Goal: Feedback & Contribution: Contribute content

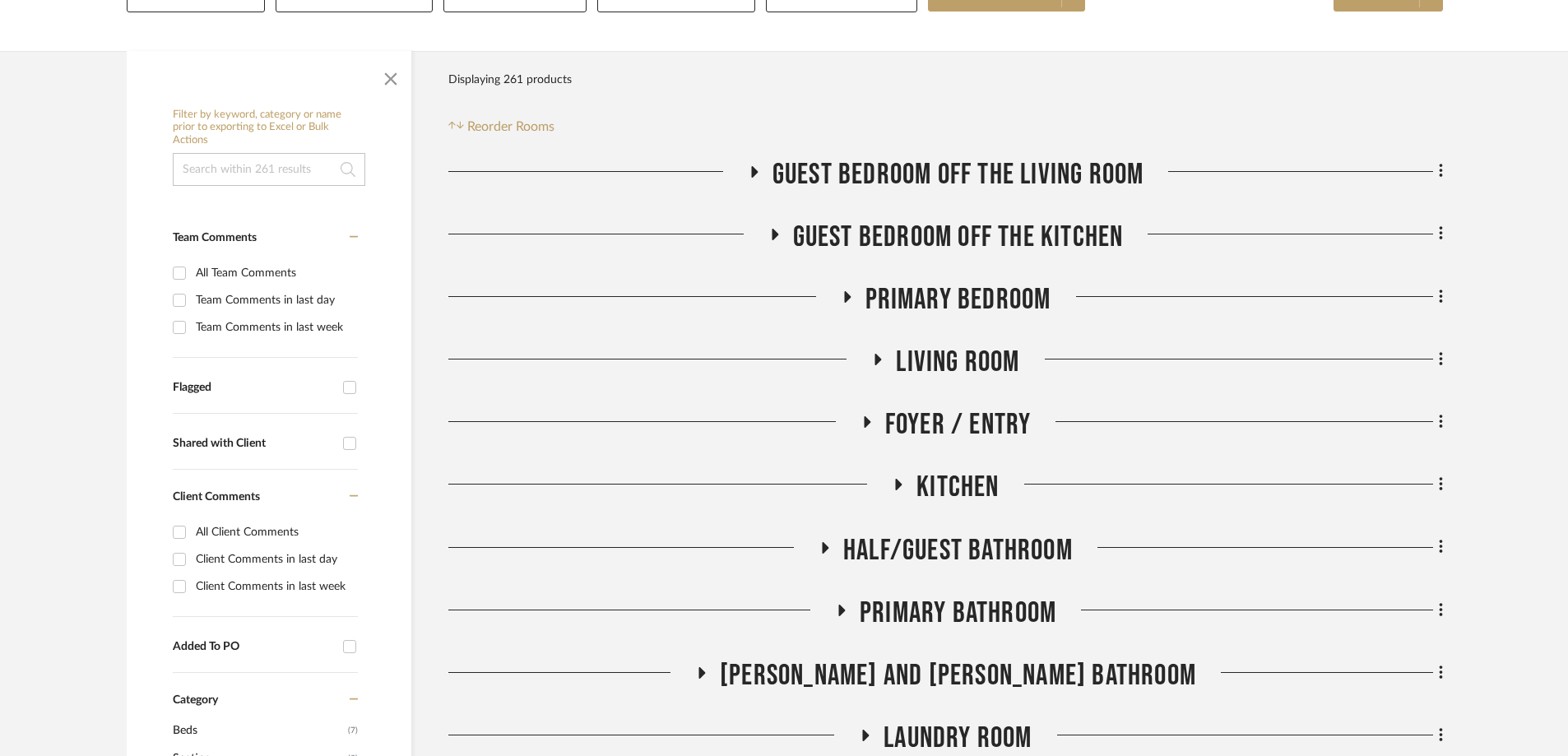
scroll to position [329, 0]
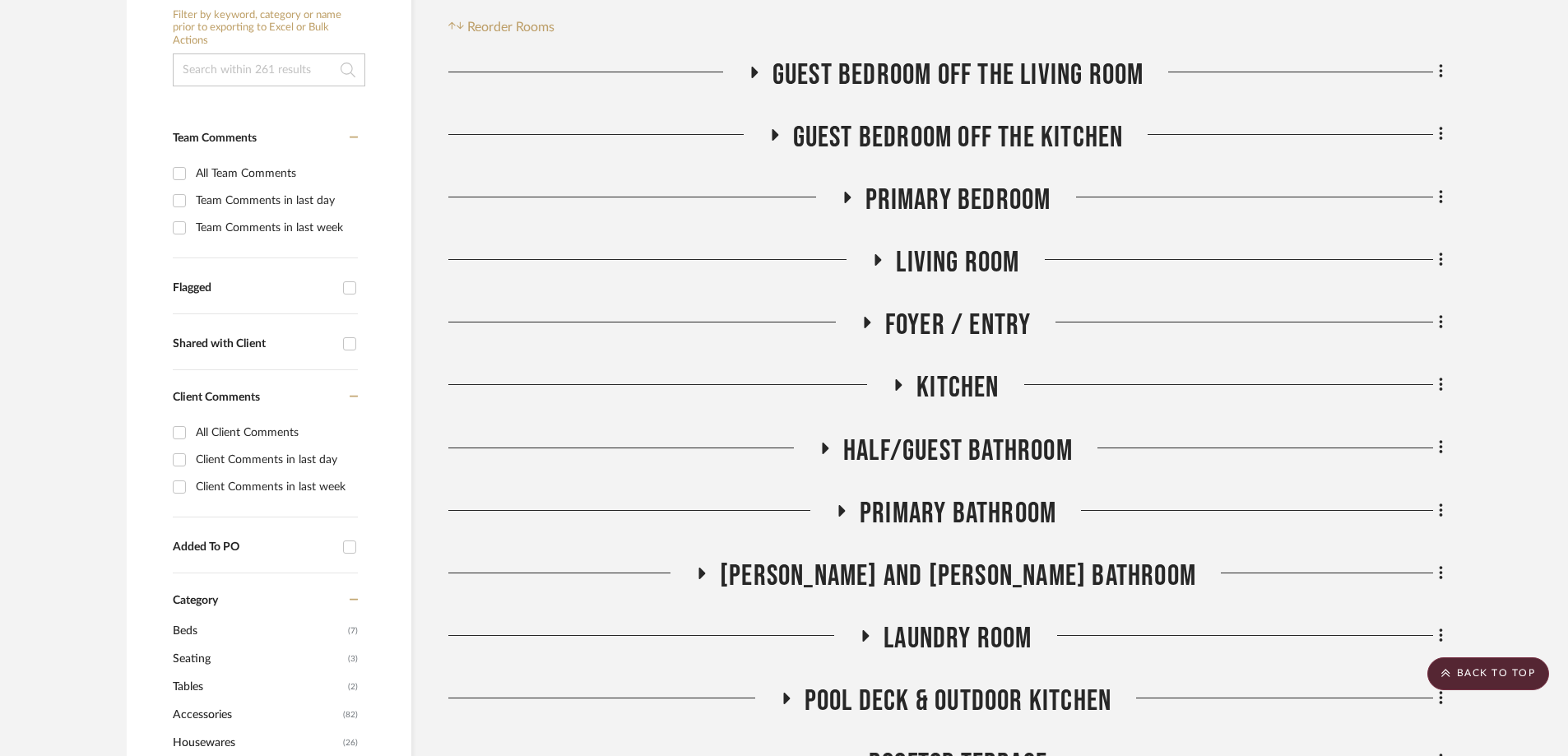
click at [706, 525] on icon at bounding box center [702, 573] width 7 height 11
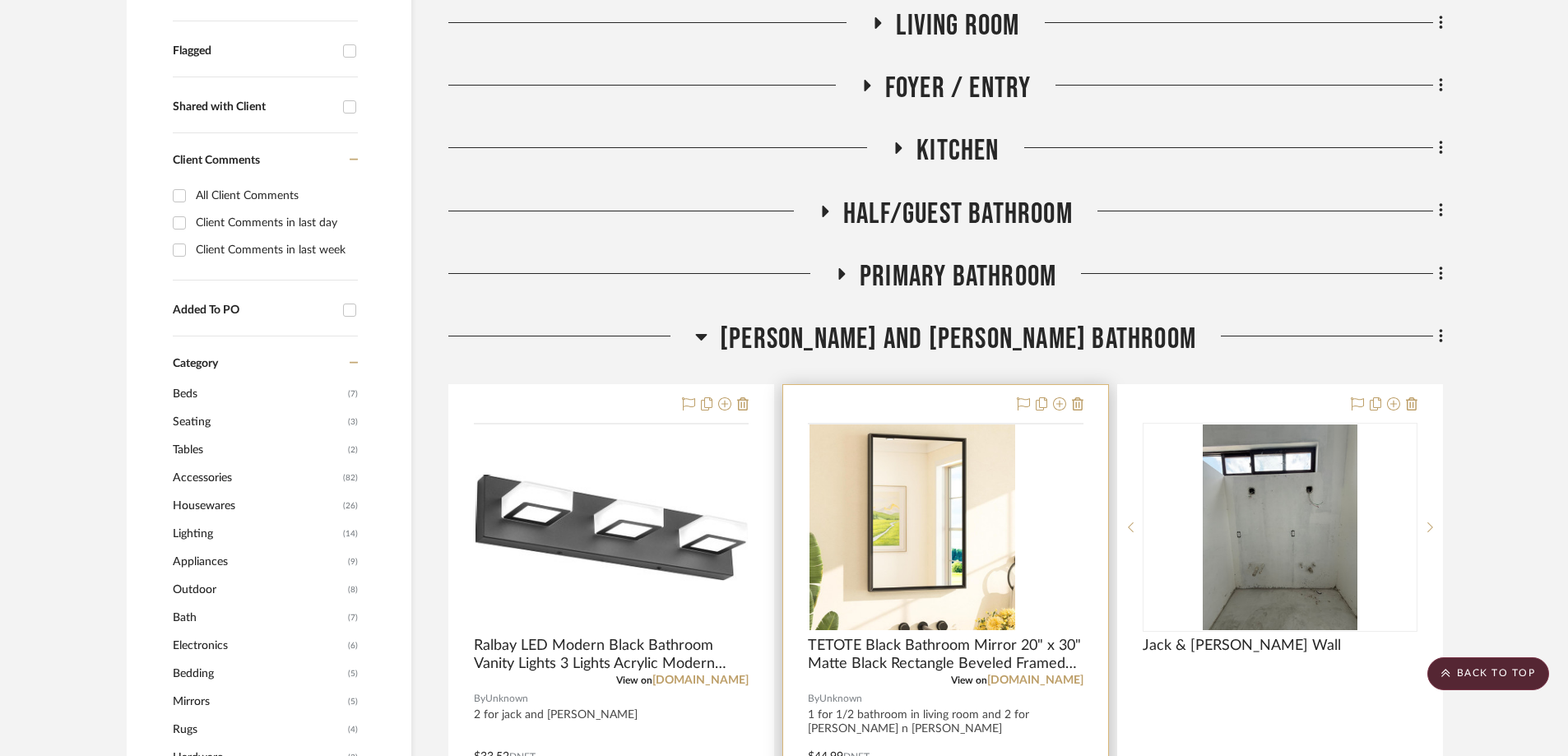
scroll to position [576, 0]
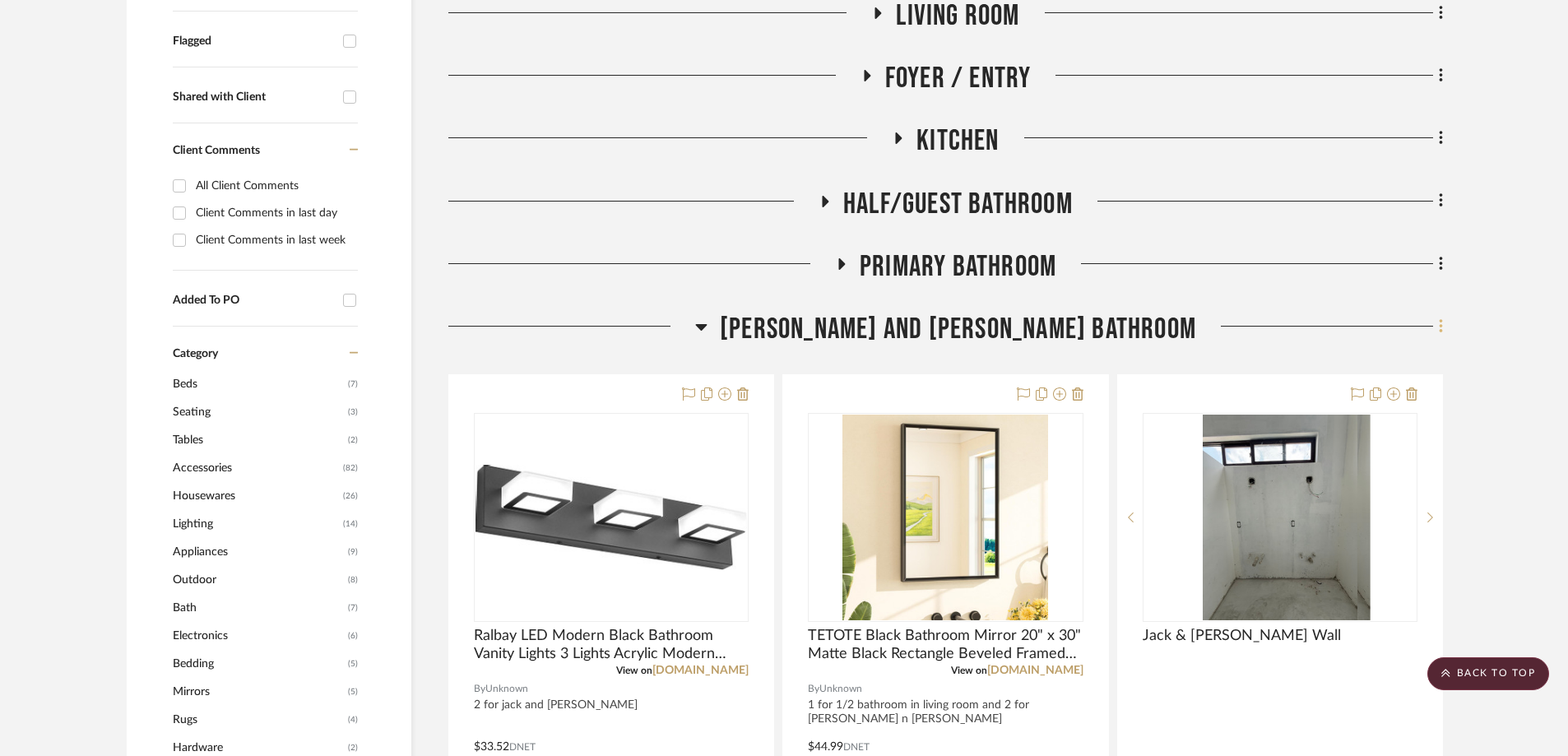
click at [1052, 330] on icon at bounding box center [1440, 326] width 5 height 18
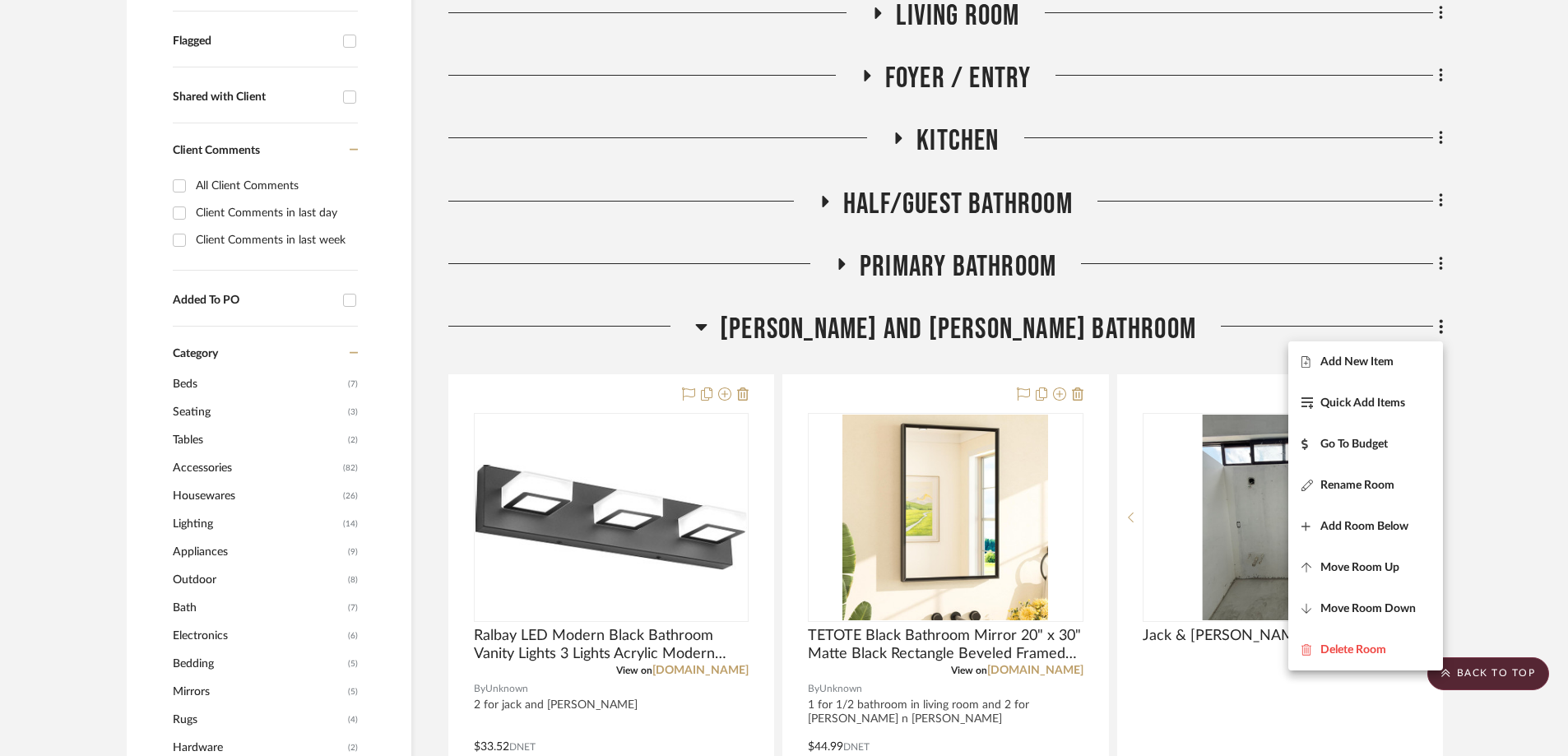
drag, startPoint x: 1353, startPoint y: 361, endPoint x: 1331, endPoint y: 366, distance: 22.6
click at [1052, 361] on span "Add New Item" at bounding box center [1356, 362] width 73 height 14
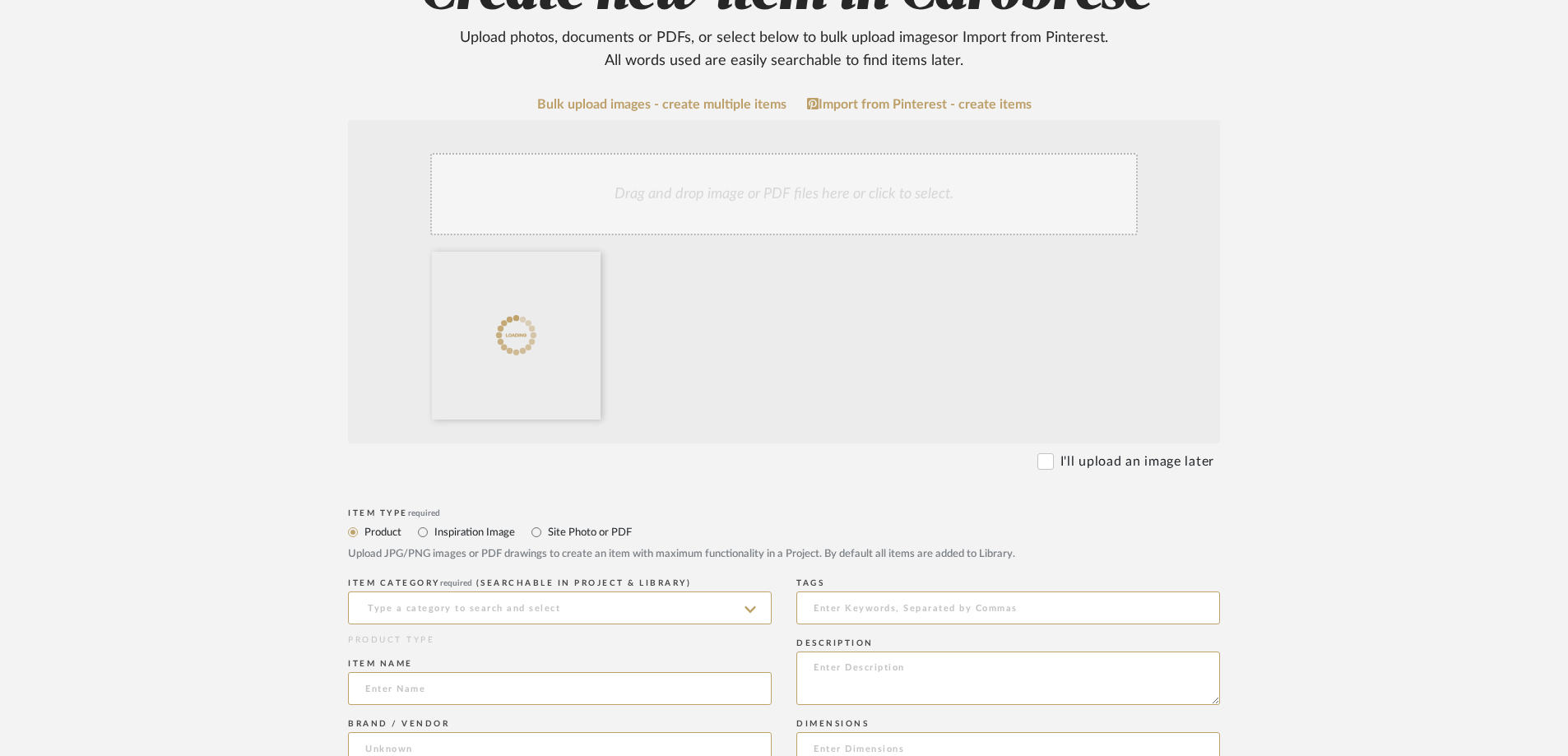
scroll to position [247, 0]
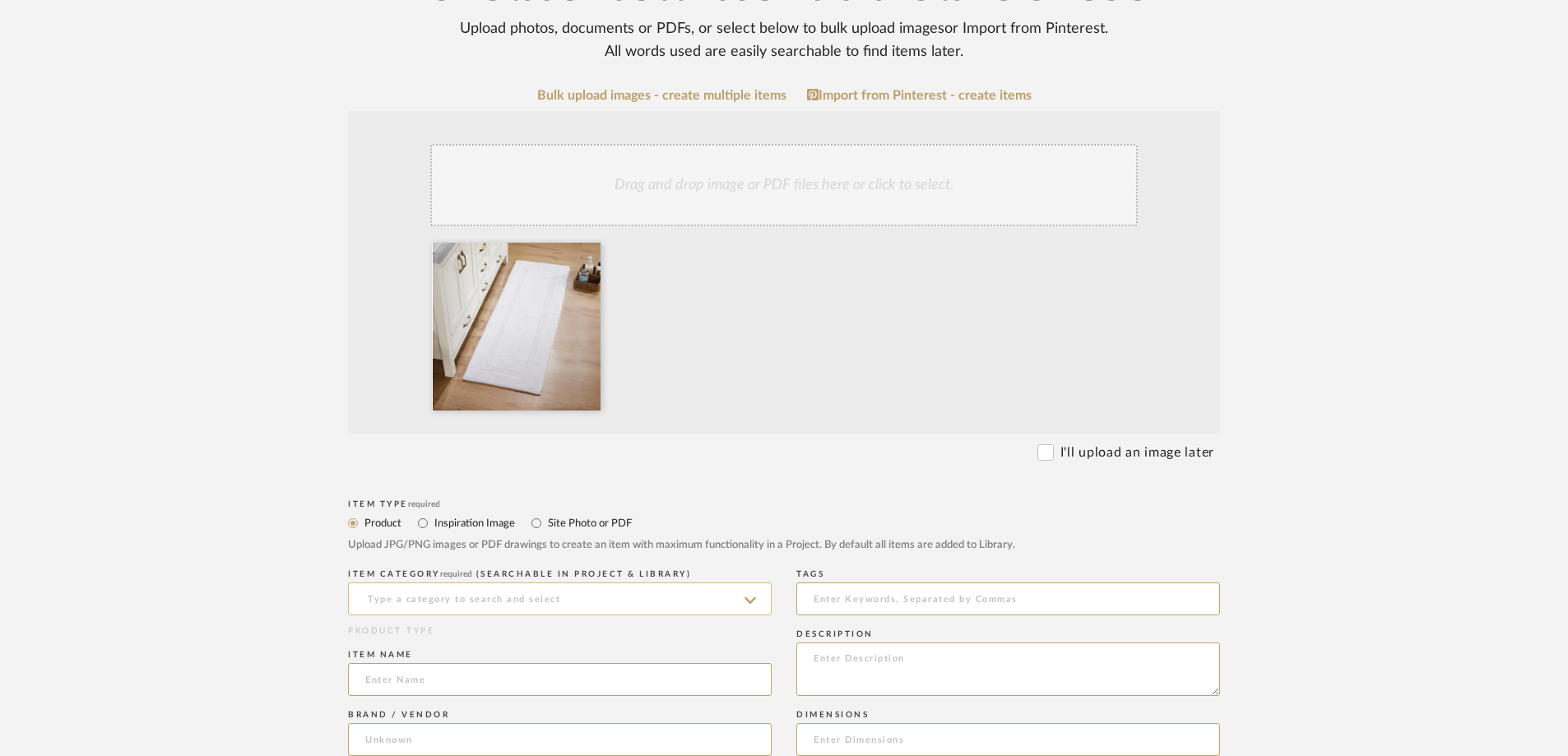
click at [503, 525] on input at bounding box center [560, 598] width 423 height 33
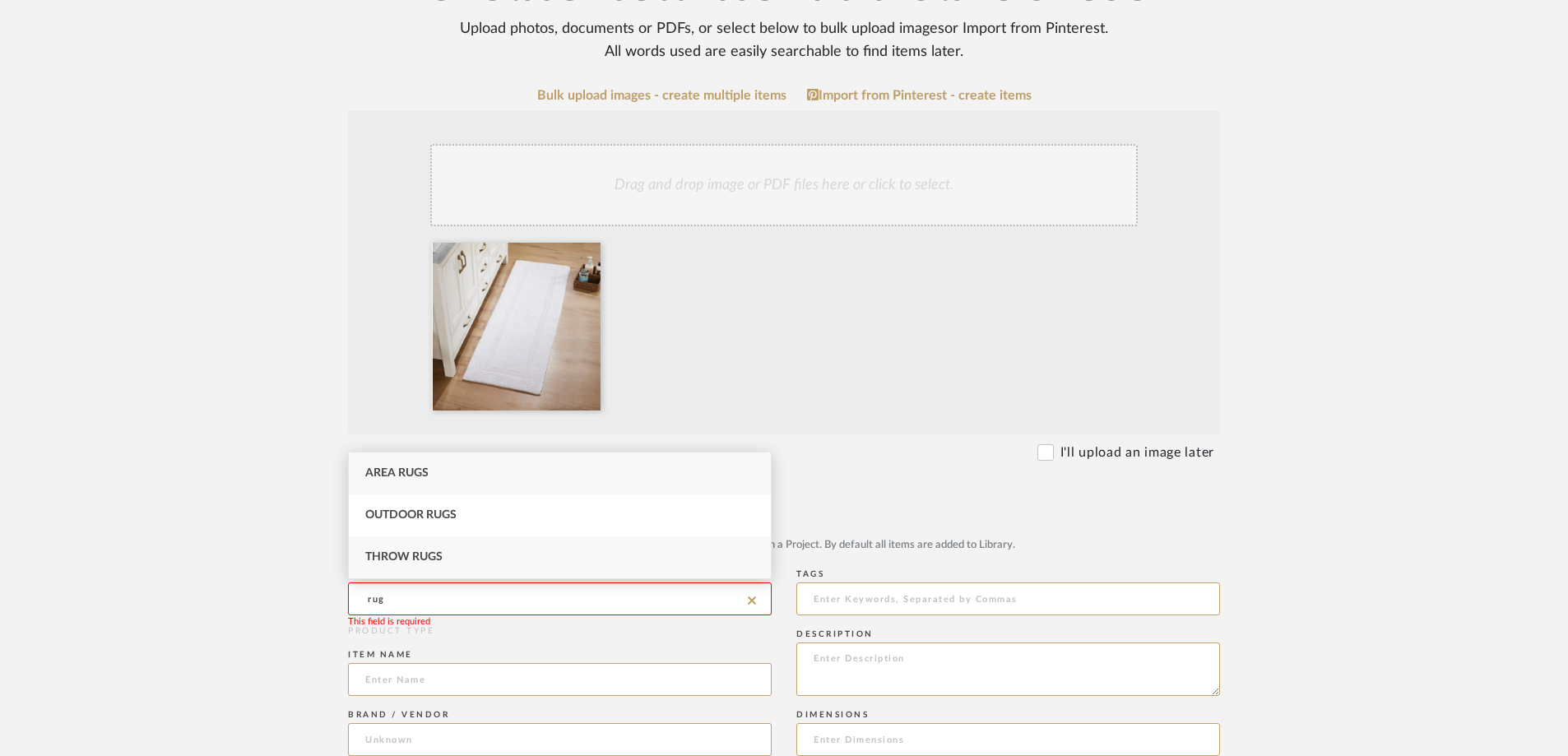
click at [426, 525] on span "Throw Rugs" at bounding box center [404, 557] width 77 height 11
type input "Throw Rugs"
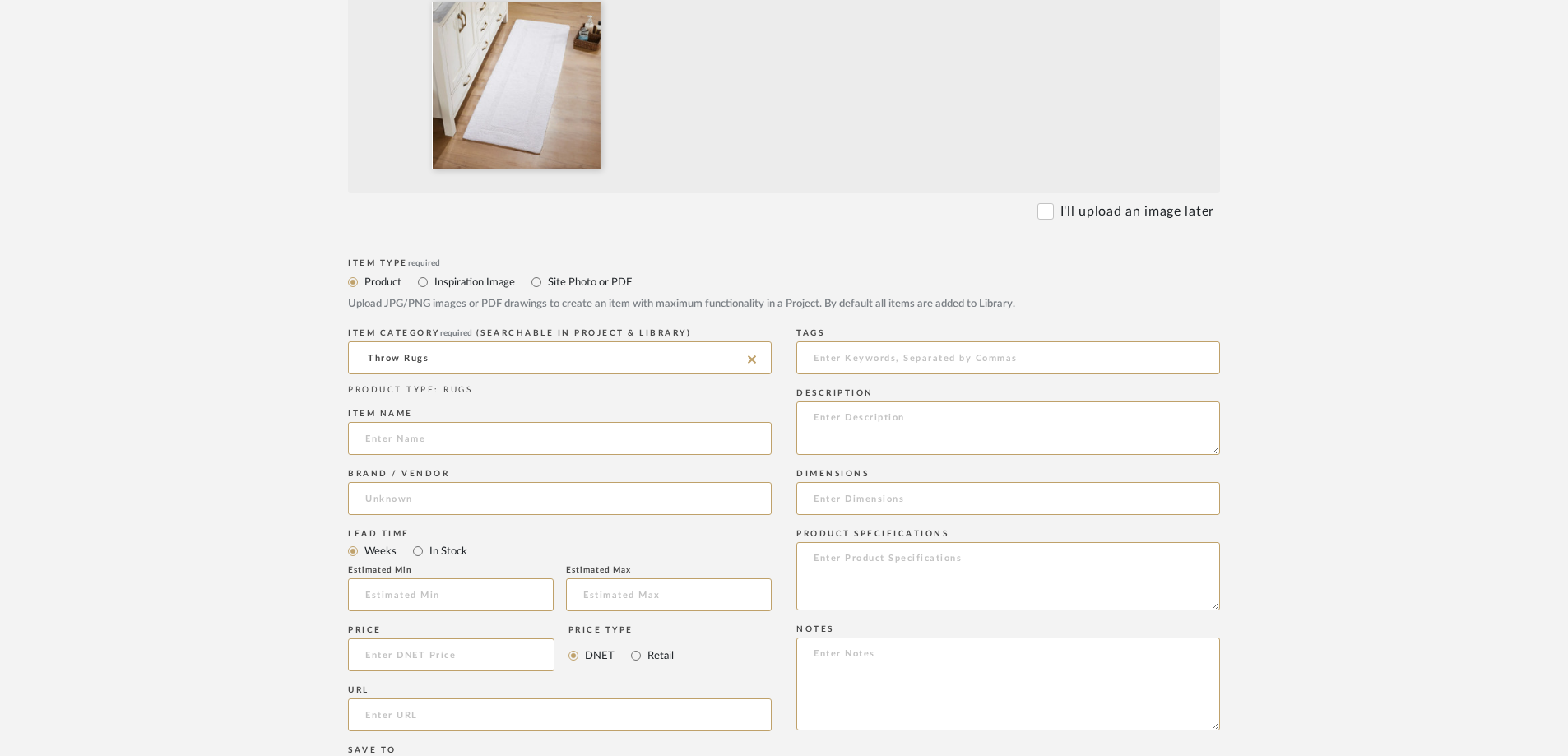
scroll to position [494, 0]
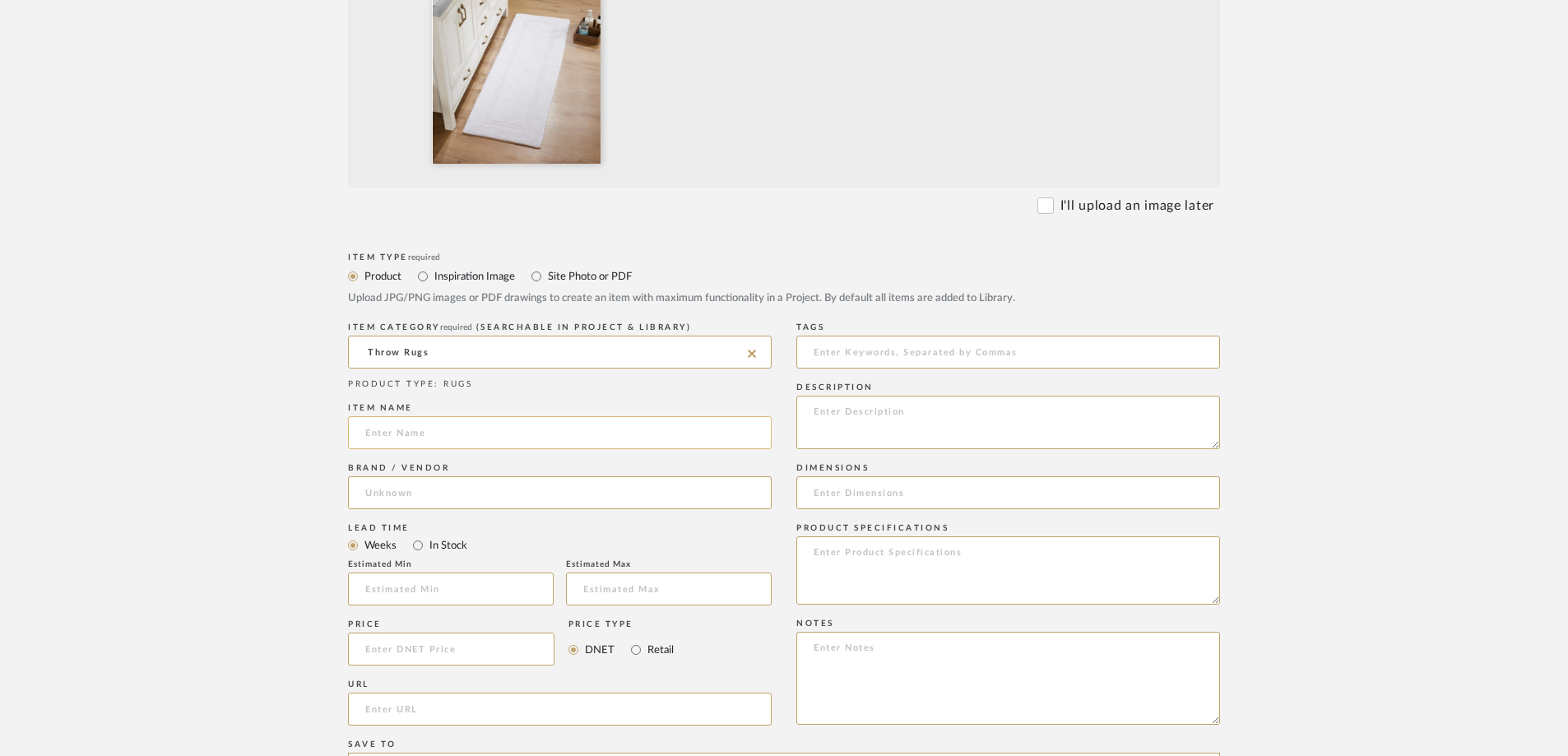
click at [393, 442] on input at bounding box center [560, 432] width 423 height 33
paste input "[PERSON_NAME] Premium 100% Cotton Tufted Reversible Bath Rug – Super Absorbent,…"
type input "[PERSON_NAME] Premium 100% Cotton Tufted Reversible Bath Rug – Super Absorbent,…"
click at [390, 525] on input at bounding box center [451, 649] width 206 height 33
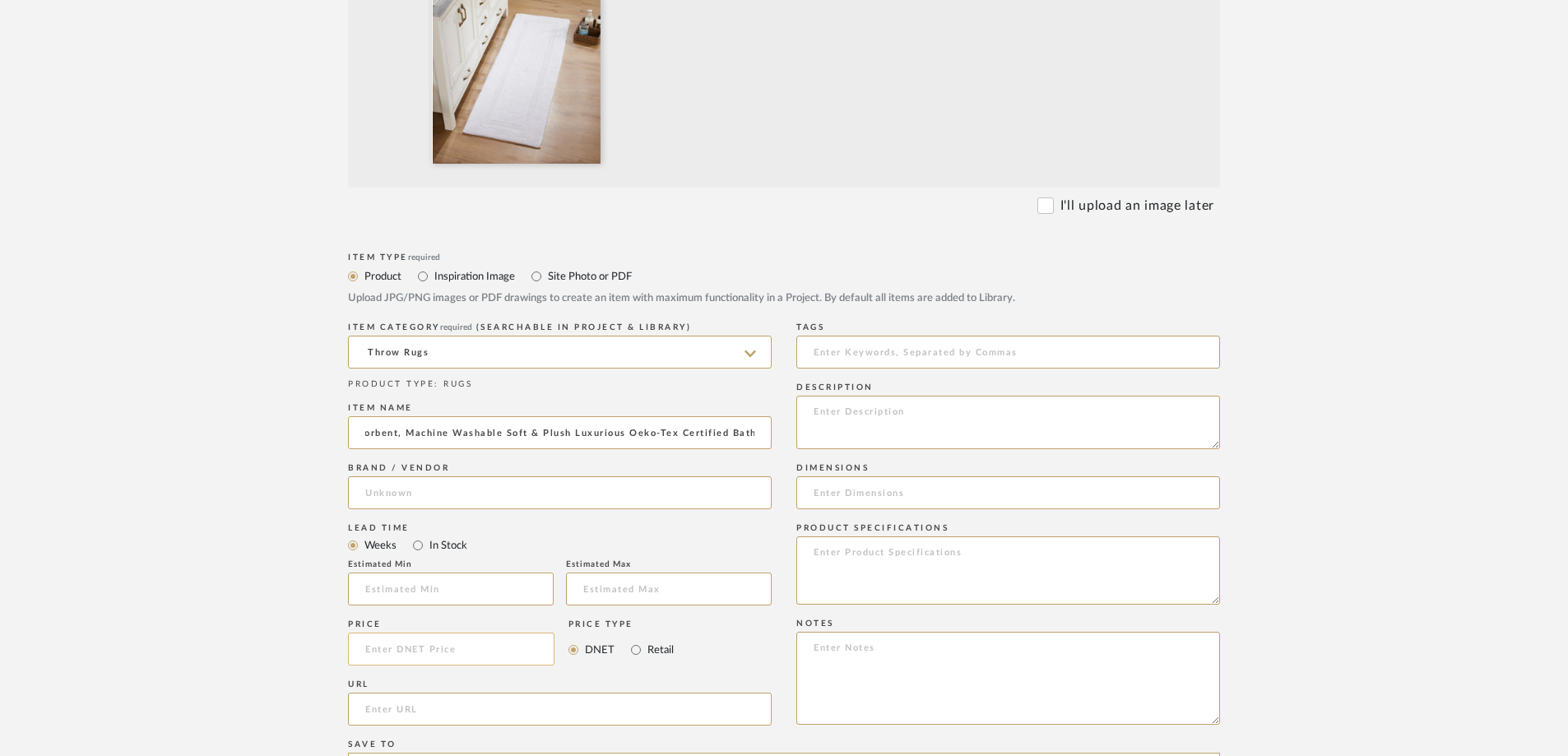
scroll to position [0, 0]
type input "$47.00"
click at [316, 525] on form "Bulk upload images - create multiple items Import from Pinterest - create items…" at bounding box center [784, 525] width 1048 height 1368
paste input "[URL][DOMAIN_NAME][PERSON_NAME]"
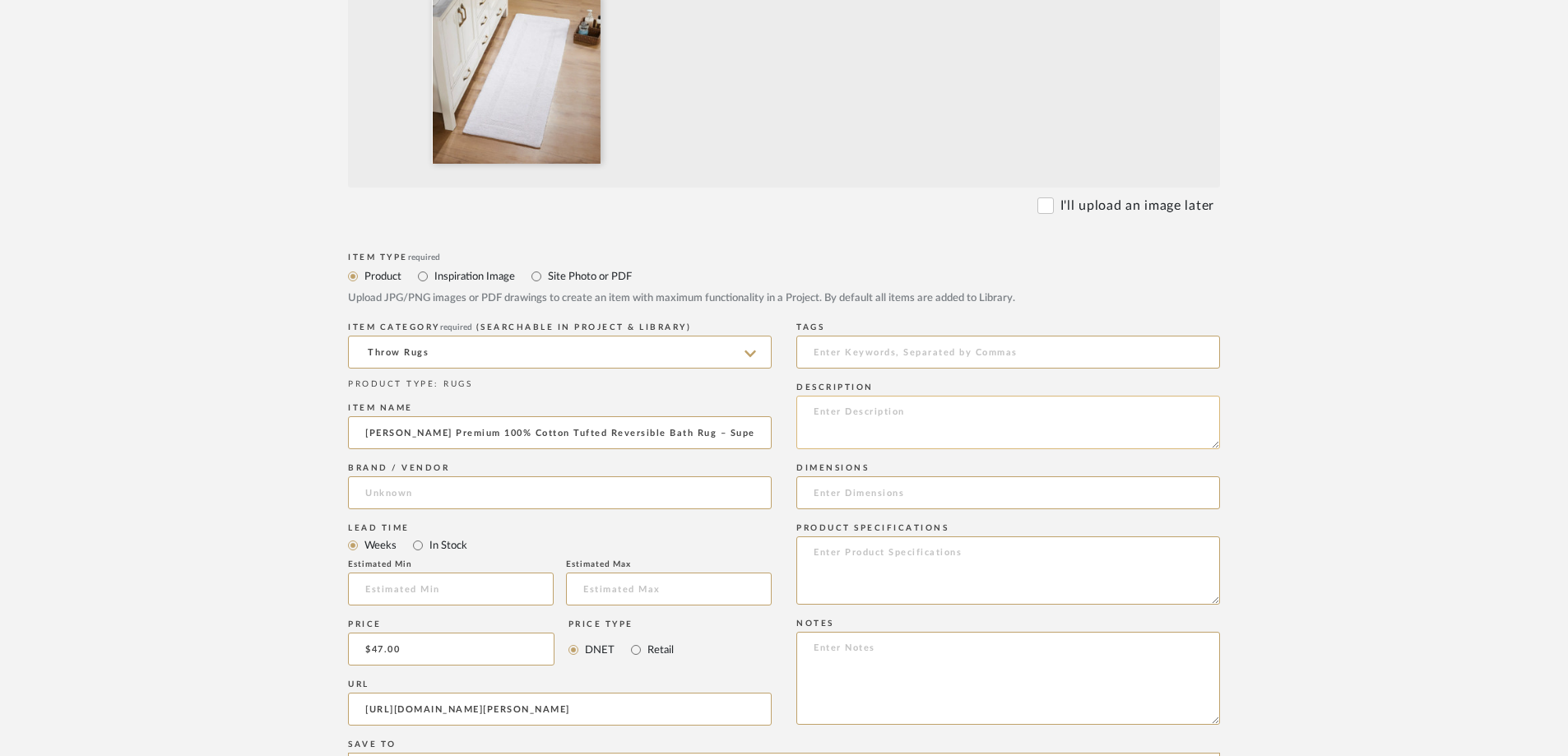
type input "[URL][DOMAIN_NAME][PERSON_NAME]"
click at [842, 418] on textarea at bounding box center [1008, 422] width 423 height 53
type textarea "1"
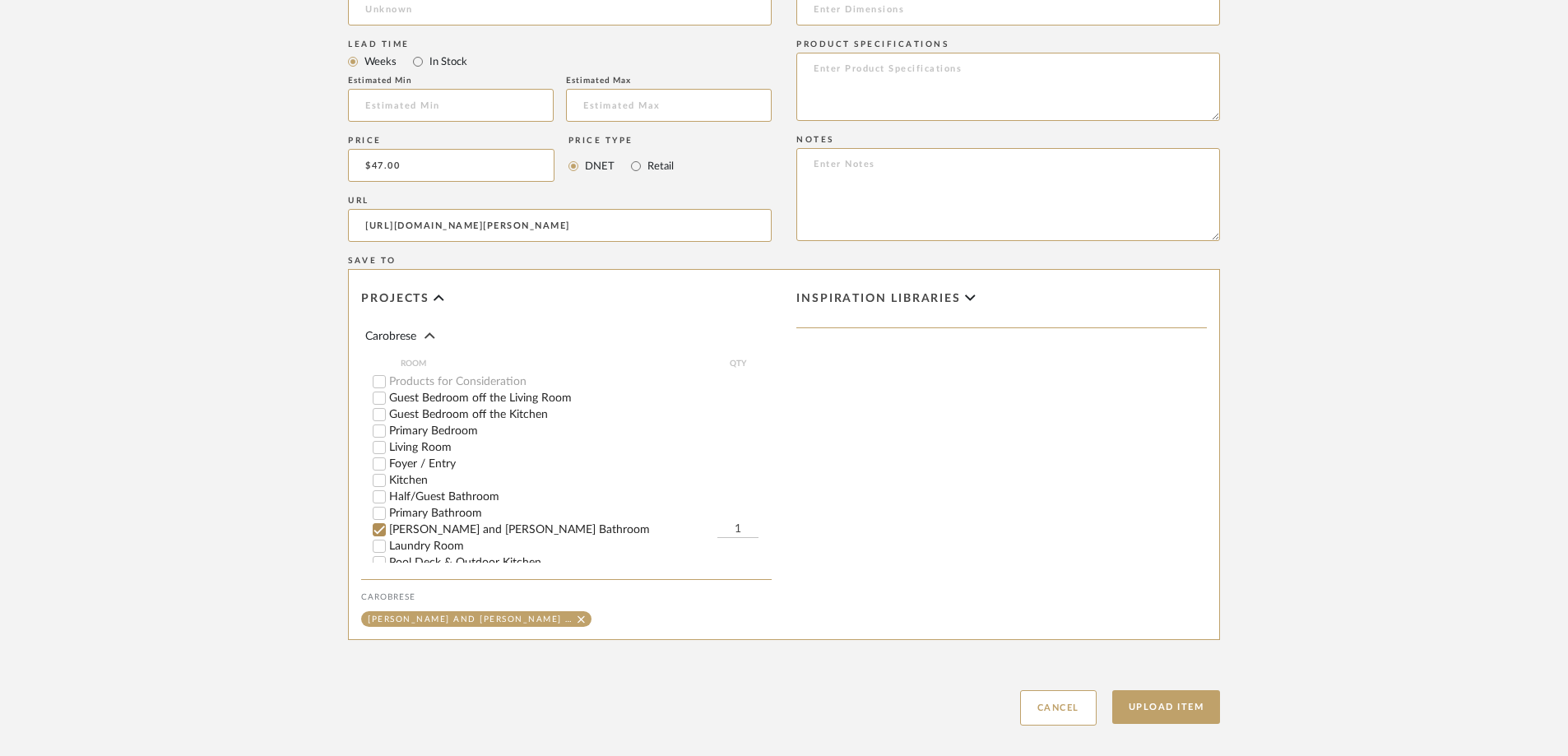
scroll to position [987, 0]
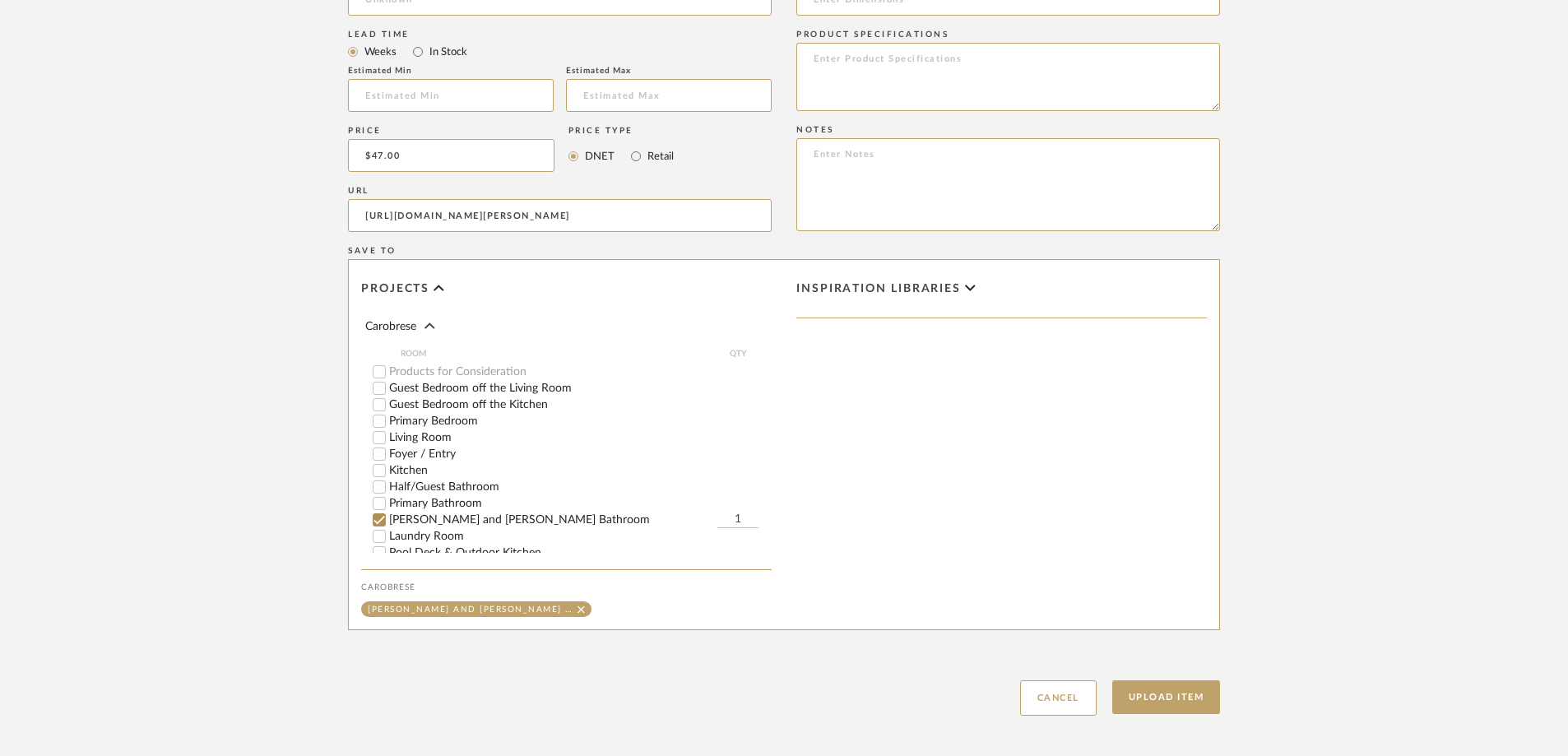
type textarea "2 rugs (1 is back up for rotation of rental)"
click at [380, 505] on input "Primary Bathroom" at bounding box center [380, 504] width 17 height 17
type input "2"
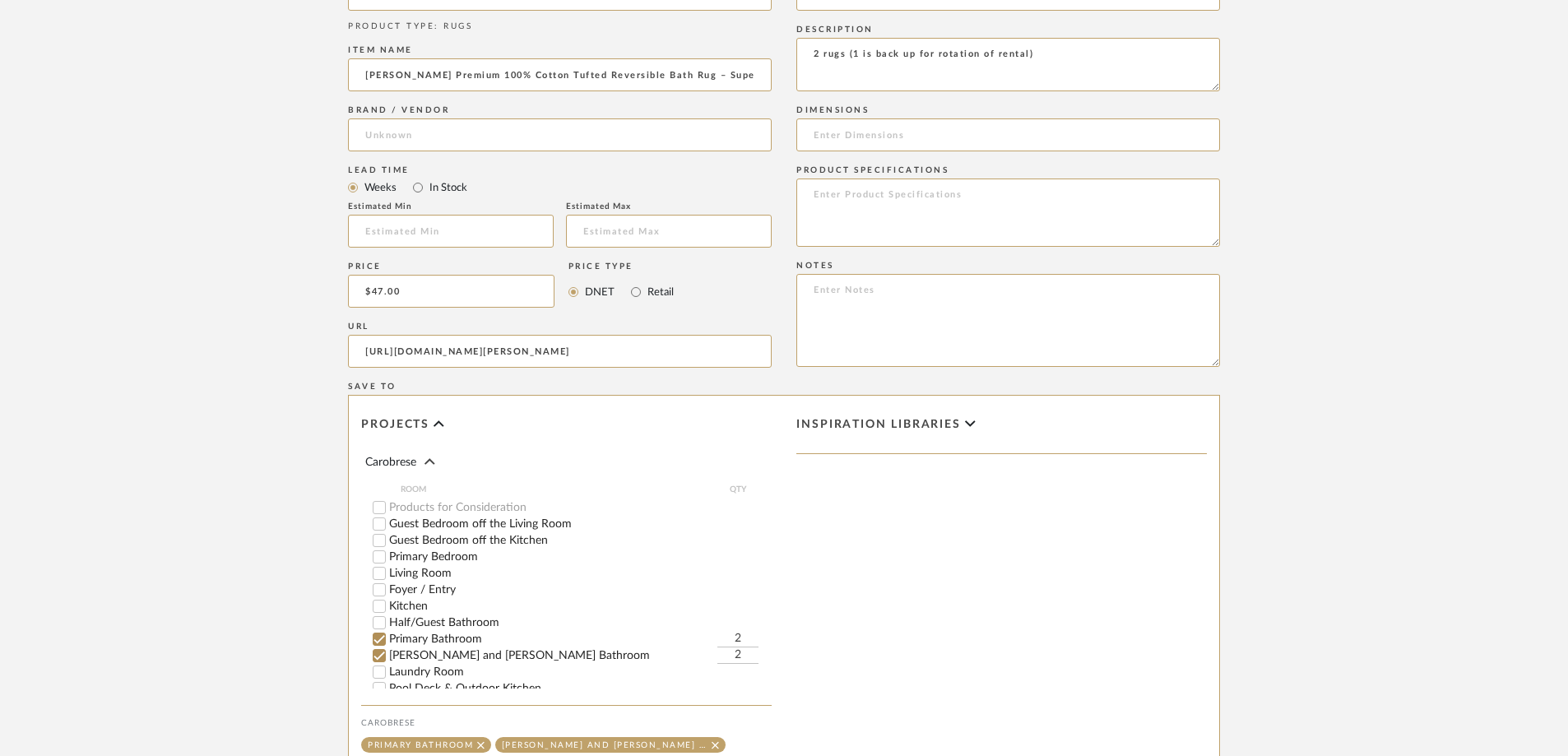
scroll to position [1064, 0]
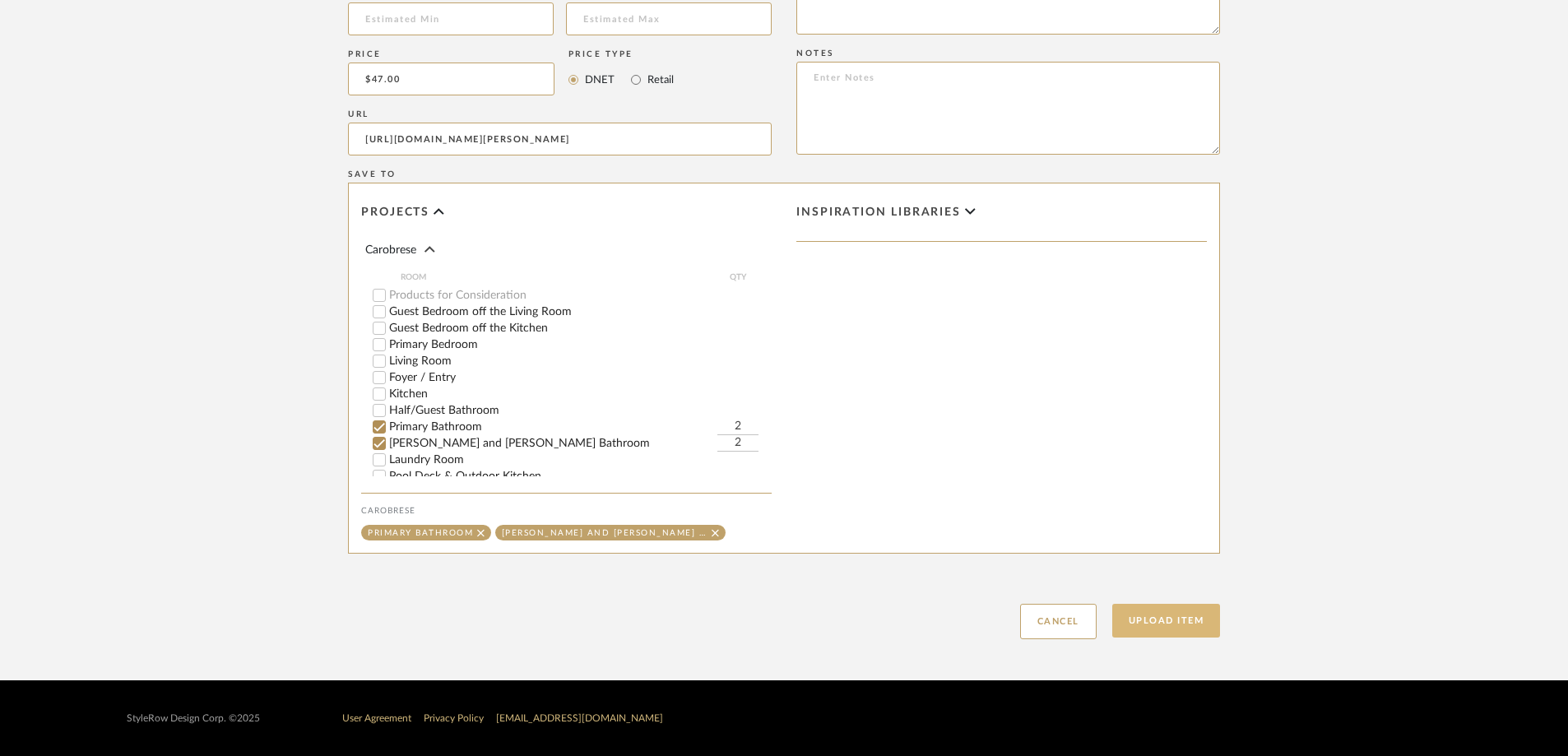
type input "2"
click at [1052, 525] on button "Upload Item" at bounding box center [1166, 621] width 108 height 34
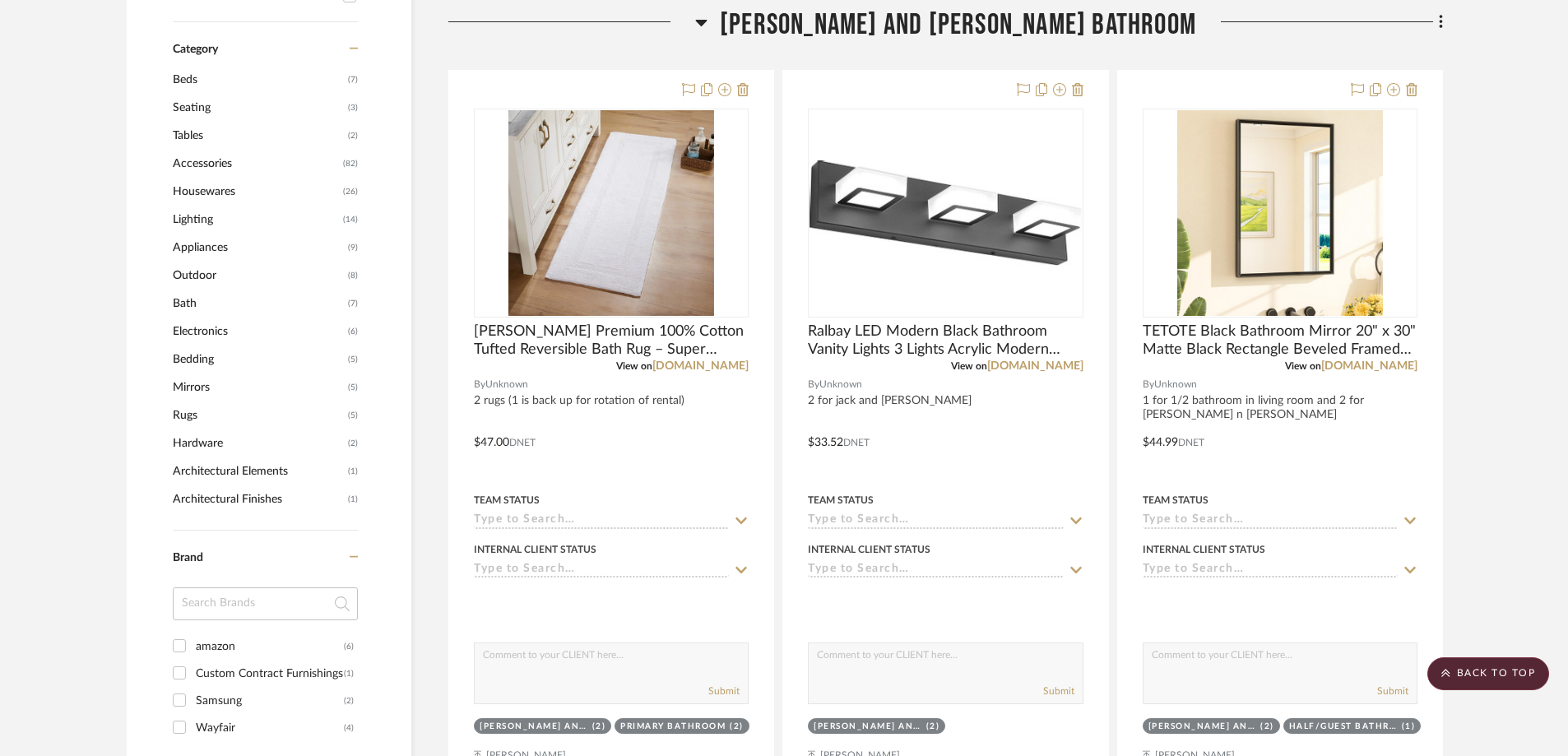
scroll to position [888, 0]
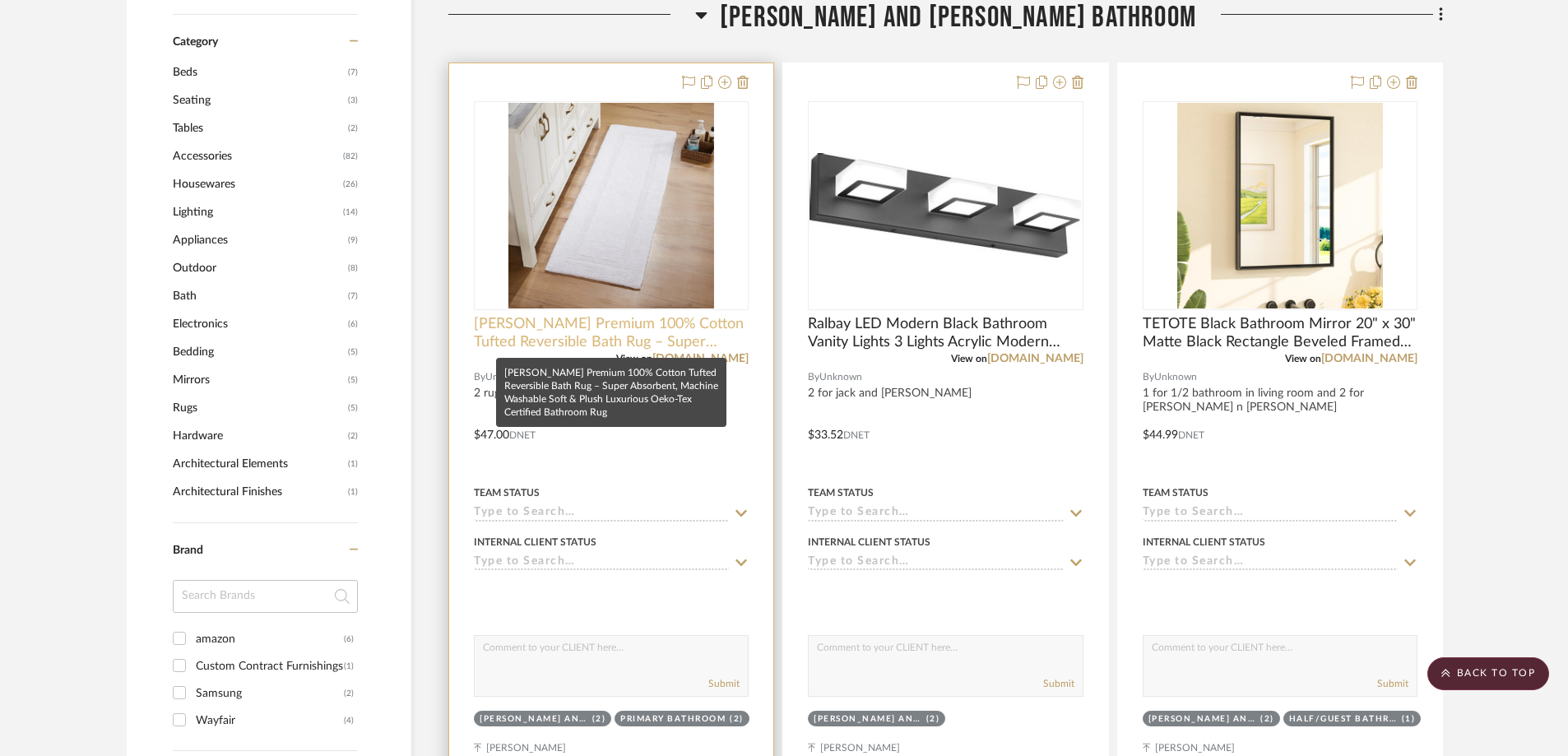
click at [559, 344] on span "[PERSON_NAME] Premium 100% Cotton Tufted Reversible Bath Rug – Super Absorbent,…" at bounding box center [611, 333] width 275 height 36
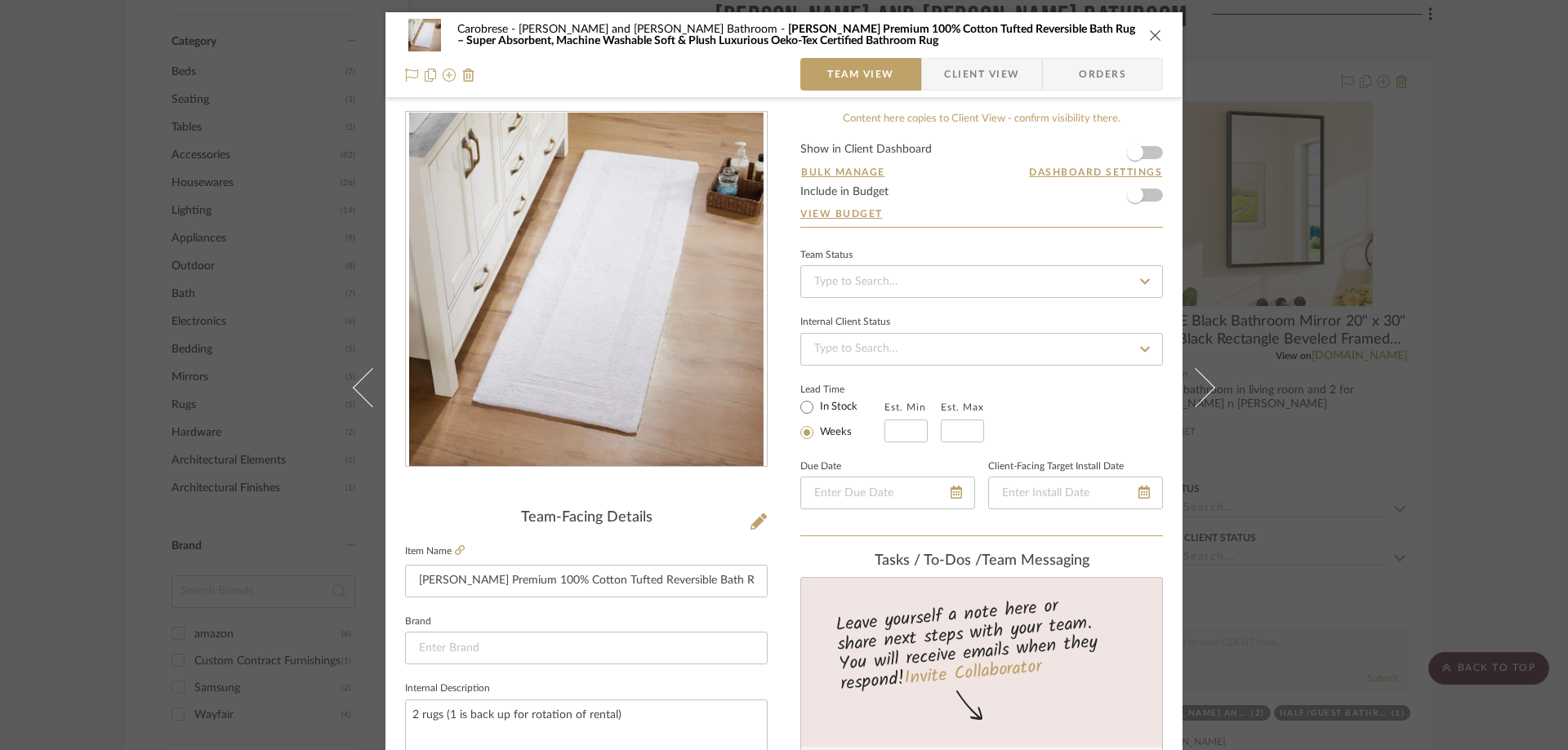
scroll to position [81, 0]
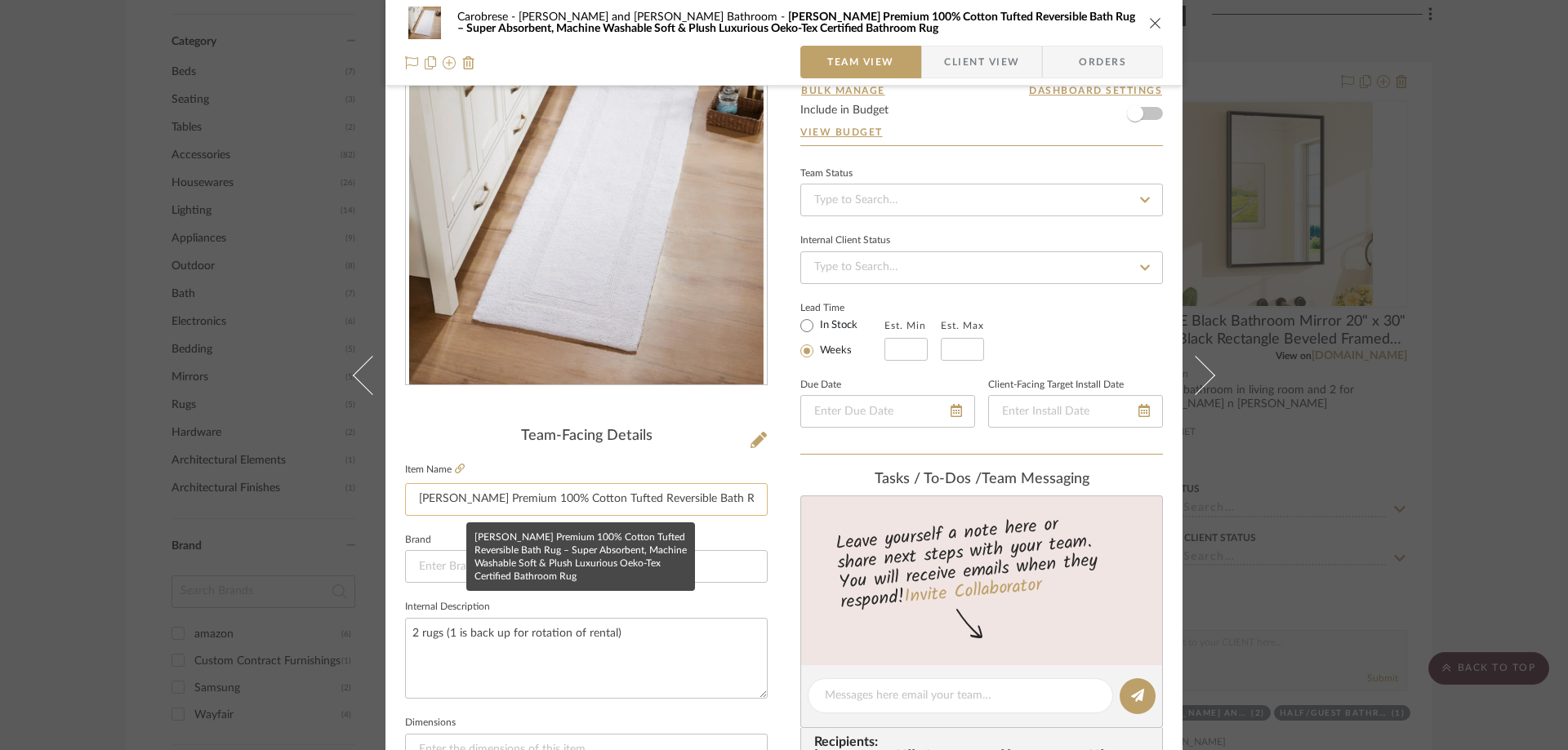
click at [554, 490] on input "[PERSON_NAME] Premium 100% Cotton Tufted Reversible Bath Rug – Super Absorbent,…" at bounding box center [586, 499] width 363 height 32
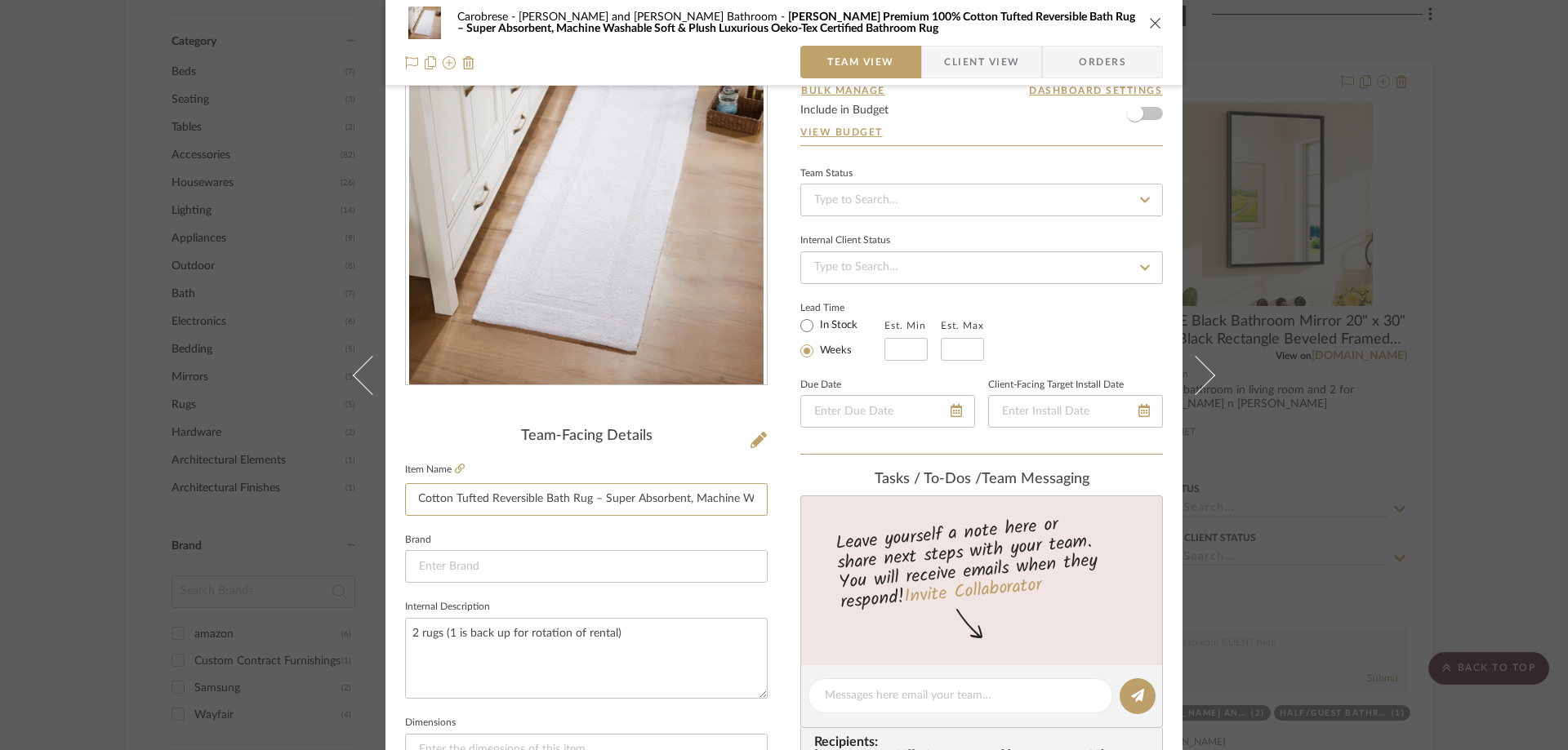
scroll to position [0, 447]
drag, startPoint x: 604, startPoint y: 497, endPoint x: 667, endPoint y: 496, distance: 63.0
click at [667, 496] on input "[PERSON_NAME] Premium 100% Cotton Tufted Reversible Bath Rug – Super Absorbent,…" at bounding box center [586, 499] width 363 height 32
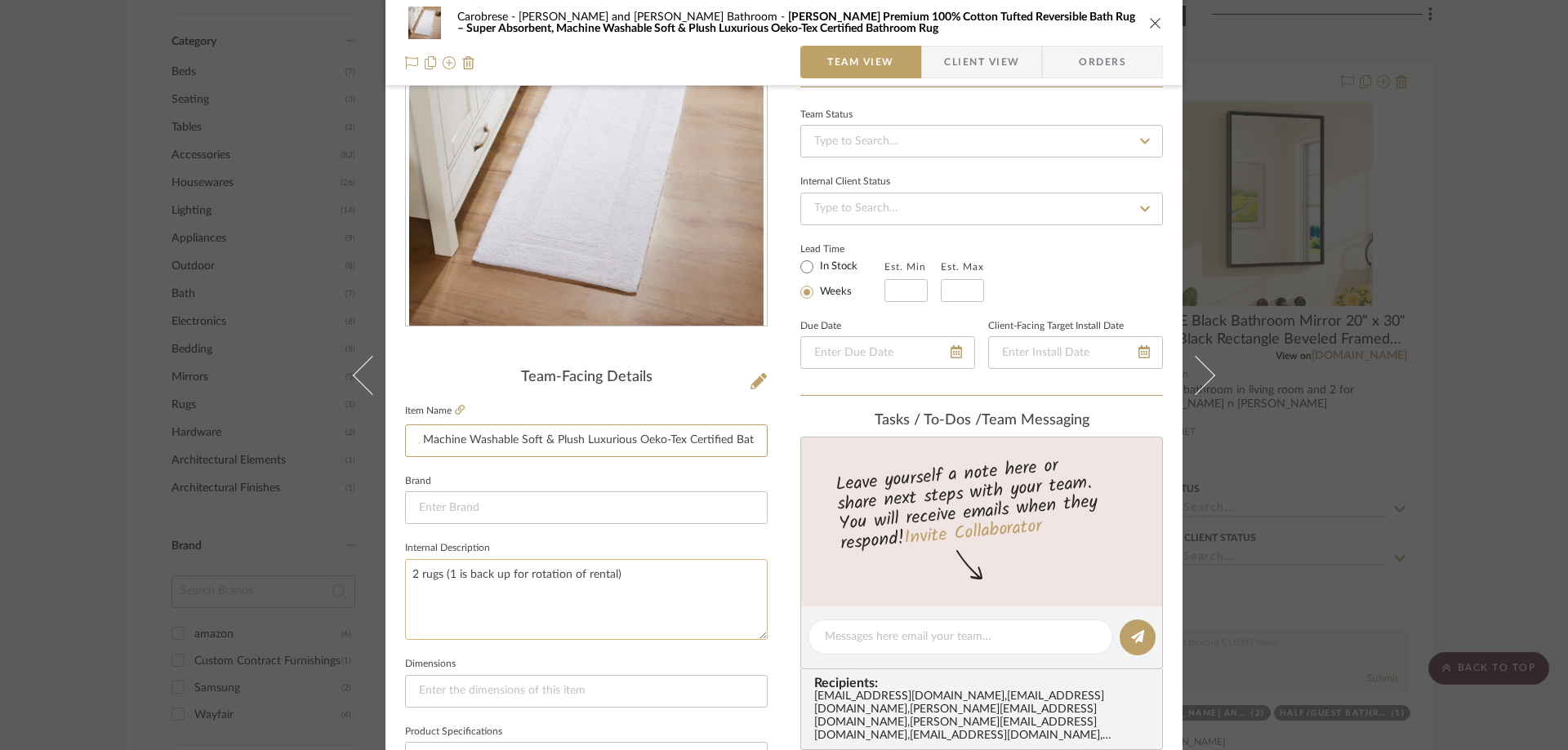
scroll to position [245, 0]
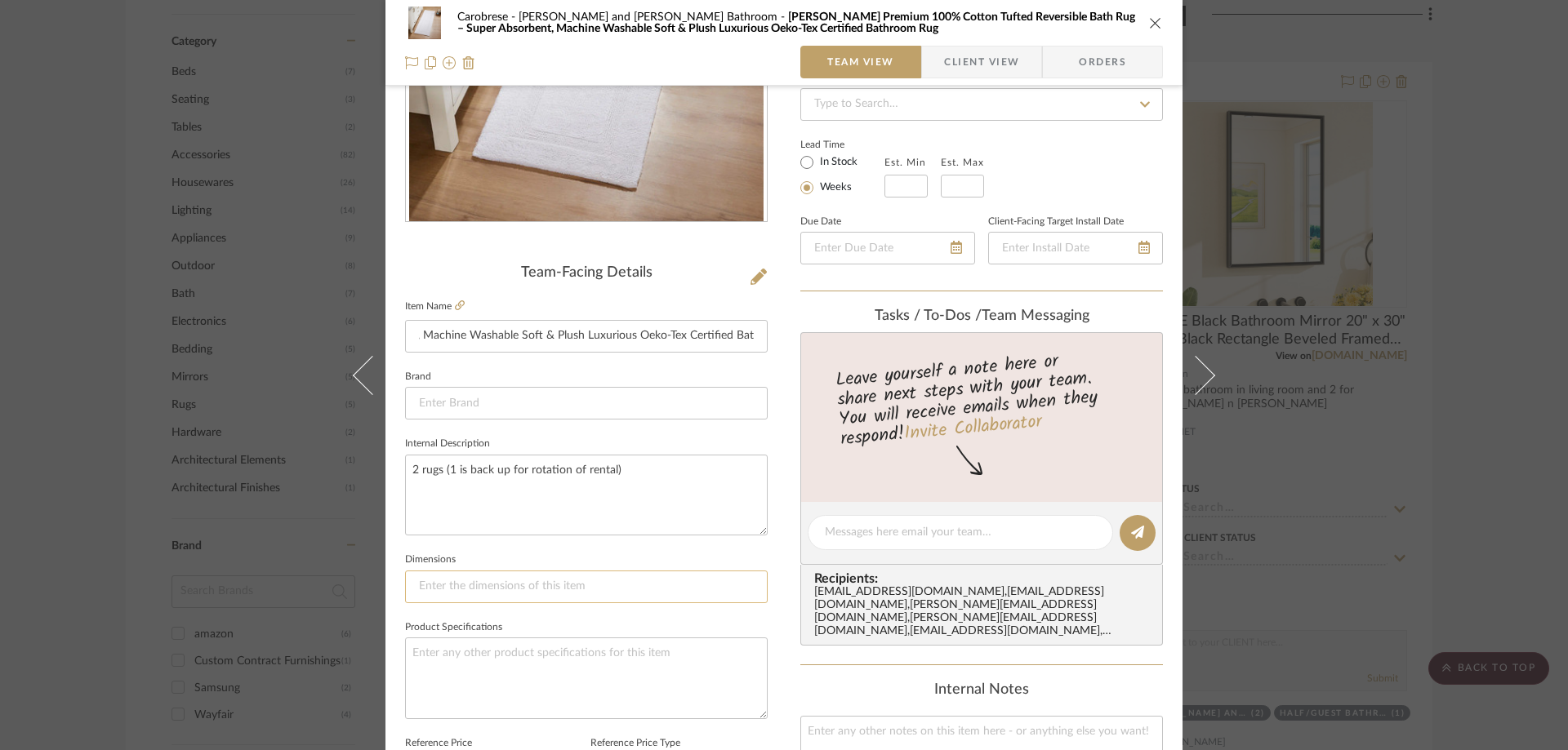
click at [462, 521] on input at bounding box center [586, 586] width 363 height 32
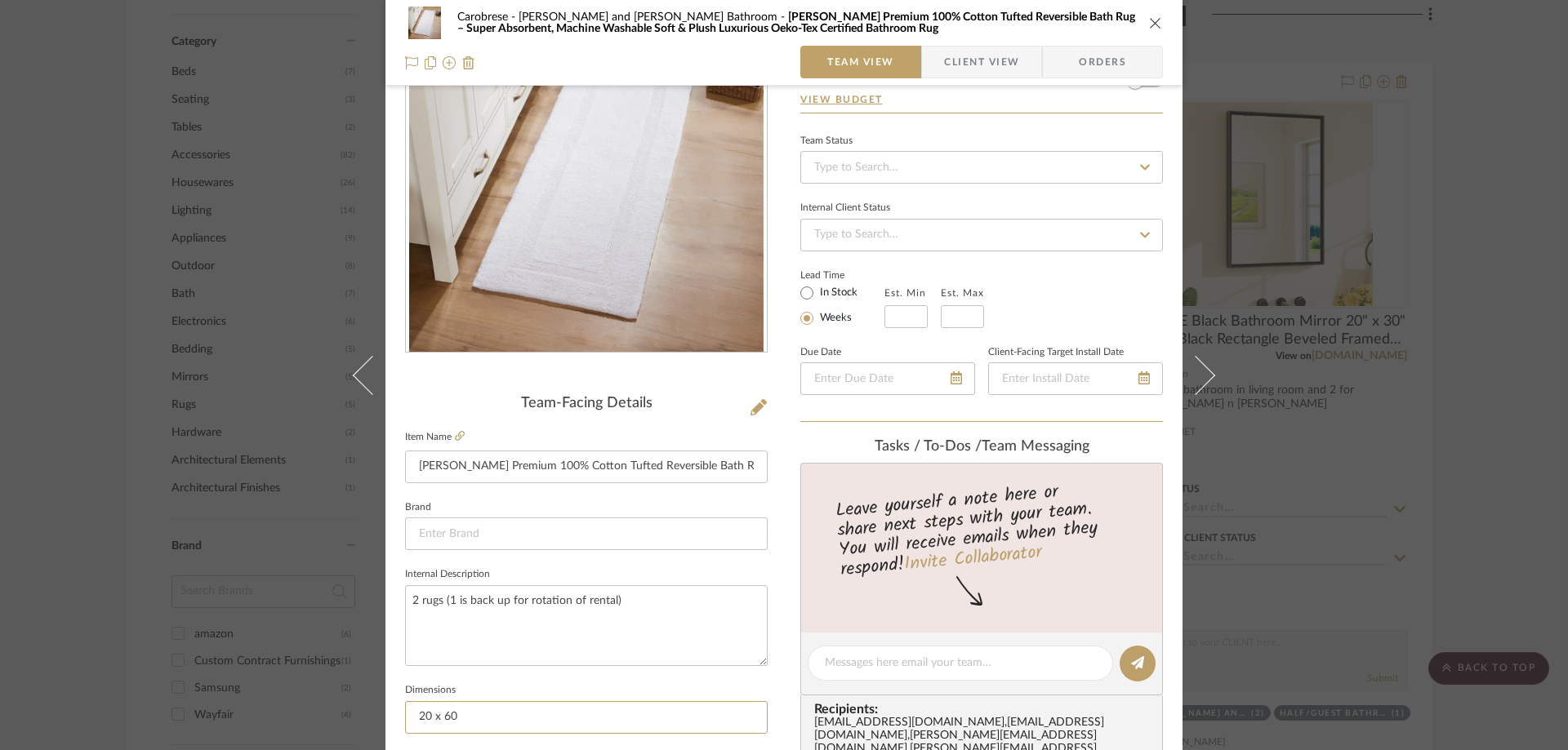
scroll to position [490, 0]
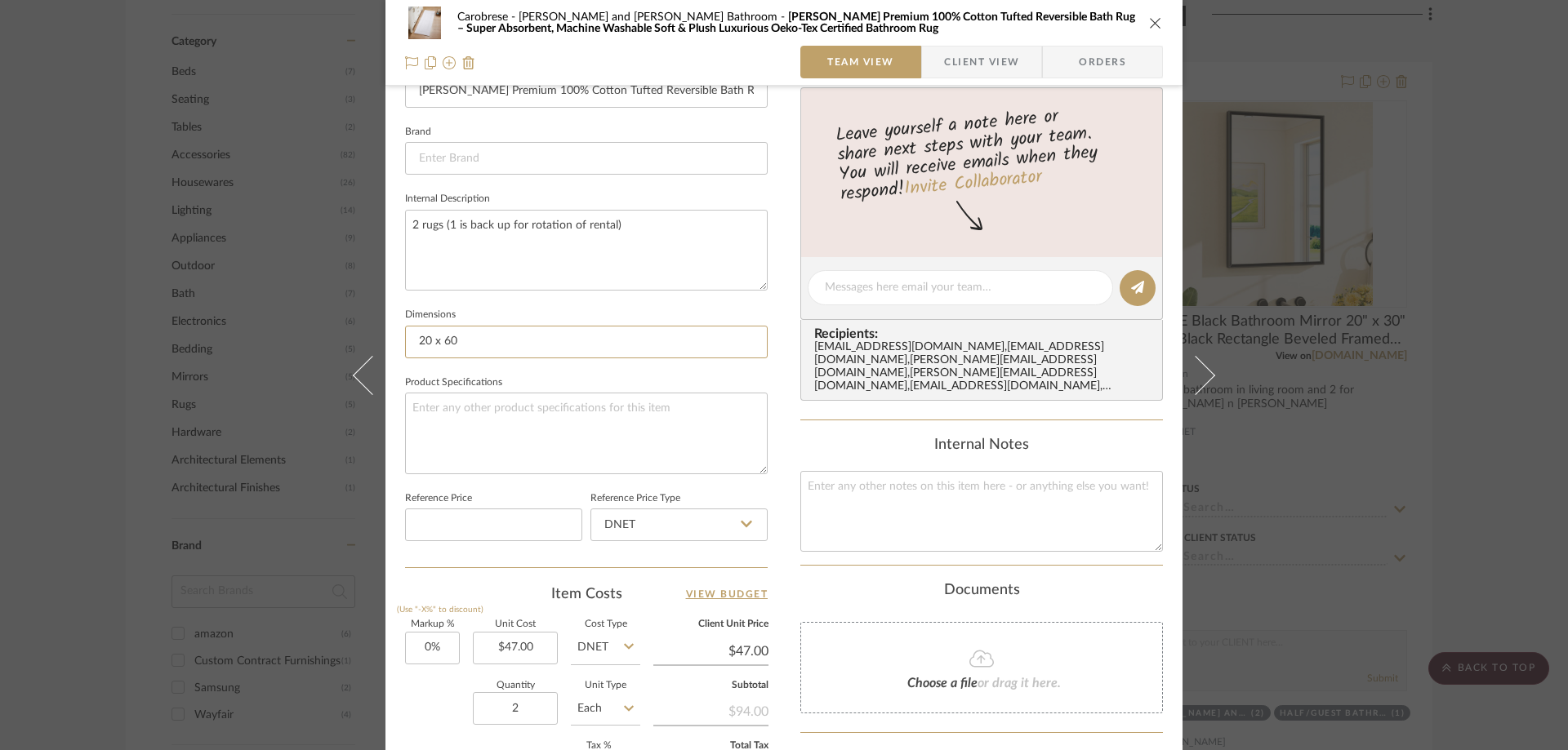
type input "20 x 60"
click at [684, 377] on fieldset "Product Specifications" at bounding box center [586, 422] width 363 height 103
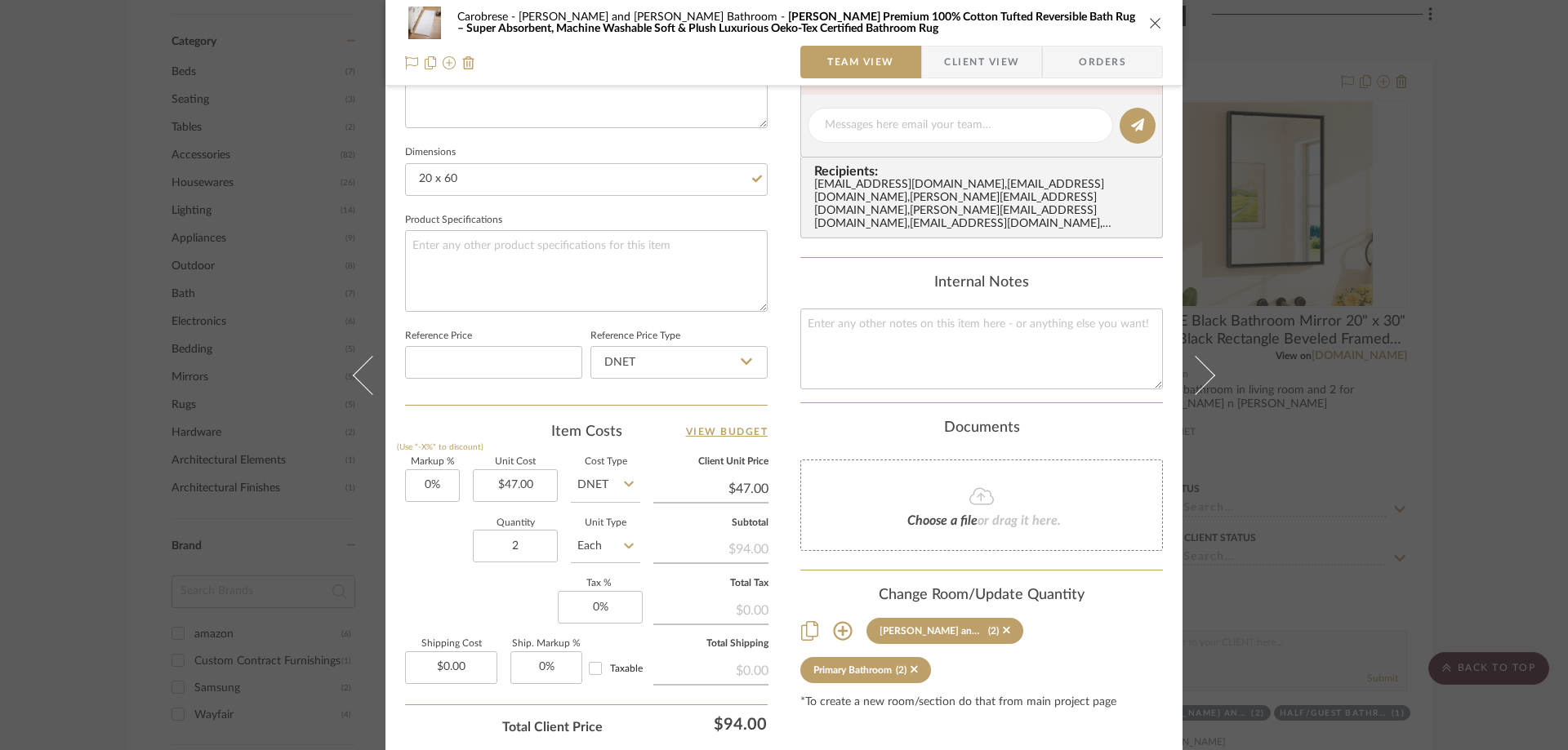
scroll to position [653, 0]
click at [1045, 21] on div "[PERSON_NAME] and [PERSON_NAME] Bathroom [PERSON_NAME] Premium 100% Cotton Tuft…" at bounding box center [784, 22] width 758 height 32
click at [1045, 30] on button "close" at bounding box center [1156, 23] width 15 height 15
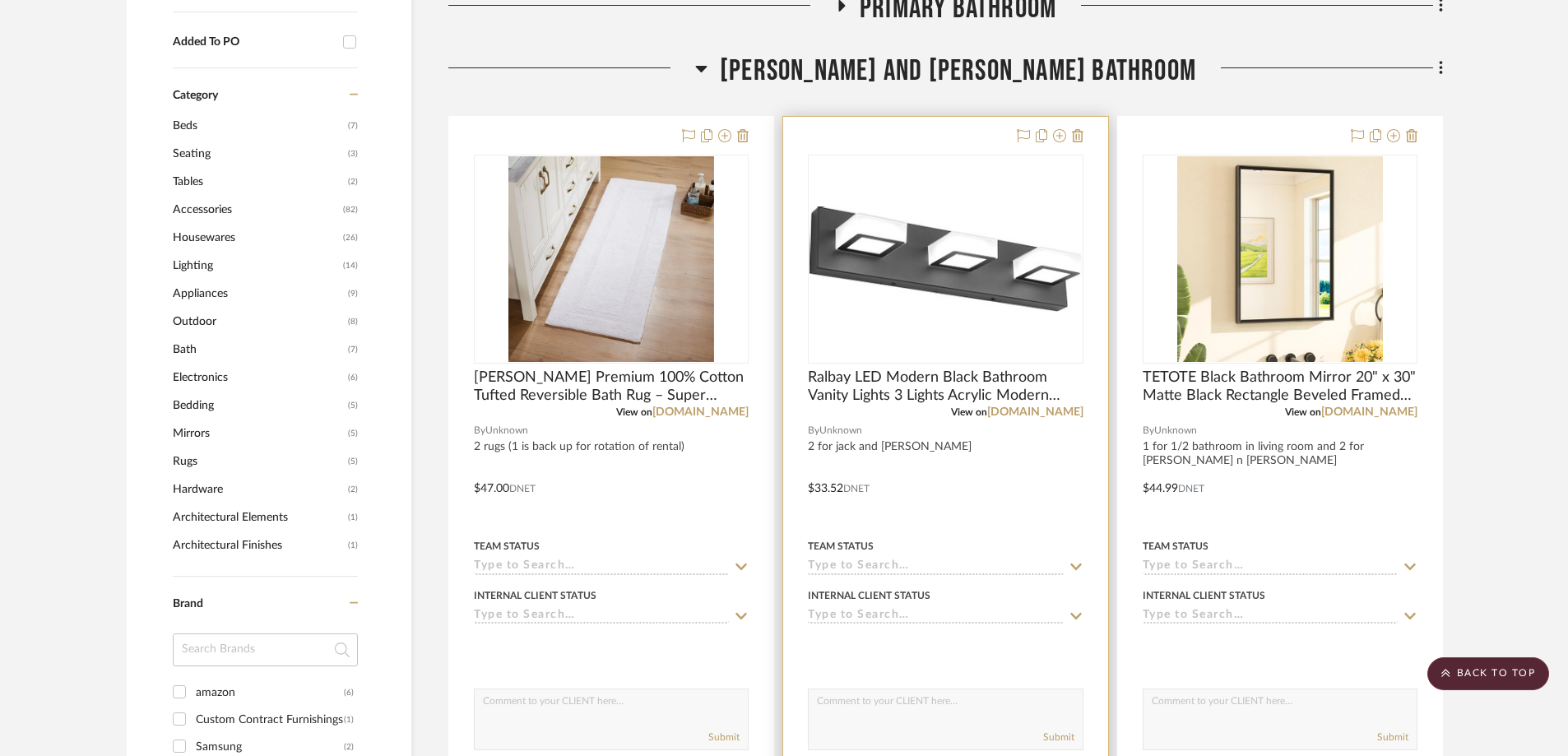
scroll to position [805, 0]
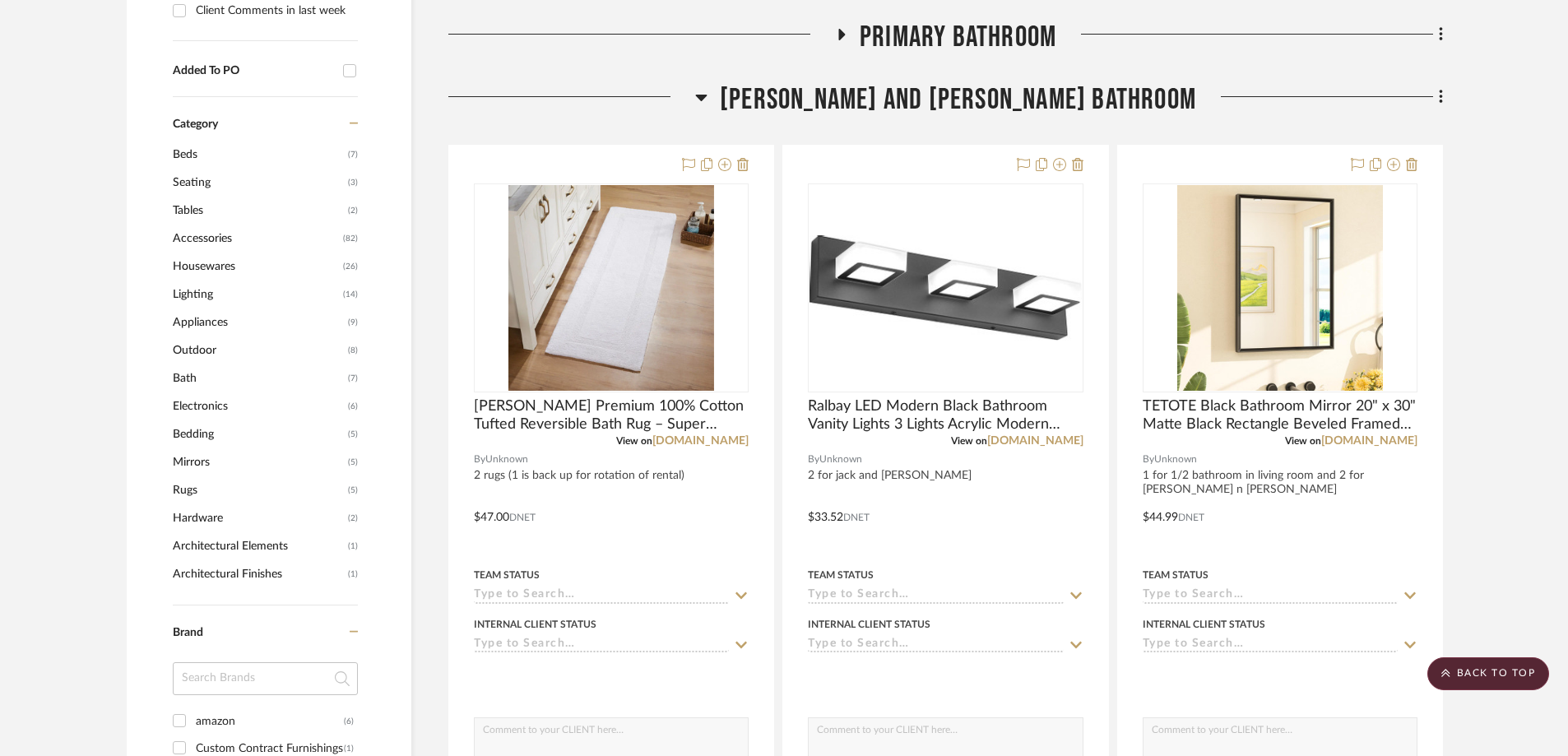
click at [1052, 97] on div at bounding box center [1319, 103] width 247 height 42
click at [1052, 97] on fa-icon at bounding box center [1437, 98] width 10 height 27
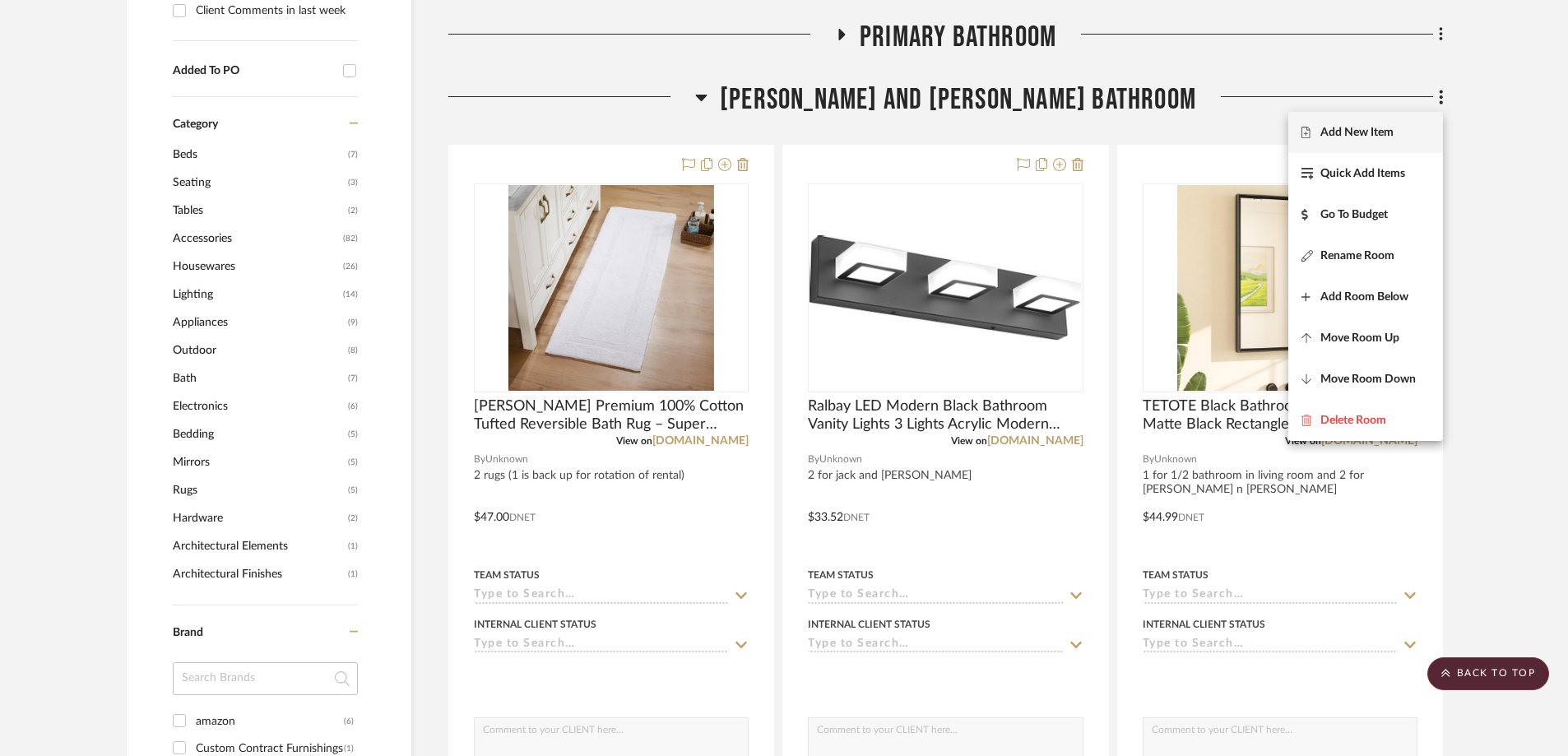
click at [1052, 129] on span "Add New Item" at bounding box center [1356, 133] width 73 height 14
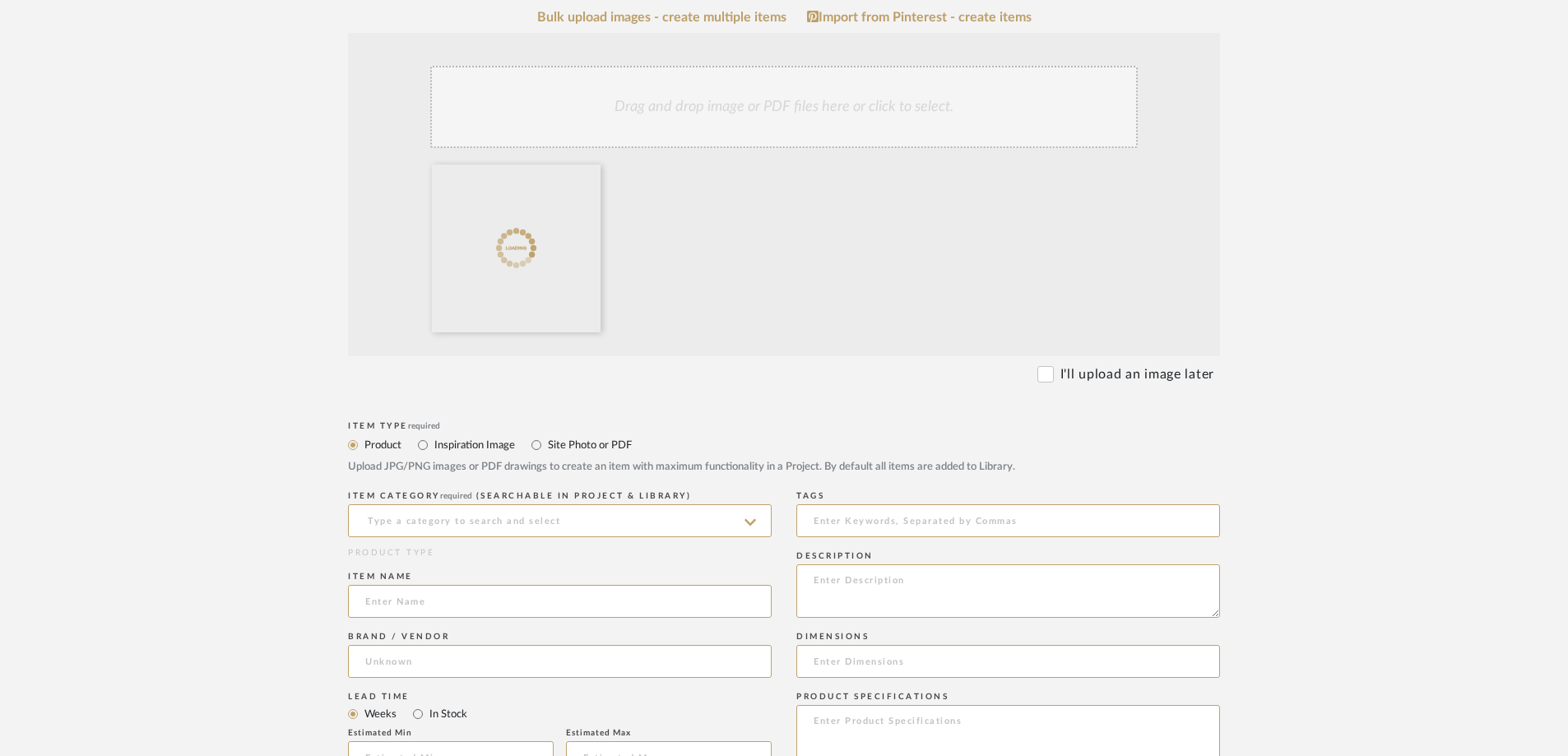
scroll to position [329, 0]
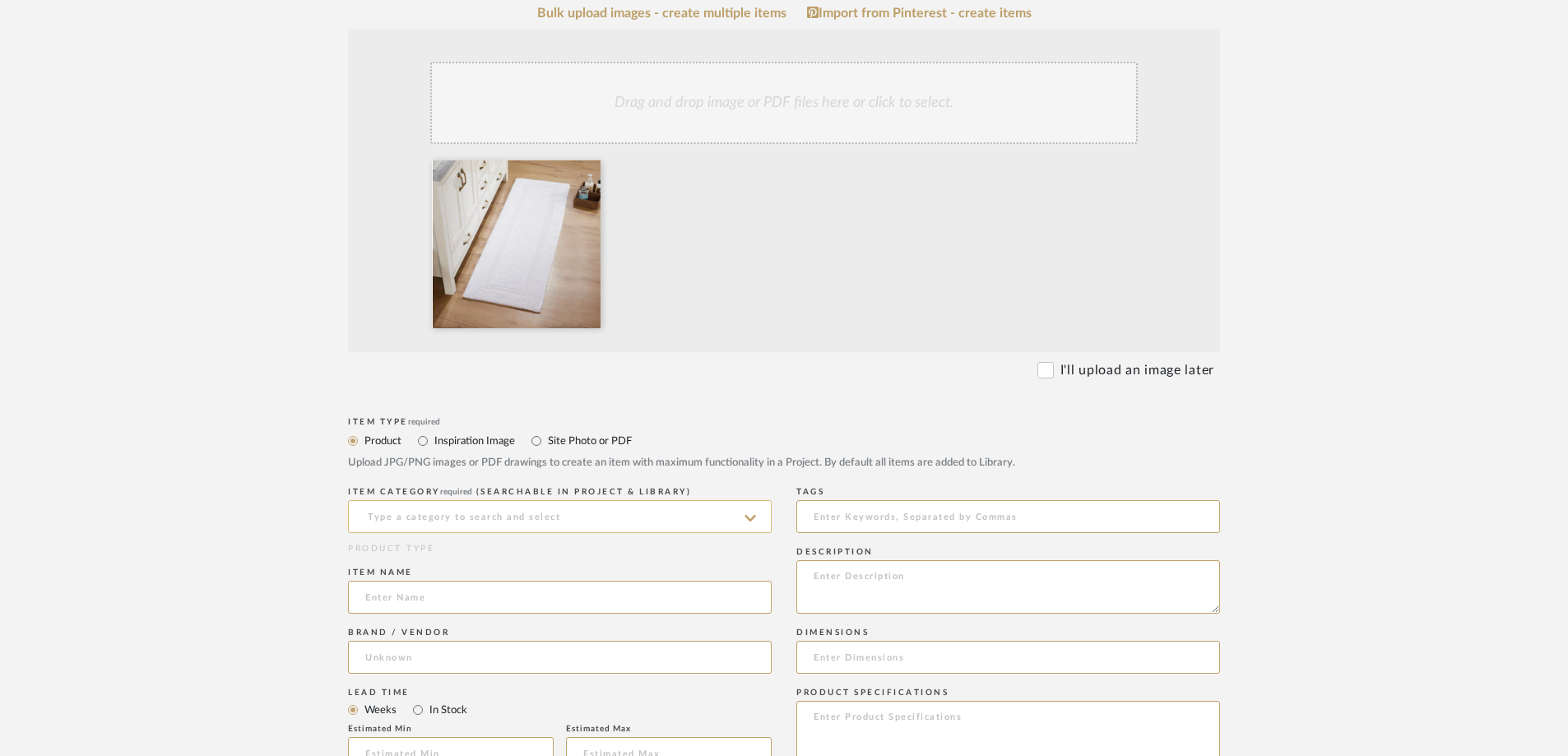
click at [433, 510] on input at bounding box center [560, 516] width 423 height 33
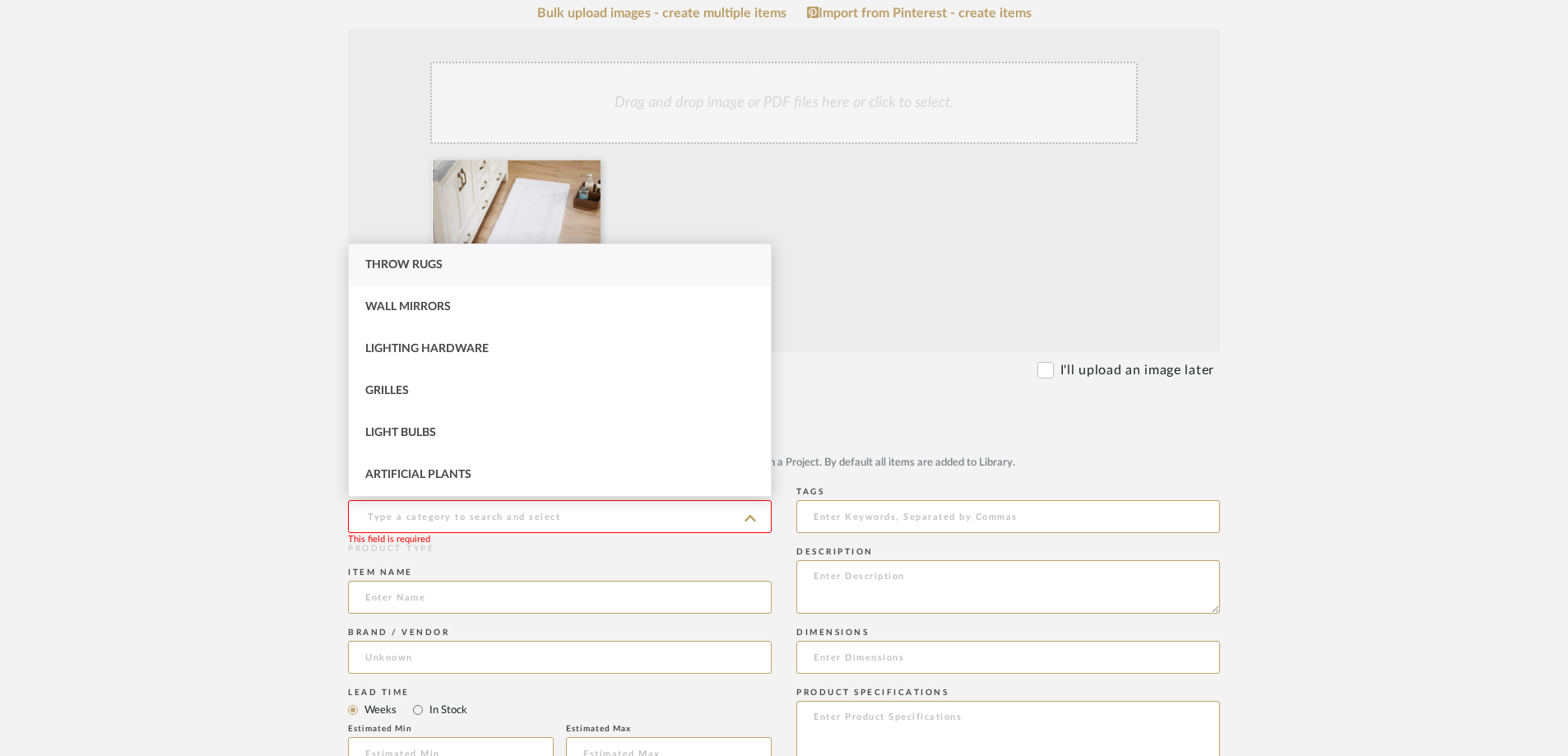
click at [434, 262] on span "Throw Rugs" at bounding box center [404, 265] width 77 height 11
type input "Throw Rugs"
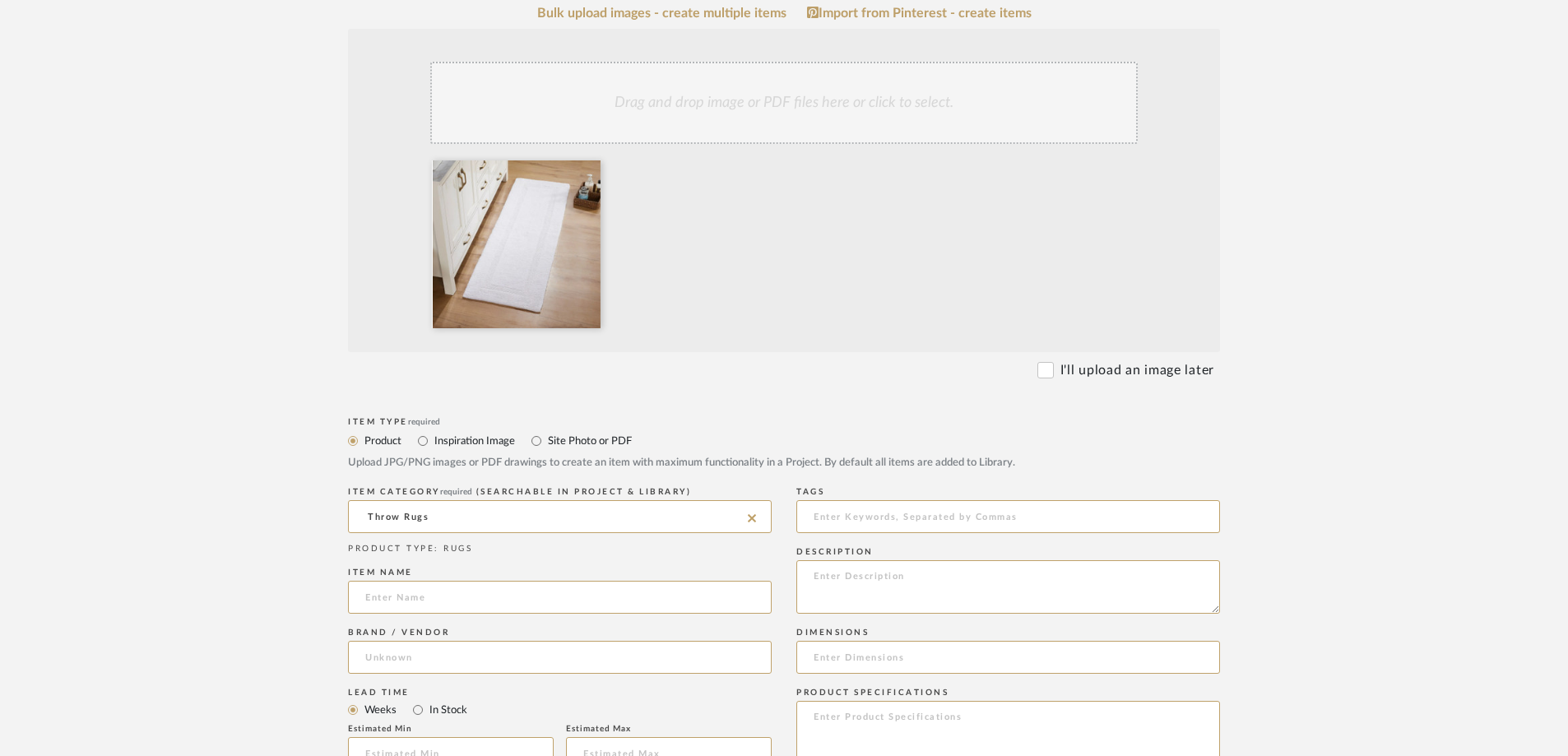
click at [217, 463] on upload-items "Create new item in Carobrese Upload photos, documents or PDFs, or select below …" at bounding box center [784, 602] width 1568 height 1626
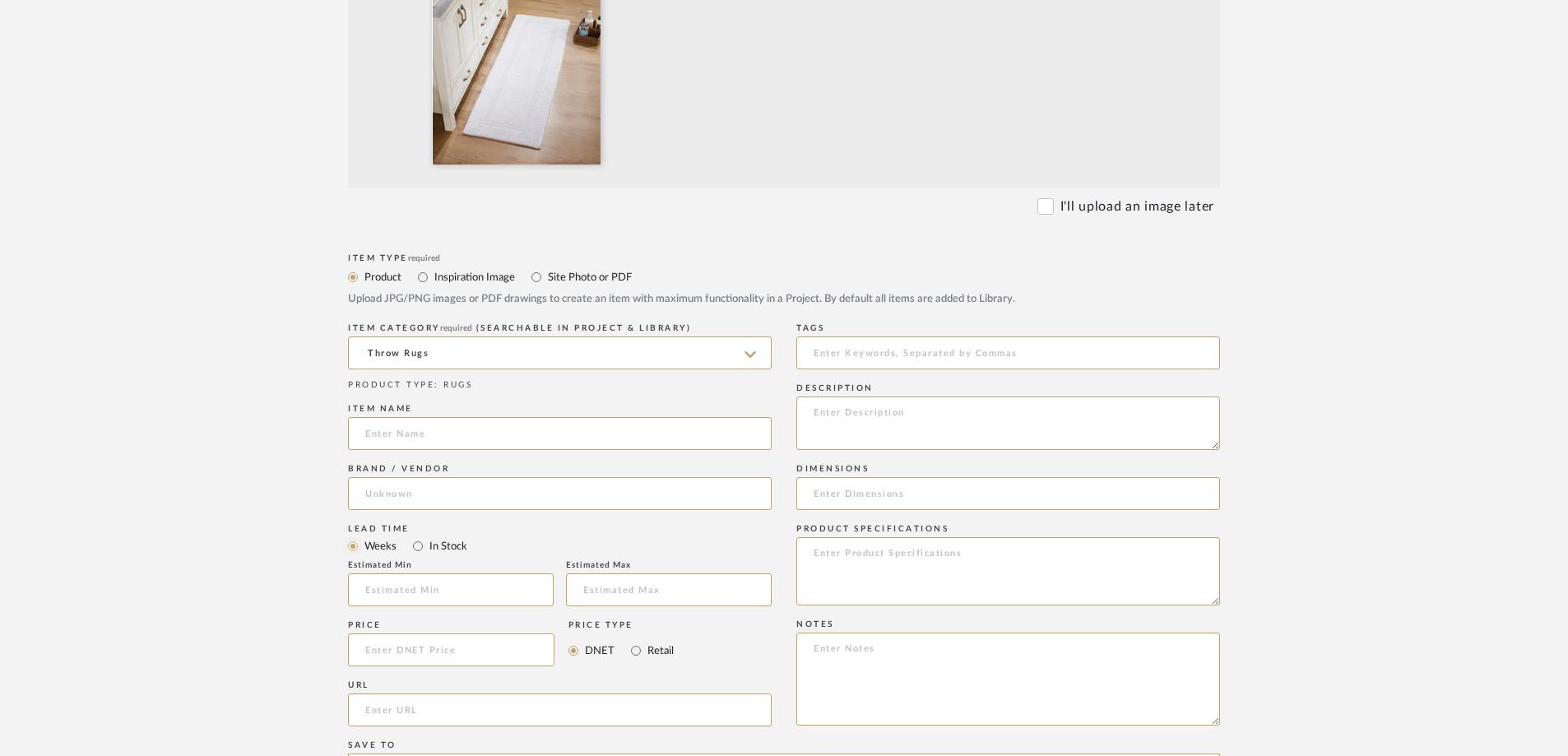
scroll to position [494, 0]
click at [358, 441] on input "[PERSON_NAME] Premium 100% Cotton Tufted Reversible Bath Rug –" at bounding box center [560, 432] width 423 height 33
click at [693, 424] on input "[PERSON_NAME] Premium 100% Cotton Tufted Reversible Bath Rug –" at bounding box center [560, 432] width 423 height 33
type input "[PERSON_NAME] Premium 100% Cotton Tufted Reversible Bath Rug – 22 x 40"
click at [911, 427] on textarea at bounding box center [1008, 422] width 423 height 53
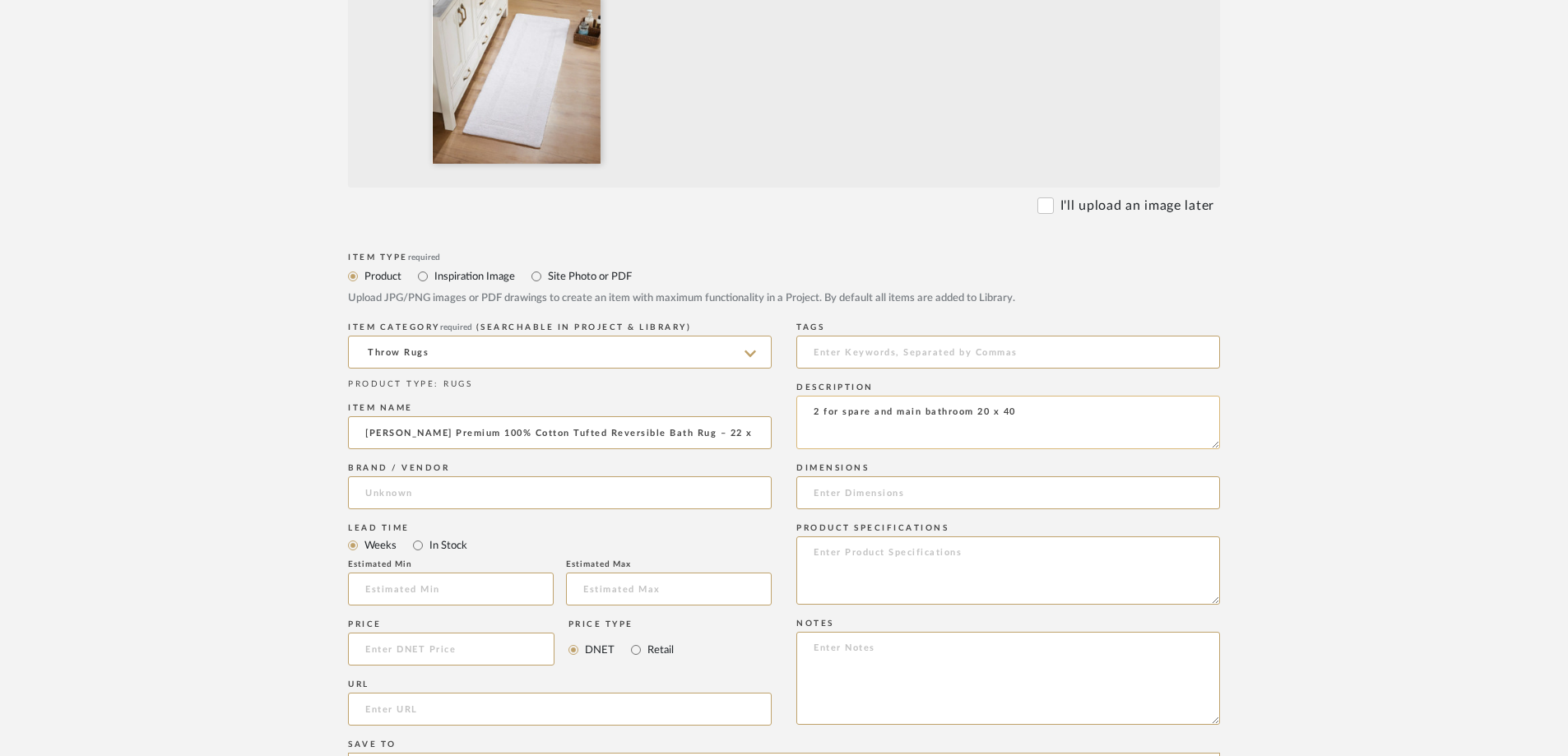
click at [823, 413] on textarea "2 for spare and main bathroom 20 x 40" at bounding box center [1008, 422] width 423 height 53
type textarea "2 shower rugs for spare and main bathroom 20 x 40"
click at [456, 525] on input at bounding box center [451, 649] width 206 height 33
type input "$47.00"
click at [281, 525] on form "Bulk upload images - create multiple items Import from Pinterest - create items…" at bounding box center [784, 525] width 1048 height 1368
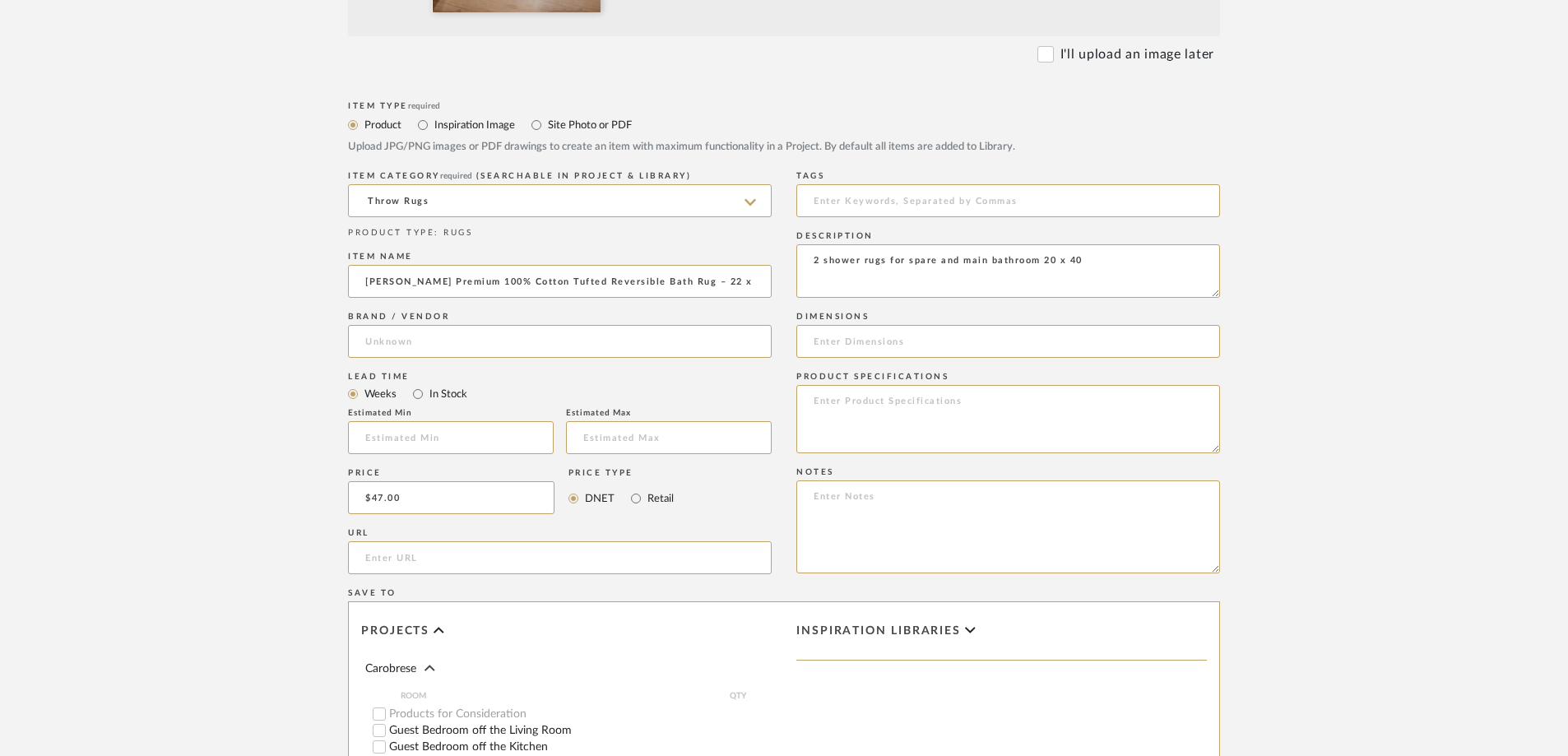
scroll to position [658, 0]
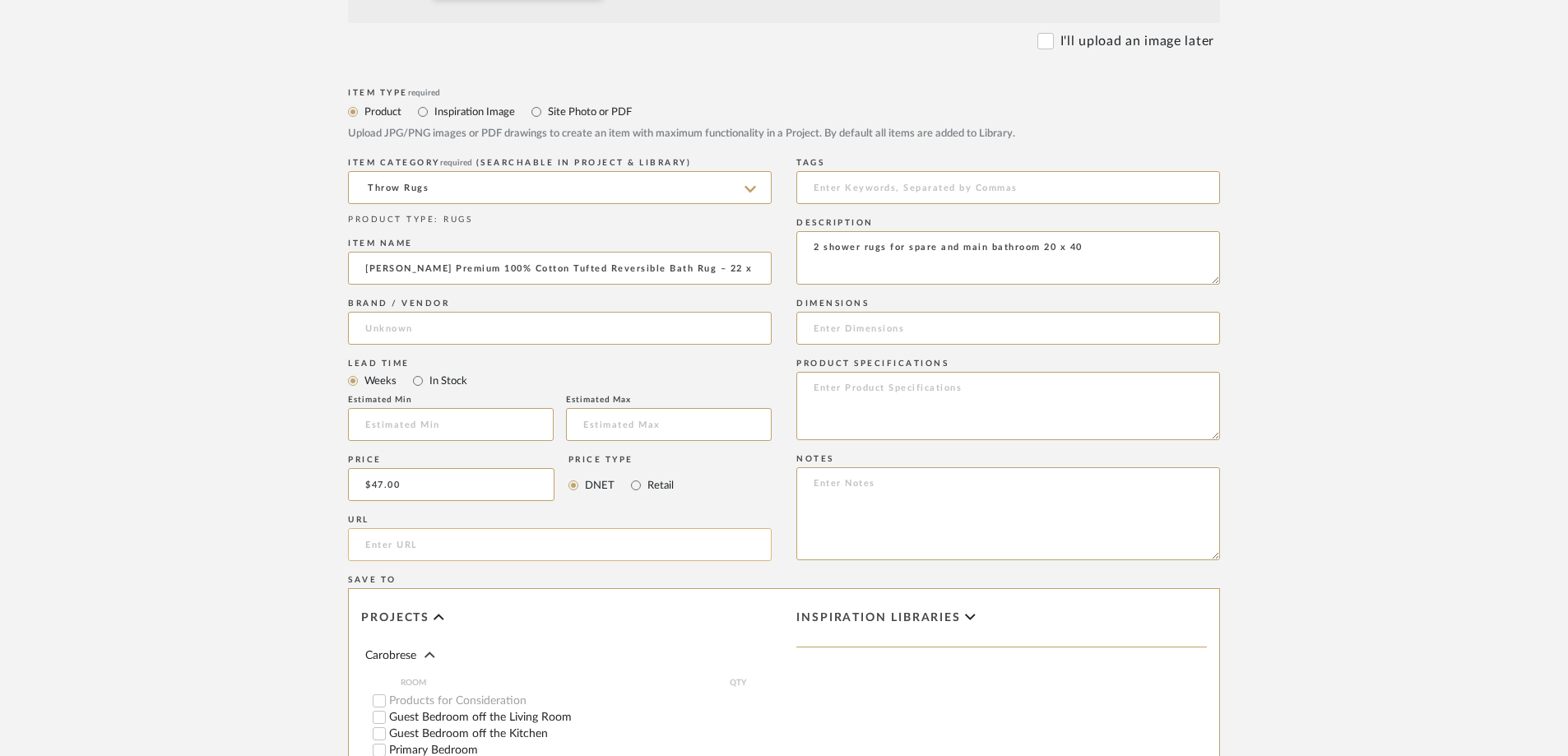
click at [386, 525] on input "url" at bounding box center [560, 544] width 423 height 33
paste input "[URL][DOMAIN_NAME][PERSON_NAME]"
type input "[URL][DOMAIN_NAME][PERSON_NAME]"
click at [240, 525] on upload-items "Create new item in Carobrese Upload photos, documents or PDFs, or select below …" at bounding box center [784, 273] width 1568 height 1626
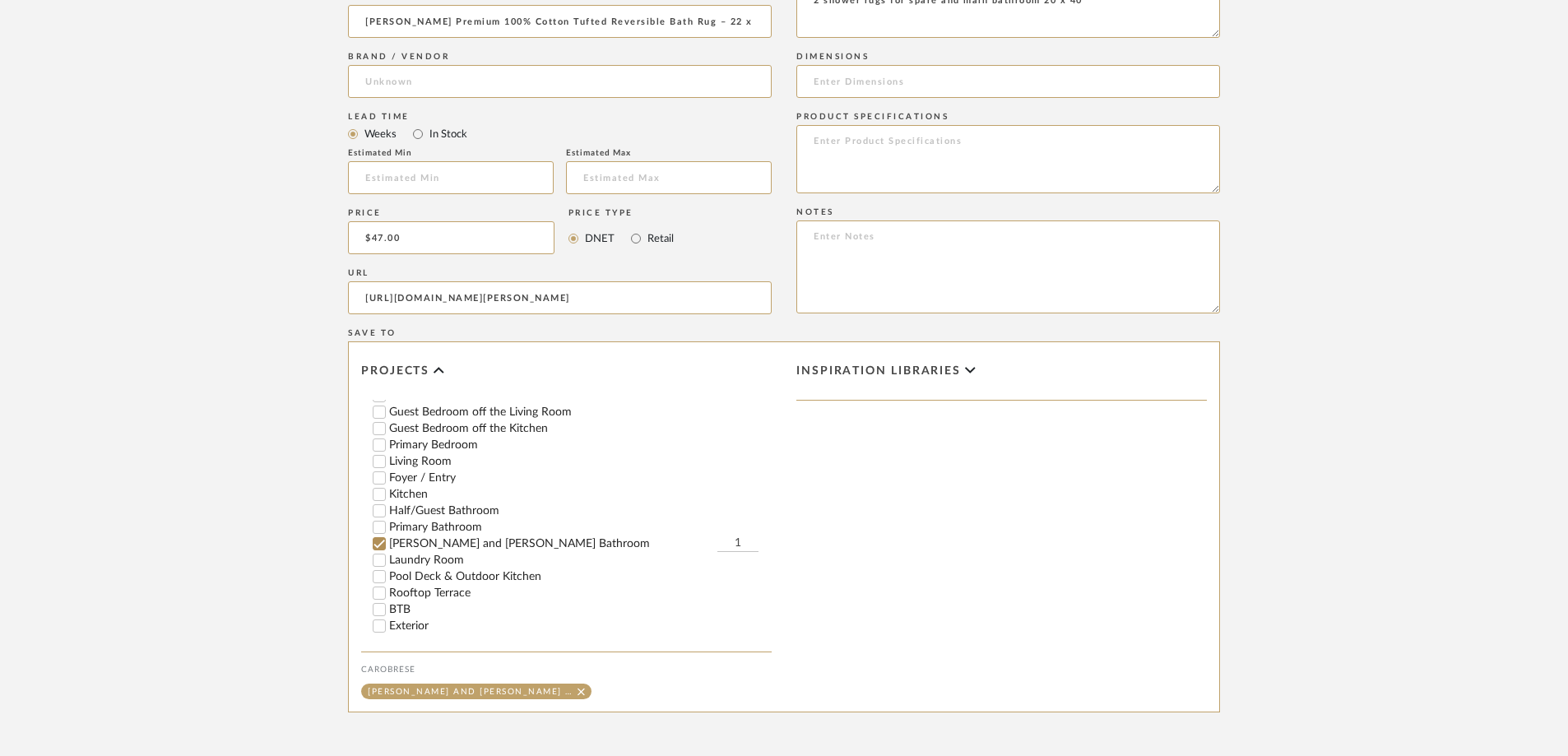
scroll to position [82, 0]
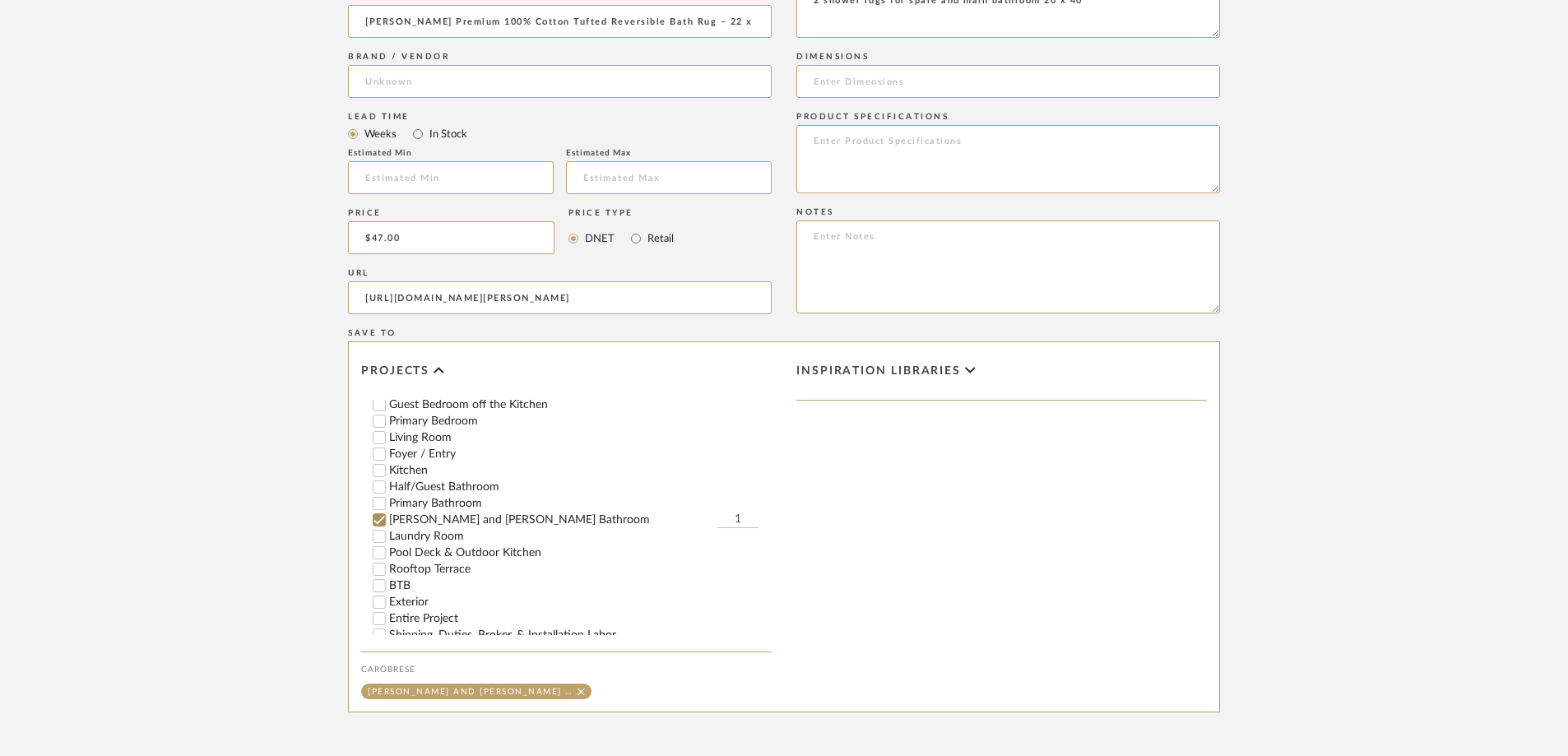
click at [379, 497] on input "Primary Bathroom" at bounding box center [380, 504] width 17 height 17
type input "2"
click at [742, 525] on label "Rooftop Terrace" at bounding box center [580, 569] width 382 height 11
click at [387, 525] on input "Rooftop Terrace" at bounding box center [380, 569] width 17 height 17
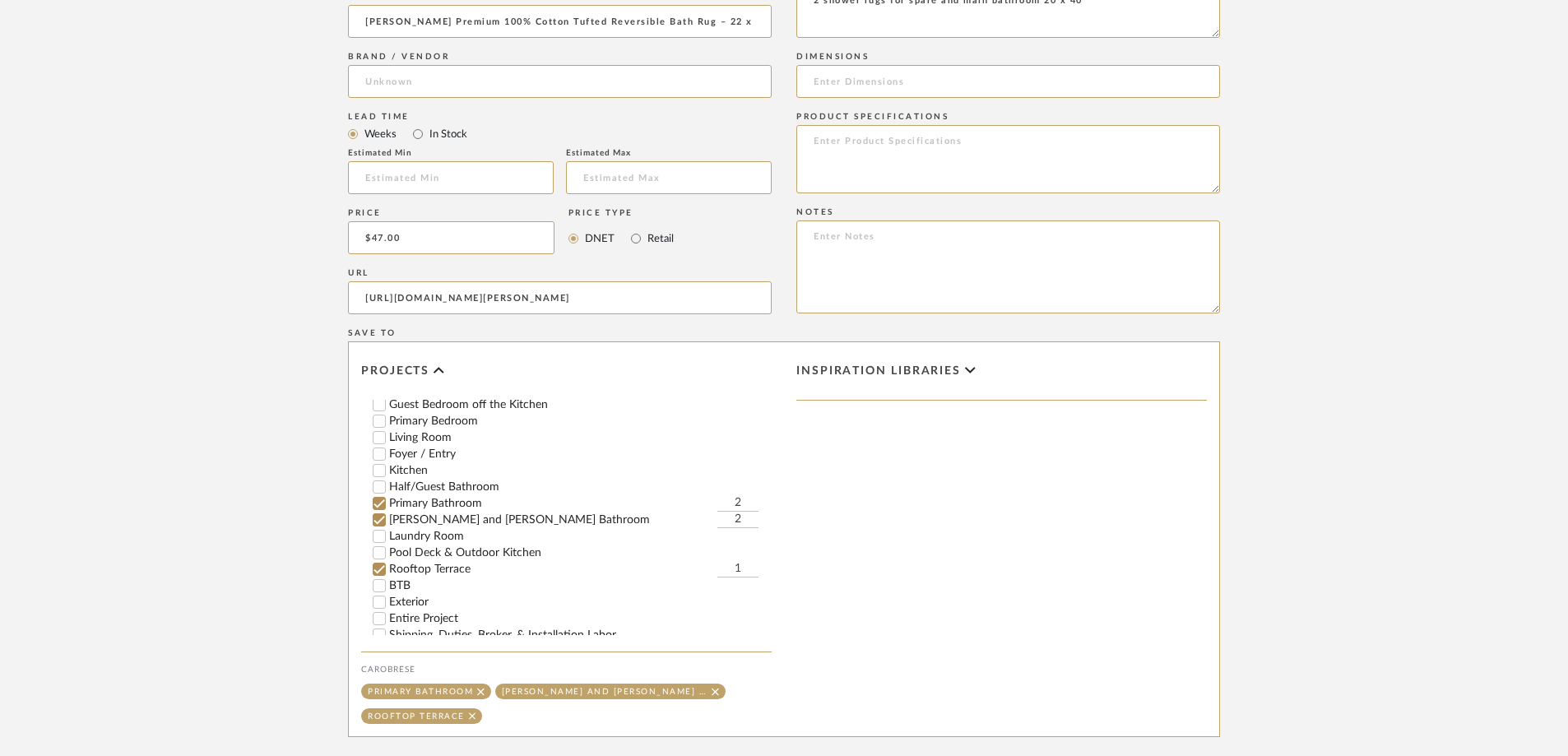
click at [380, 525] on input "Rooftop Terrace" at bounding box center [380, 569] width 17 height 17
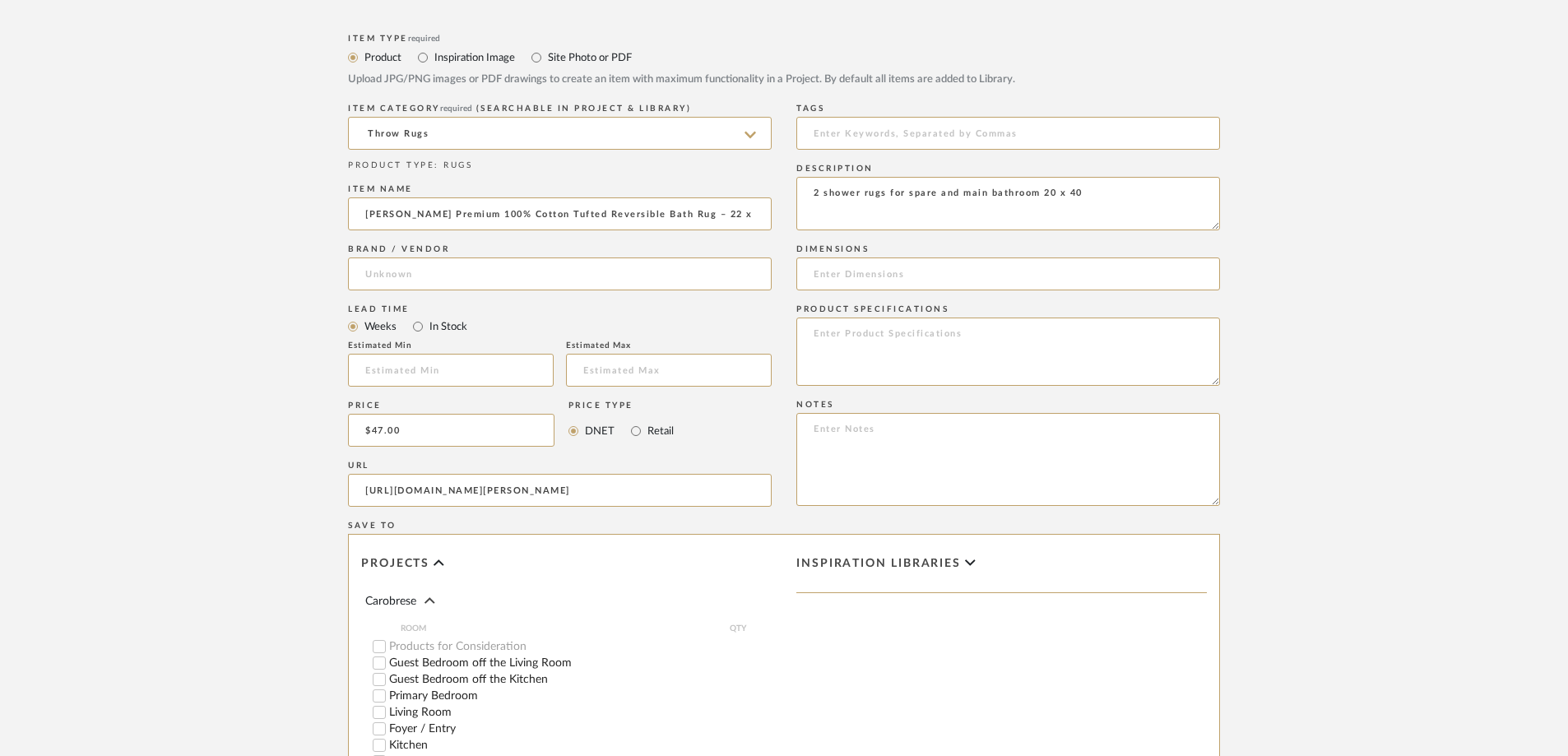
scroll to position [987, 0]
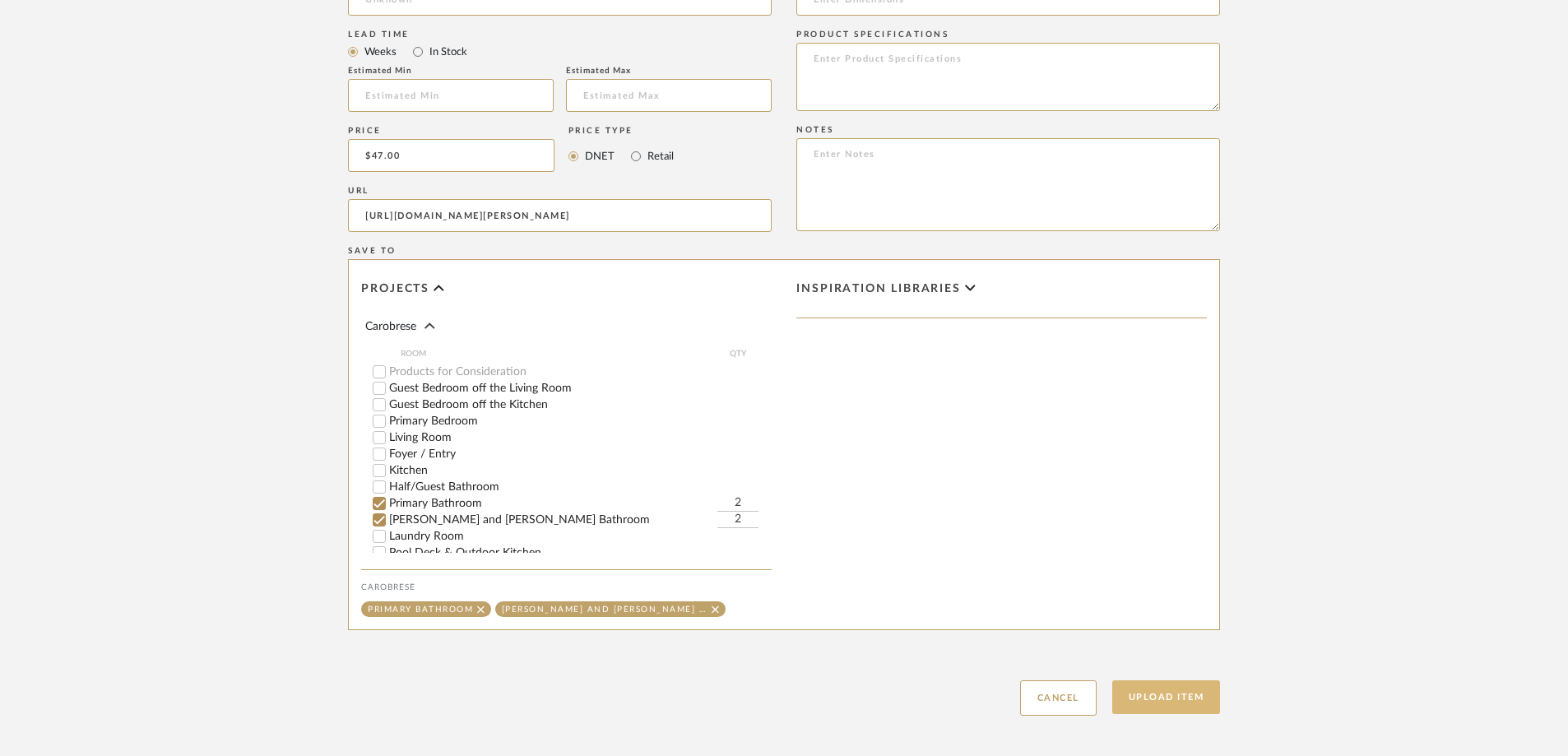
click at [1052, 525] on button "Upload Item" at bounding box center [1166, 697] width 108 height 34
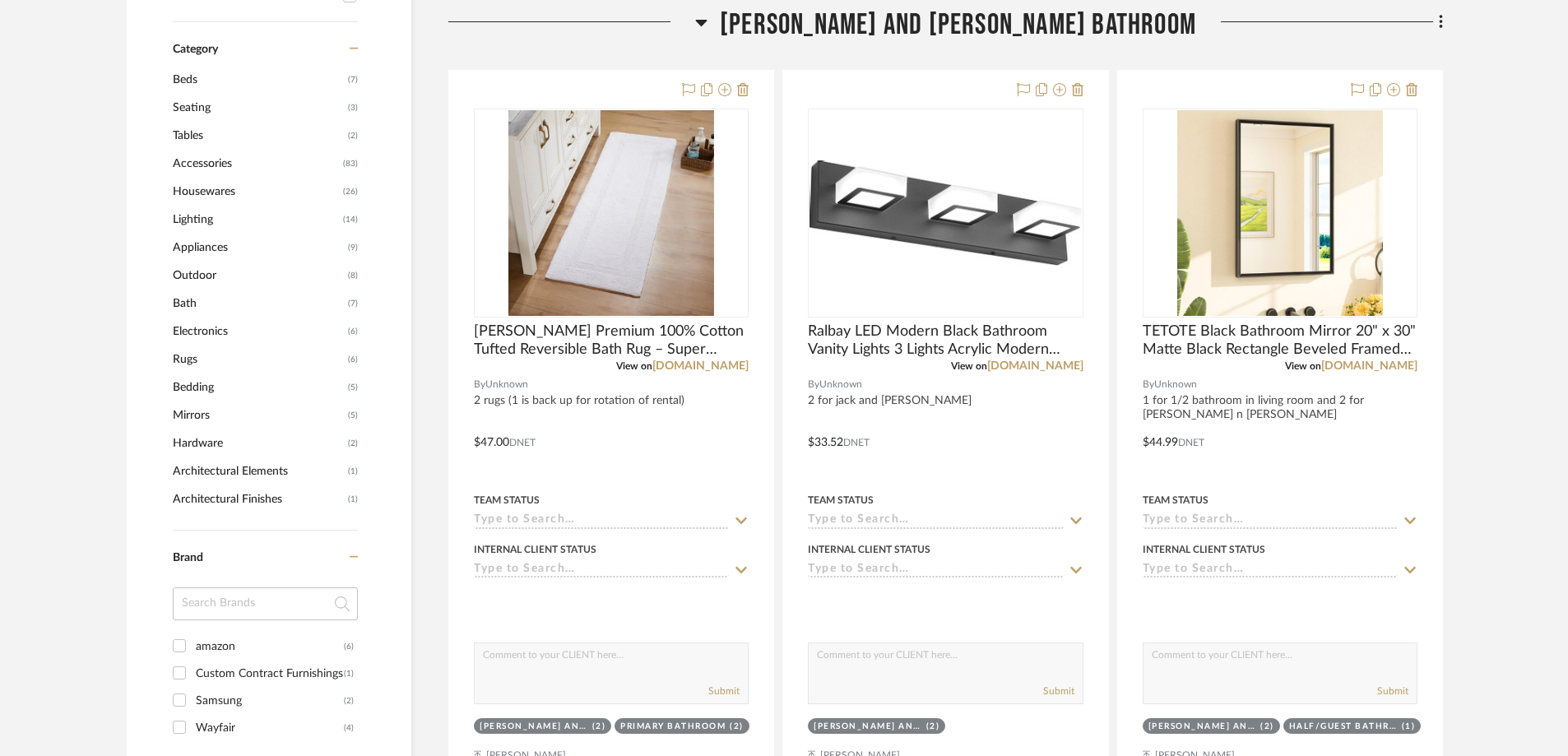
scroll to position [888, 0]
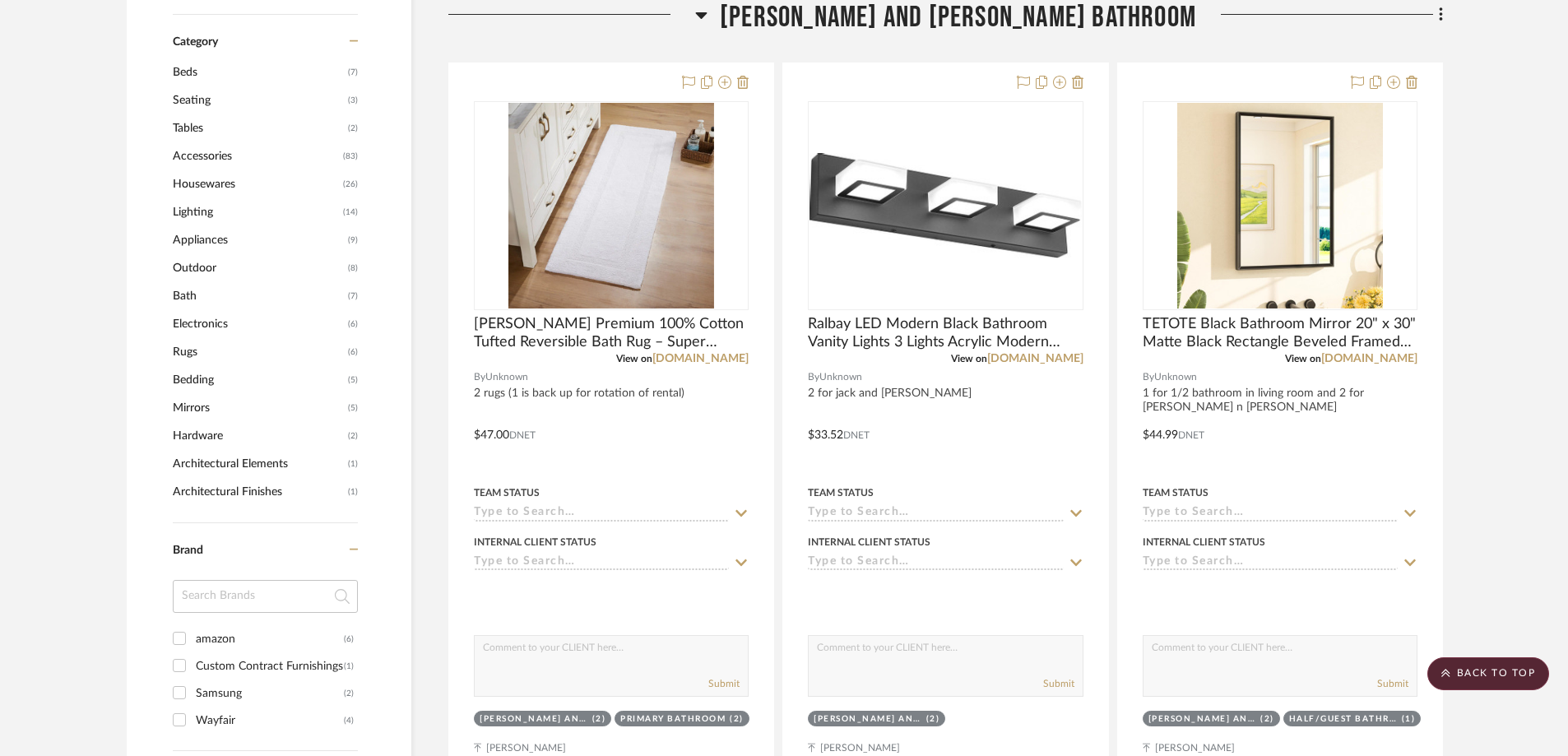
click at [707, 12] on icon at bounding box center [701, 14] width 12 height 20
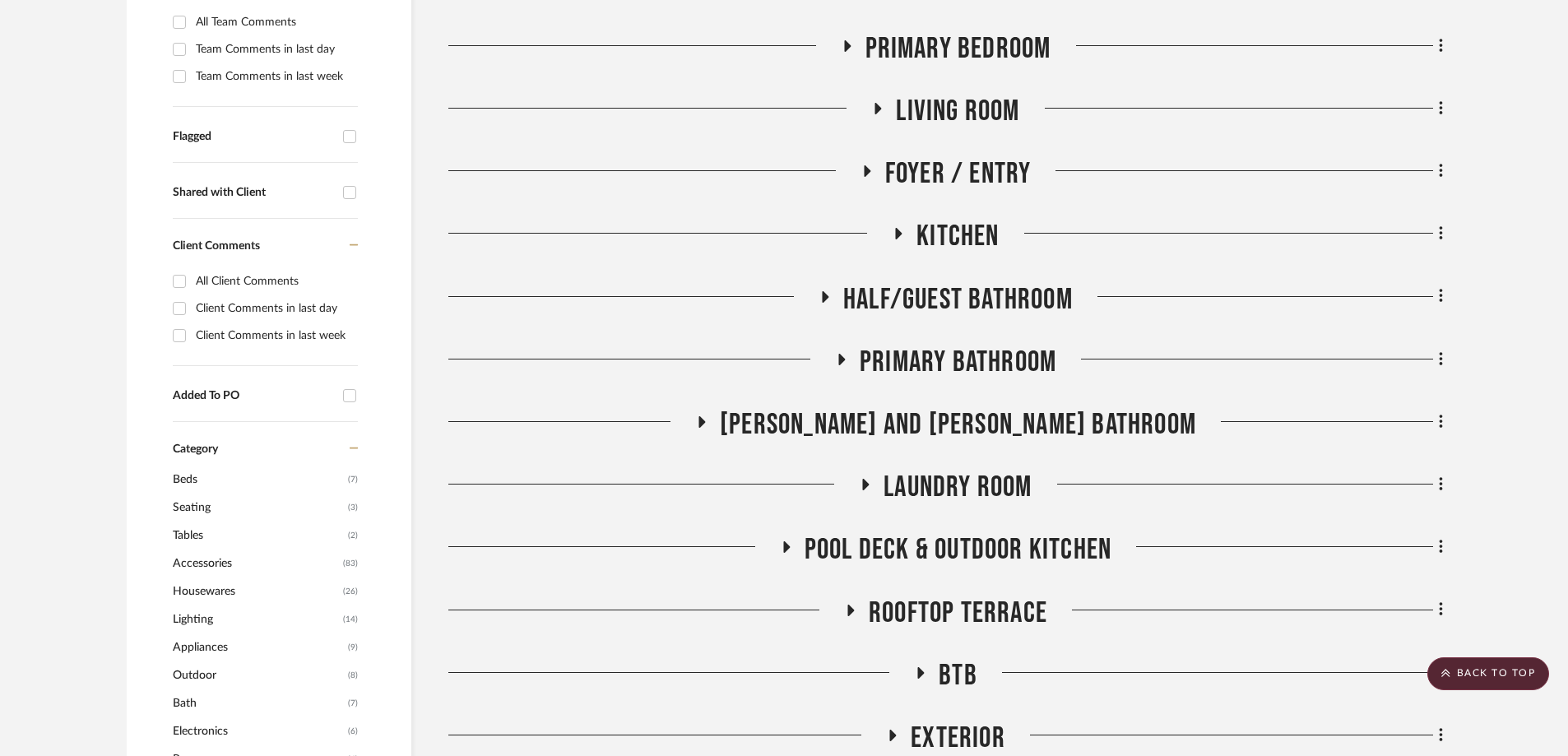
scroll to position [394, 0]
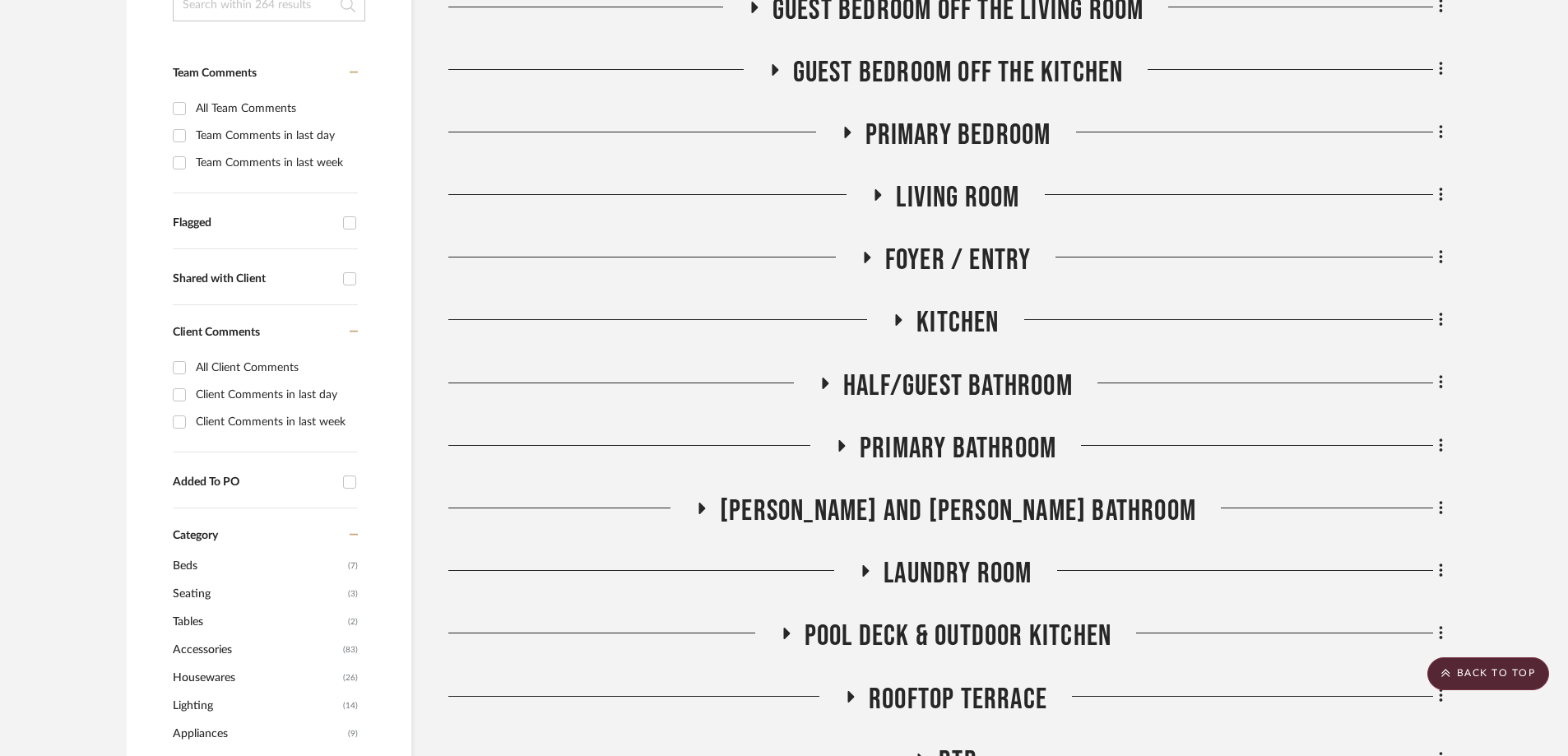
click at [874, 200] on icon at bounding box center [877, 195] width 20 height 12
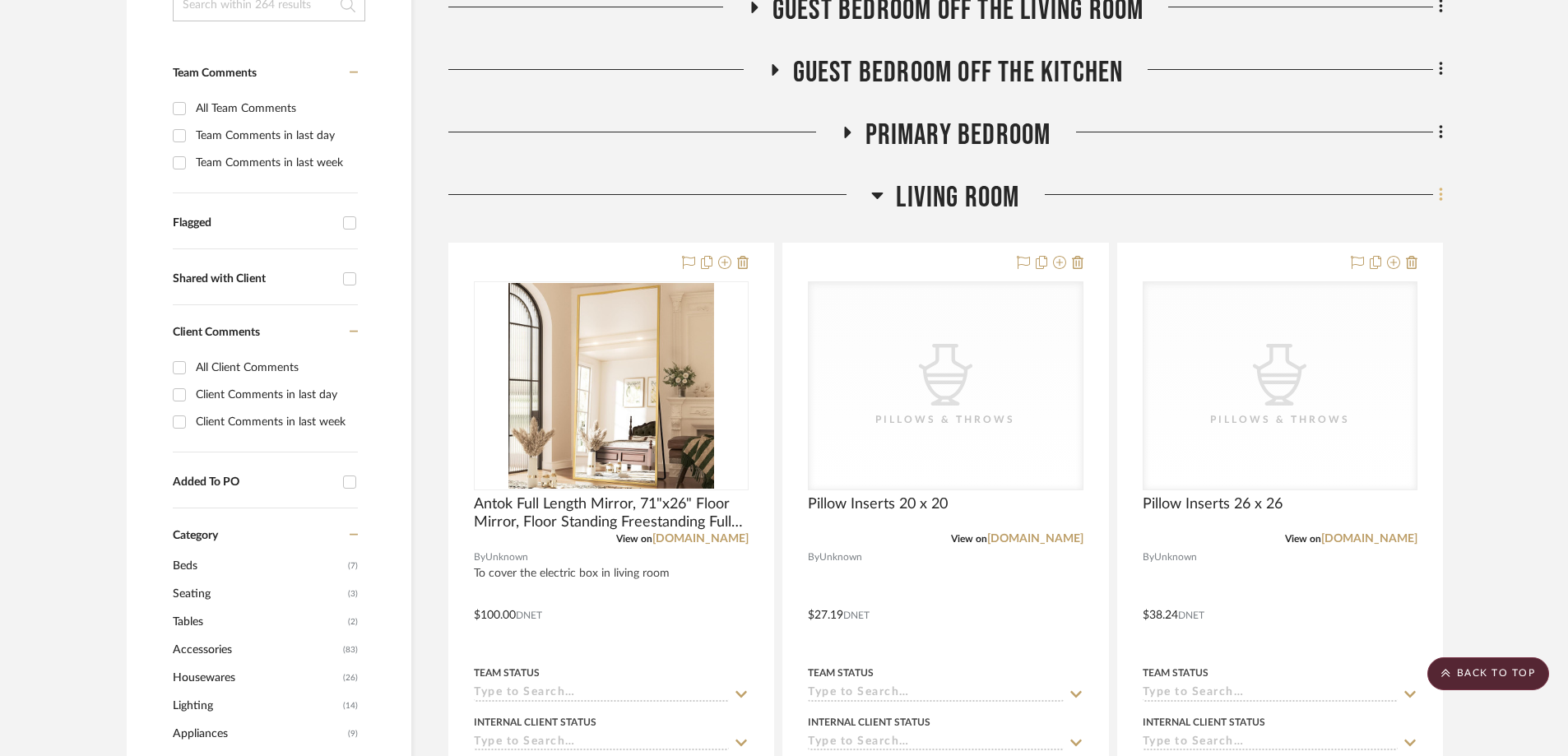
click at [1052, 197] on icon at bounding box center [1440, 194] width 5 height 18
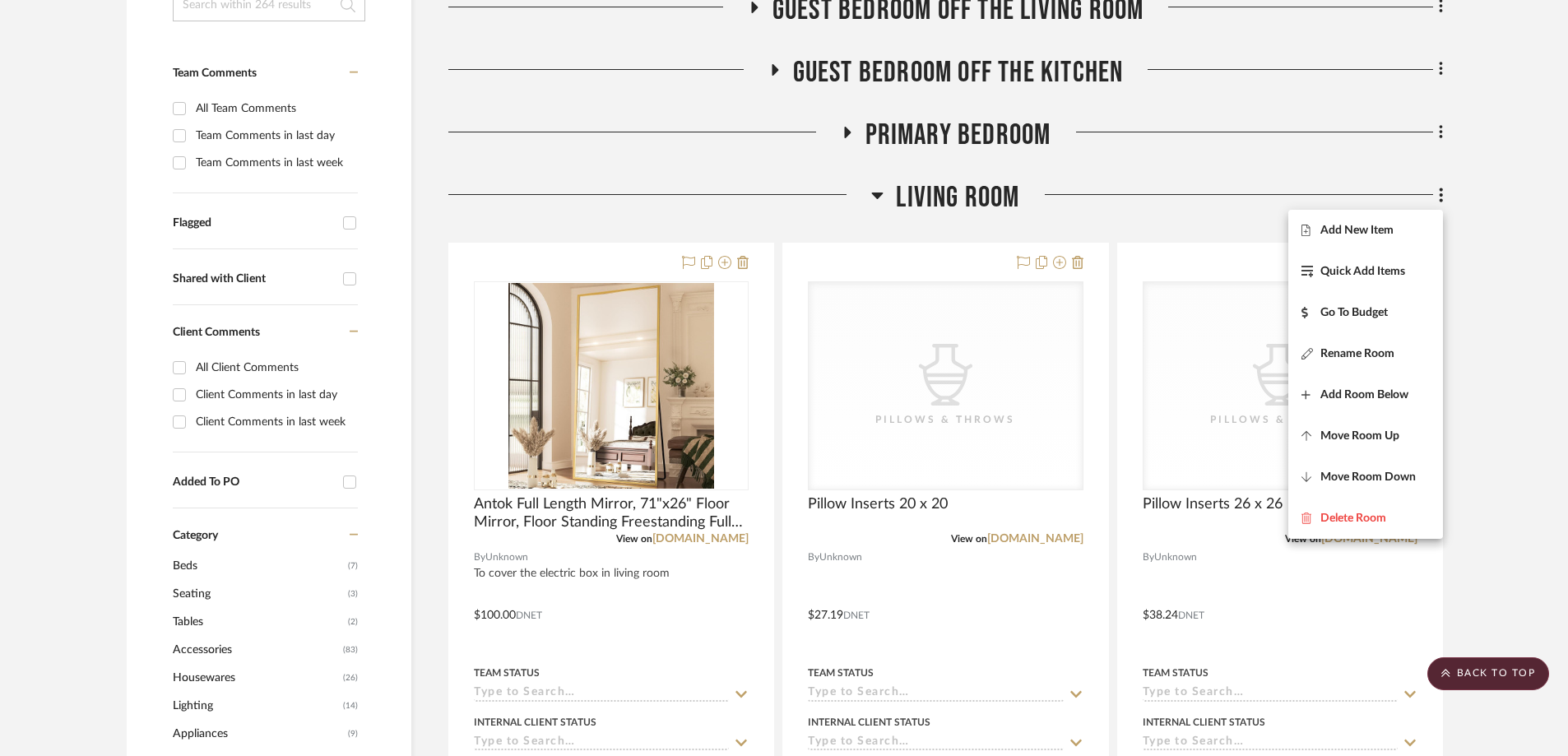
click at [617, 523] on div at bounding box center [784, 378] width 1568 height 756
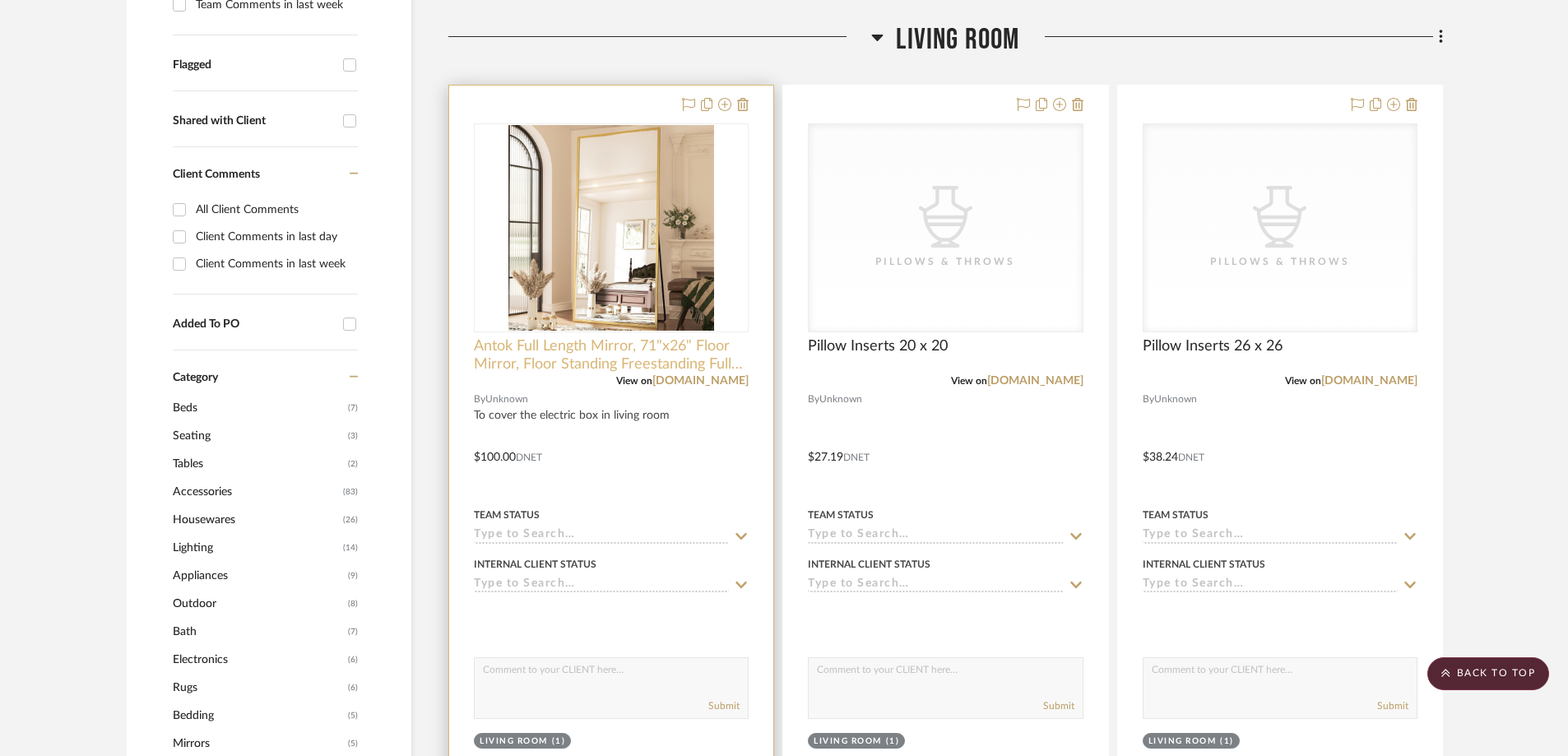
scroll to position [559, 0]
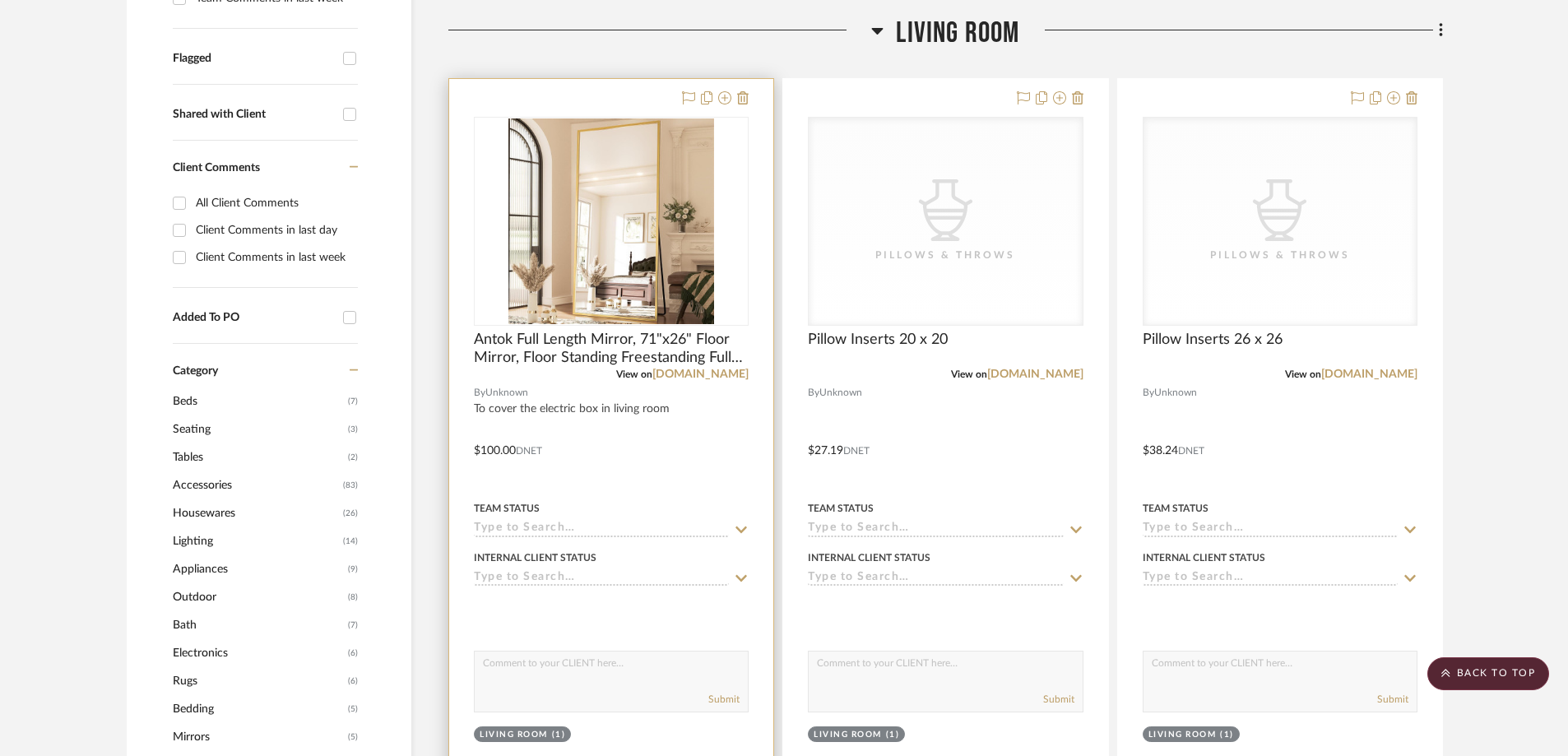
click at [726, 187] on div "0" at bounding box center [611, 221] width 273 height 207
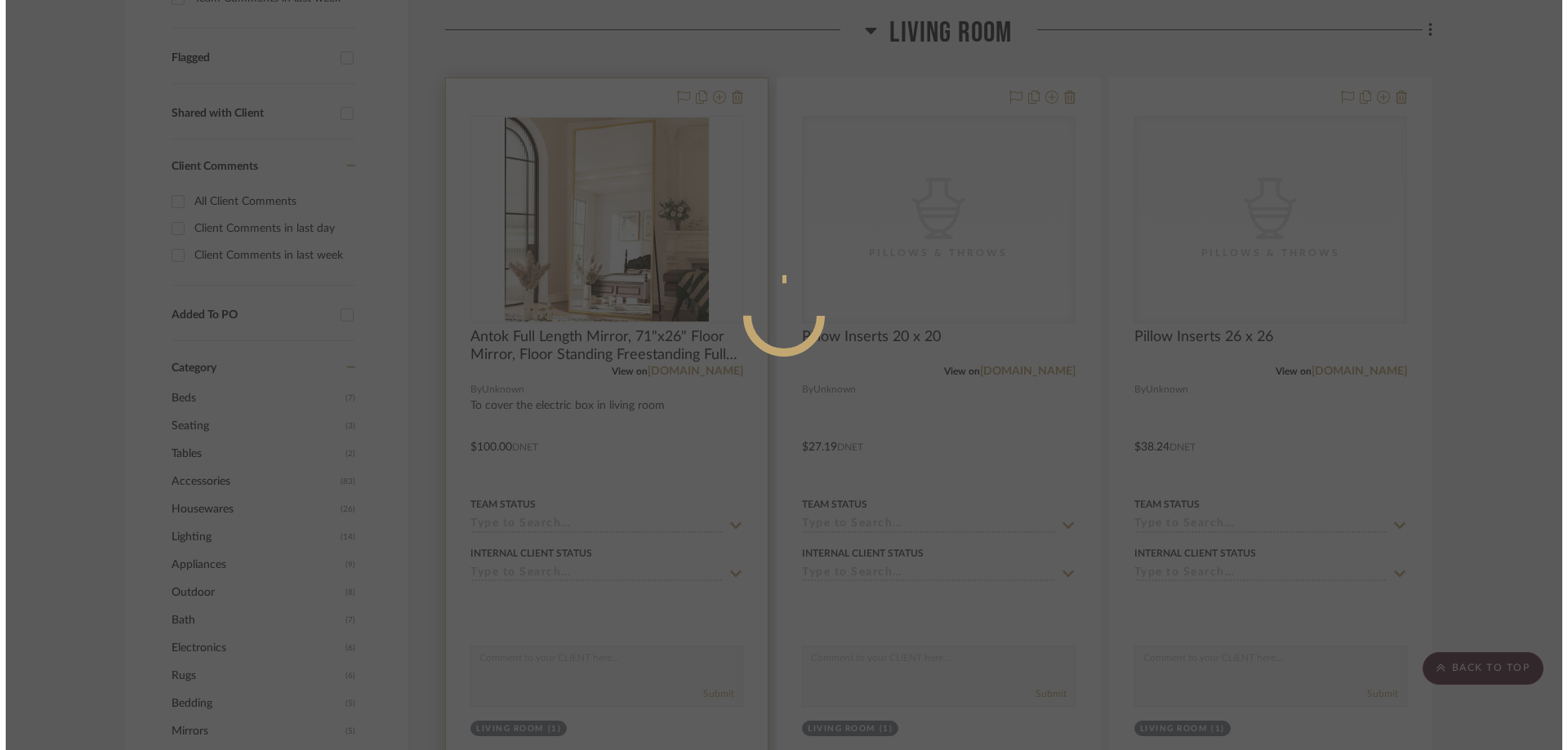
scroll to position [0, 0]
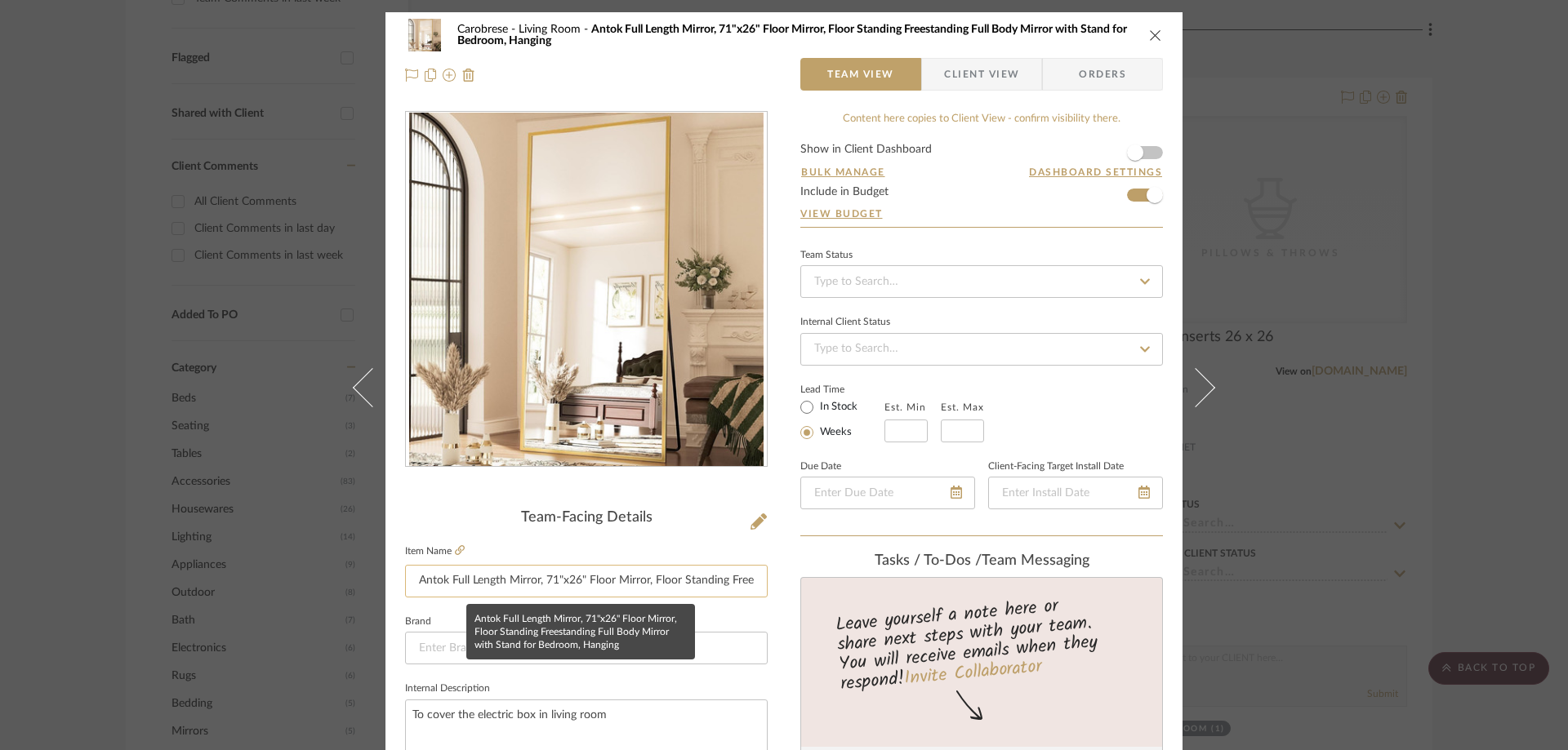
click at [409, 521] on input "Antok Full Length Mirror, 71"x26" Floor Mirror, Floor Standing Freestanding Ful…" at bounding box center [586, 581] width 363 height 32
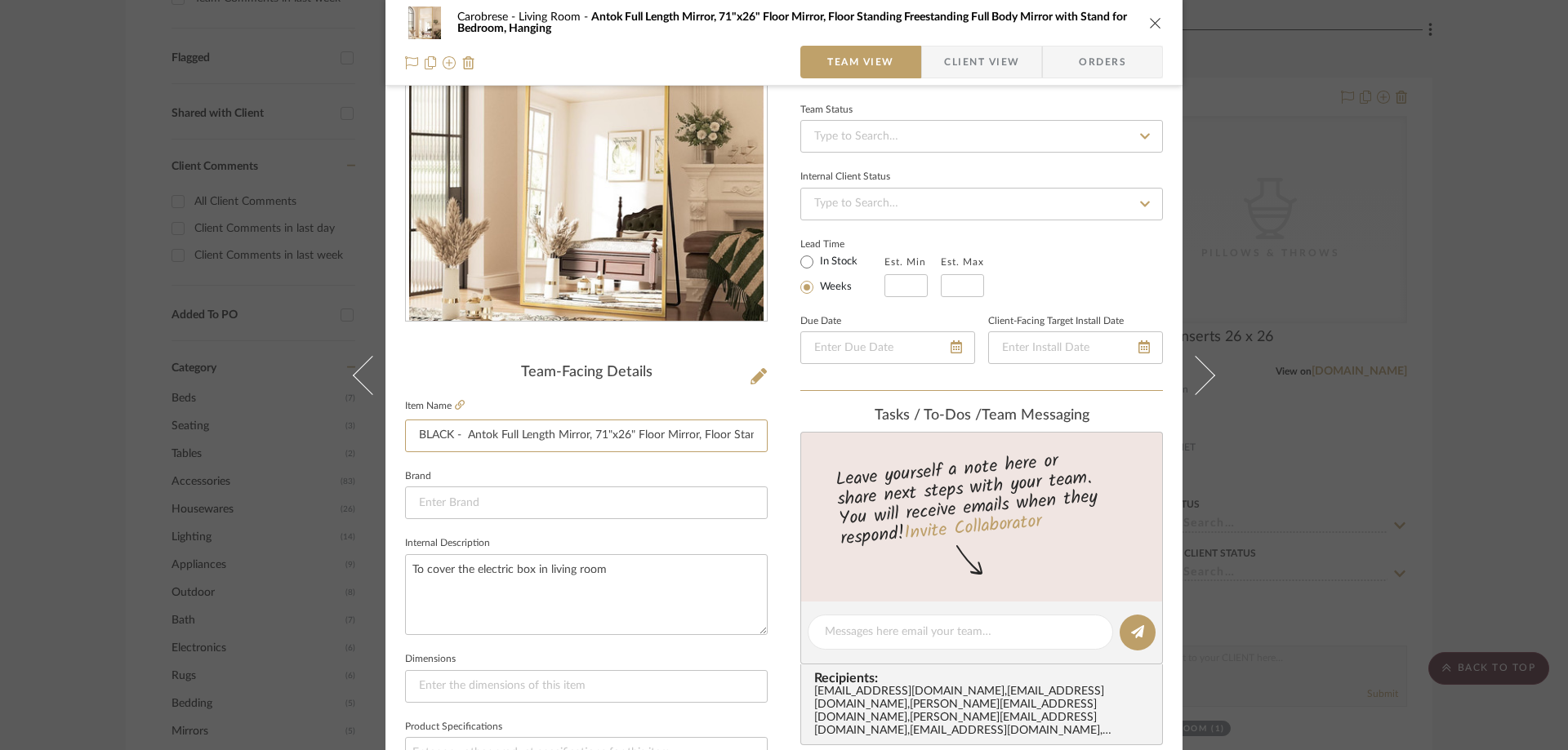
scroll to position [163, 0]
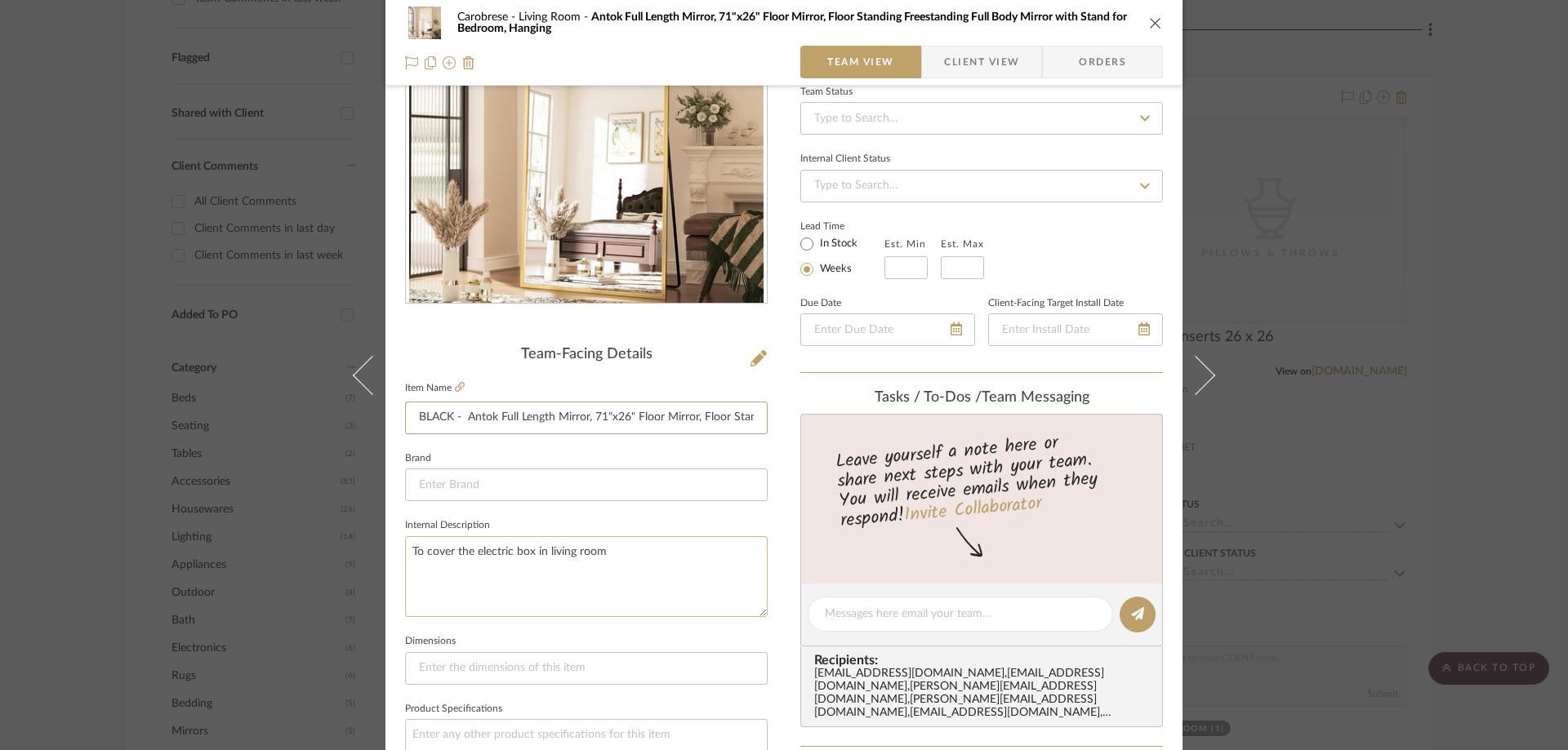
type input "BLACK - Antok Full Length Mirror, 71"x26" Floor Mirror, Floor Standing Freestan…"
click at [607, 521] on textarea "To cover the electric box in living room" at bounding box center [586, 576] width 363 height 81
type textarea "To cover the electric box in living room IT IS BLACK NOT GOLD"
click at [668, 521] on fieldset "Internal Description To cover the electric box in living room IT IS BLACK NOT G…" at bounding box center [586, 566] width 363 height 103
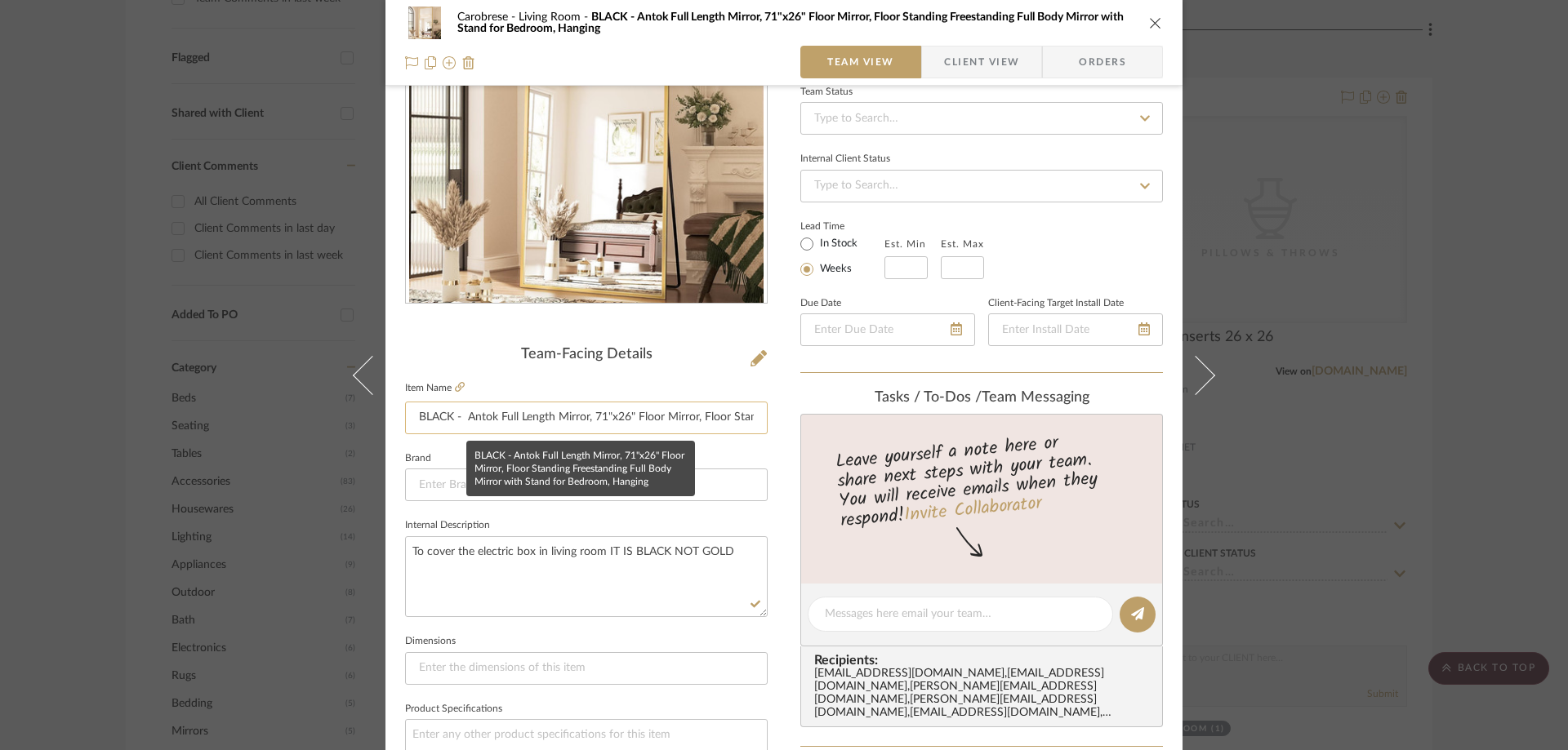
click at [668, 417] on input "BLACK - Antok Full Length Mirror, 71"x26" Floor Mirror, Floor Standing Freestan…" at bounding box center [586, 418] width 363 height 32
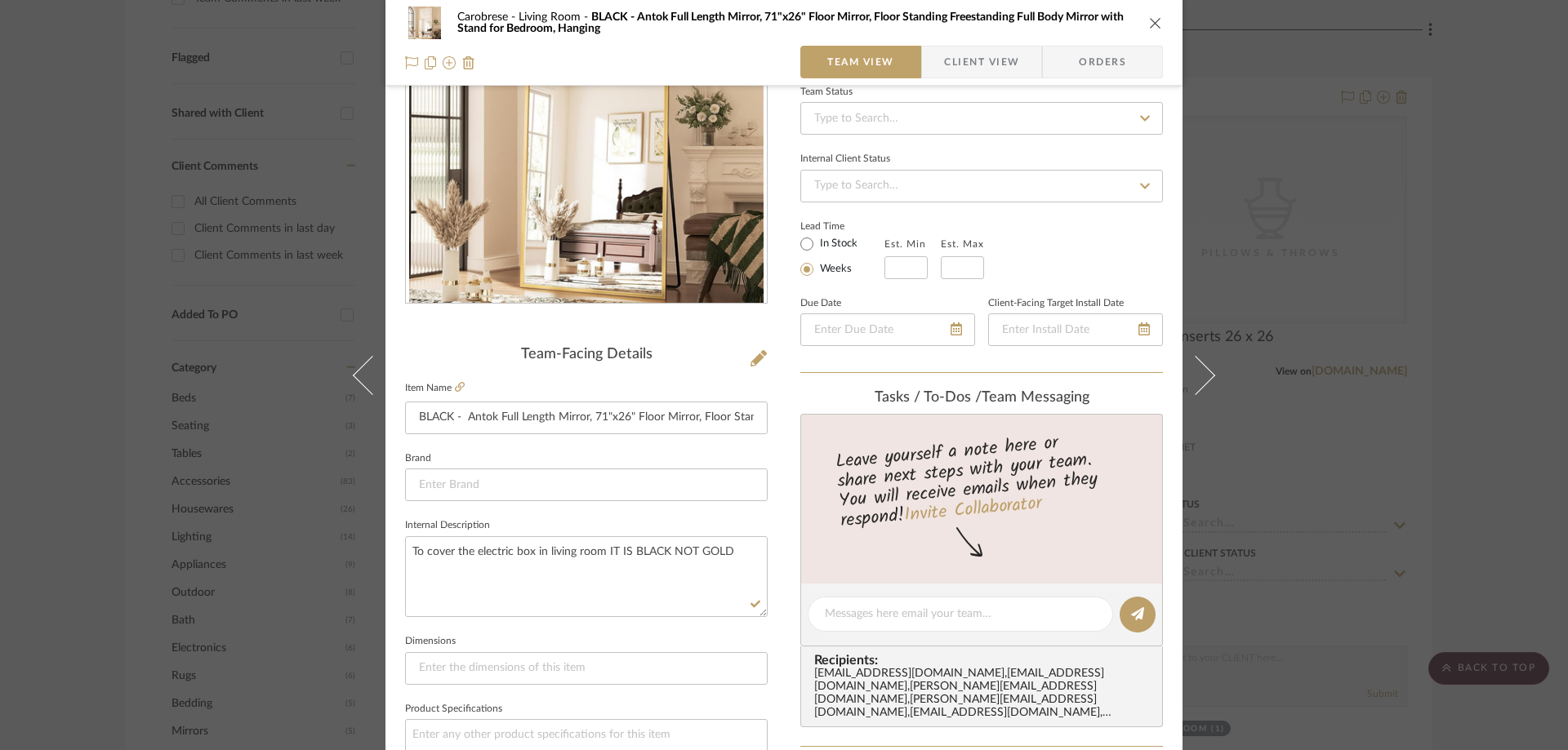
click at [681, 384] on fieldset "Item Name BLACK - Antok Full Length Mirror, 71"x26" Floor Mirror, Floor Standin…" at bounding box center [586, 406] width 363 height 57
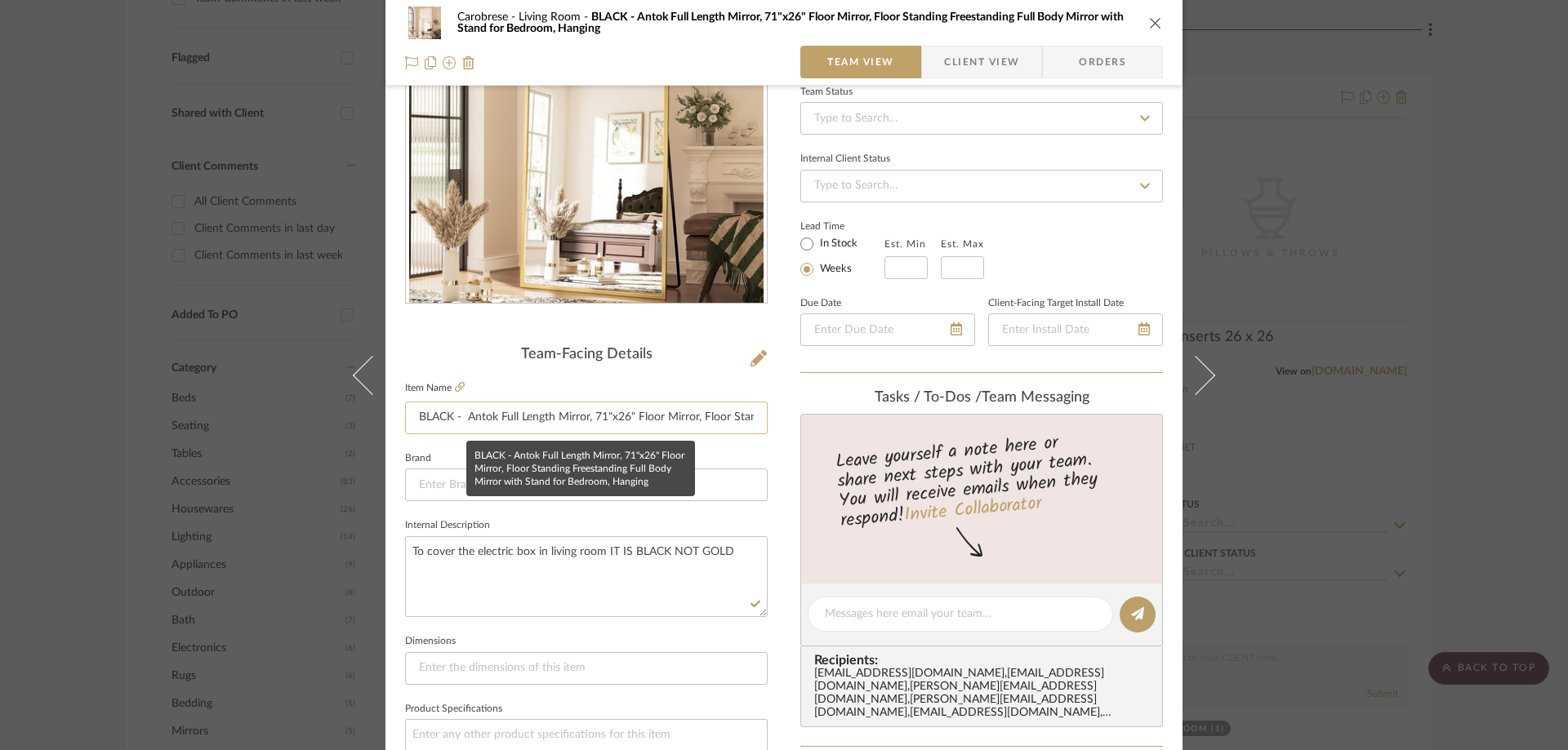
click at [714, 423] on input "BLACK - Antok Full Length Mirror, 71"x26" Floor Mirror, Floor Standing Freestan…" at bounding box center [586, 418] width 363 height 32
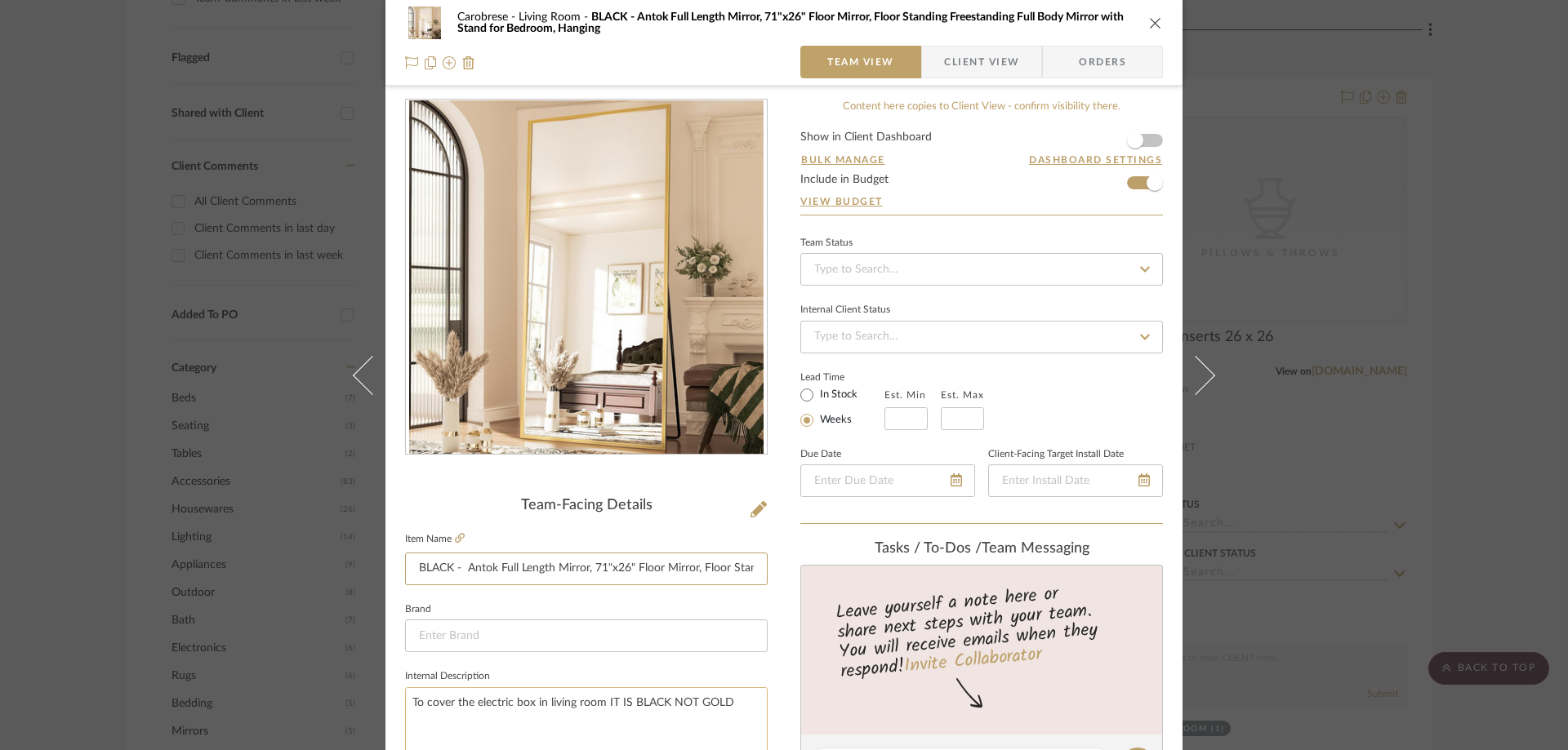
scroll to position [0, 0]
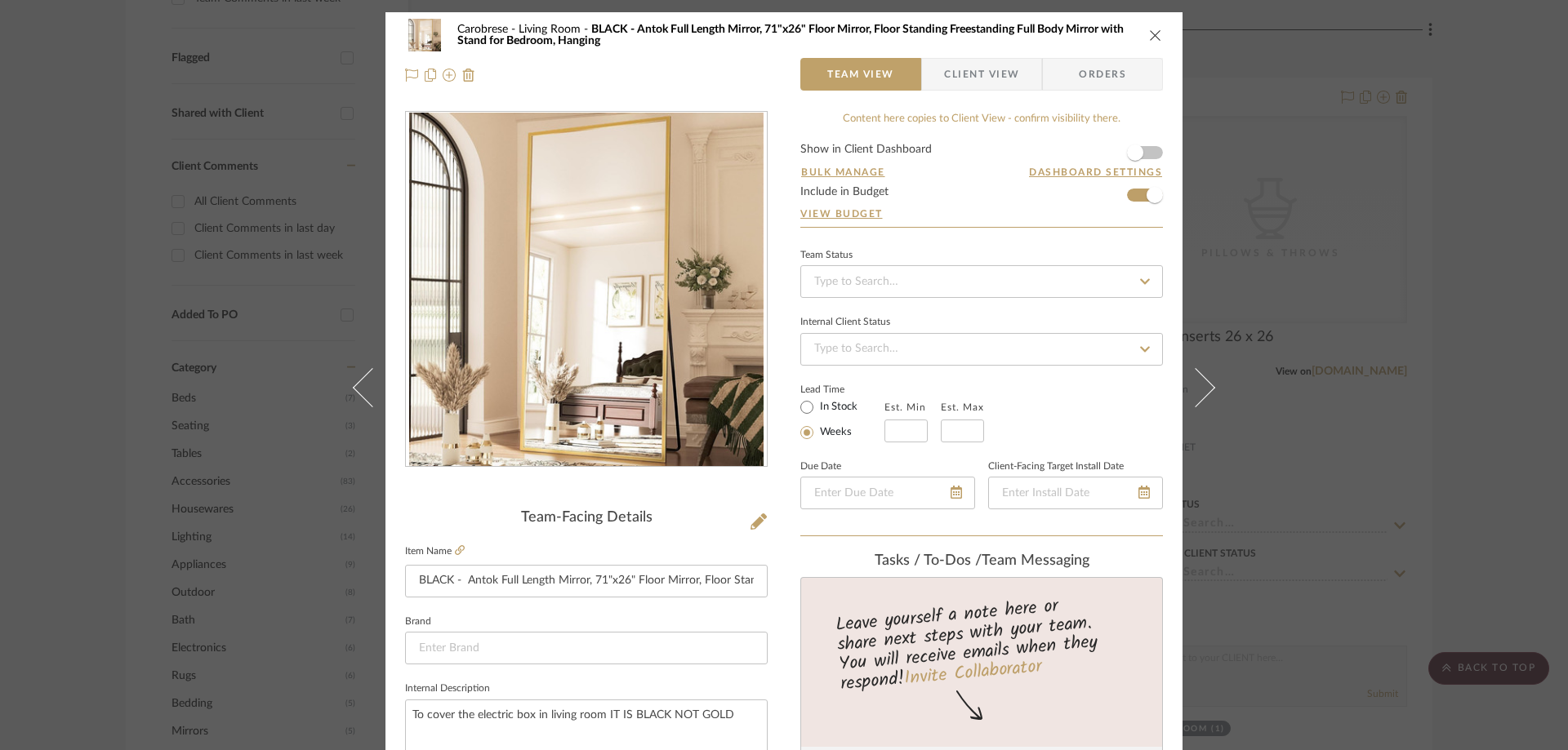
click at [1045, 39] on icon "close" at bounding box center [1156, 35] width 13 height 13
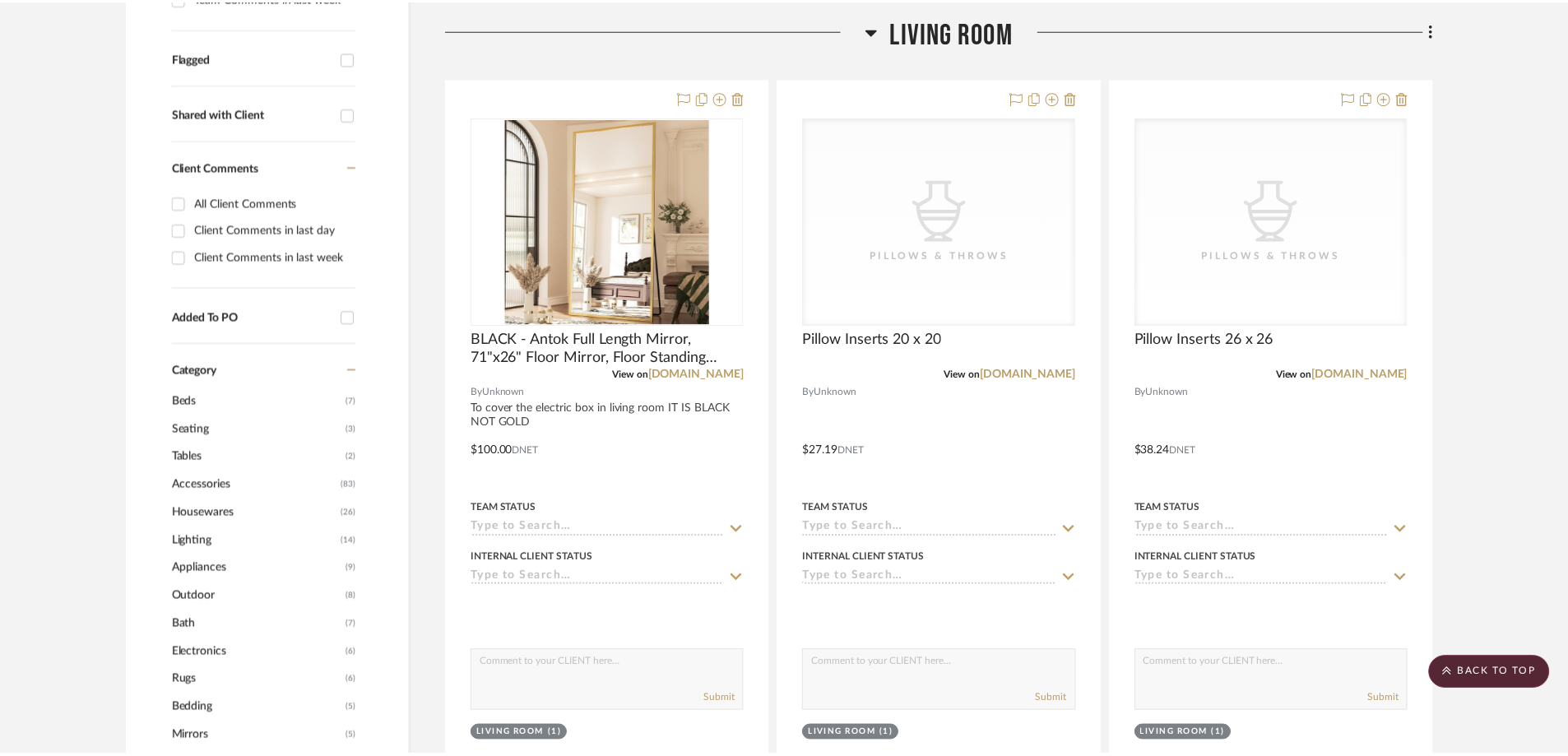
scroll to position [559, 0]
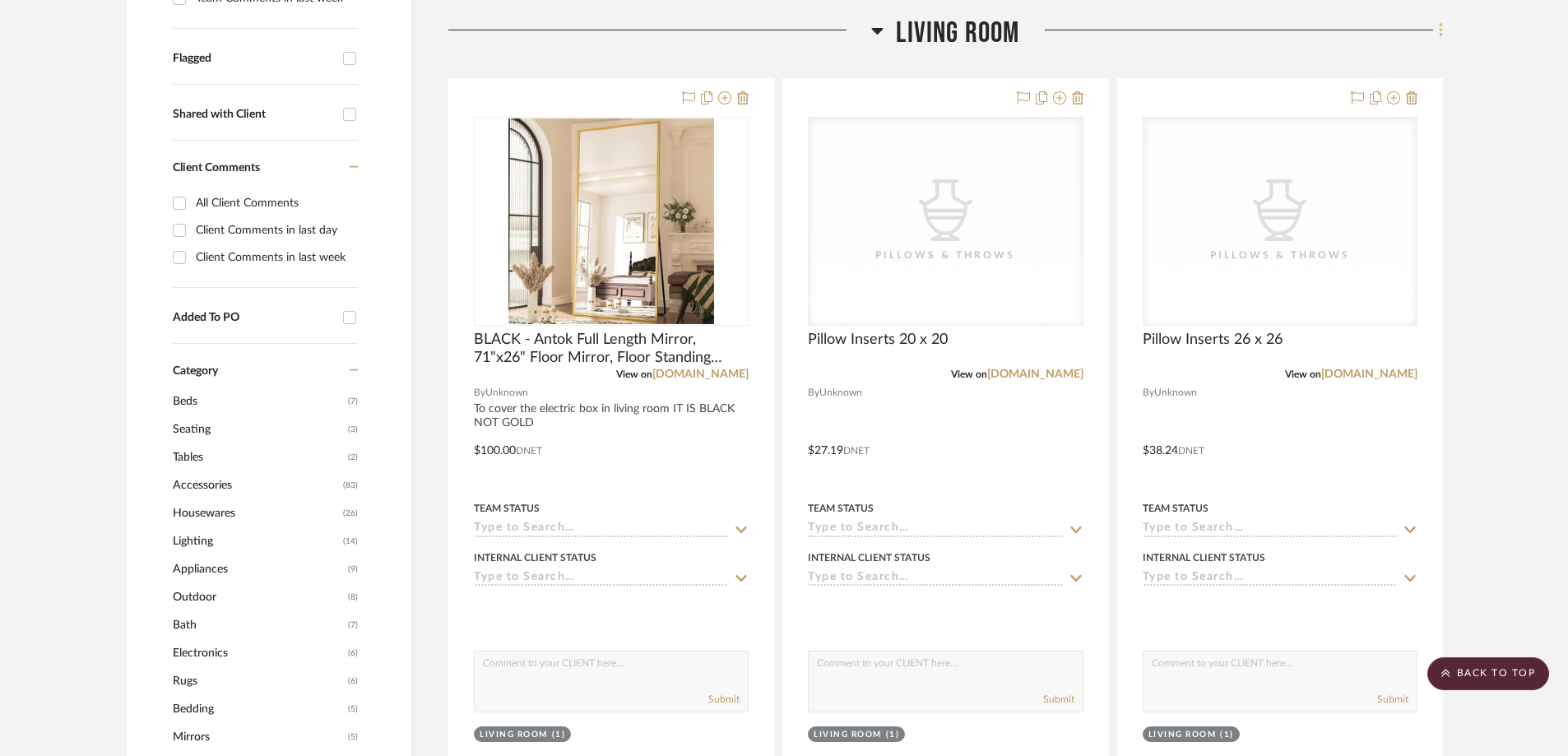
click at [1052, 27] on icon at bounding box center [1440, 30] width 5 height 18
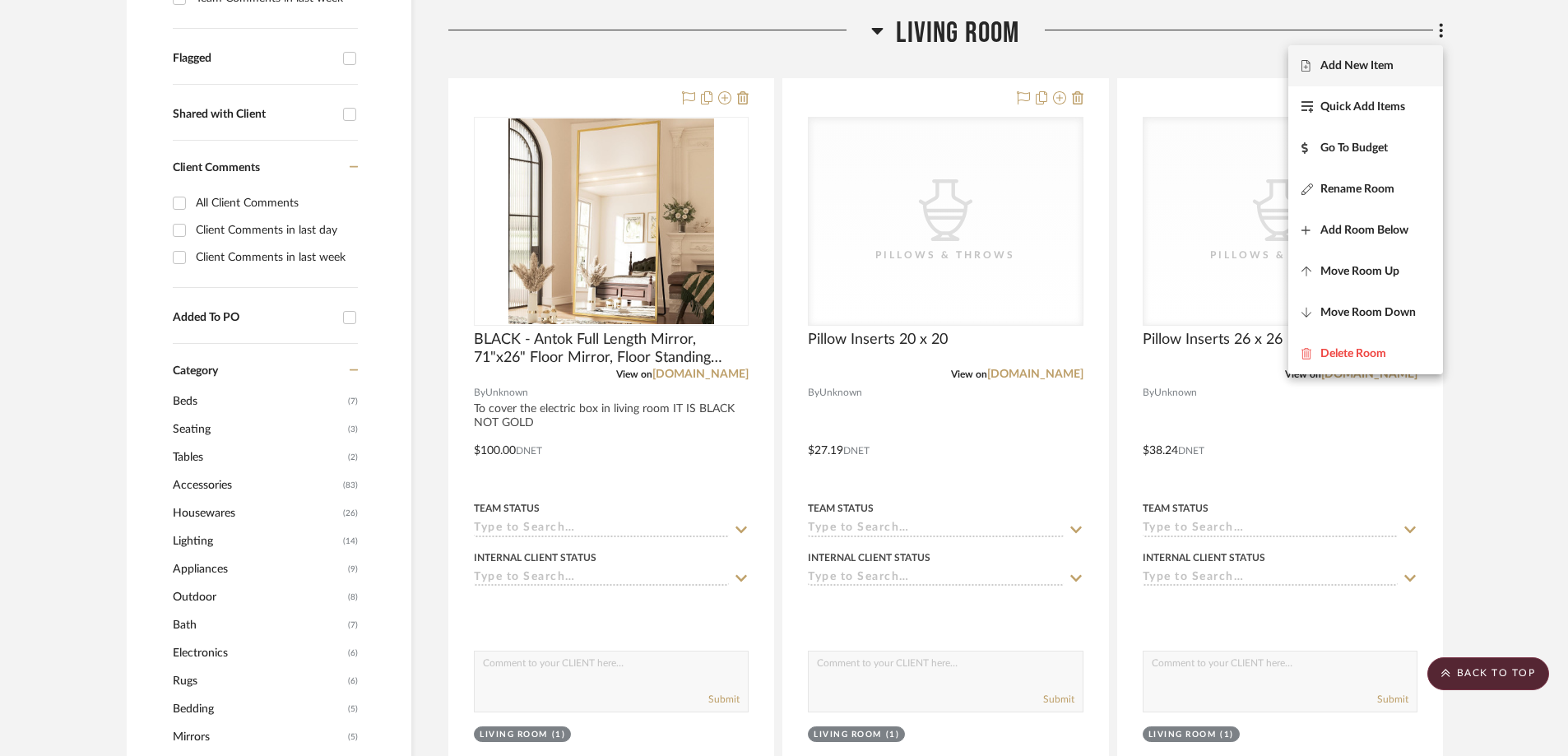
click at [1052, 55] on button "Add New Item" at bounding box center [1366, 65] width 155 height 41
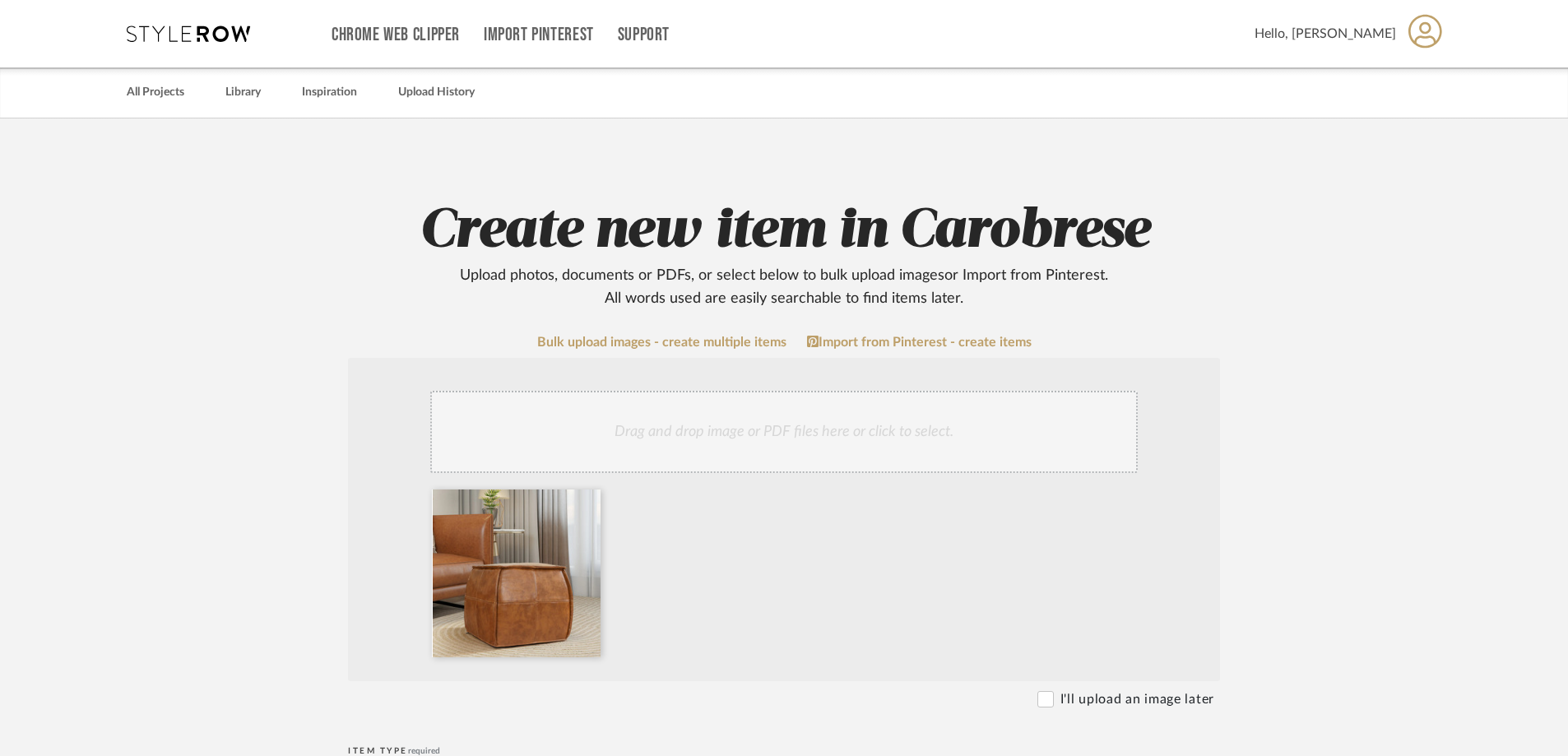
scroll to position [412, 0]
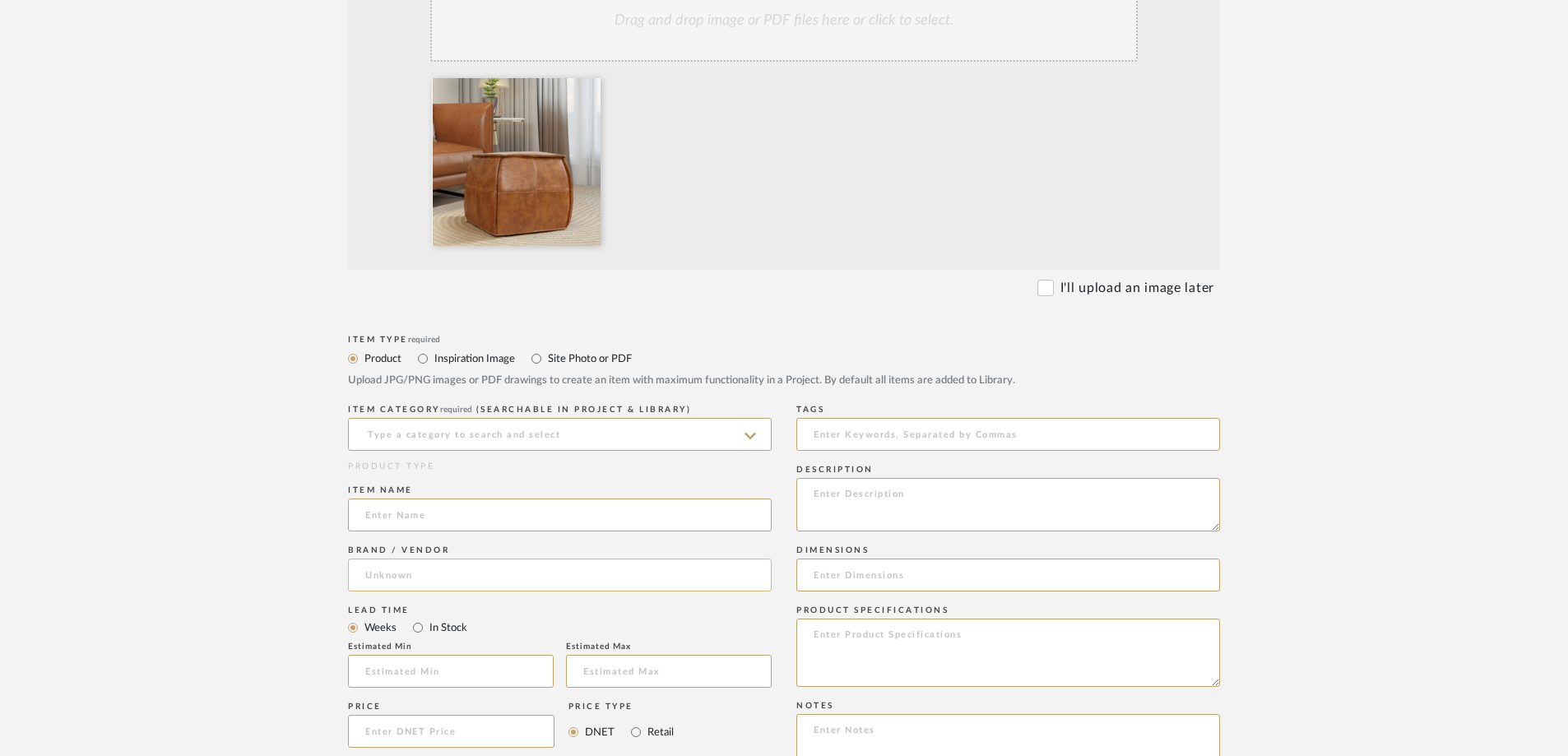
click at [391, 525] on input at bounding box center [560, 575] width 423 height 33
click at [417, 515] on input at bounding box center [560, 514] width 423 height 33
paste input "OEKO-TEX® STANDARD 100 Full-Grain Genuine Leather Square Pouf With Patchwork De…"
type input "OEKO-TEX® STANDARD 100 Full-Grain Genuine Leather Square Pouf With Patchwork De…"
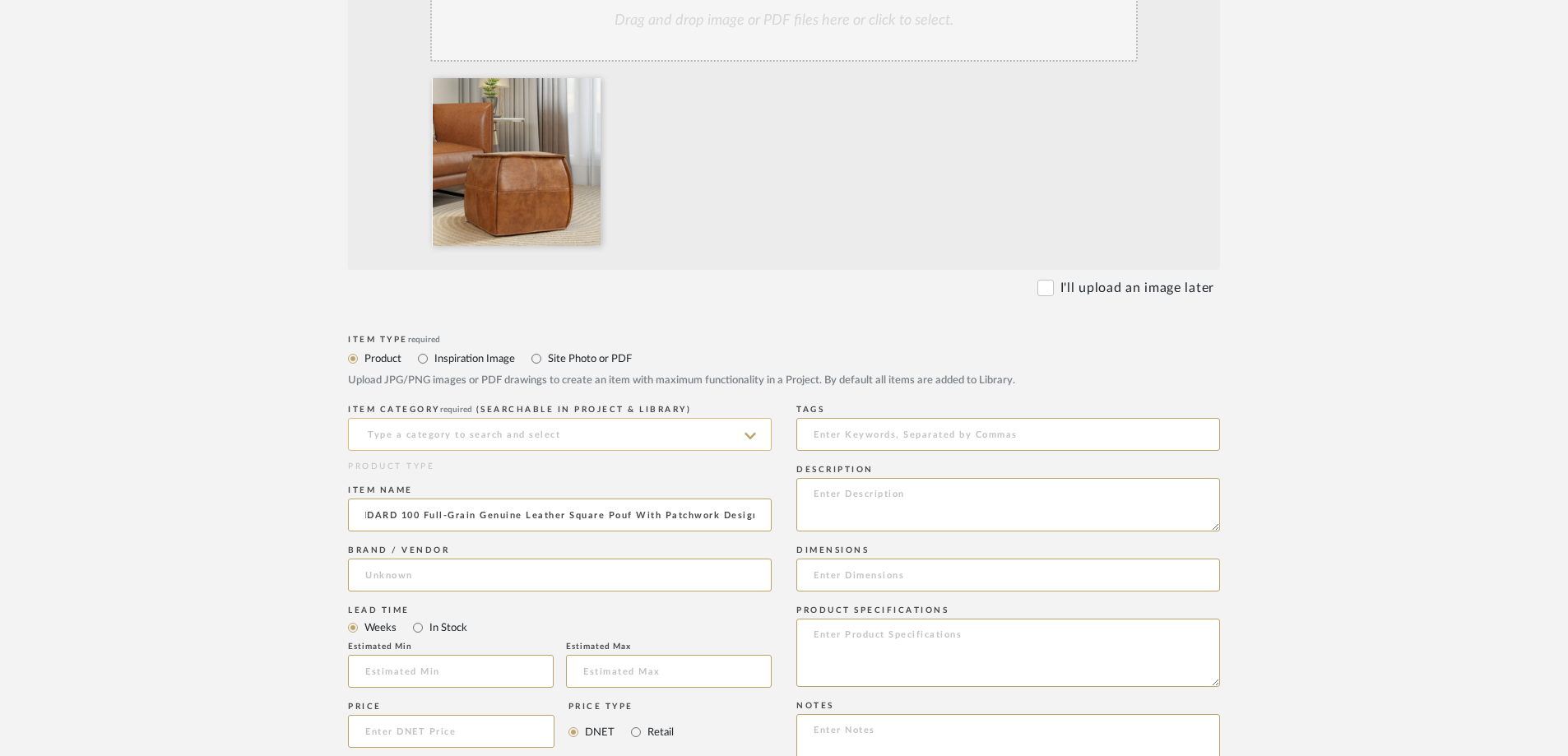
click at [440, 428] on input at bounding box center [560, 434] width 423 height 33
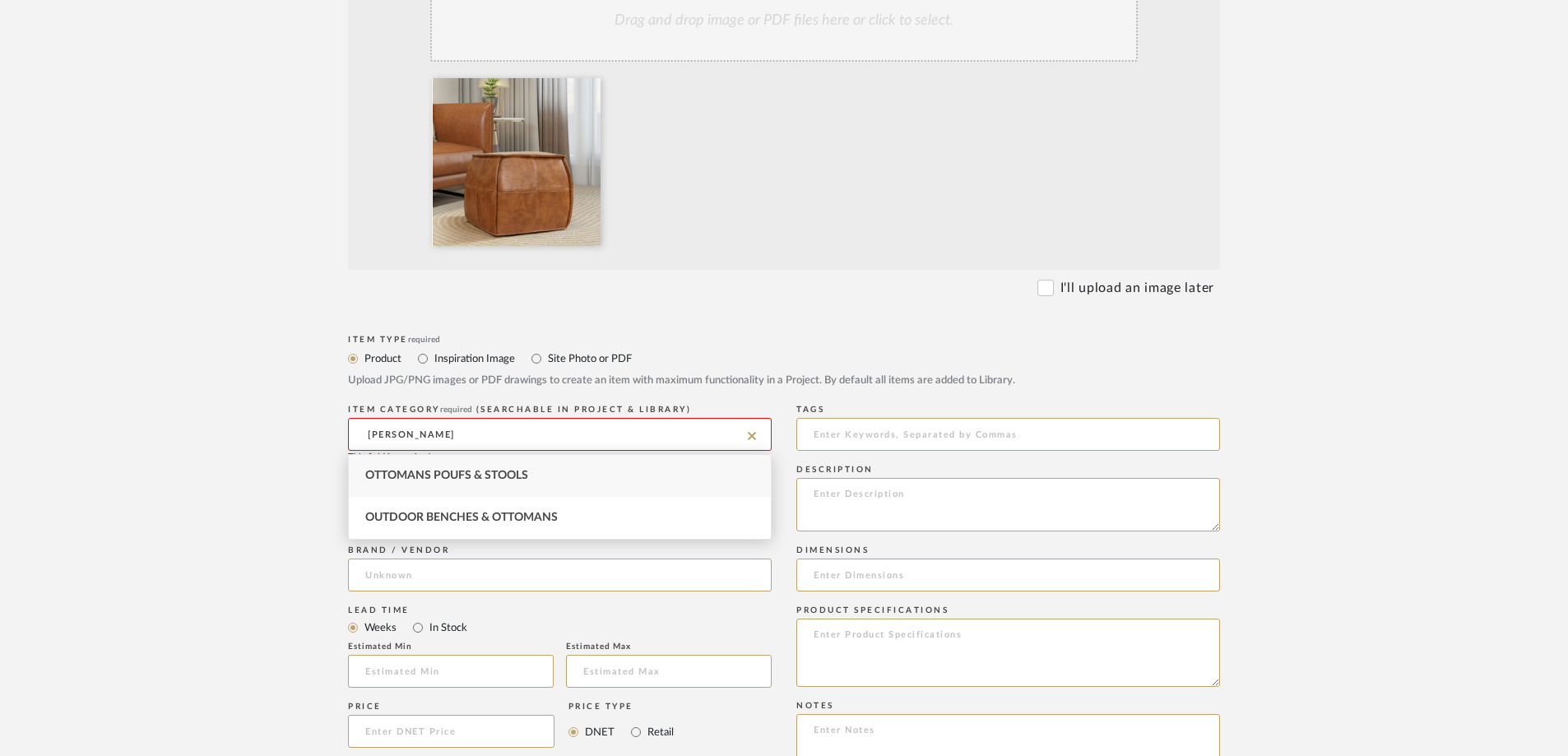
click at [451, 467] on div "Ottomans Poufs & Stools" at bounding box center [560, 476] width 422 height 42
type input "Ottomans Poufs & Stools"
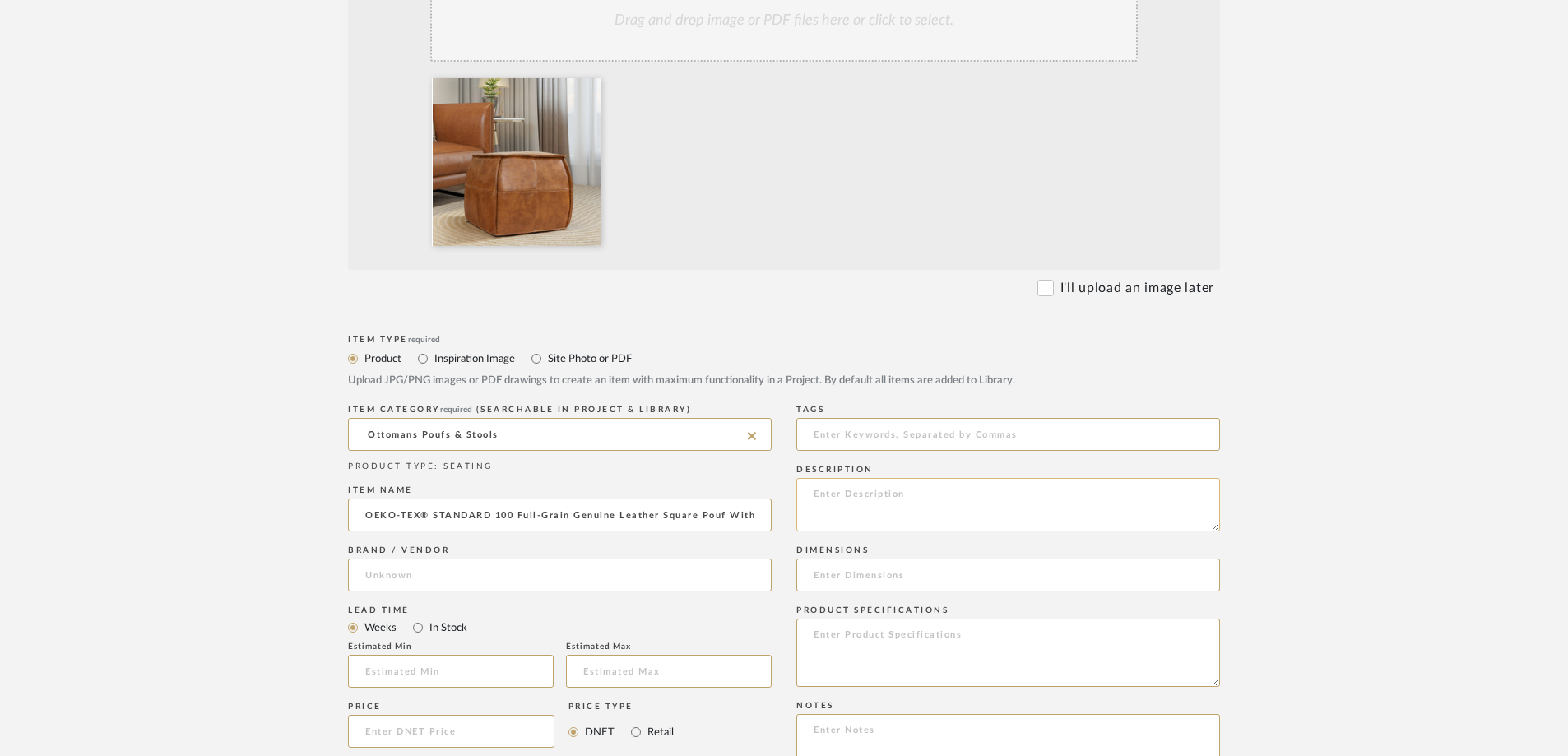
click at [866, 514] on textarea at bounding box center [1008, 504] width 423 height 53
type textarea "camel color POUF for living room couch area"
click at [156, 497] on upload-items "Create new item in Carobrese Upload photos, documents or PDFs, or select below …" at bounding box center [784, 520] width 1568 height 1626
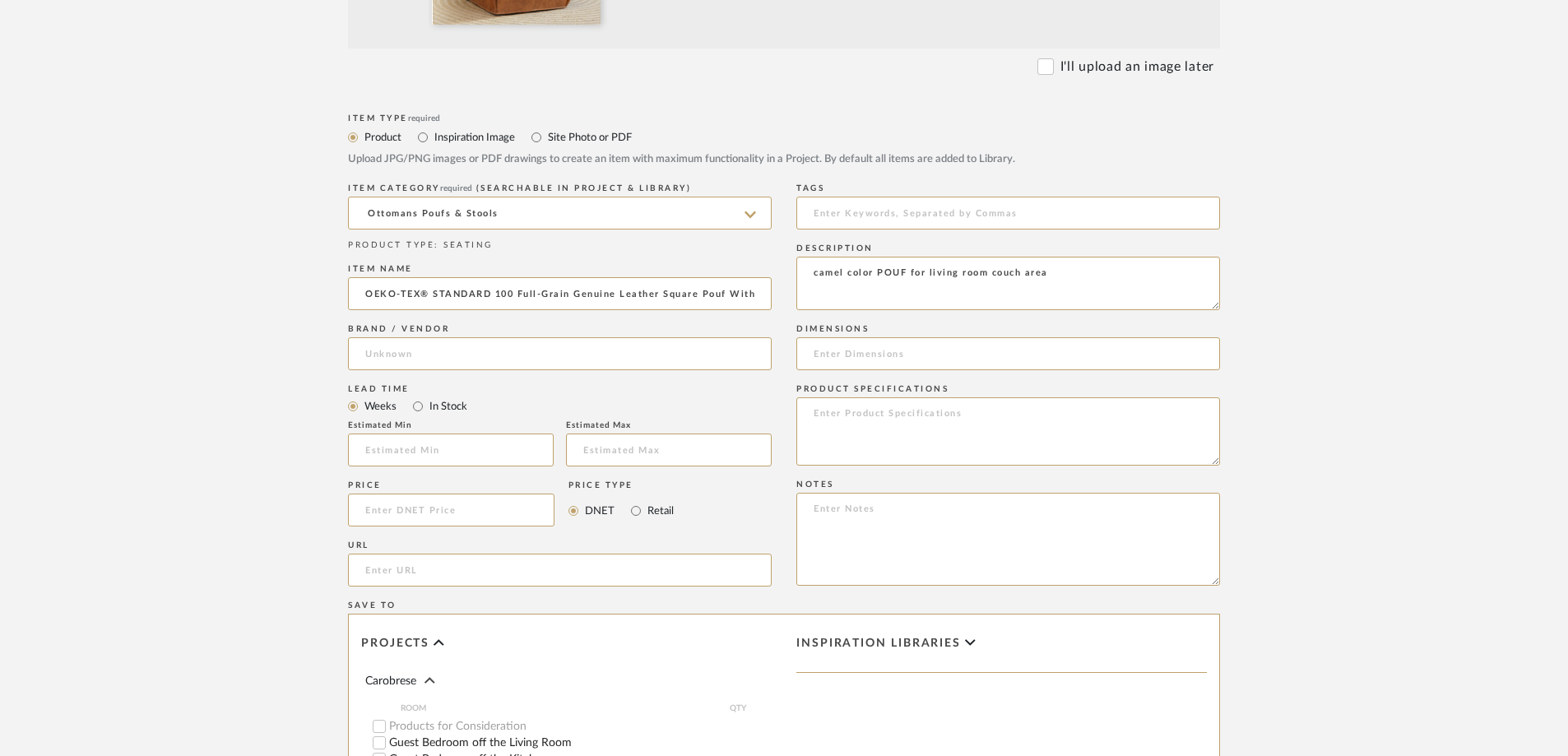
scroll to position [658, 0]
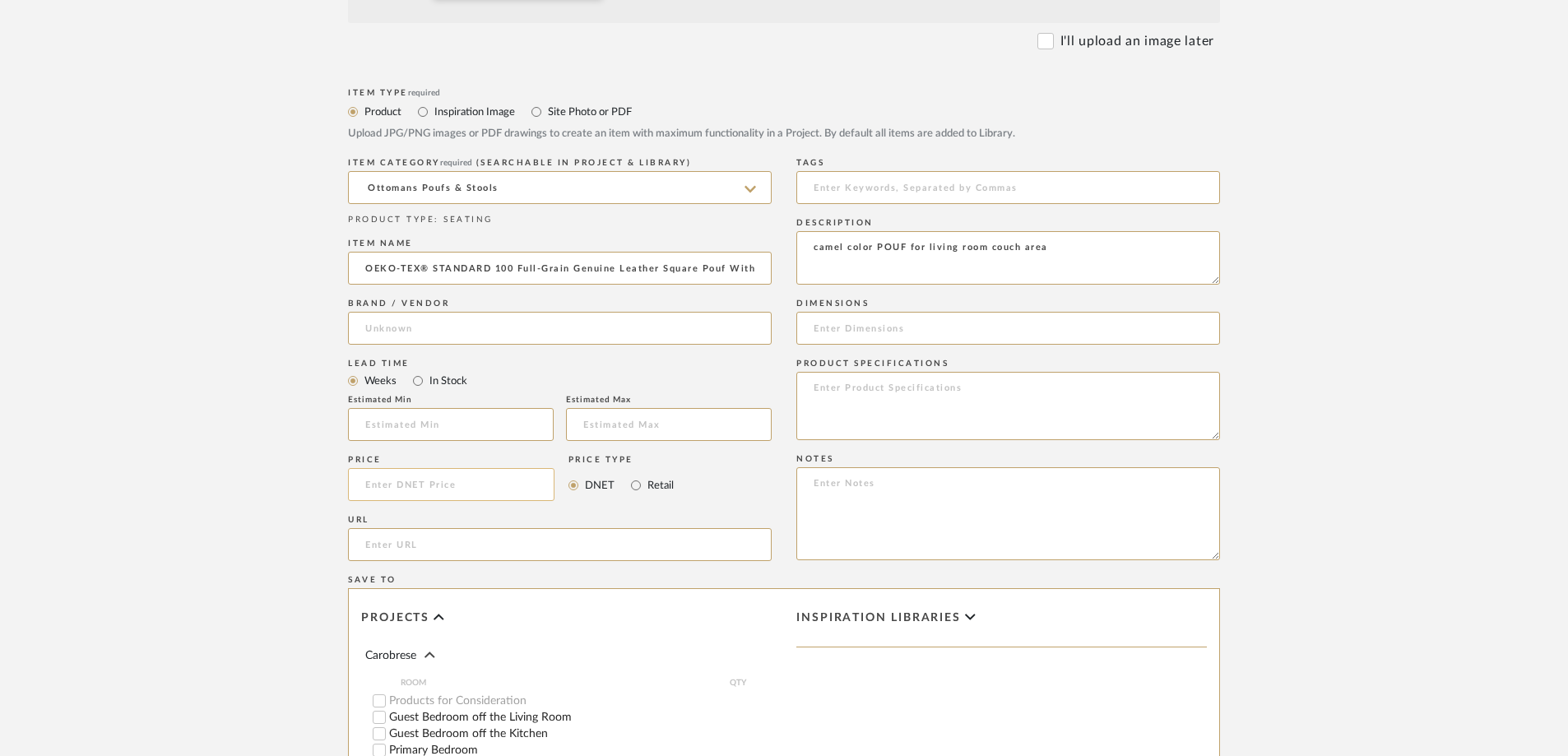
click at [446, 485] on input at bounding box center [451, 484] width 206 height 33
type input "$233.00"
click at [303, 474] on form "Bulk upload images - create multiple items Import from Pinterest - create items…" at bounding box center [784, 360] width 1048 height 1368
click at [456, 525] on input "url" at bounding box center [560, 544] width 423 height 33
paste input "[URL][DOMAIN_NAME]"
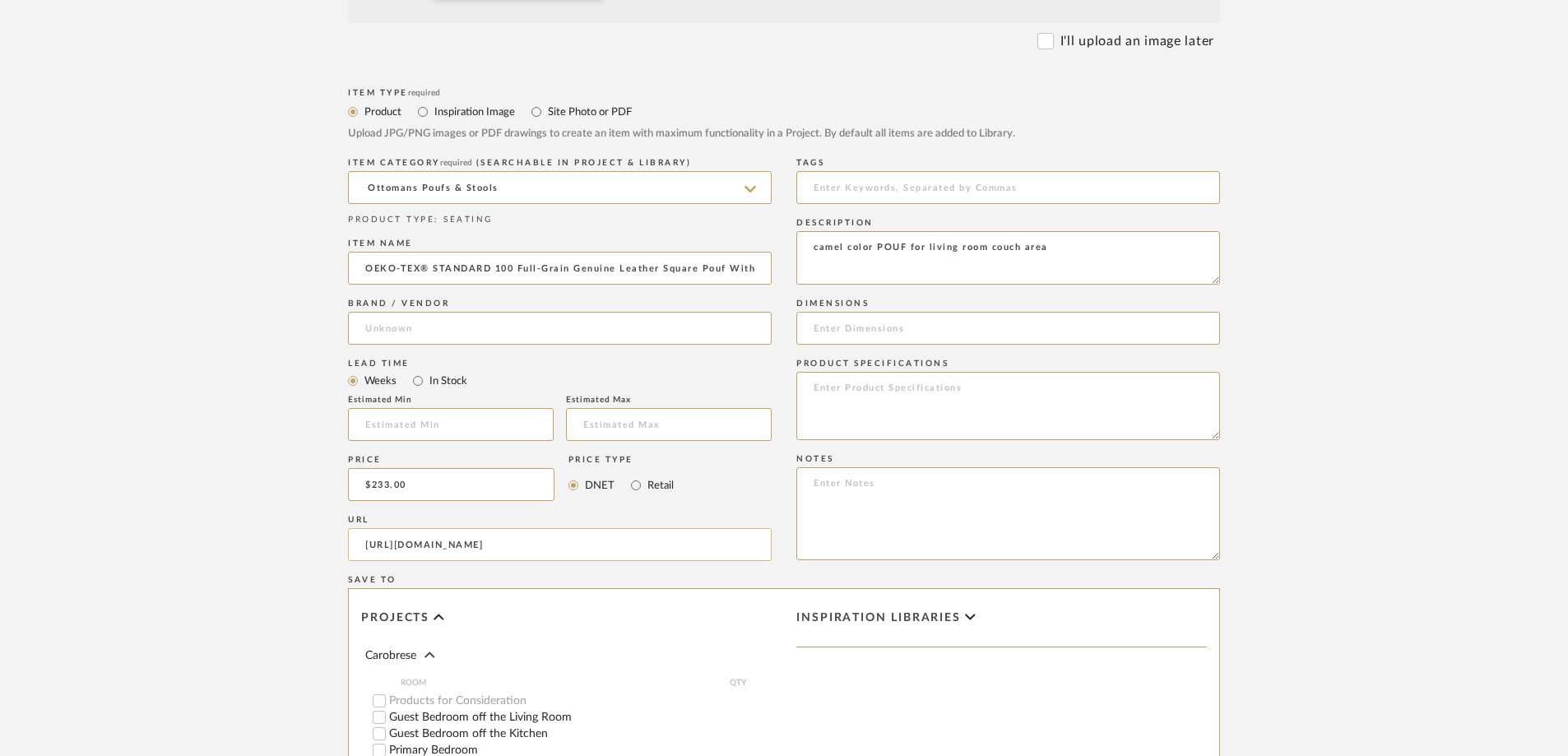
scroll to position [0, 590]
type input "[URL][DOMAIN_NAME]"
click at [219, 519] on upload-items "Create new item in Carobrese Upload photos, documents or PDFs, or select below …" at bounding box center [784, 273] width 1568 height 1626
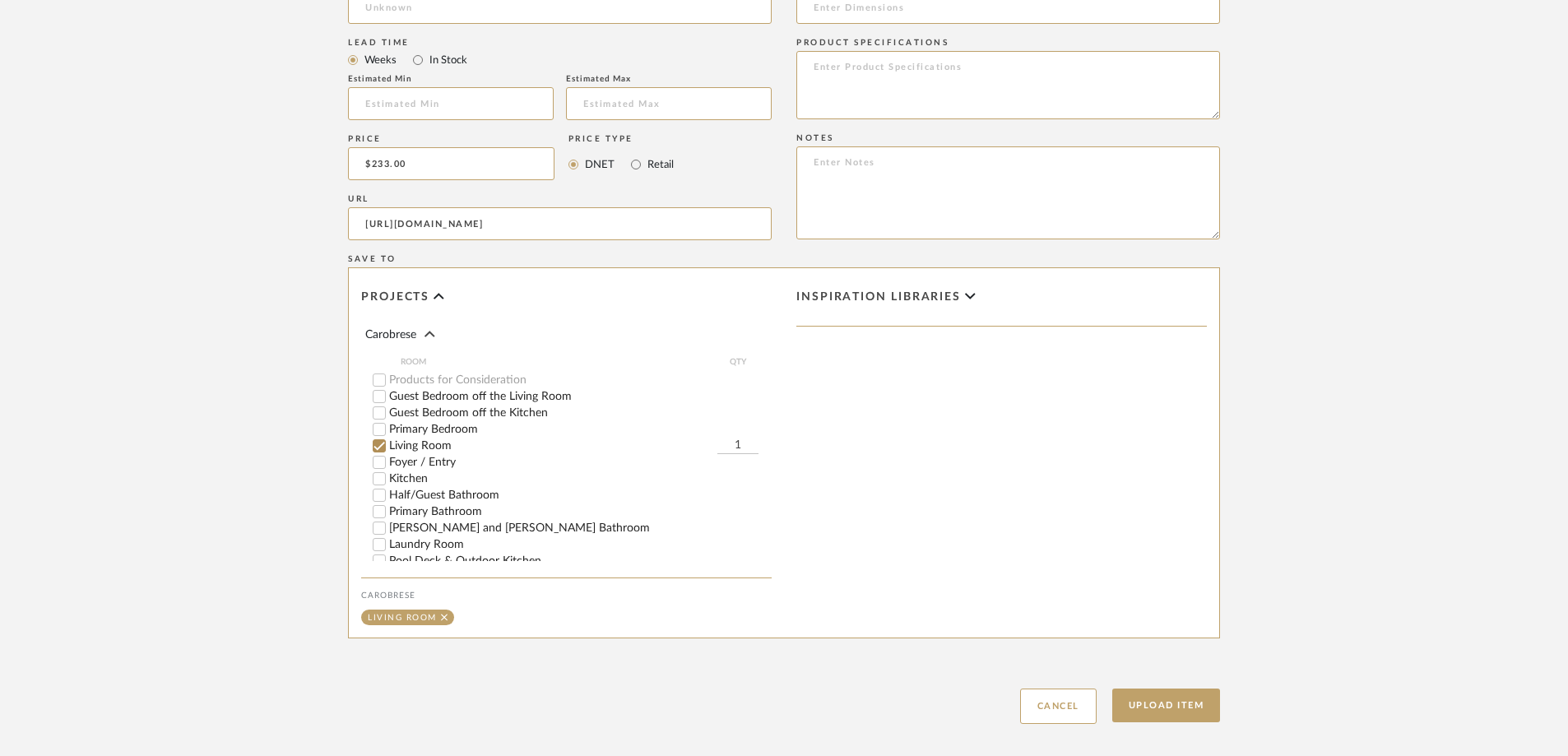
scroll to position [987, 0]
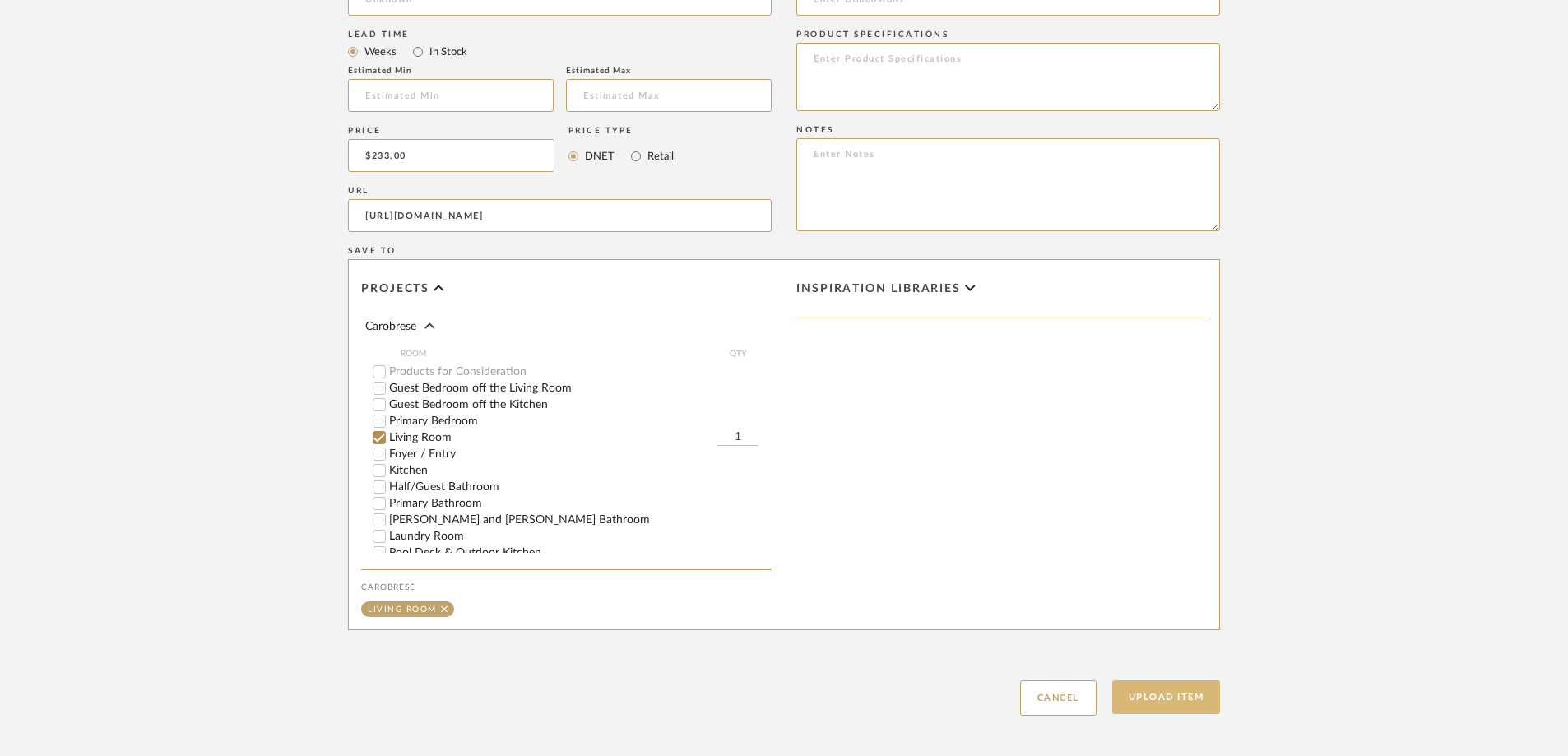
click at [1052, 525] on button "Upload Item" at bounding box center [1166, 697] width 108 height 34
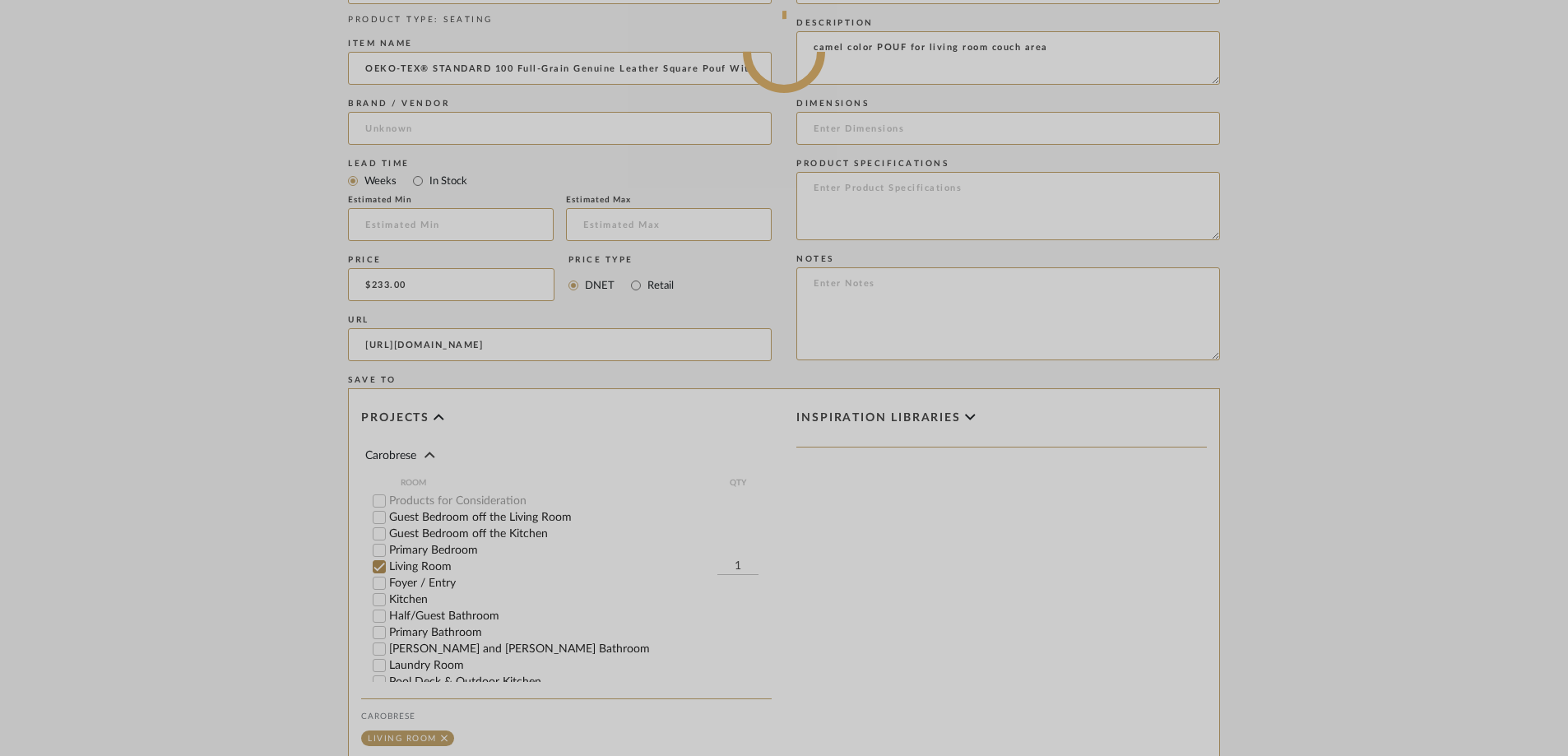
scroll to position [658, 0]
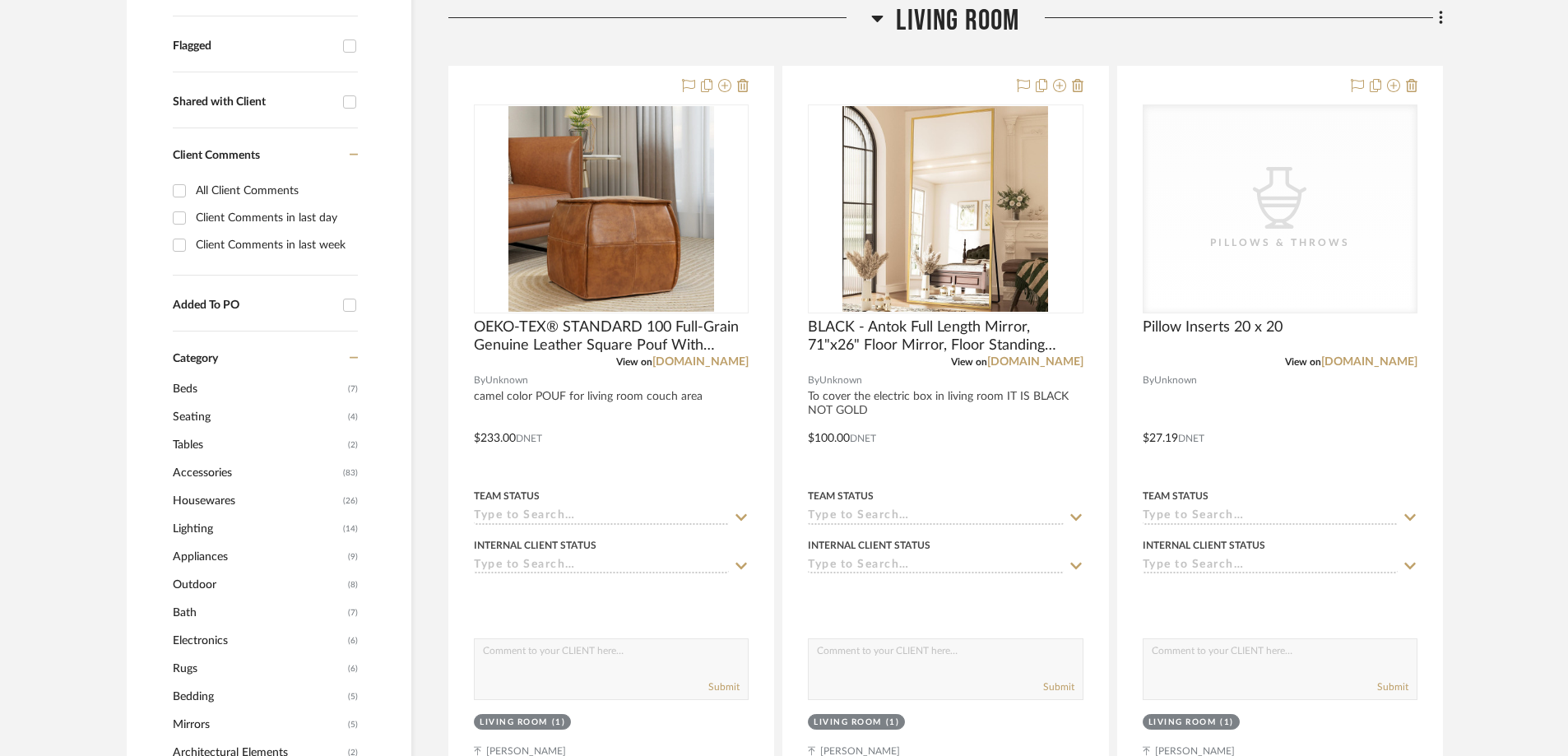
scroll to position [574, 0]
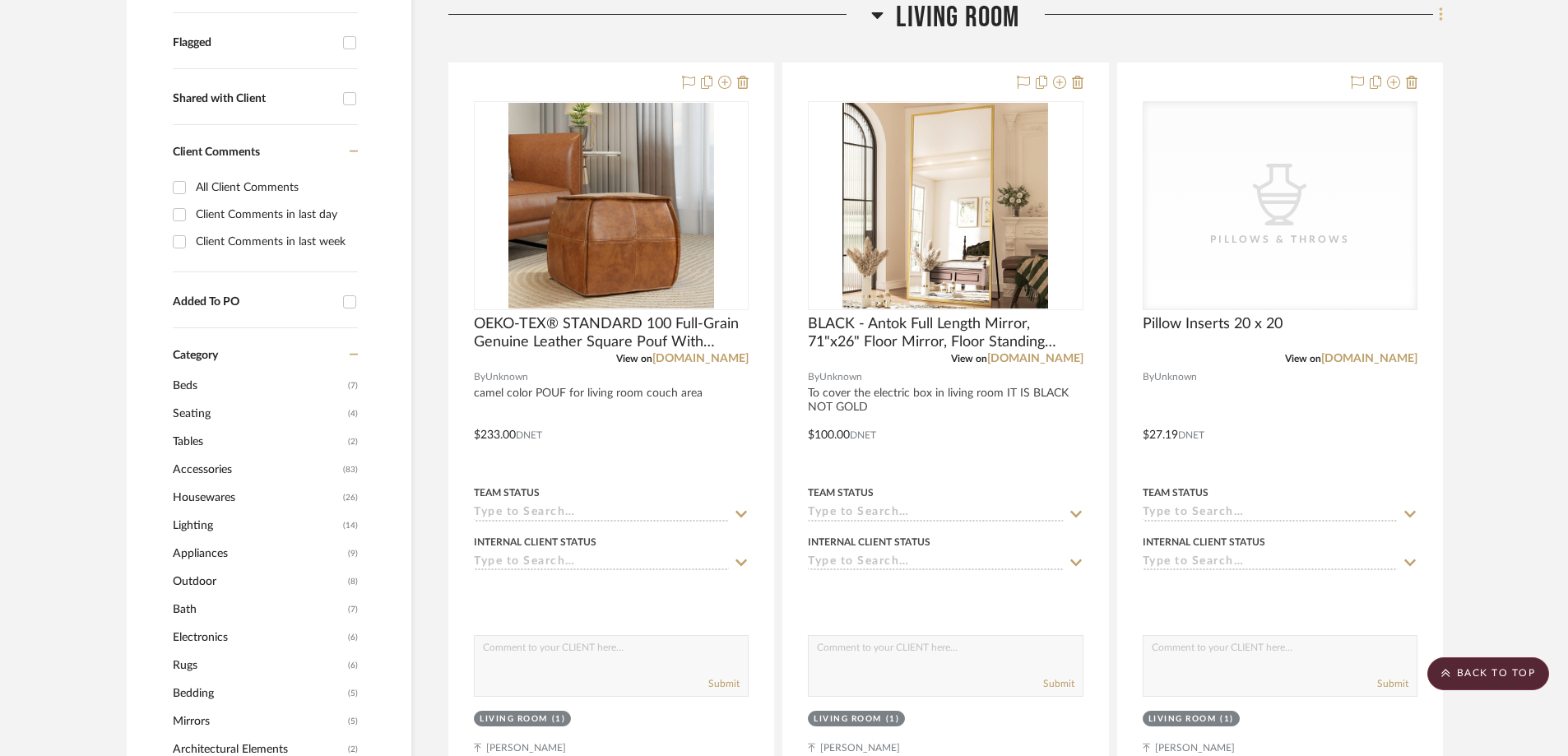
click at [1052, 10] on fa-icon at bounding box center [1437, 16] width 10 height 27
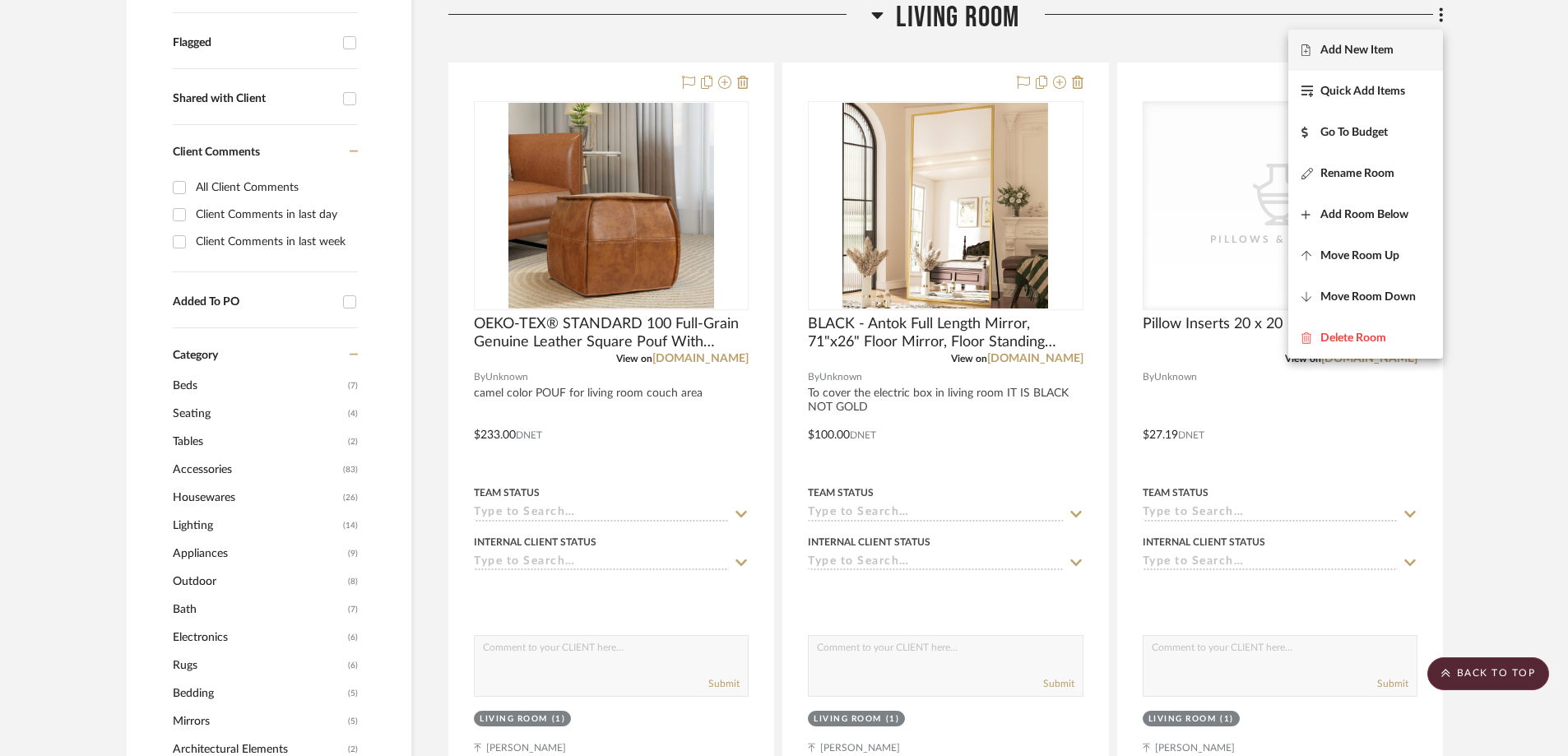
click at [1052, 57] on span "Add New Item" at bounding box center [1356, 50] width 73 height 14
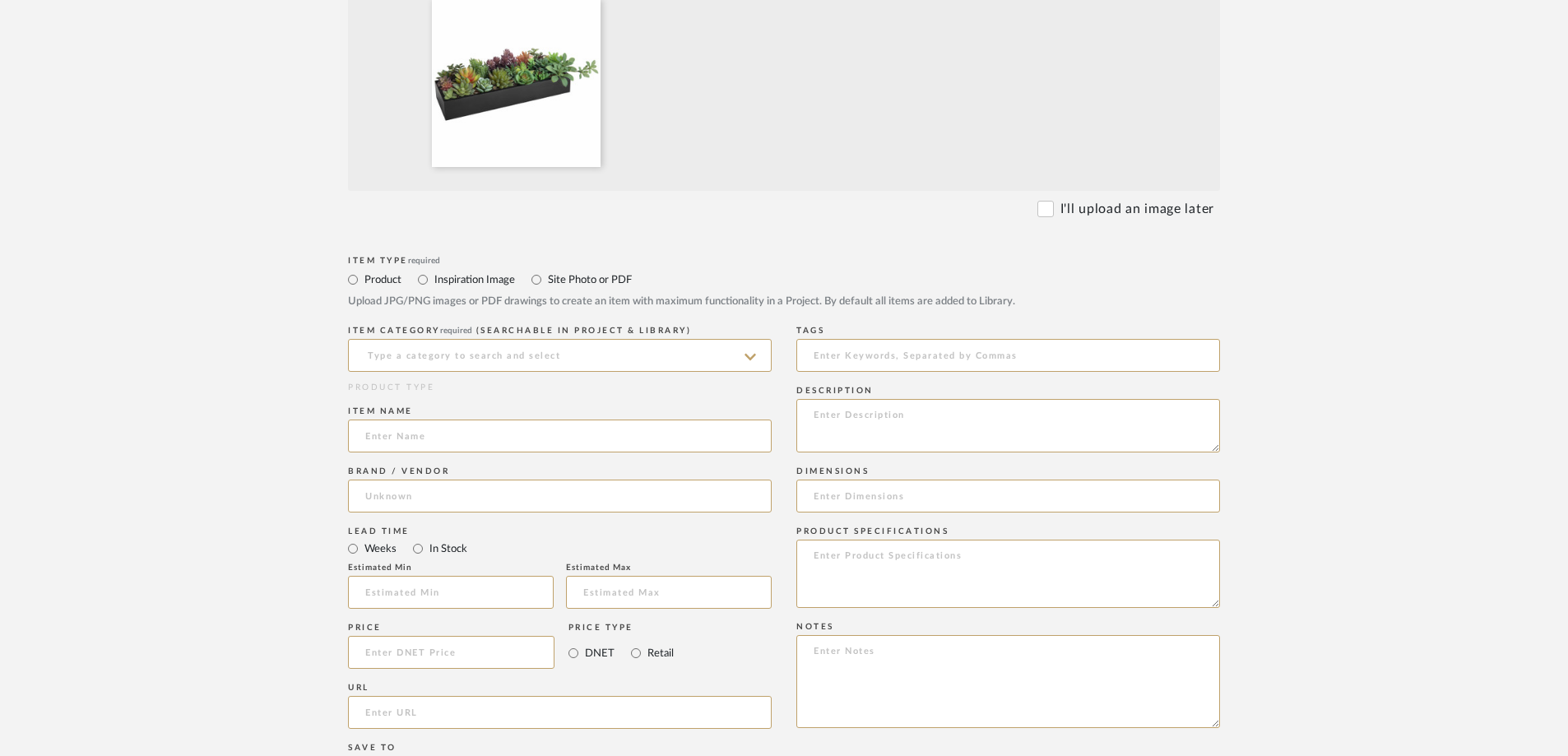
scroll to position [494, 0]
click at [404, 355] on input at bounding box center [560, 352] width 423 height 33
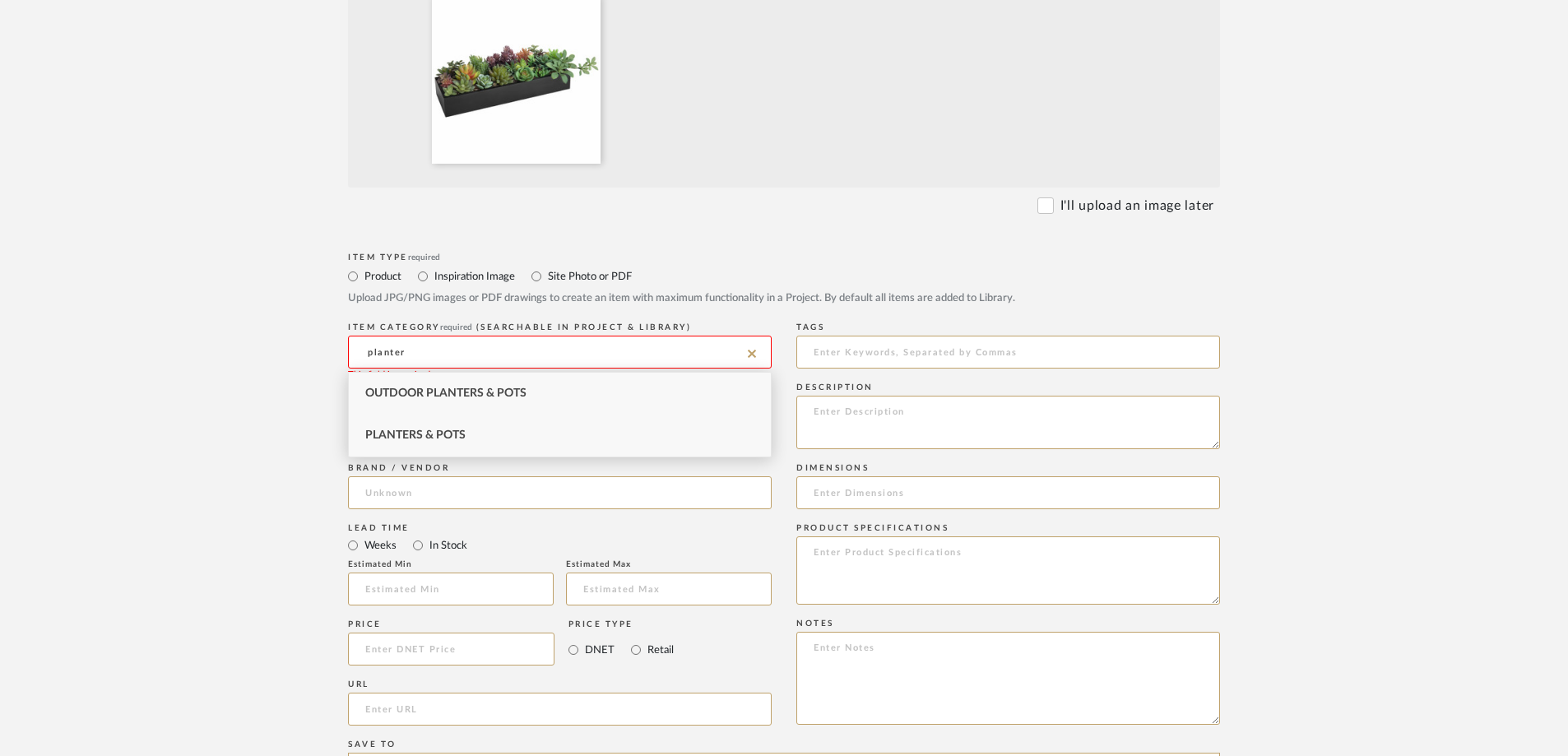
click at [431, 427] on div "Planters & Pots" at bounding box center [560, 435] width 422 height 42
type input "Planters & Pots"
click at [393, 426] on input at bounding box center [560, 432] width 423 height 33
paste input "6'' Faux Succulent in [GEOGRAPHIC_DATA]"
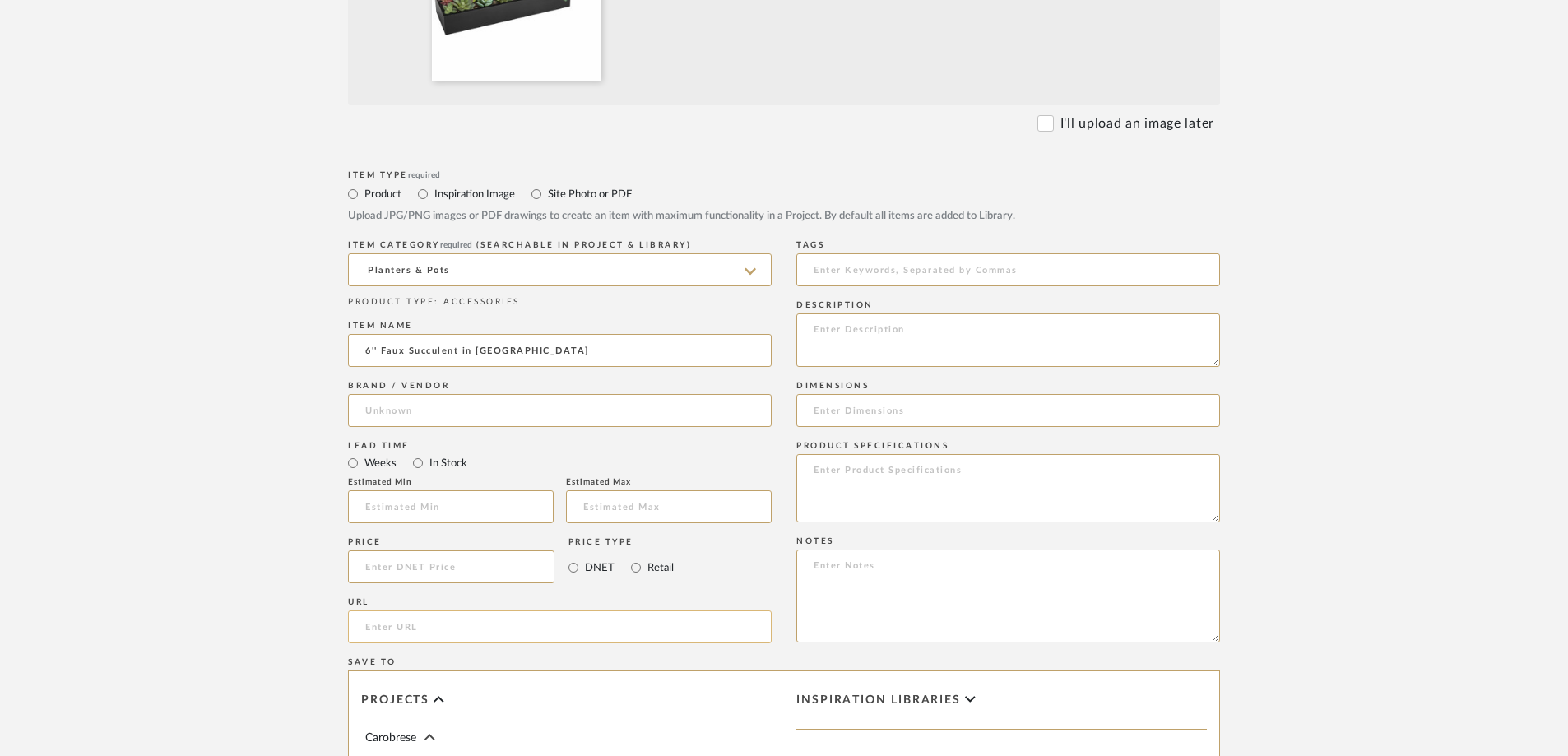
type input "6'' Faux Succulent in [GEOGRAPHIC_DATA]"
click at [412, 525] on input "url" at bounding box center [560, 626] width 423 height 33
drag, startPoint x: 382, startPoint y: 623, endPoint x: 307, endPoint y: 620, distance: 75.1
click at [307, 525] on form "Bulk upload images - create multiple items Import from Pinterest - create items…" at bounding box center [784, 443] width 1048 height 1368
type input "60"
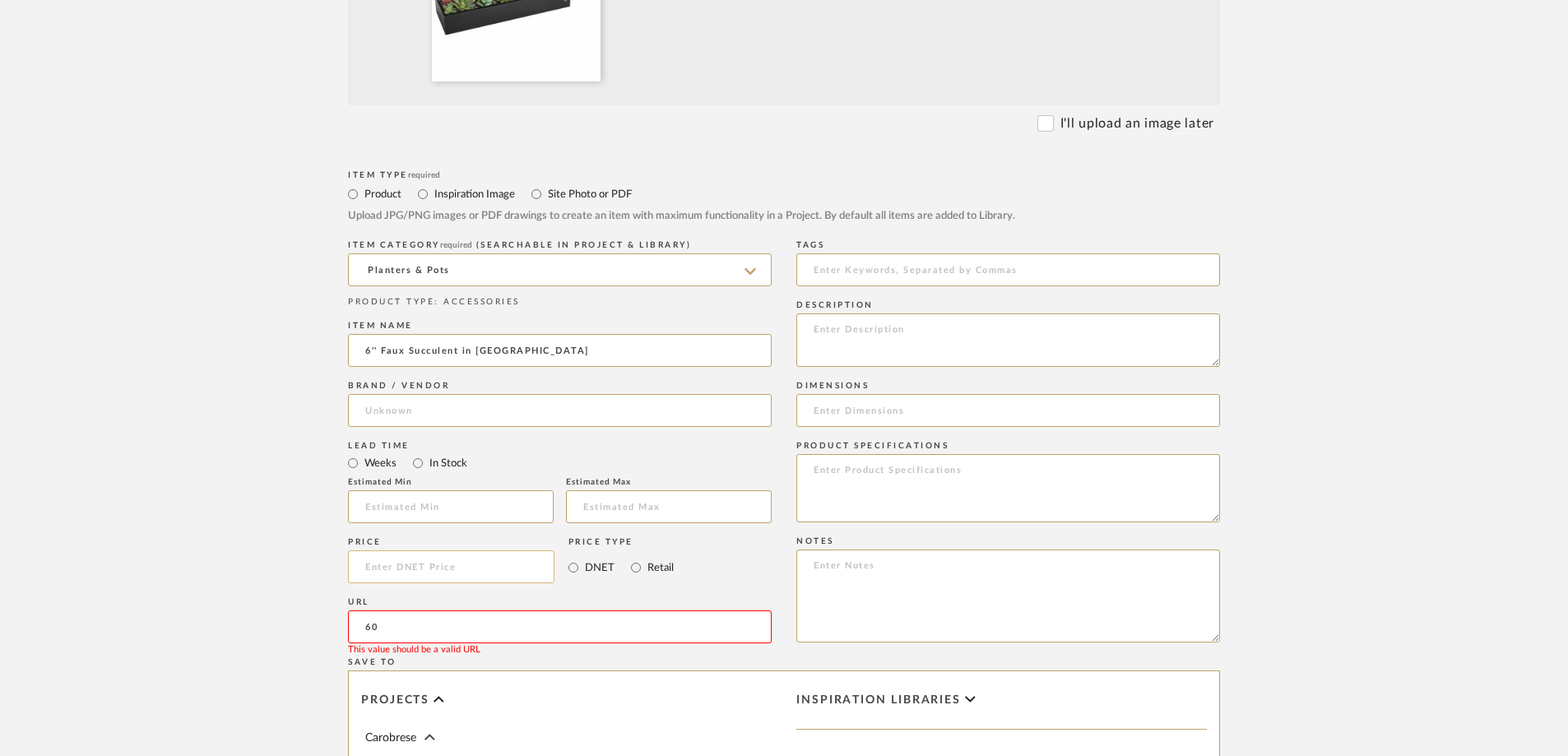
click at [384, 525] on input at bounding box center [451, 567] width 206 height 33
type input "$60.00"
click at [264, 525] on form "Bulk upload images - create multiple items Import from Pinterest - create items…" at bounding box center [784, 443] width 1048 height 1368
drag, startPoint x: 447, startPoint y: 620, endPoint x: 293, endPoint y: 609, distance: 154.4
click at [293, 525] on form "Bulk upload images - create multiple items Import from Pinterest - create items…" at bounding box center [784, 443] width 1048 height 1368
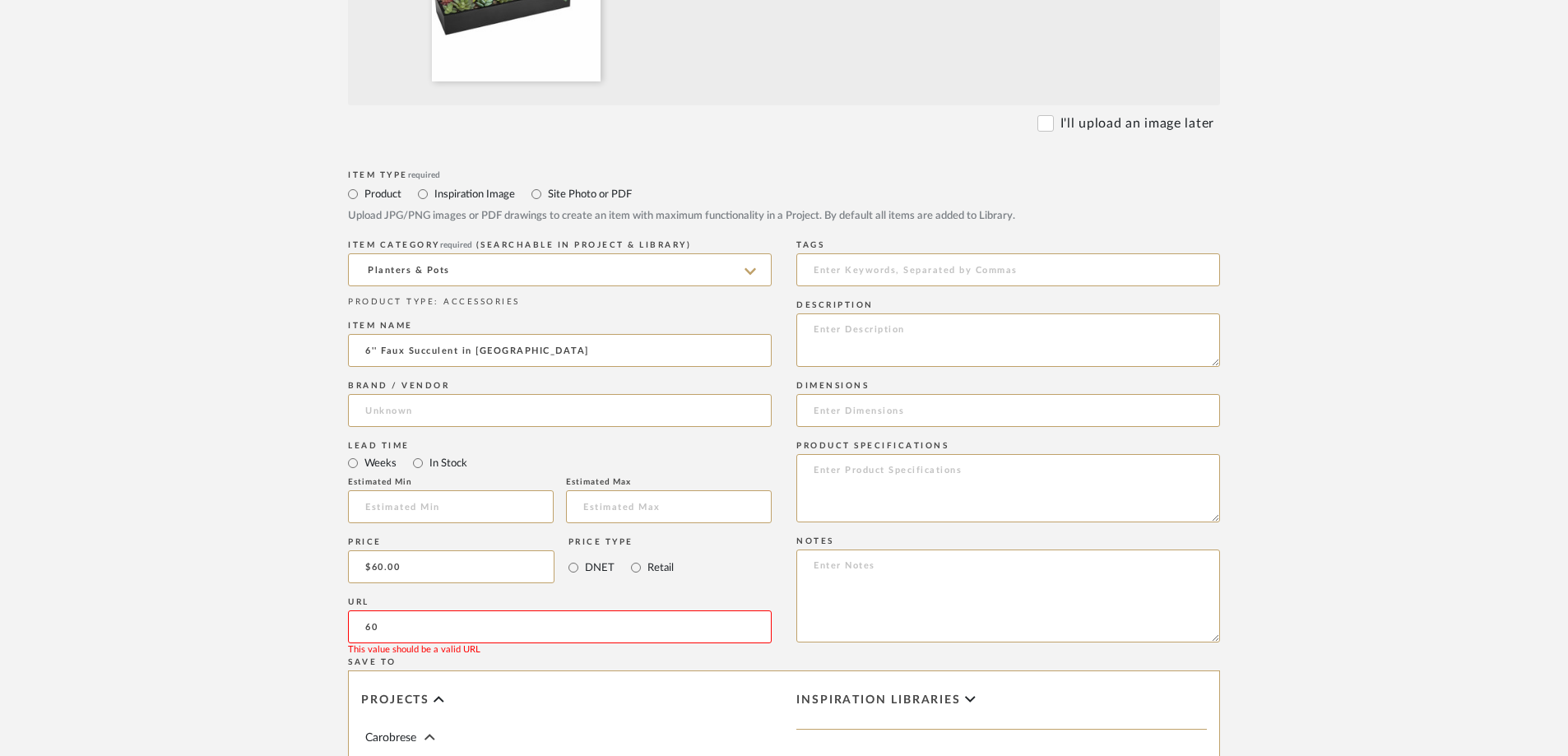
paste input "[URL][DOMAIN_NAME]"
type input "[URL][DOMAIN_NAME]"
click at [272, 525] on form "Bulk upload images - create multiple items Import from Pinterest - create items…" at bounding box center [784, 443] width 1048 height 1368
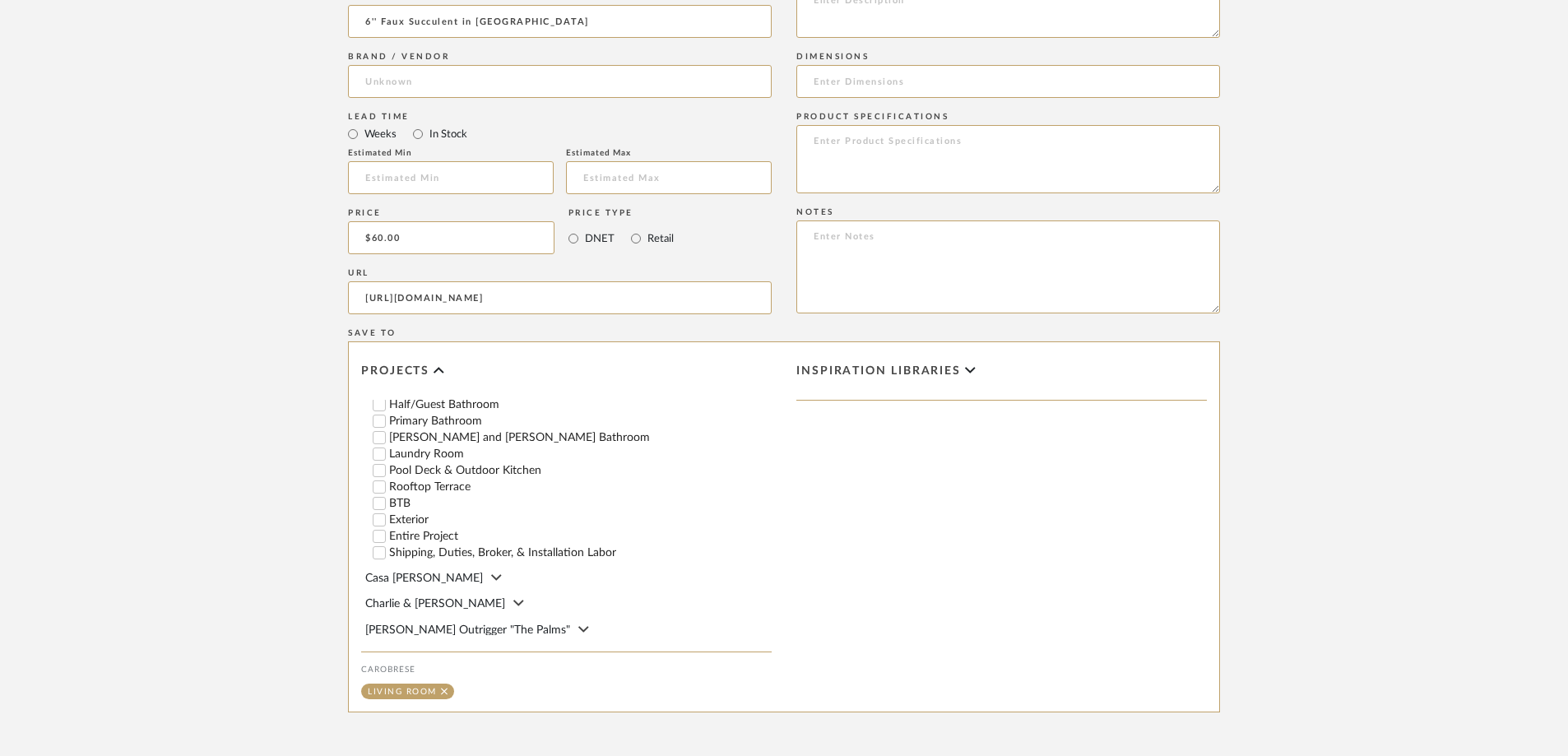
scroll to position [1064, 0]
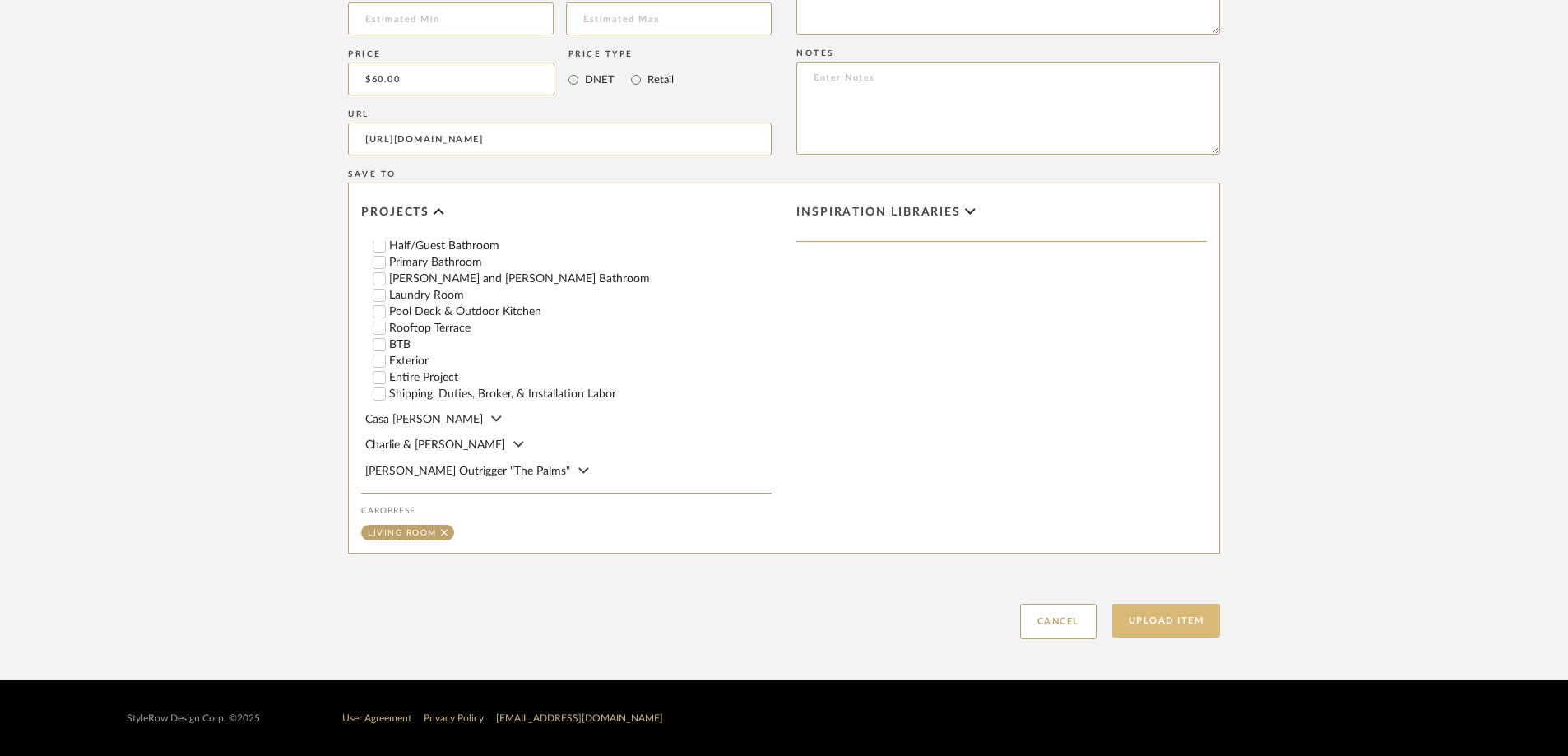
click at [1052, 525] on button "Upload Item" at bounding box center [1166, 621] width 108 height 34
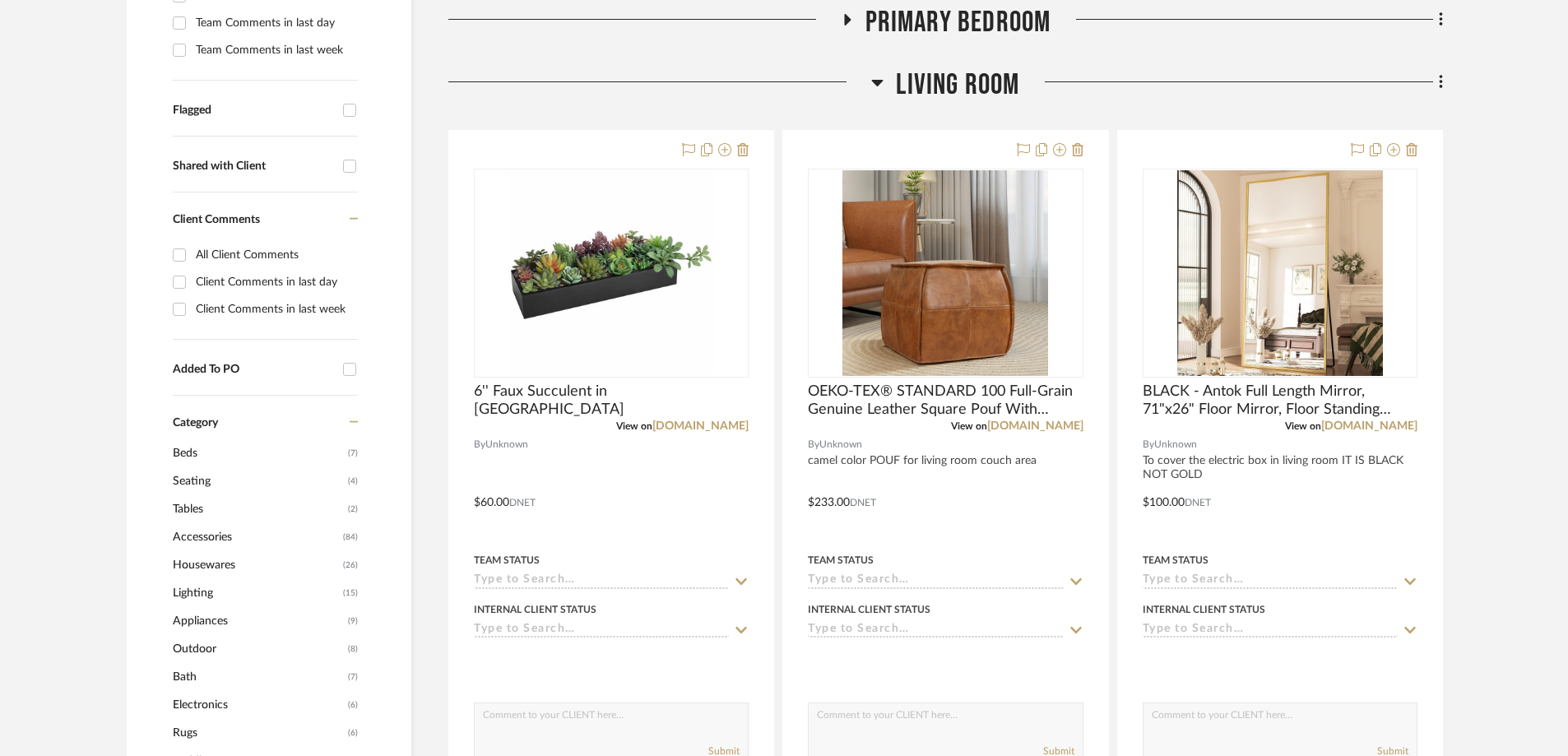
scroll to position [574, 0]
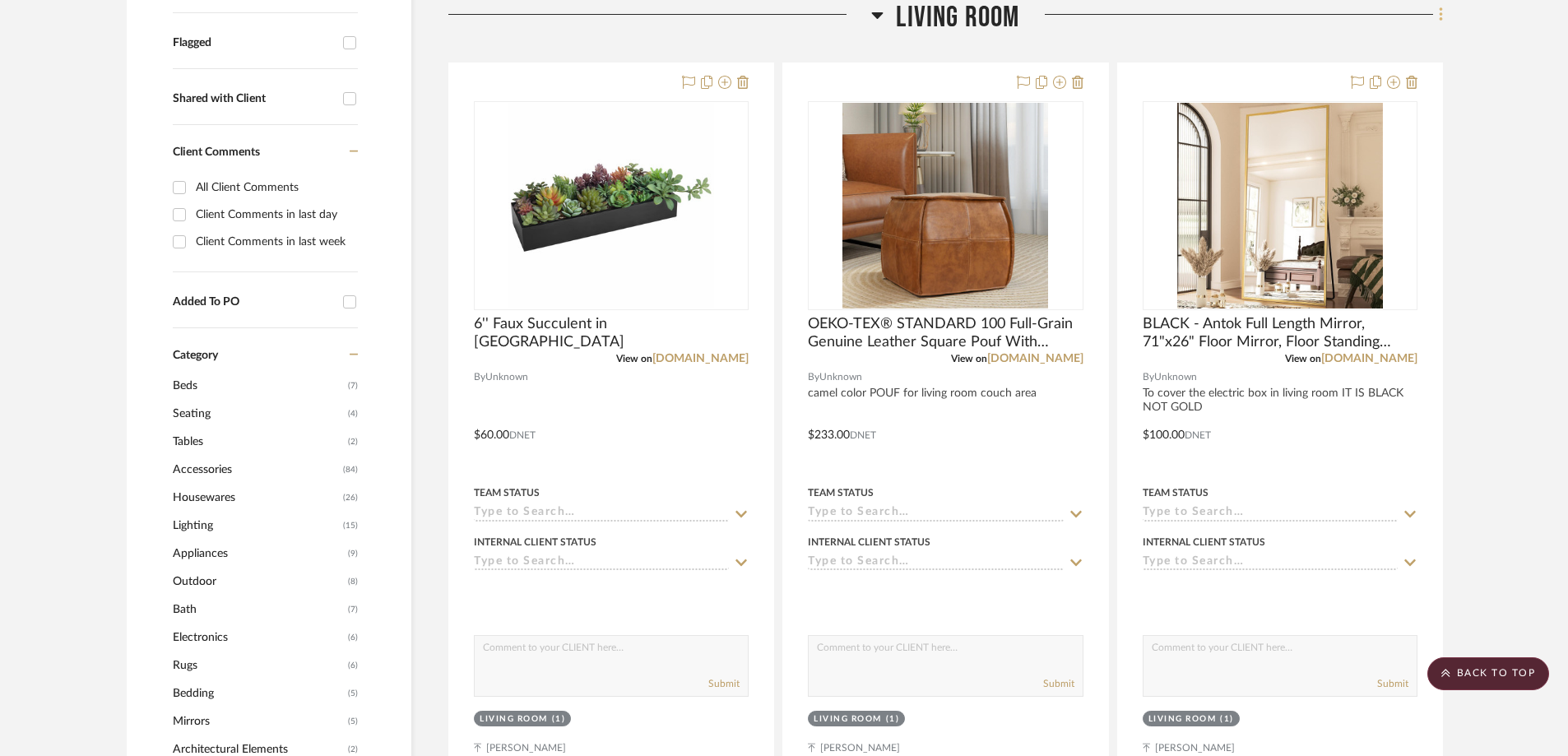
click at [1052, 19] on icon at bounding box center [1440, 14] width 4 height 14
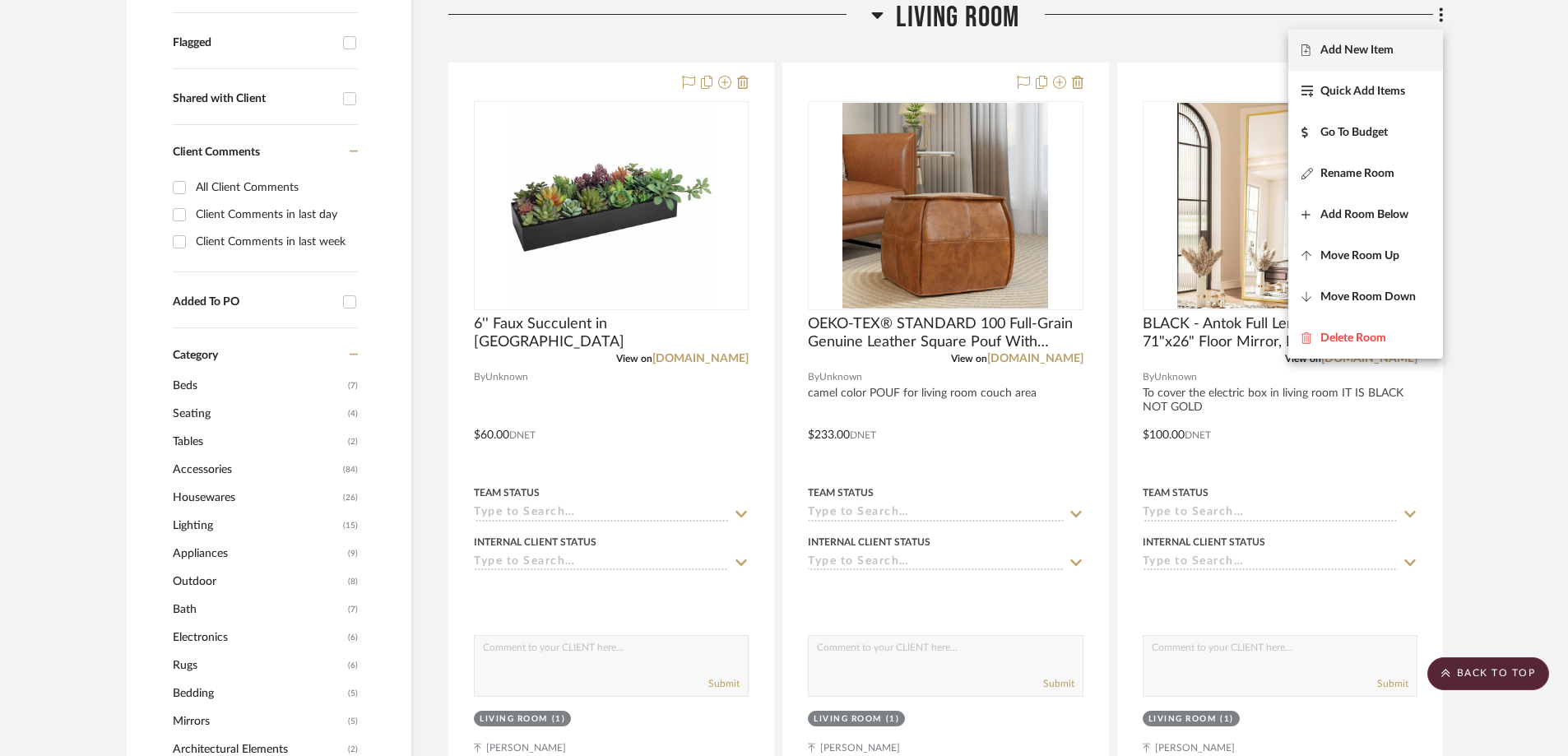
click at [1052, 50] on span "Add New Item" at bounding box center [1356, 50] width 73 height 14
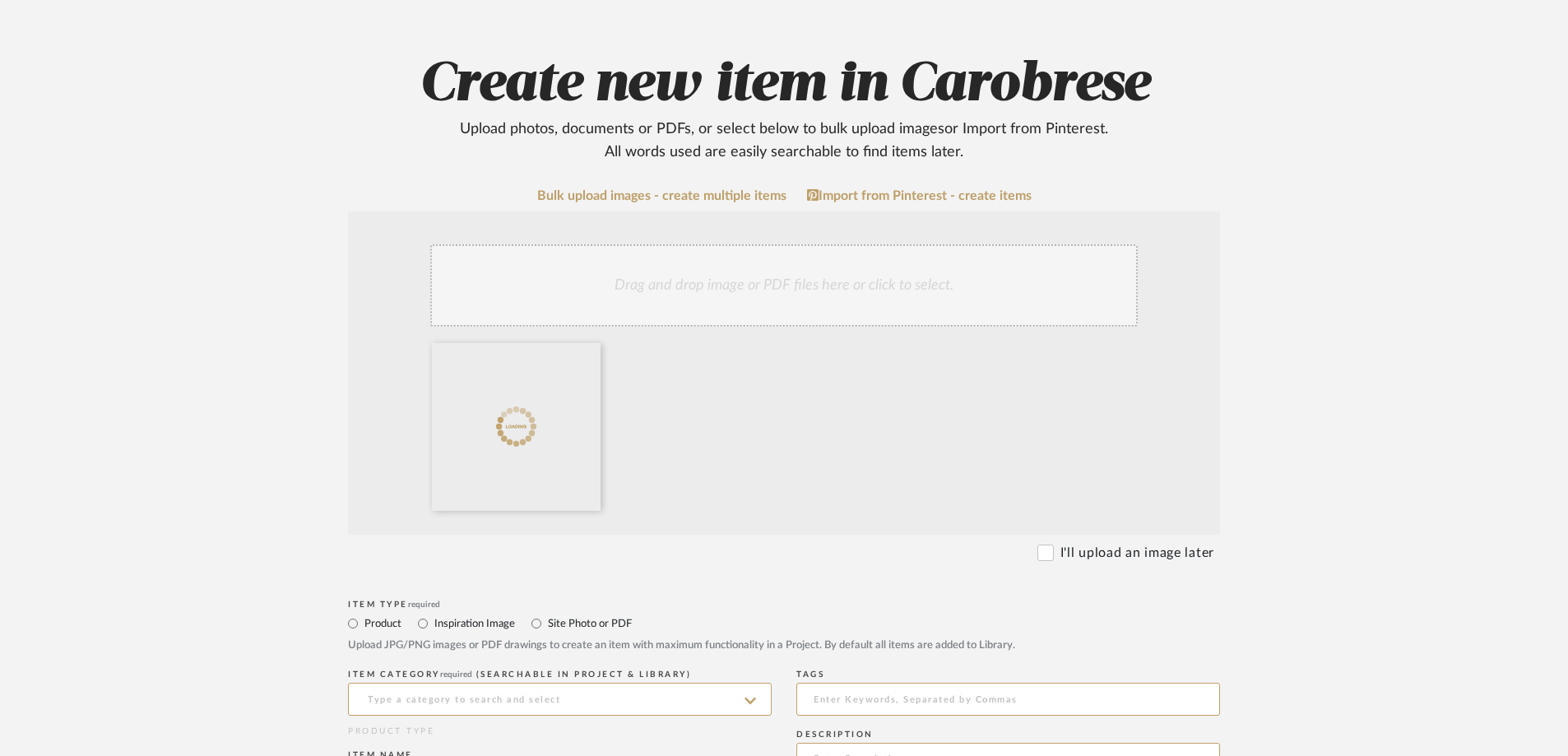
scroll to position [329, 0]
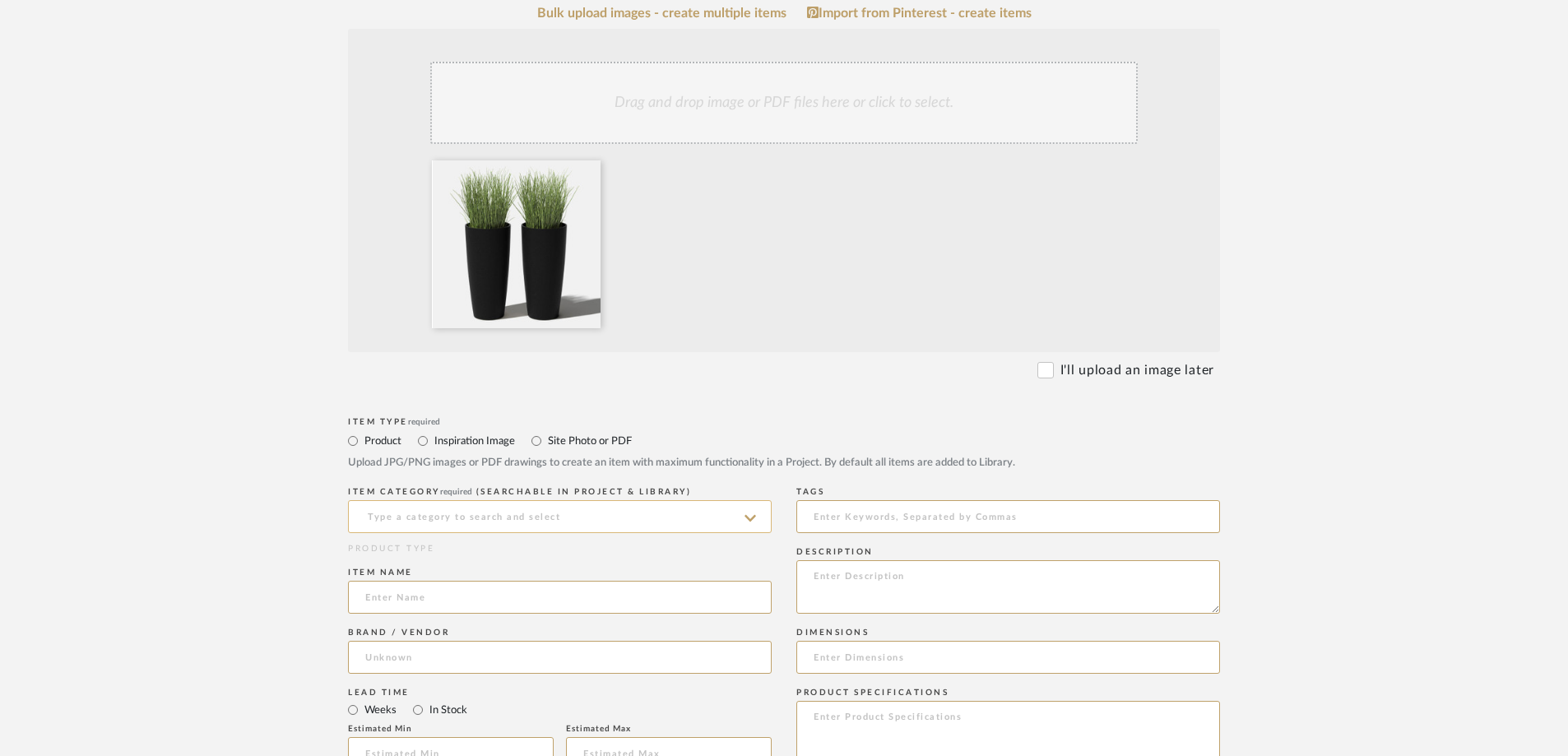
click at [390, 512] on input at bounding box center [560, 516] width 423 height 33
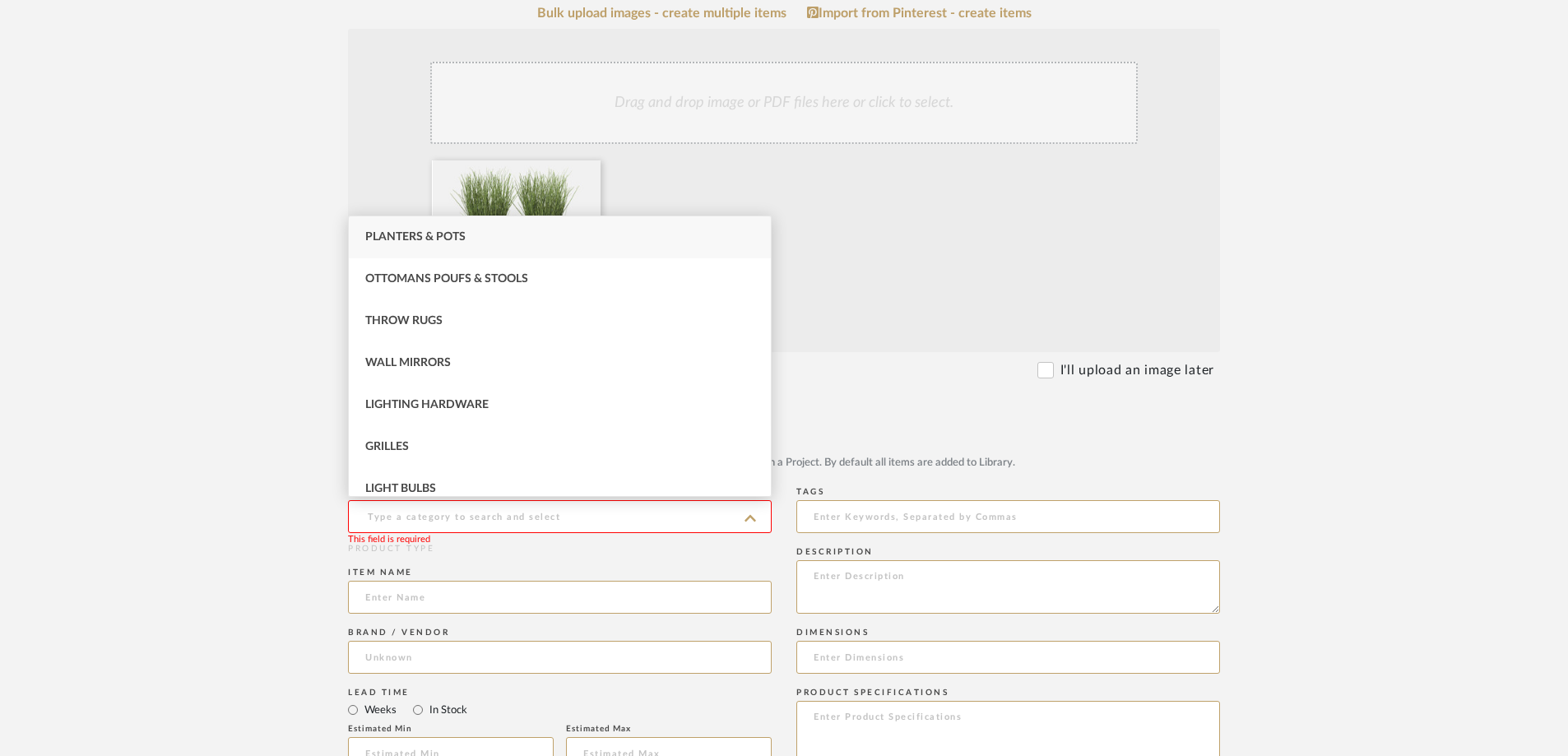
click at [433, 234] on span "Planters & Pots" at bounding box center [416, 237] width 101 height 11
type input "Planters & Pots"
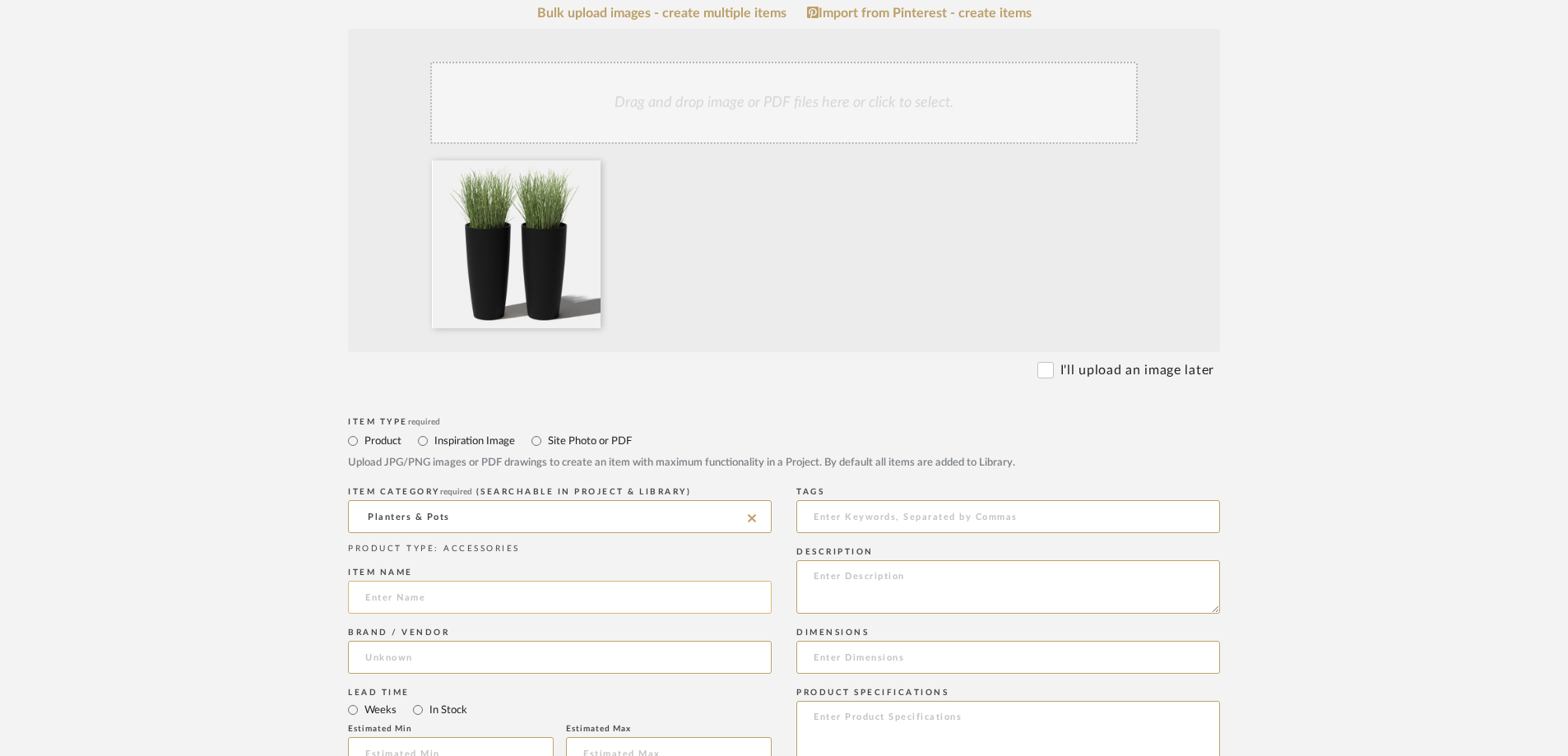
click at [400, 525] on input at bounding box center [560, 597] width 423 height 33
paste input "[PERSON_NAME] Series [PERSON_NAME]"
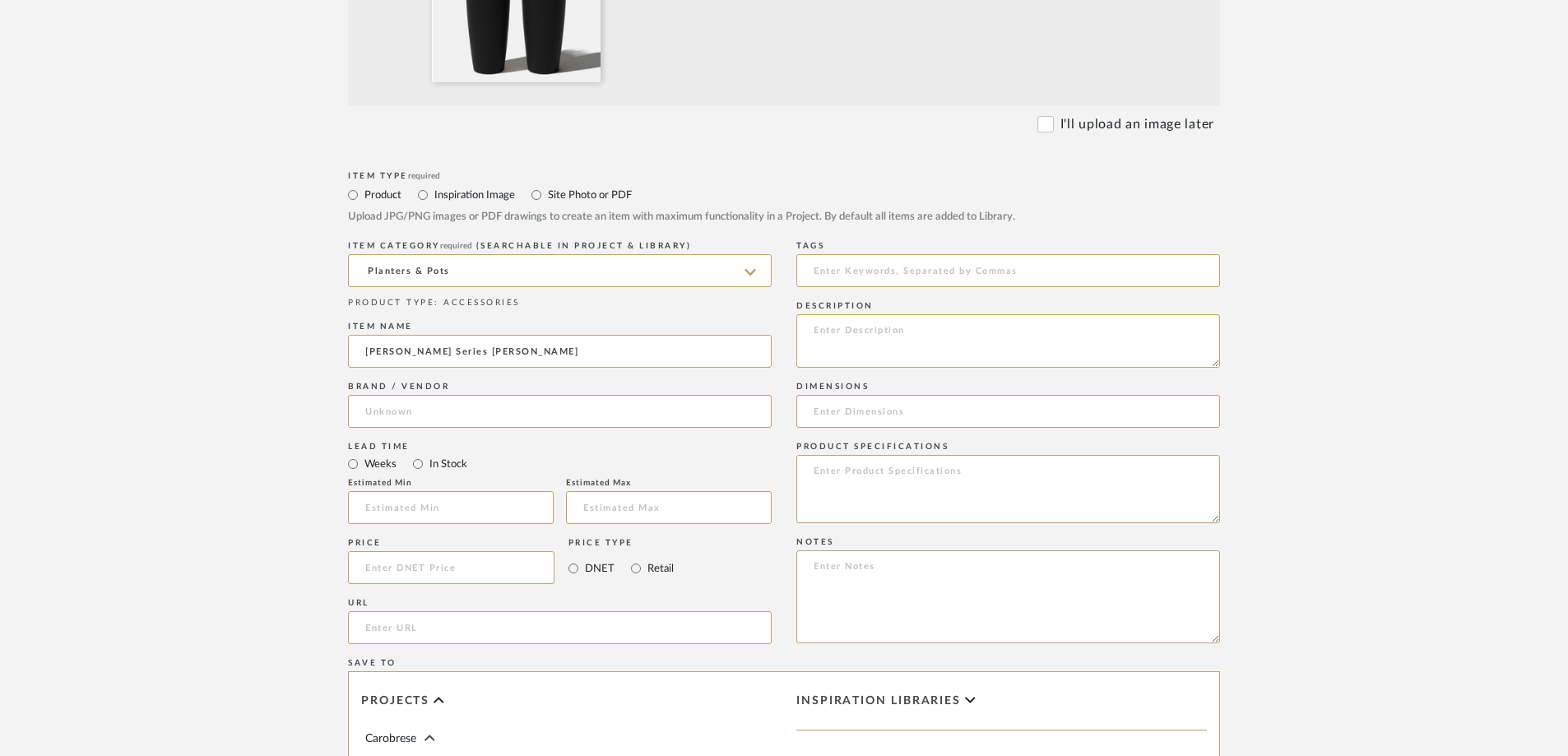
scroll to position [576, 0]
type input "[PERSON_NAME] Series [PERSON_NAME]"
click at [366, 525] on input at bounding box center [451, 567] width 206 height 33
drag, startPoint x: 397, startPoint y: 564, endPoint x: 294, endPoint y: 564, distance: 103.0
click at [296, 525] on form "Bulk upload images - create multiple items Import from Pinterest - create items…" at bounding box center [784, 443] width 1048 height 1368
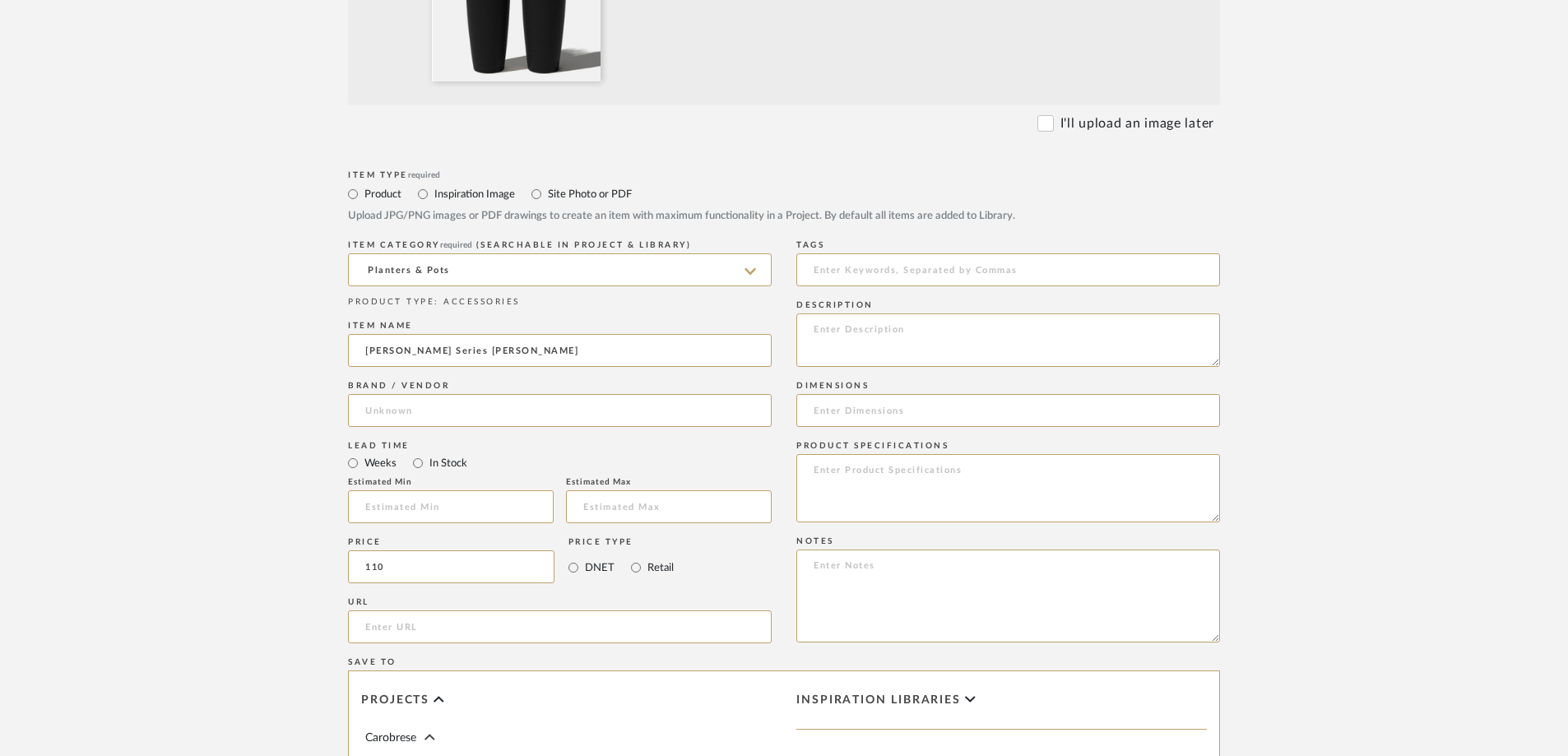
type input "$110.00"
click at [254, 513] on upload-items "Create new item in Carobrese Upload photos, documents or PDFs, or select below …" at bounding box center [784, 356] width 1568 height 1626
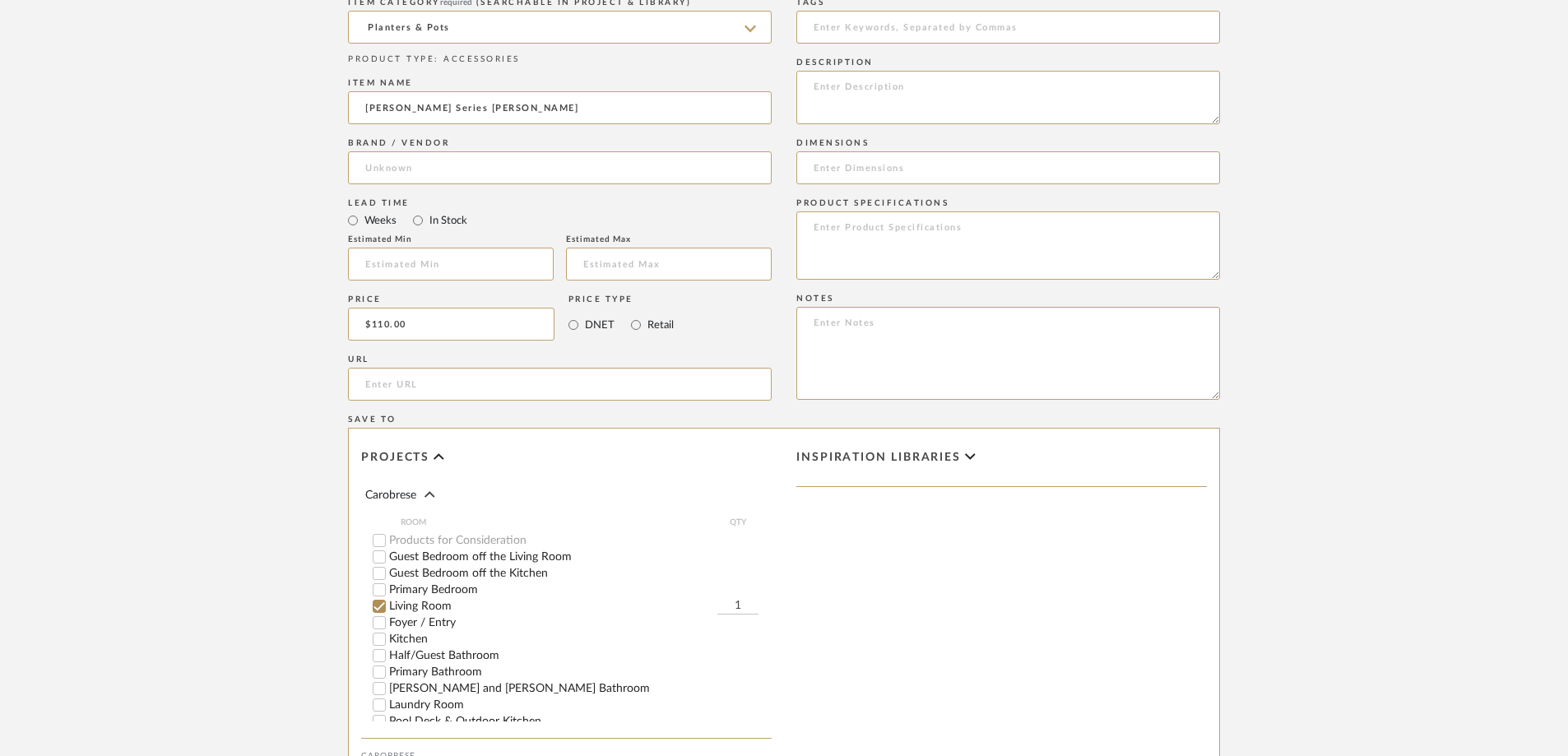
scroll to position [741, 0]
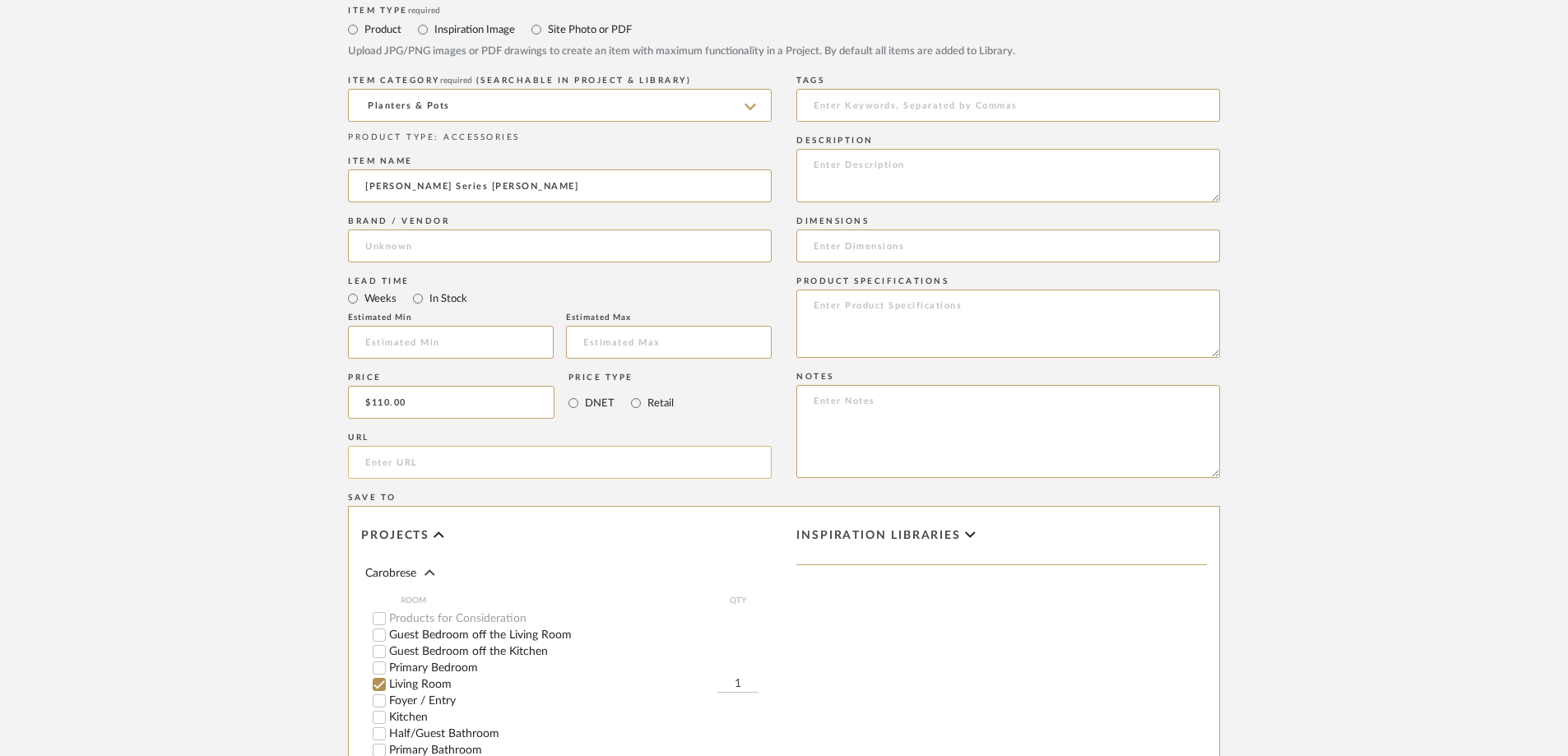
click at [463, 456] on input "url" at bounding box center [560, 462] width 423 height 33
paste input "[URL][DOMAIN_NAME][PERSON_NAME]"
type input "[URL][DOMAIN_NAME][PERSON_NAME]"
click at [320, 455] on form "Bulk upload images - create multiple items Import from Pinterest - create items…" at bounding box center [784, 278] width 1048 height 1368
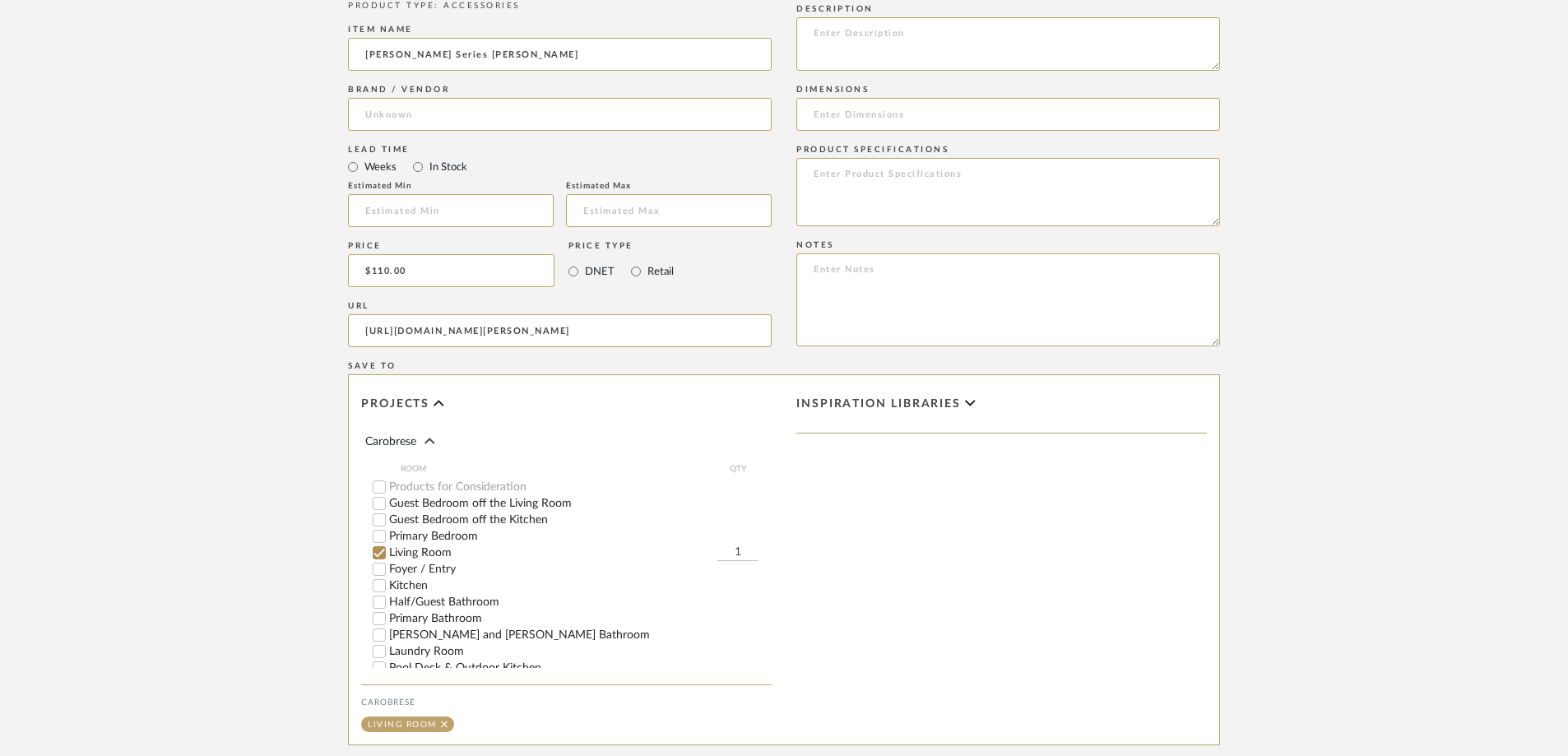
scroll to position [1064, 0]
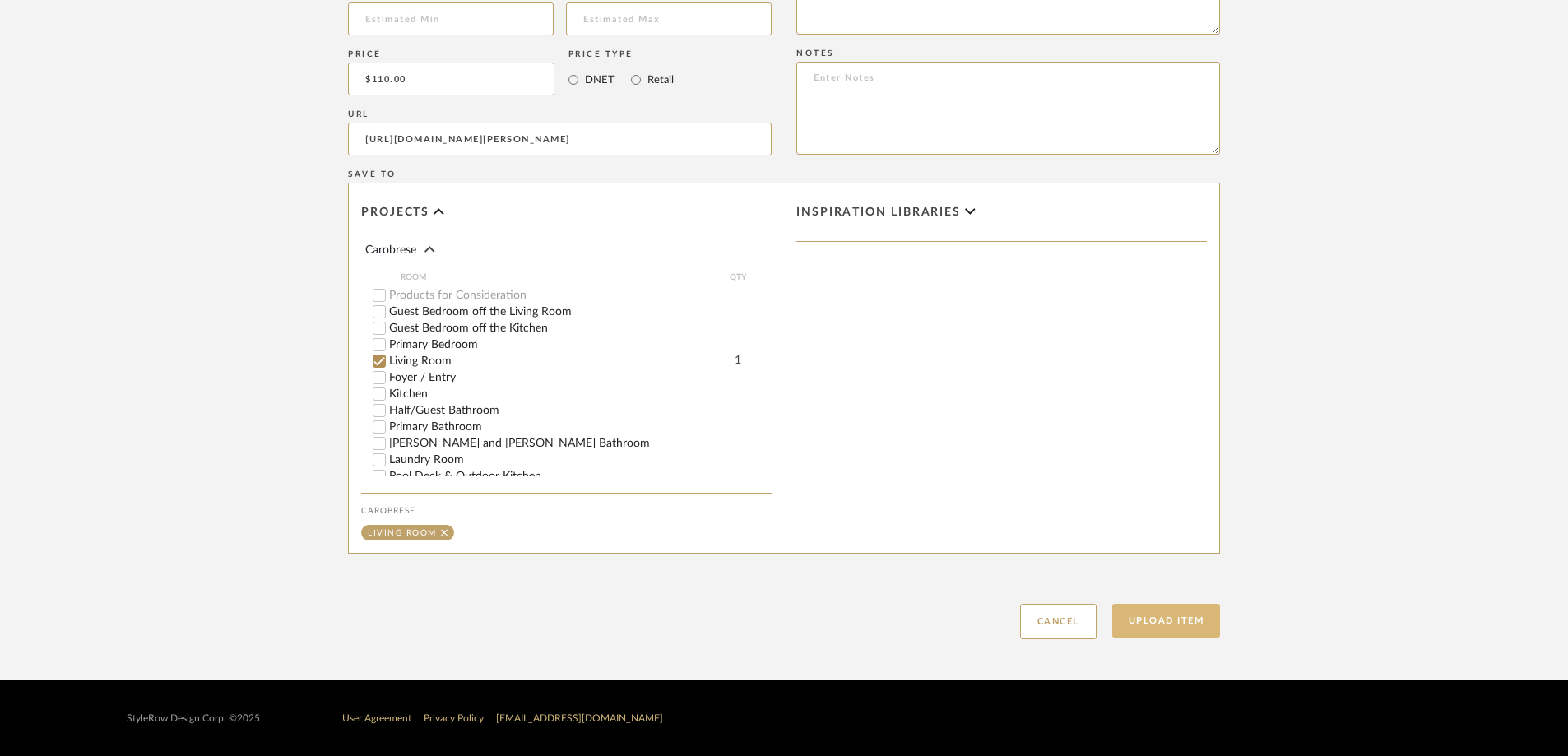
click at [1052, 525] on button "Upload Item" at bounding box center [1166, 621] width 108 height 34
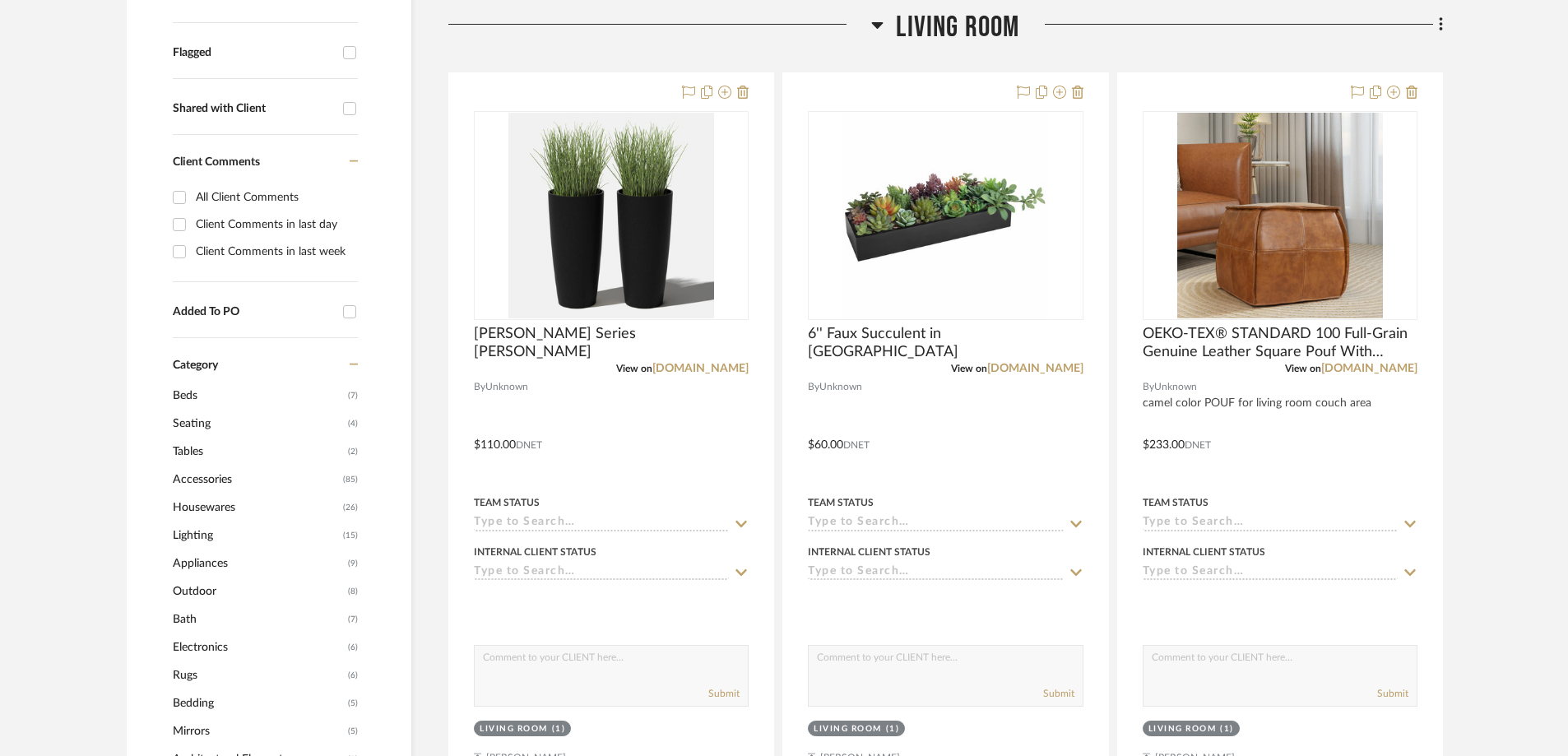
scroll to position [574, 0]
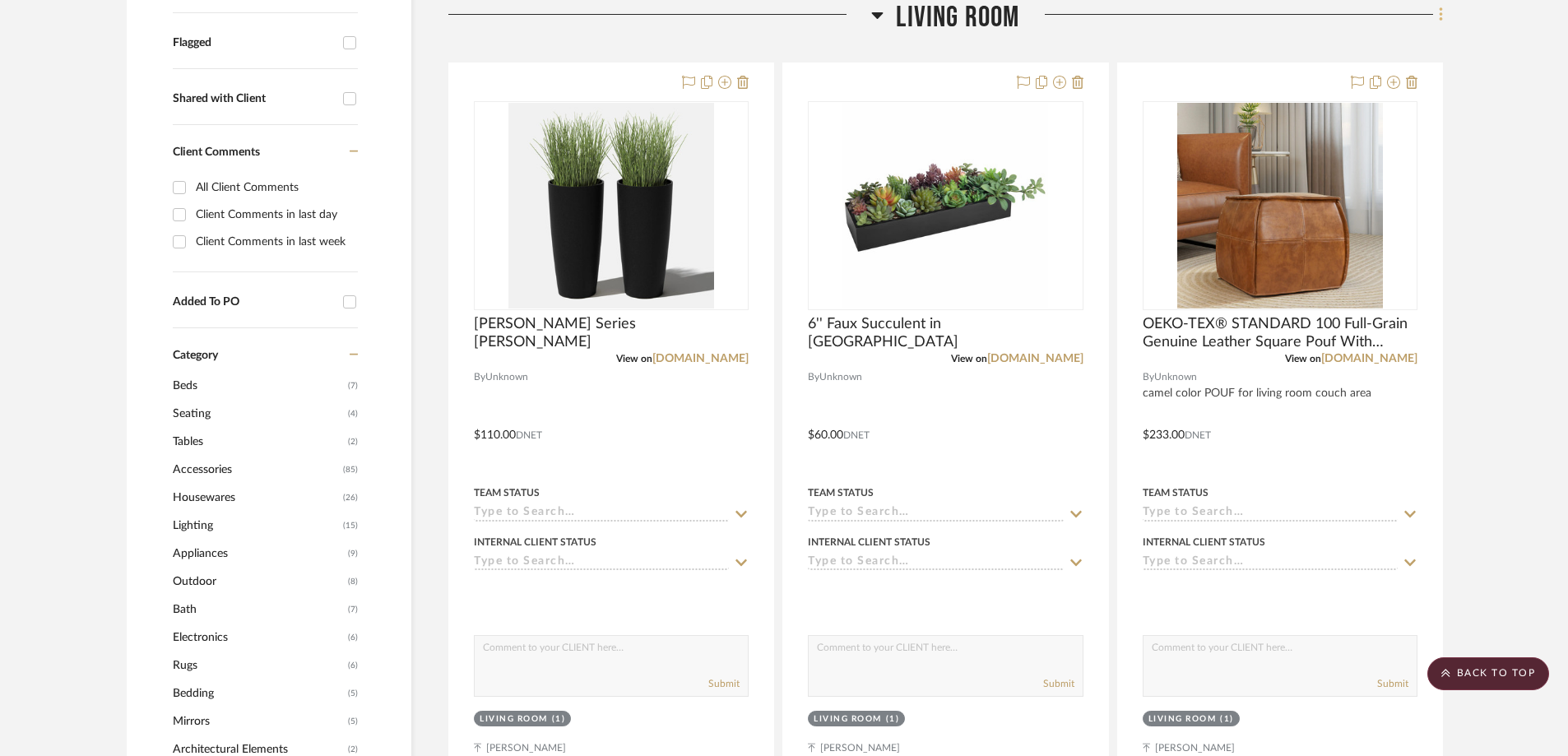
click at [1052, 18] on icon at bounding box center [1440, 14] width 5 height 18
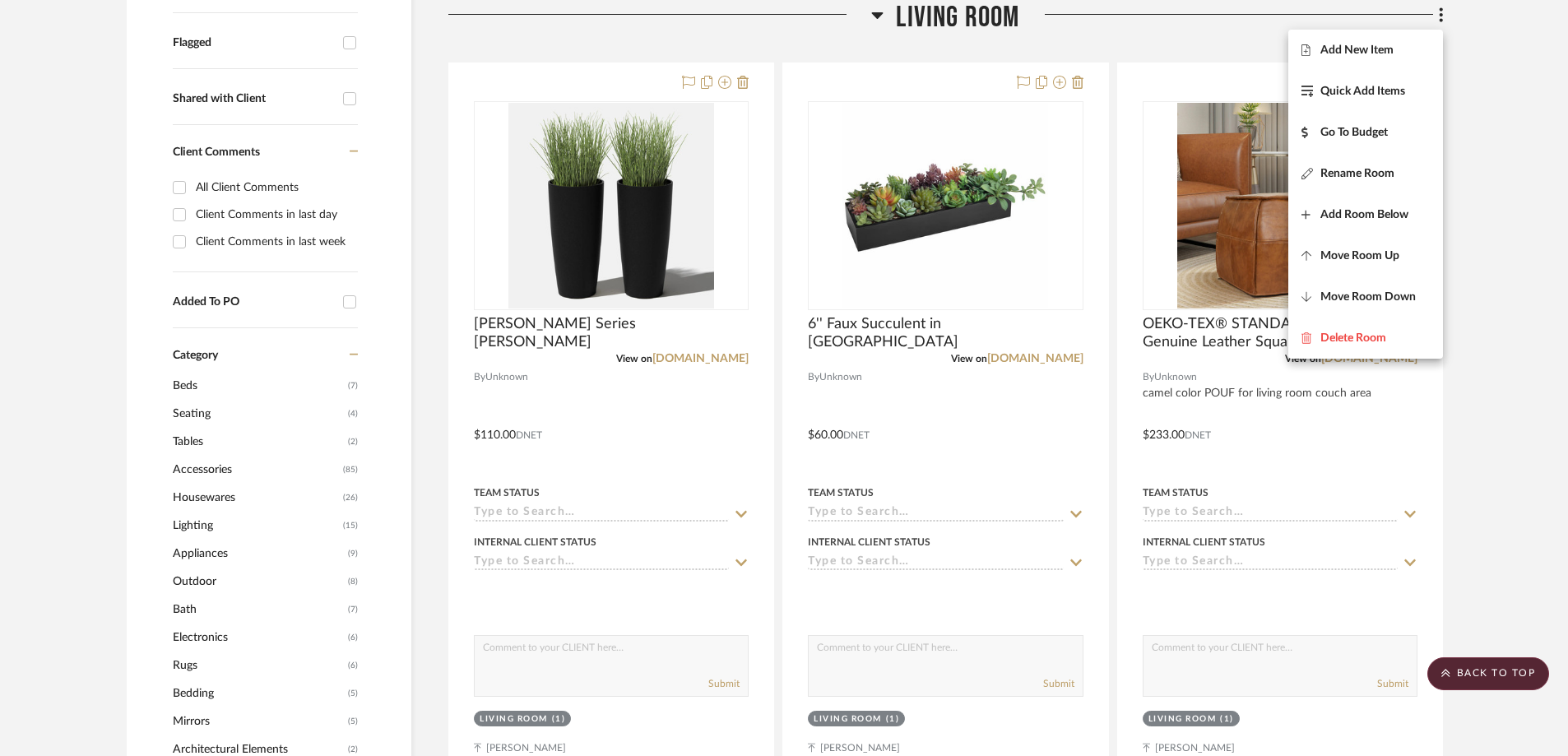
click at [1052, 34] on div at bounding box center [784, 378] width 1568 height 756
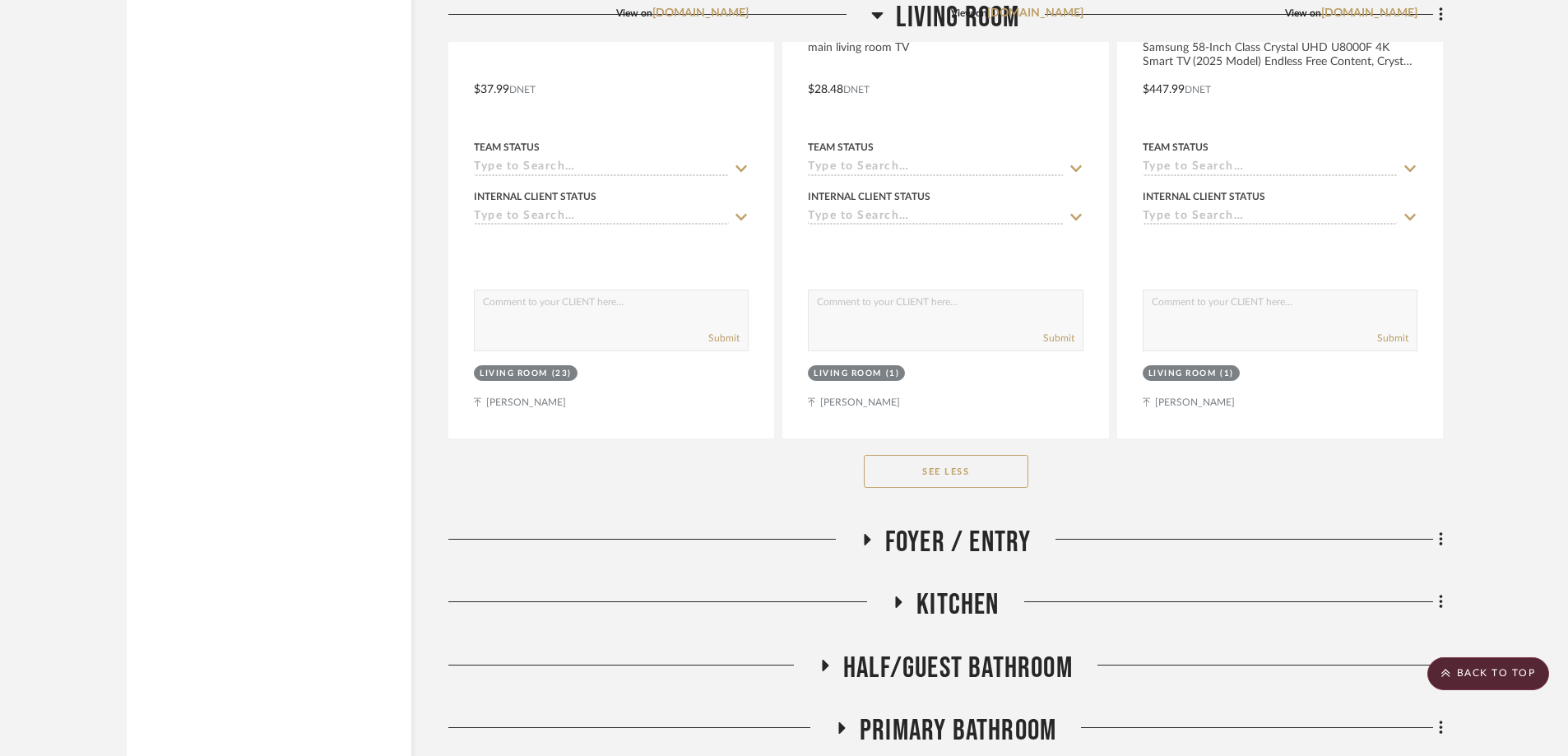
scroll to position [7077, 0]
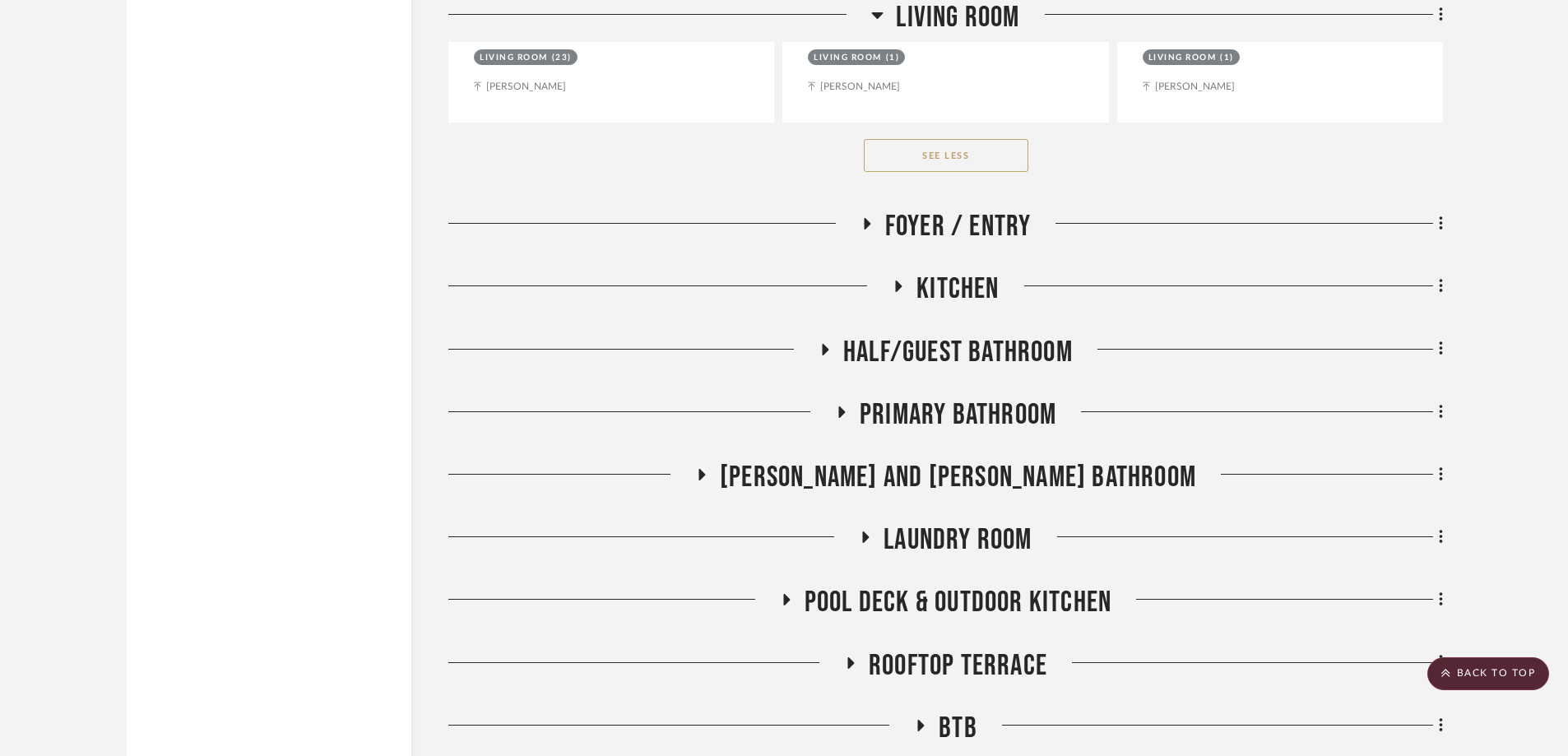
click at [945, 137] on div "See Less" at bounding box center [946, 155] width 994 height 66
click at [864, 223] on icon at bounding box center [867, 224] width 7 height 11
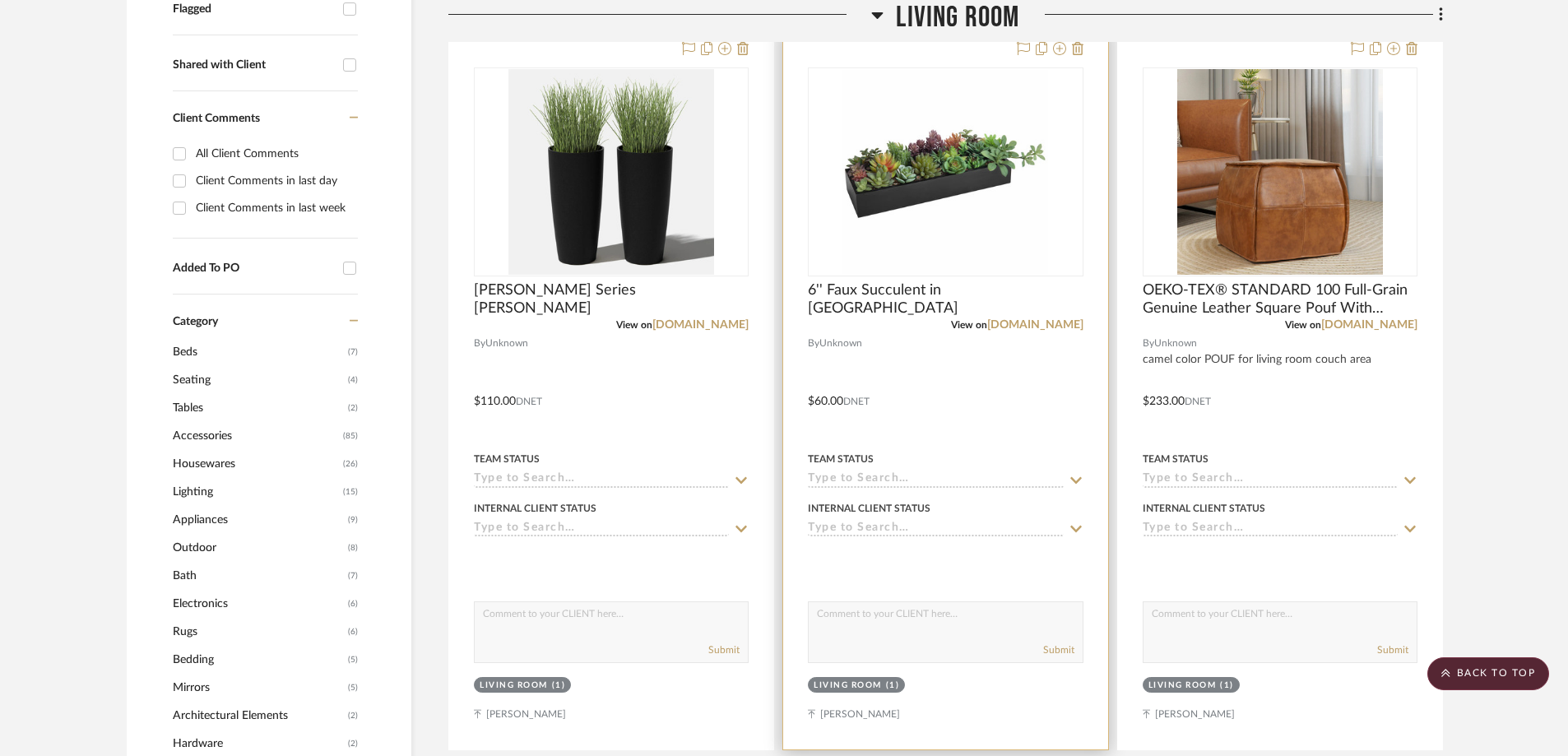
scroll to position [410, 0]
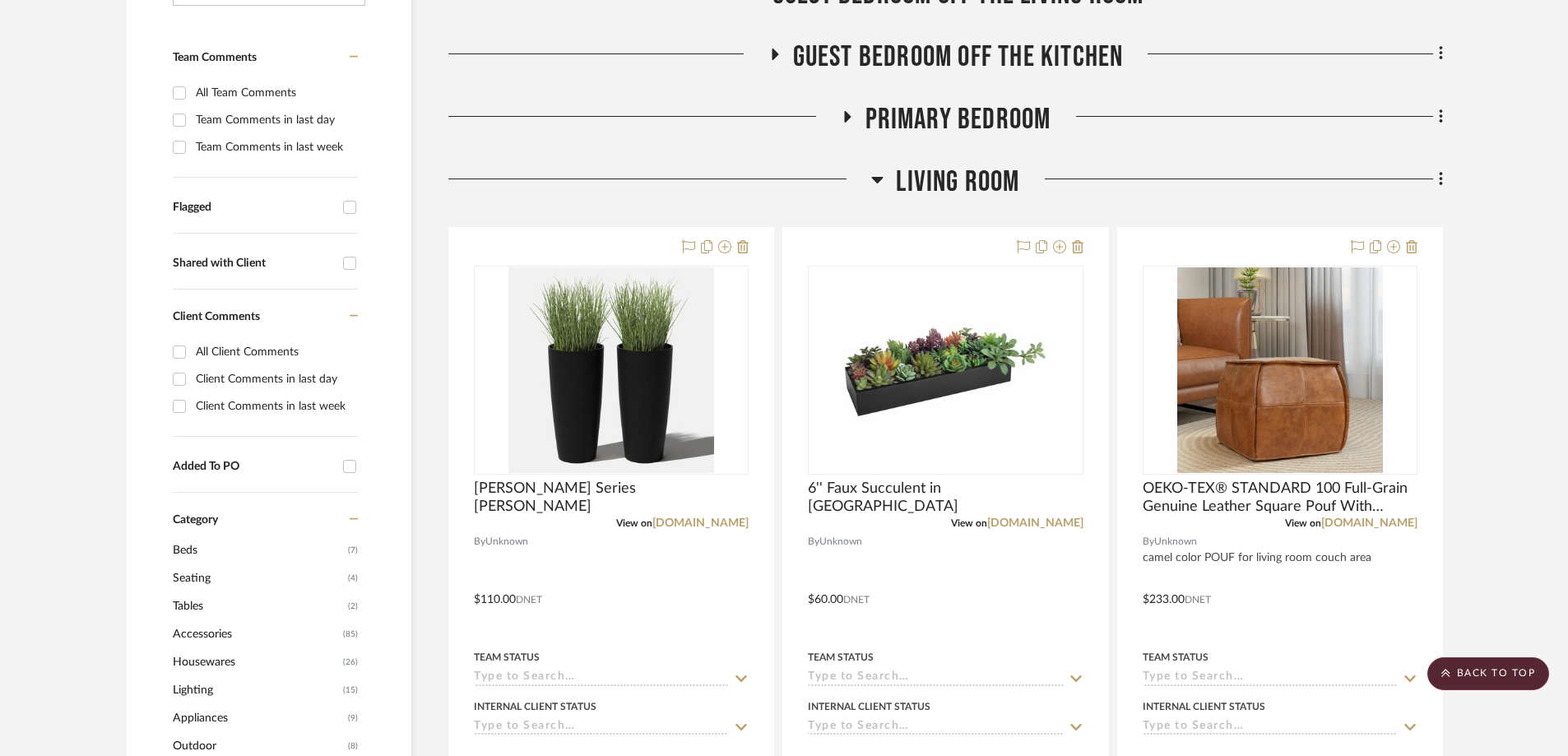
click at [1052, 177] on icon at bounding box center [1440, 179] width 5 height 18
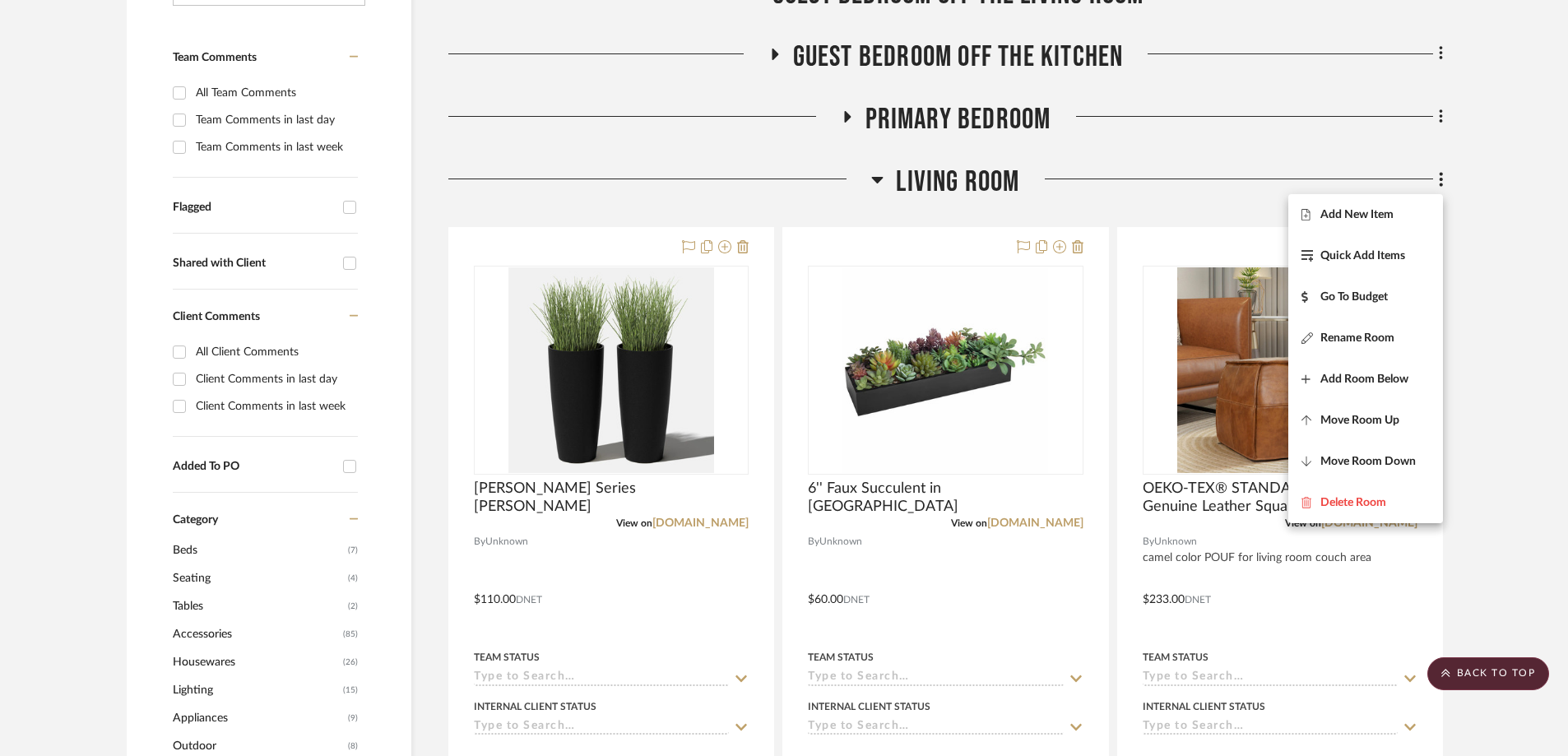
click at [1052, 208] on span "Add New Item" at bounding box center [1356, 215] width 73 height 14
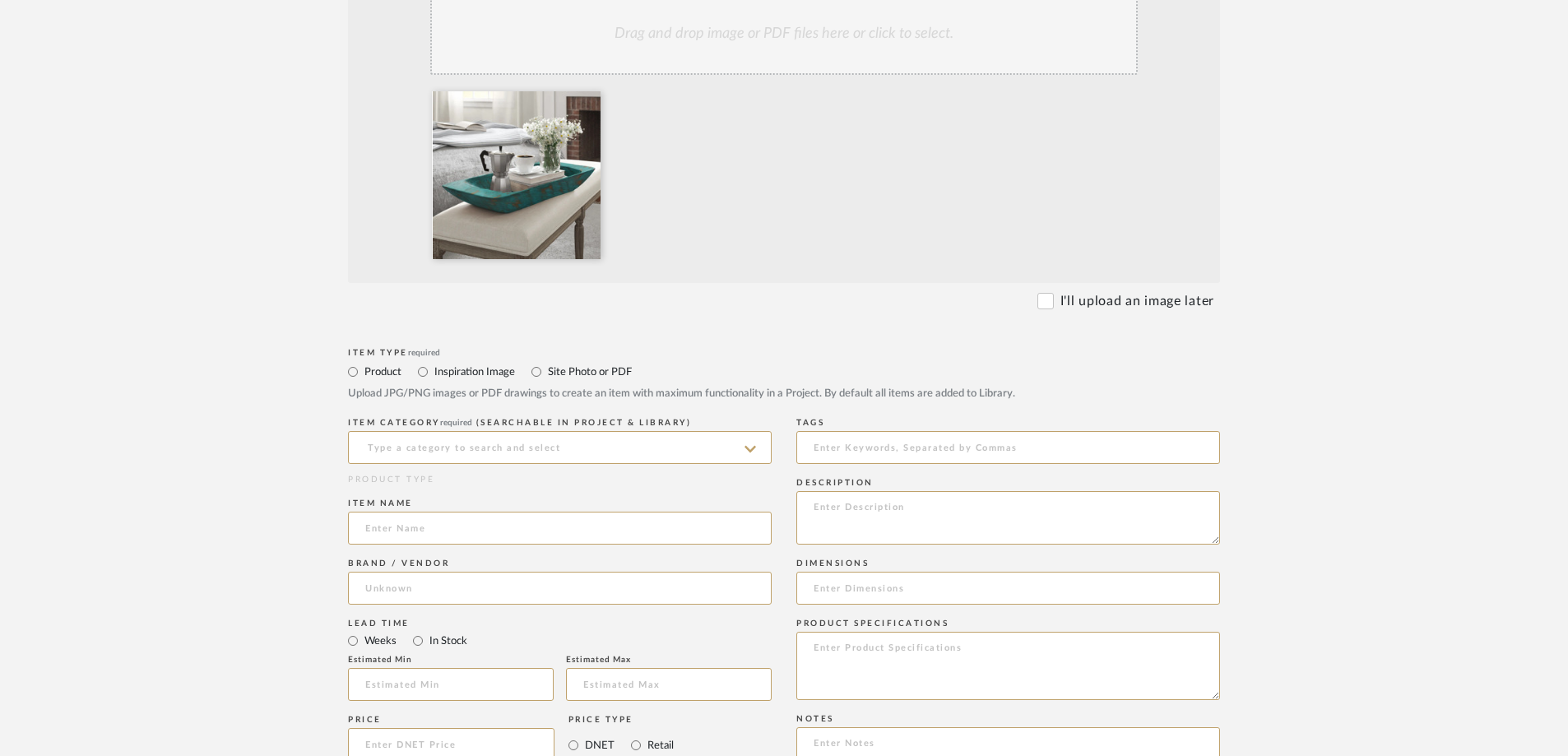
scroll to position [412, 0]
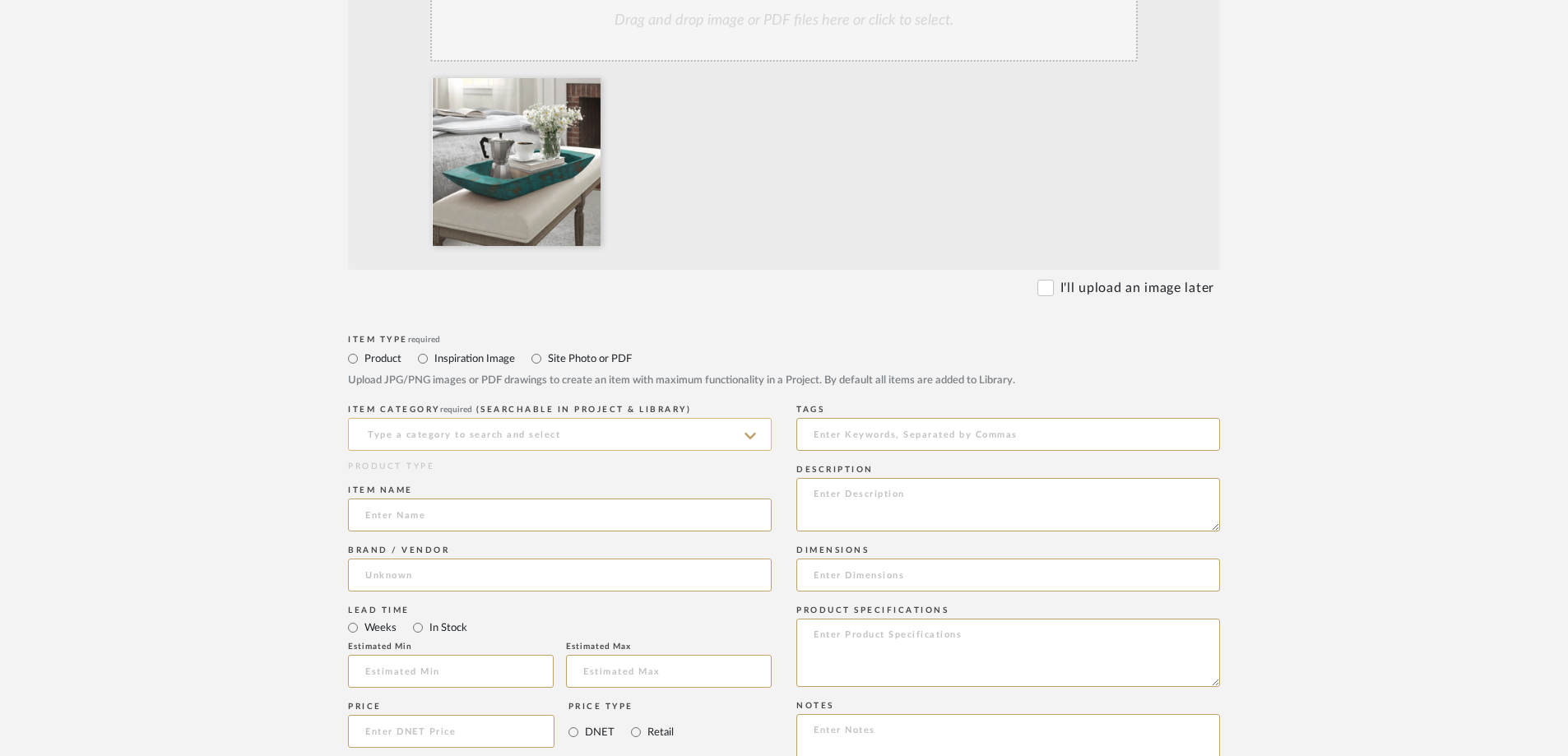
click at [460, 425] on input at bounding box center [560, 434] width 423 height 33
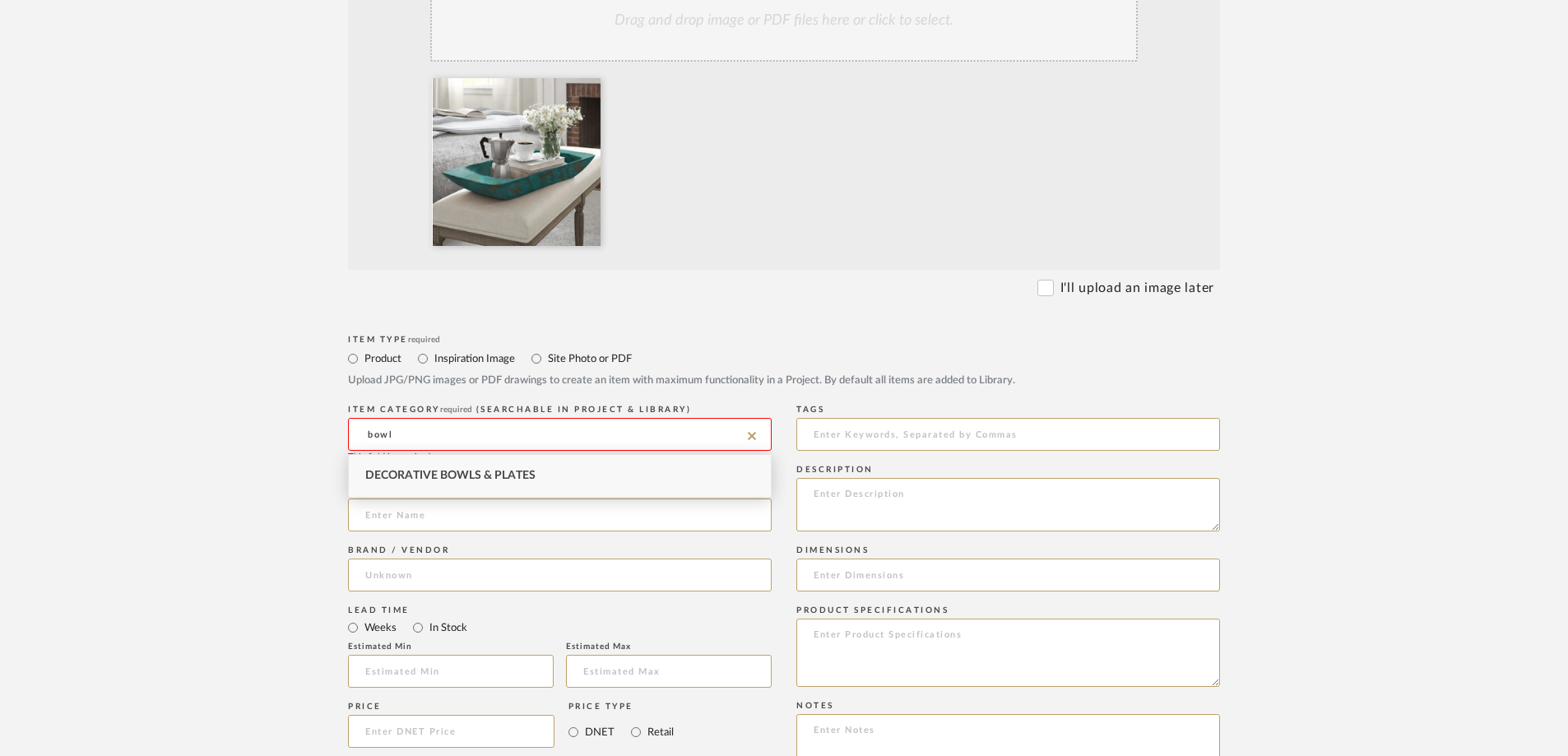
click at [449, 478] on span "Decorative Bowls & Plates" at bounding box center [451, 476] width 171 height 11
type input "Decorative Bowls & Plates"
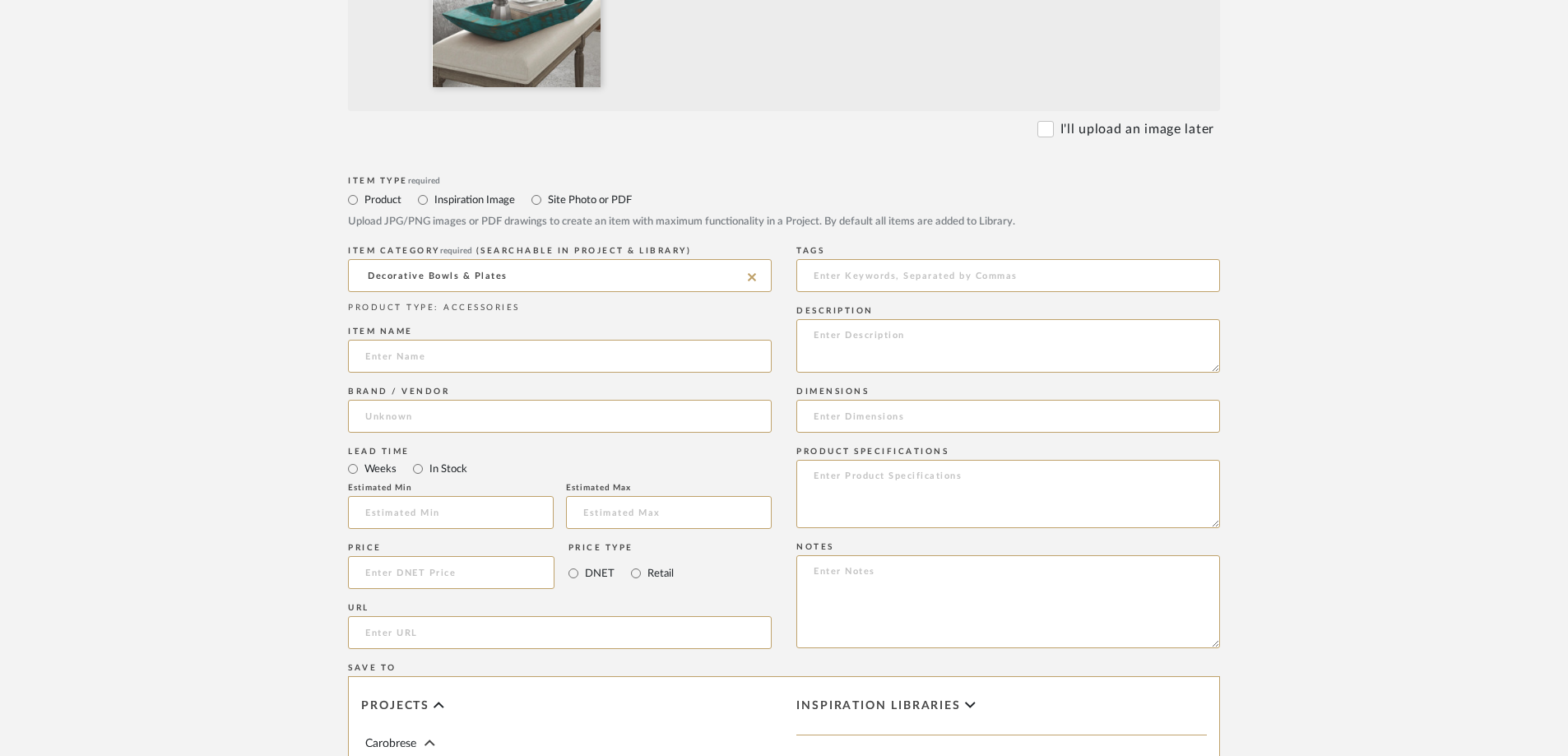
scroll to position [576, 0]
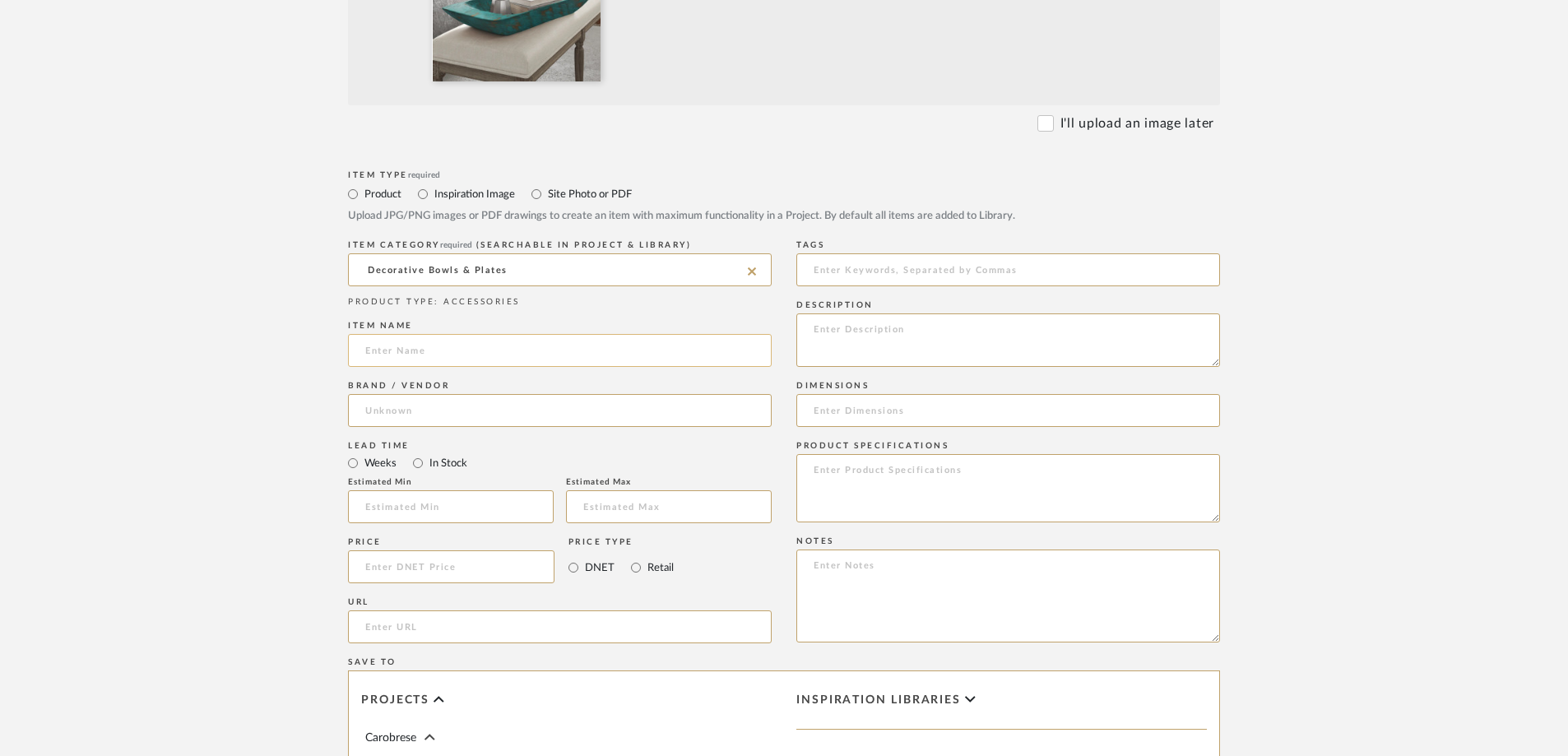
click at [397, 344] on input at bounding box center [560, 350] width 423 height 33
paste input "Tufan Handmade Wood Decorative Bowl 1"
type input "Tufan Handmade Wood Decorative Bowl 1"
click at [869, 338] on textarea at bounding box center [1008, 340] width 423 height 53
type textarea "Aqua decorative bowl"
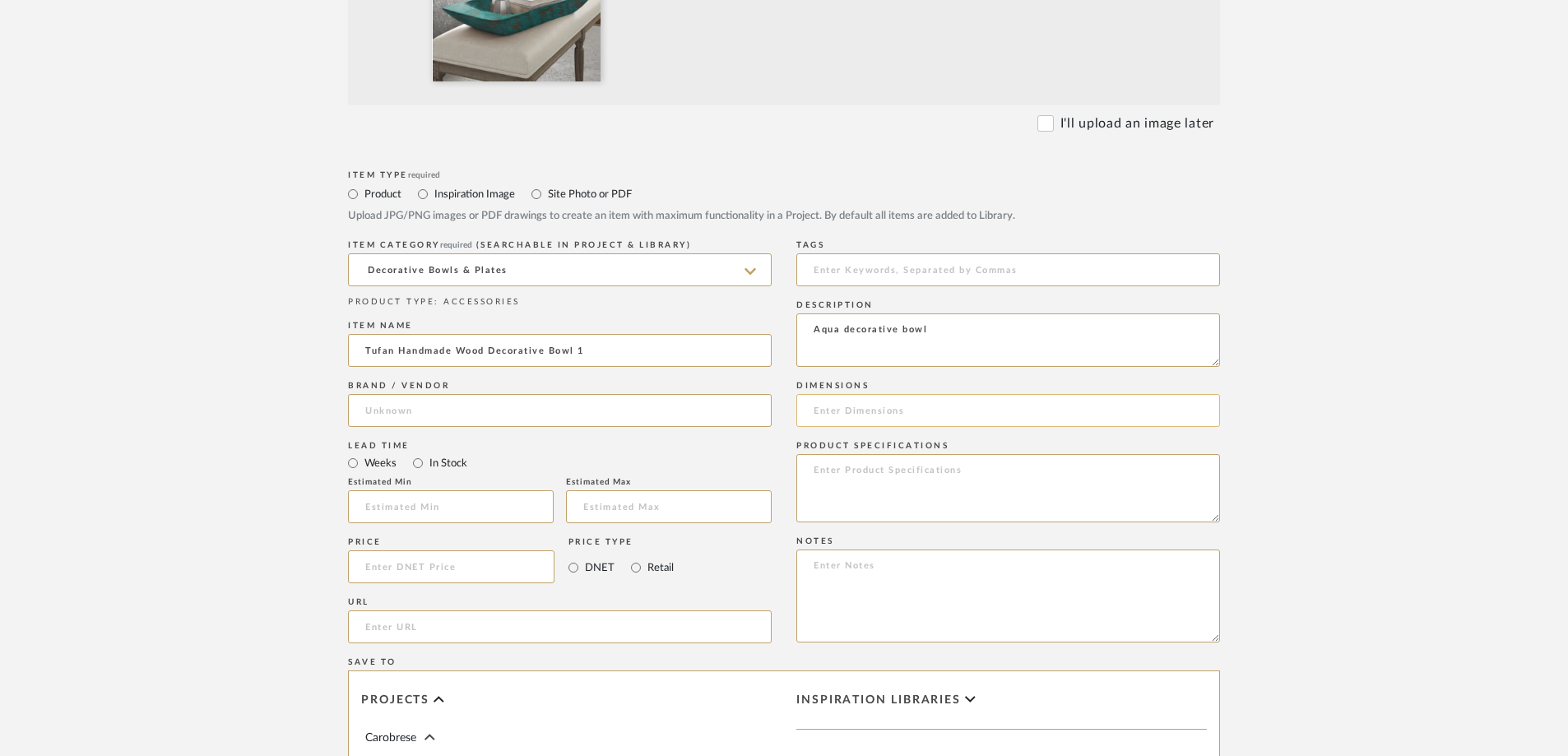
click at [849, 405] on input at bounding box center [1008, 410] width 423 height 33
paste input "3-5" H x 25-27" W x 11-12" D"
type input "3-5" H x 25-27" W x 11-12" D"
click at [407, 525] on input at bounding box center [451, 567] width 206 height 33
type input "$87.00"
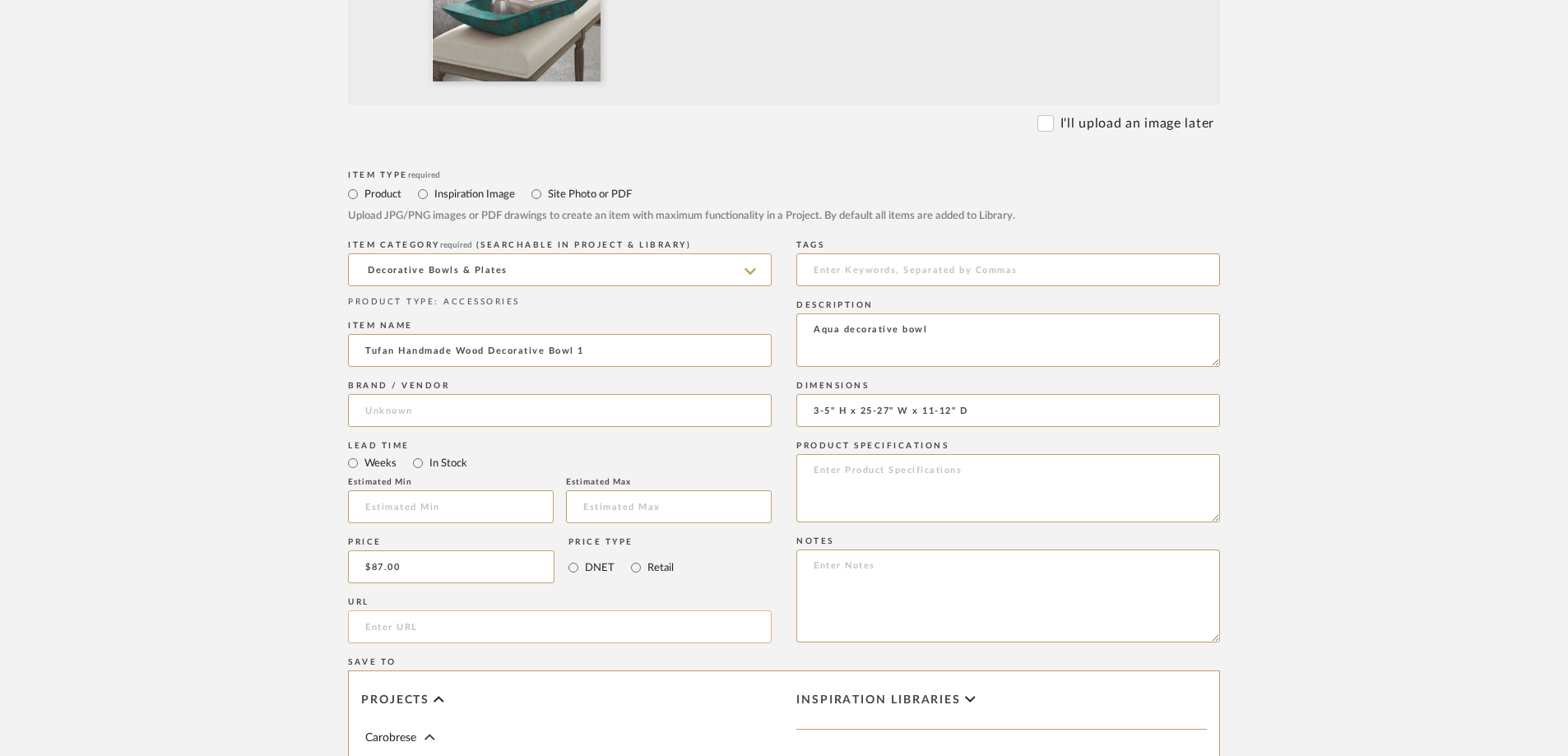
click at [467, 525] on input "url" at bounding box center [560, 626] width 423 height 33
paste input "[URL][DOMAIN_NAME]"
type input "[URL][DOMAIN_NAME]"
click at [268, 525] on form "Bulk upload images - create multiple items Import from Pinterest - create items…" at bounding box center [784, 443] width 1048 height 1368
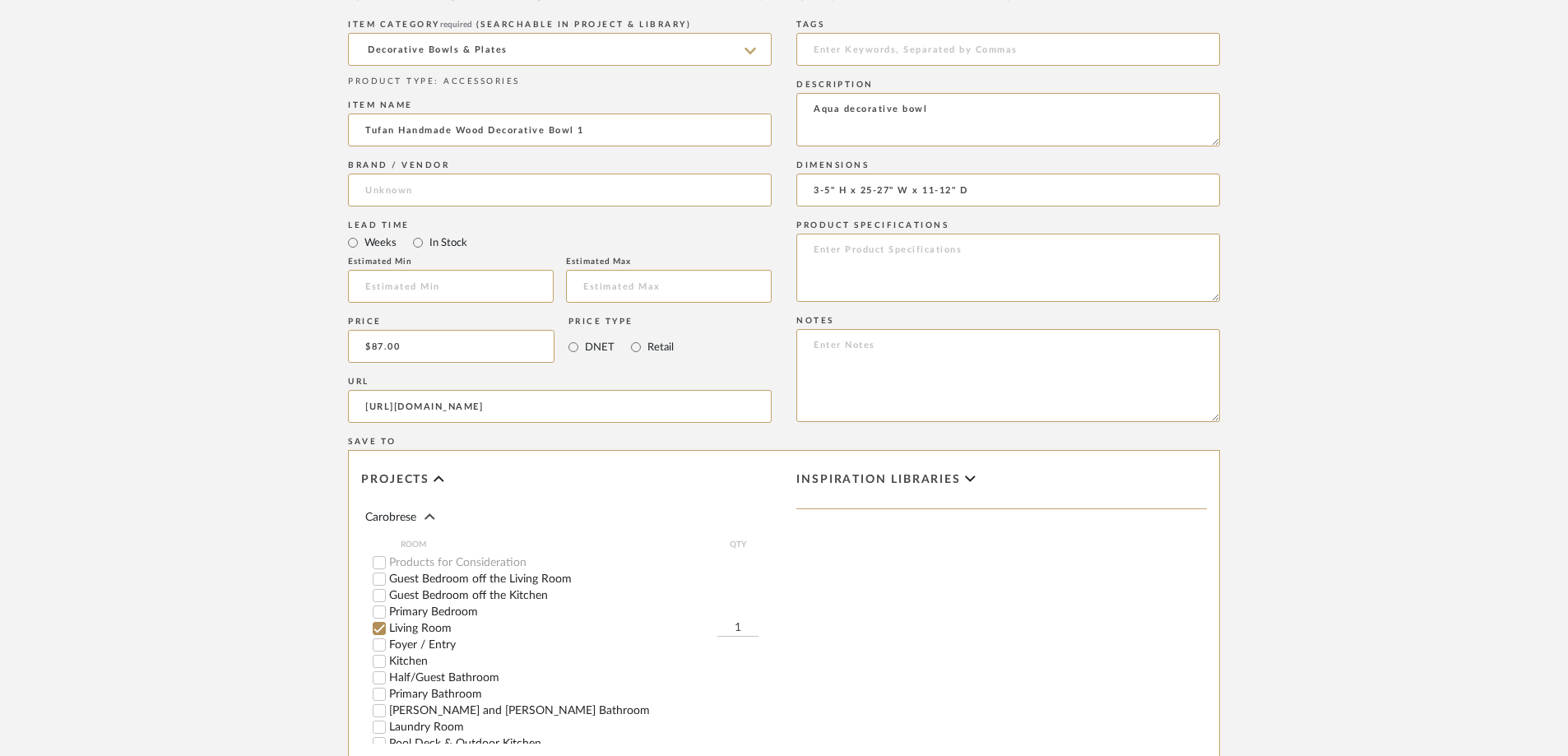
scroll to position [1064, 0]
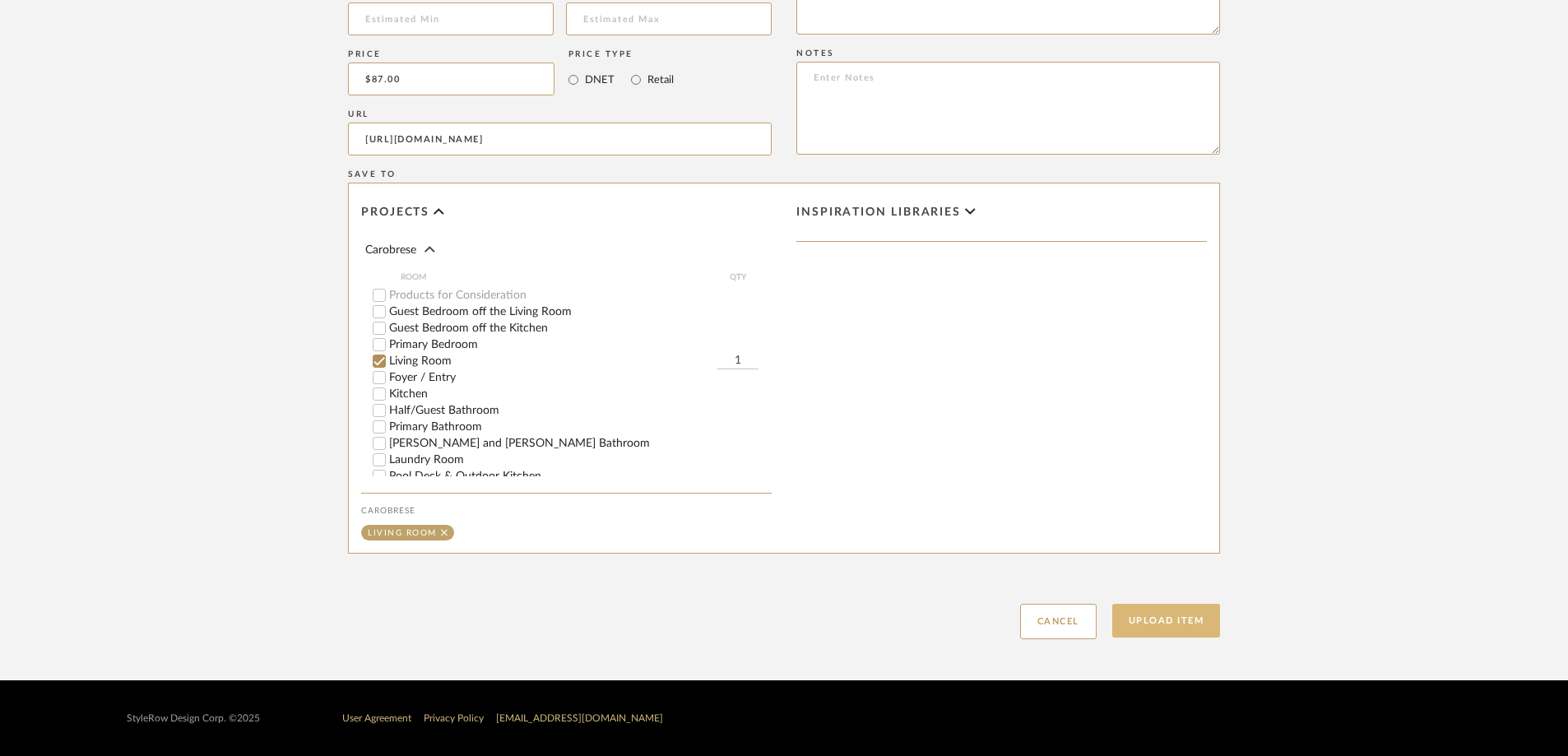
click at [1052, 525] on button "Upload Item" at bounding box center [1166, 621] width 108 height 34
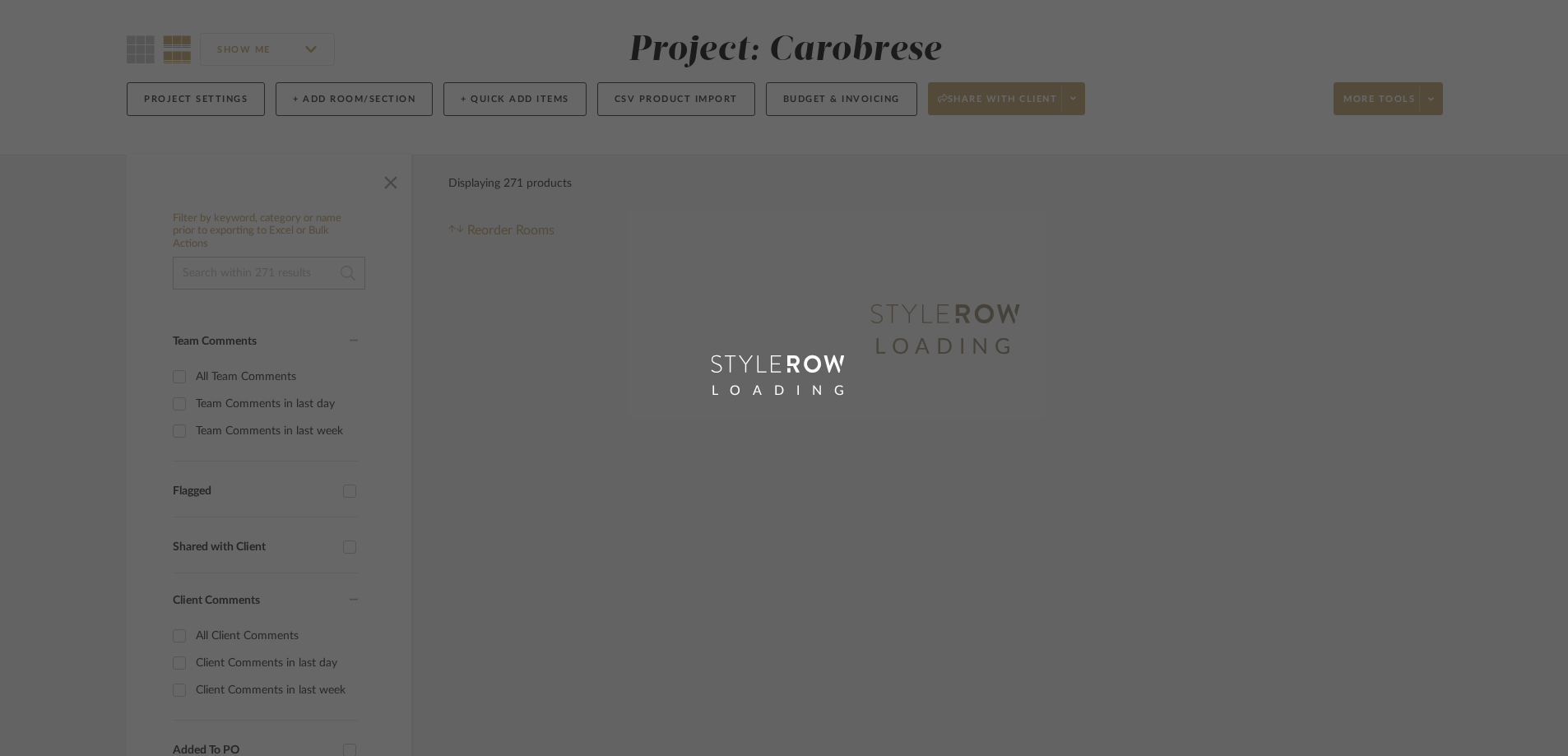
scroll to position [35, 0]
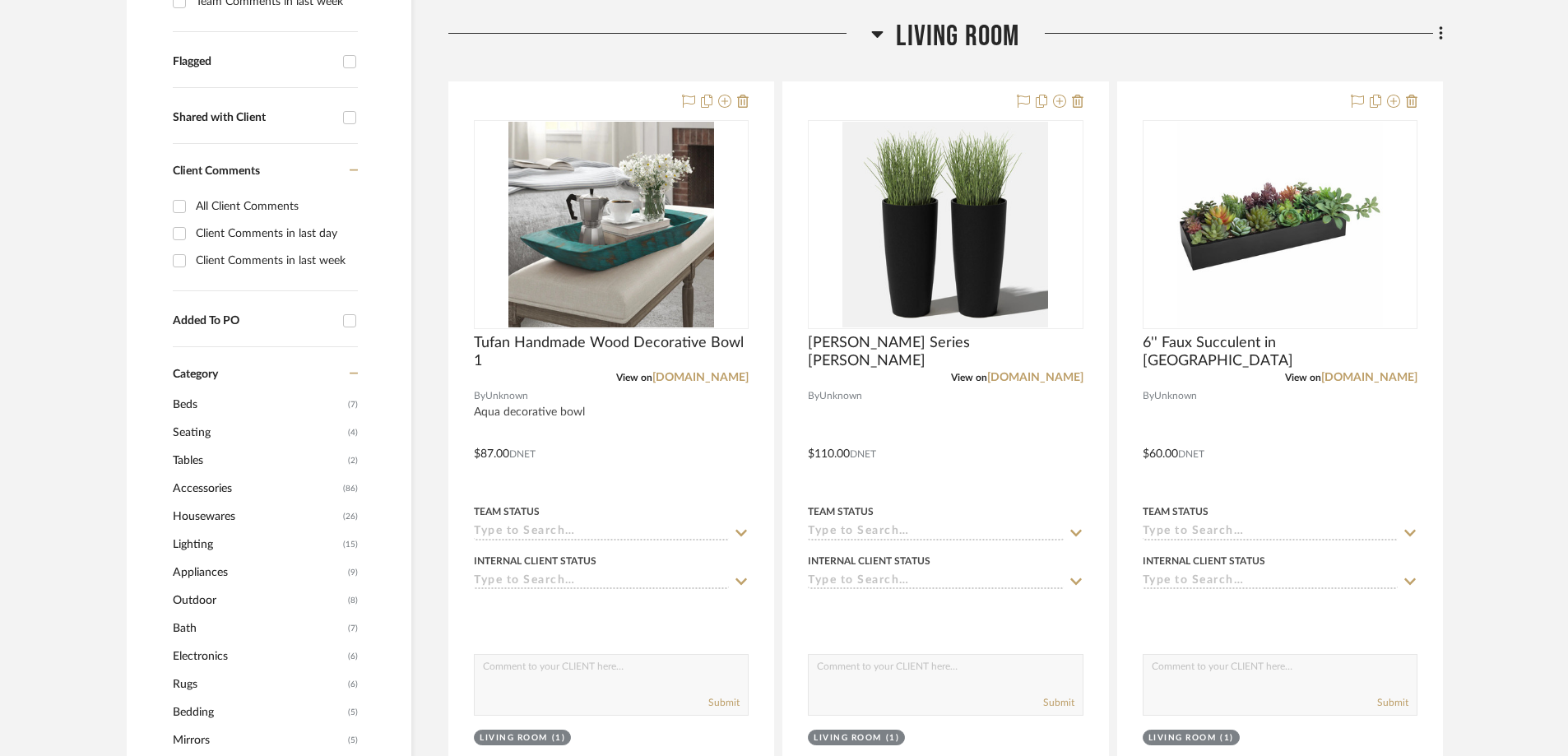
scroll to position [574, 0]
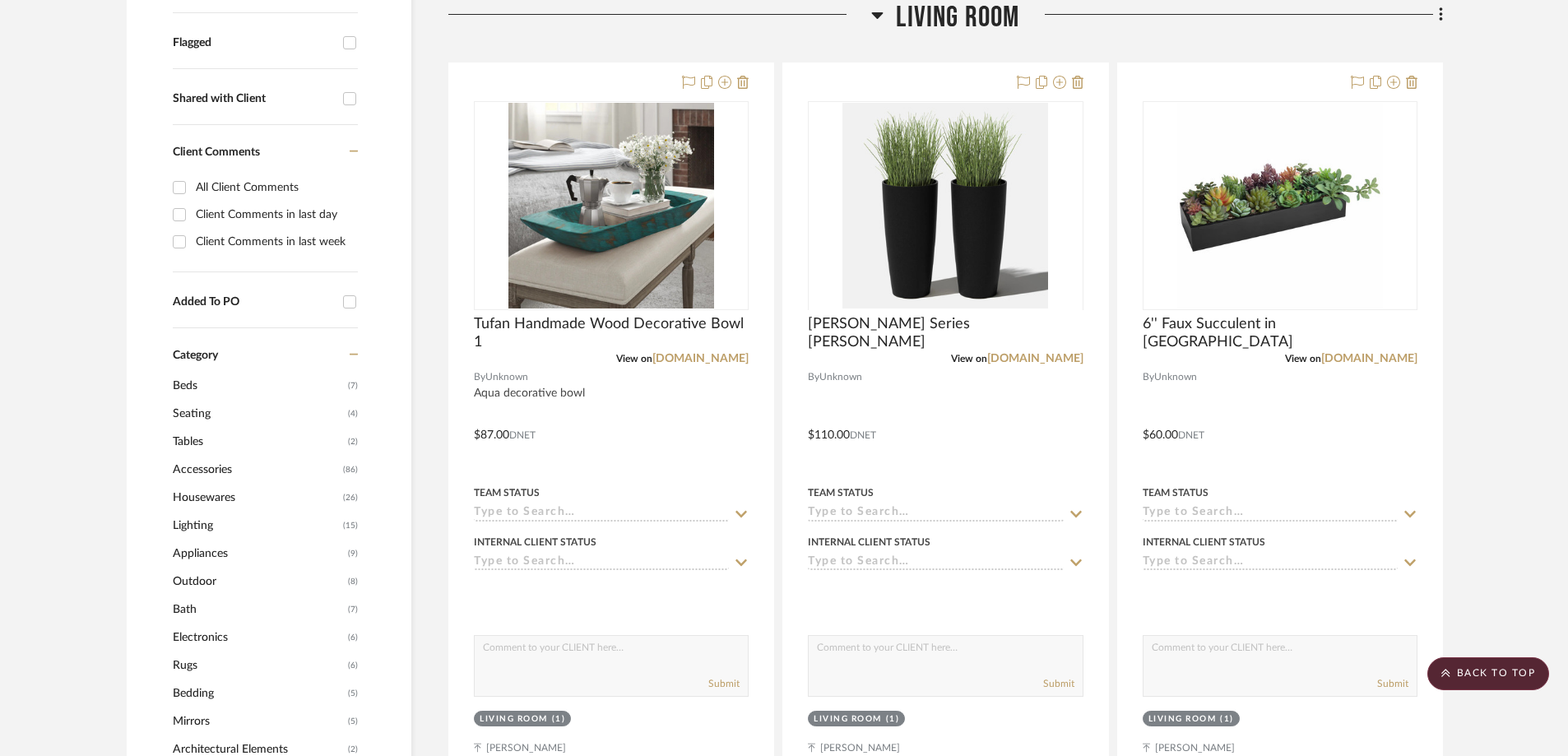
click at [875, 20] on icon at bounding box center [877, 14] width 12 height 20
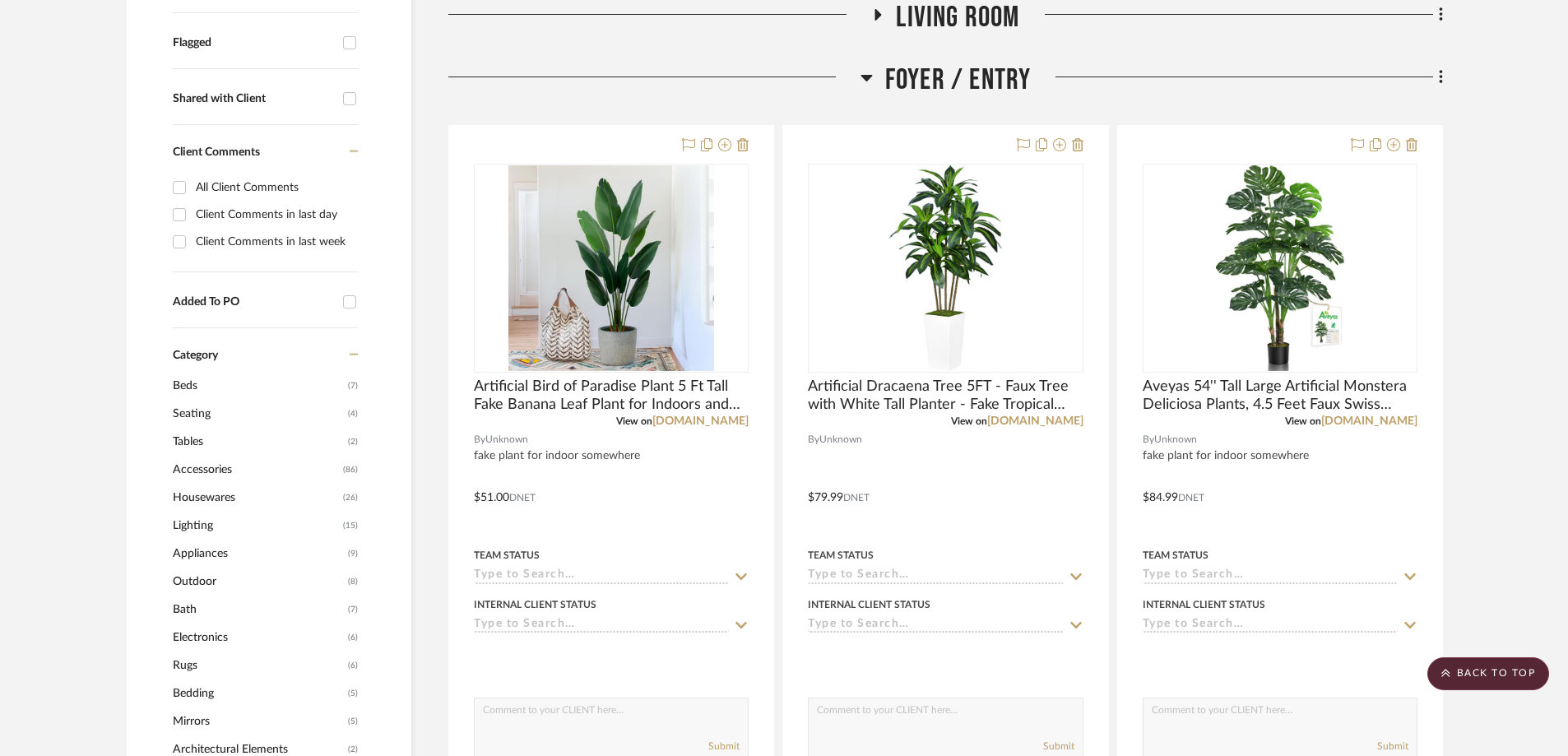
click at [863, 82] on icon at bounding box center [866, 77] width 12 height 20
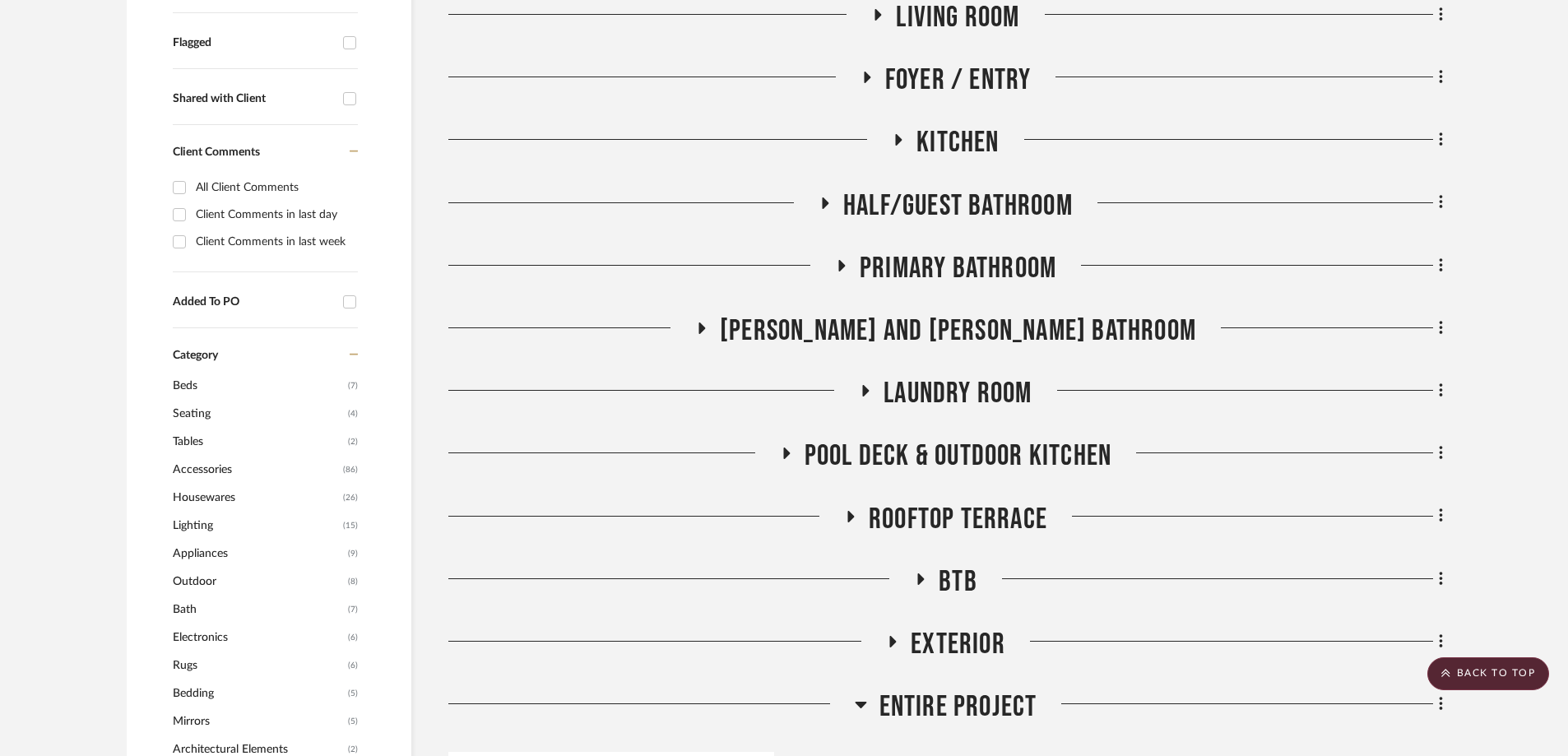
click at [706, 329] on icon at bounding box center [702, 329] width 7 height 11
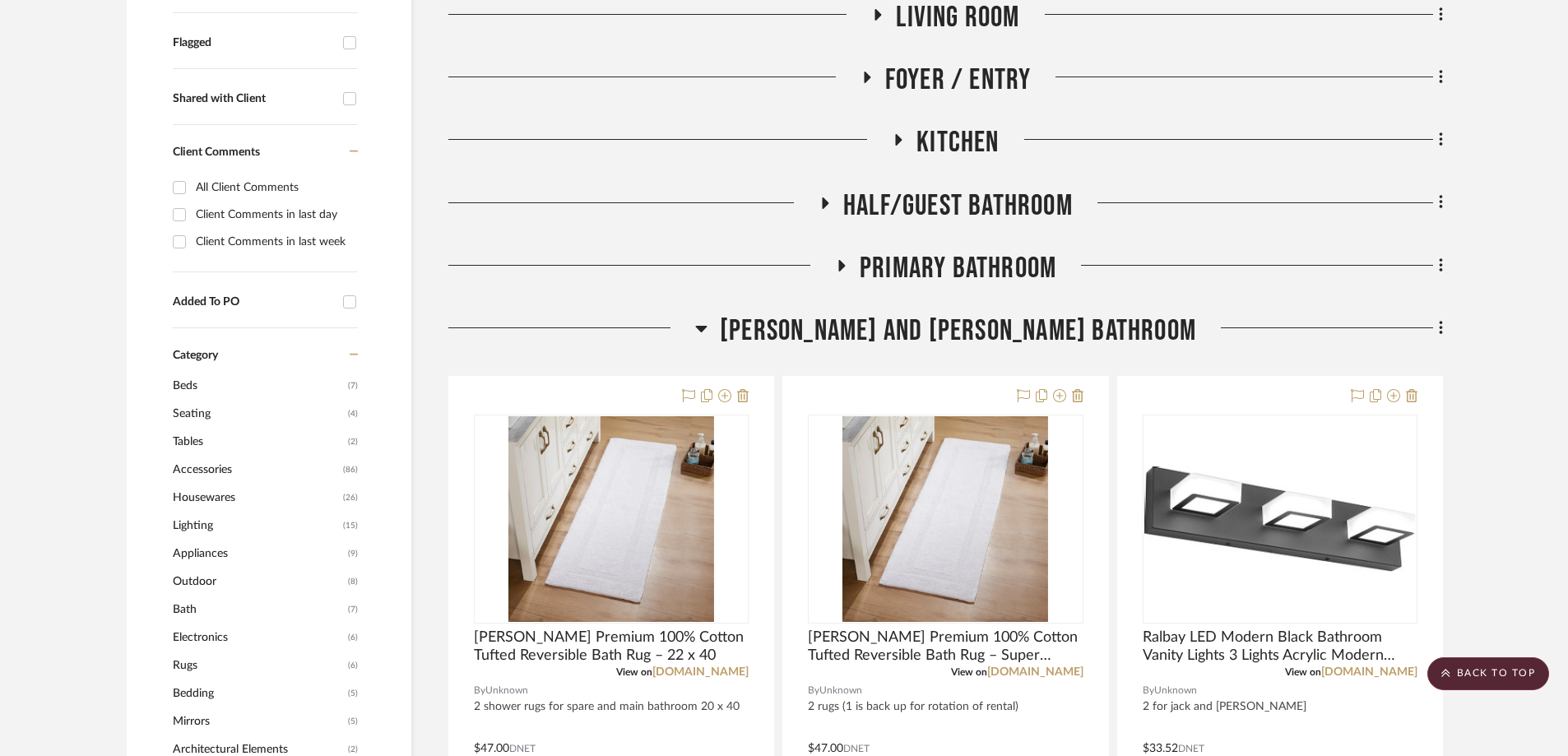
click at [1052, 328] on icon at bounding box center [1440, 328] width 4 height 14
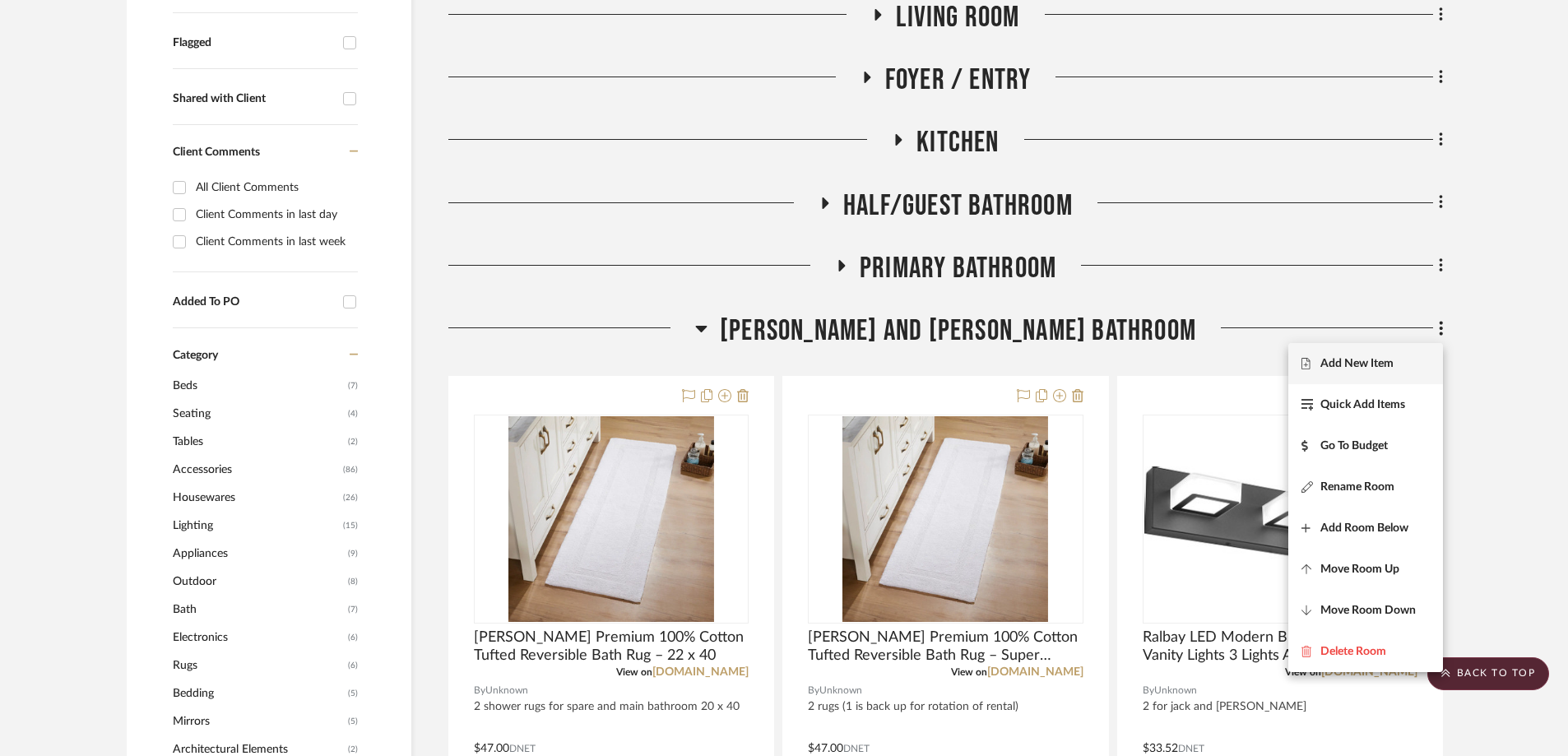
click at [1052, 367] on span "Add New Item" at bounding box center [1356, 364] width 73 height 14
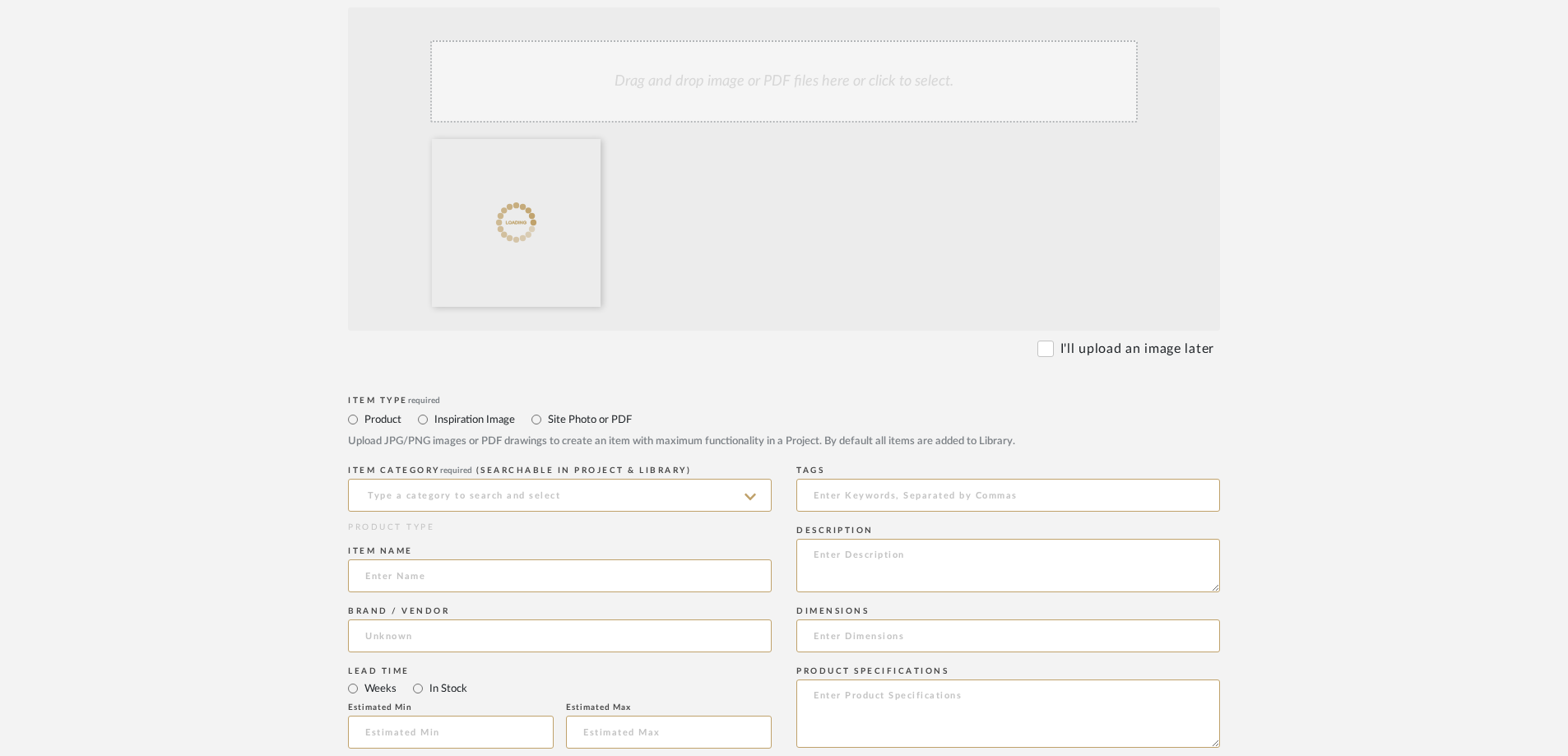
scroll to position [412, 0]
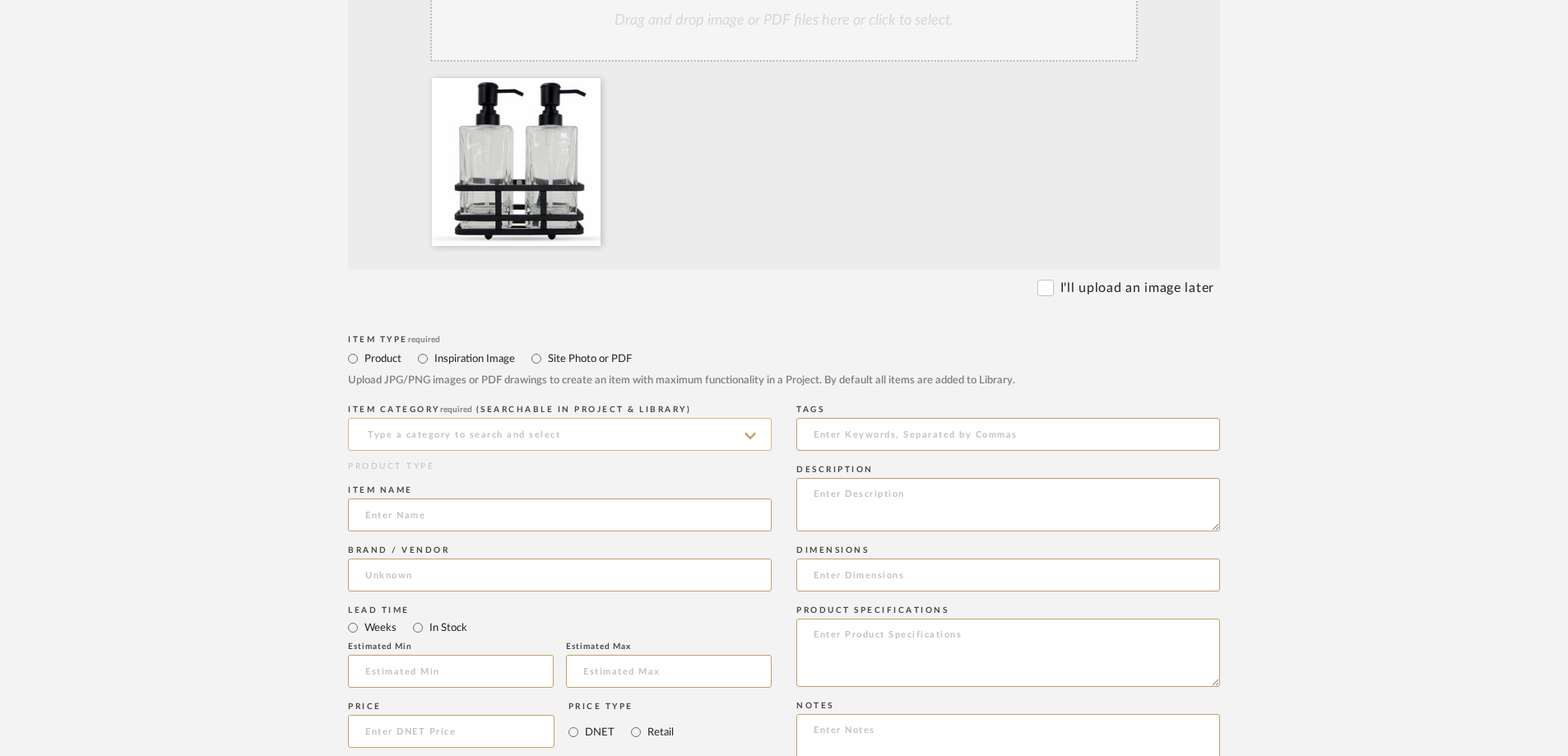
click at [448, 431] on input at bounding box center [560, 434] width 423 height 33
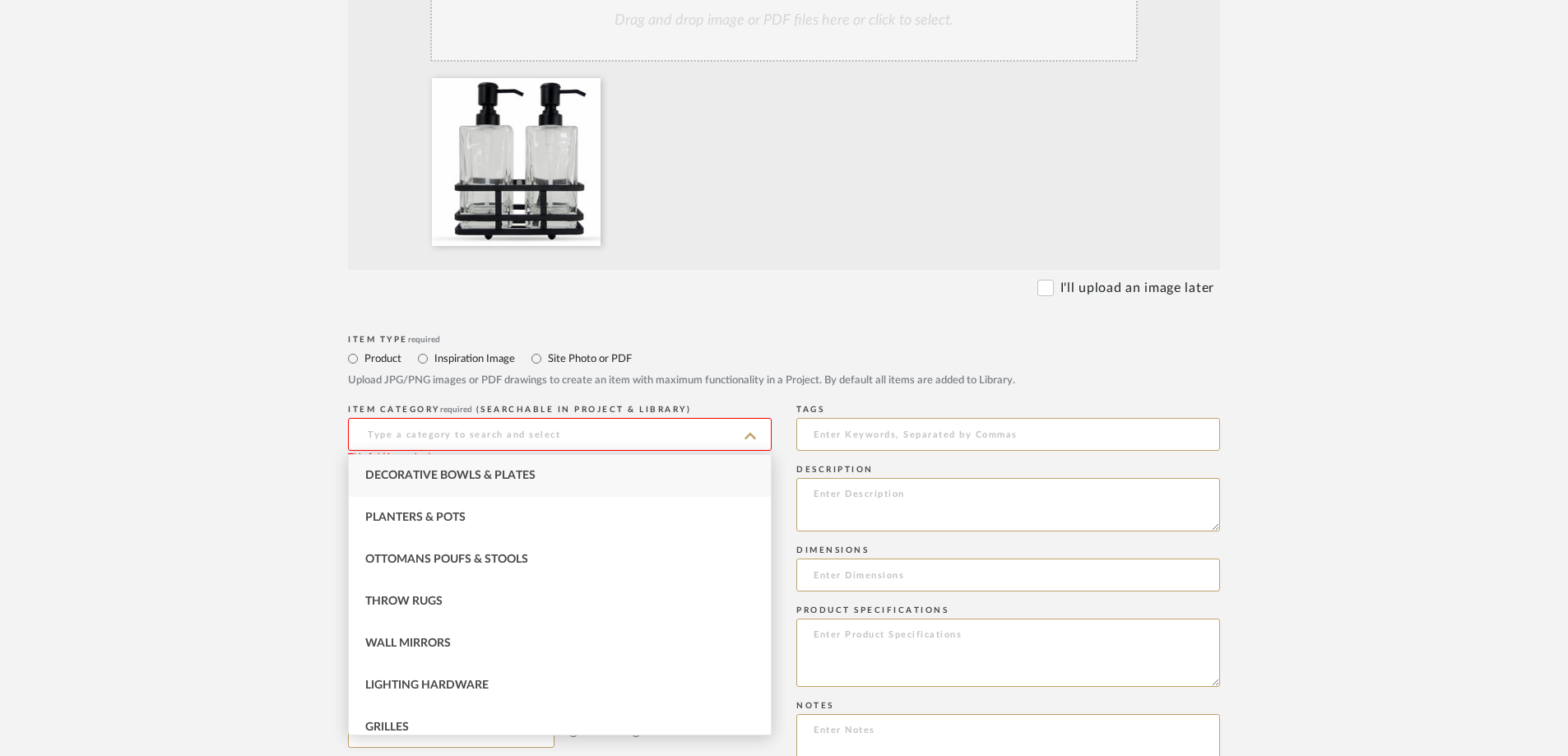
drag, startPoint x: 247, startPoint y: 338, endPoint x: 261, endPoint y: 338, distance: 14.0
click at [247, 338] on upload-items "Create new item in Carobrese Upload photos, documents or PDFs, or select below …" at bounding box center [784, 520] width 1568 height 1626
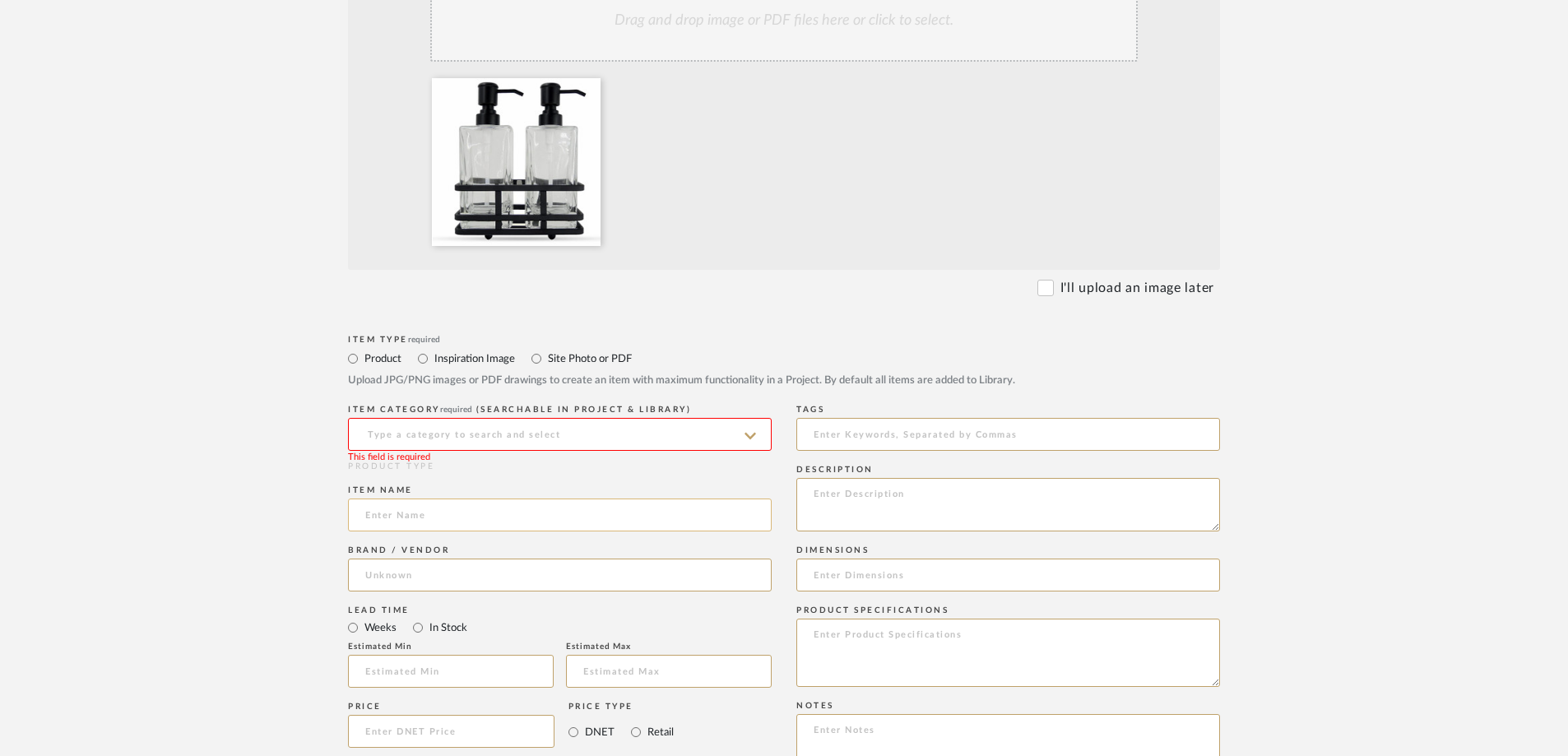
paste input "Cicilia 2- Piece Soap Dispenser Set With Metal Storage Tray"
type input "Cicilia 2- Piece Soap Dispenser Set With Metal Storage Tray"
click at [460, 432] on input at bounding box center [560, 434] width 423 height 33
type input "s"
type input "d"
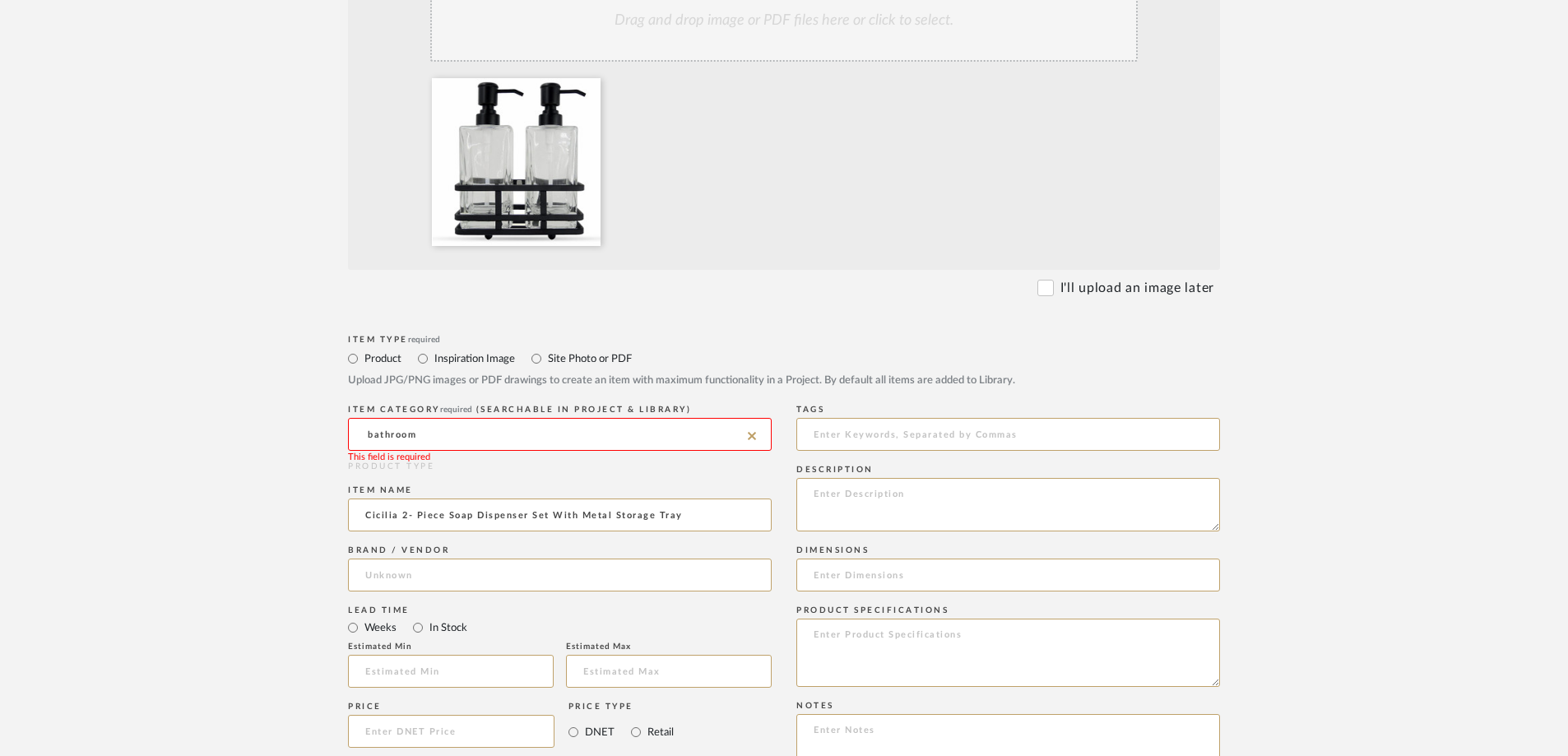
click at [441, 436] on input "bathroom" at bounding box center [560, 434] width 423 height 33
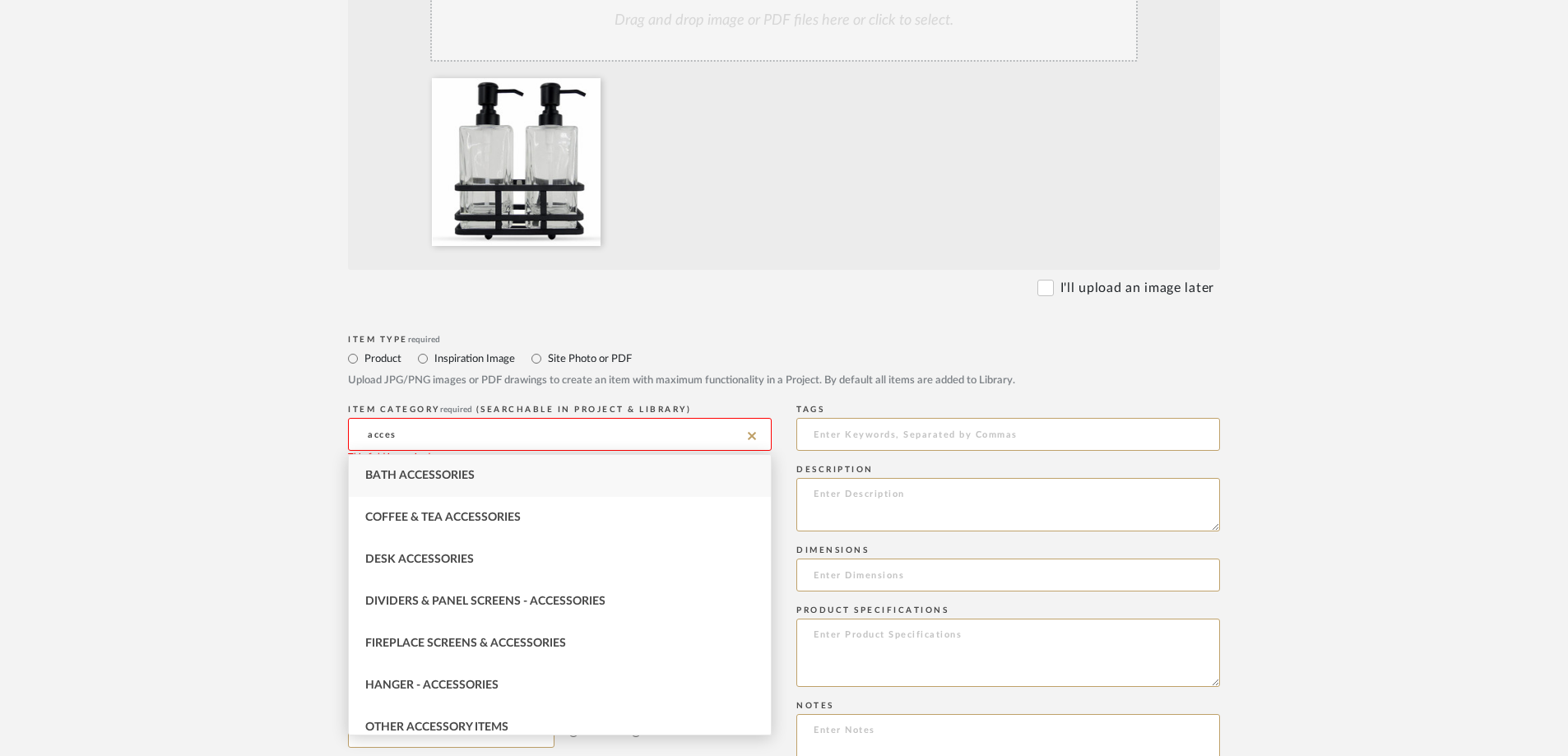
click at [442, 472] on span "Bath Accessories" at bounding box center [420, 476] width 109 height 11
type input "Bath Accessories"
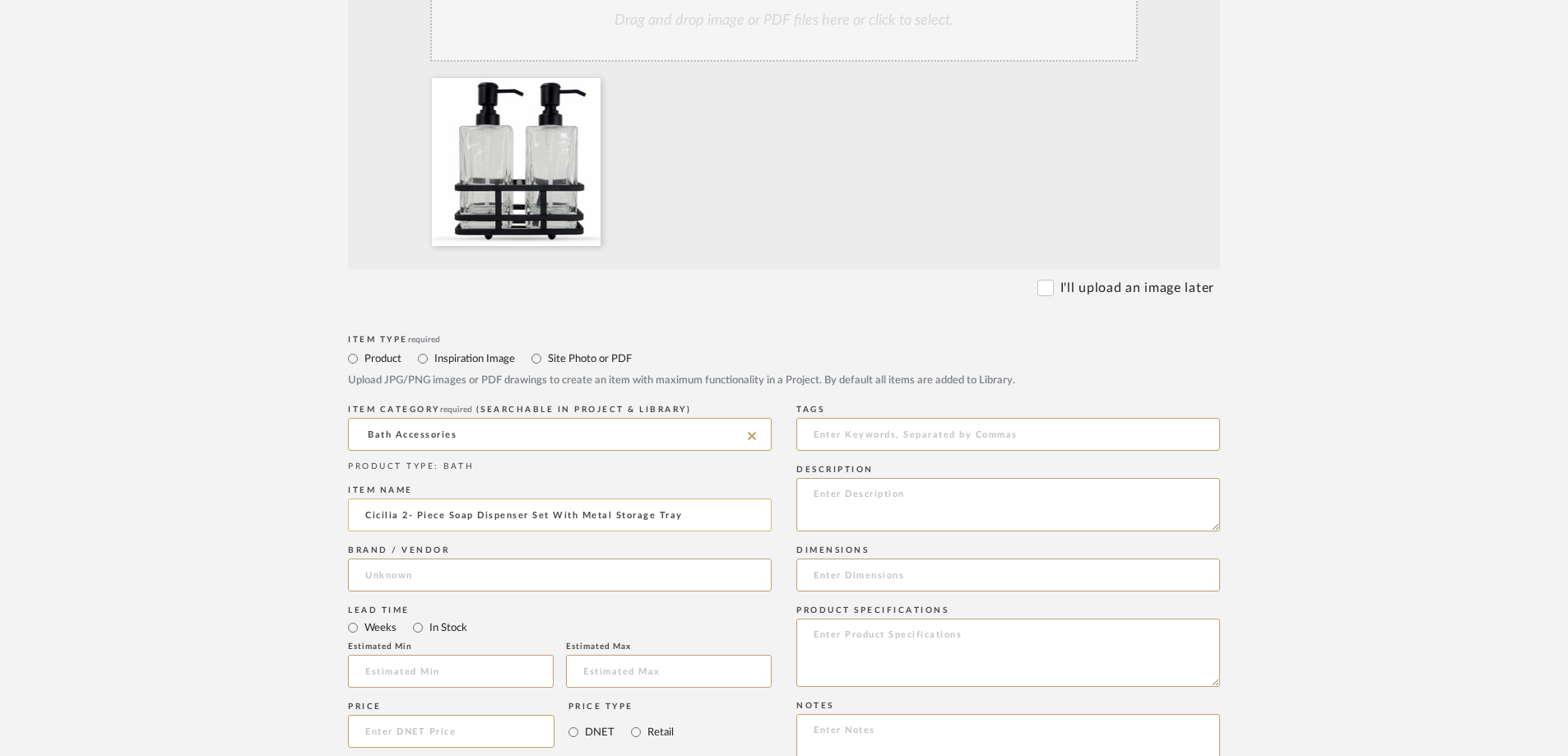
scroll to position [658, 0]
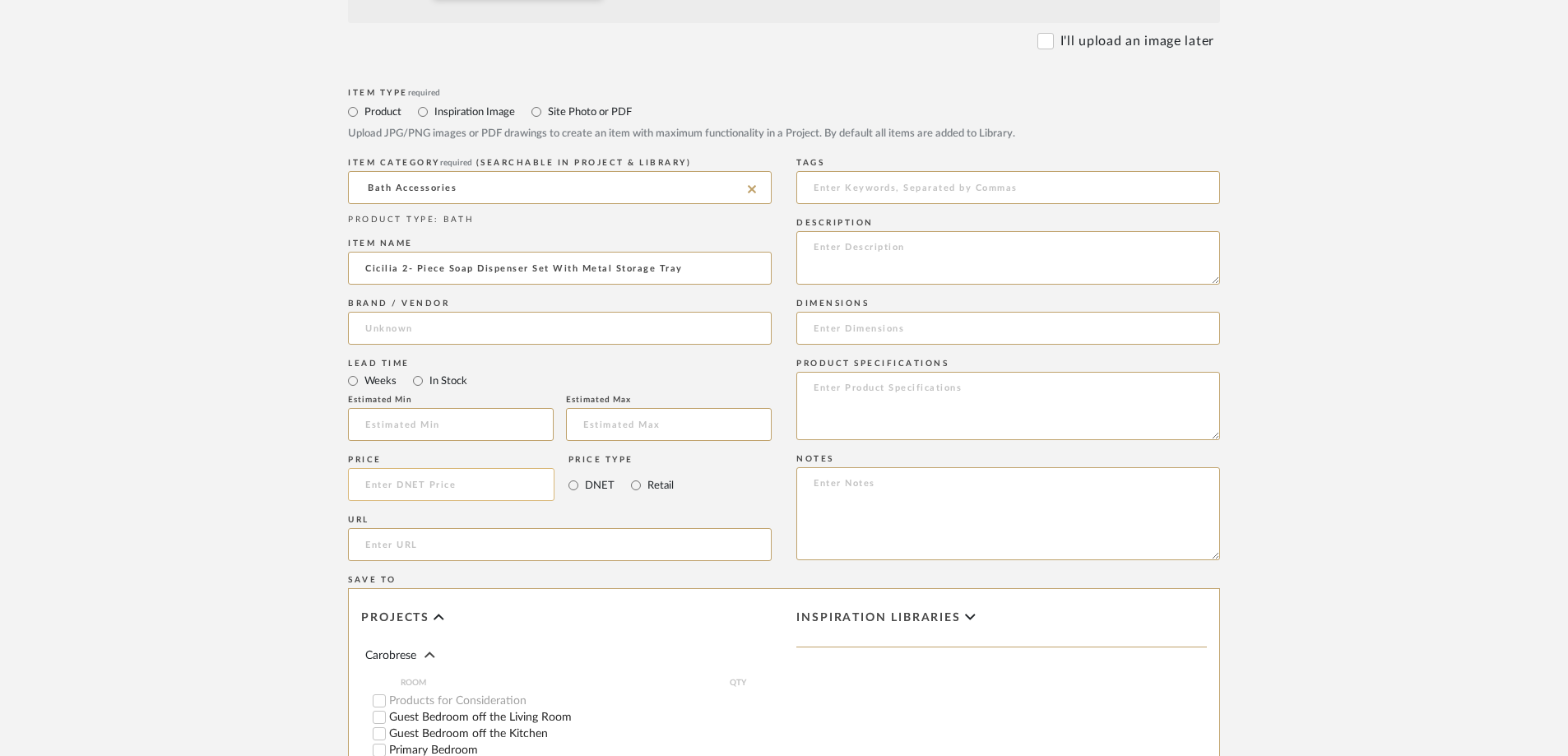
click at [427, 483] on input at bounding box center [451, 484] width 206 height 33
type input "$35.00"
click at [428, 525] on input "url" at bounding box center [560, 544] width 423 height 33
paste input "[URL][DOMAIN_NAME]"
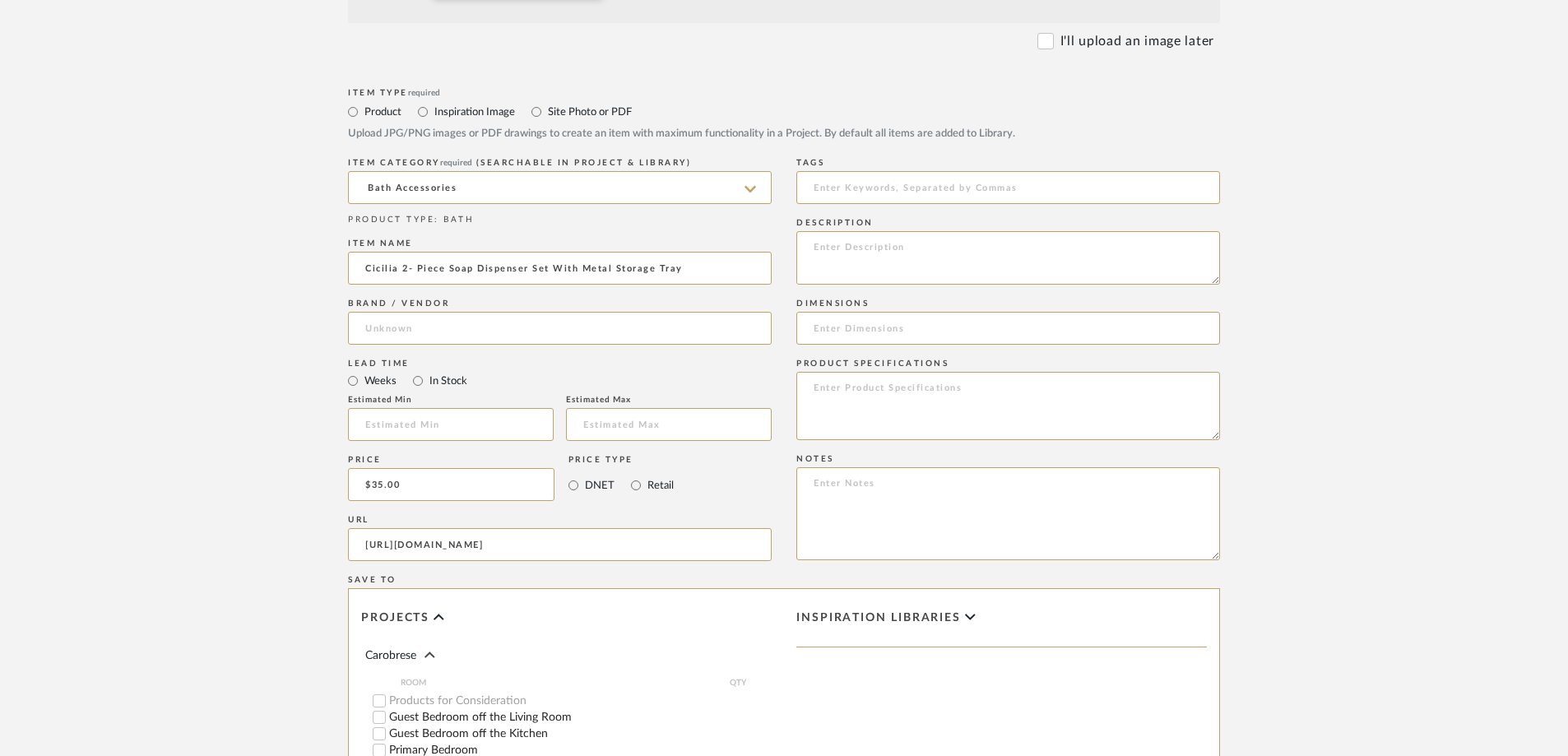
type input "[URL][DOMAIN_NAME]"
click at [283, 510] on form "Bulk upload images - create multiple items Import from Pinterest - create items…" at bounding box center [784, 360] width 1048 height 1368
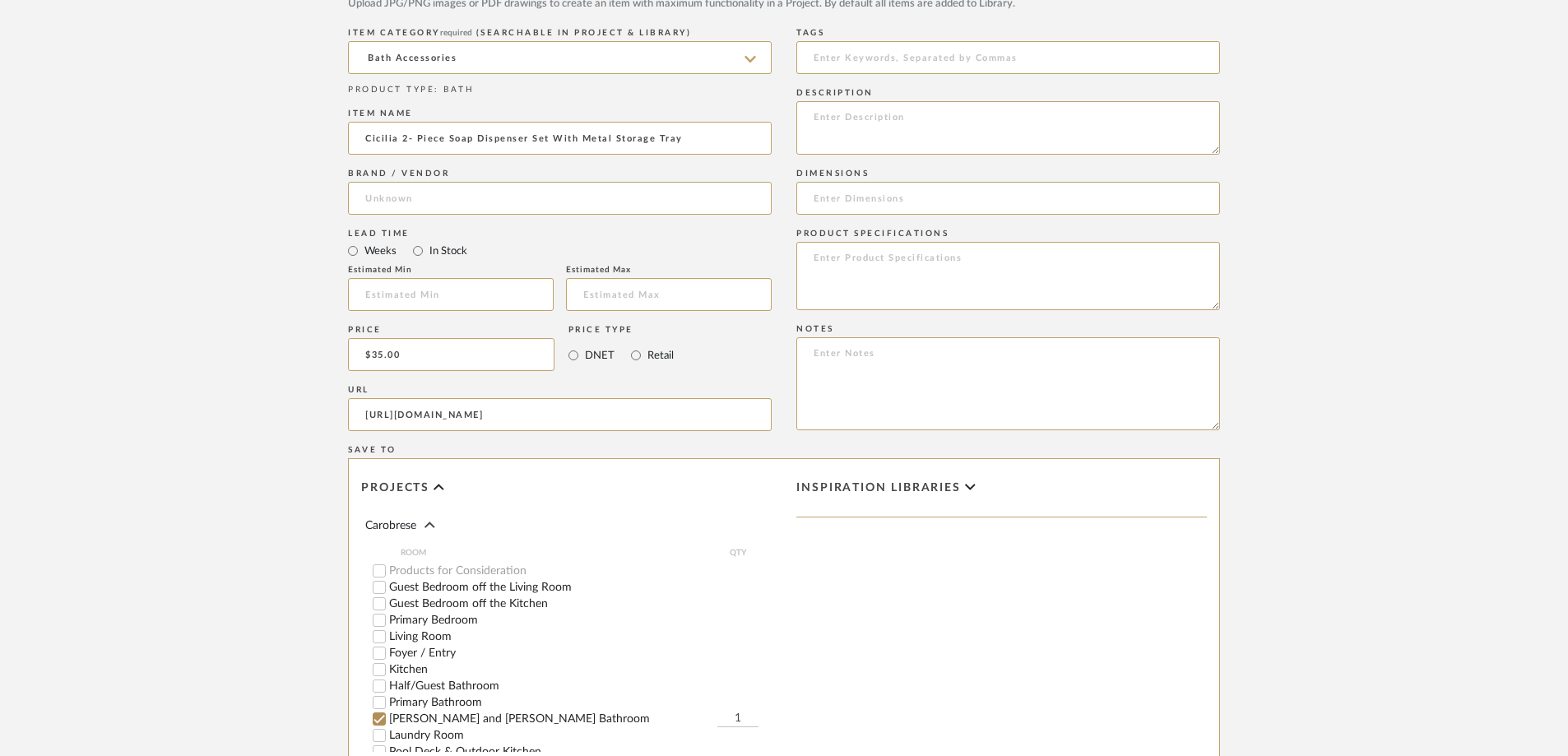
scroll to position [987, 0]
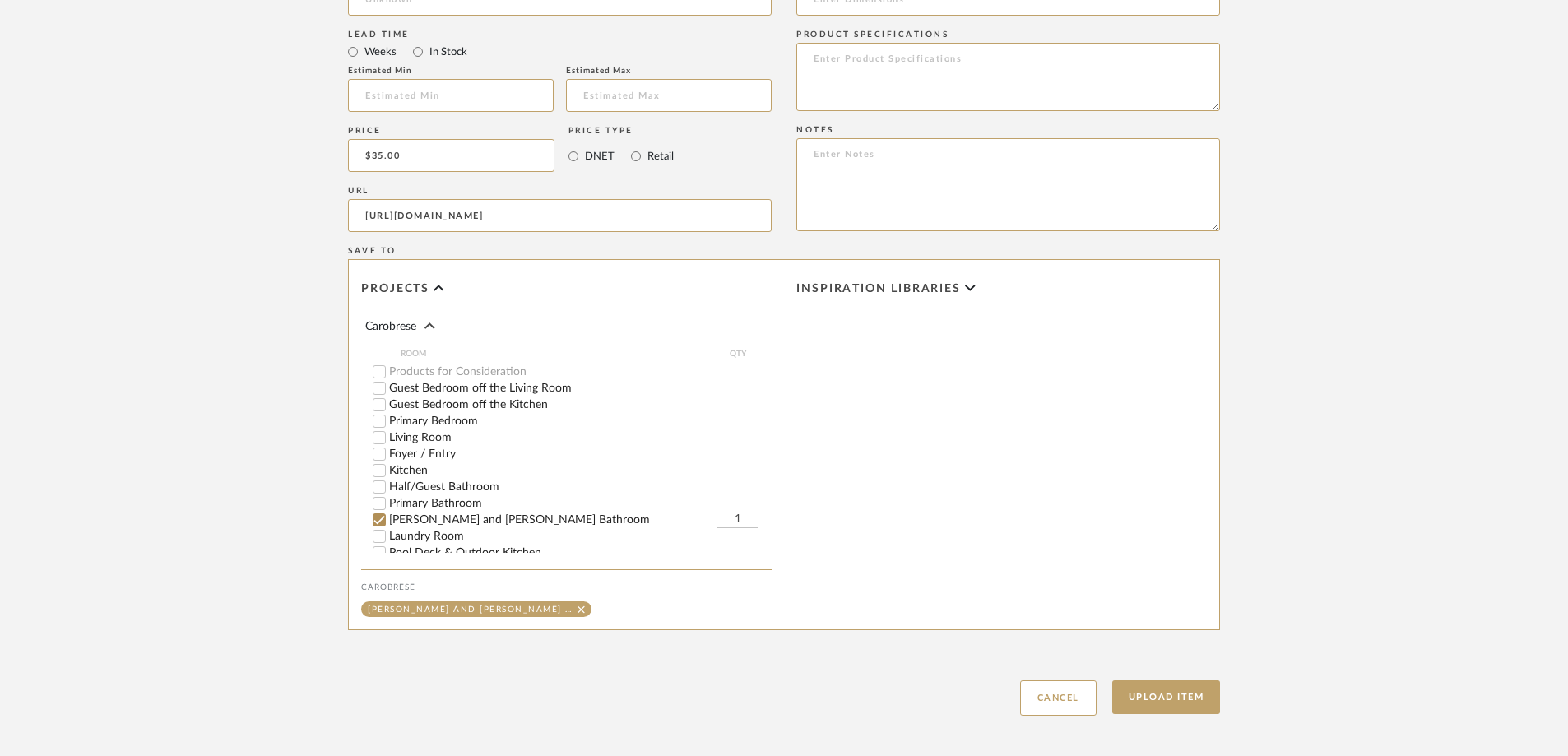
click at [382, 507] on input "Primary Bathroom" at bounding box center [380, 504] width 17 height 17
click at [1052, 525] on button "Upload Item" at bounding box center [1166, 697] width 108 height 34
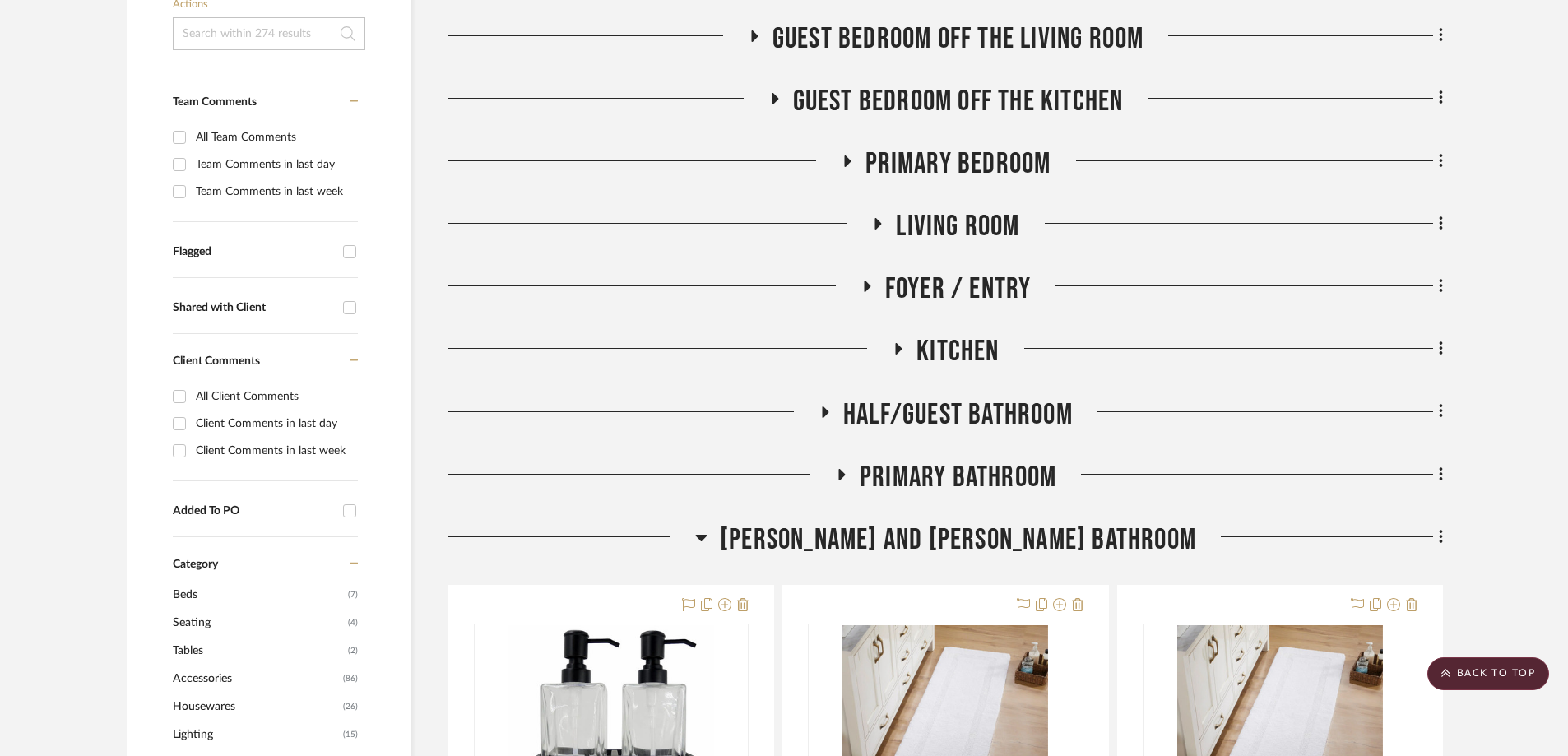
scroll to position [394, 0]
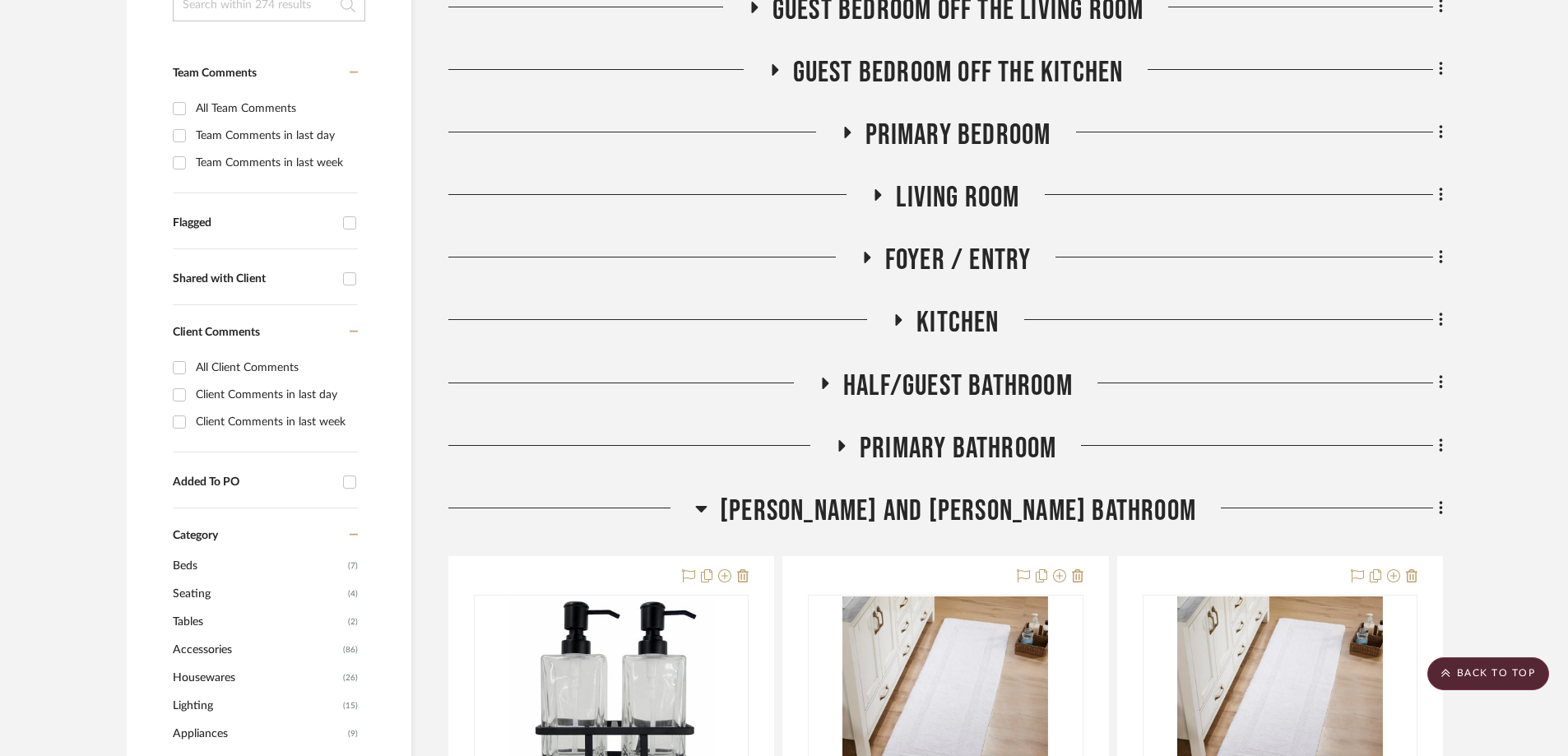
click at [820, 386] on icon at bounding box center [825, 383] width 20 height 12
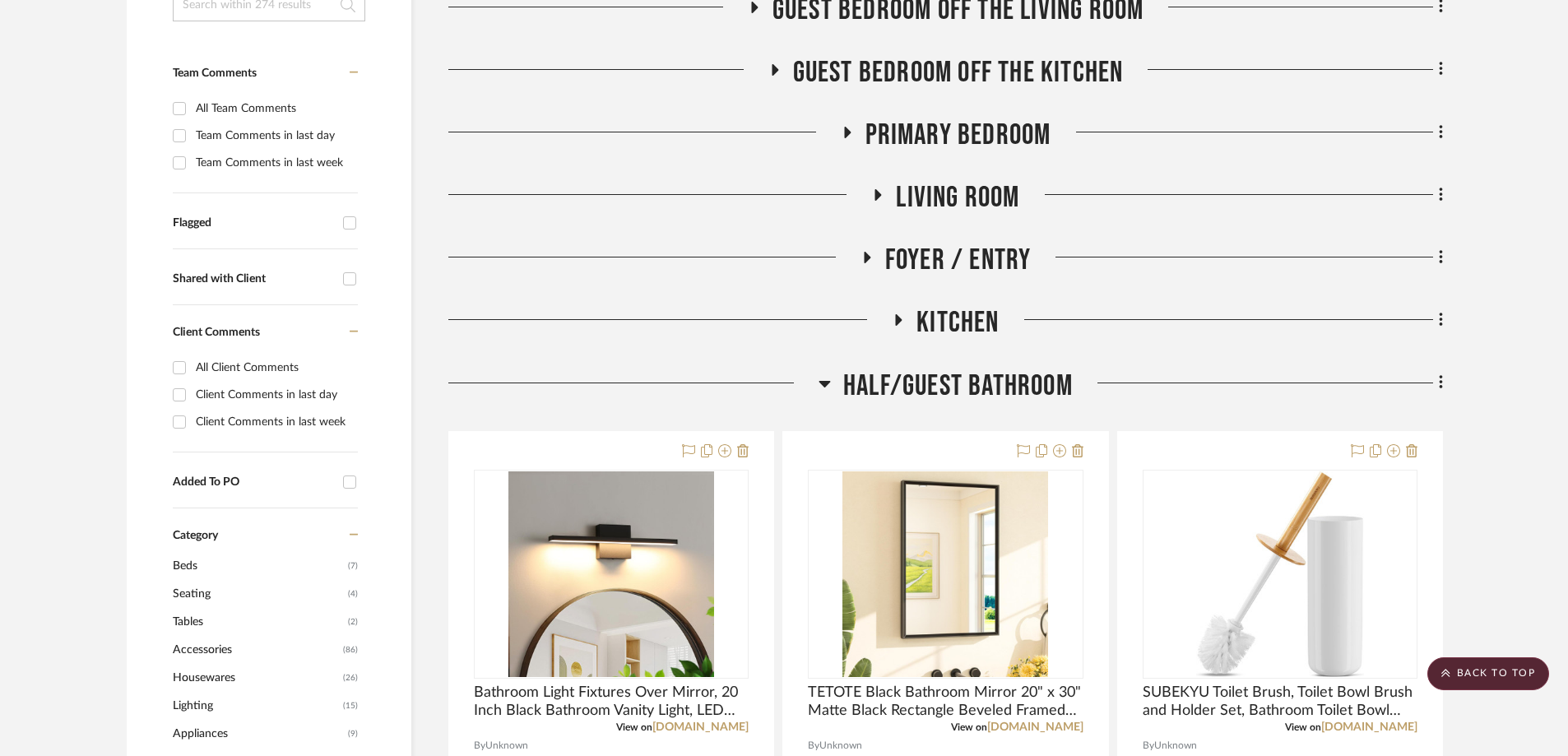
click at [1052, 383] on icon at bounding box center [1440, 382] width 5 height 18
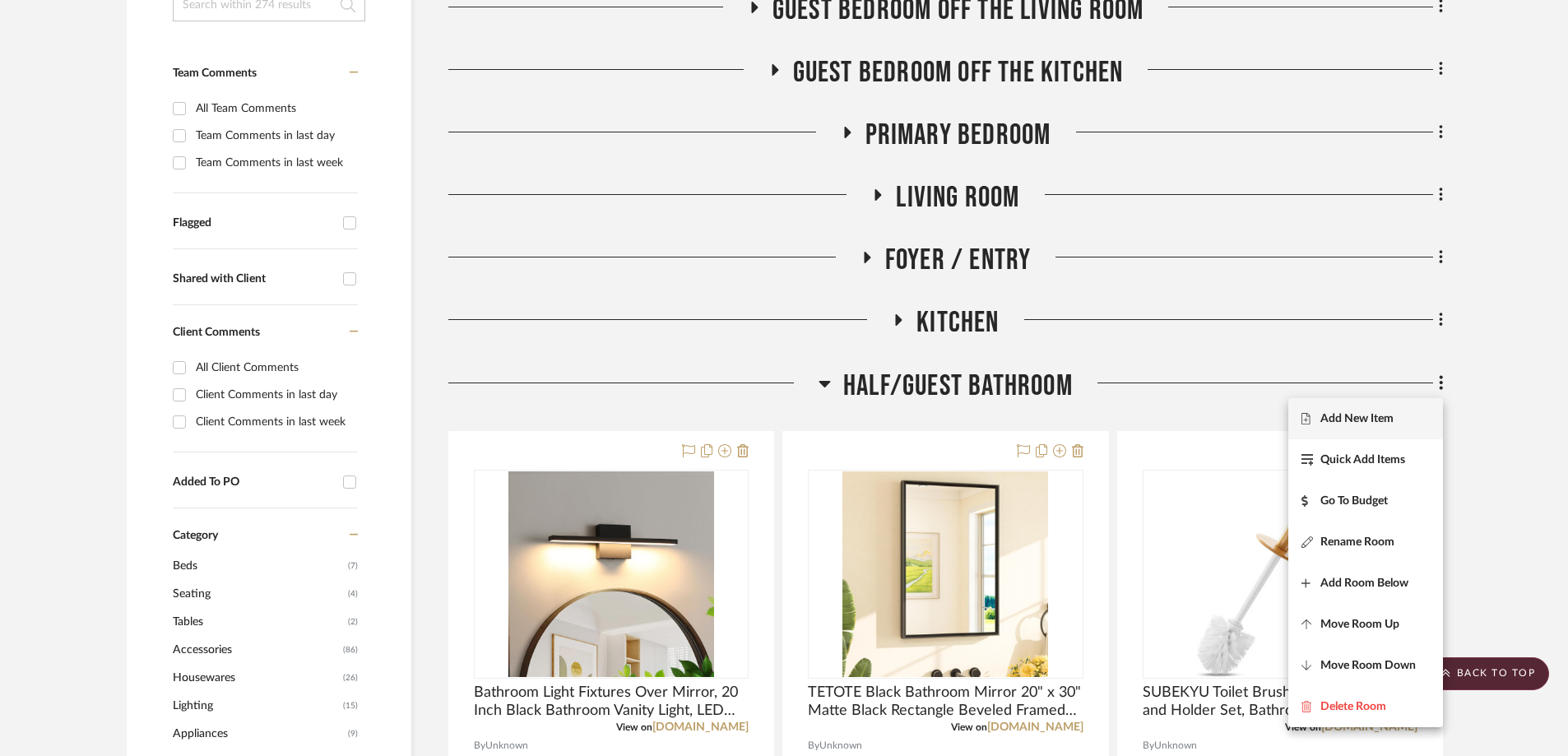
click at [1052, 413] on span "Add New Item" at bounding box center [1356, 418] width 73 height 14
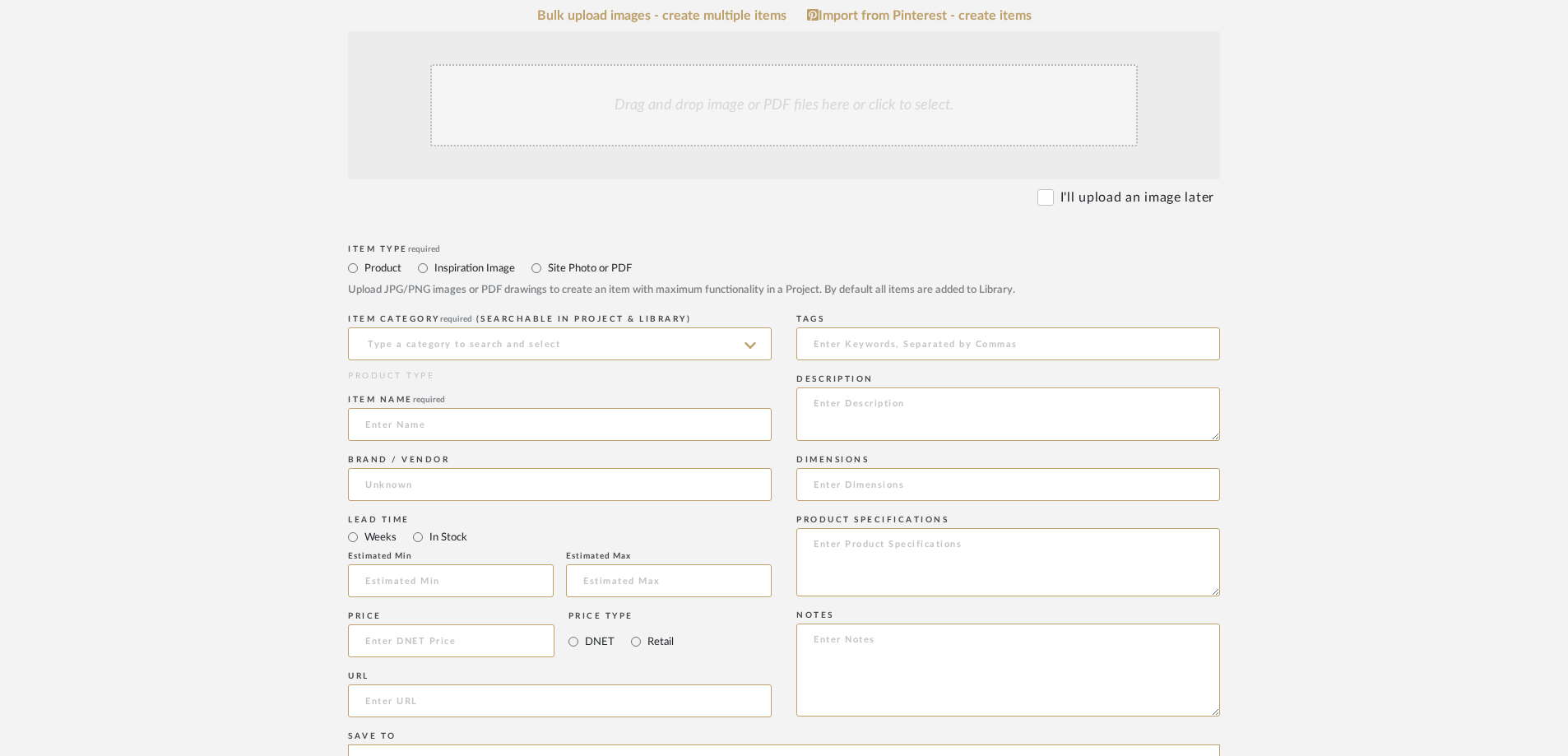
scroll to position [329, 0]
click at [395, 427] on input at bounding box center [560, 422] width 423 height 33
paste input "Axel Modern Minimalist Hammered Steel 2-Gallon Wastebasket"
type input "Axel Modern Minimalist Hammered Steel 2-Gallon Wastebasket"
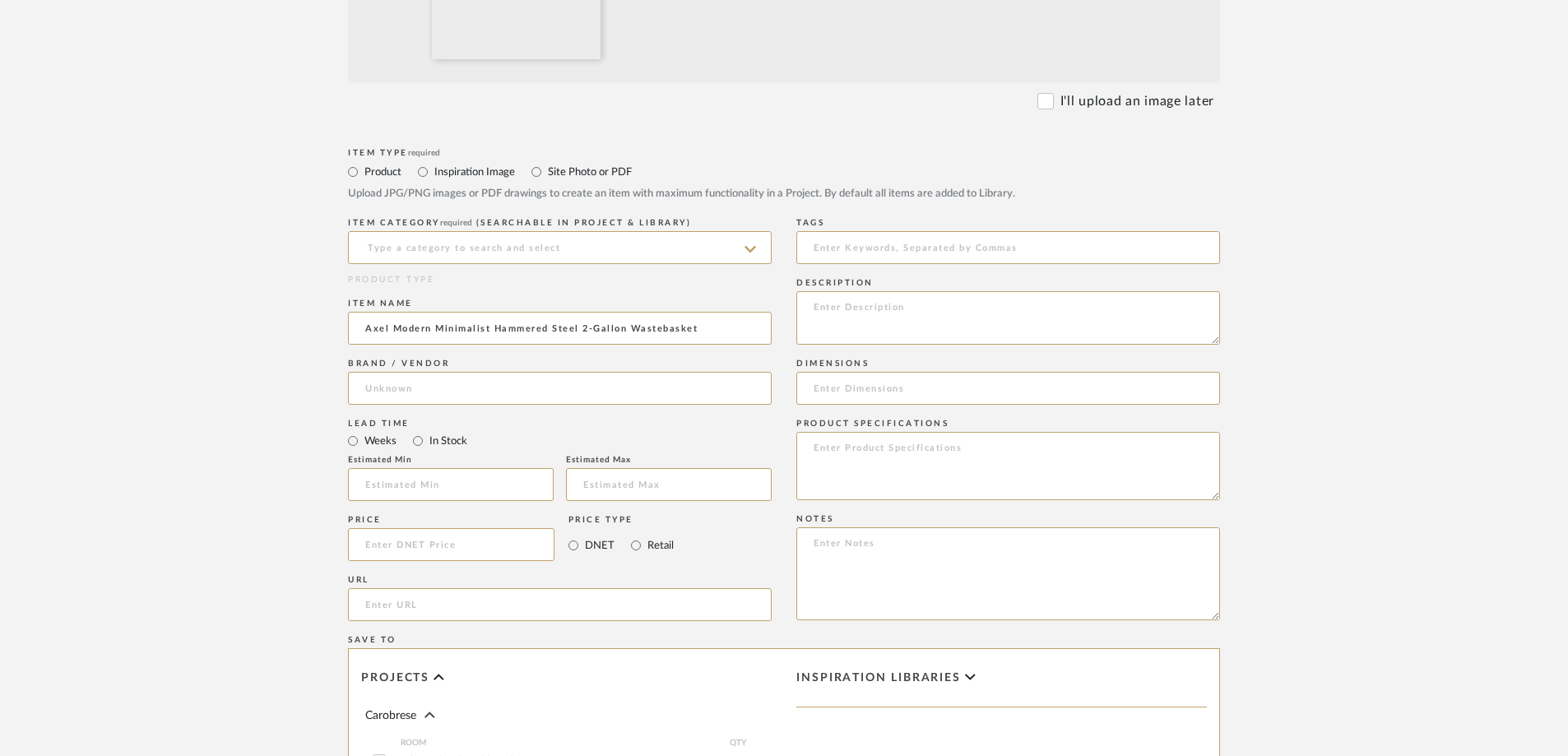
scroll to position [658, 0]
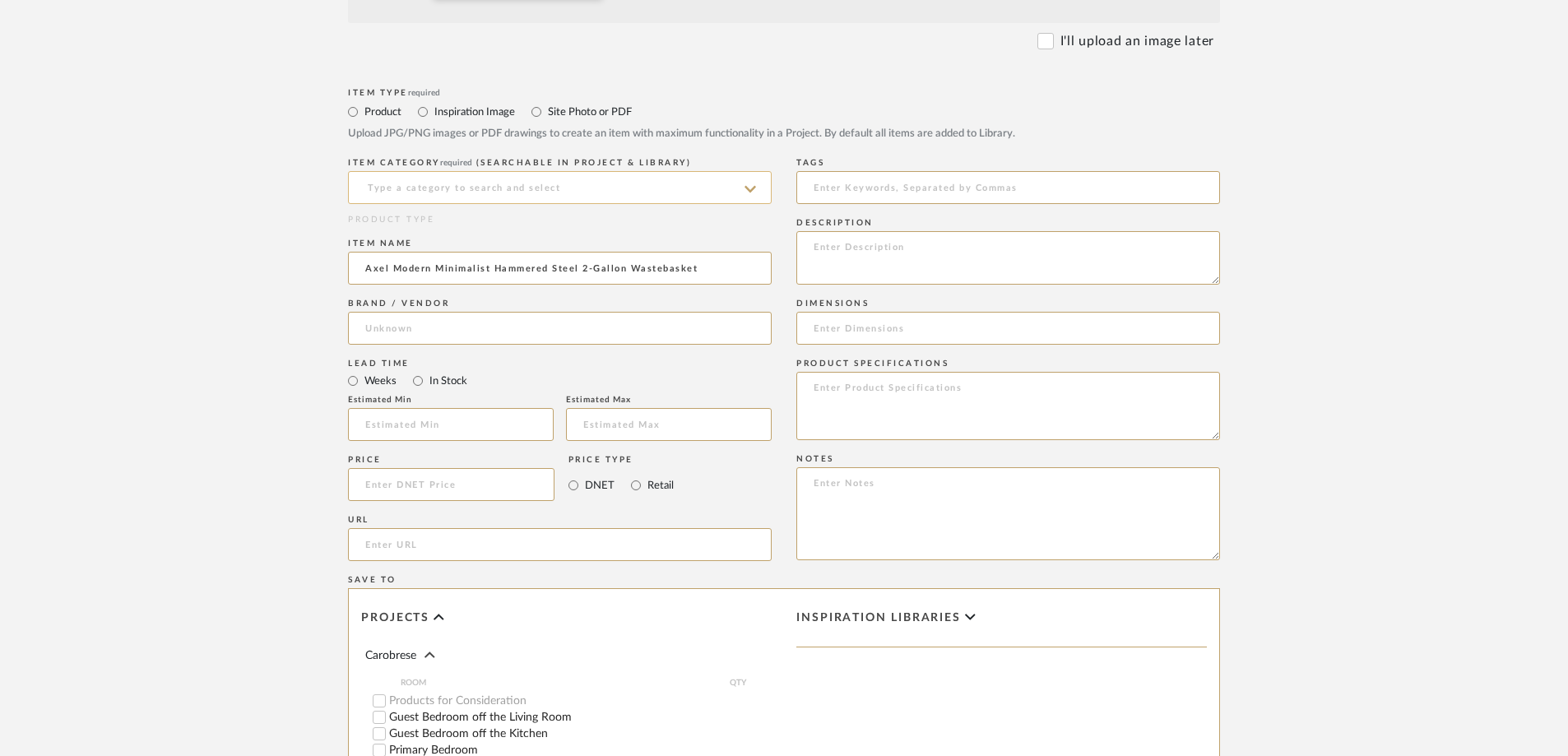
click at [706, 194] on input at bounding box center [560, 187] width 423 height 33
type input "t"
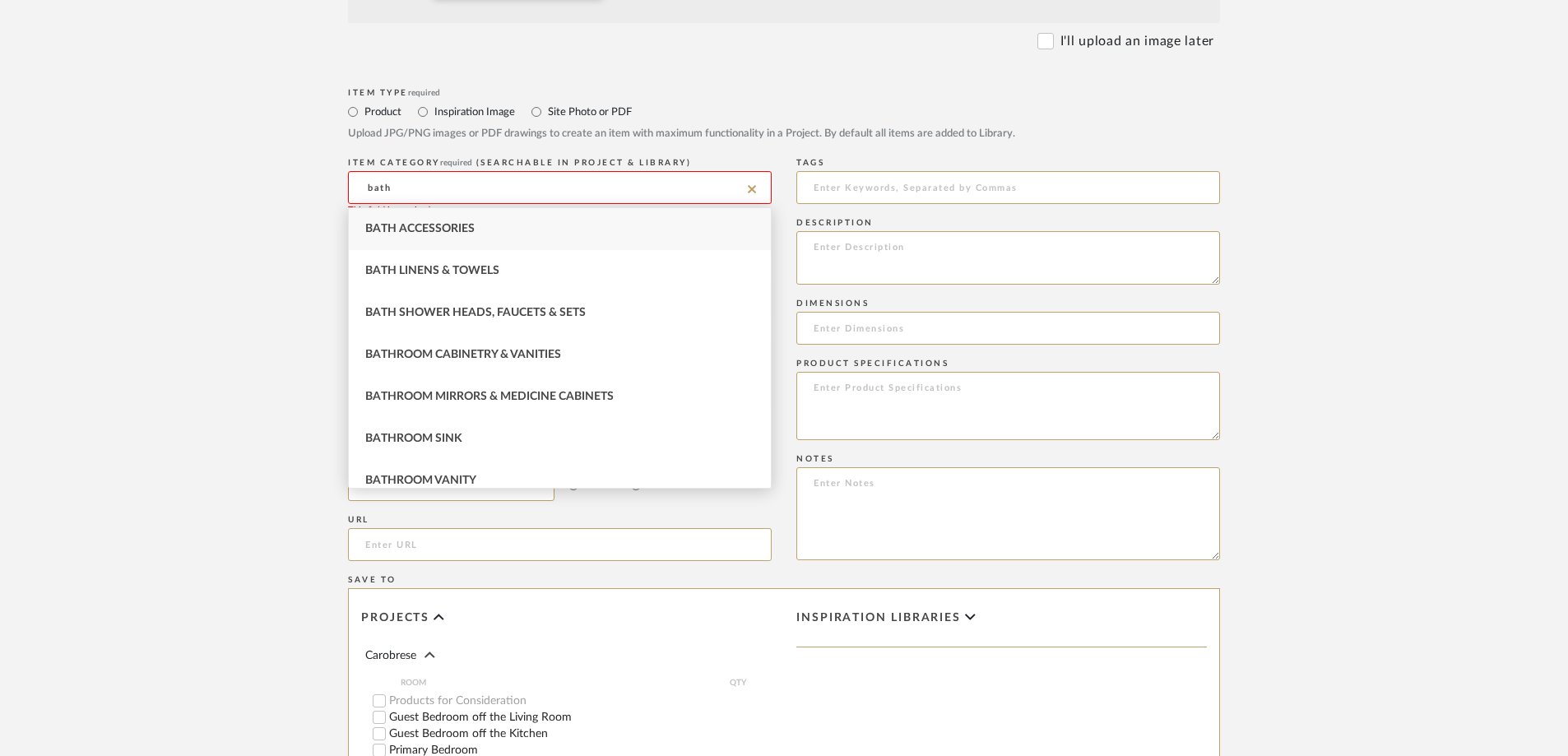
click at [438, 223] on span "Bath Accessories" at bounding box center [420, 229] width 109 height 11
type input "Bath Accessories"
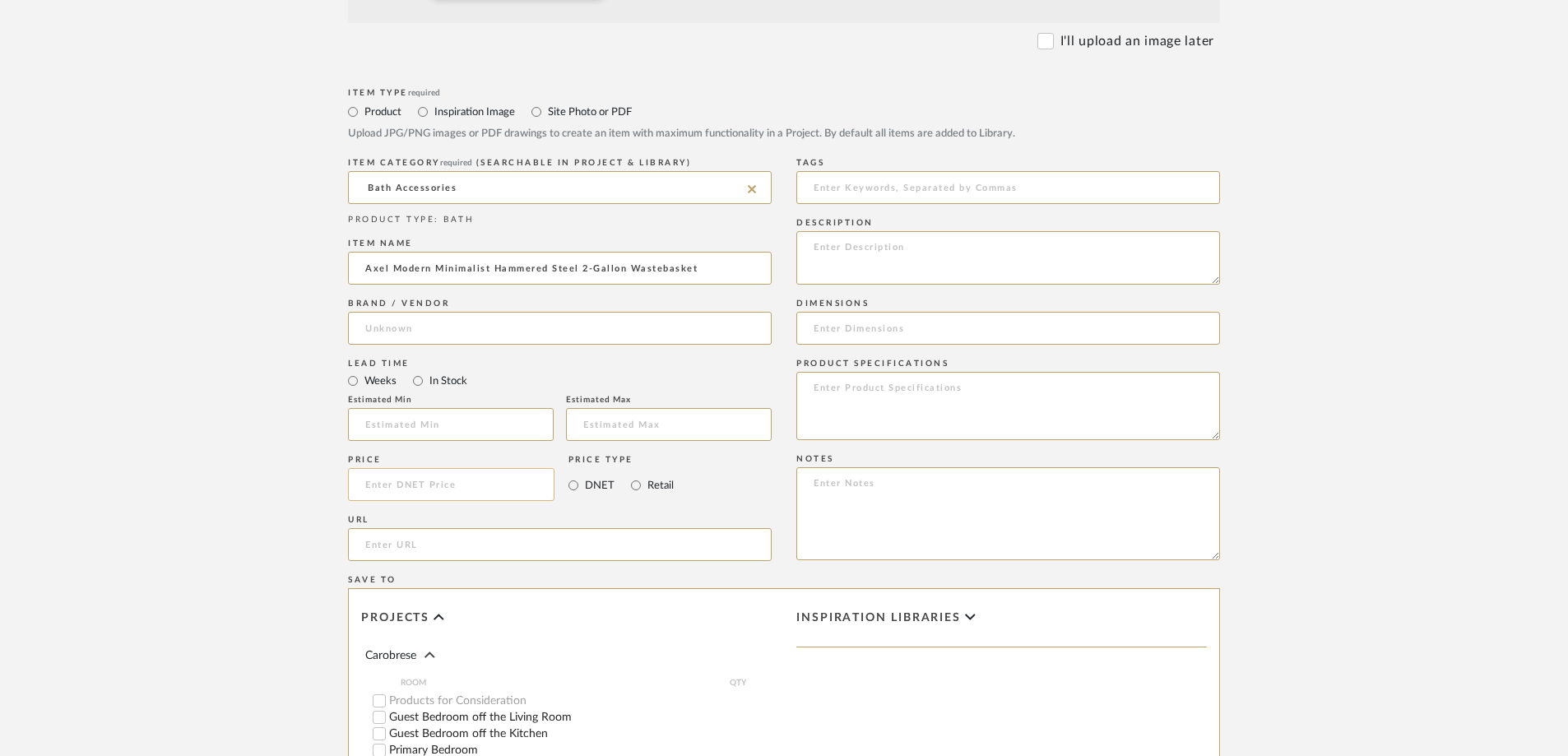
click at [427, 477] on input at bounding box center [451, 484] width 206 height 33
type input "$32.00"
click at [293, 464] on form "Bulk upload images - create multiple items Import from Pinterest - create items…" at bounding box center [784, 360] width 1048 height 1368
click at [435, 525] on input "url" at bounding box center [560, 544] width 423 height 33
paste input "[URL][DOMAIN_NAME]"
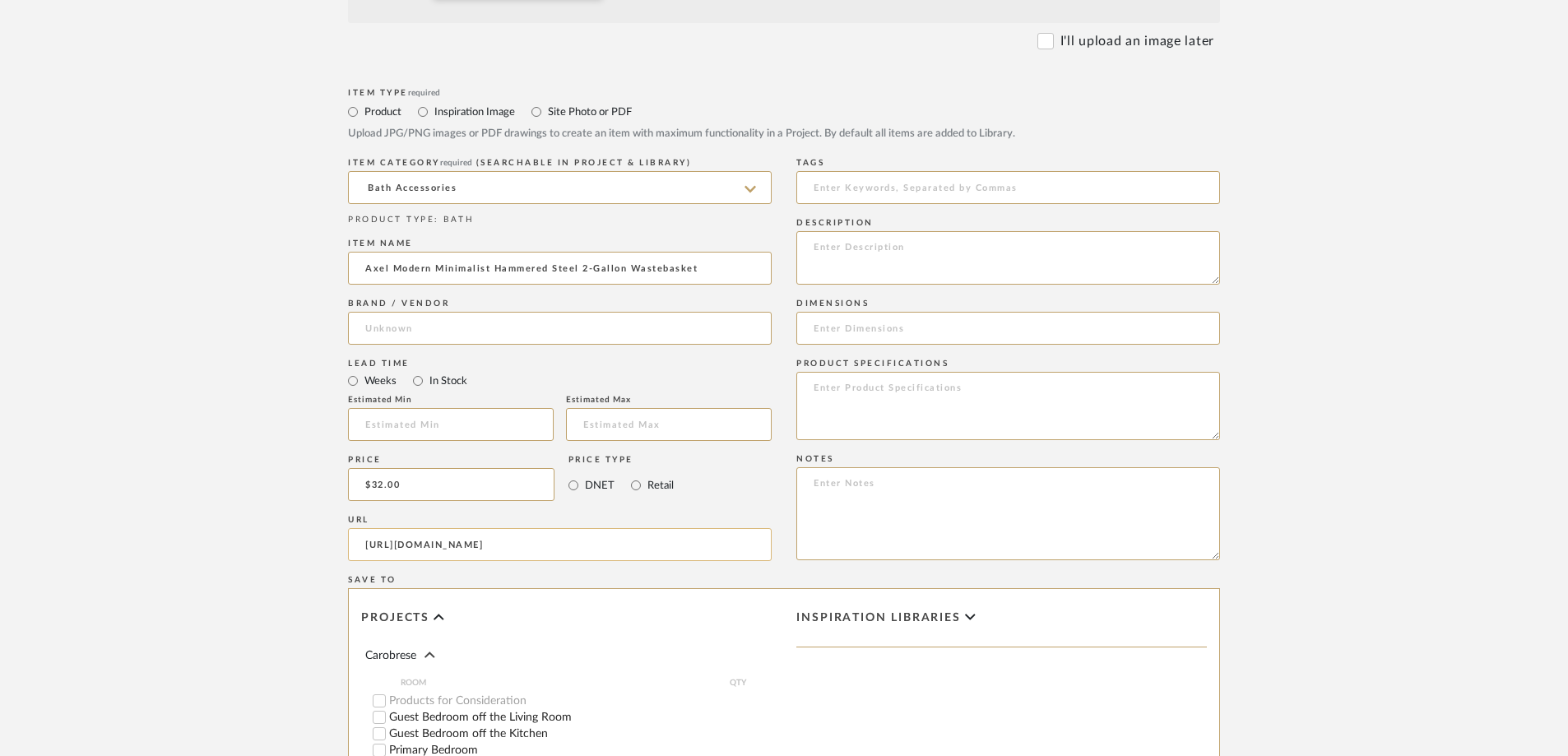
scroll to position [0, 590]
type input "[URL][DOMAIN_NAME]"
click at [1052, 373] on upload-items "Create new item in Carobrese Upload photos, documents or PDFs, or select below …" at bounding box center [784, 273] width 1568 height 1626
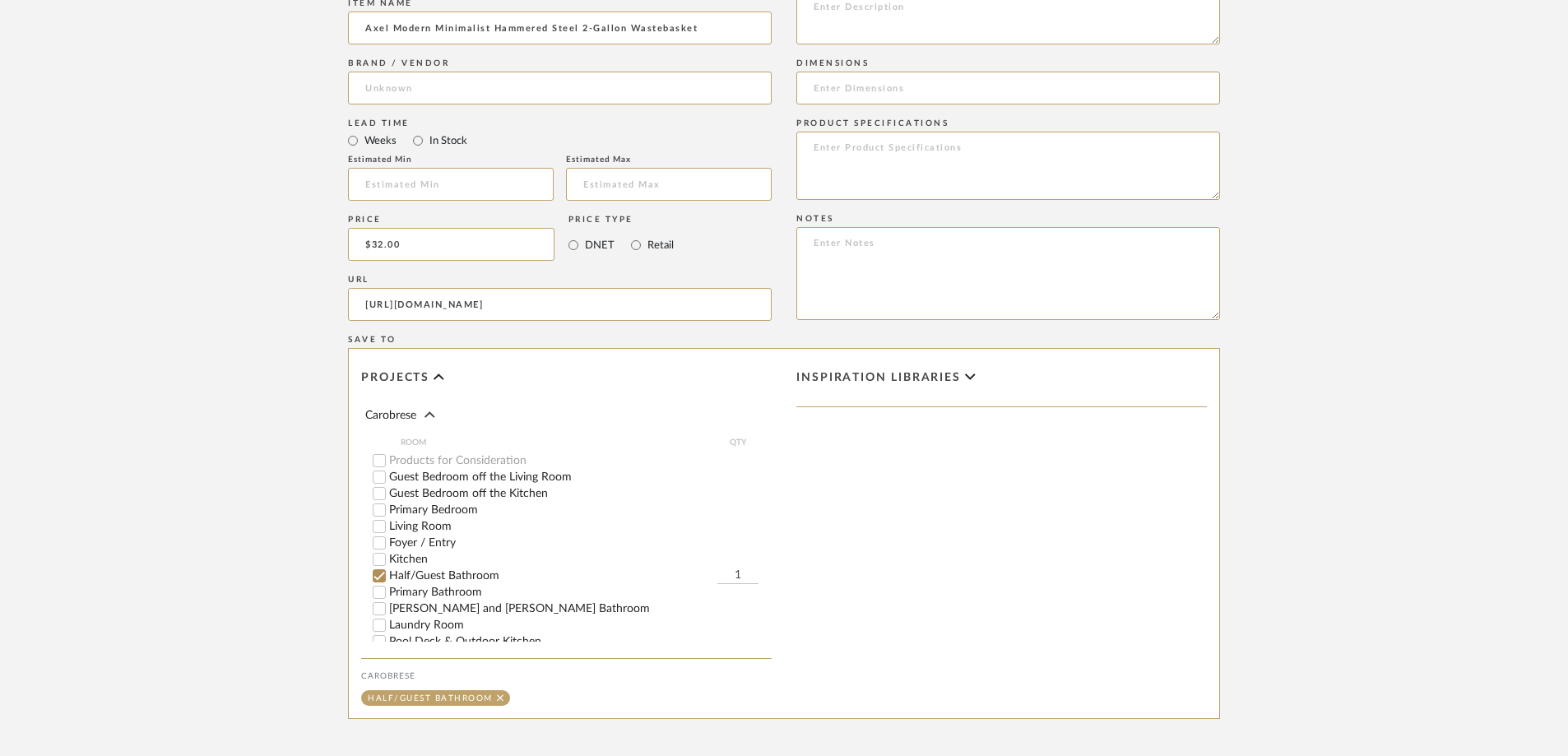
scroll to position [905, 0]
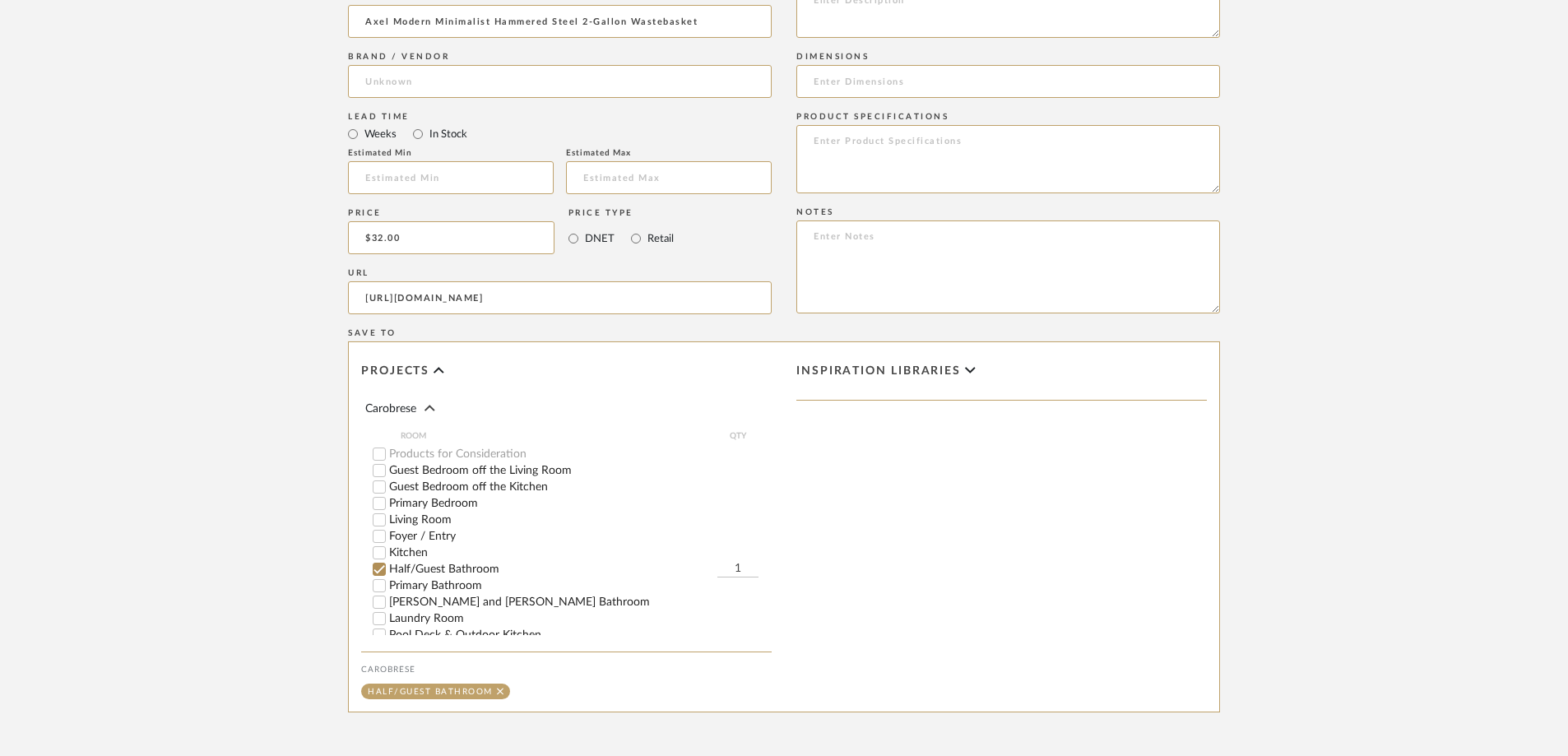
click at [381, 525] on input "Laundry Room" at bounding box center [380, 619] width 17 height 17
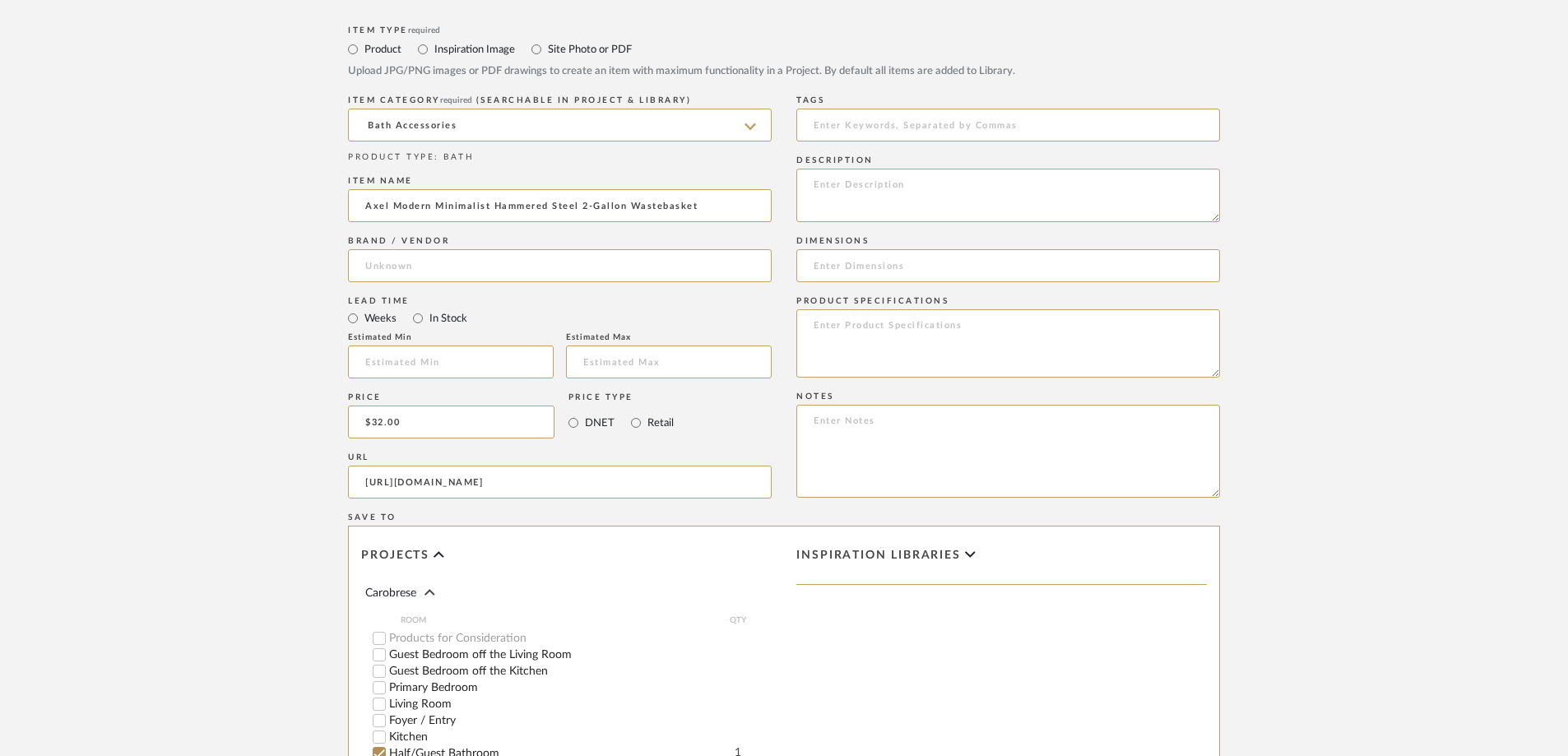
scroll to position [1064, 0]
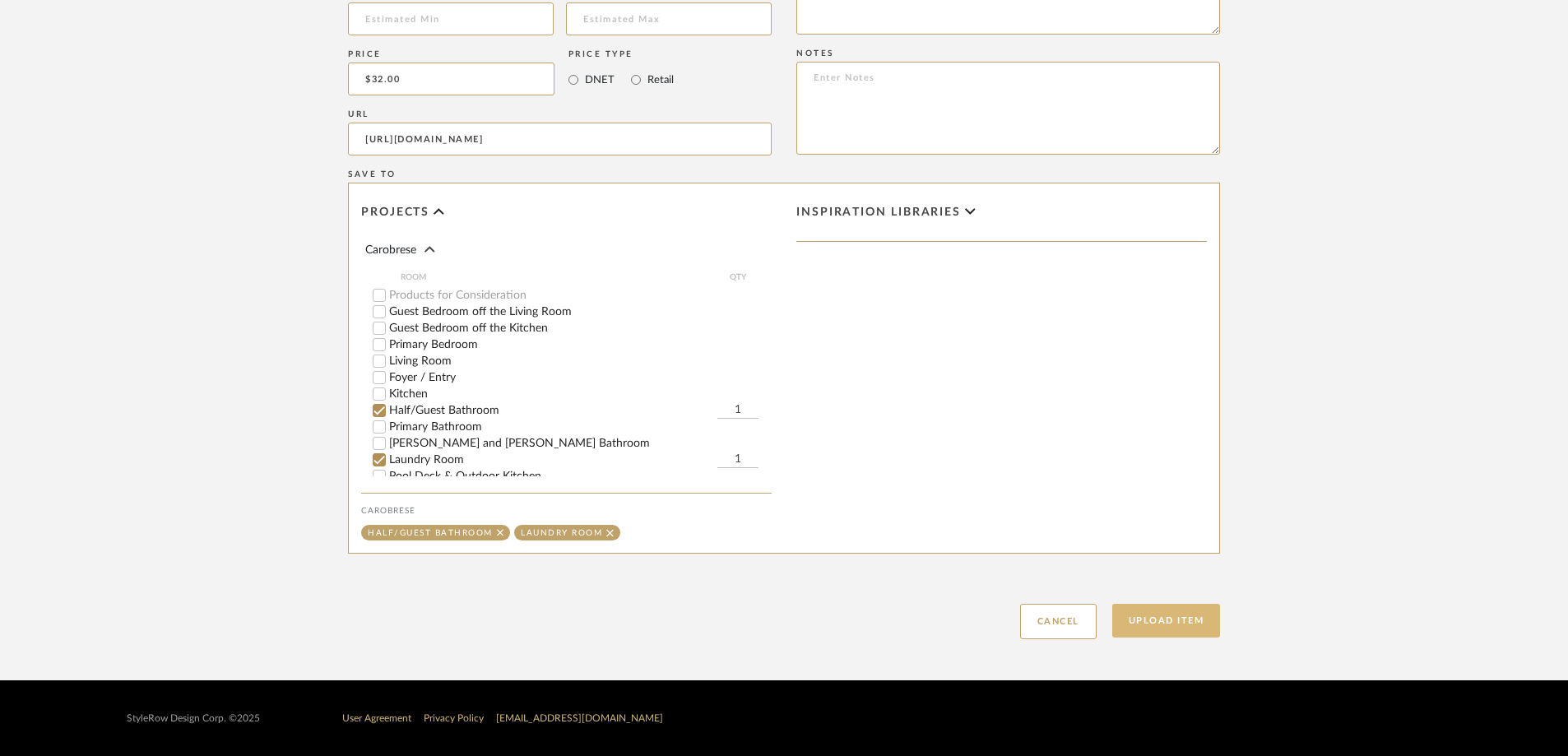
click at [1052, 525] on button "Upload Item" at bounding box center [1166, 621] width 108 height 34
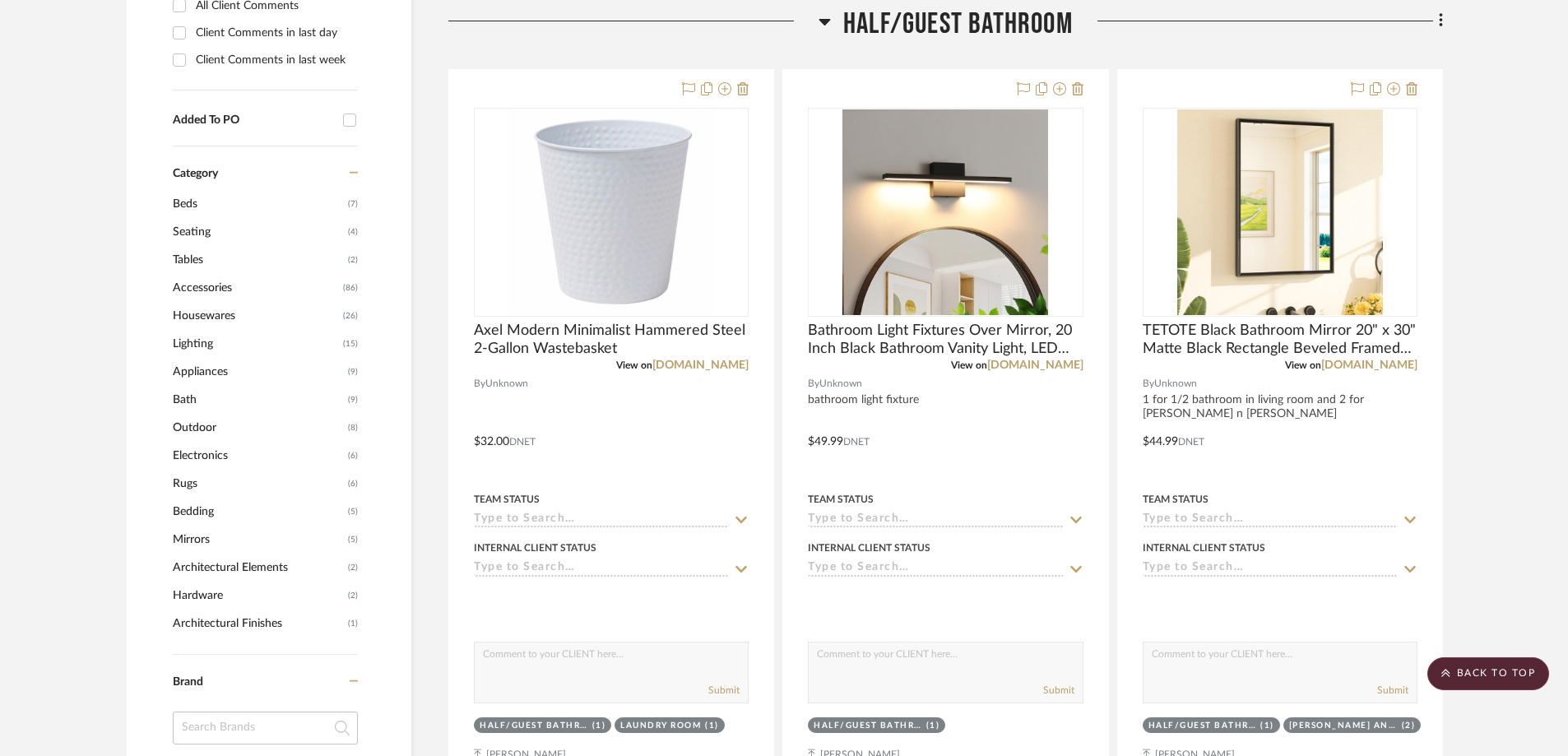
scroll to position [763, 0]
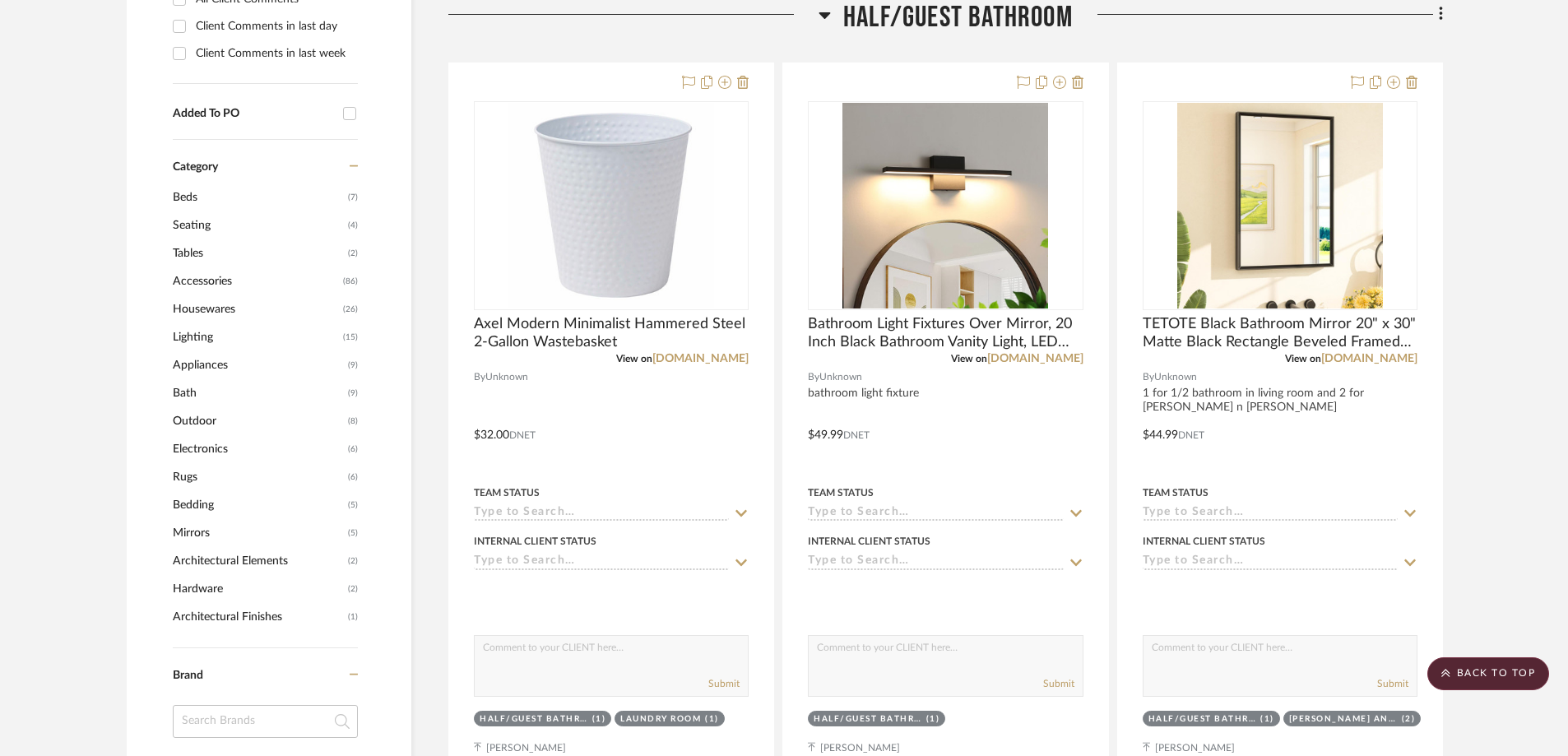
click at [813, 19] on div at bounding box center [633, 21] width 370 height 42
click at [818, 16] on icon at bounding box center [824, 14] width 12 height 20
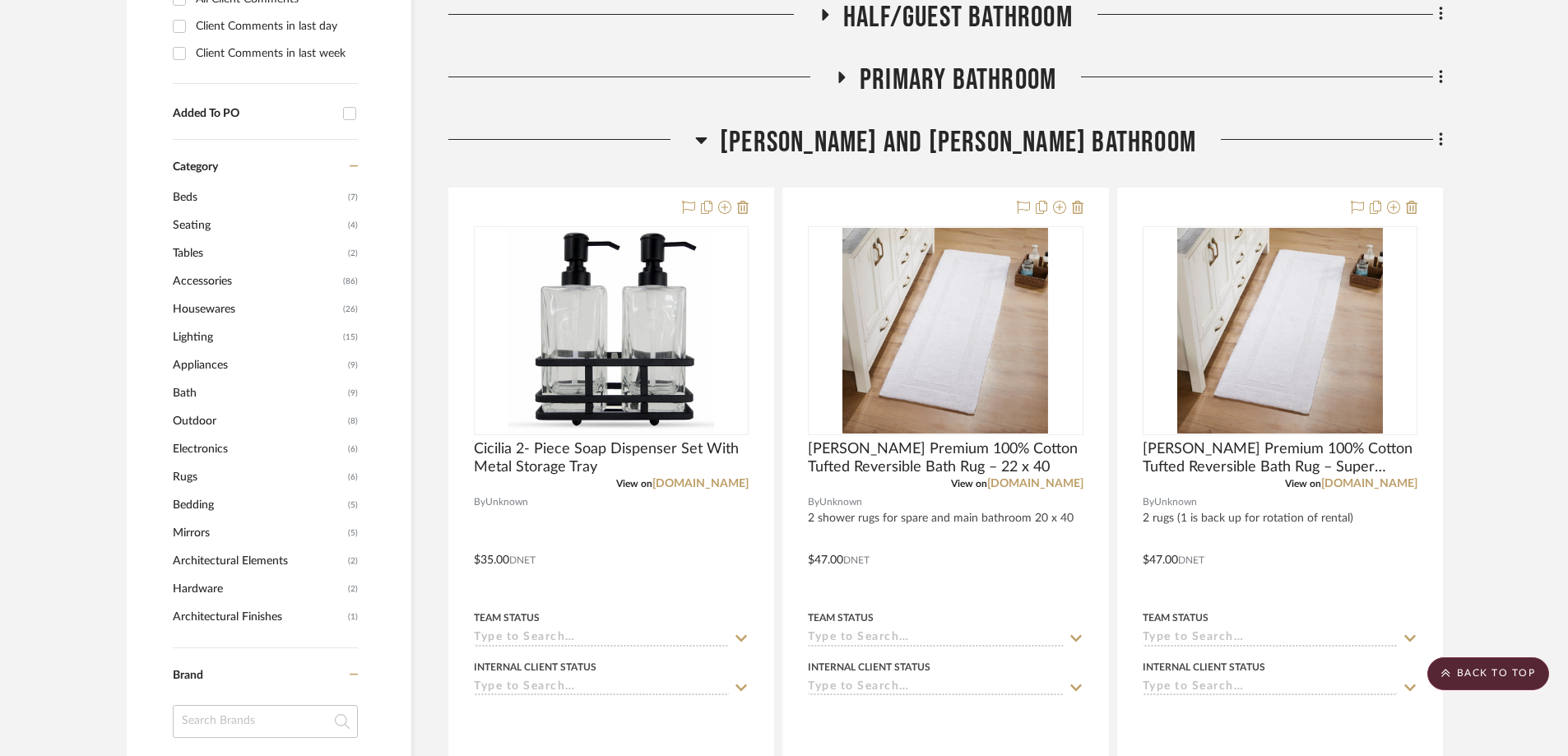
click at [707, 143] on icon at bounding box center [701, 140] width 11 height 7
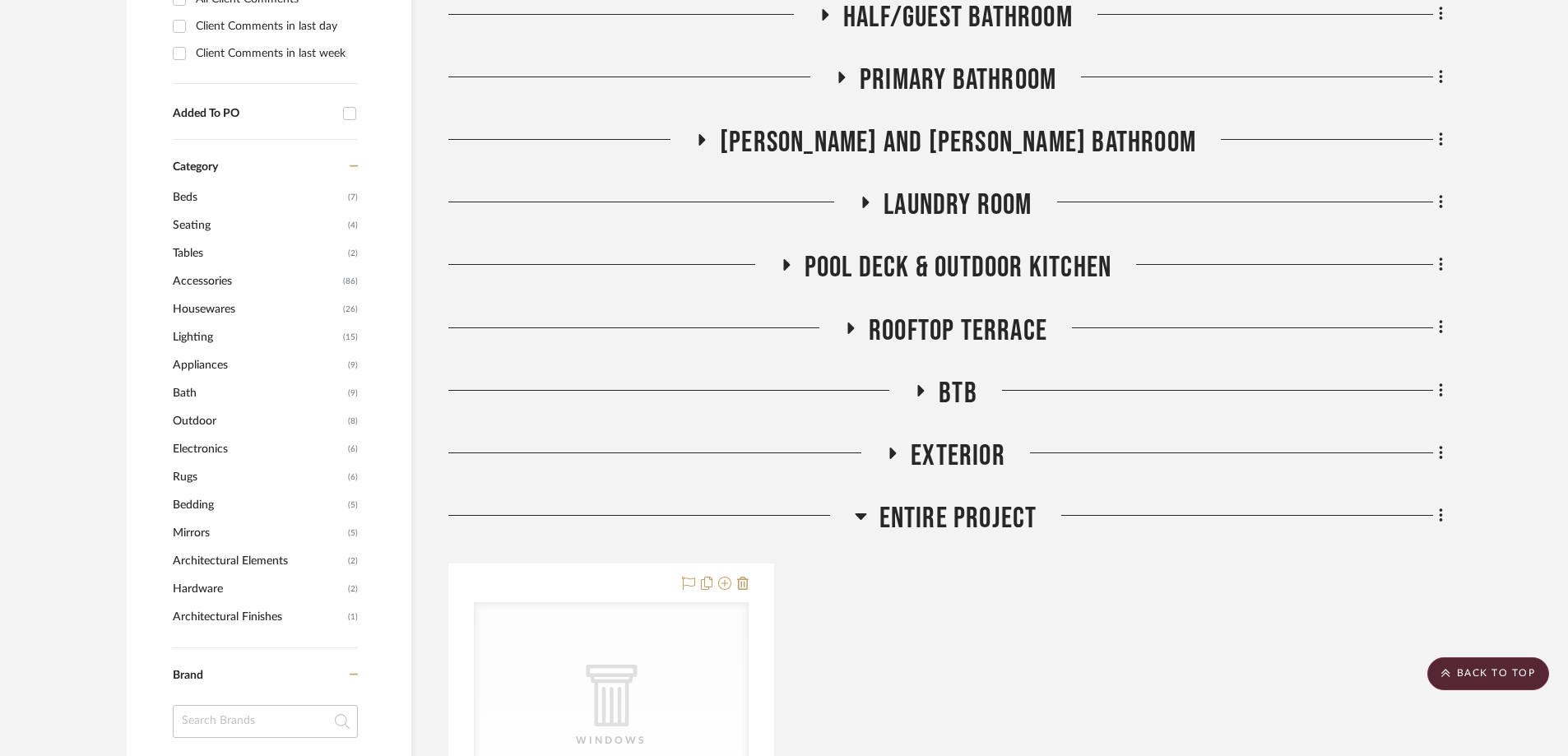
click at [839, 73] on icon at bounding box center [841, 77] width 7 height 11
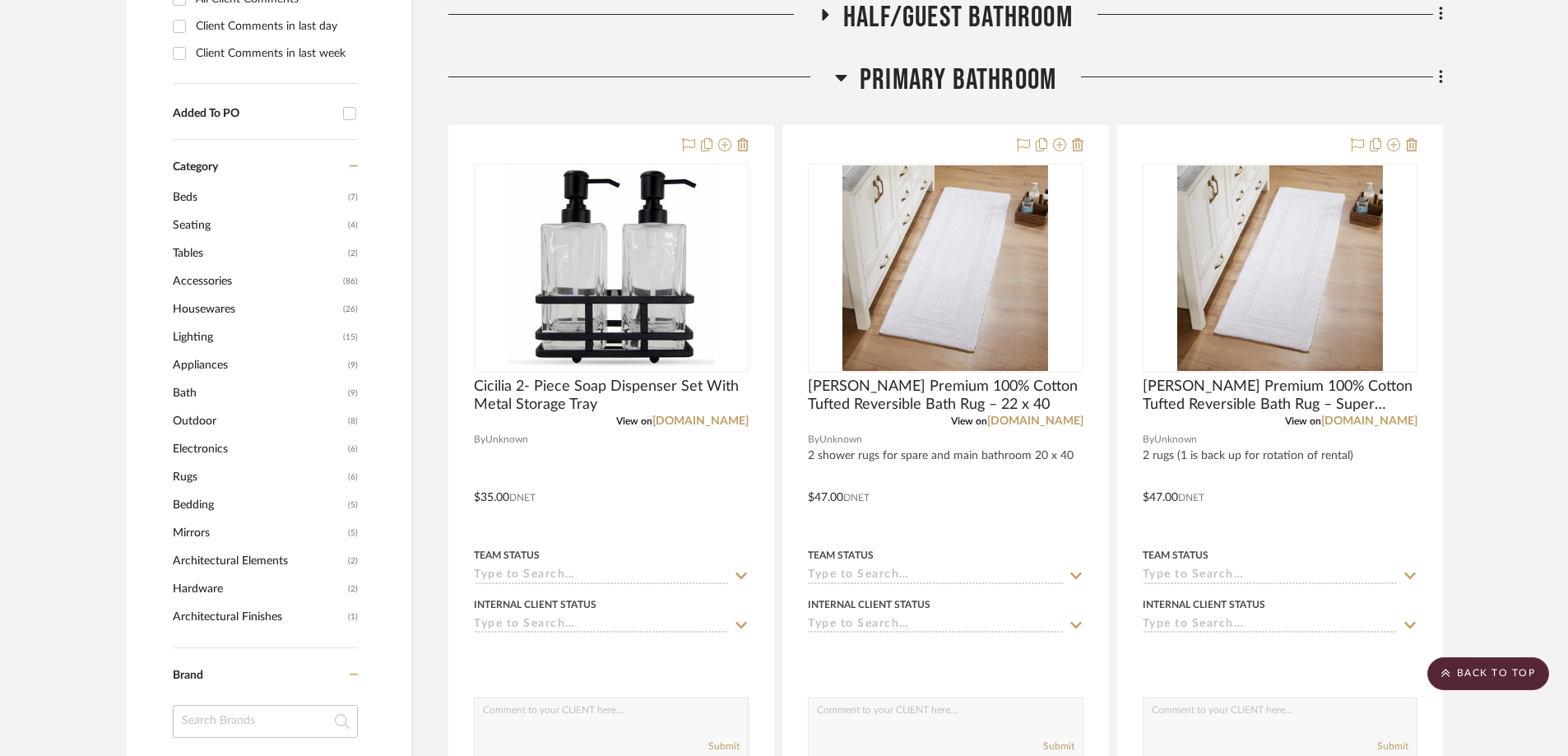
click at [1052, 78] on icon at bounding box center [1440, 77] width 5 height 18
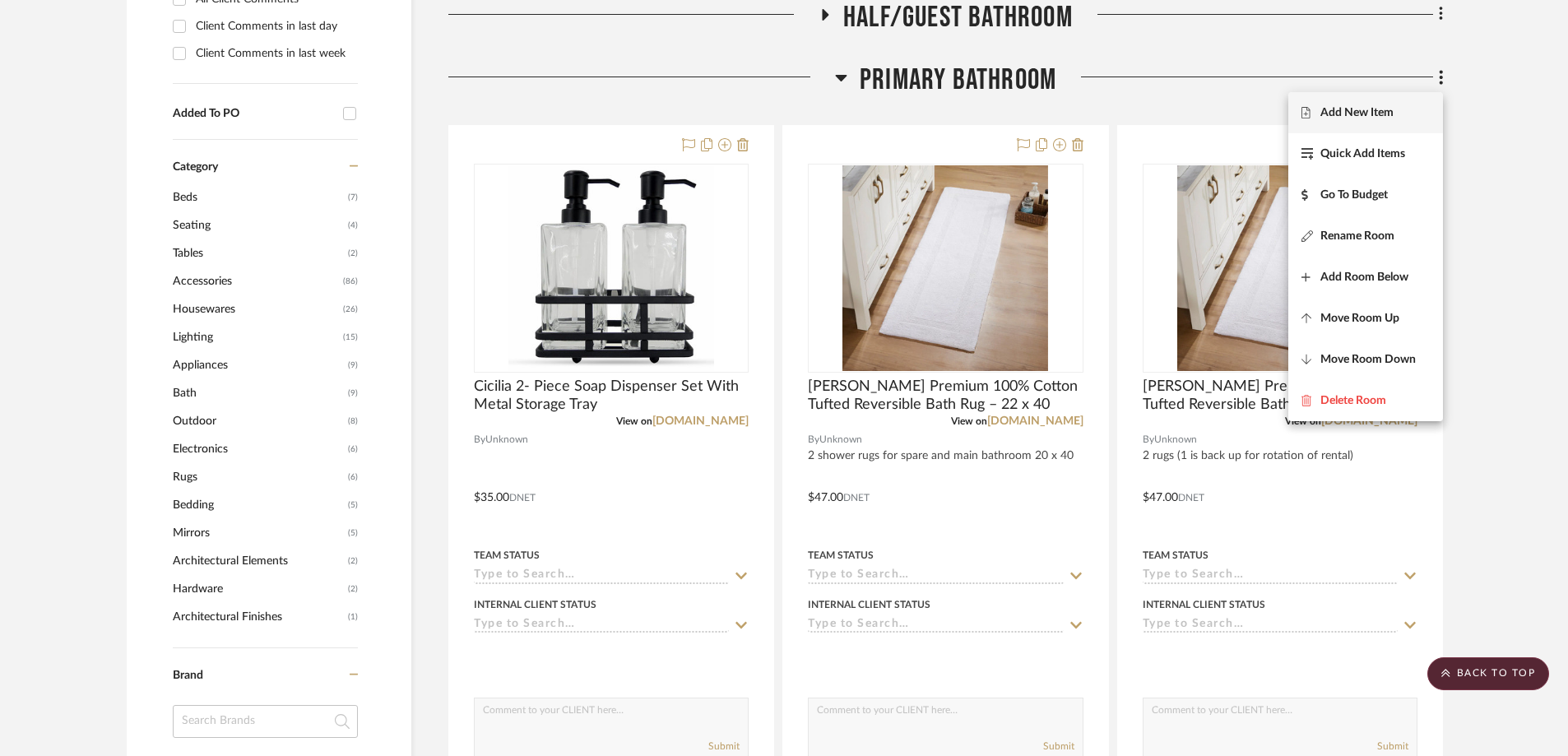
click at [1052, 113] on span "Add New Item" at bounding box center [1356, 112] width 73 height 14
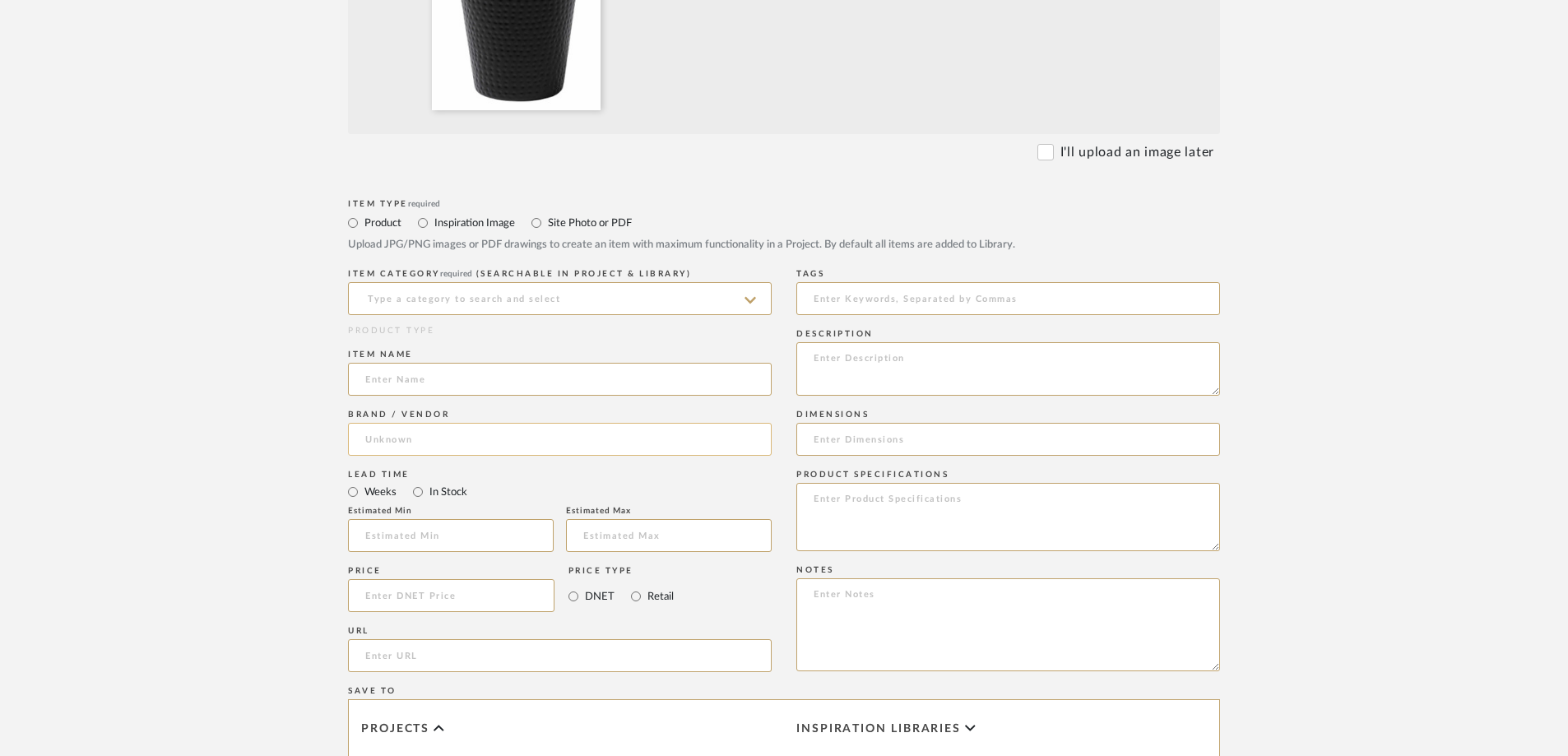
scroll to position [576, 0]
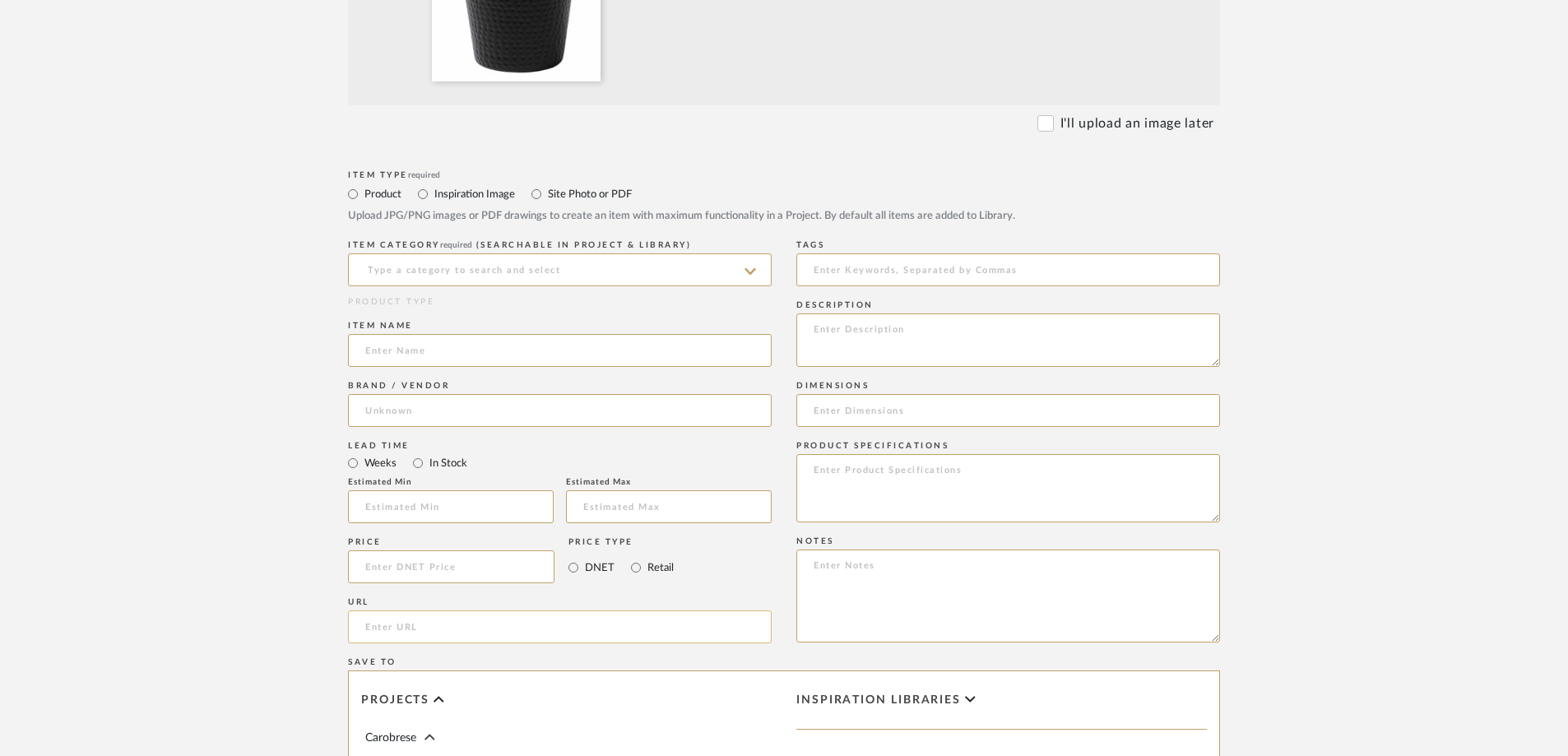
paste input "[URL][DOMAIN_NAME]"
type input "[URL][DOMAIN_NAME]"
click at [405, 525] on input at bounding box center [451, 567] width 206 height 33
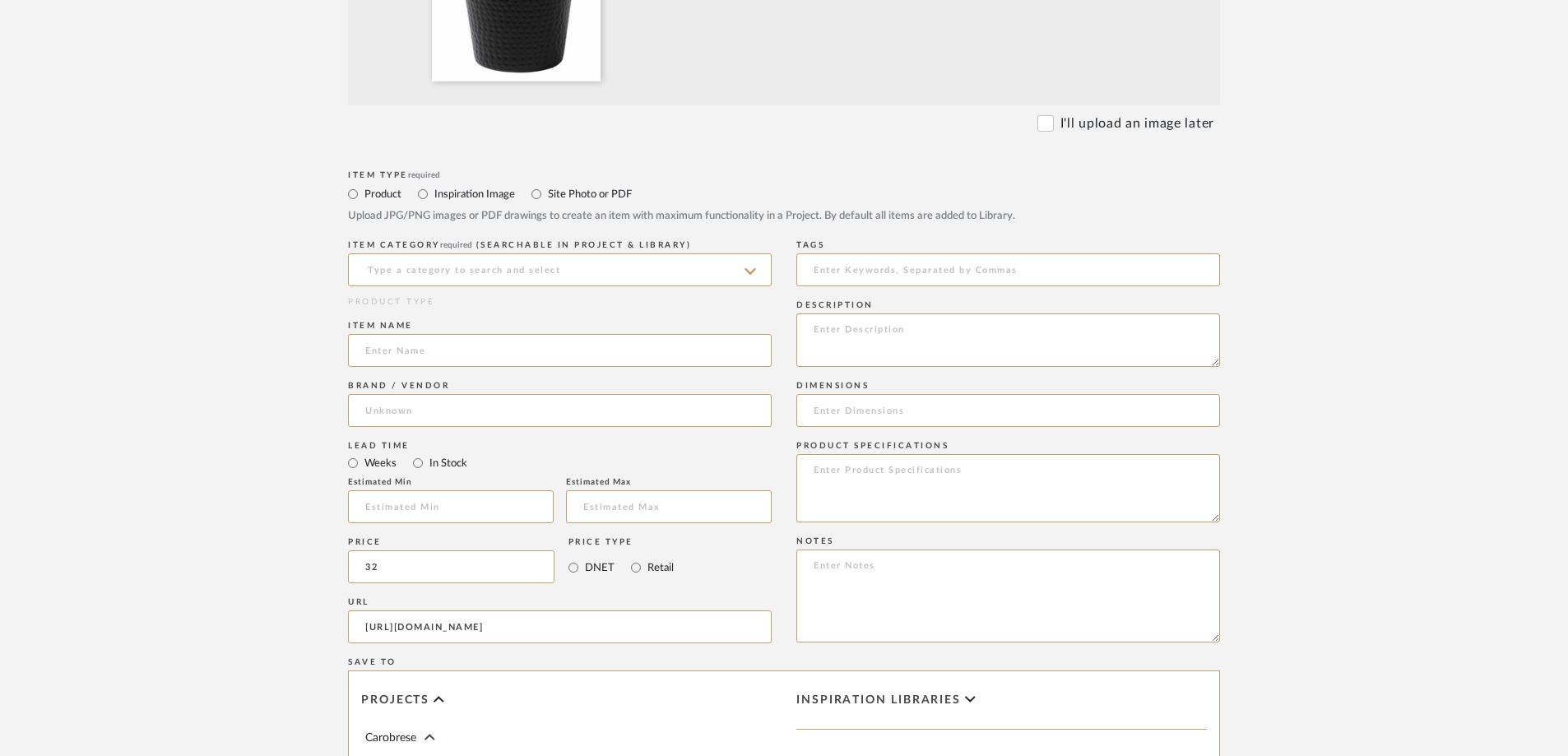
type input "$32.00"
click at [257, 525] on upload-items "Create new item in Carobrese Upload photos, documents or PDFs, or select below …" at bounding box center [784, 356] width 1568 height 1626
click at [456, 353] on input at bounding box center [560, 350] width 423 height 33
paste input "Axel Modern Minimalist Hammered Steel 2-Gallon Wastebasket"
click at [356, 347] on input "Axel Modern Minimalist Hammered Steel 2-Gallon Wastebasket" at bounding box center [560, 350] width 423 height 33
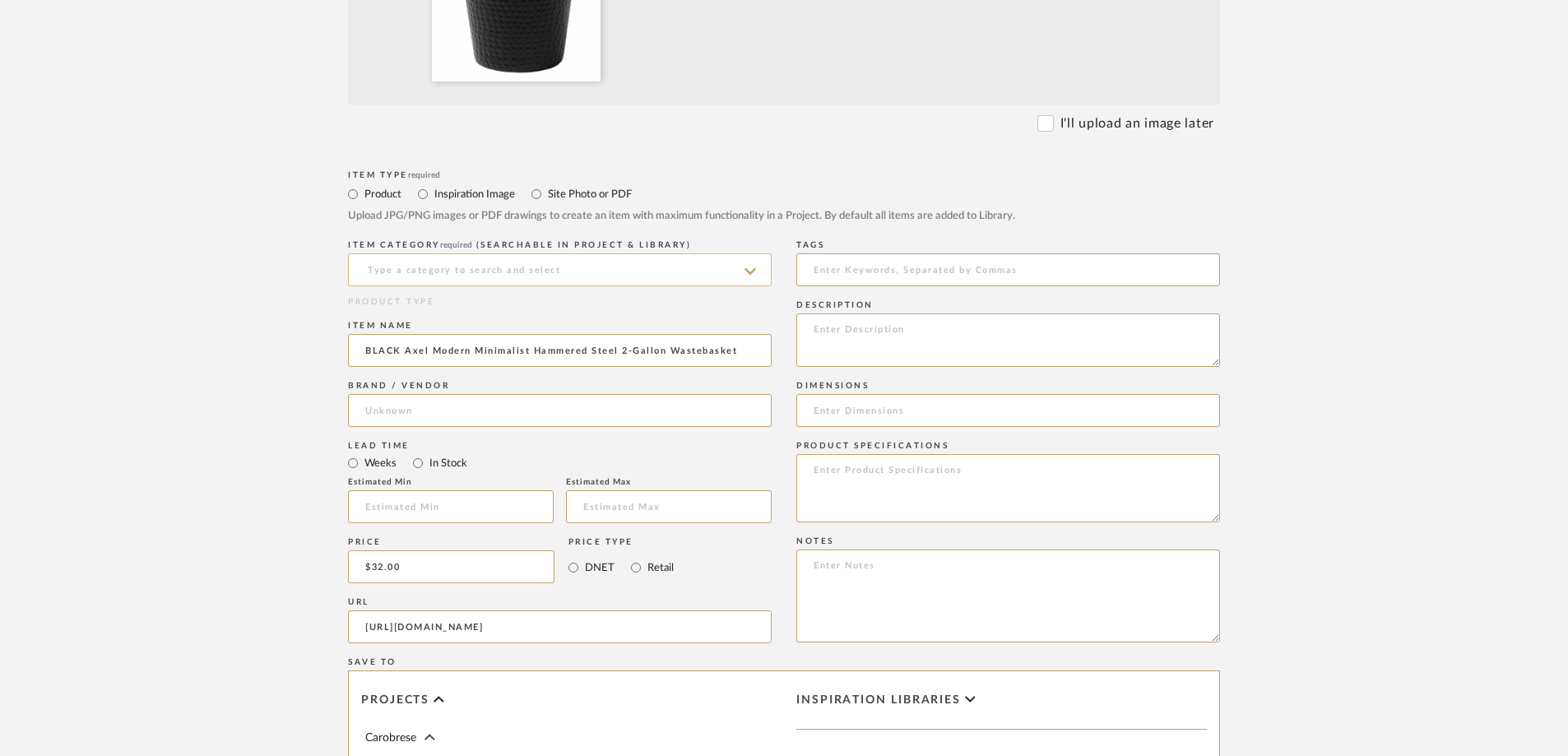
type input "BLACK Axel Modern Minimalist Hammered Steel 2-Gallon Wastebasket"
click at [609, 274] on input at bounding box center [560, 270] width 423 height 33
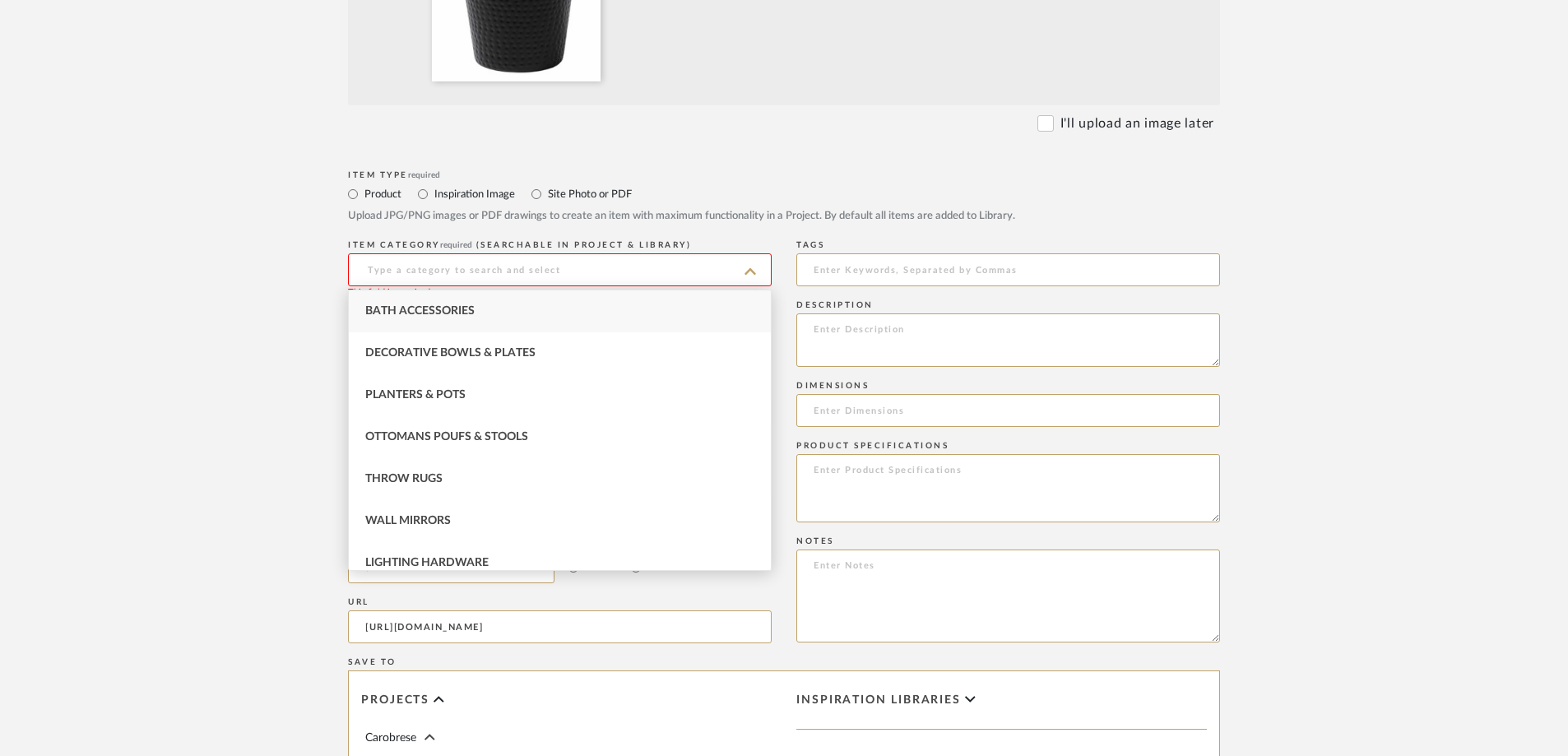
click at [541, 296] on div "Bath Accessories" at bounding box center [560, 311] width 422 height 42
type input "Bath Accessories"
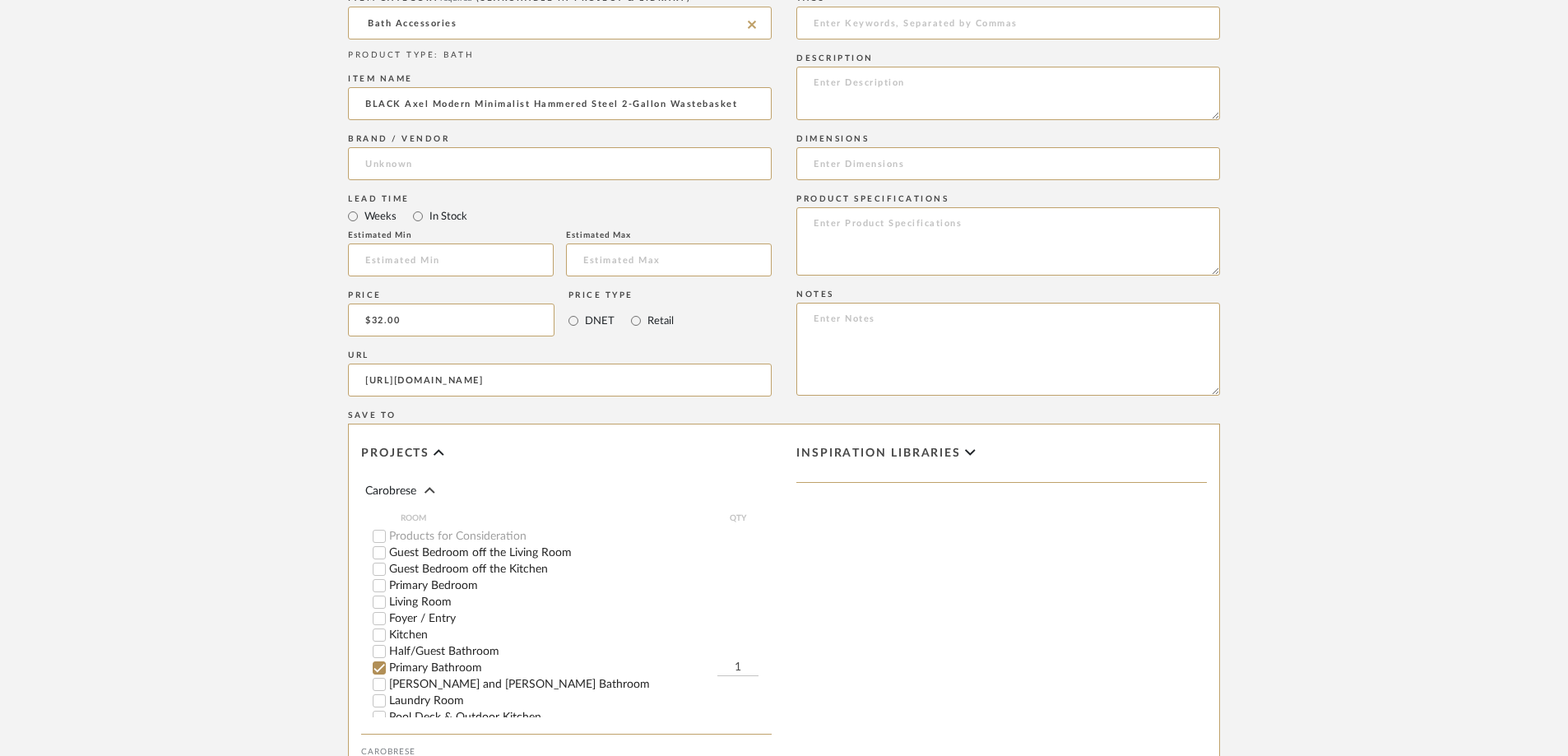
click at [271, 455] on form "Bulk upload images - create multiple items Import from Pinterest - create items…" at bounding box center [784, 196] width 1048 height 1368
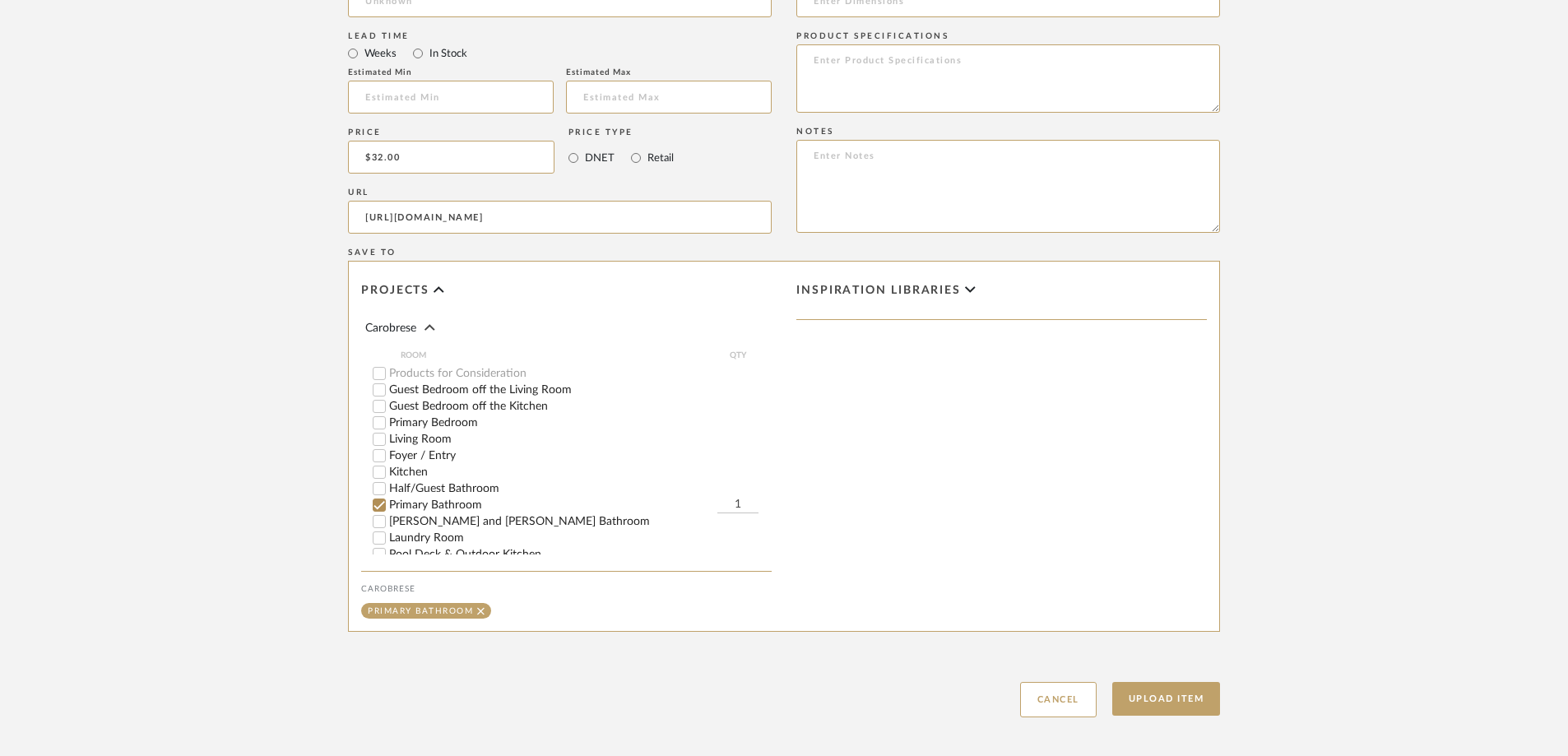
scroll to position [987, 0]
click at [386, 519] on input "[PERSON_NAME] and [PERSON_NAME] Bathroom" at bounding box center [380, 520] width 17 height 17
click at [1052, 525] on button "Upload Item" at bounding box center [1166, 697] width 108 height 34
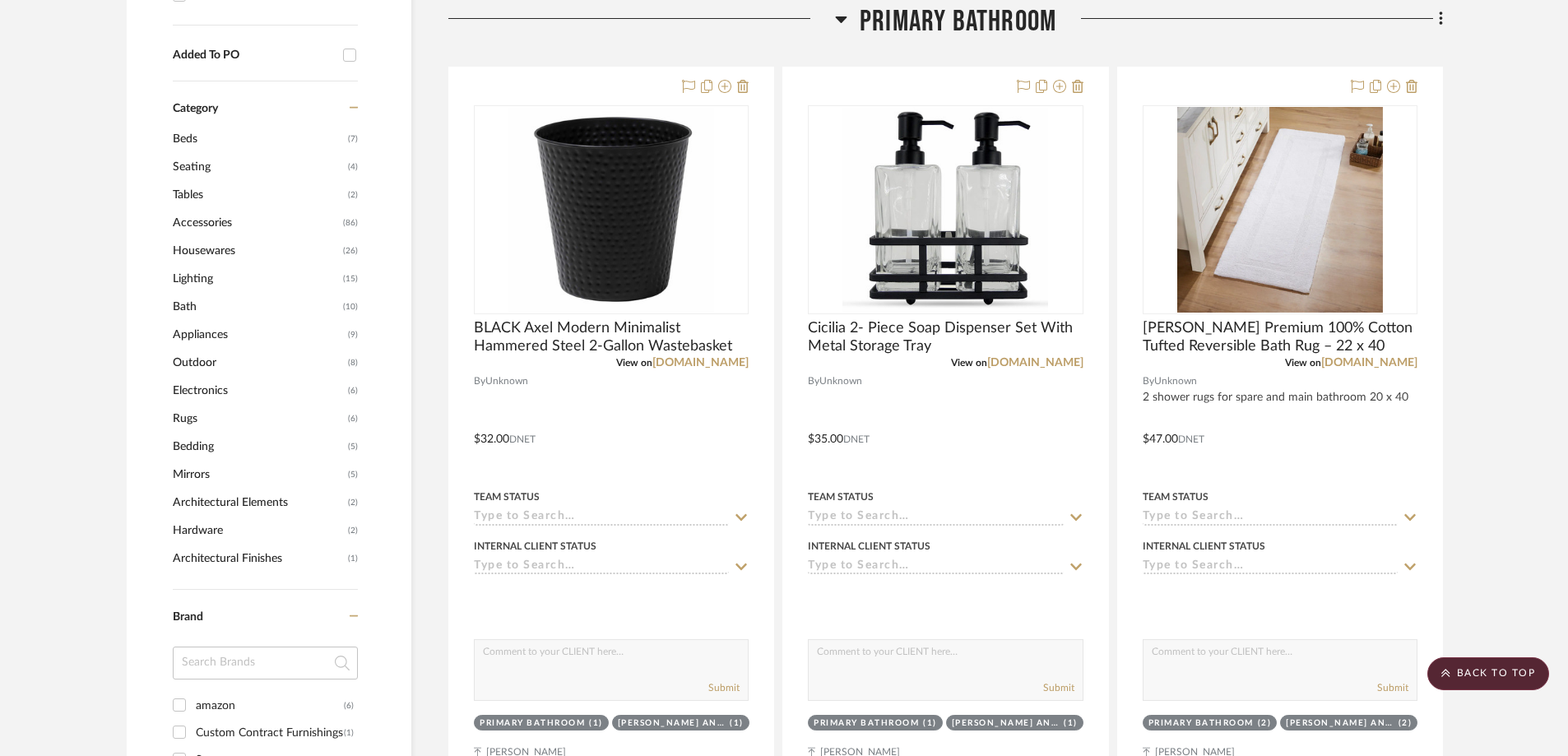
scroll to position [825, 0]
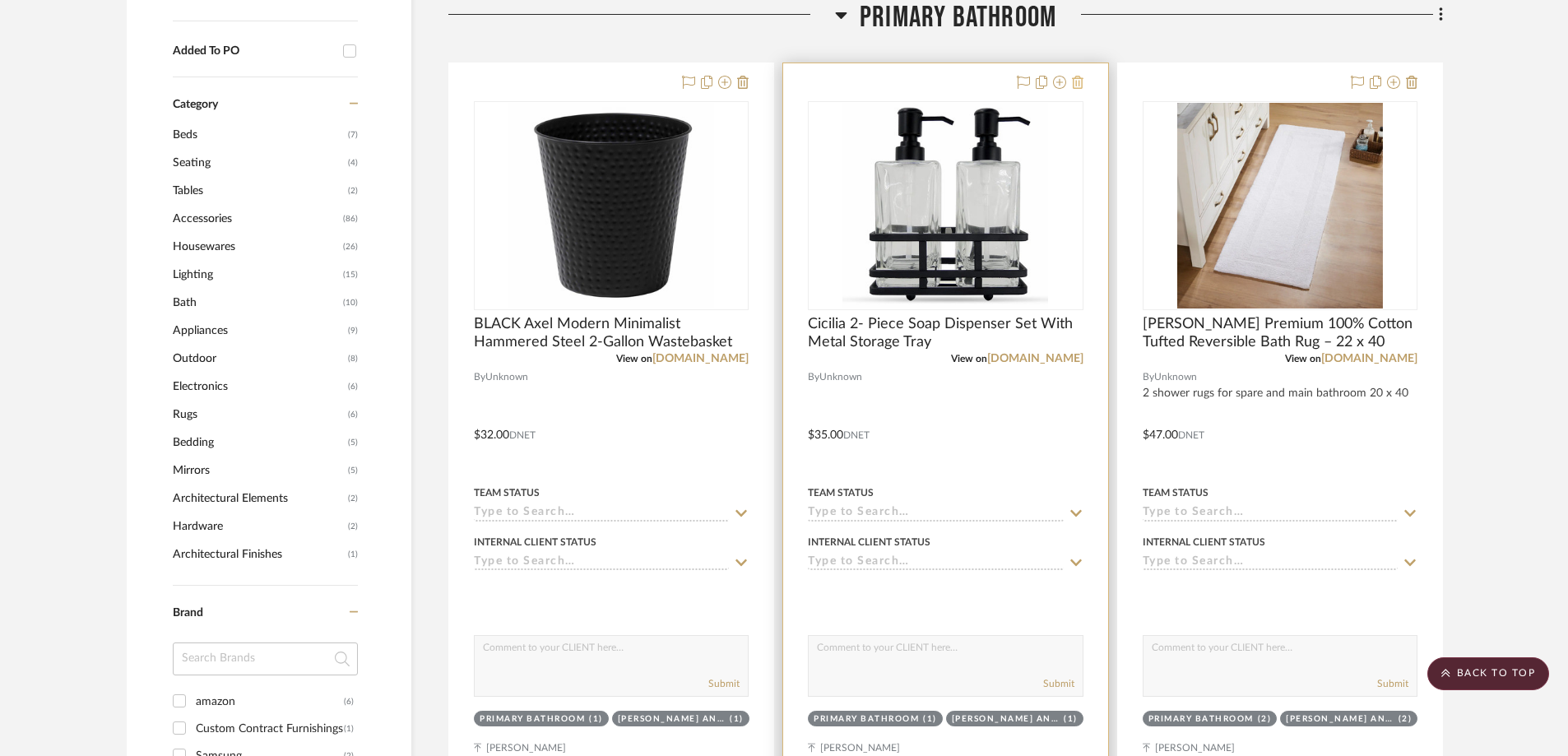
click at [1052, 84] on icon at bounding box center [1077, 82] width 11 height 13
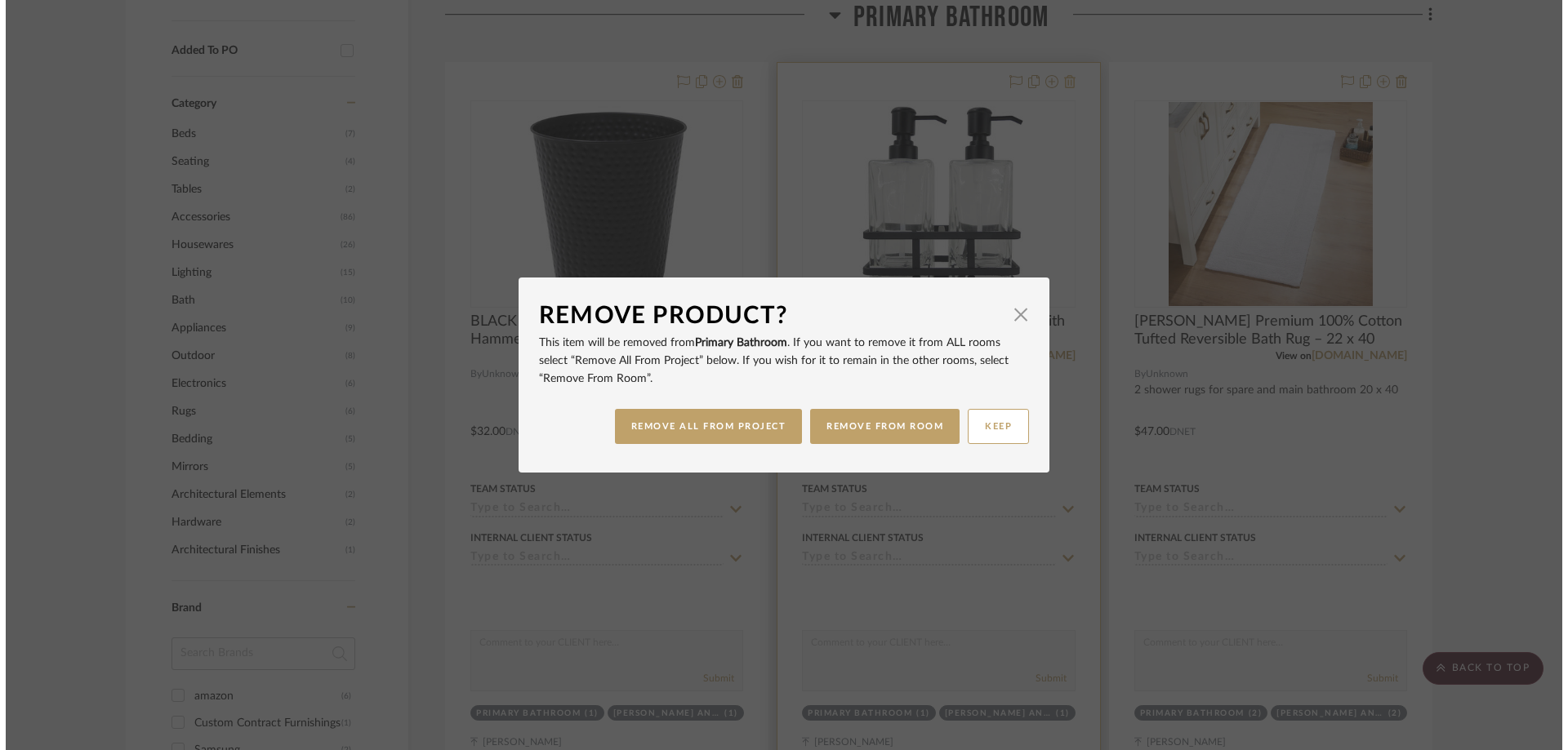
scroll to position [0, 0]
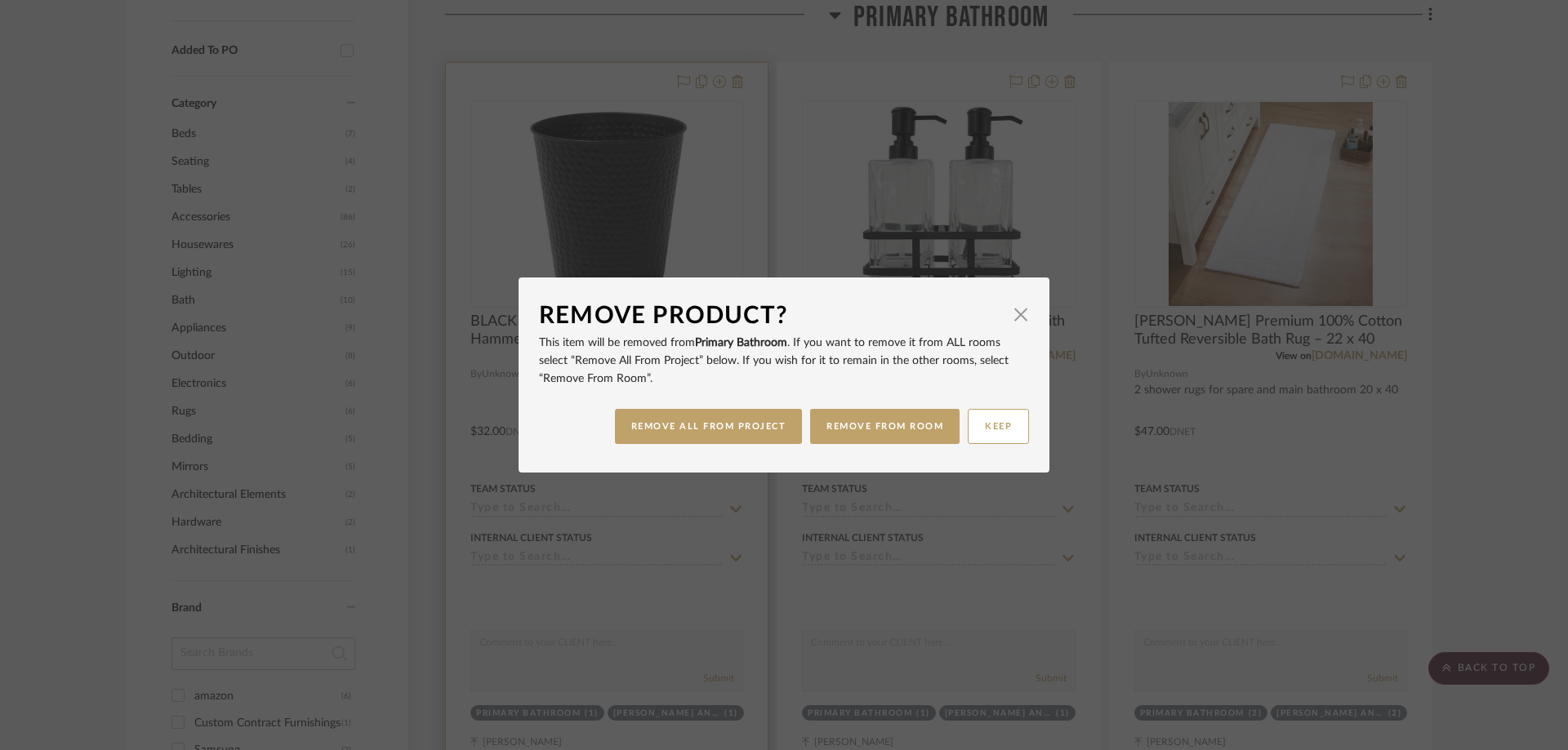
click at [709, 429] on button "REMOVE ALL FROM PROJECT" at bounding box center [709, 427] width 188 height 35
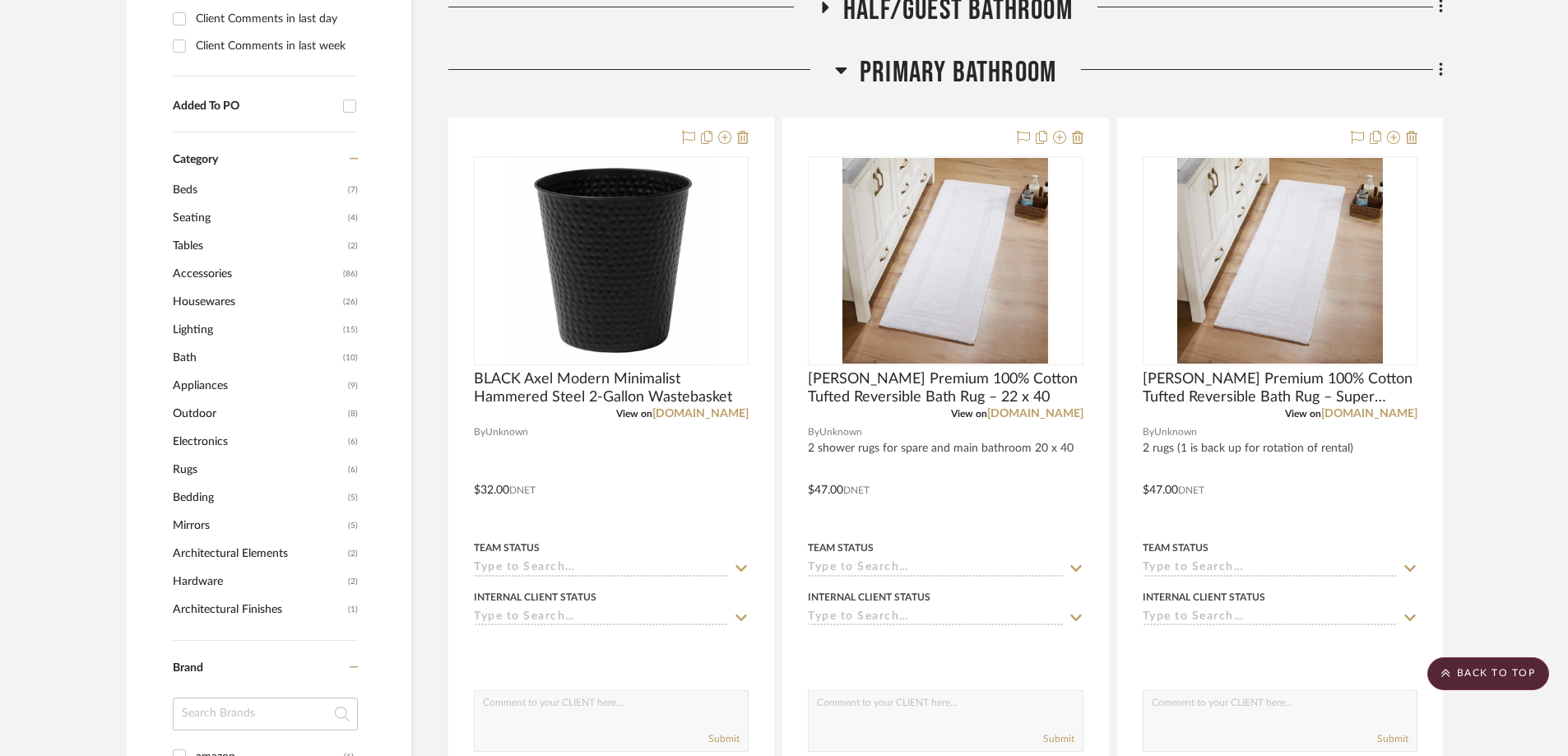
scroll to position [743, 0]
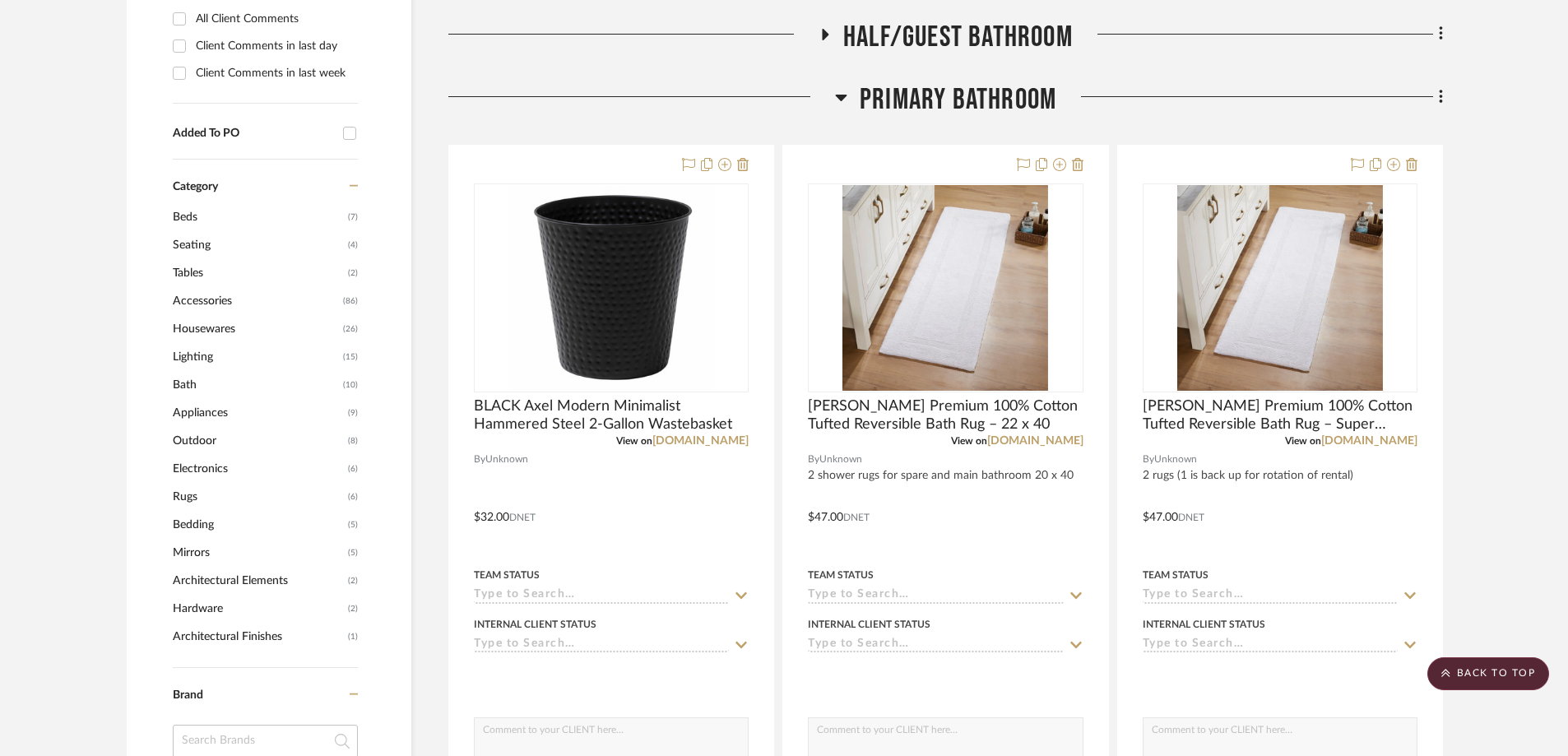
click at [849, 94] on h3 "Primary Bathroom" at bounding box center [945, 100] width 221 height 35
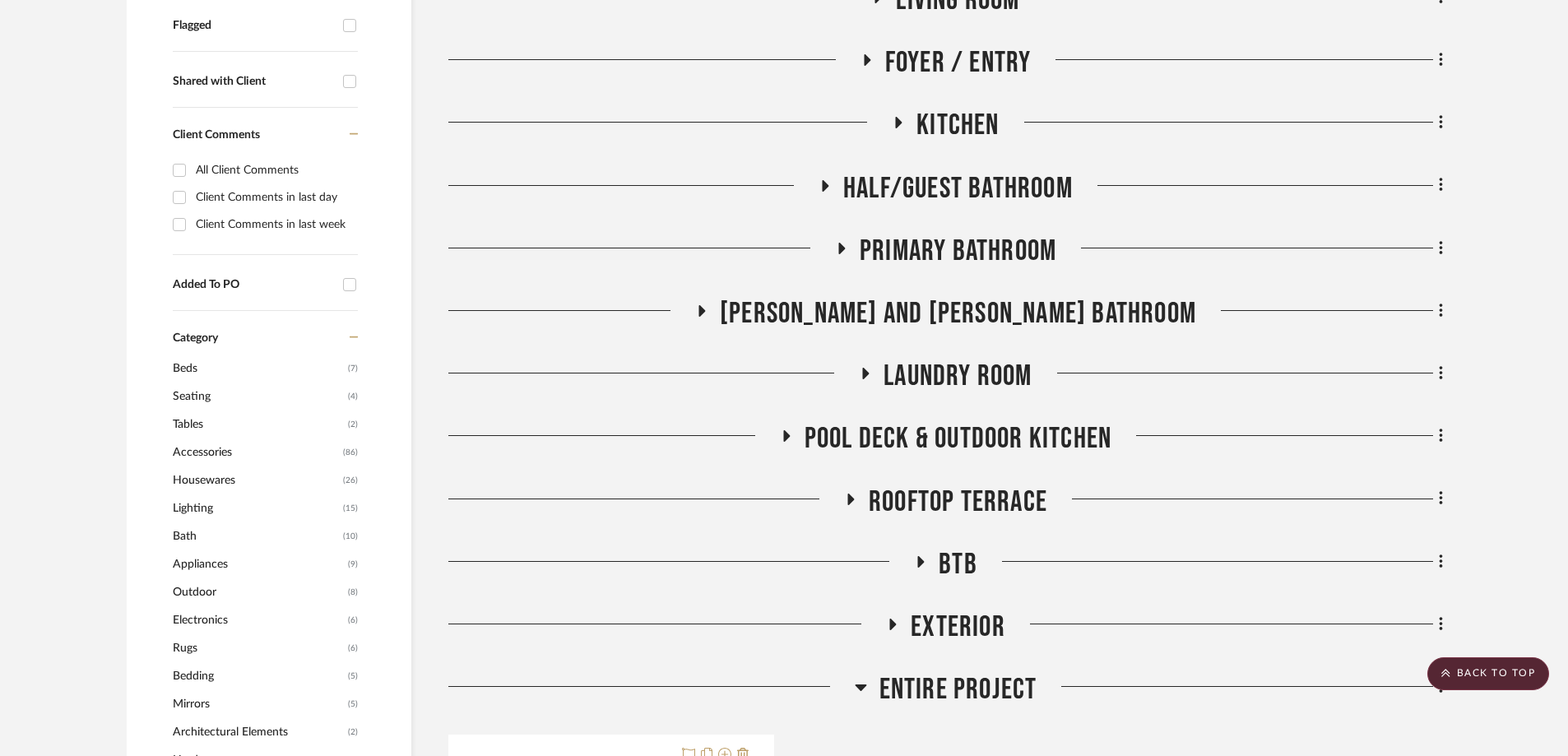
scroll to position [579, 0]
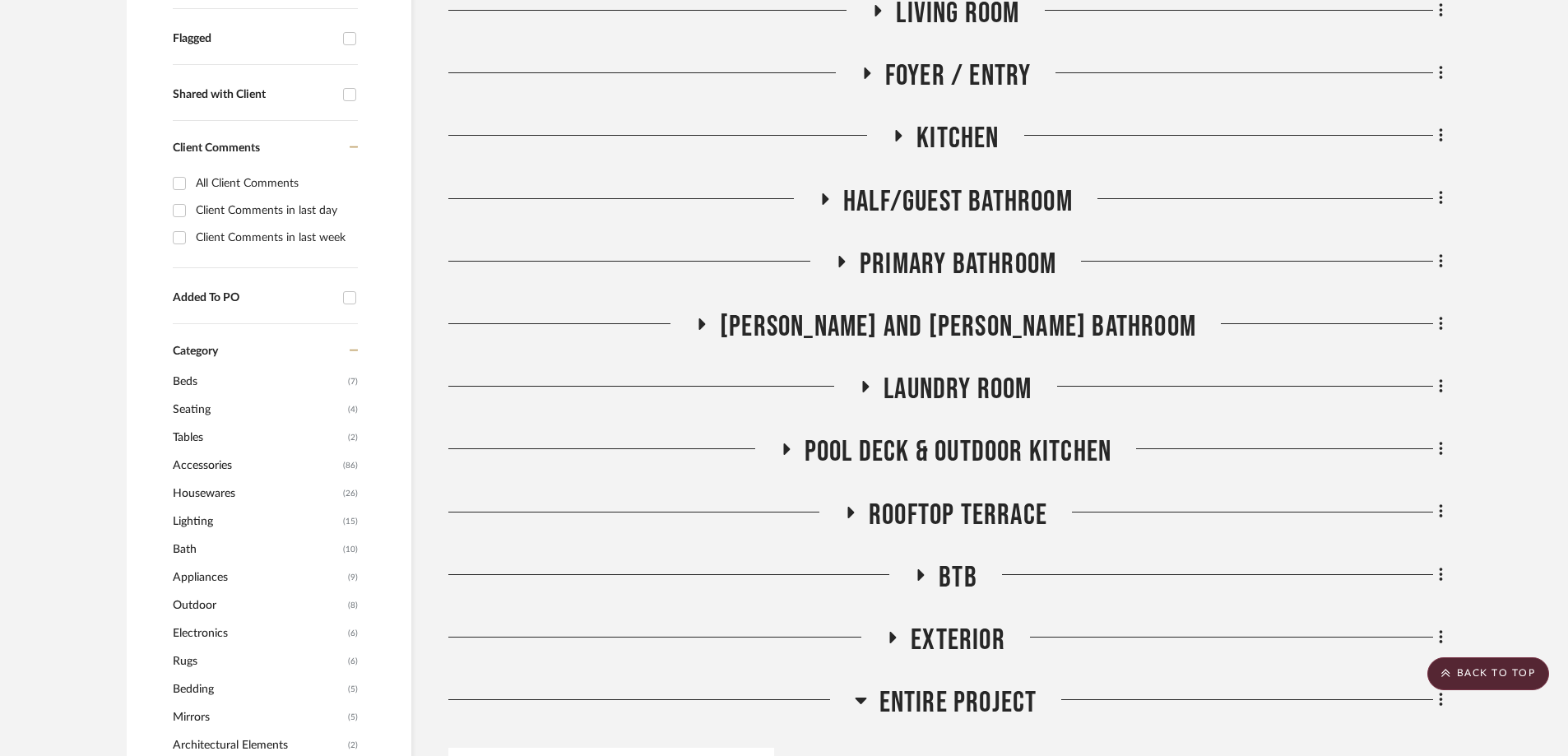
click at [901, 142] on icon at bounding box center [897, 135] width 20 height 12
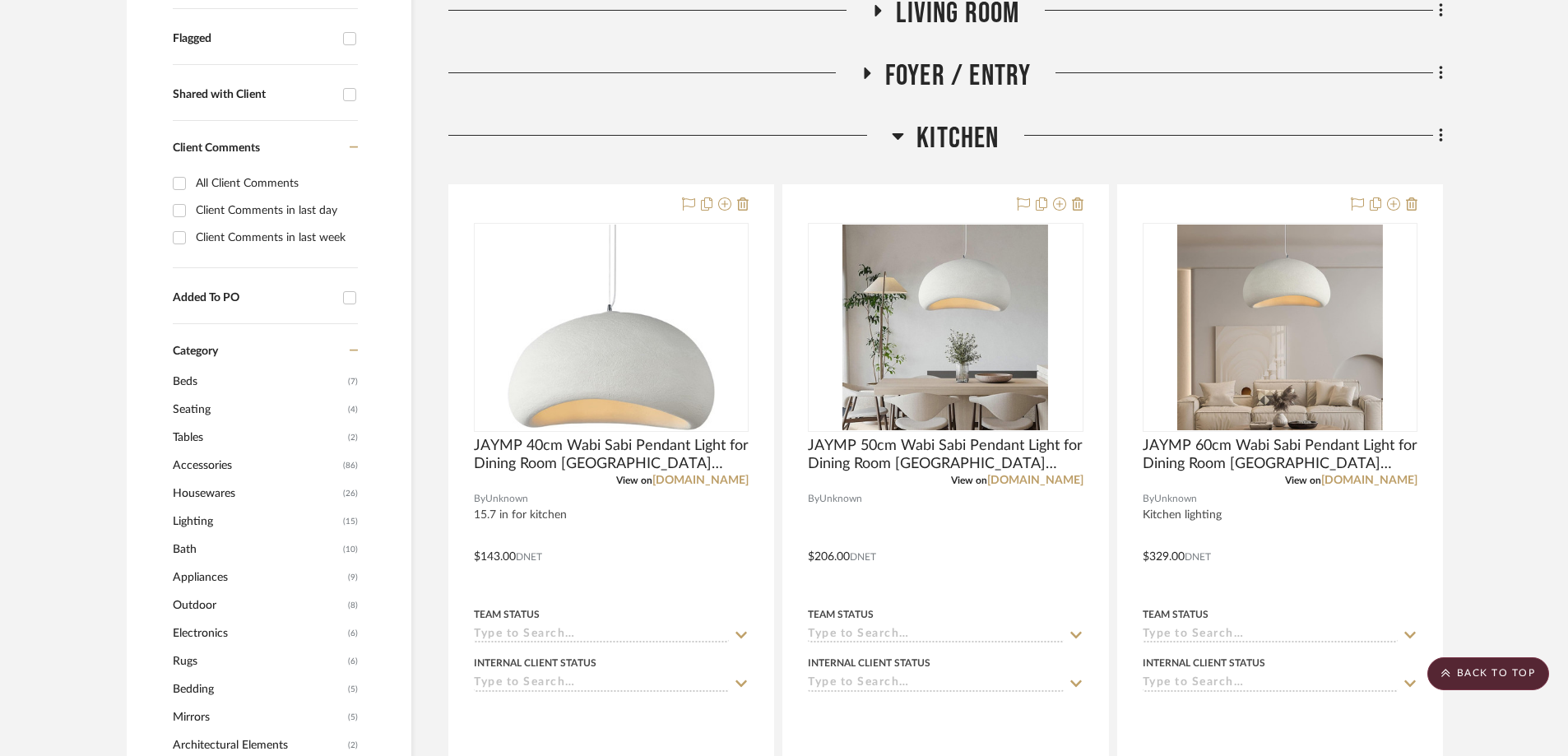
click at [1052, 138] on icon at bounding box center [1440, 135] width 5 height 18
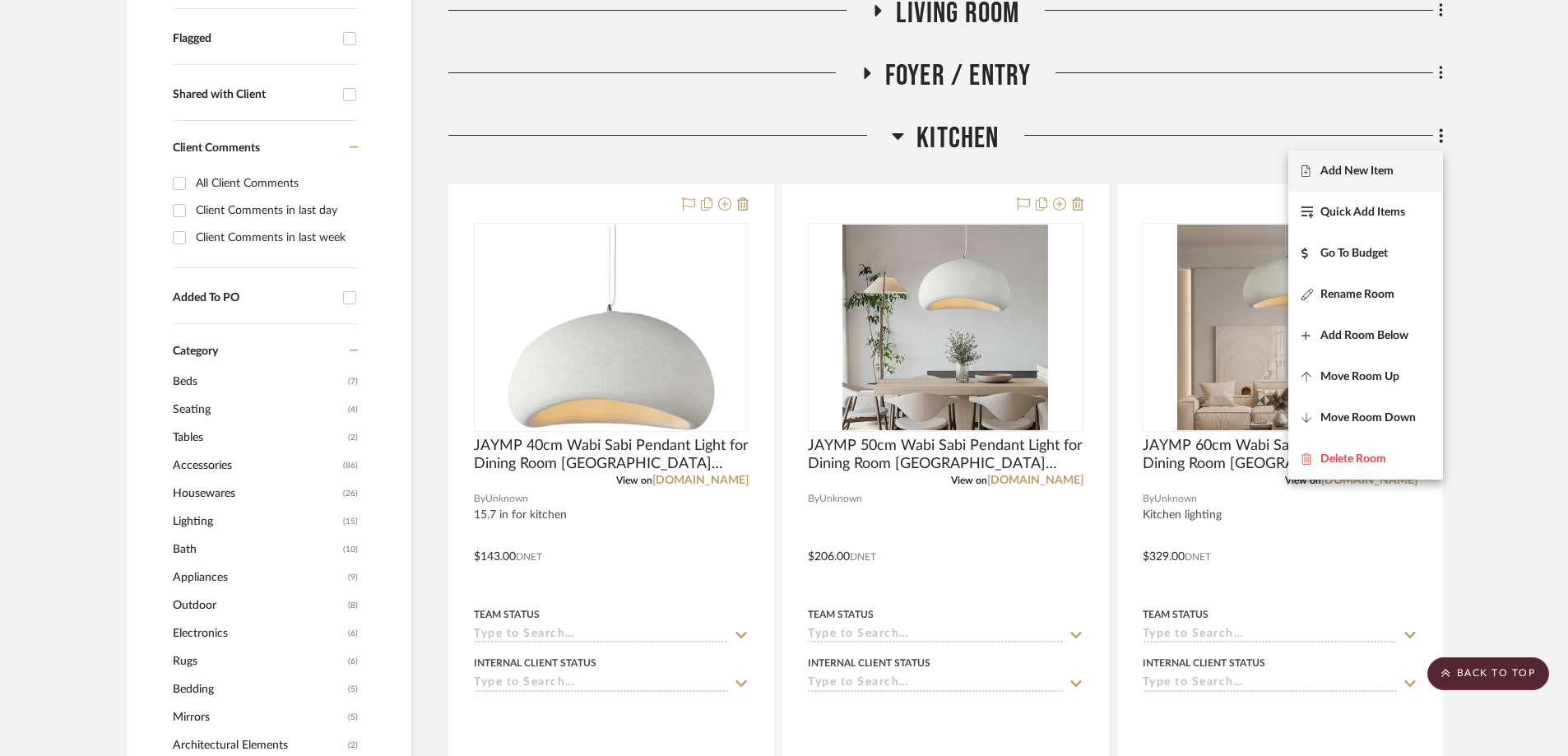
click at [1052, 170] on span "Add New Item" at bounding box center [1356, 171] width 73 height 14
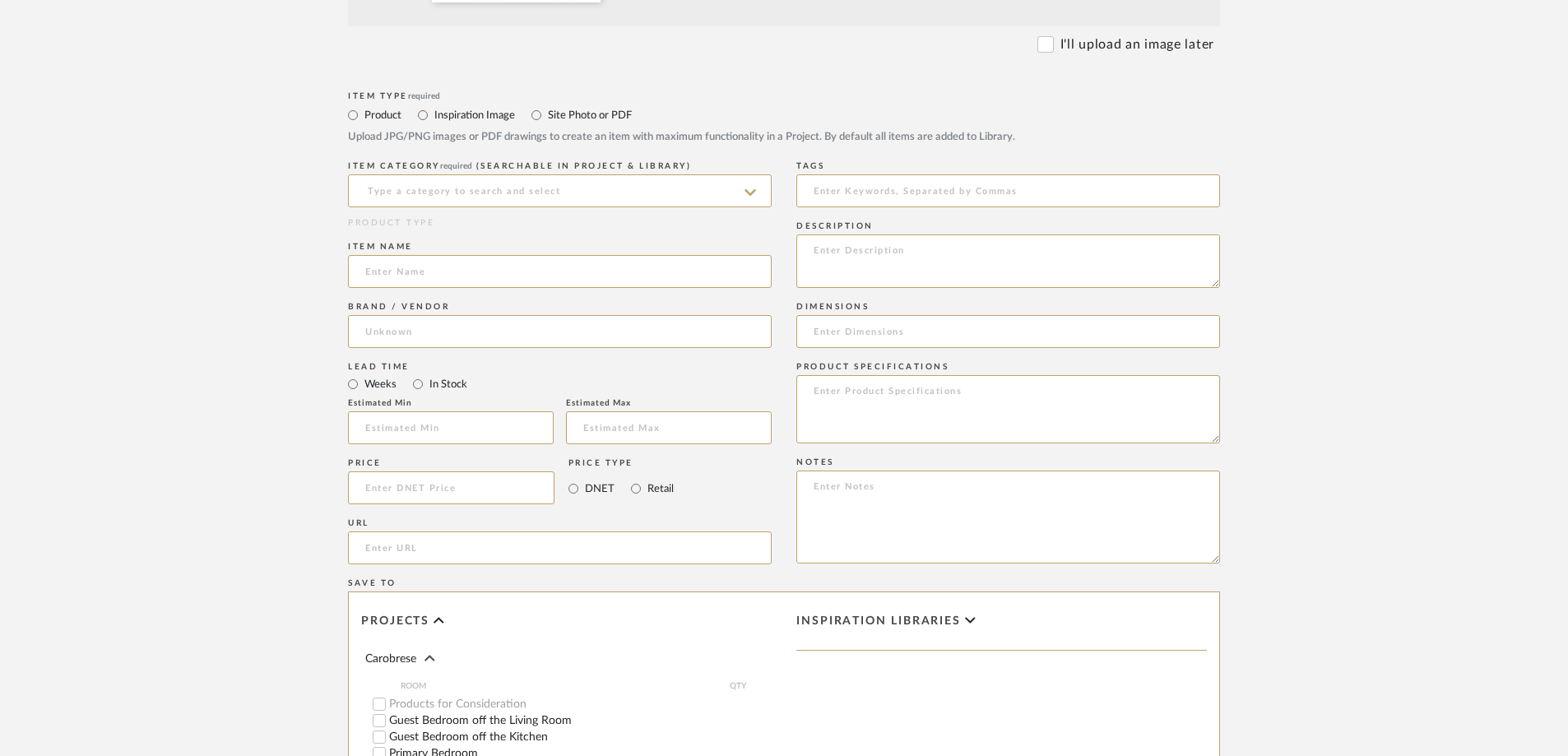
scroll to position [658, 0]
click at [392, 189] on input at bounding box center [560, 187] width 423 height 33
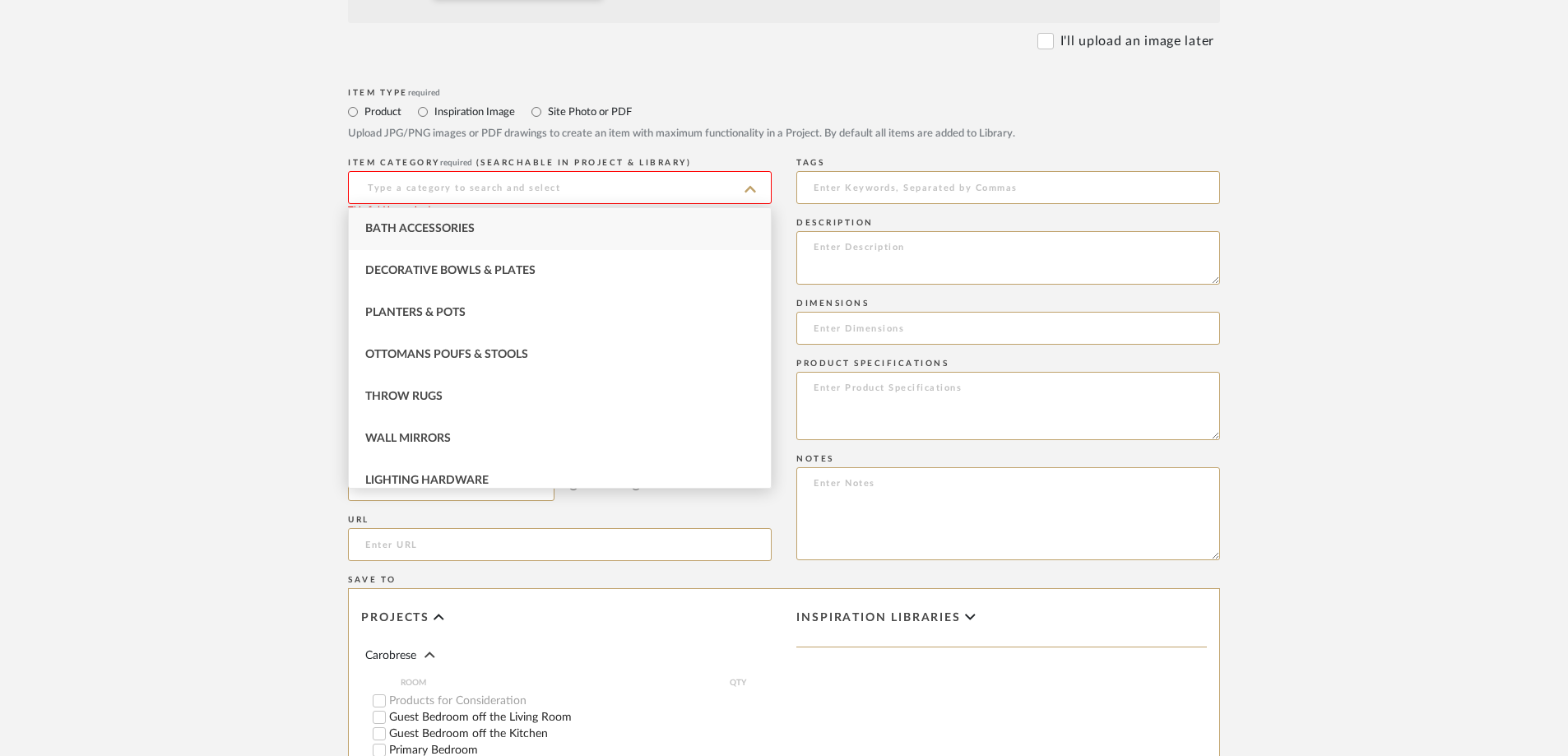
click at [395, 221] on div "Bath Accessories" at bounding box center [560, 229] width 422 height 42
type input "Bath Accessories"
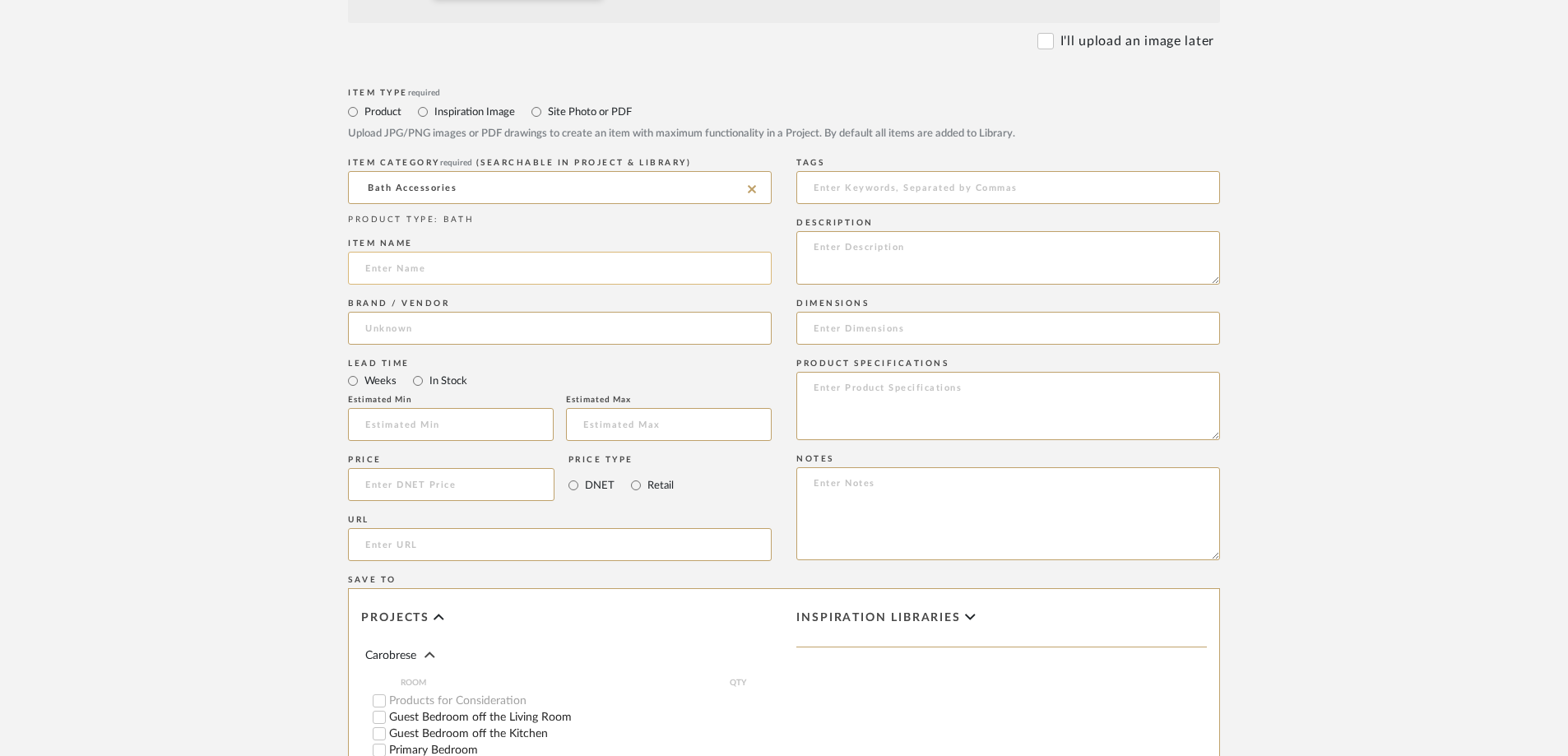
click at [402, 263] on input at bounding box center [560, 268] width 423 height 33
paste input "Cicilia 2- Piece Soap Dispenser Set With Metal Storage Tray"
click at [366, 270] on input "Cicilia 2- Piece Soap Dispenser Set With Metal Storage Tray" at bounding box center [560, 268] width 423 height 33
type input "BLACK Cicilia 2- Piece Soap Dispenser Set With Metal Storage Tray"
click at [393, 484] on input at bounding box center [451, 484] width 206 height 33
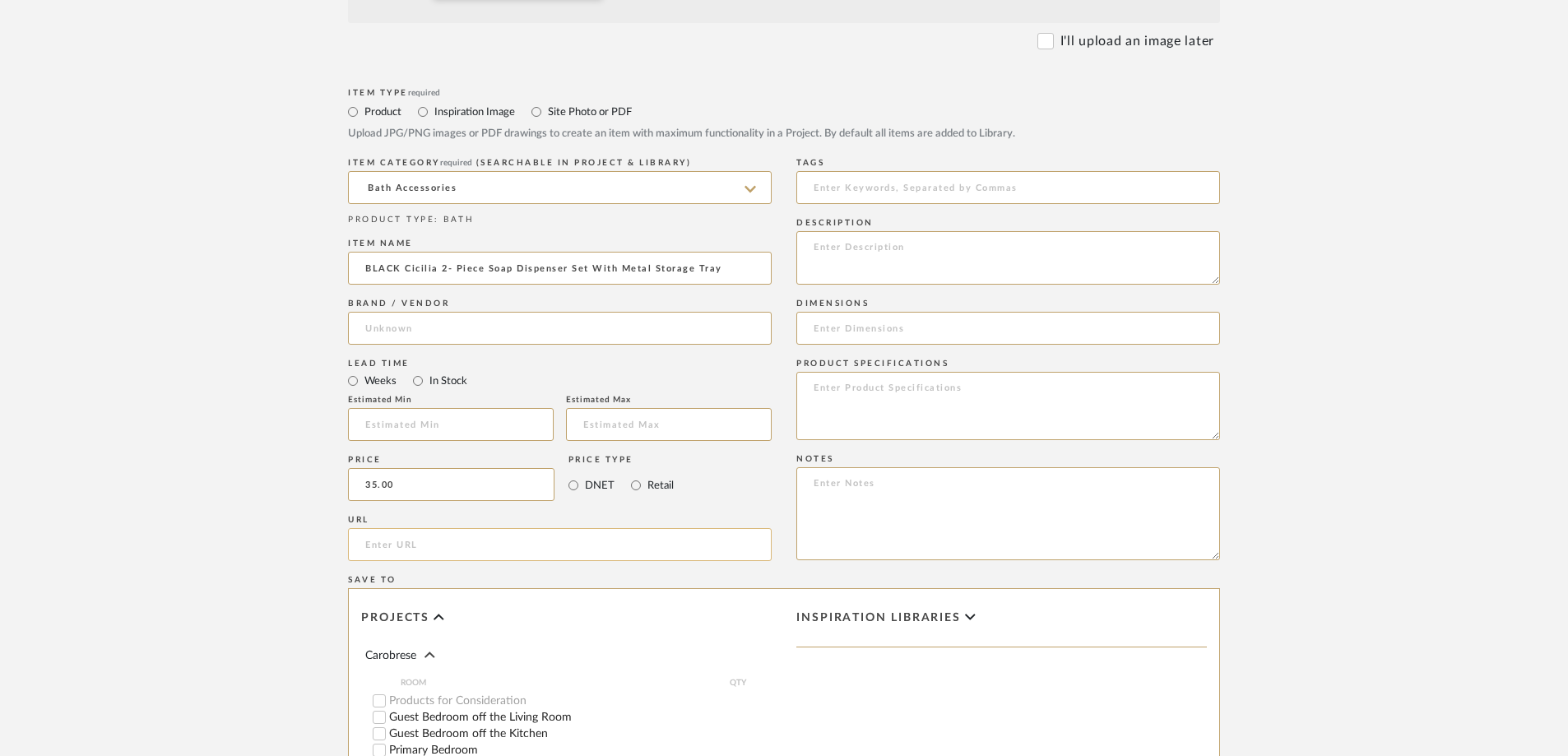
type input "$35.00"
click at [401, 525] on input "url" at bounding box center [560, 544] width 423 height 33
paste input "[URL][DOMAIN_NAME]"
type input "[URL][DOMAIN_NAME]"
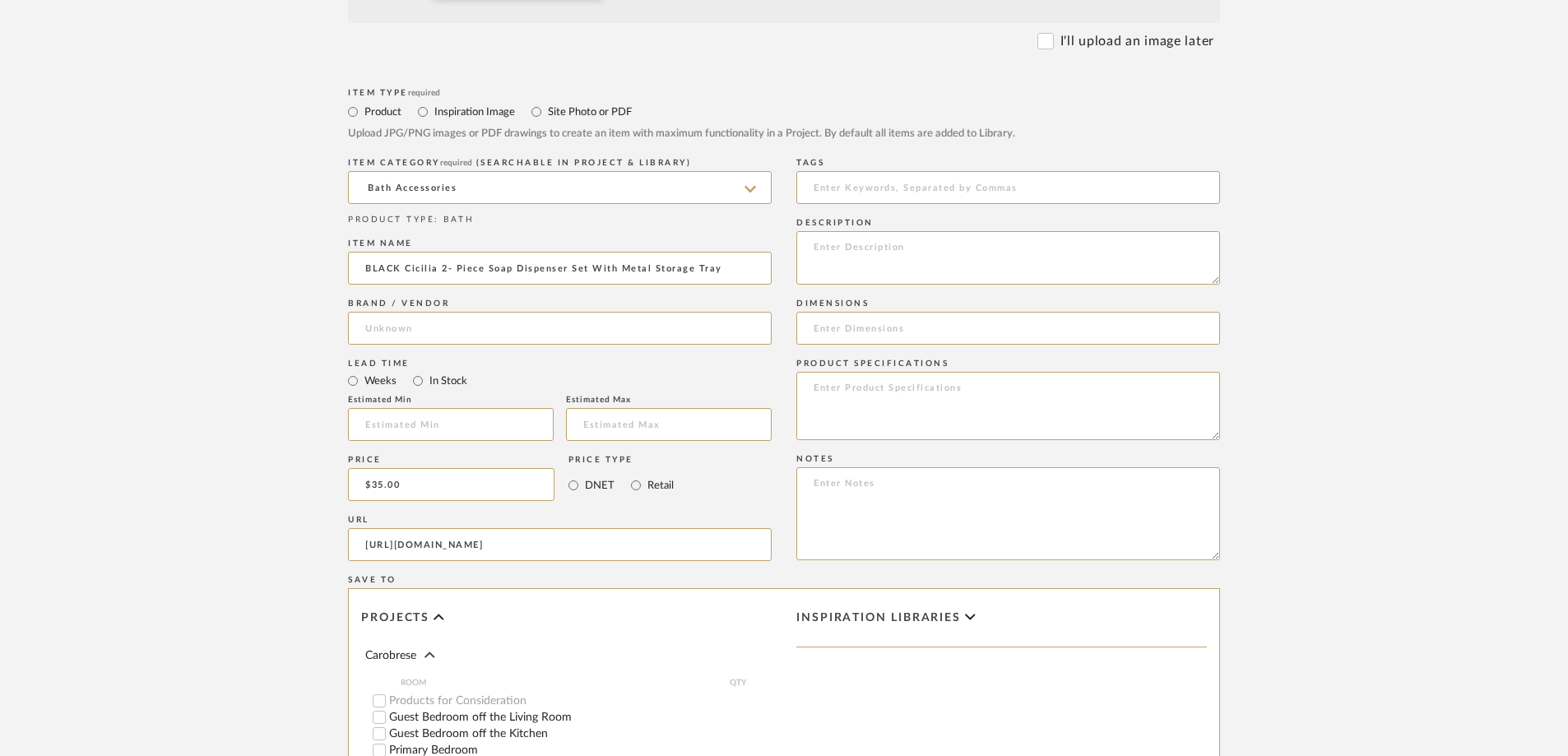
drag, startPoint x: 175, startPoint y: 517, endPoint x: 183, endPoint y: 511, distance: 10.0
click at [173, 515] on upload-items "Create new item in Carobrese Upload photos, documents or PDFs, or select below …" at bounding box center [784, 273] width 1568 height 1626
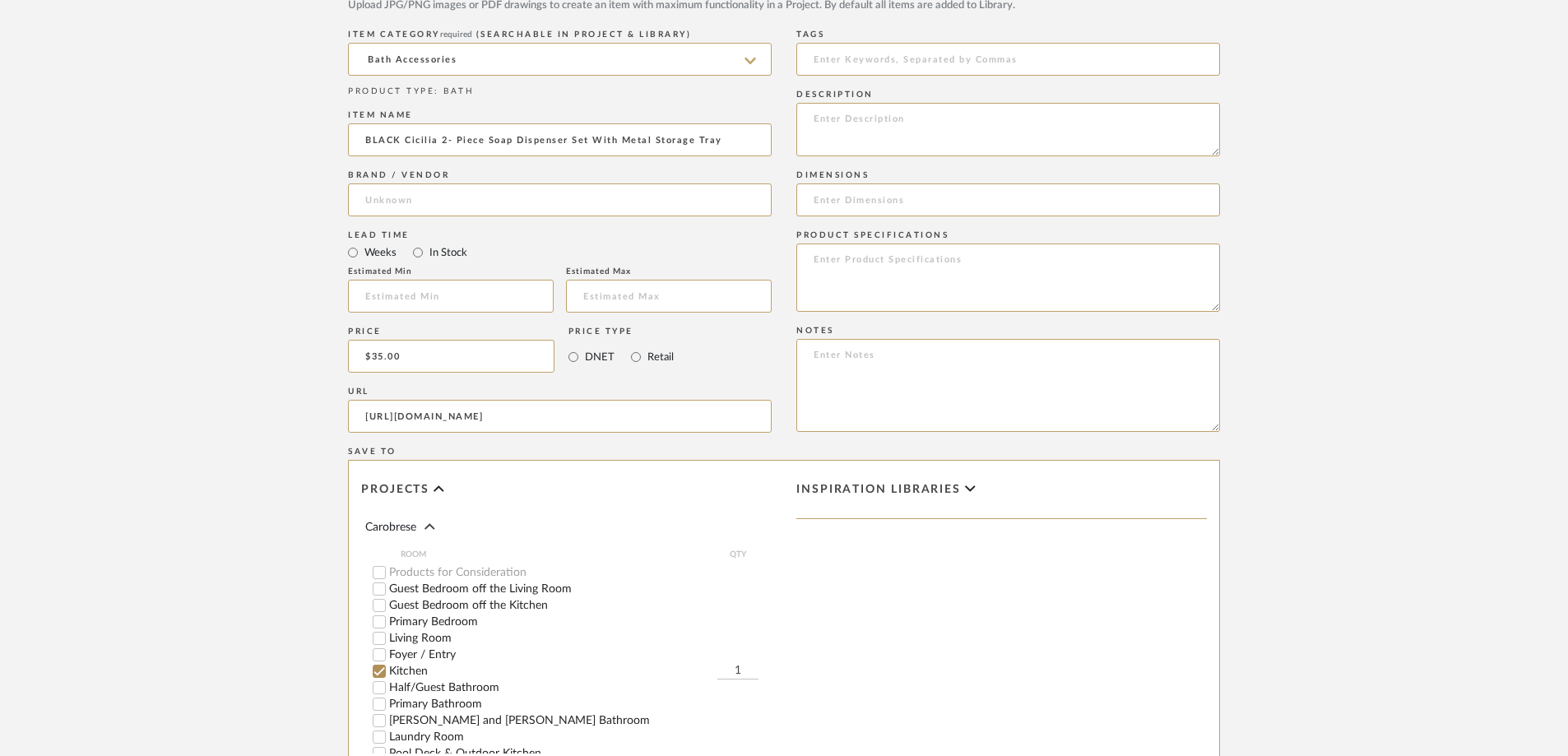
scroll to position [987, 0]
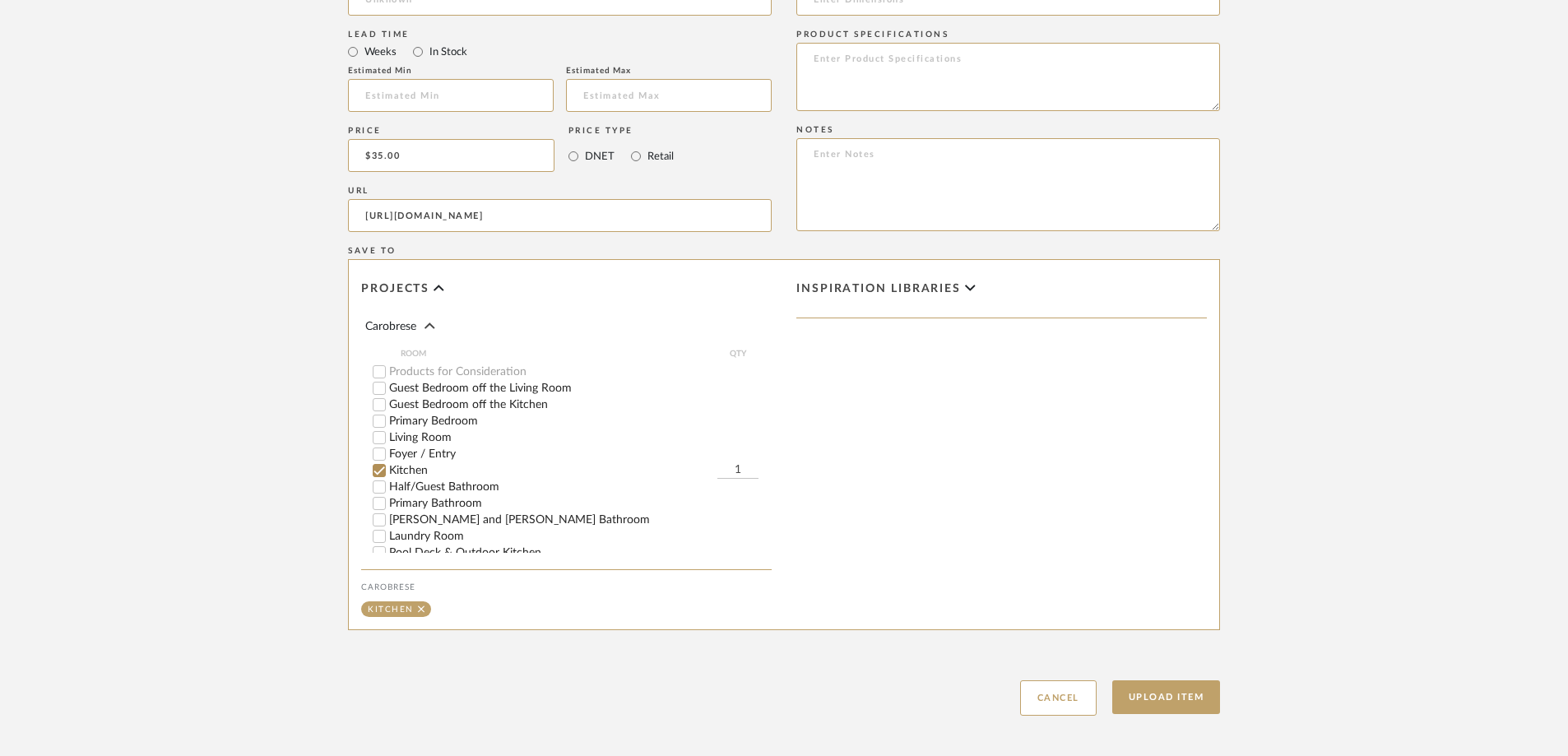
click at [380, 486] on input "Half/Guest Bathroom" at bounding box center [380, 487] width 17 height 17
click at [1052, 525] on button "Upload Item" at bounding box center [1166, 697] width 108 height 34
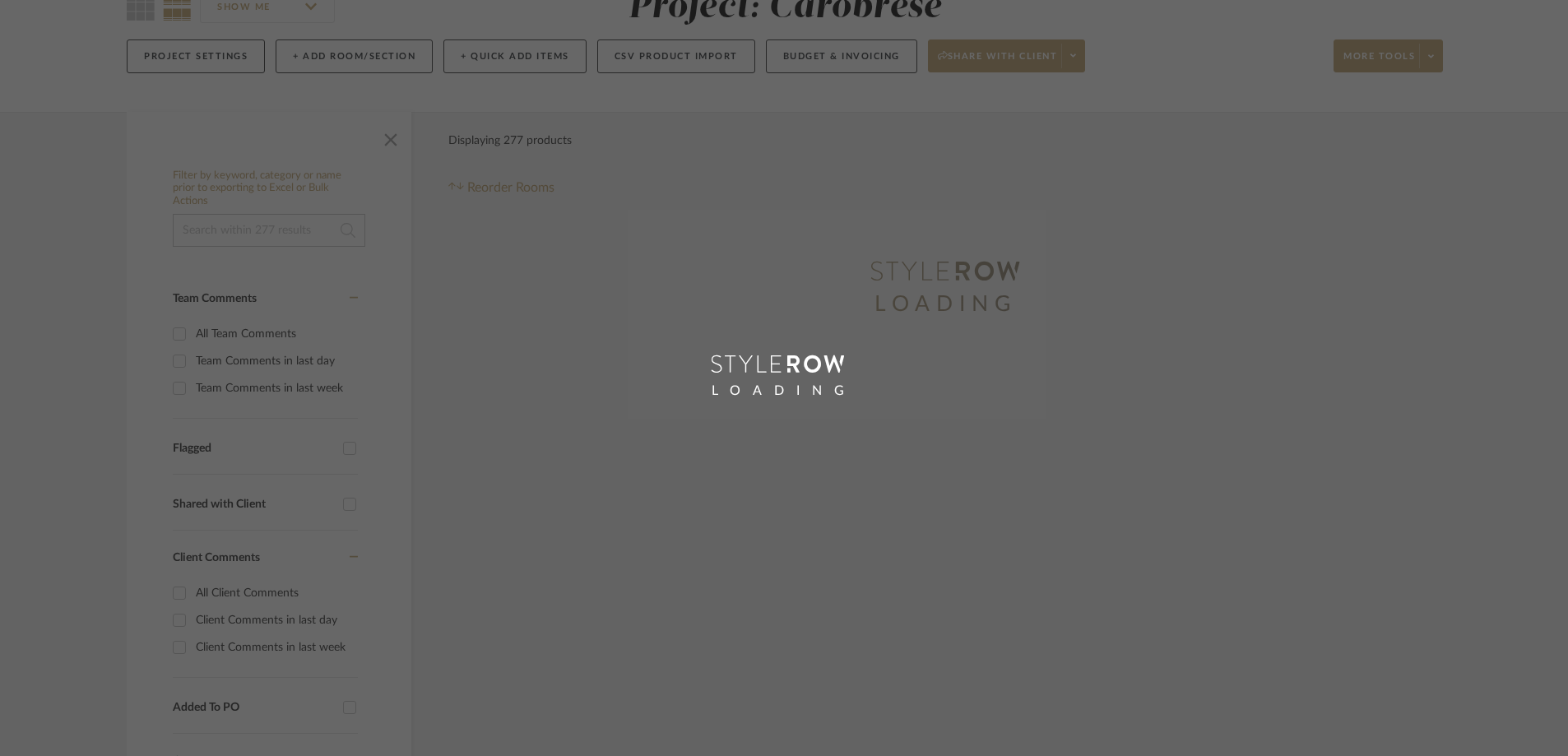
scroll to position [73, 0]
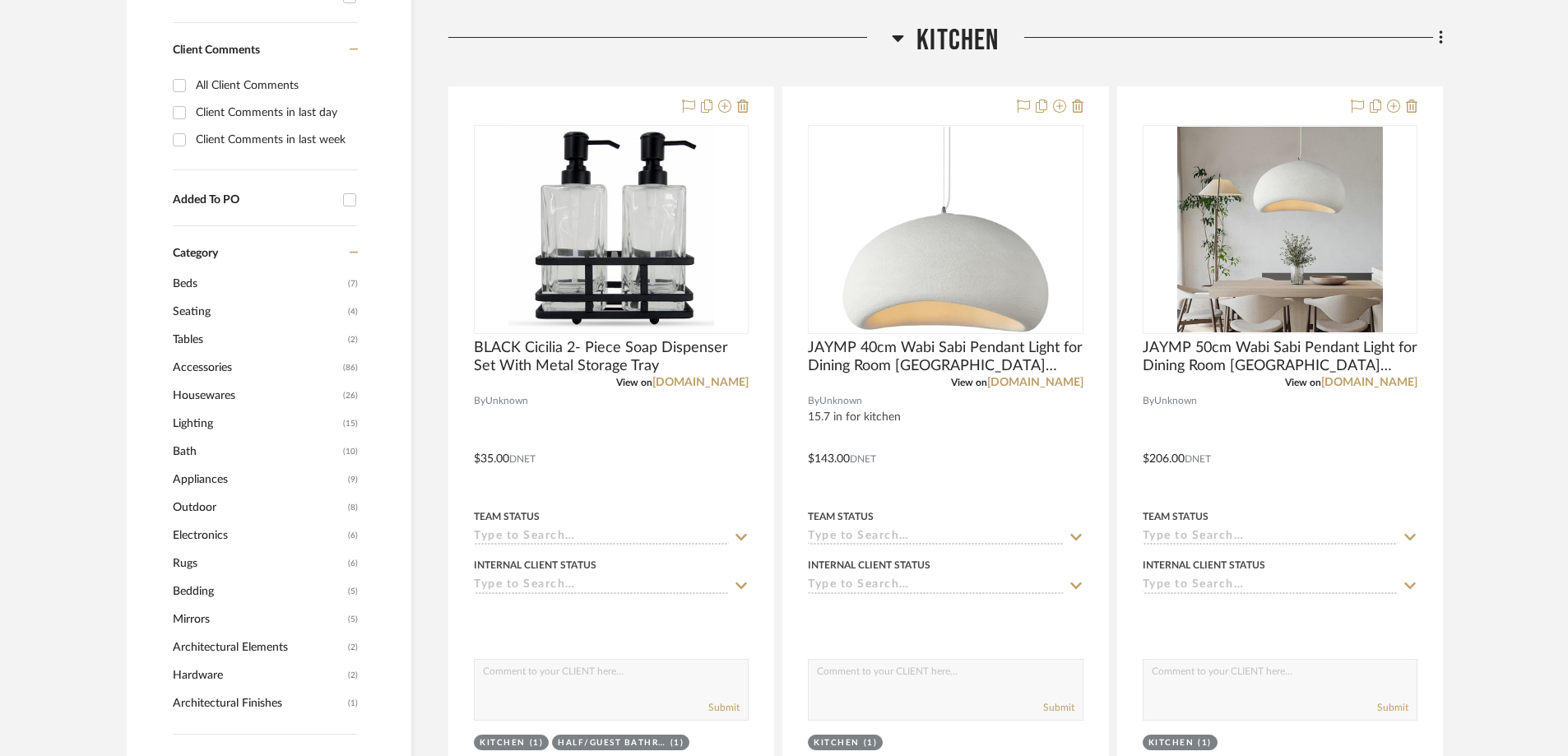
scroll to position [700, 0]
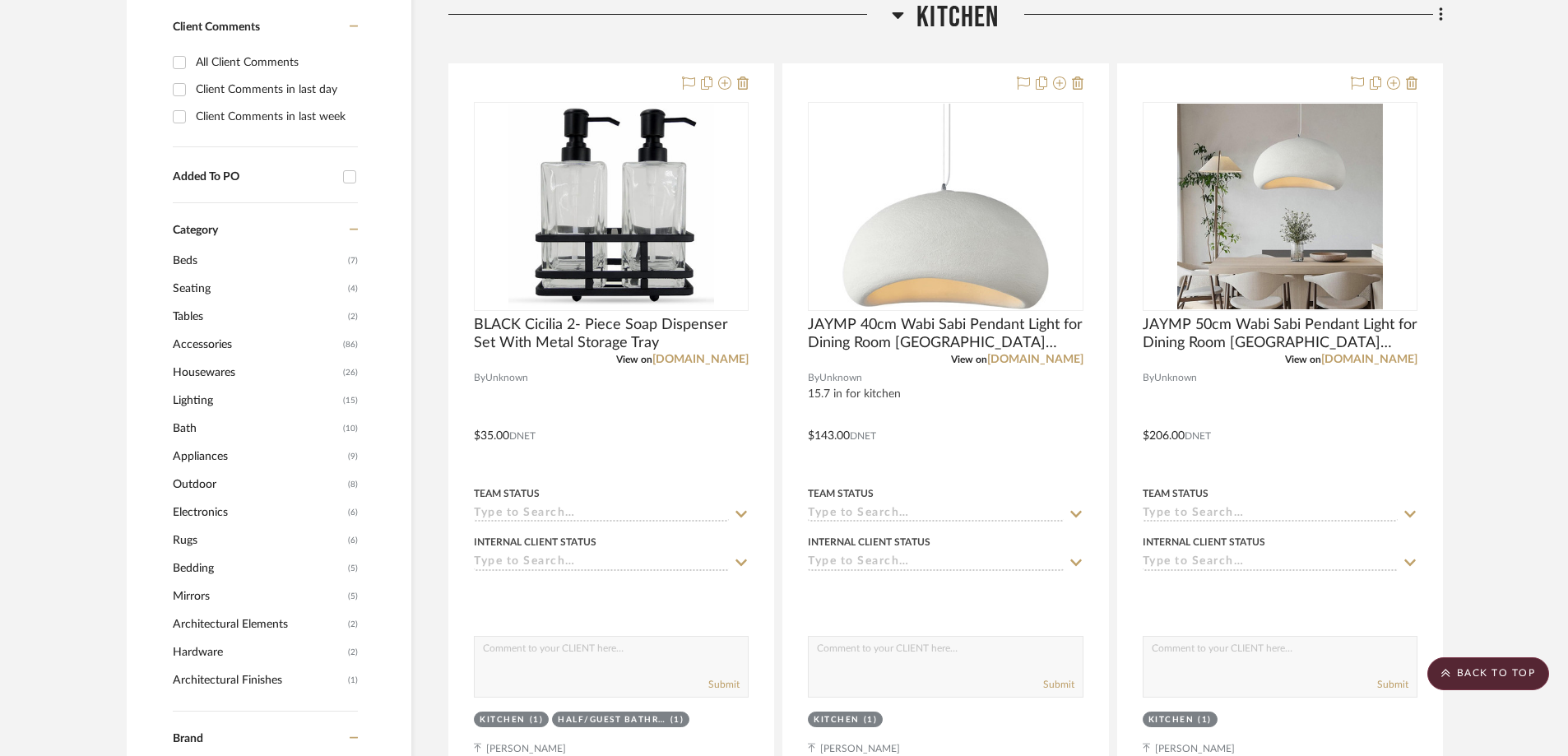
click at [901, 19] on icon at bounding box center [897, 14] width 12 height 20
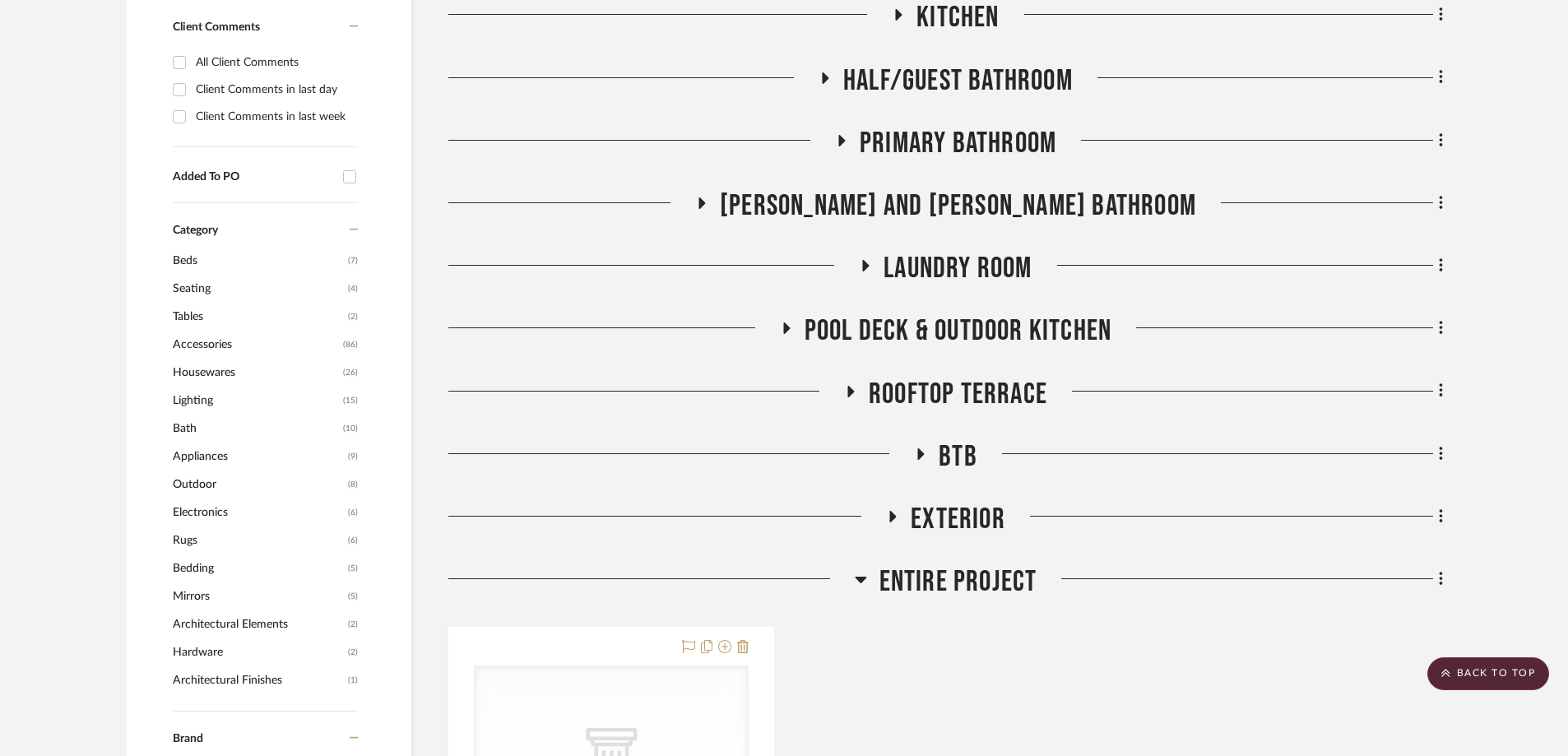
click at [840, 143] on icon at bounding box center [841, 141] width 7 height 11
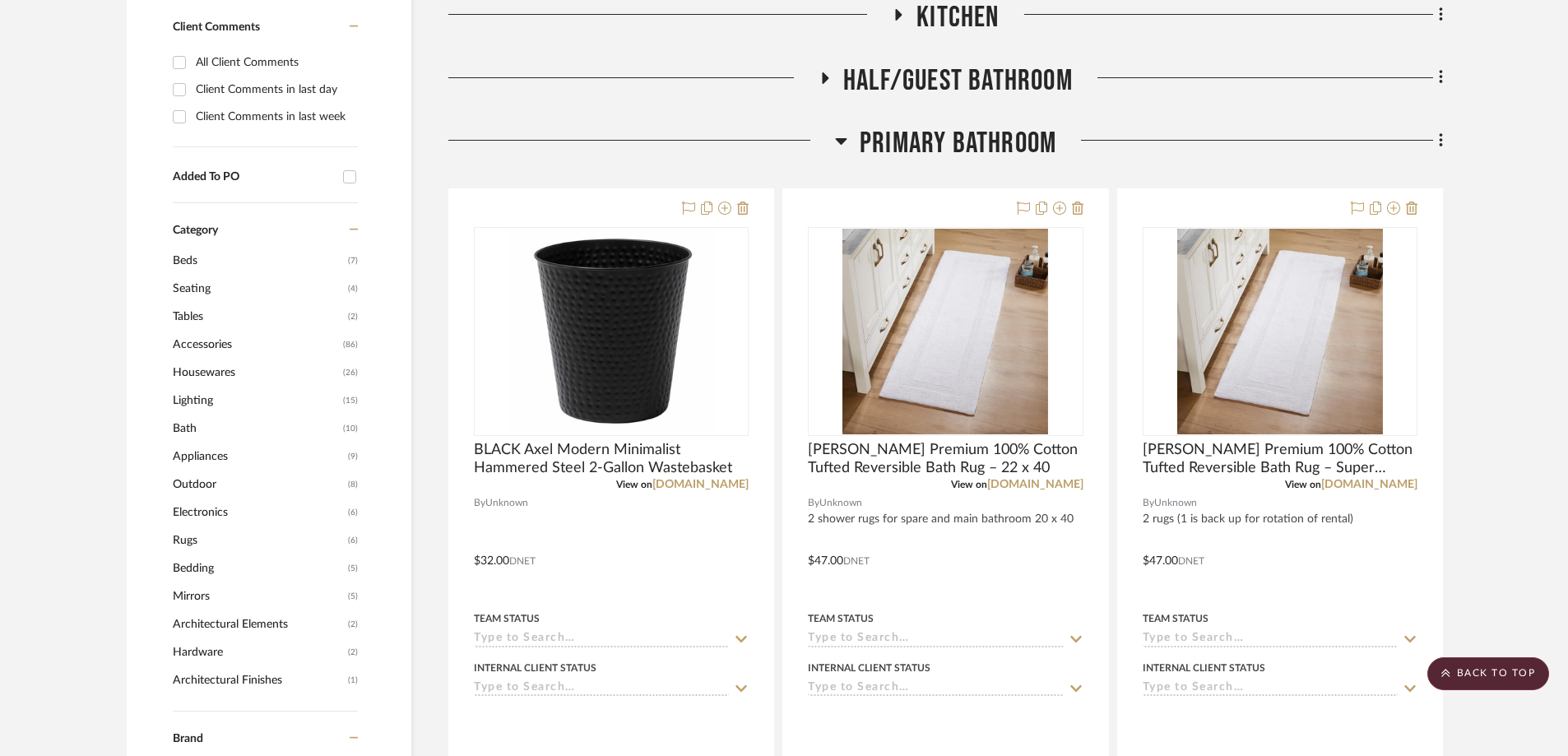
click at [1052, 143] on div at bounding box center [1249, 147] width 386 height 42
click at [1052, 143] on icon at bounding box center [1440, 140] width 5 height 18
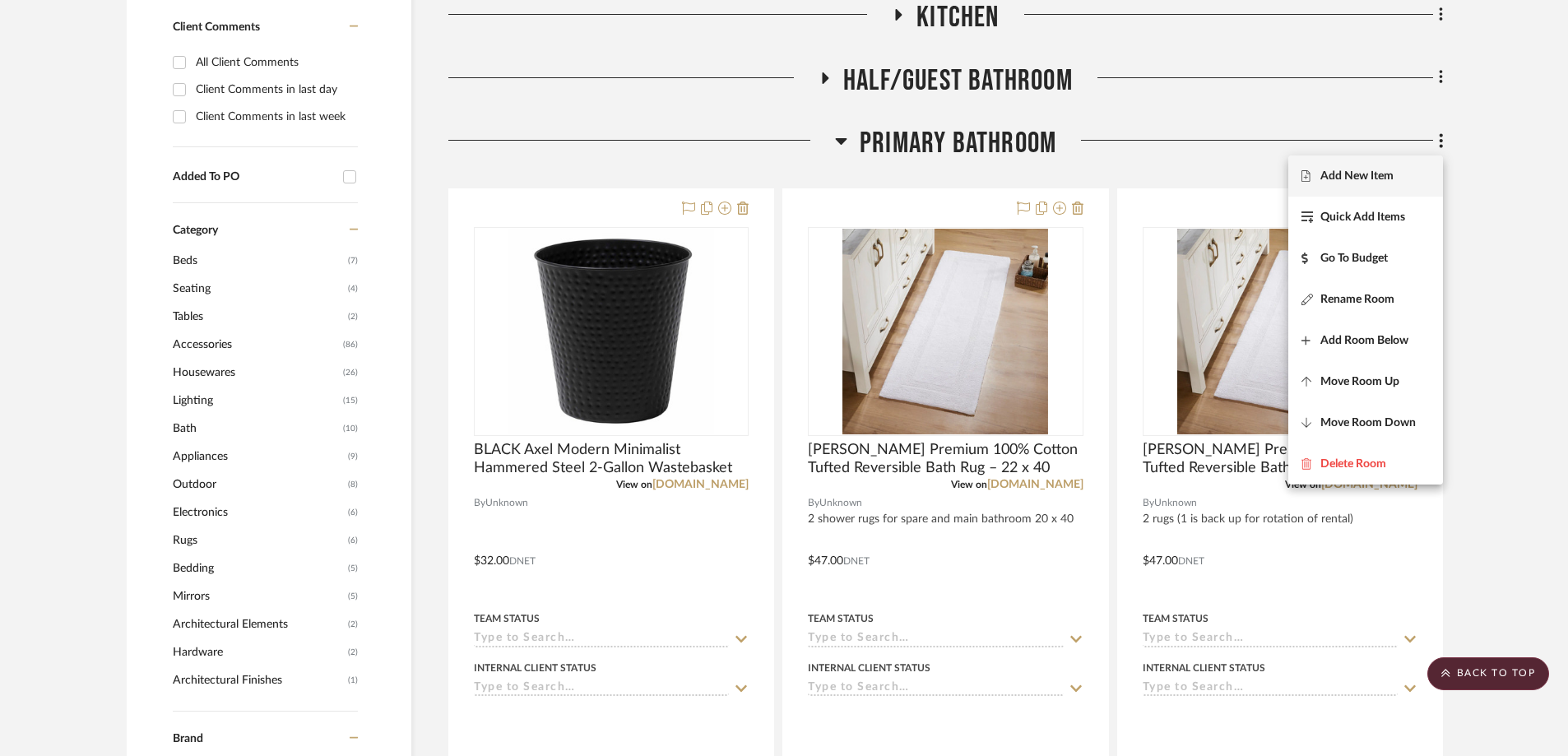
click at [1052, 181] on span "Add New Item" at bounding box center [1356, 175] width 73 height 14
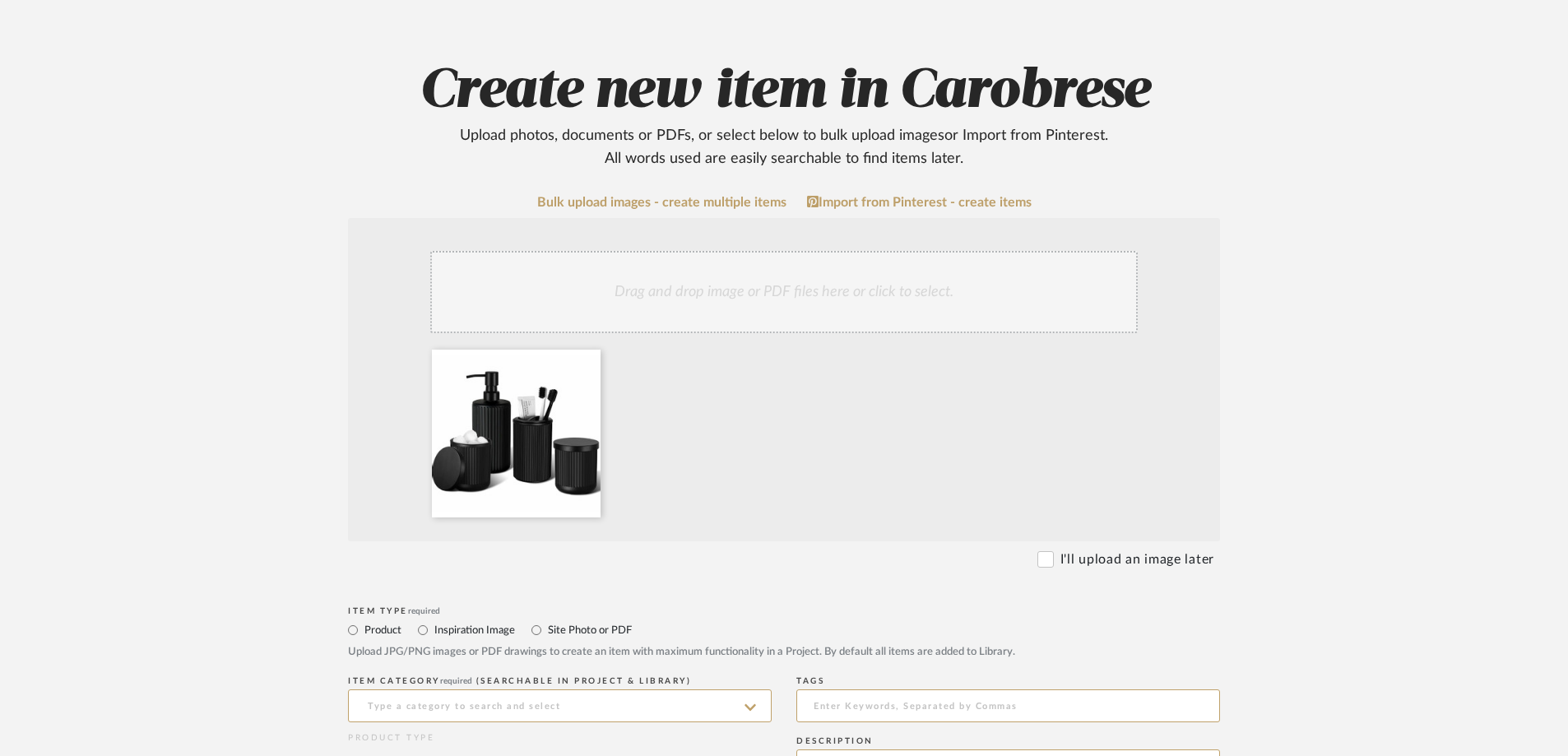
scroll to position [412, 0]
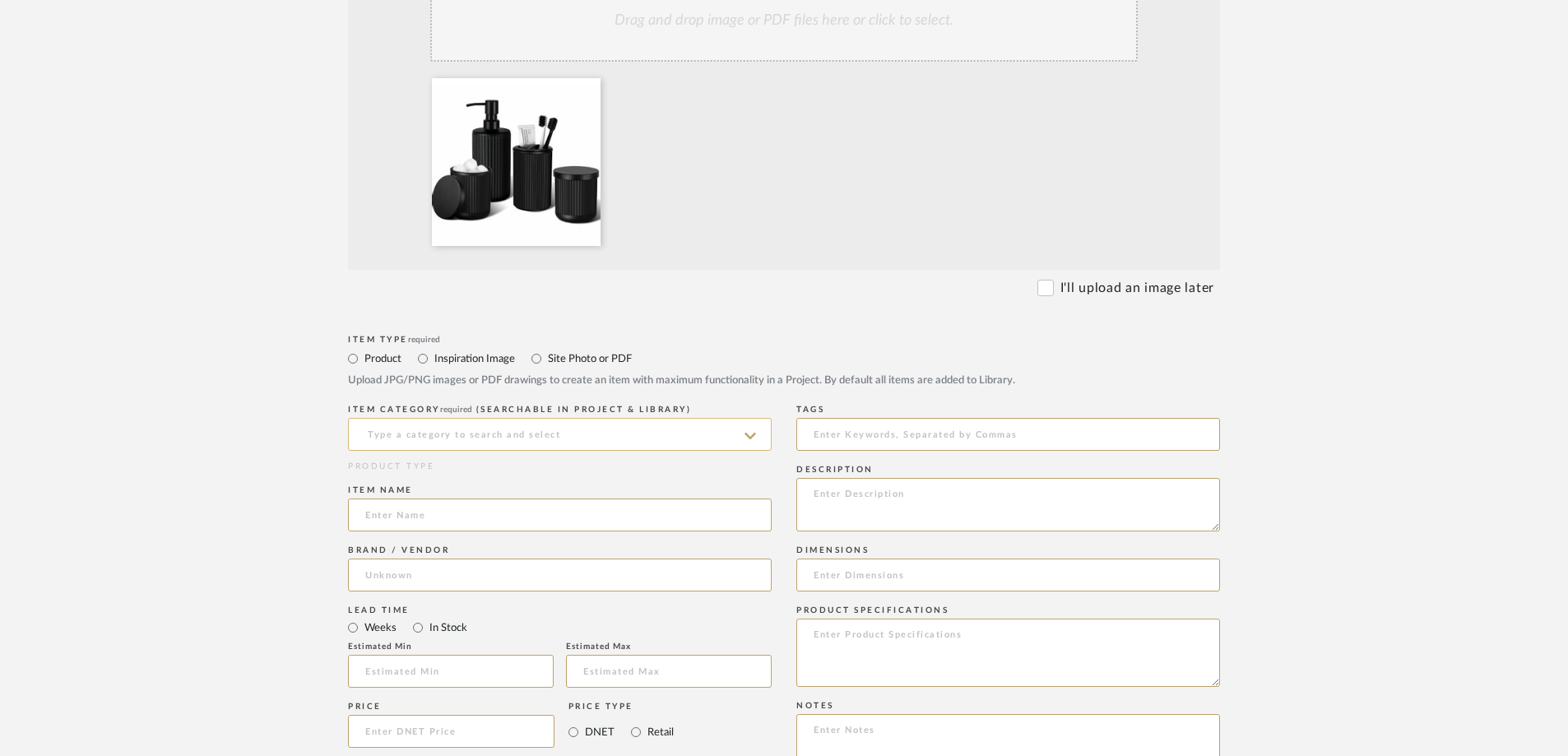
click at [454, 436] on input at bounding box center [560, 434] width 423 height 33
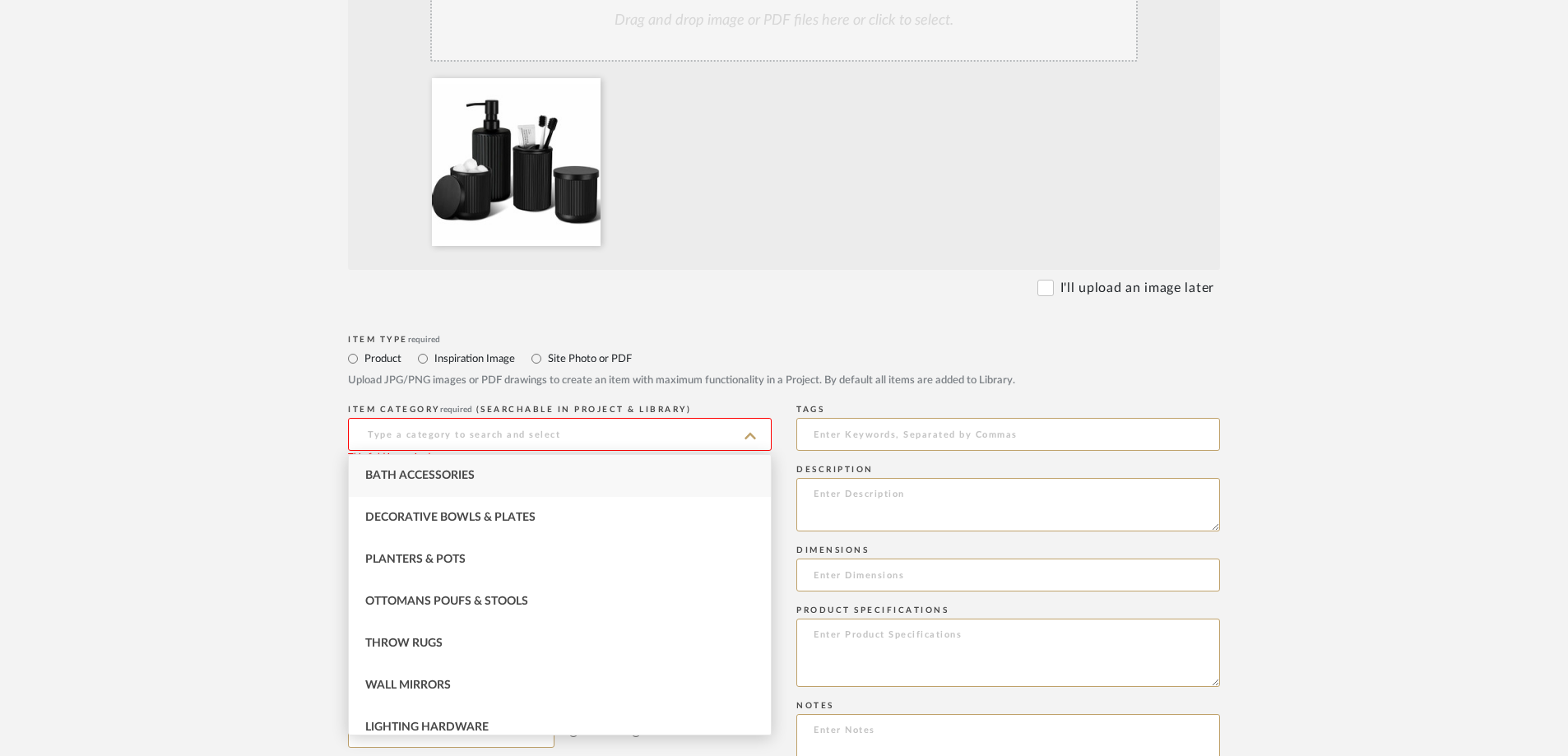
click at [442, 481] on span "Bath Accessories" at bounding box center [420, 476] width 109 height 11
type input "Bath Accessories"
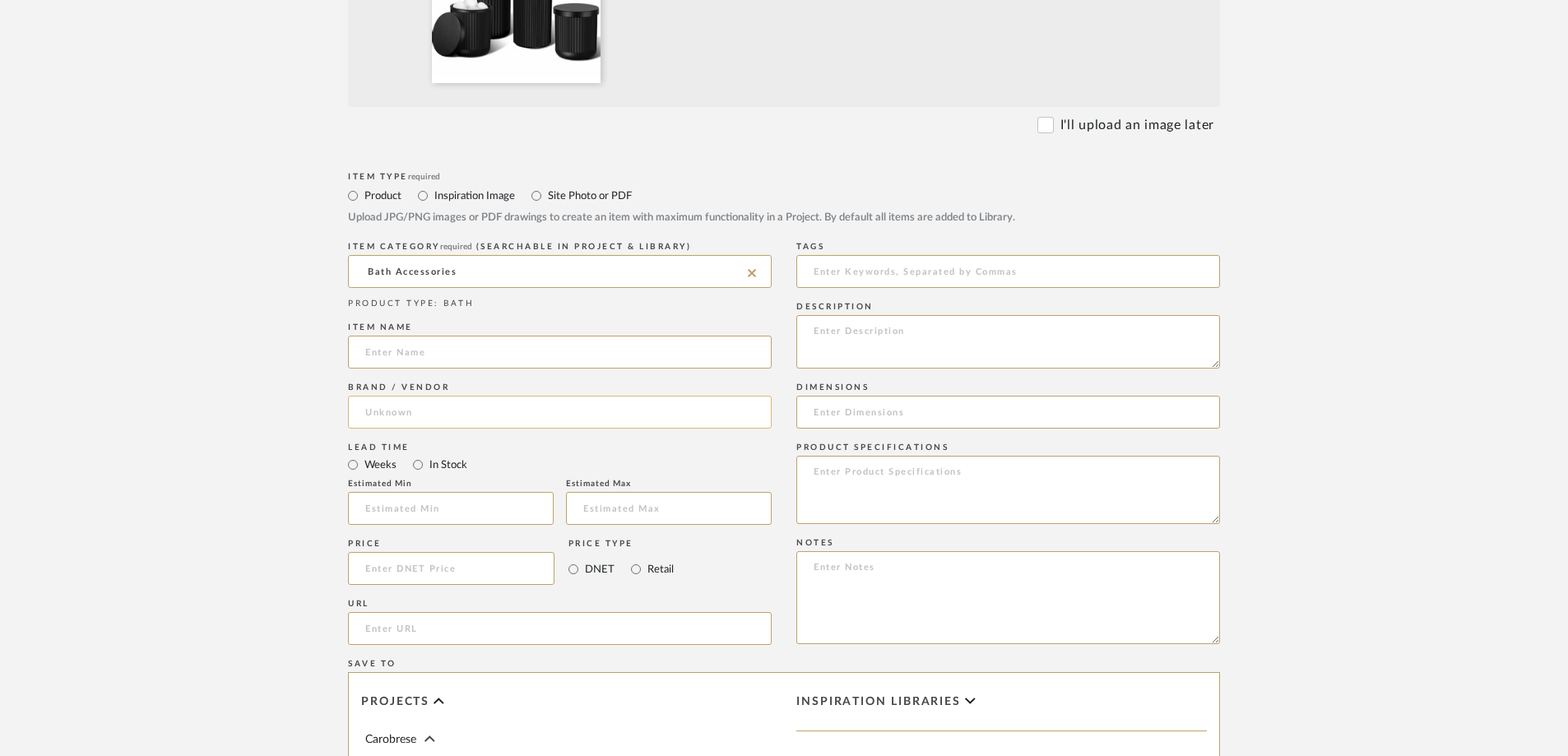
scroll to position [576, 0]
paste input "Matte Black Bathroom Accessories Set, 4 Pcs Glass Bathroom Accessory Set, Soap …"
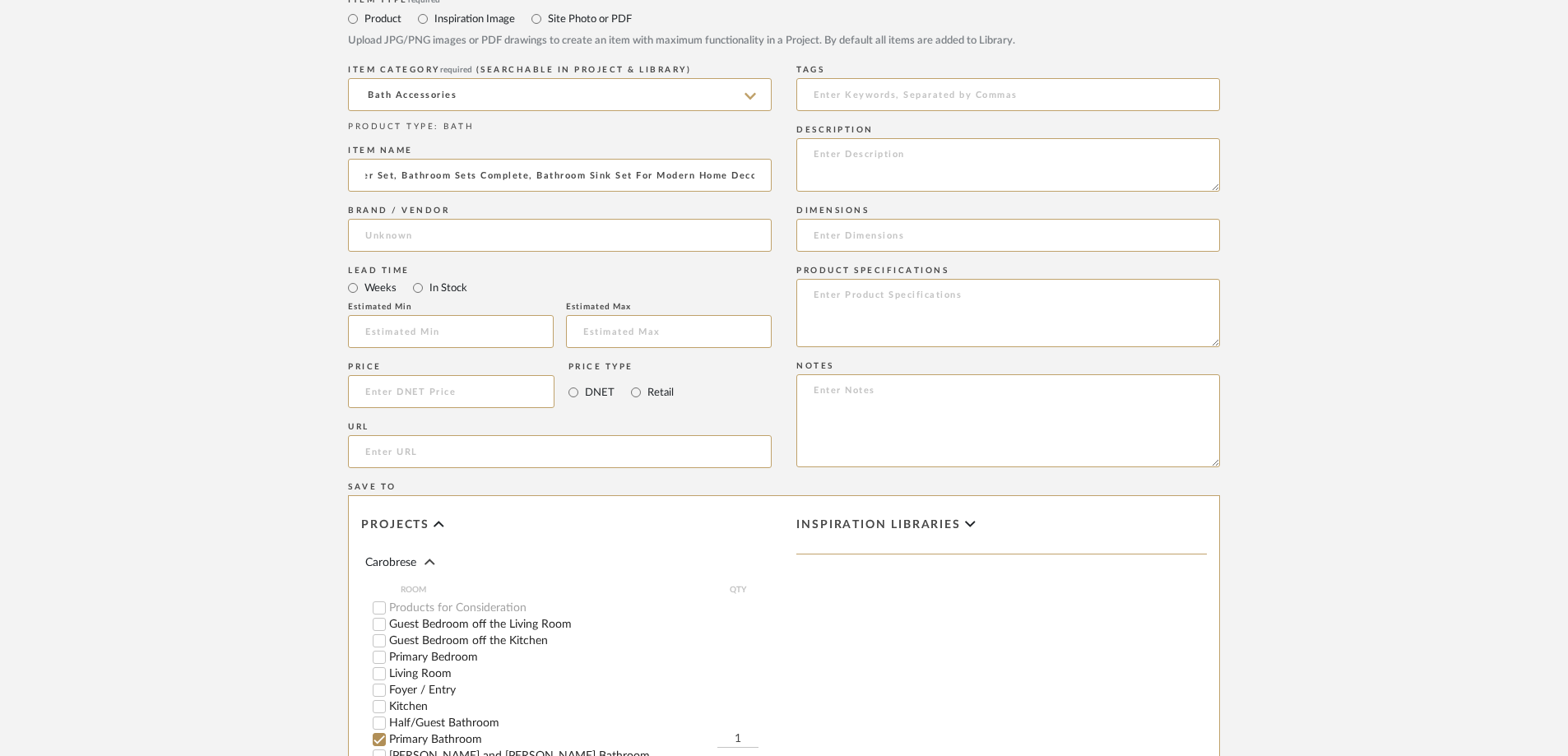
scroll to position [823, 0]
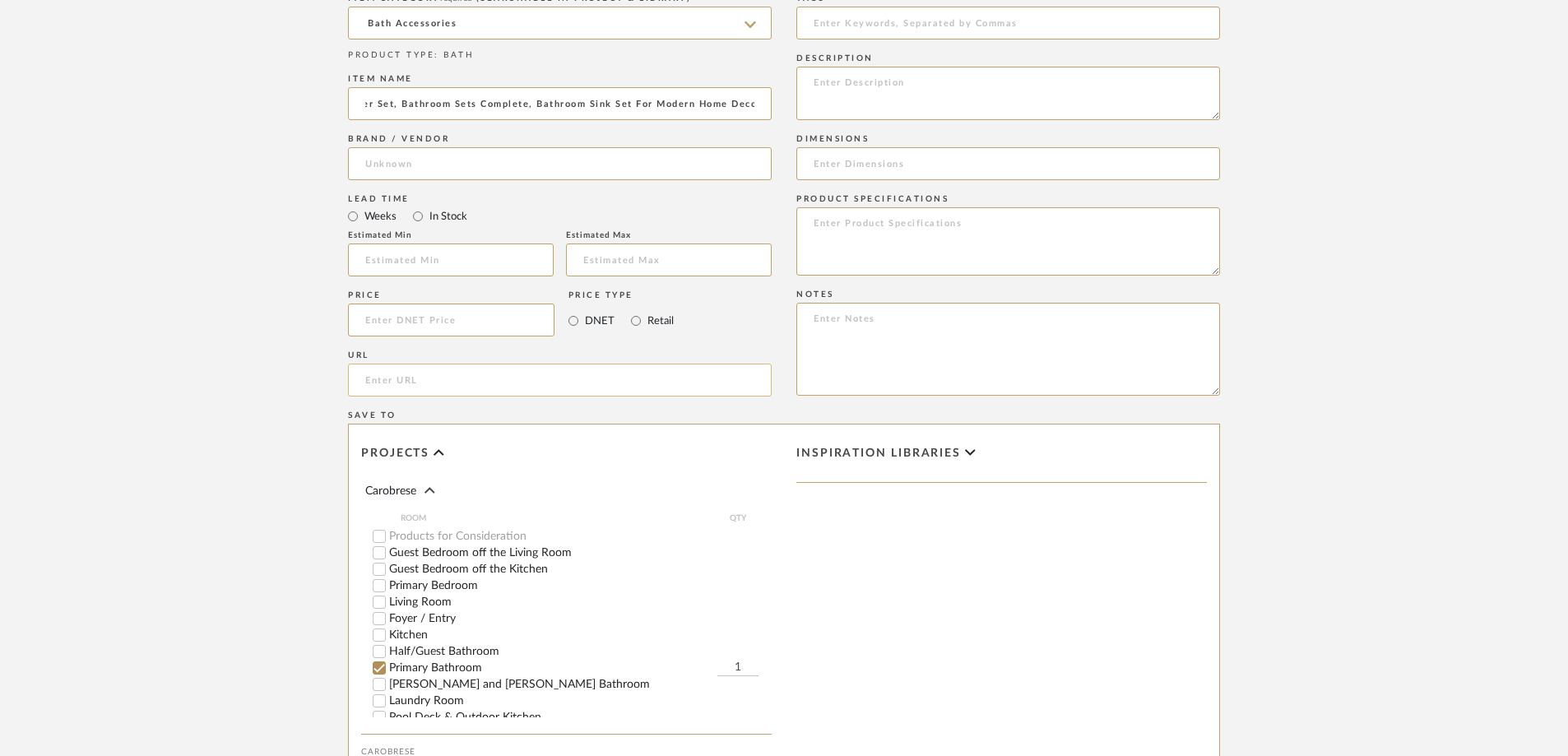
type input "Matte Black Bathroom Accessories Set, 4 Pcs Glass Bathroom Accessory Set, Soap …"
click at [451, 381] on input "url" at bounding box center [560, 380] width 423 height 33
type input "86"
click at [271, 407] on form "Bulk upload images - create multiple items Import from Pinterest - create items…" at bounding box center [784, 196] width 1048 height 1368
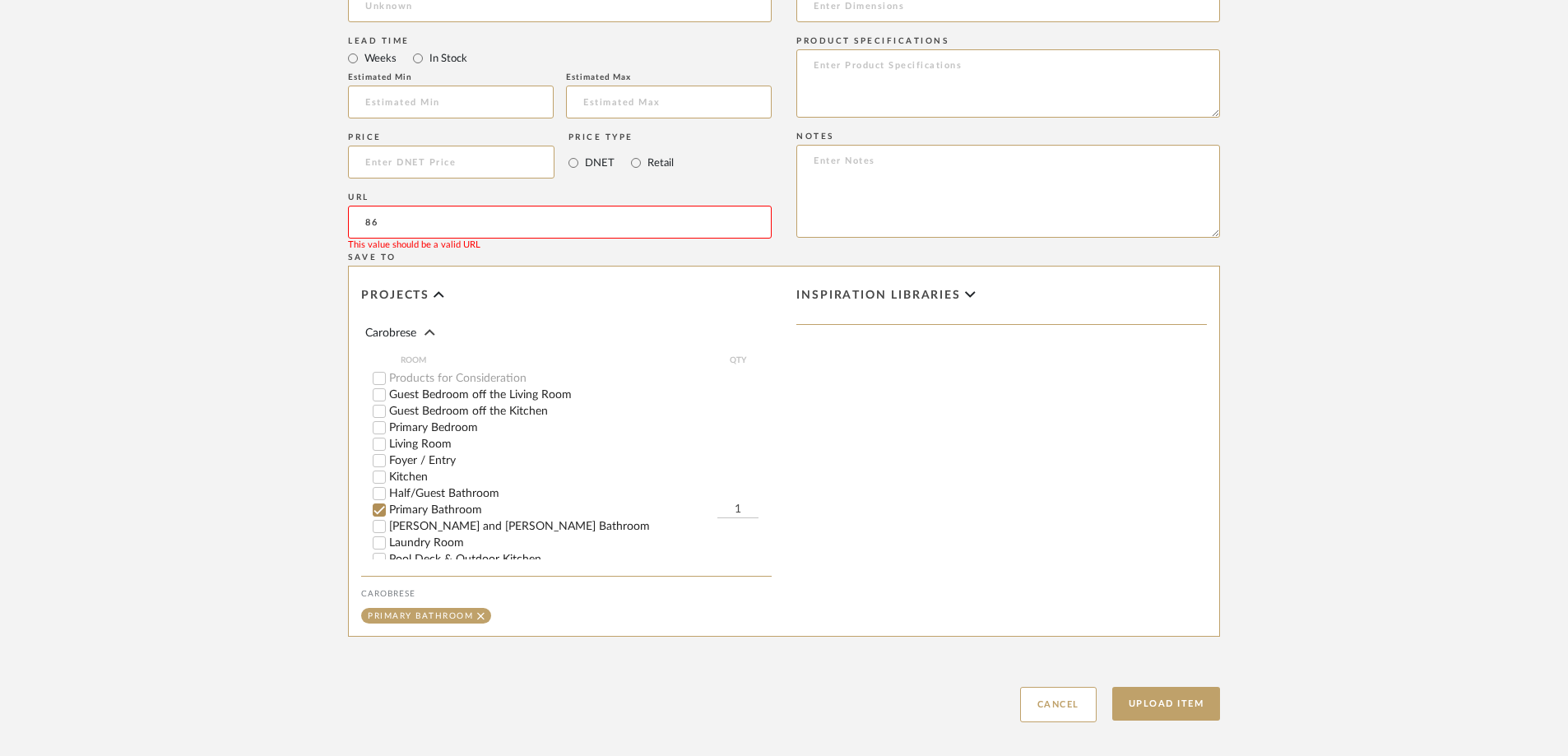
scroll to position [987, 0]
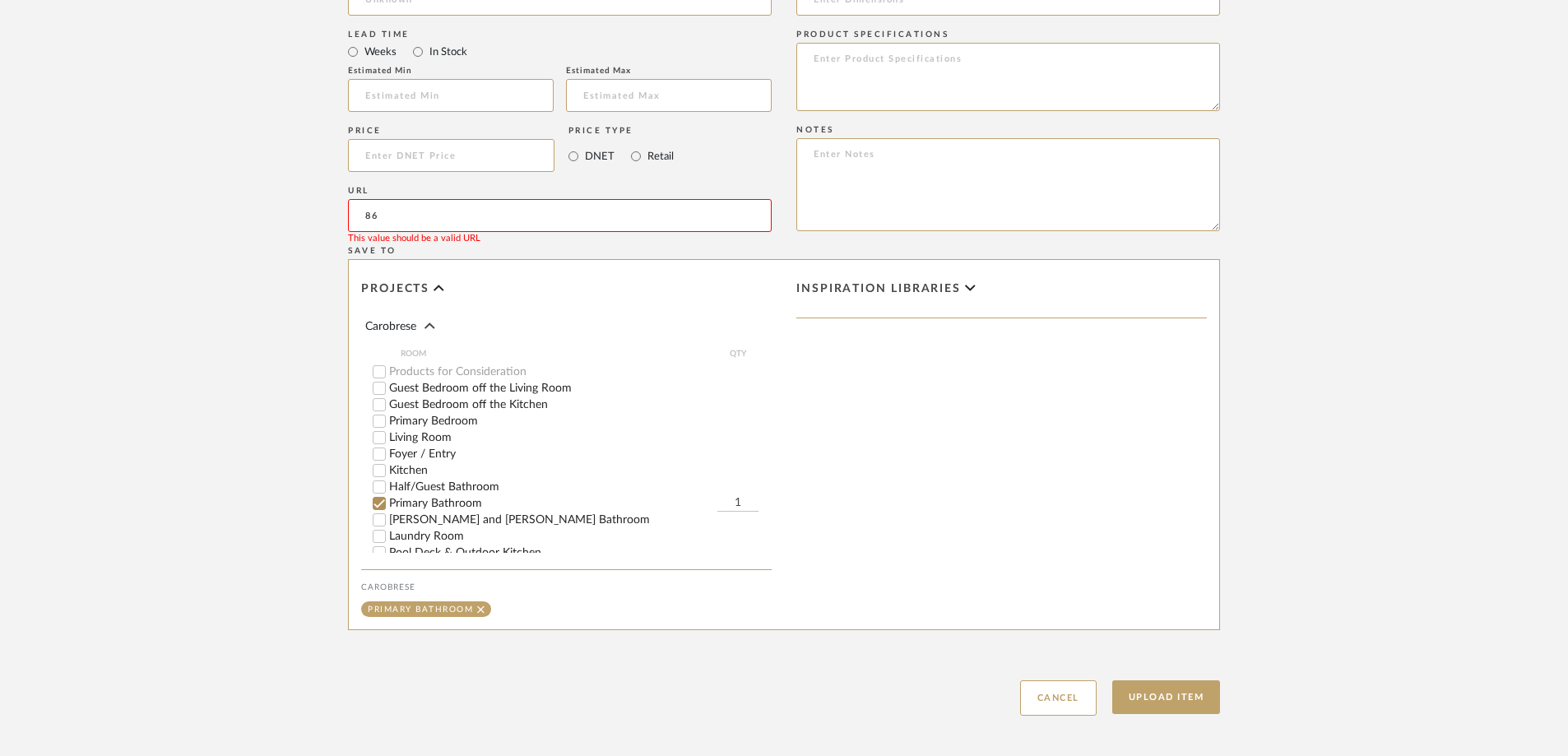
click at [380, 519] on input "[PERSON_NAME] and [PERSON_NAME] Bathroom" at bounding box center [380, 520] width 17 height 17
drag, startPoint x: 380, startPoint y: 220, endPoint x: 356, endPoint y: 220, distance: 24.0
click at [356, 220] on input "86" at bounding box center [560, 215] width 423 height 33
click at [382, 219] on input "86" at bounding box center [560, 215] width 423 height 33
paste input "[URL][DOMAIN_NAME]"
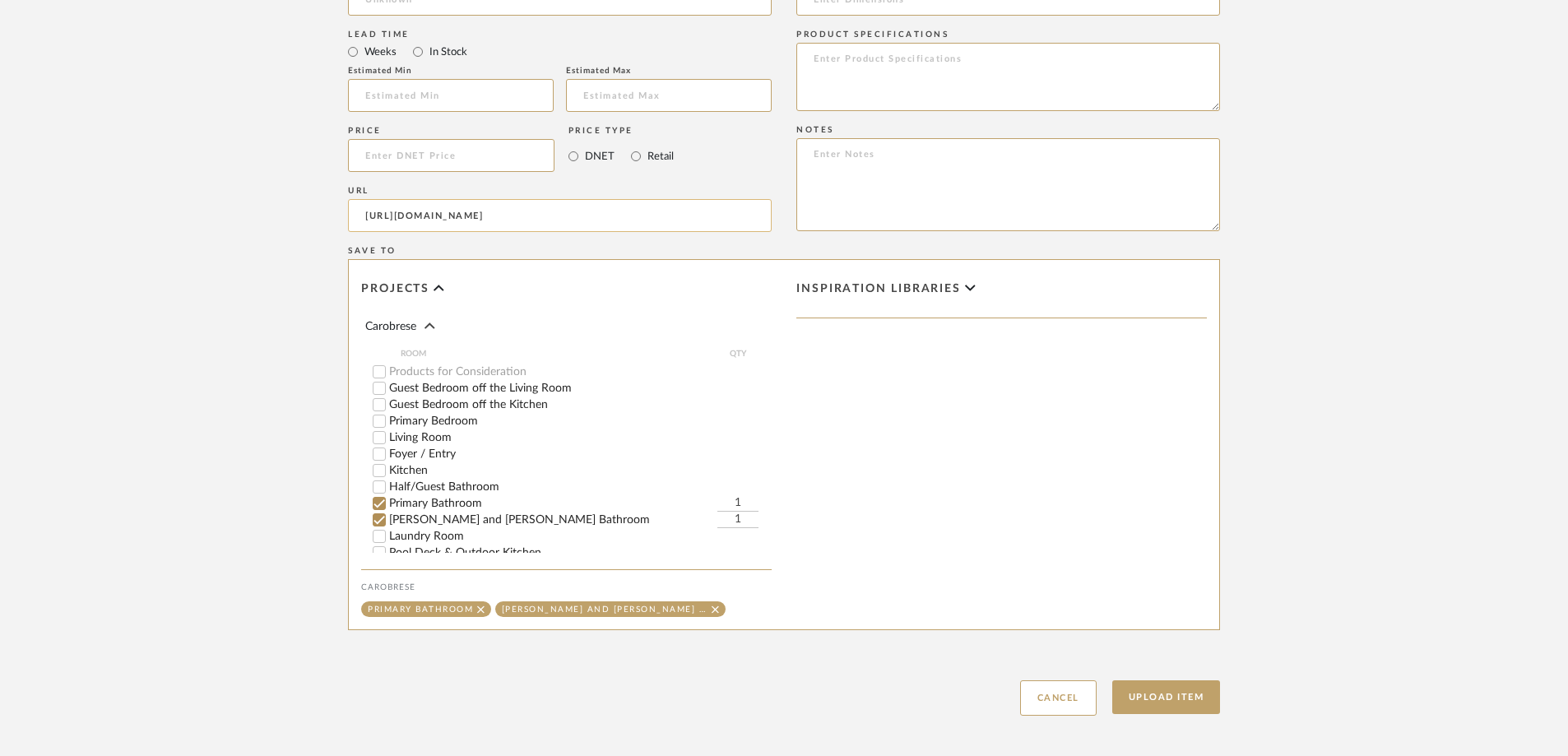
scroll to position [0, 1129]
type input "[URL][DOMAIN_NAME]"
click at [1052, 403] on form "Bulk upload images - create multiple items Import from Pinterest - create items…" at bounding box center [784, 32] width 1048 height 1368
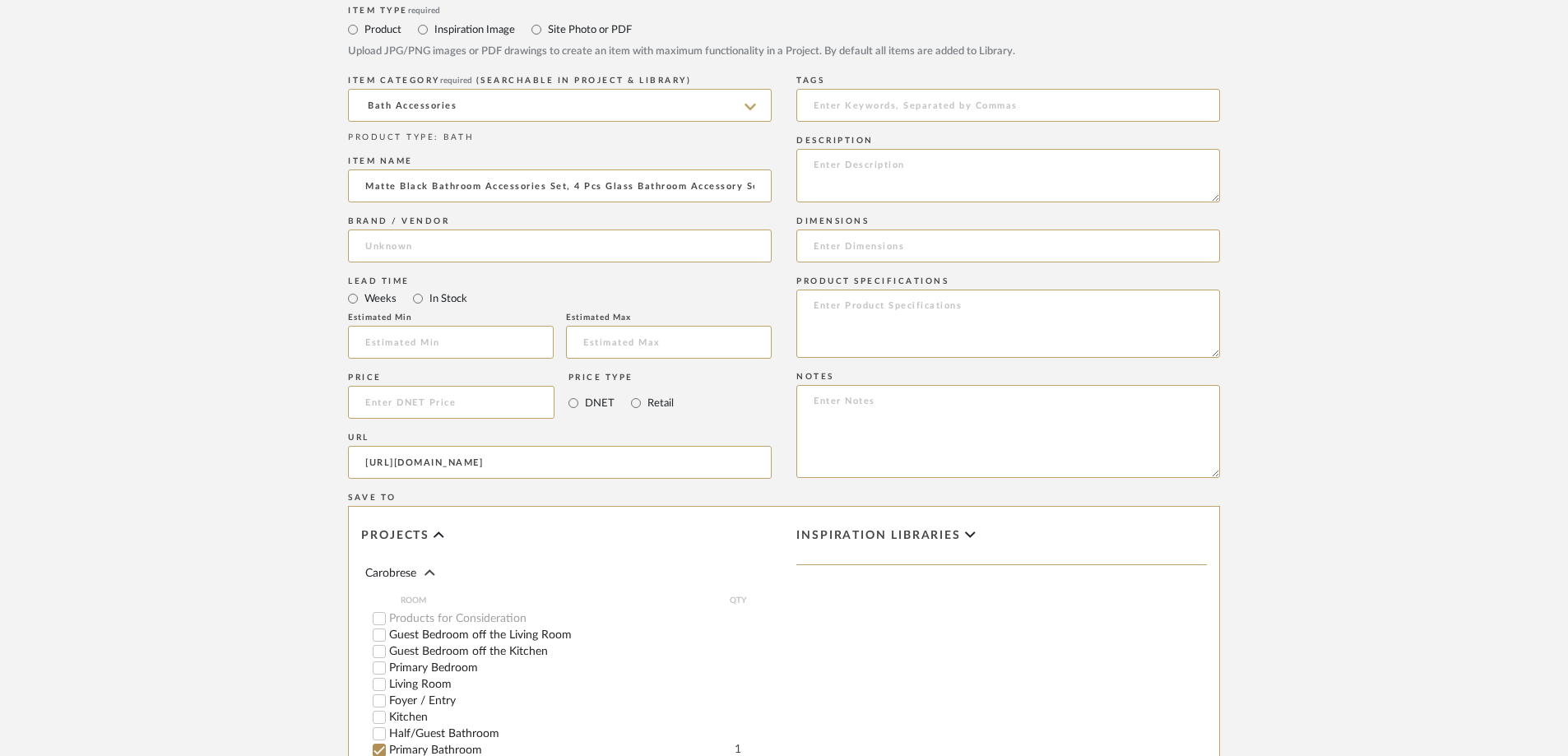
scroll to position [1064, 0]
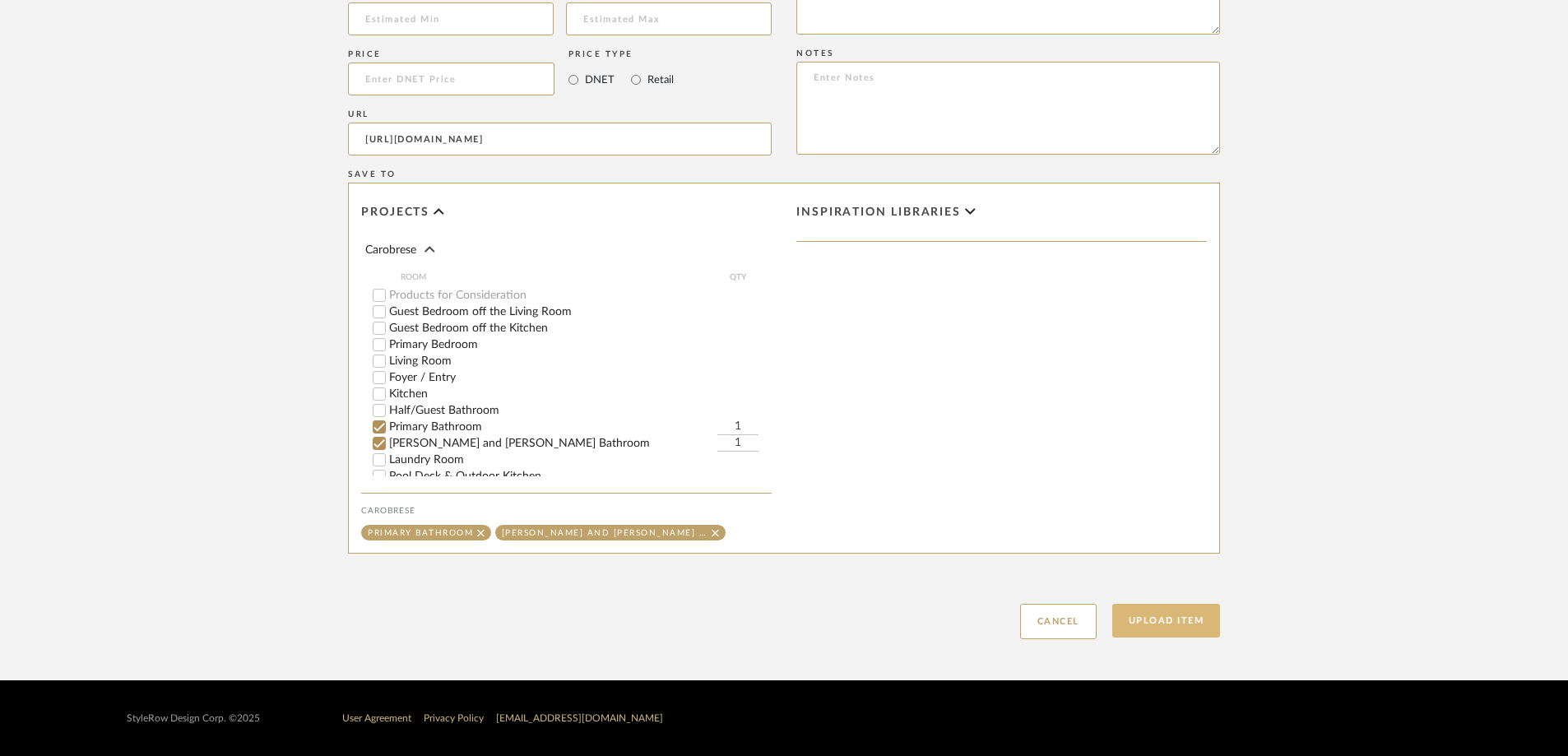
click at [1052, 525] on button "Upload Item" at bounding box center [1166, 621] width 108 height 34
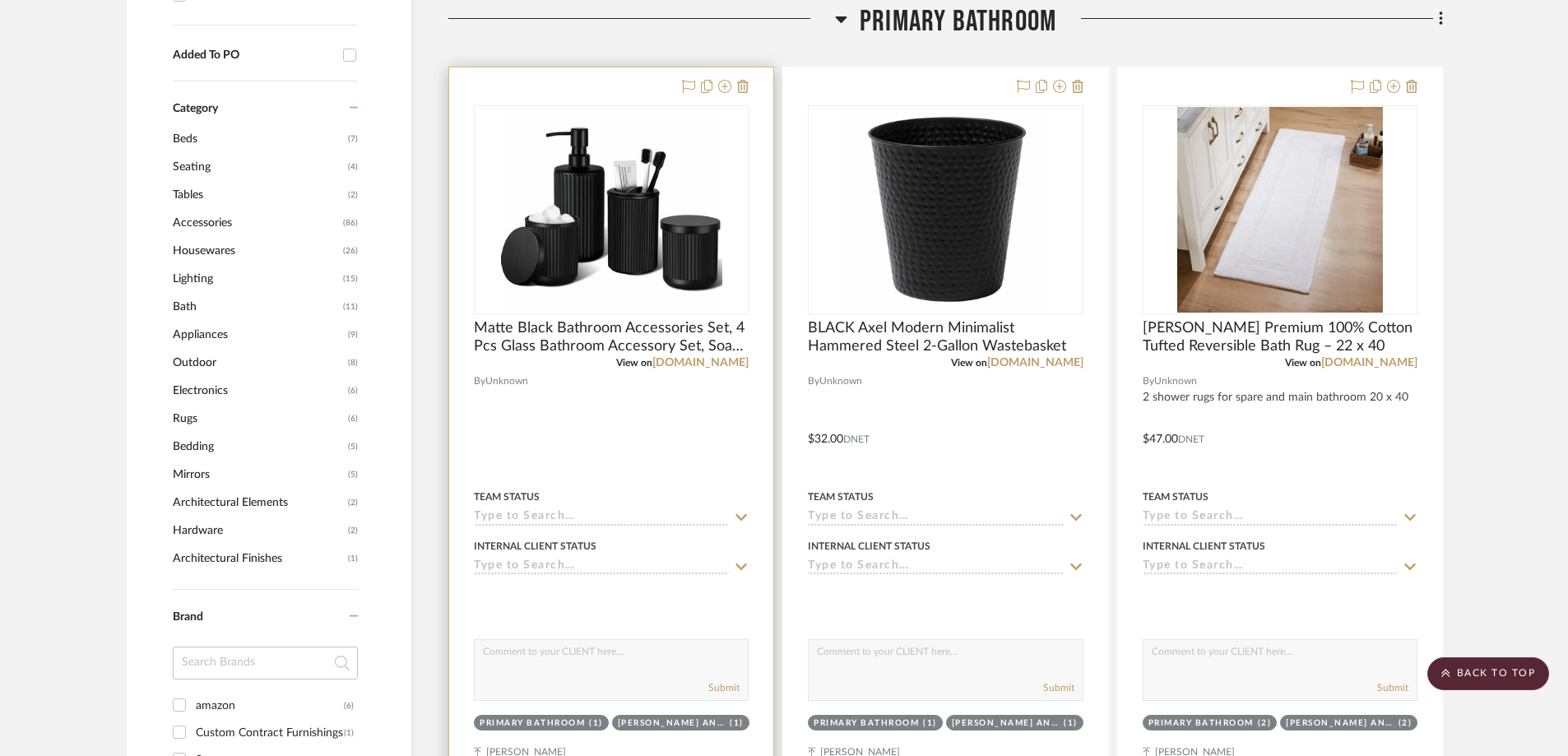
scroll to position [825, 0]
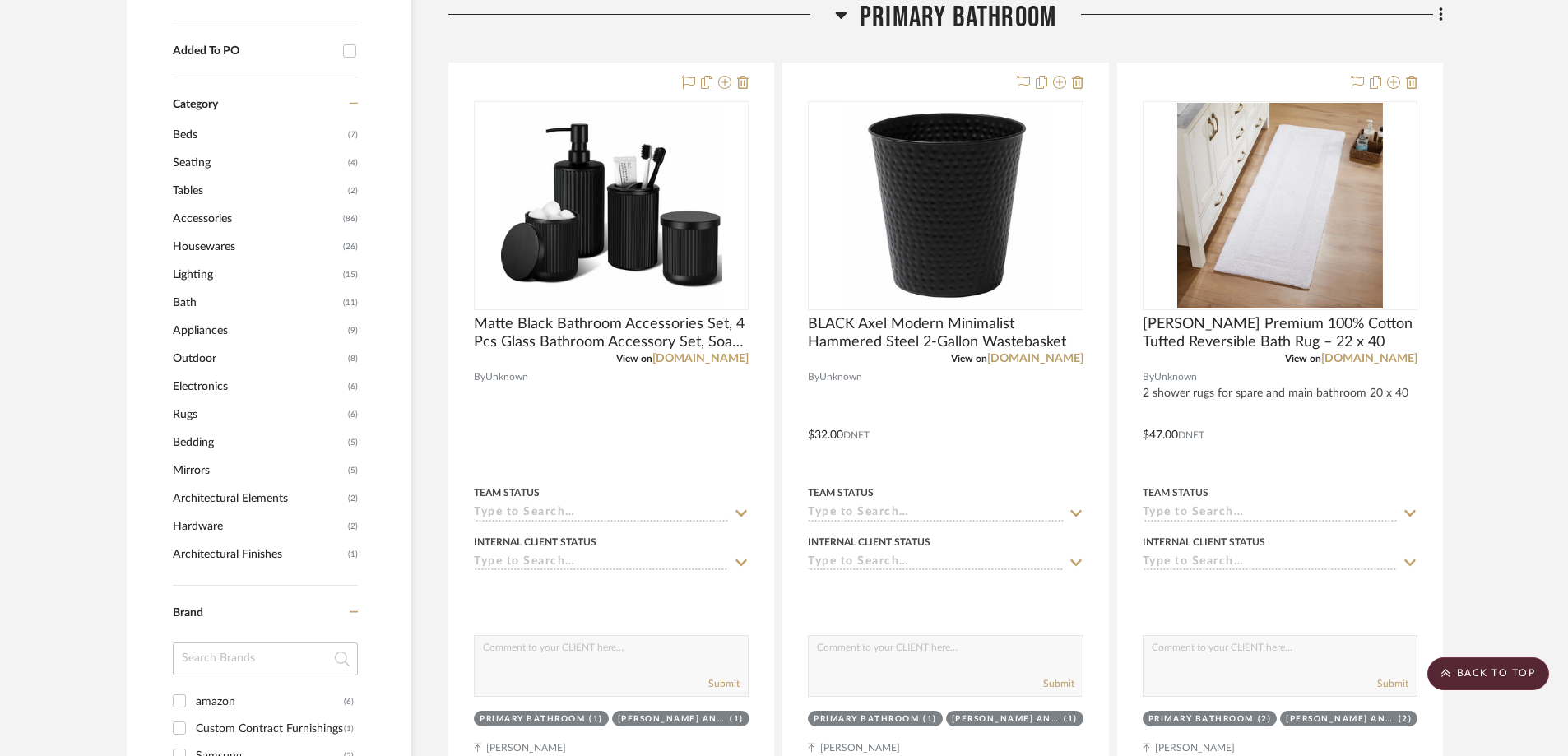
click at [837, 21] on icon at bounding box center [840, 14] width 12 height 20
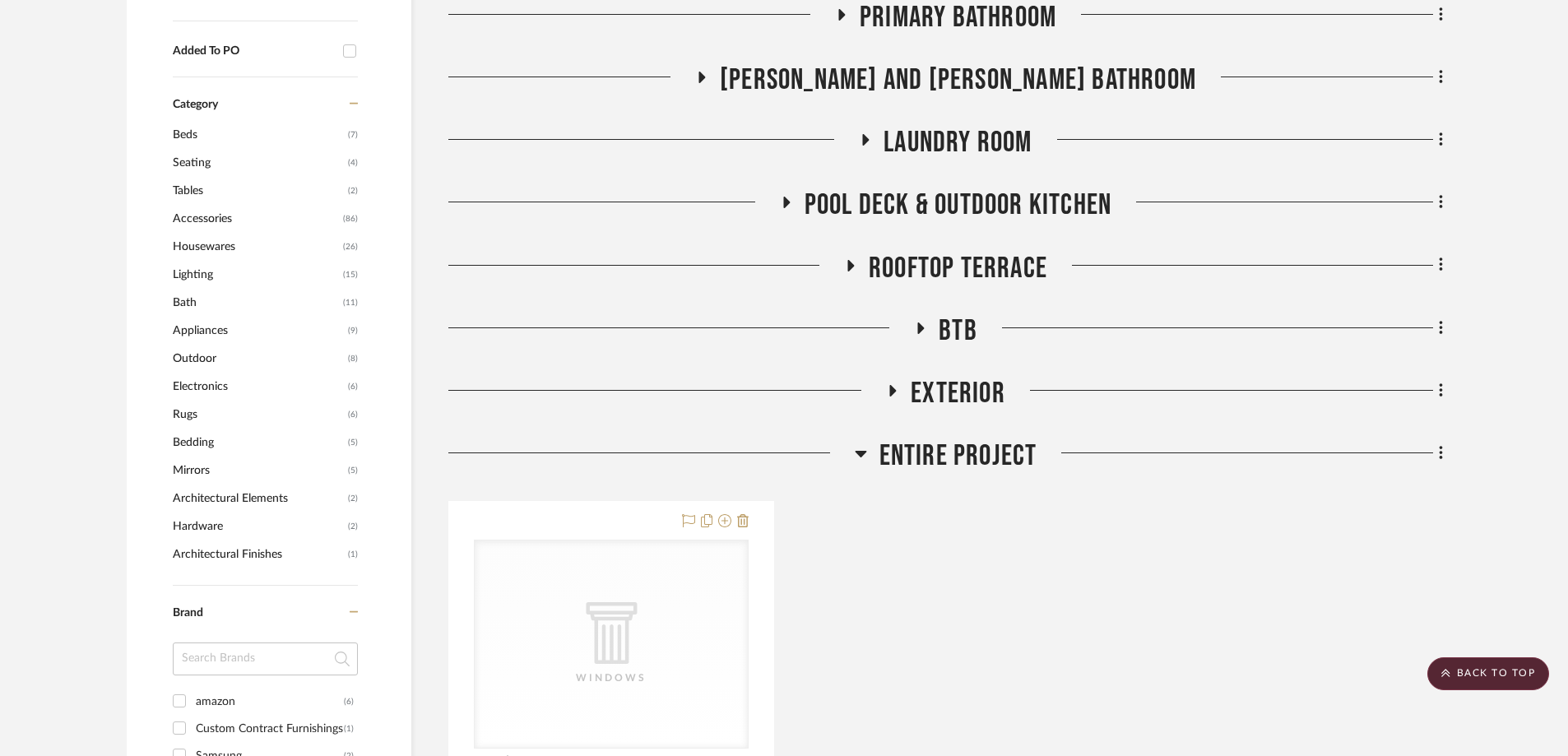
click at [865, 454] on icon at bounding box center [860, 454] width 11 height 7
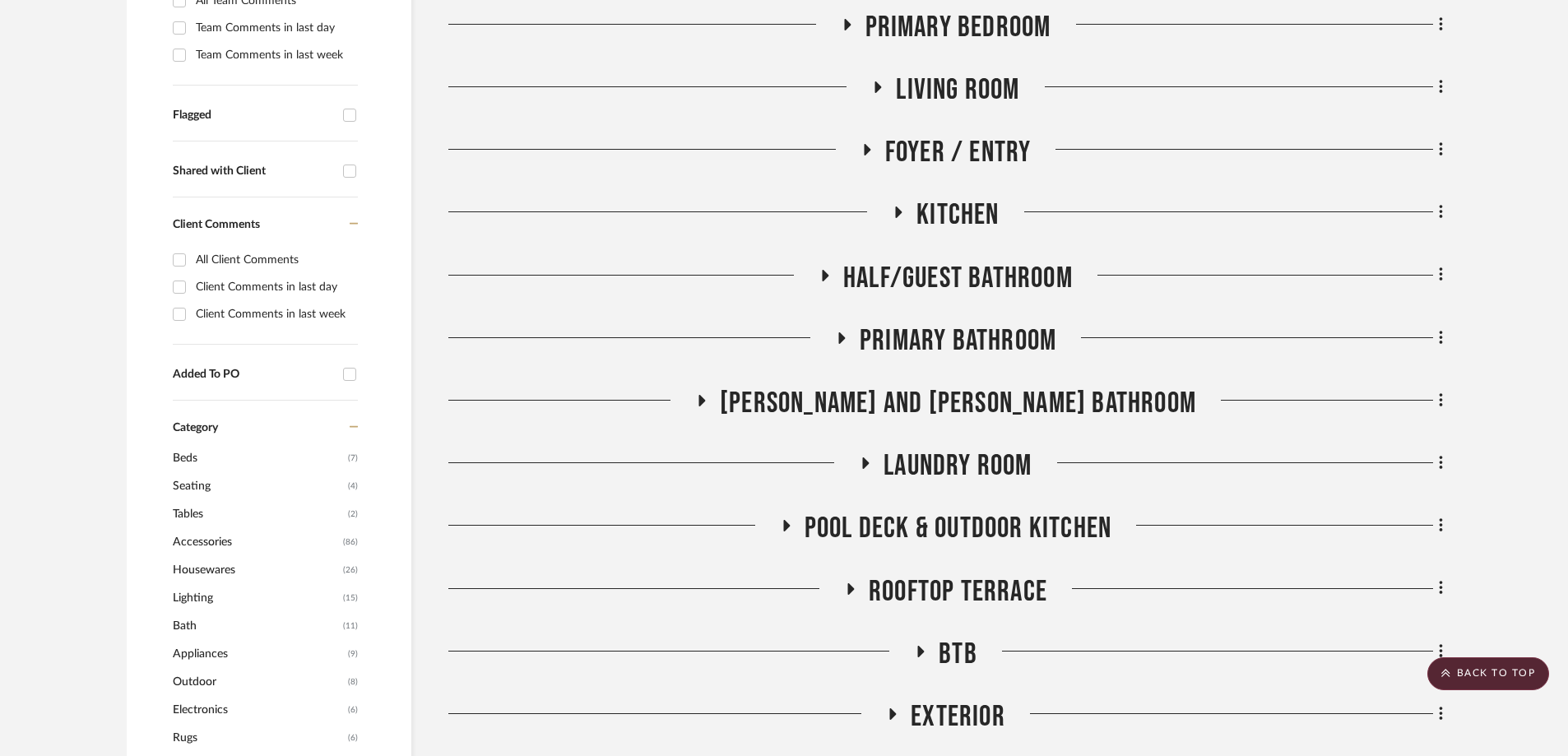
scroll to position [414, 0]
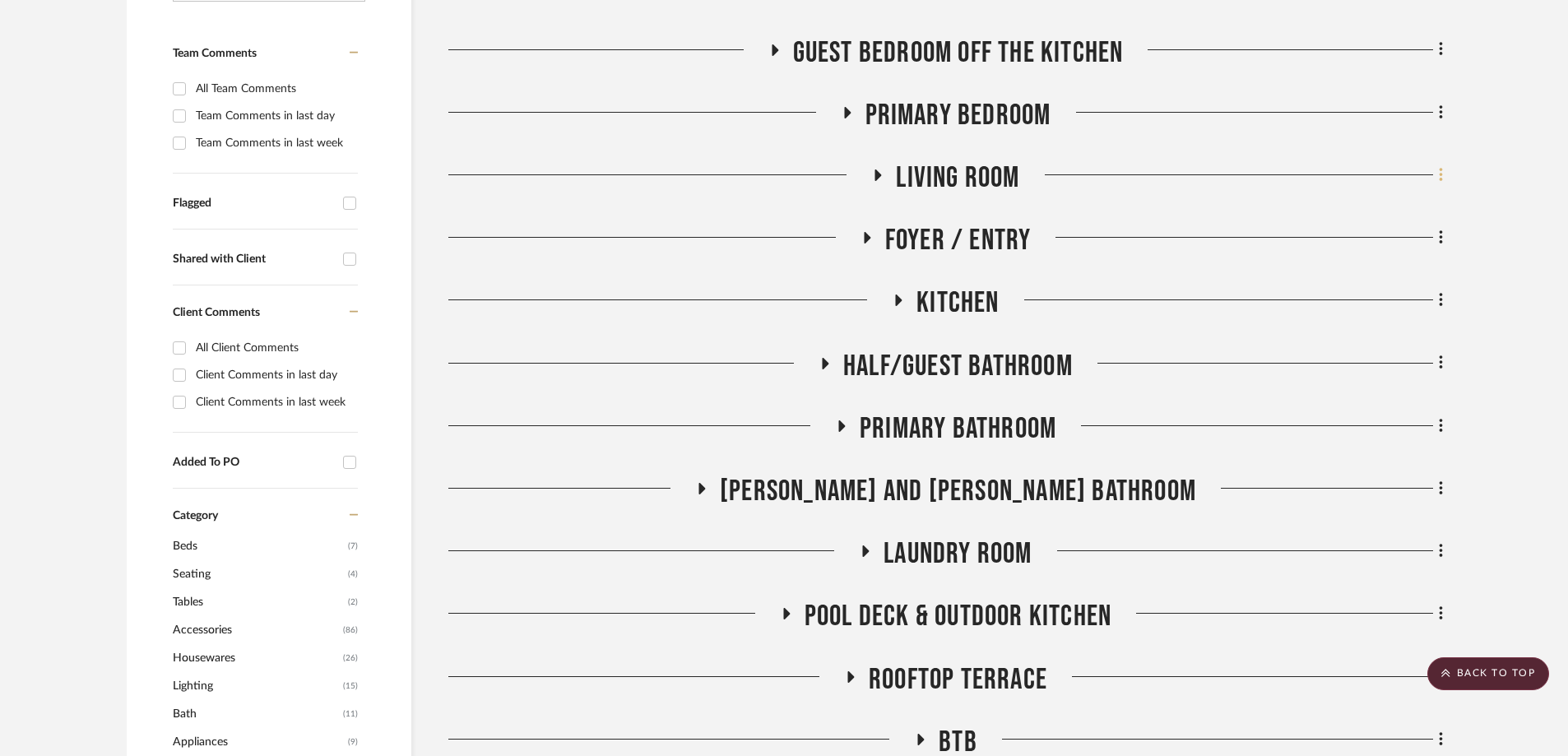
click at [1052, 175] on icon at bounding box center [1440, 175] width 5 height 18
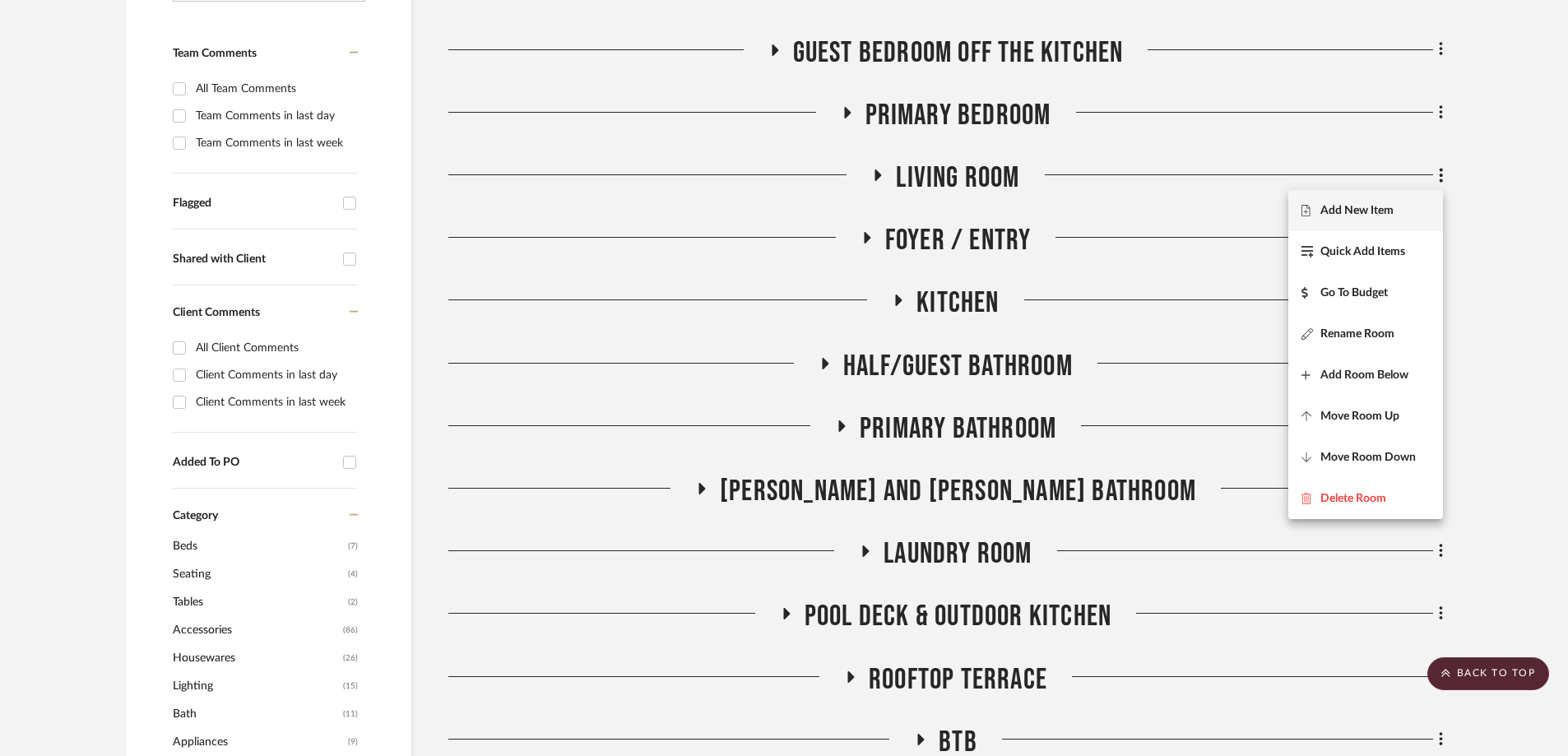
click at [1052, 210] on span "Add New Item" at bounding box center [1356, 211] width 73 height 14
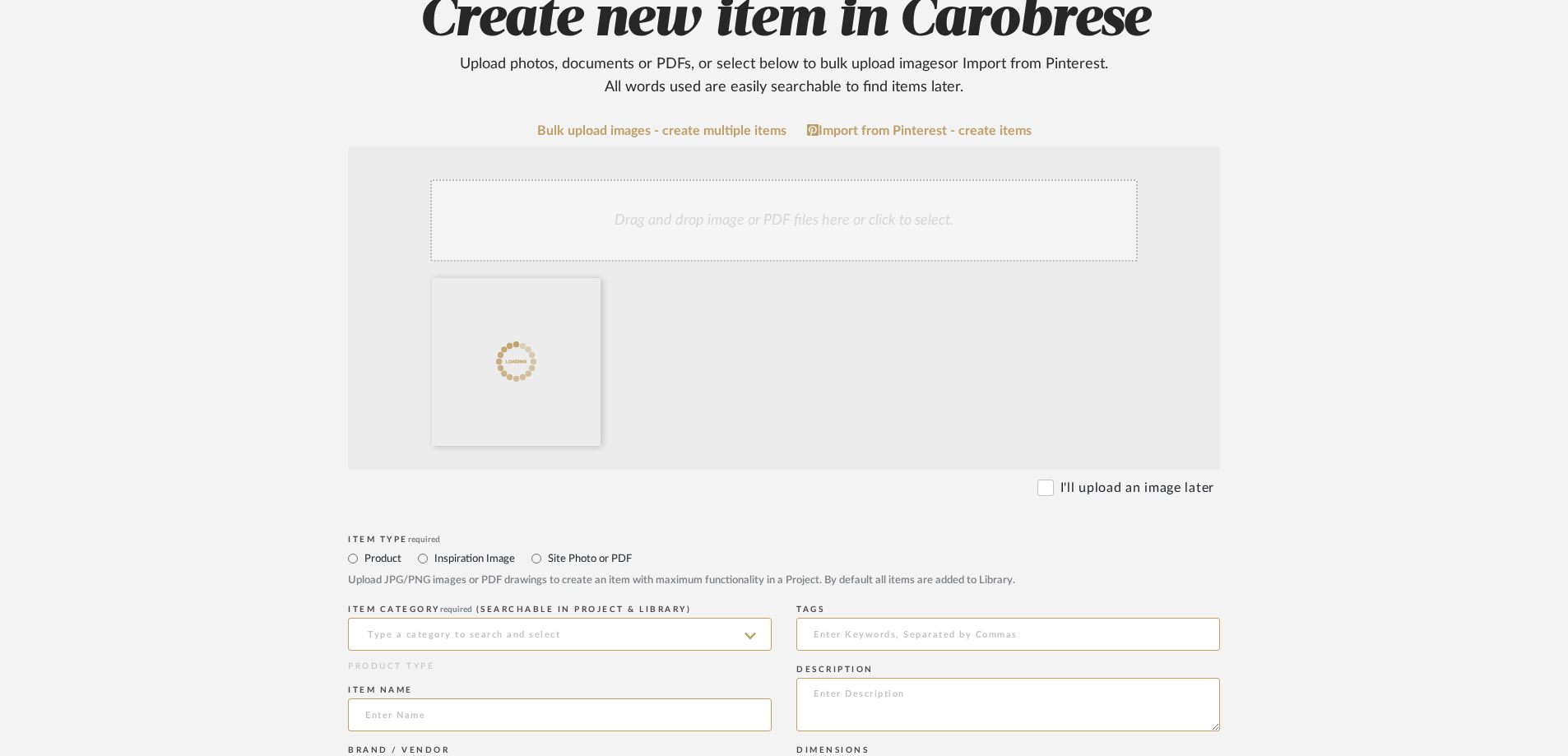
scroll to position [329, 0]
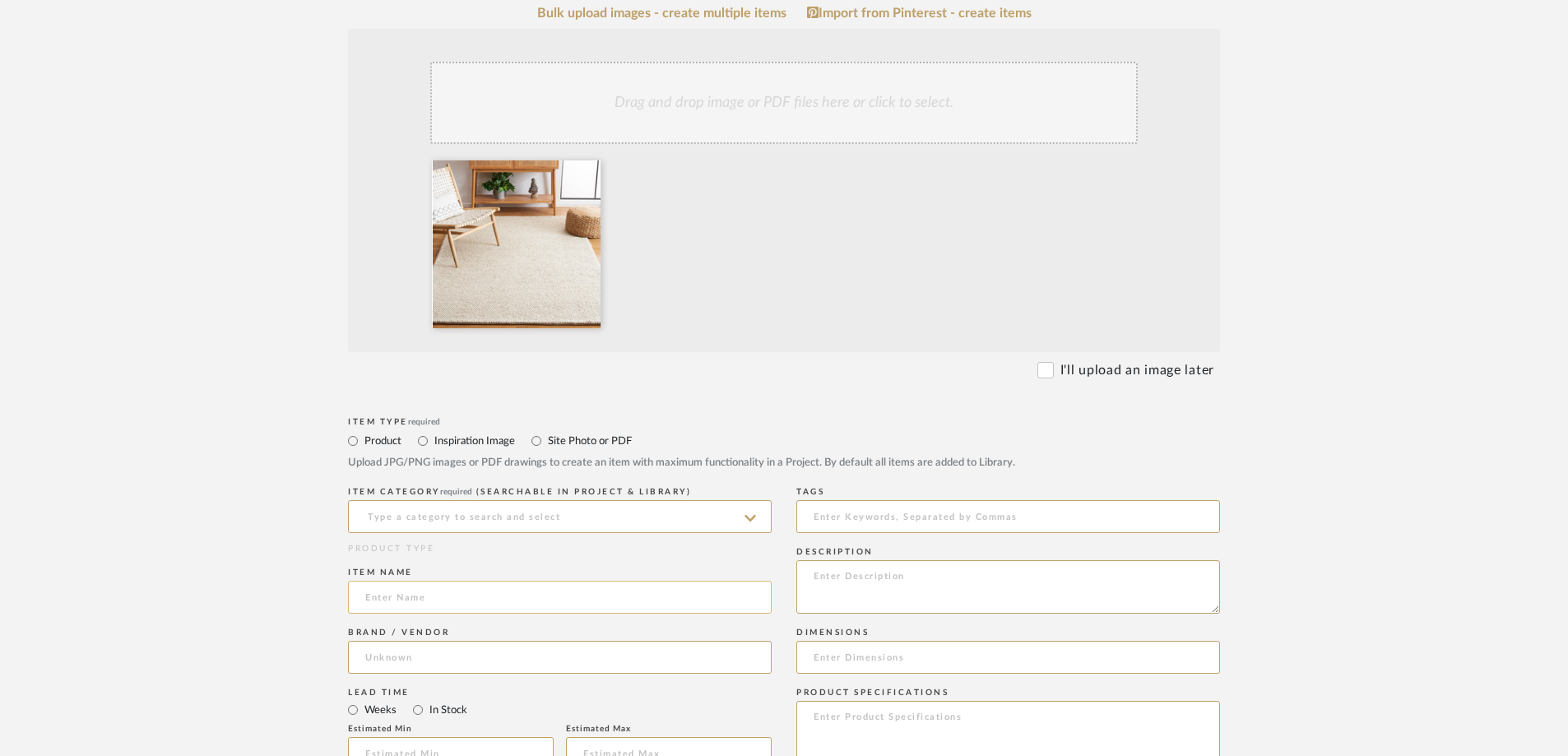
click at [389, 525] on input at bounding box center [560, 597] width 423 height 33
paste input "Almus Flatweave Indoor Rug"
click at [358, 525] on input "Almus Flatweave Indoor Rug" at bounding box center [560, 597] width 423 height 33
type input "Cream color - Almus Flatweave Indoor Rug"
click at [830, 525] on textarea at bounding box center [1008, 587] width 423 height 53
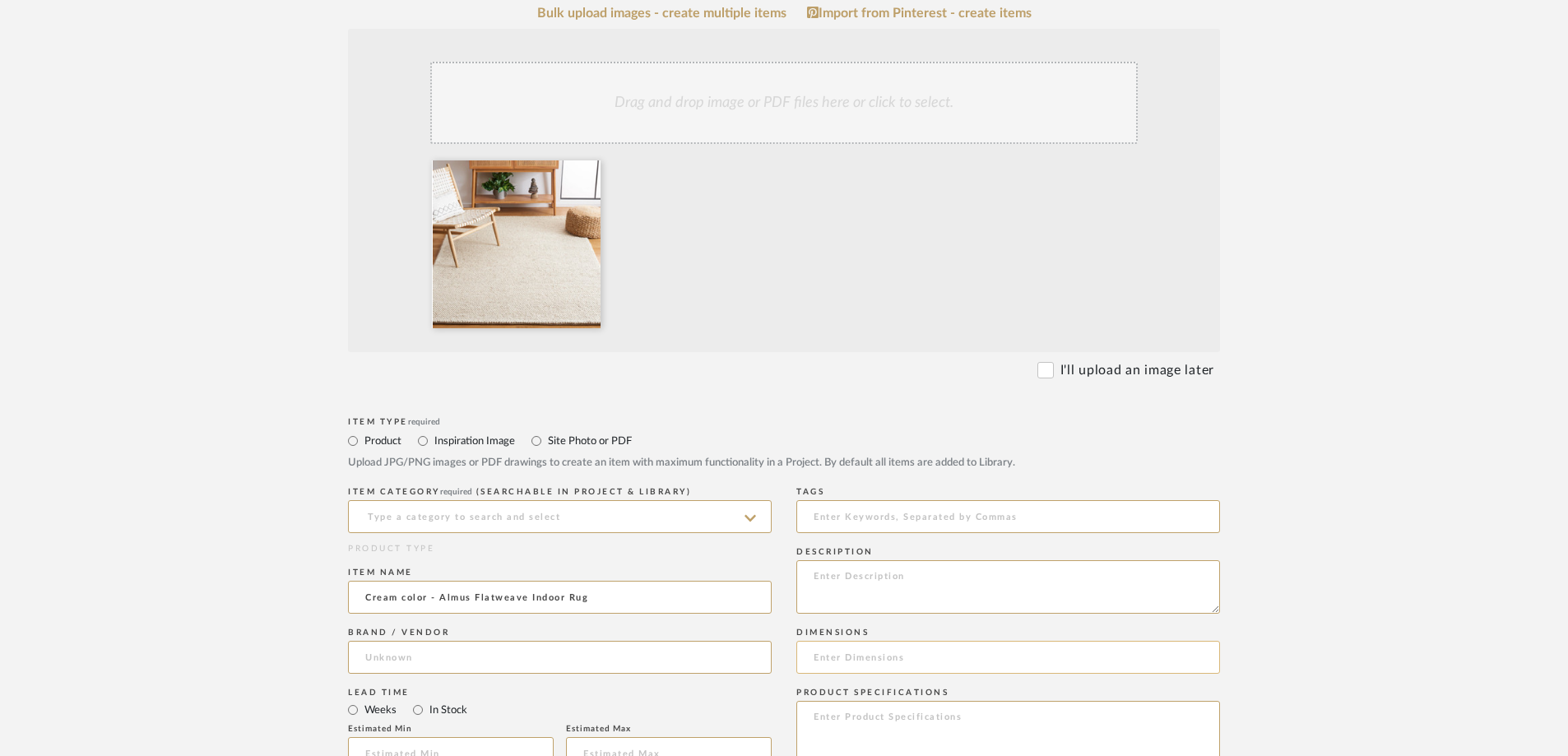
click at [830, 525] on input at bounding box center [1008, 657] width 423 height 33
type input "8 x 10"
click at [520, 510] on input at bounding box center [560, 516] width 423 height 33
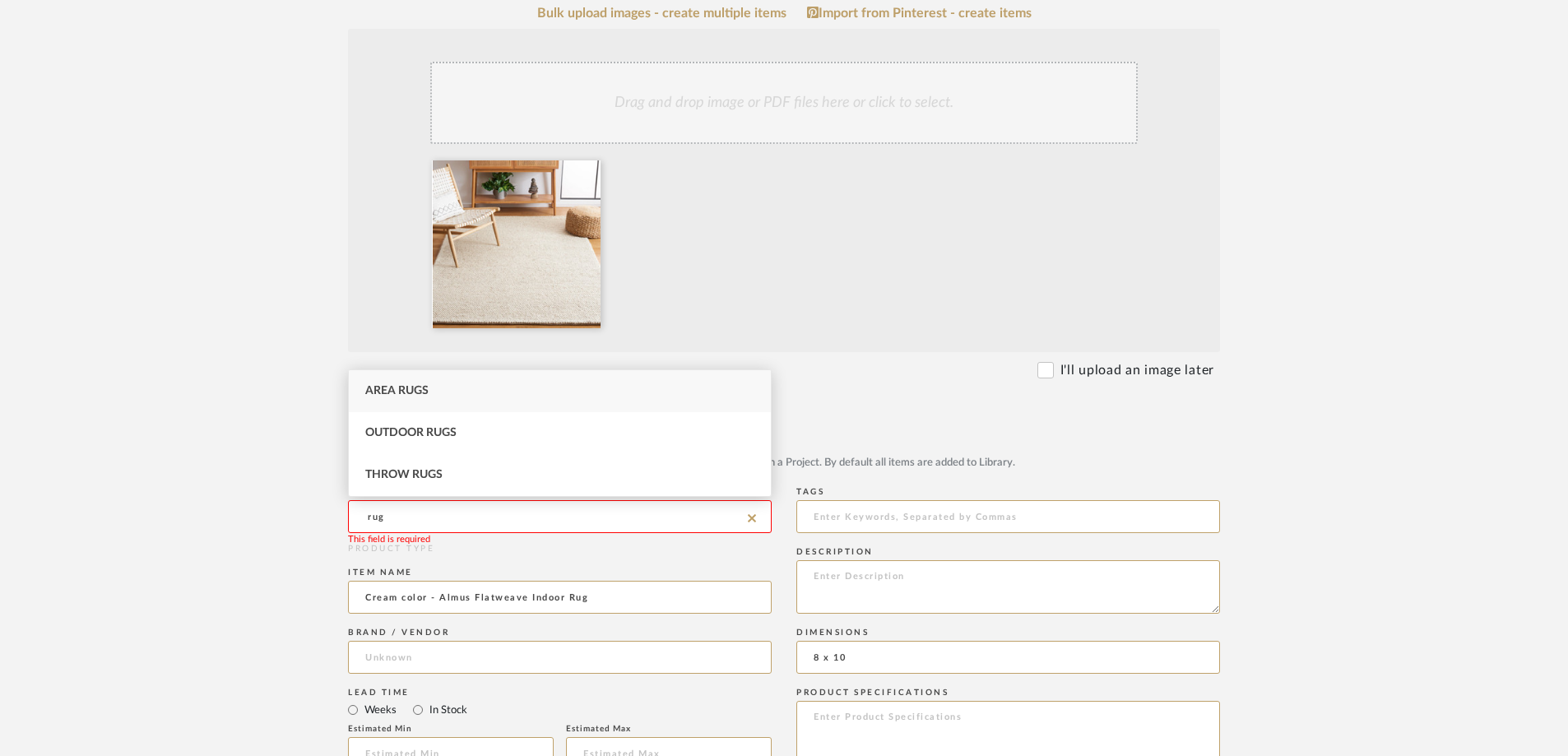
click at [407, 392] on span "Area Rugs" at bounding box center [397, 391] width 63 height 11
type input "Area Rugs"
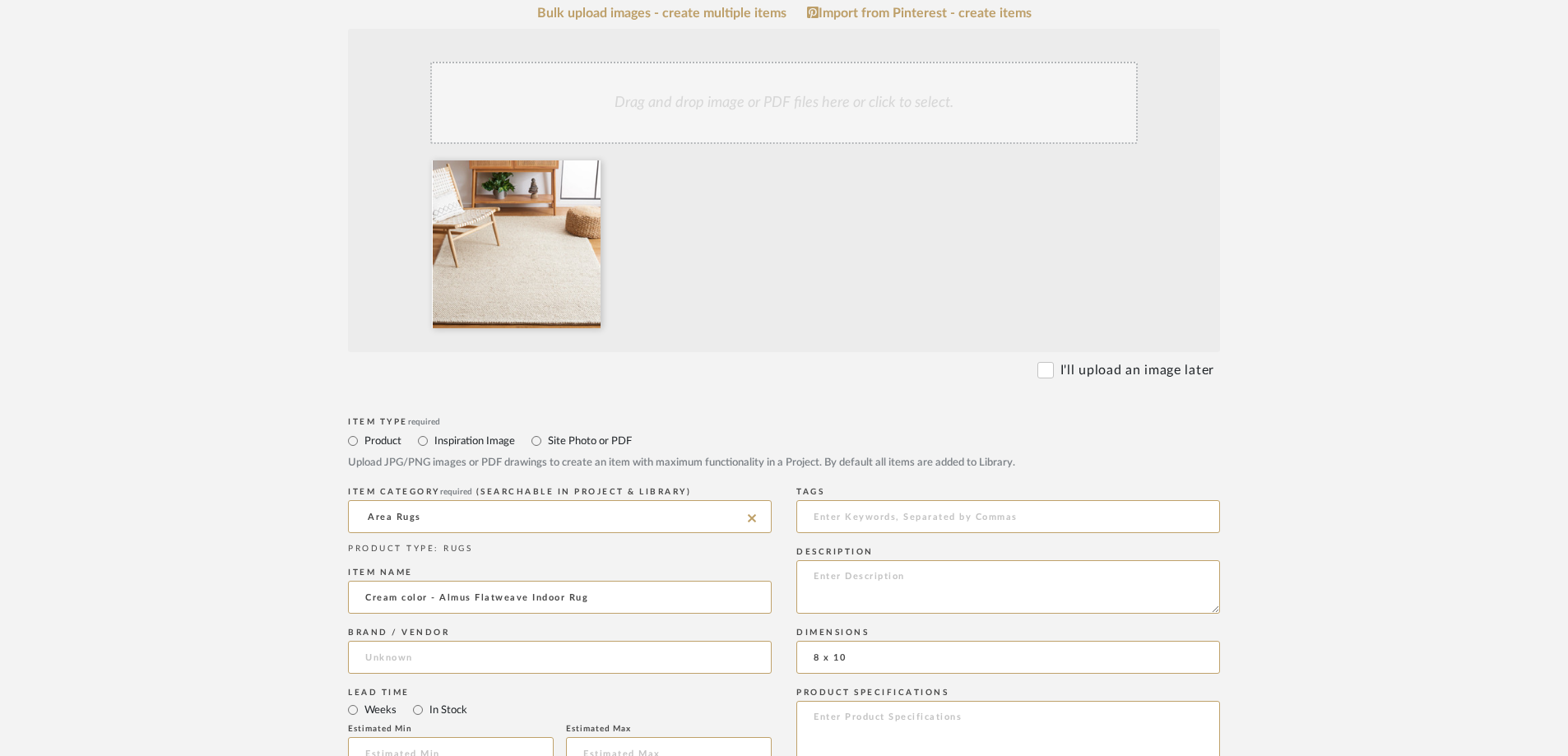
click at [315, 424] on form "Bulk upload images - create multiple items Import from Pinterest - create items…" at bounding box center [784, 690] width 1048 height 1368
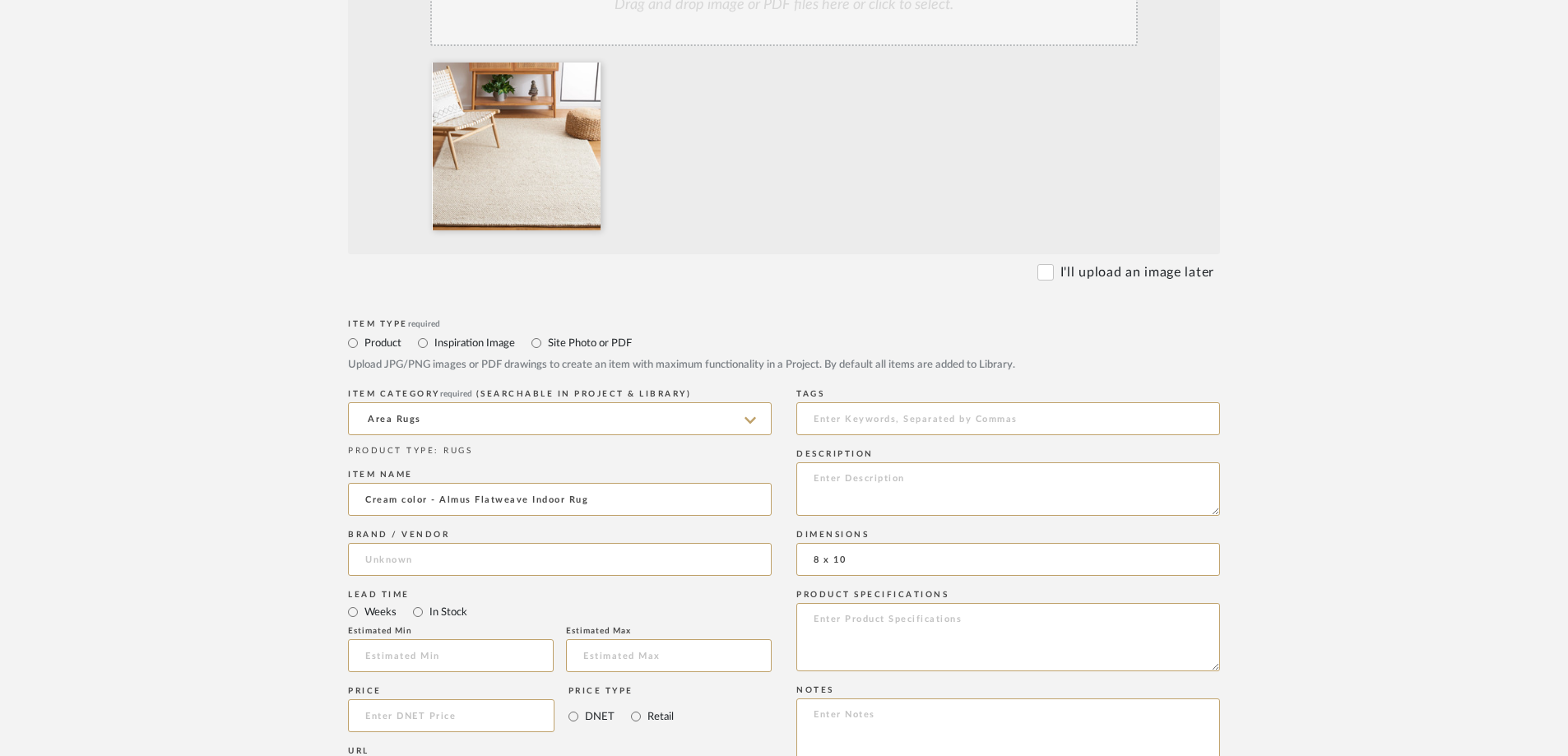
scroll to position [576, 0]
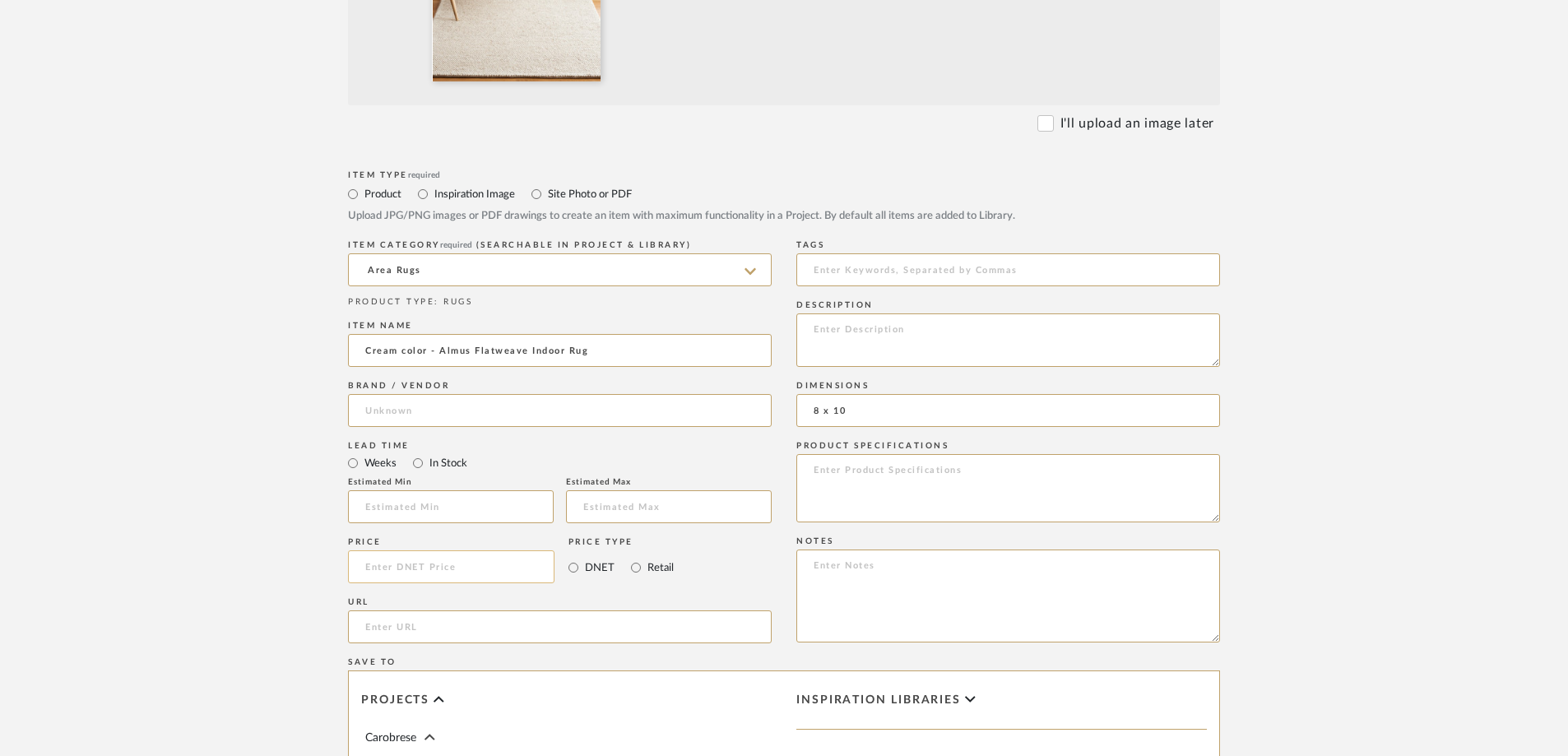
click at [392, 525] on input at bounding box center [451, 567] width 206 height 33
type input "$430.00"
click at [260, 525] on form "Bulk upload images - create multiple items Import from Pinterest - create items…" at bounding box center [784, 443] width 1048 height 1368
click at [373, 525] on input "url" at bounding box center [560, 626] width 423 height 33
paste input "[URL][DOMAIN_NAME]"
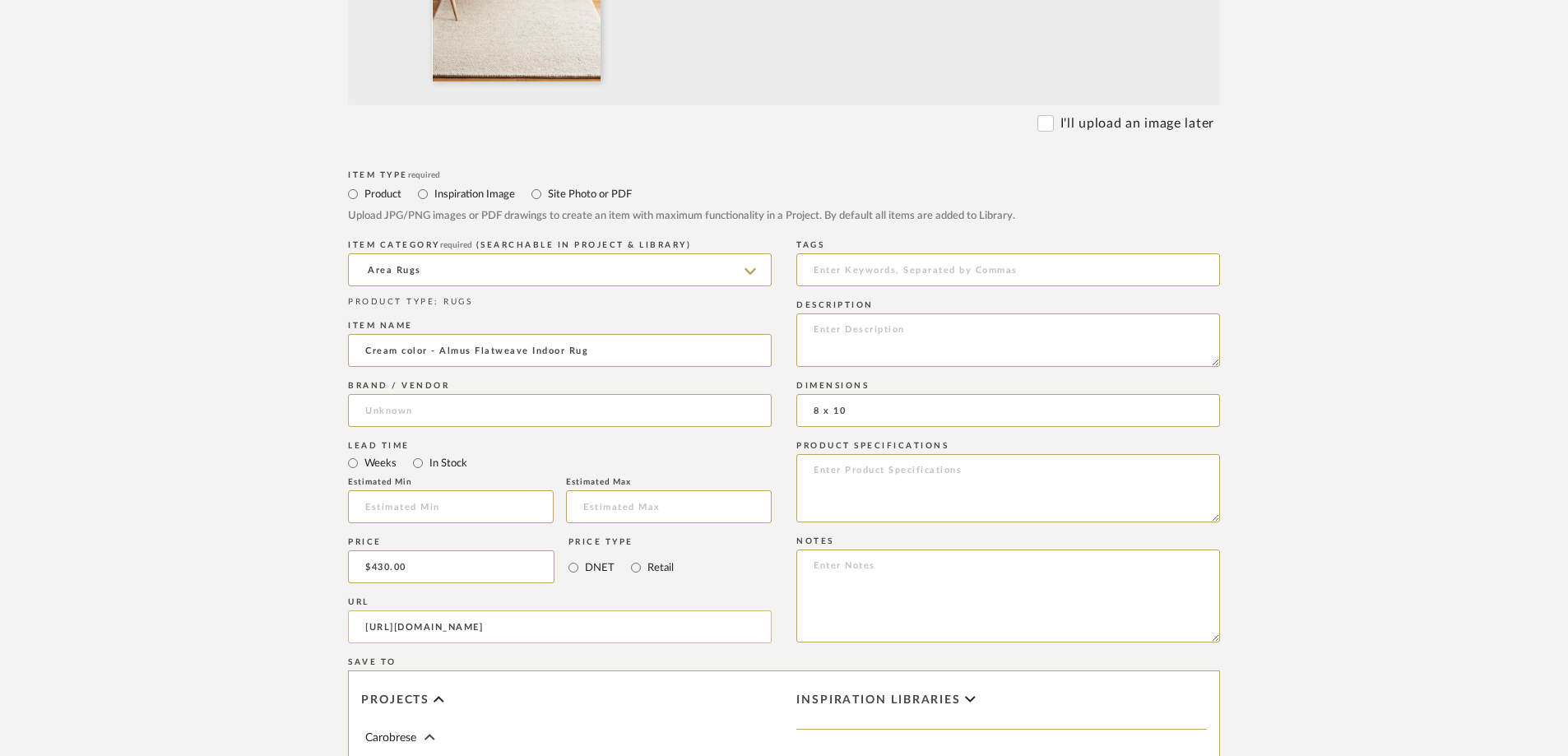
scroll to position [0, 546]
type input "[URL][DOMAIN_NAME]"
click at [616, 357] on input "Cream color - Almus Flatweave Indoor Rug" at bounding box center [560, 350] width 423 height 33
type input "Cream color - Almus Flatweave Indoor Rug 8x10"
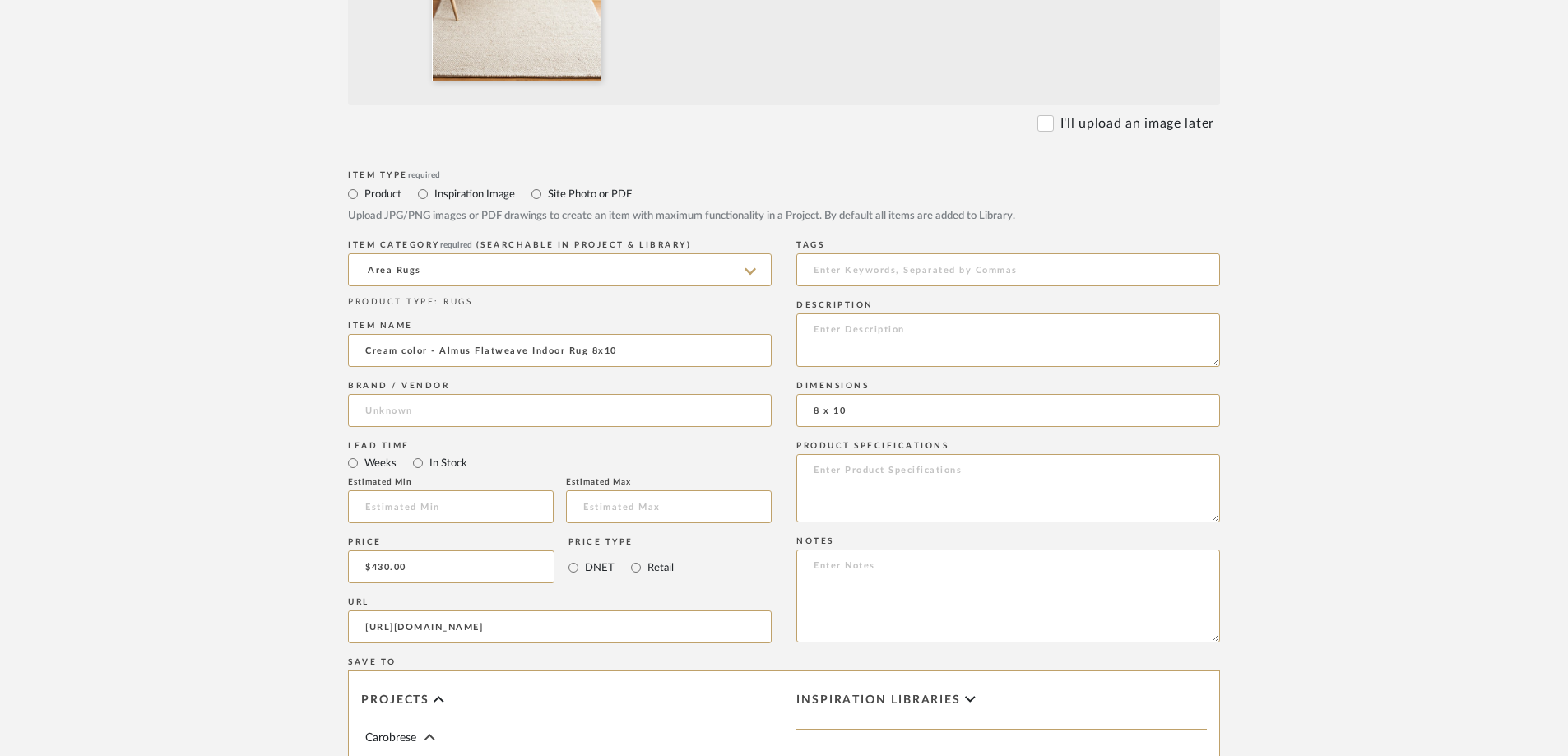
click at [1052, 525] on upload-items "Create new item in Carobrese Upload photos, documents or PDFs, or select below …" at bounding box center [784, 356] width 1568 height 1626
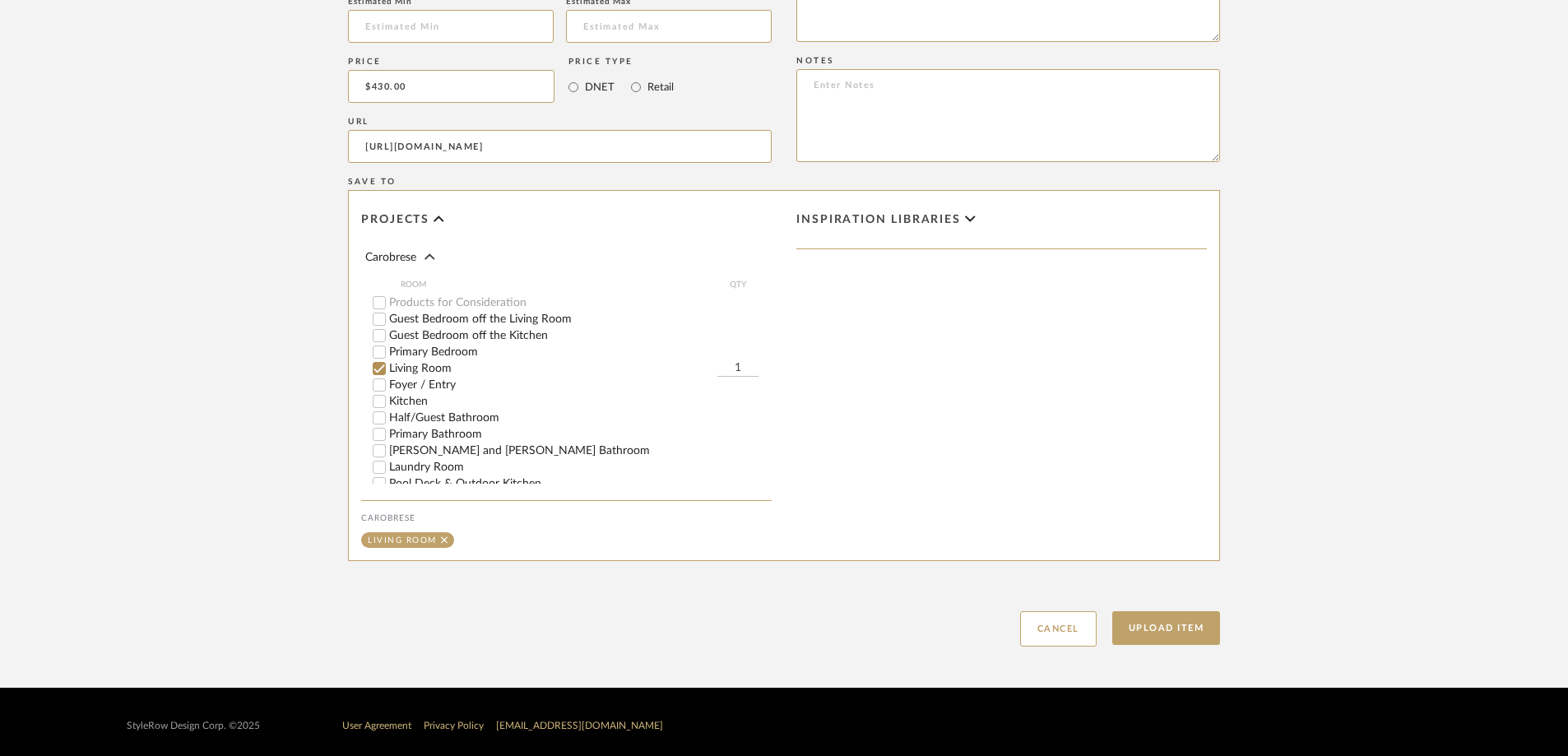
scroll to position [1064, 0]
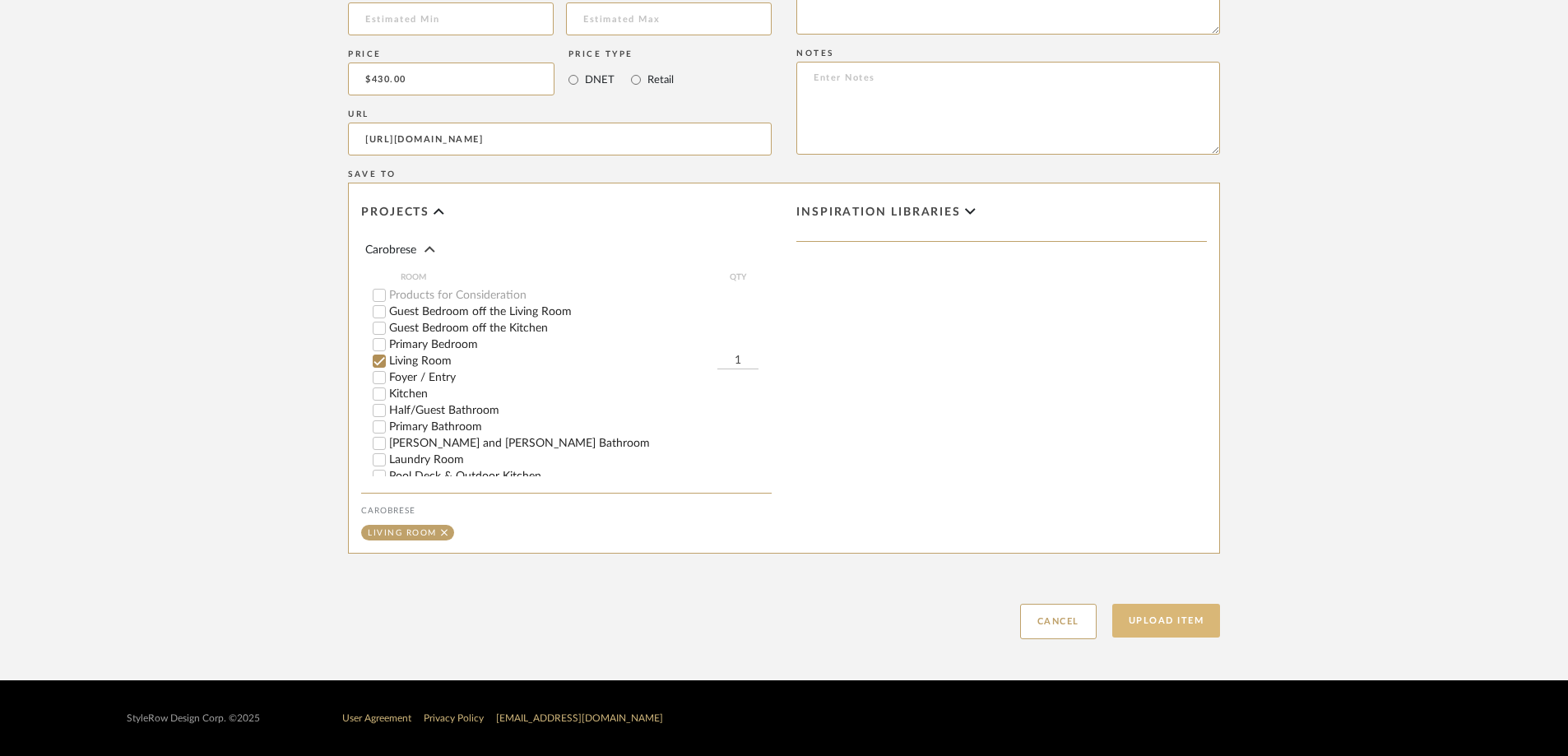
click at [1052, 525] on button "Upload Item" at bounding box center [1166, 621] width 108 height 34
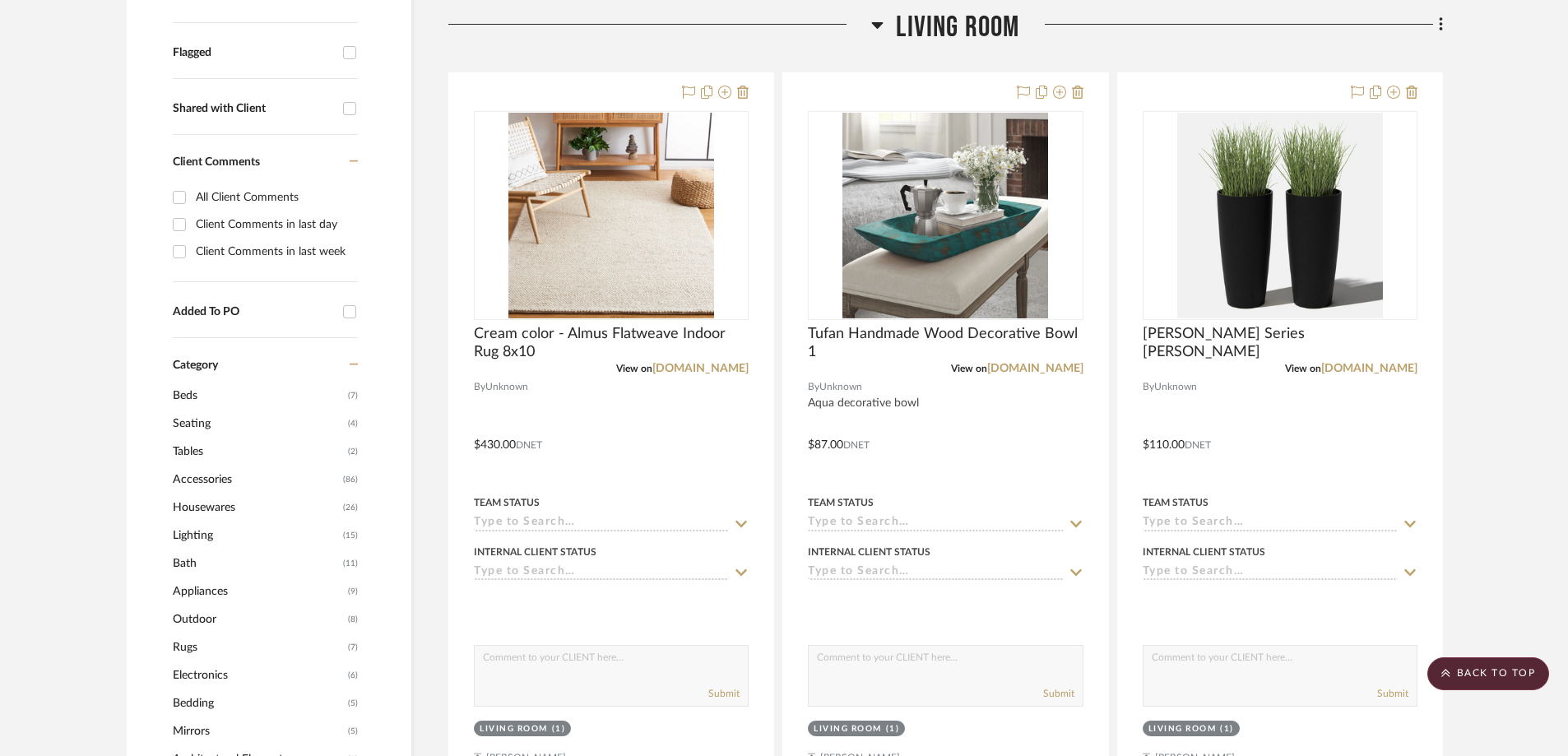
scroll to position [574, 0]
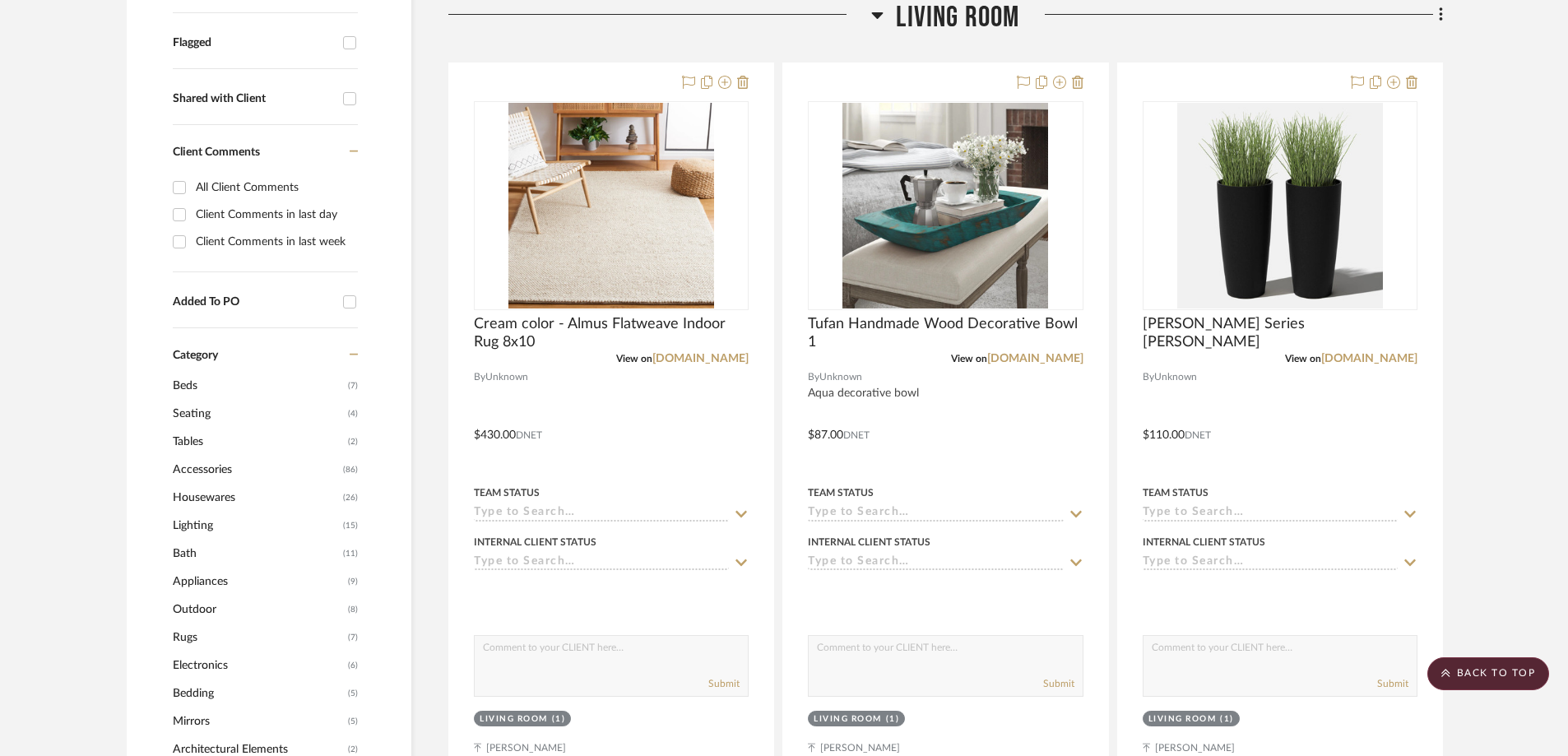
click at [881, 13] on icon at bounding box center [878, 15] width 11 height 7
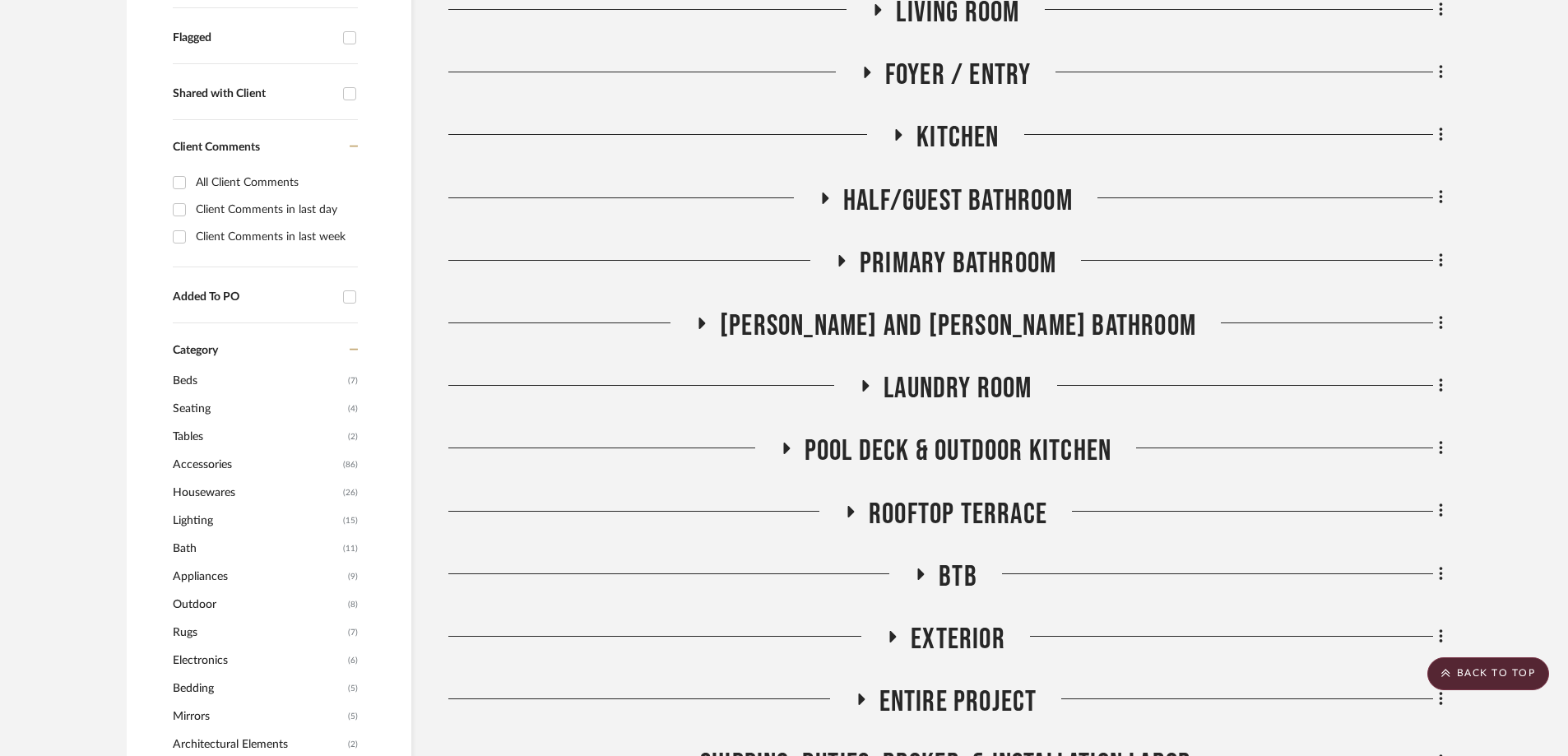
scroll to position [821, 0]
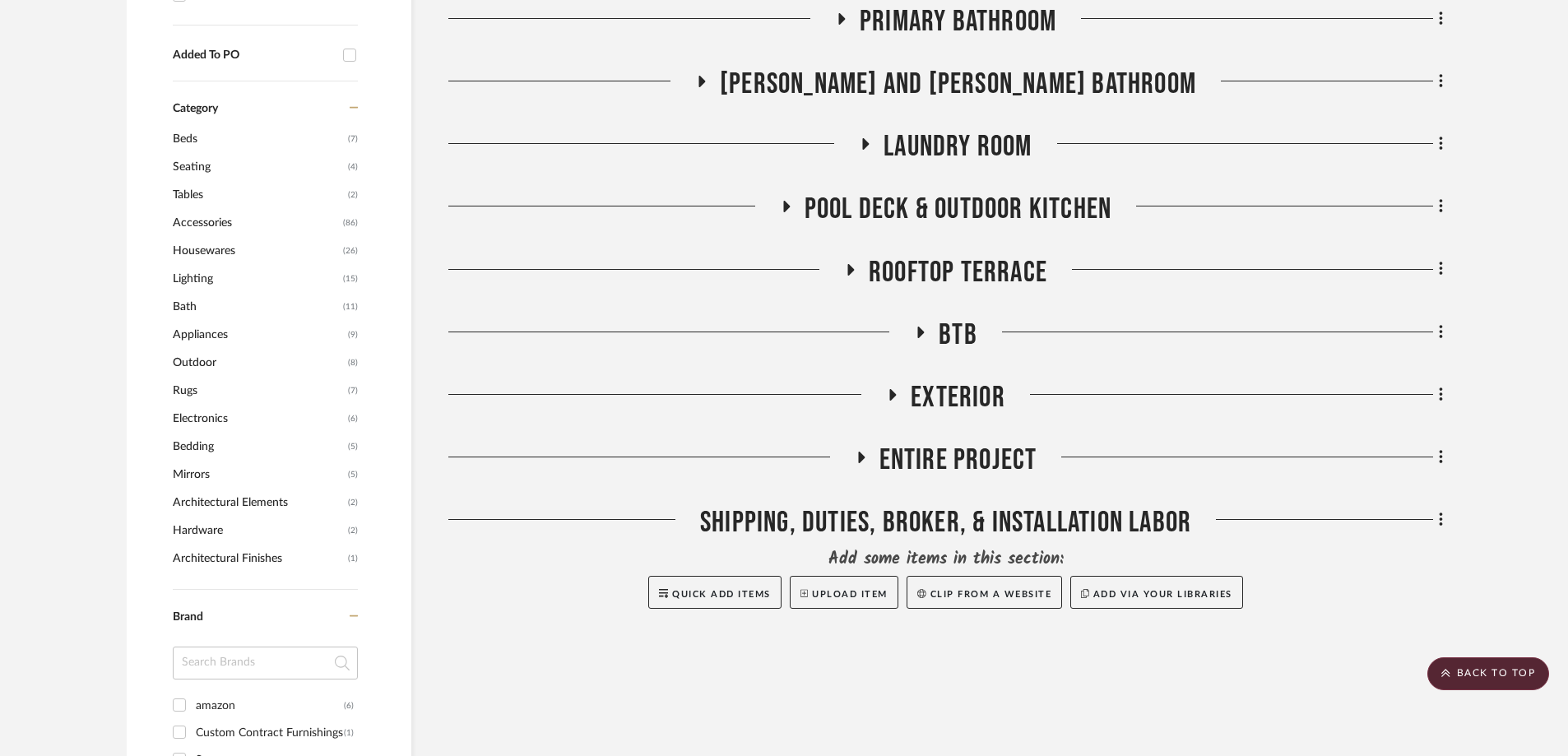
click at [844, 270] on icon at bounding box center [850, 269] width 20 height 12
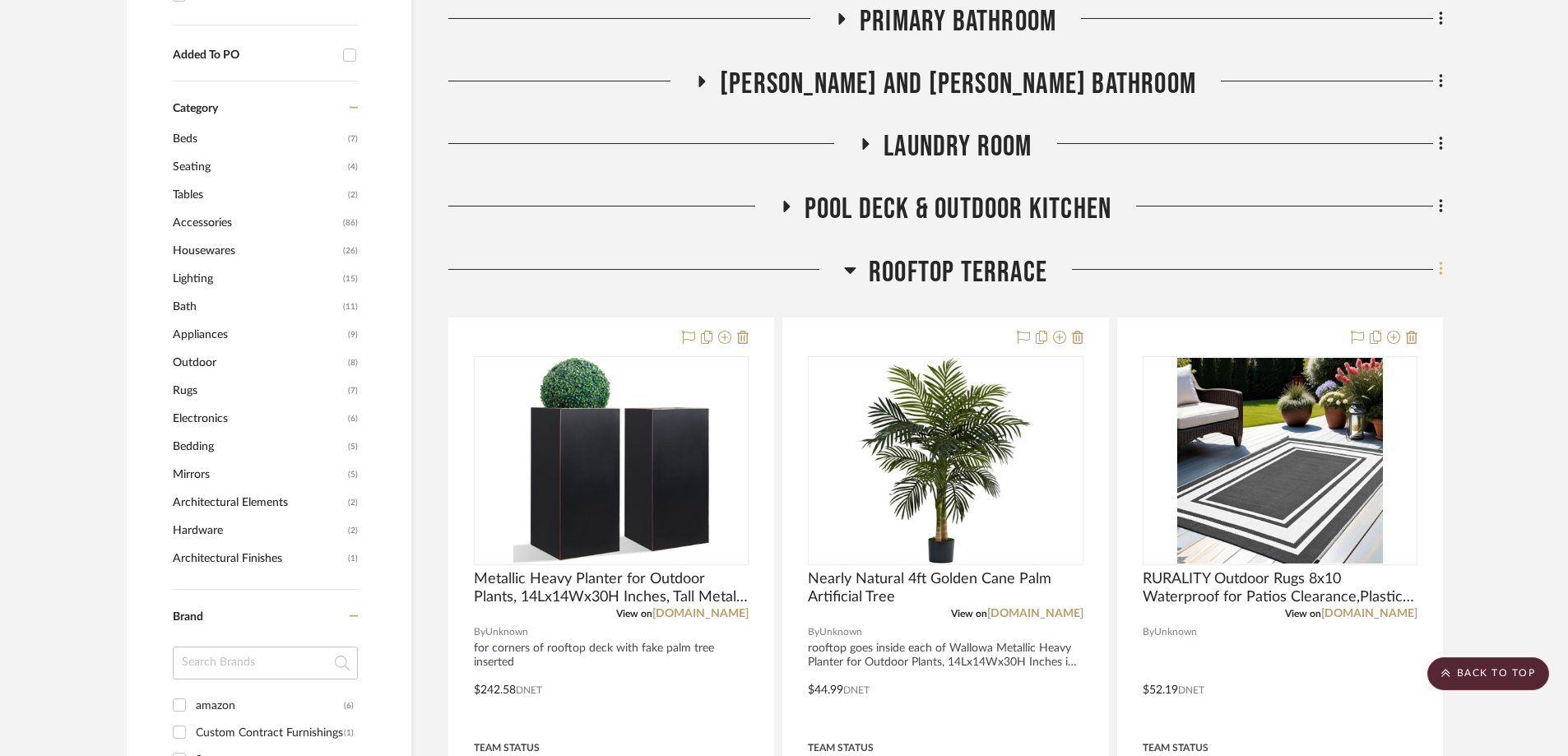
click at [1052, 267] on fa-icon at bounding box center [1437, 271] width 10 height 27
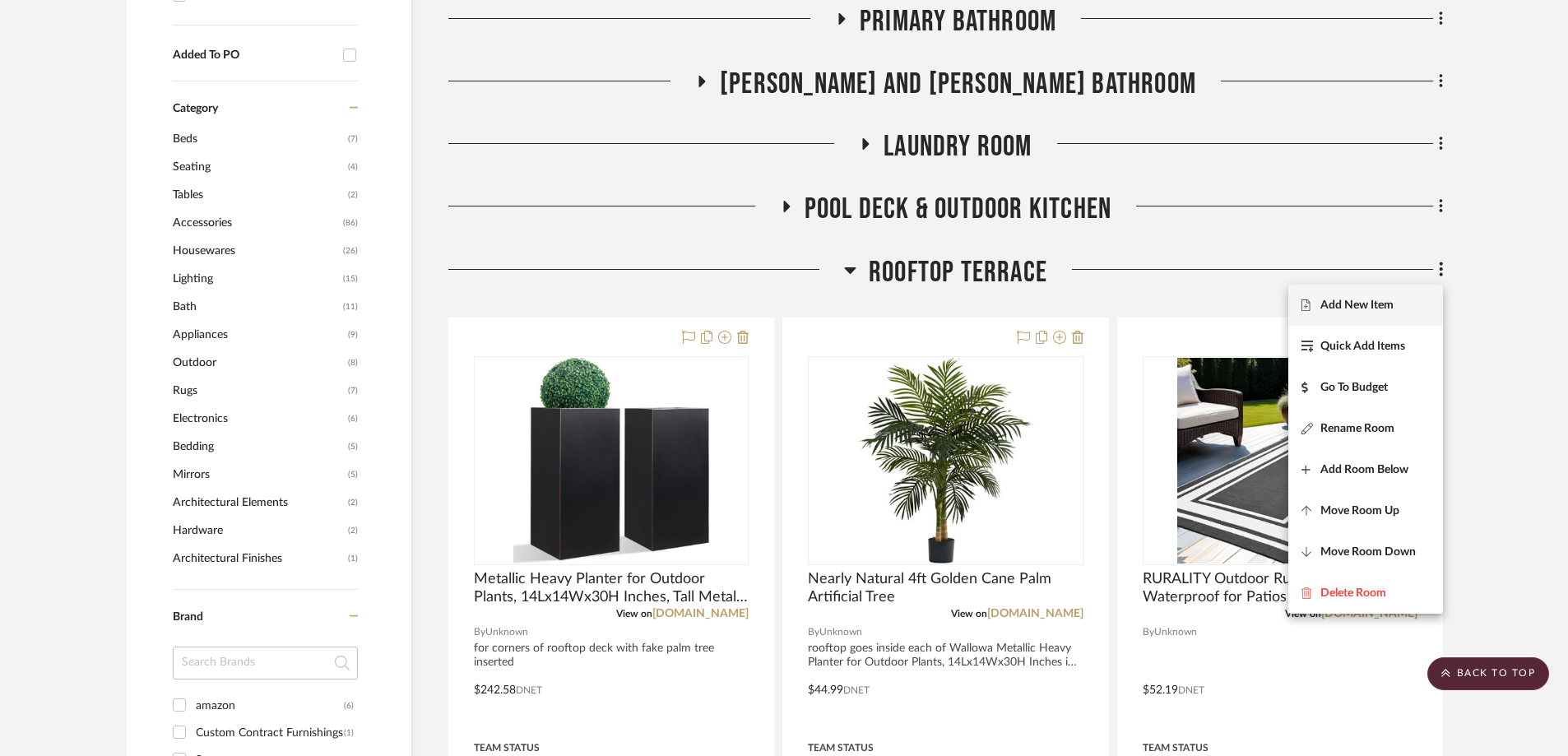
click at [1052, 301] on span "Add New Item" at bounding box center [1356, 304] width 73 height 14
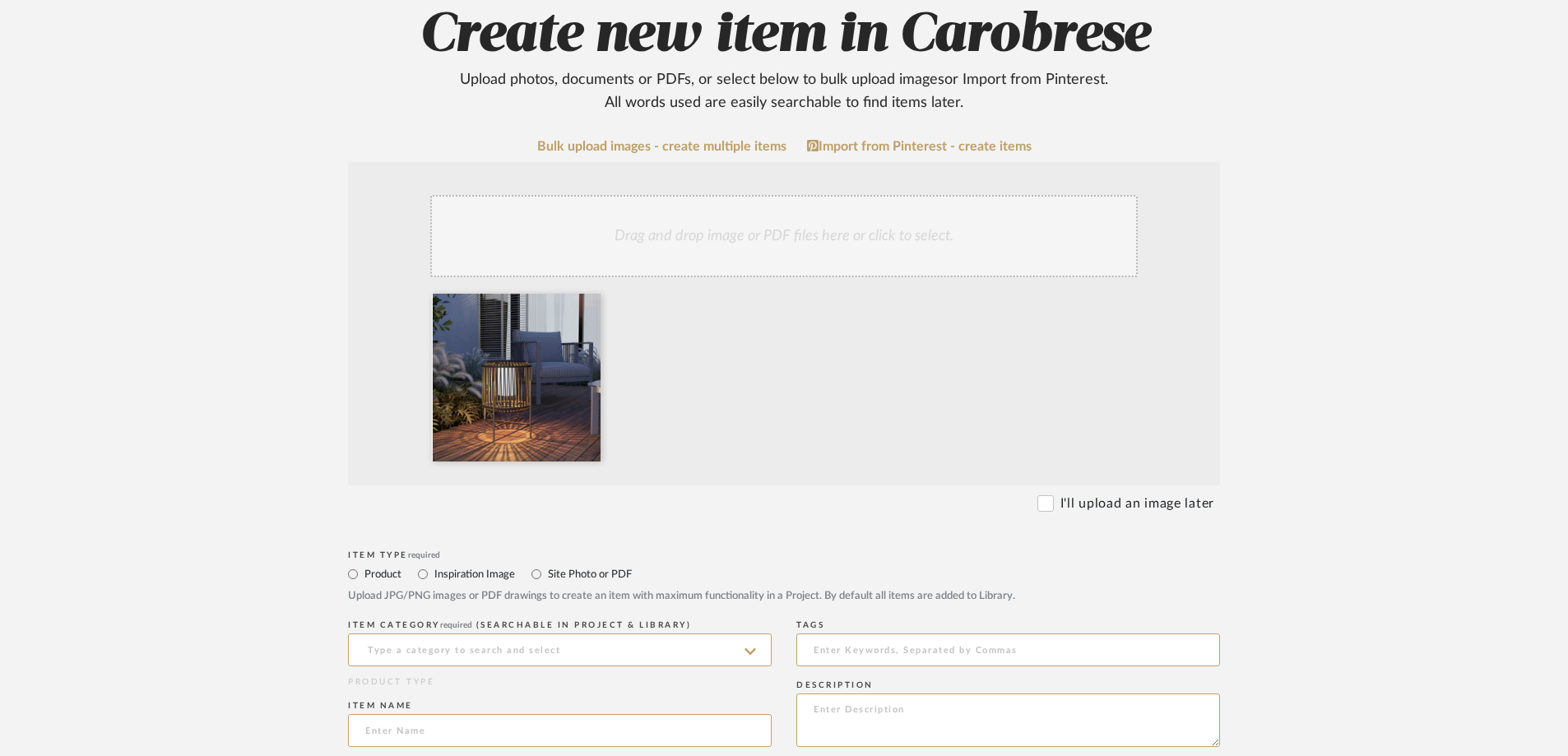
scroll to position [494, 0]
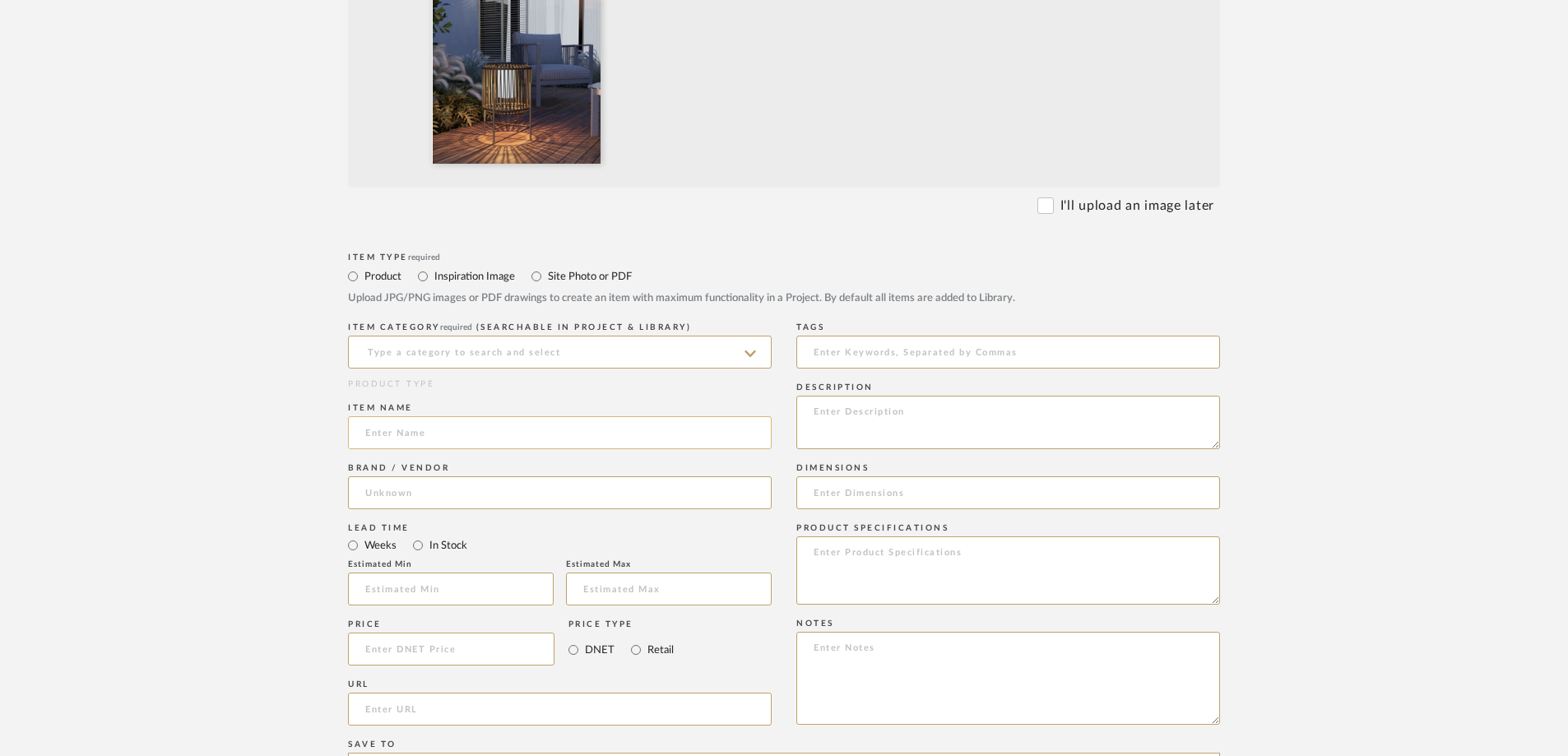
click at [416, 431] on input at bounding box center [560, 432] width 423 height 33
paste input "Baffin 22" Solar Powered Integrated LED Outdoor Floor Lamp"
type input "Baffin 22" Solar Powered Integrated LED Outdoor Floor Lamp"
click at [435, 525] on input at bounding box center [451, 649] width 206 height 33
type input "$95.00"
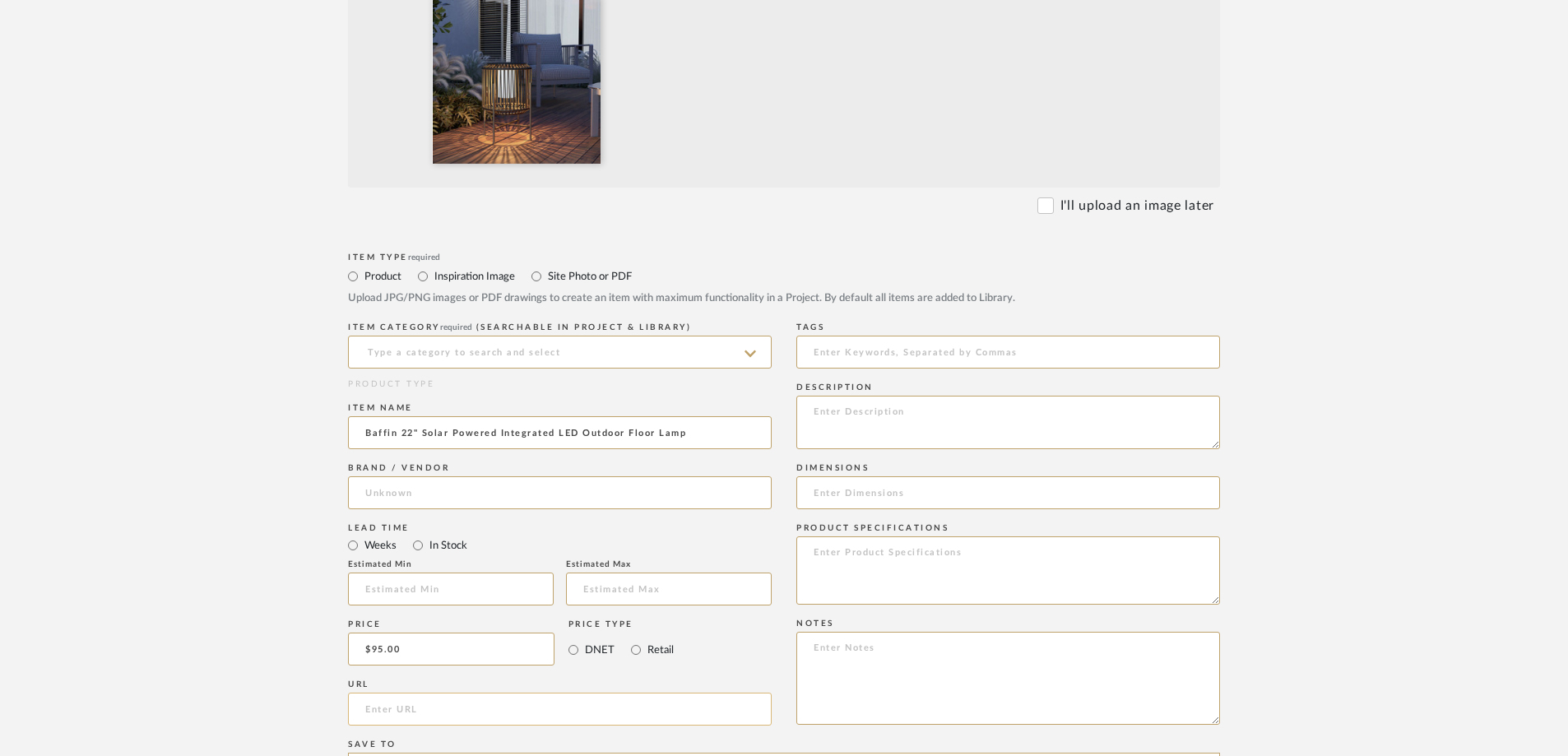
click at [427, 525] on input "url" at bounding box center [560, 708] width 423 height 33
paste input "[URL][DOMAIN_NAME]"
type input "[URL][DOMAIN_NAME]"
click at [278, 525] on form "Bulk upload images - create multiple items Import from Pinterest - create items…" at bounding box center [784, 525] width 1048 height 1368
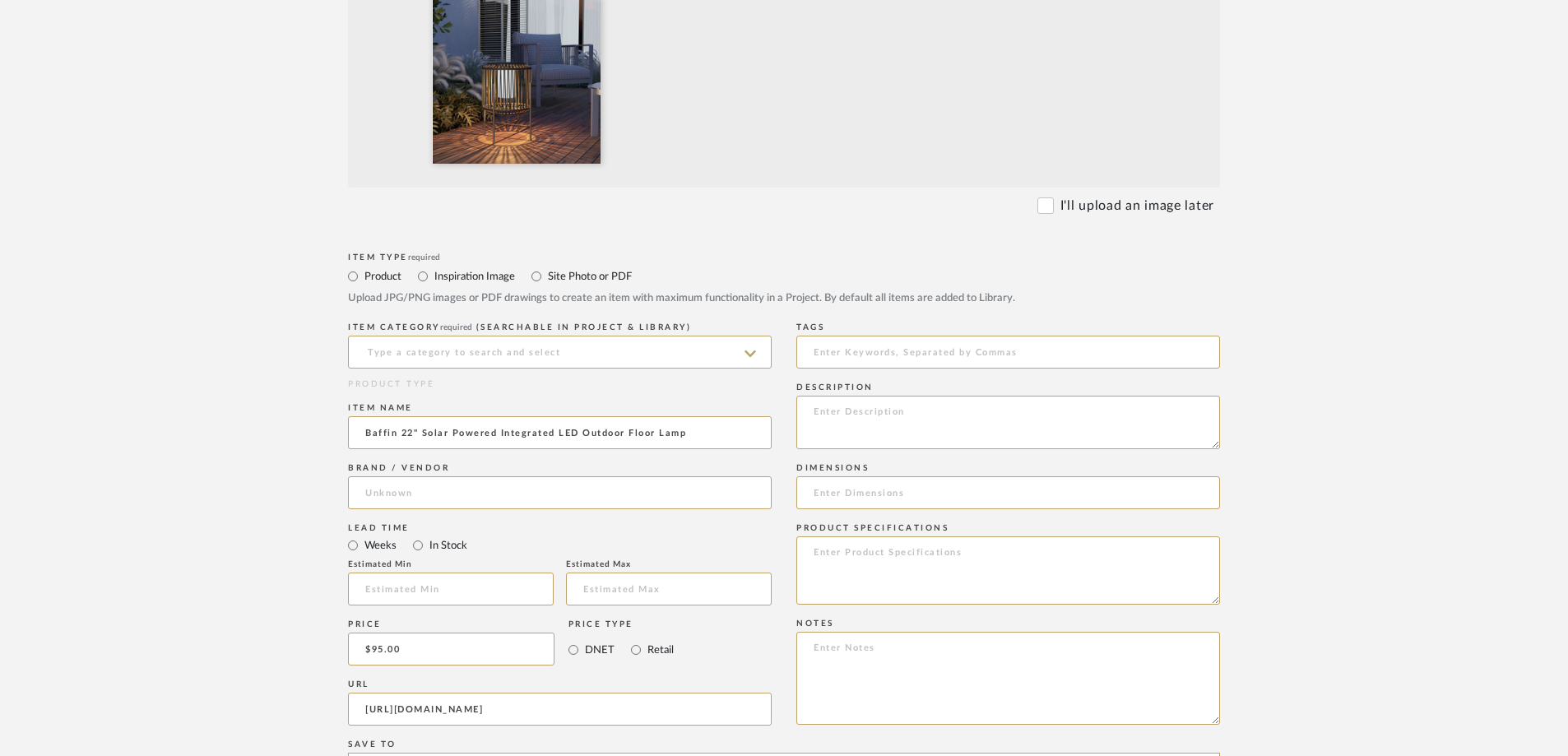
scroll to position [0, 0]
click at [627, 352] on input at bounding box center [560, 352] width 423 height 33
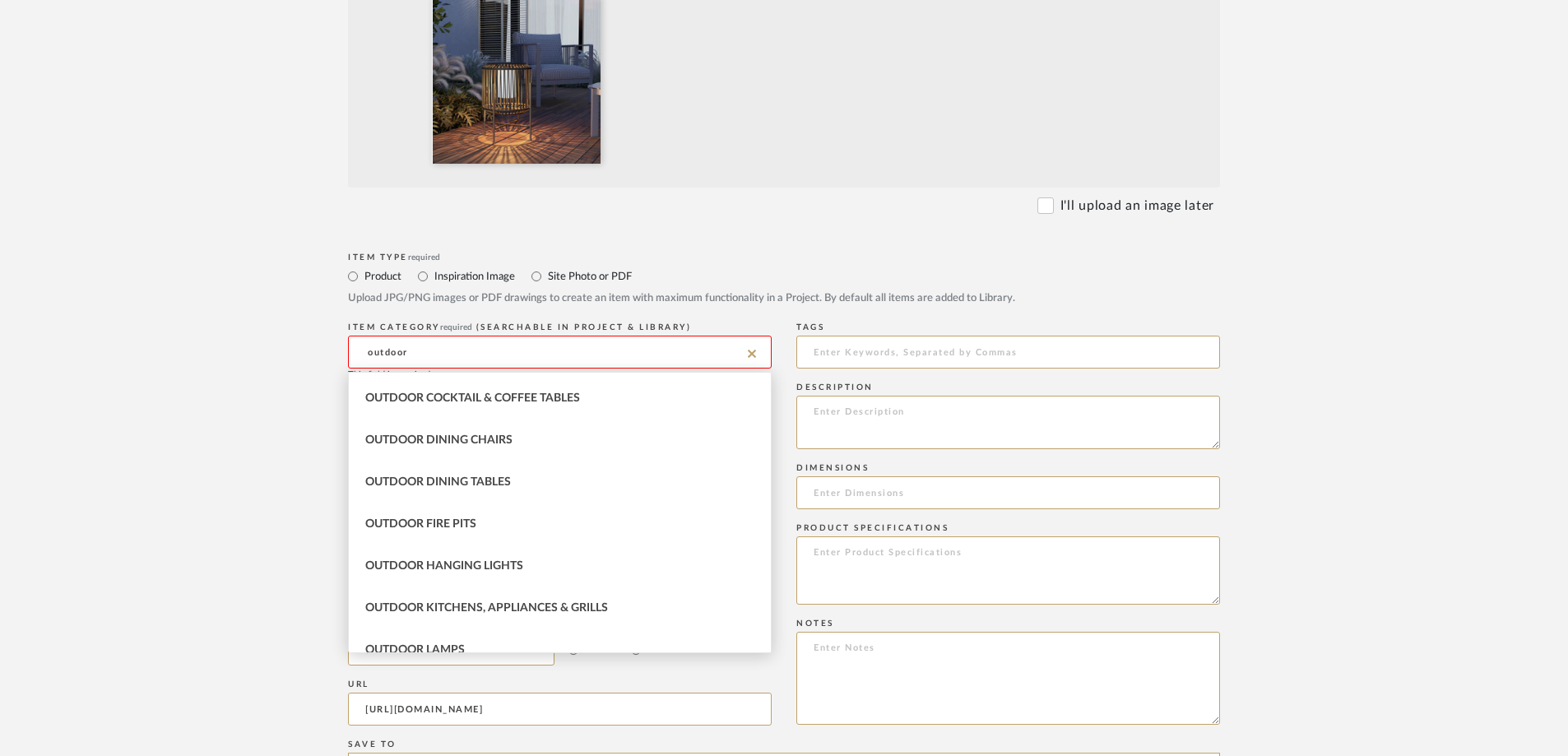
scroll to position [329, 0]
click at [430, 525] on span "Outdoor Lamps" at bounding box center [415, 567] width 100 height 11
type input "Outdoor Lamps"
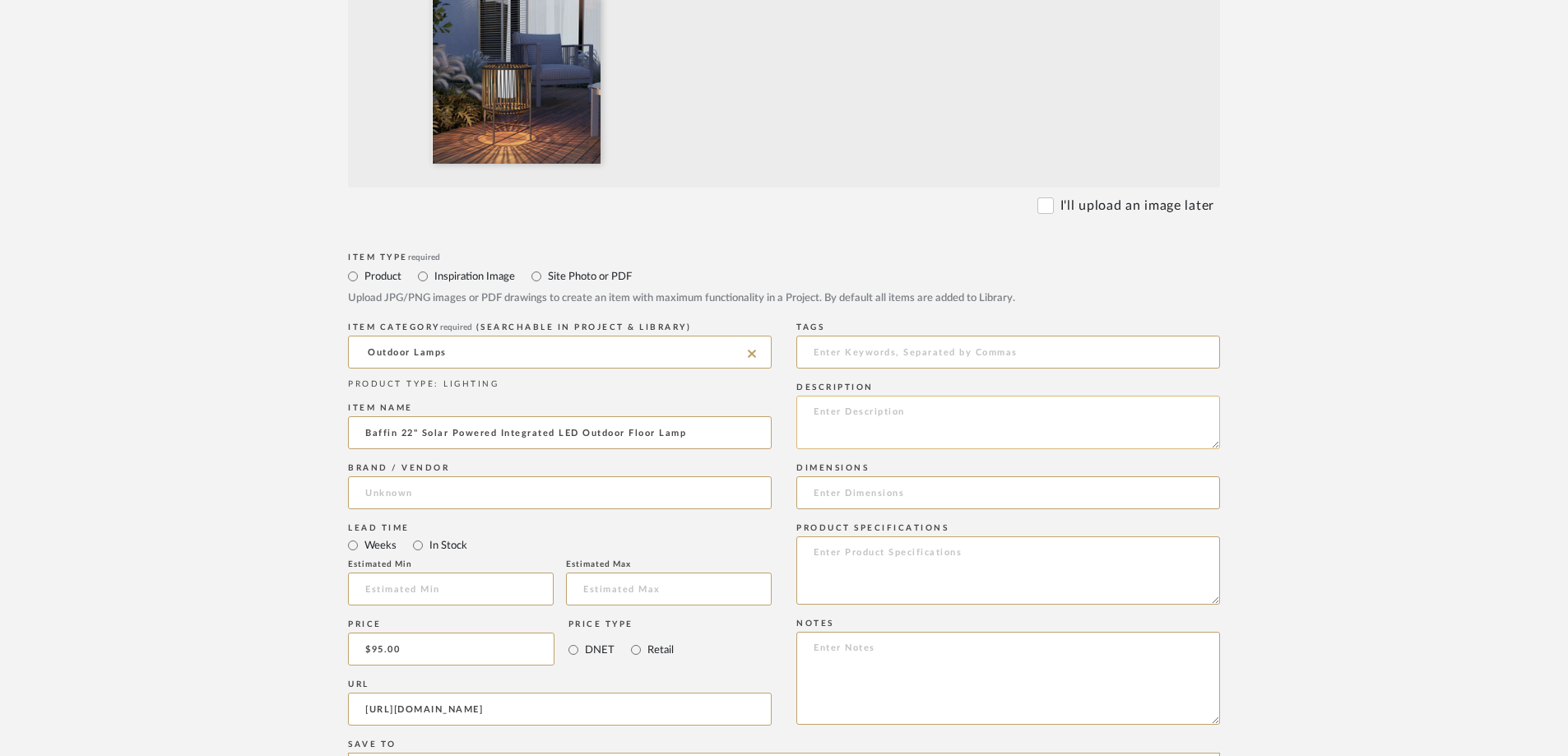
click at [827, 424] on textarea at bounding box center [1008, 422] width 423 height 53
type textarea "2 for rooftop"
click at [1052, 525] on upload-items "Create new item in Carobrese Upload photos, documents or PDFs, or select below …" at bounding box center [784, 438] width 1568 height 1626
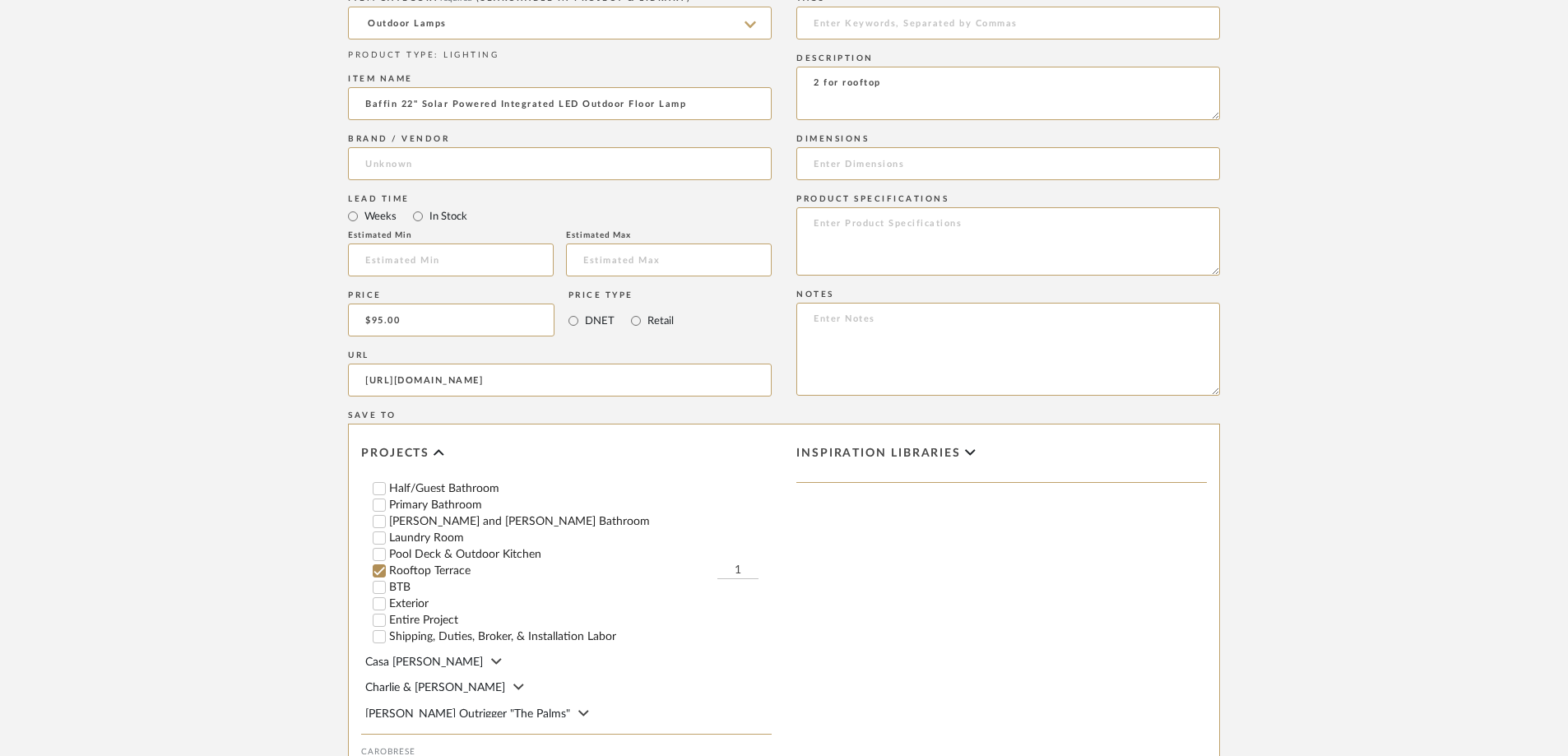
scroll to position [164, 0]
type input "2"
click at [1052, 525] on form "Bulk upload images - create multiple items Import from Pinterest - create items…" at bounding box center [784, 196] width 1048 height 1368
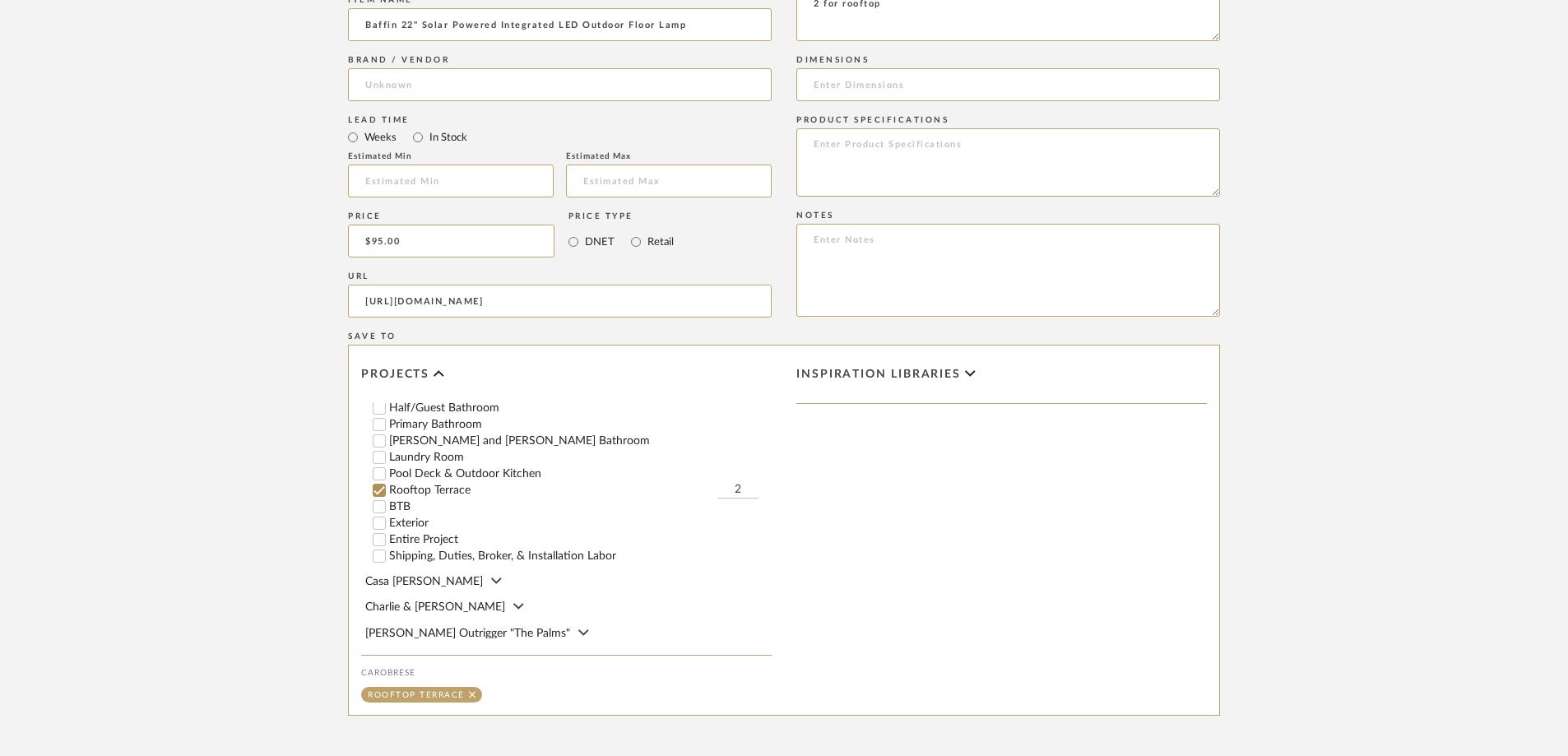
scroll to position [1064, 0]
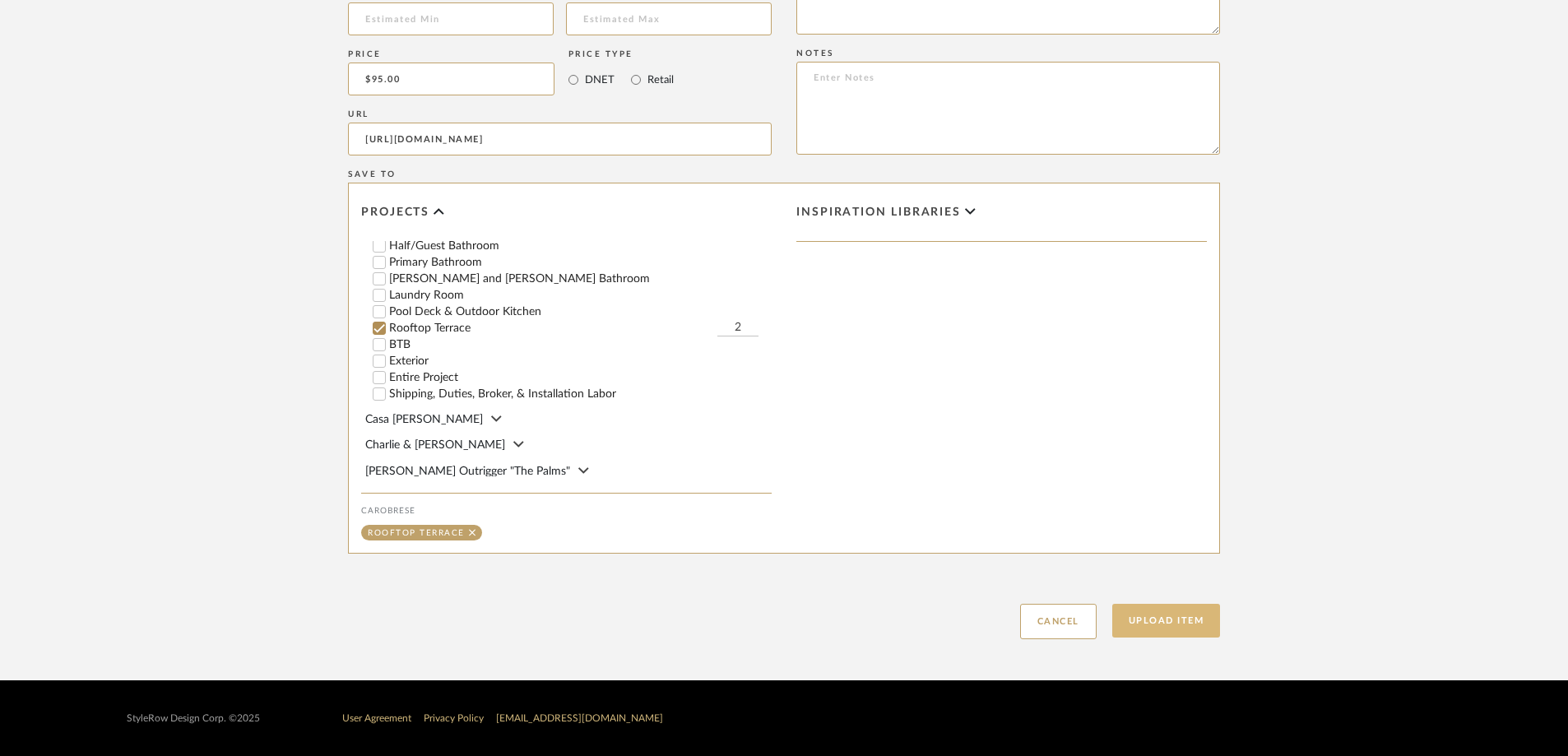
click at [1052, 525] on button "Upload Item" at bounding box center [1166, 621] width 108 height 34
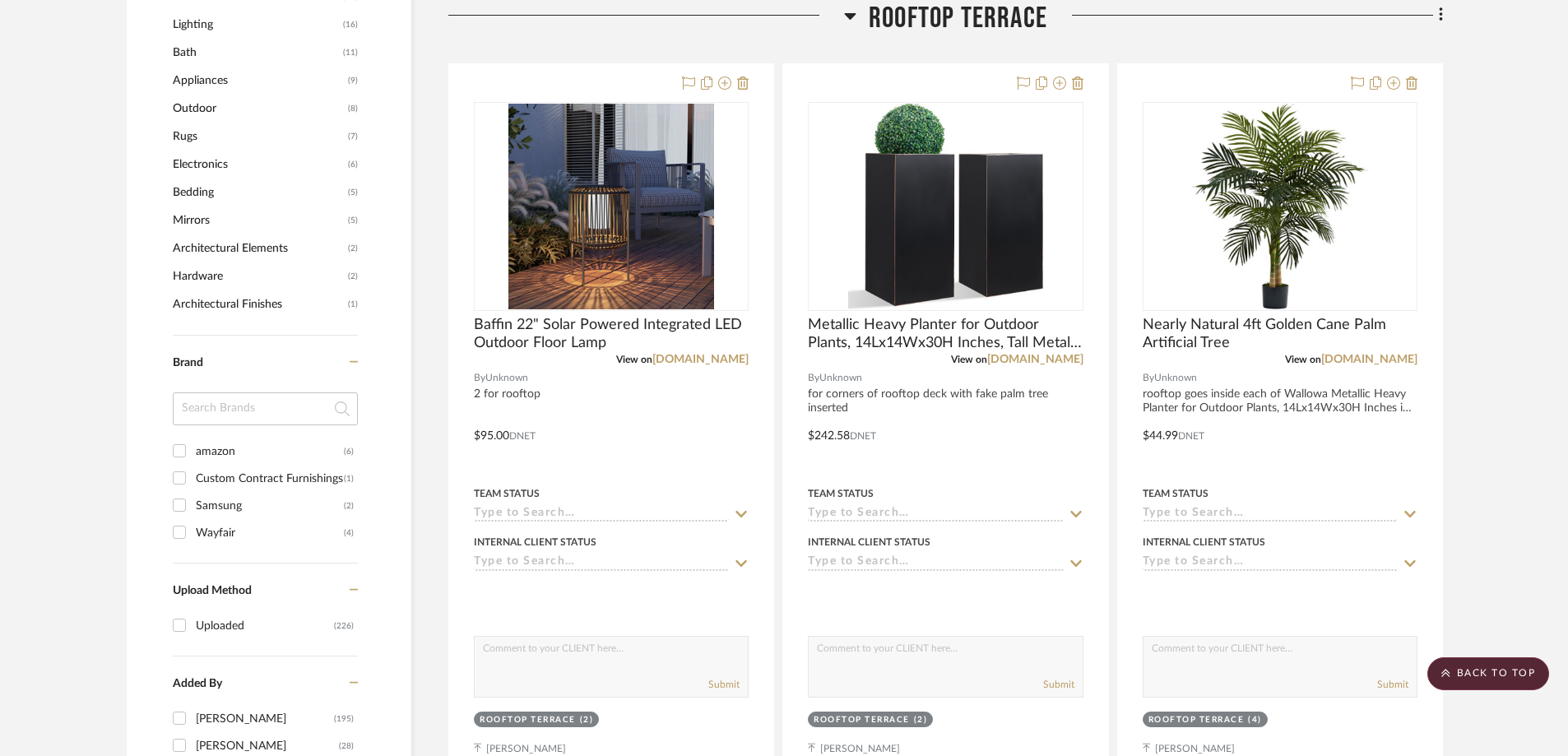
scroll to position [1076, 0]
click at [846, 13] on icon at bounding box center [851, 15] width 11 height 7
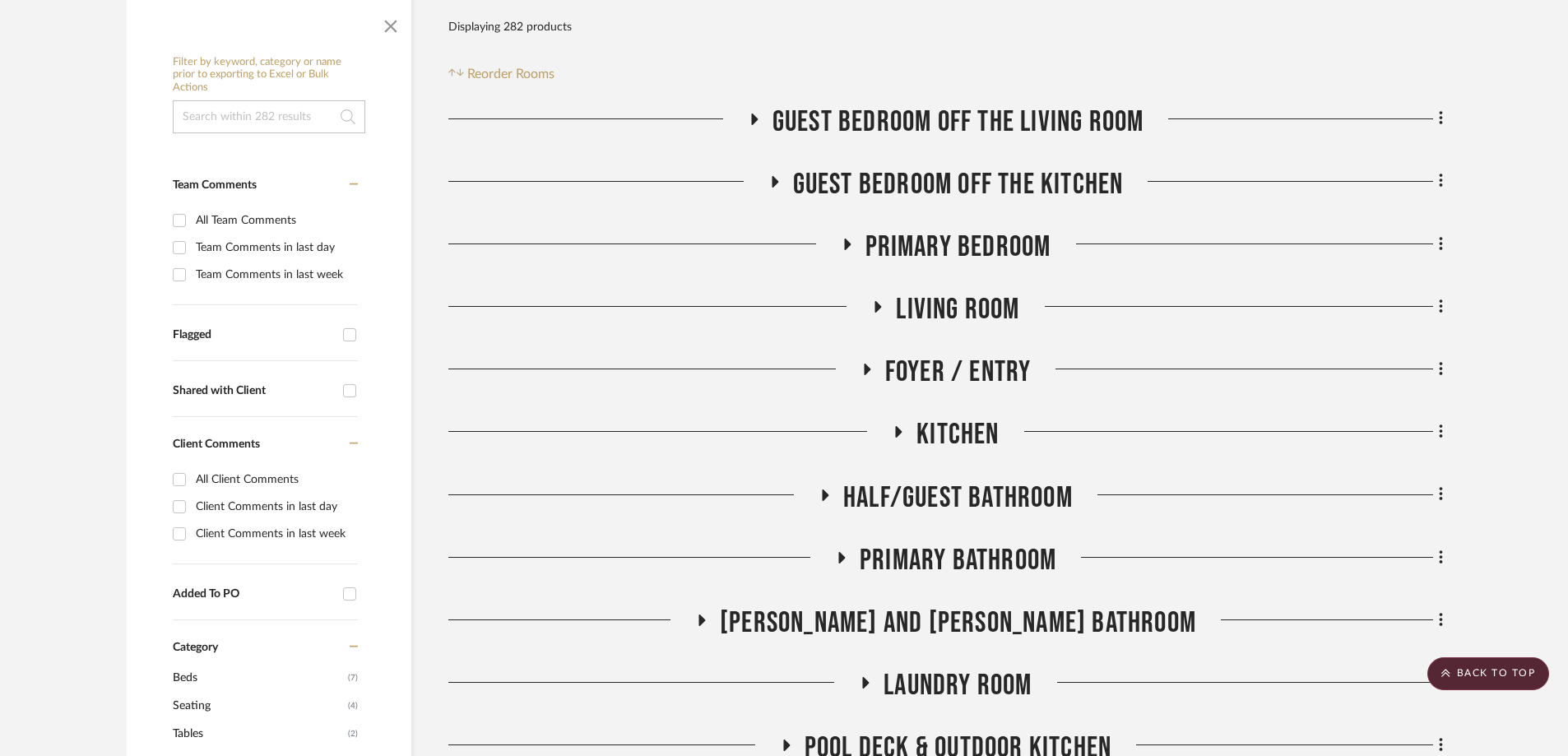
scroll to position [254, 0]
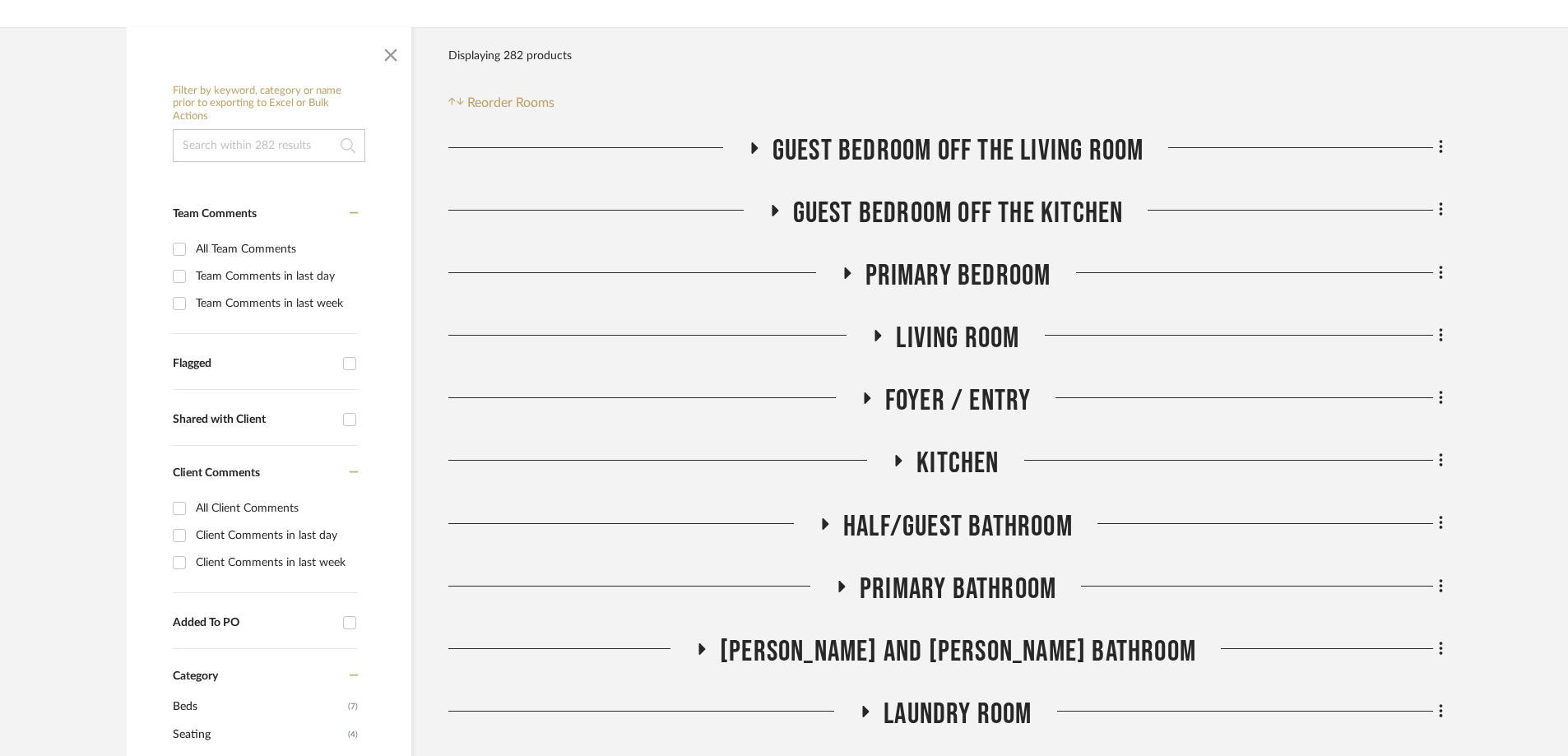
click at [877, 336] on icon at bounding box center [878, 336] width 7 height 11
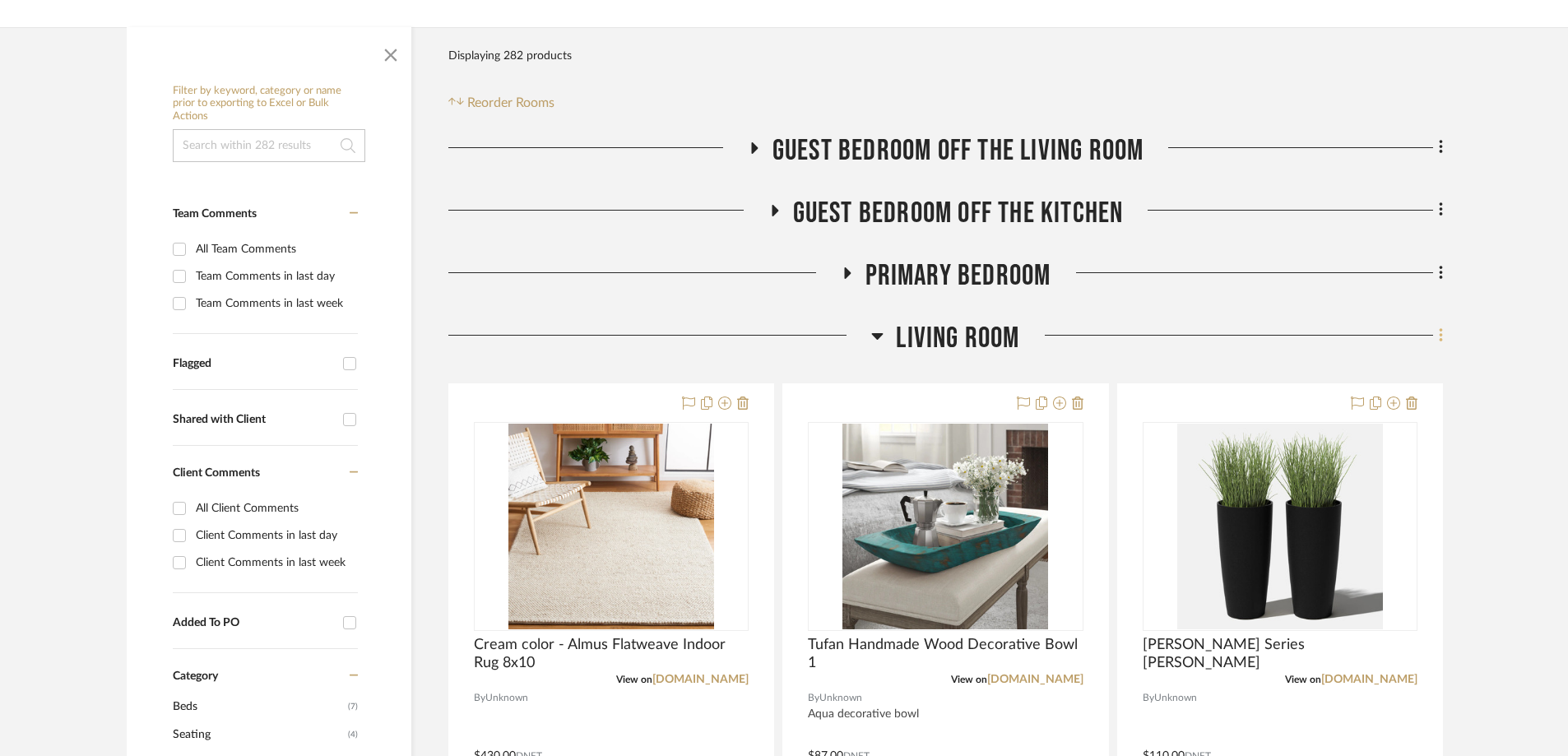
click at [1052, 337] on fa-icon at bounding box center [1437, 337] width 10 height 27
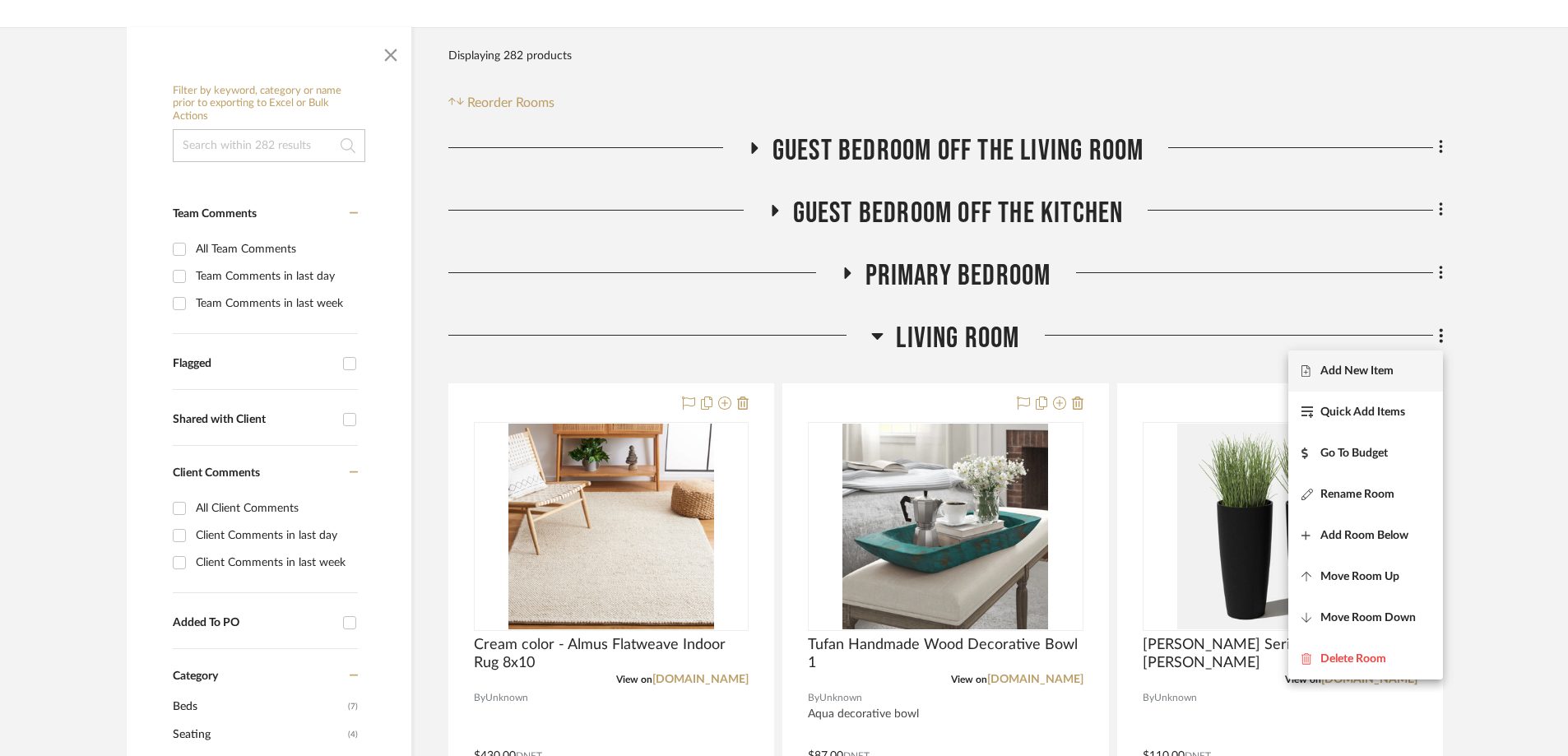
click at [1052, 366] on span "Add New Item" at bounding box center [1356, 371] width 73 height 14
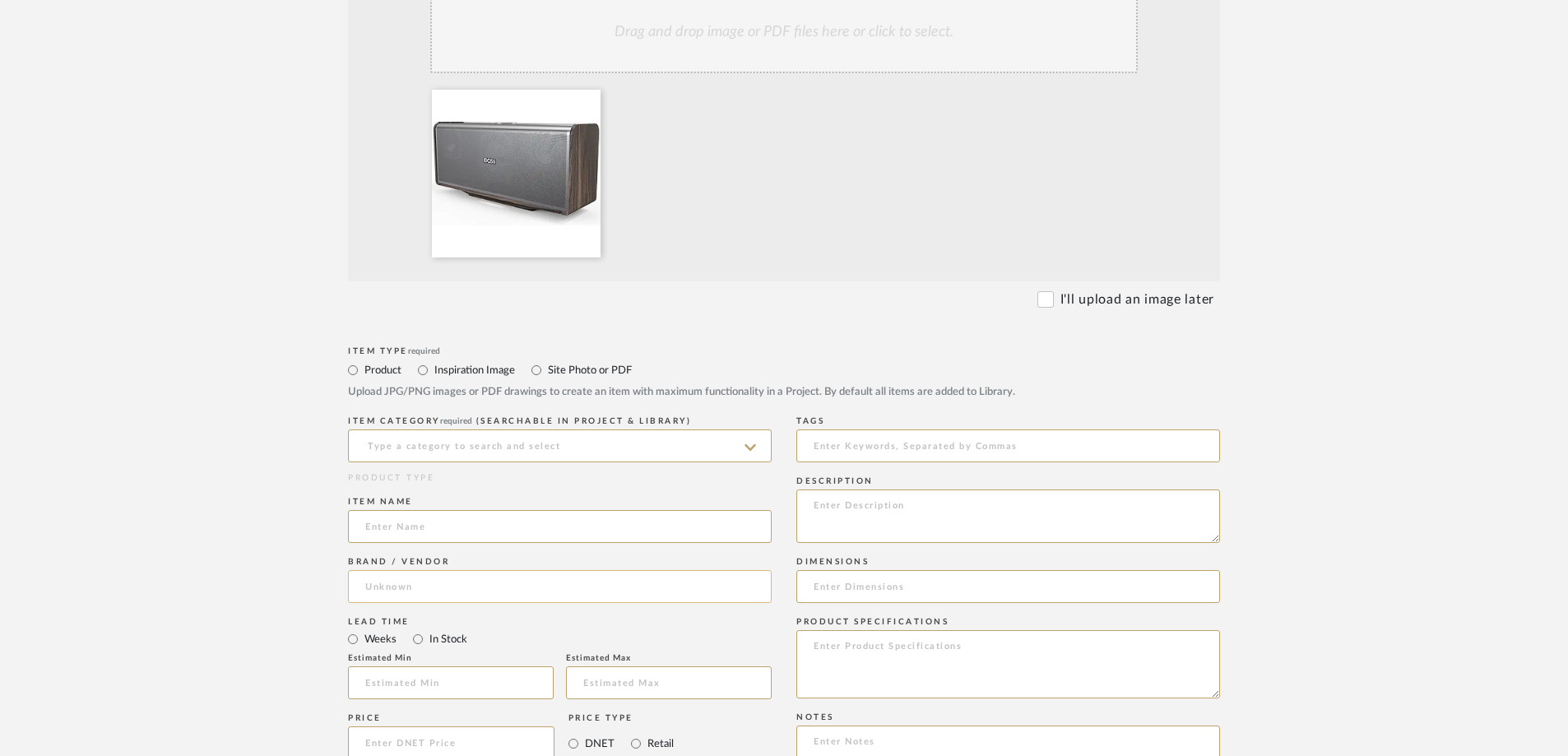
scroll to position [494, 0]
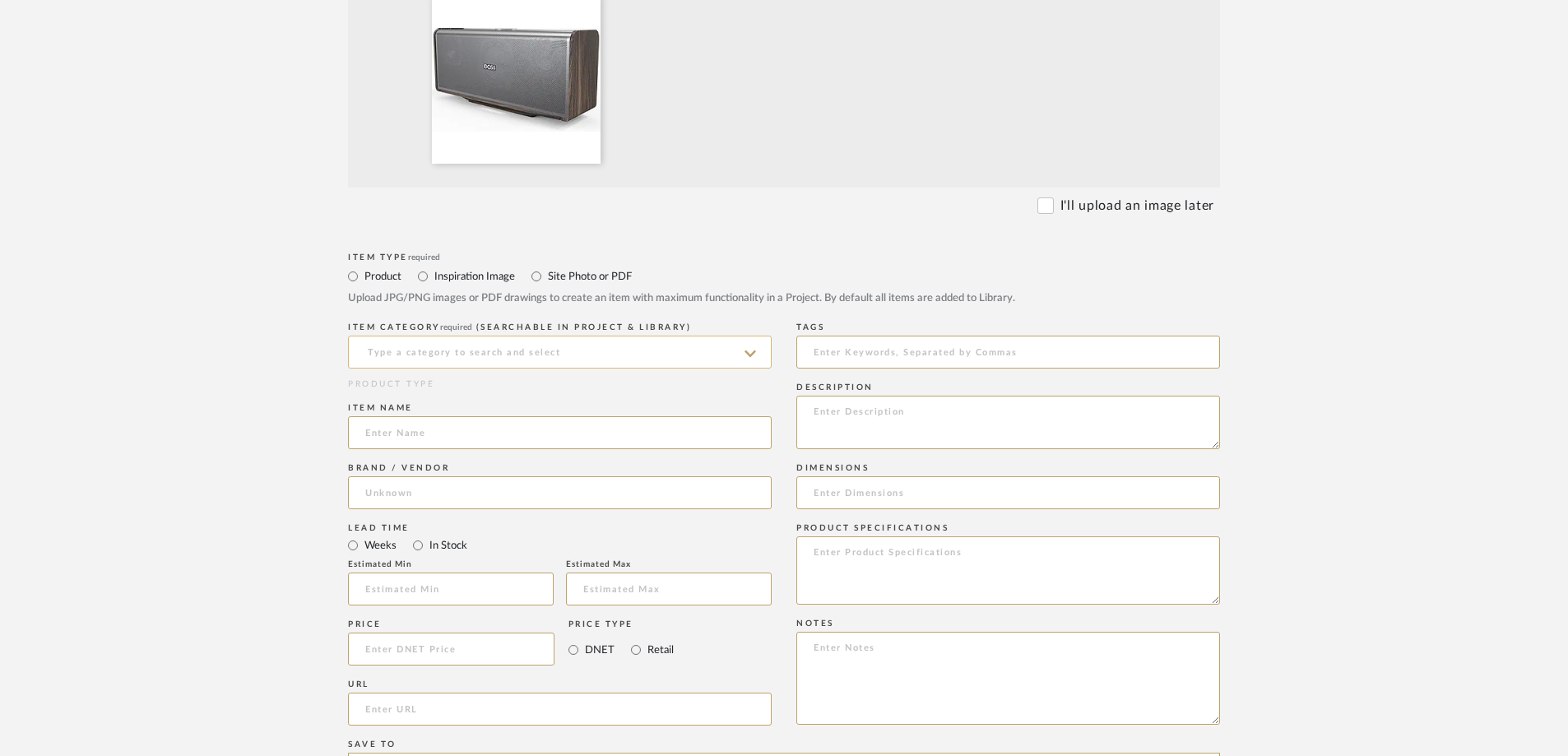
click at [422, 356] on input at bounding box center [560, 352] width 423 height 33
type input "s"
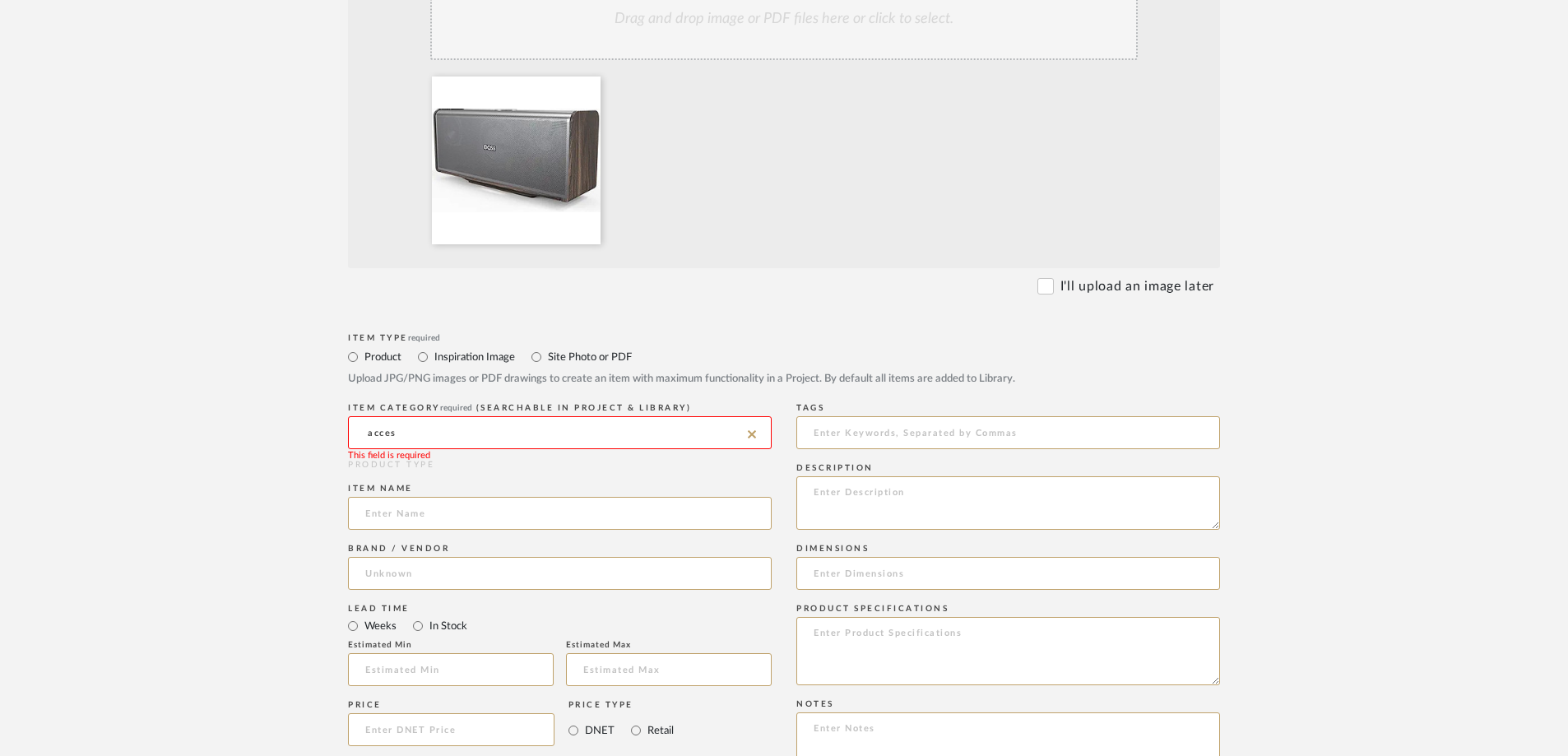
scroll to position [412, 0]
click at [413, 430] on input "acces" at bounding box center [560, 434] width 423 height 33
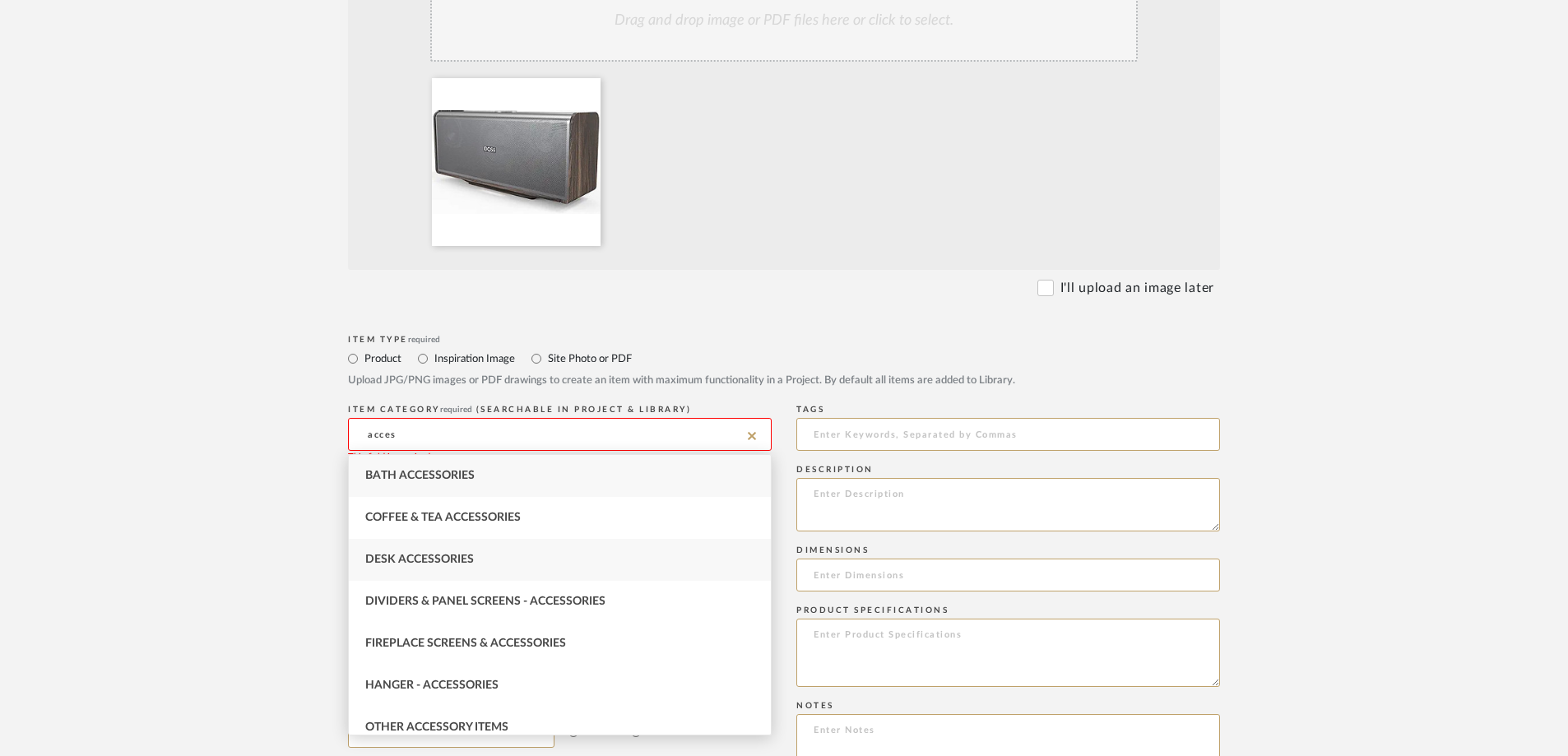
click at [450, 525] on span "Desk Accessories" at bounding box center [420, 559] width 108 height 11
type input "Desk Accessories"
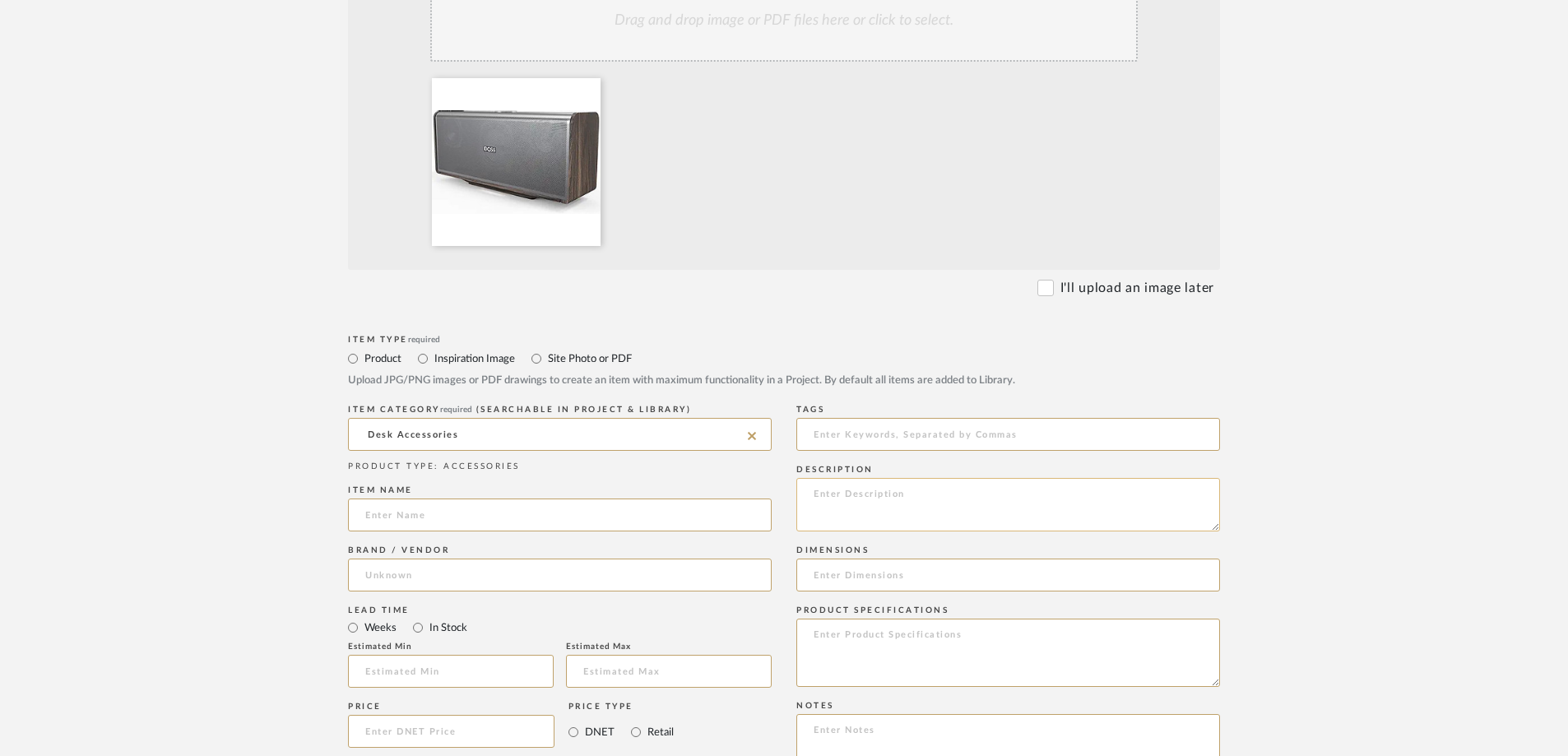
click at [839, 497] on textarea at bounding box center [1008, 504] width 423 height 53
type textarea "goes on bookshelf in living room"
click at [487, 519] on input at bounding box center [560, 514] width 423 height 33
click at [362, 499] on input at bounding box center [560, 514] width 423 height 33
paste input "[PERSON_NAME] SoundBox Ultra Bluetooth Speaker with 2.1 Channel Audio, 80W Supe…"
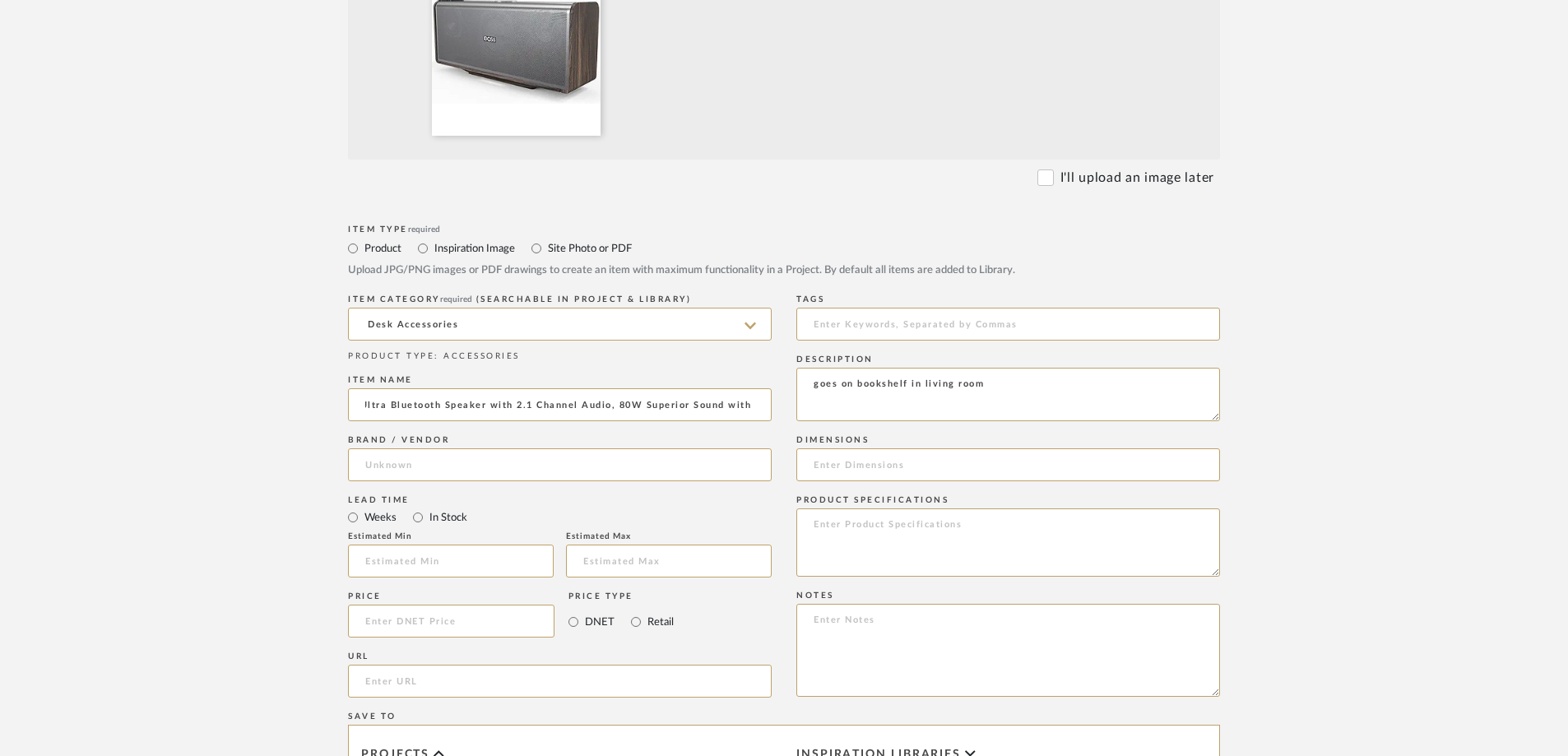
scroll to position [658, 0]
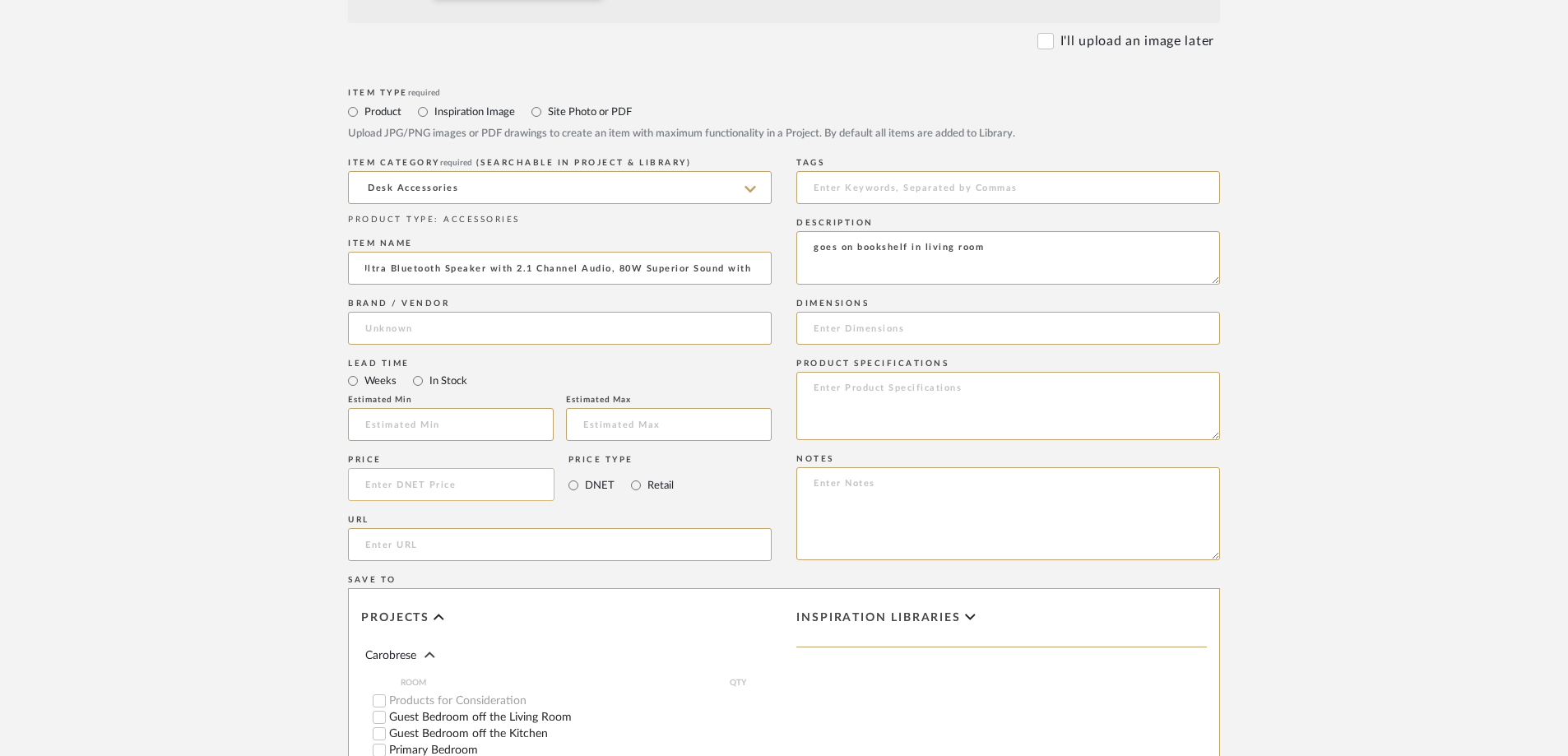
type input "[PERSON_NAME] SoundBox Ultra Bluetooth Speaker with 2.1 Channel Audio, 80W Supe…"
click at [424, 486] on input at bounding box center [451, 484] width 206 height 33
type input "$119.00"
click at [362, 525] on input "url" at bounding box center [560, 544] width 423 height 33
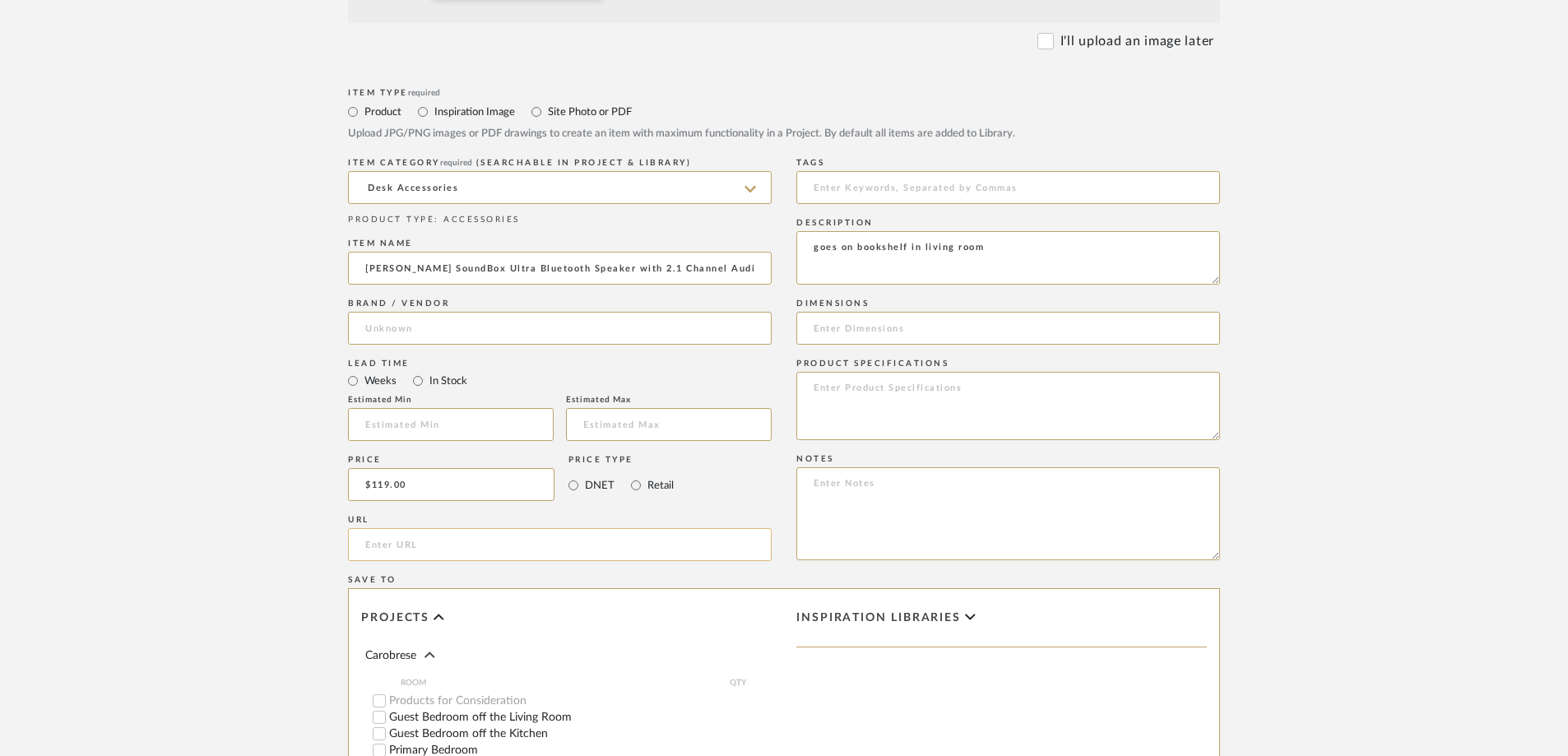
paste input "[URL][DOMAIN_NAME]"
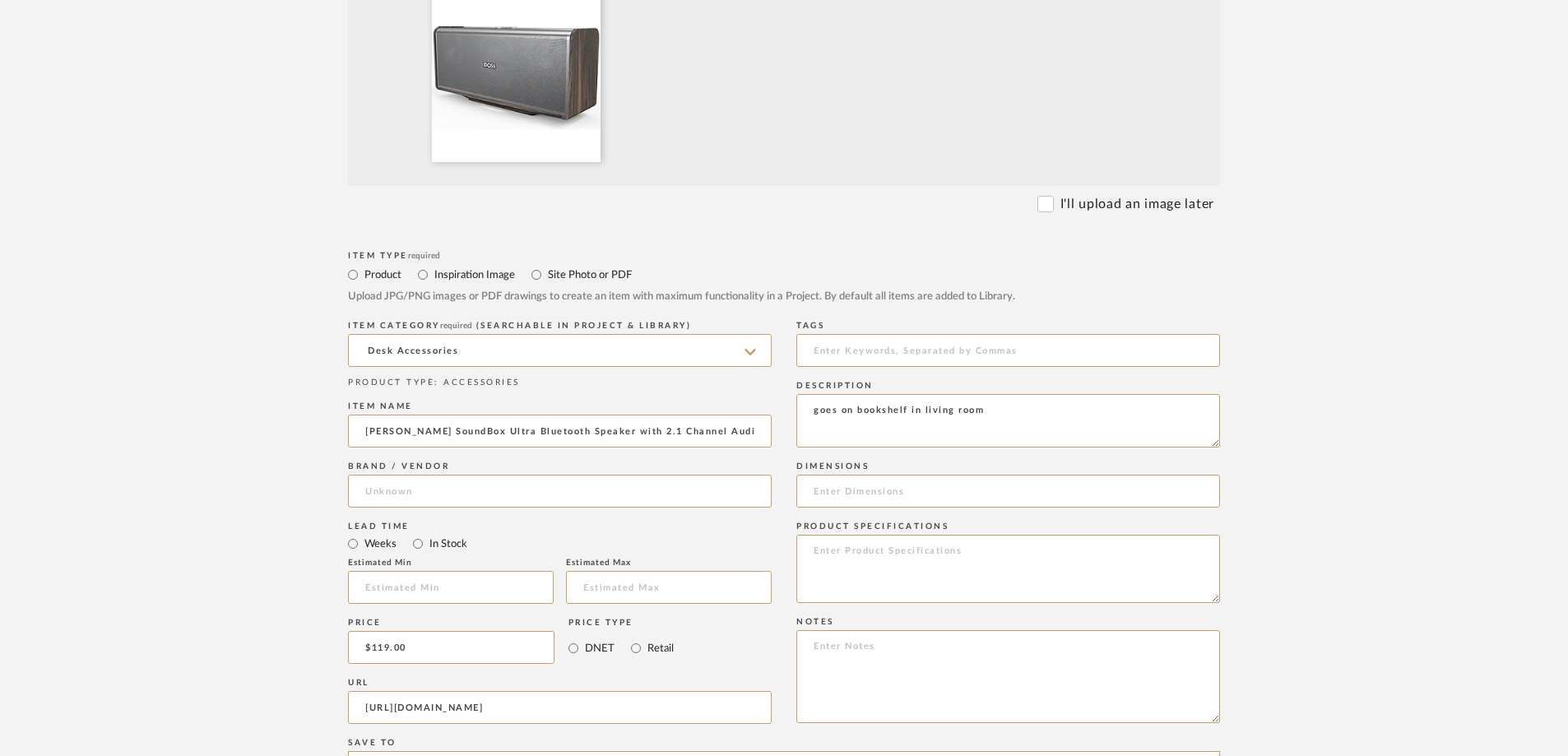
scroll to position [494, 0]
type input "[URL][DOMAIN_NAME]"
click at [1052, 489] on upload-items "Create new item in Carobrese Upload photos, documents or PDFs, or select below …" at bounding box center [784, 438] width 1568 height 1626
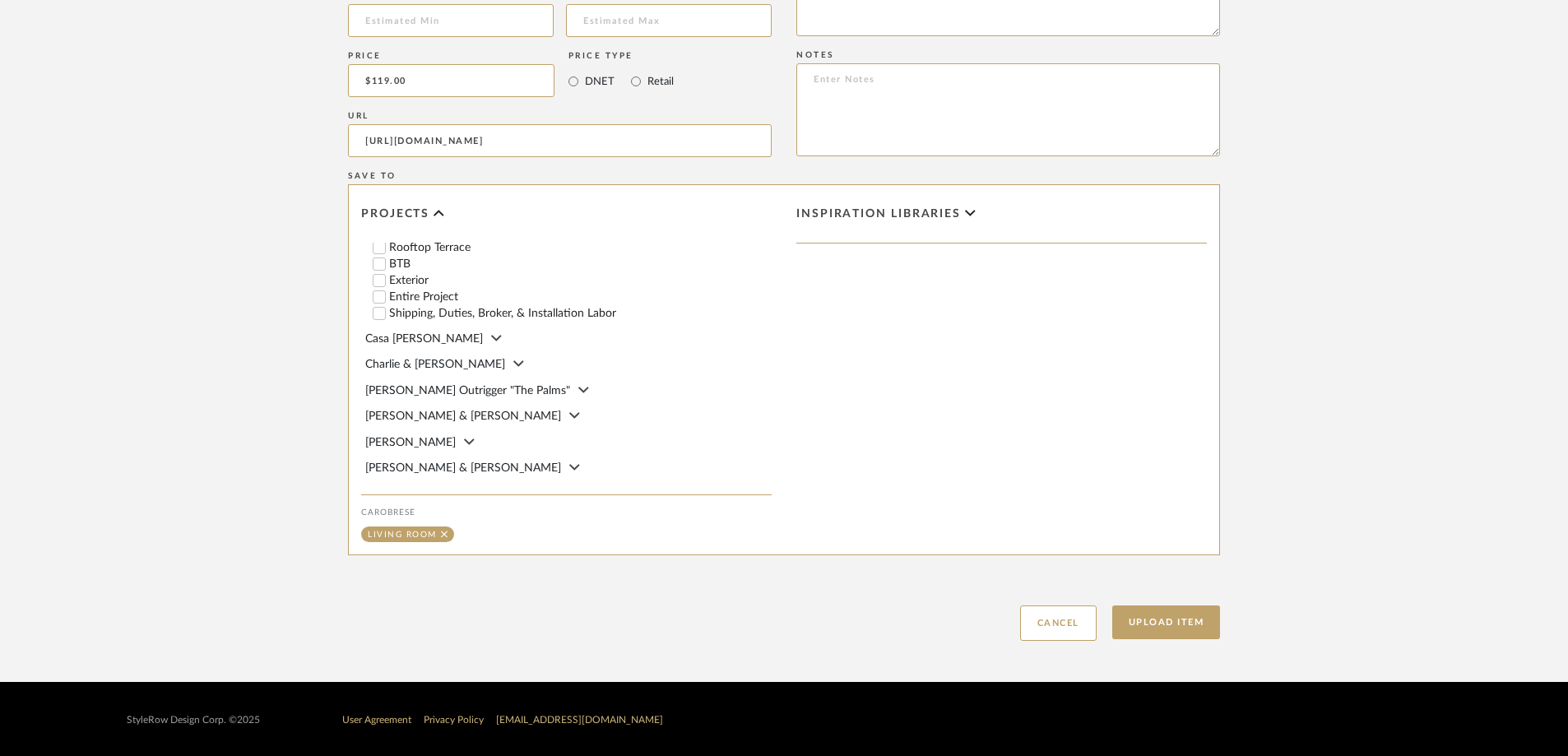
scroll to position [1064, 0]
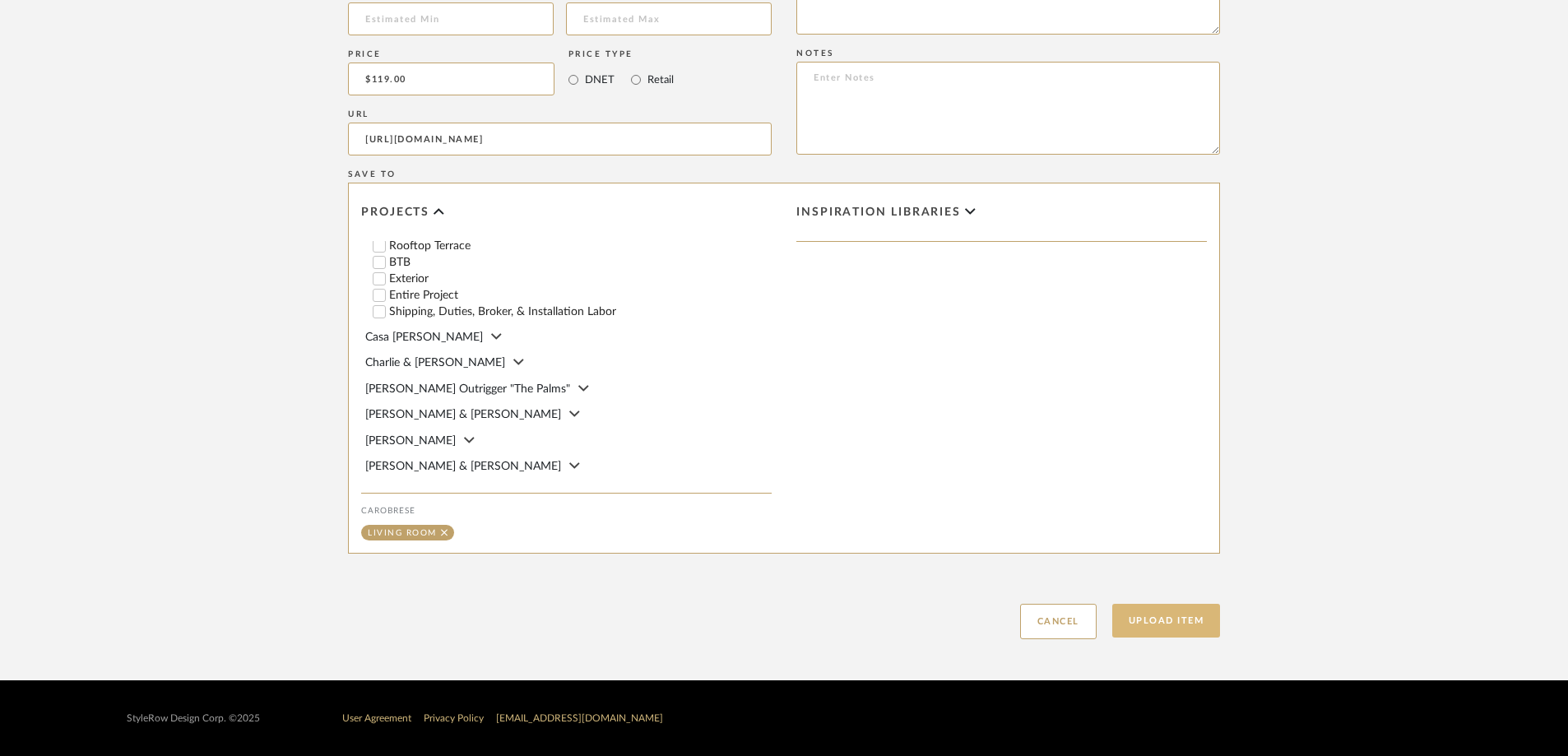
click at [1052, 525] on button "Upload Item" at bounding box center [1166, 621] width 108 height 34
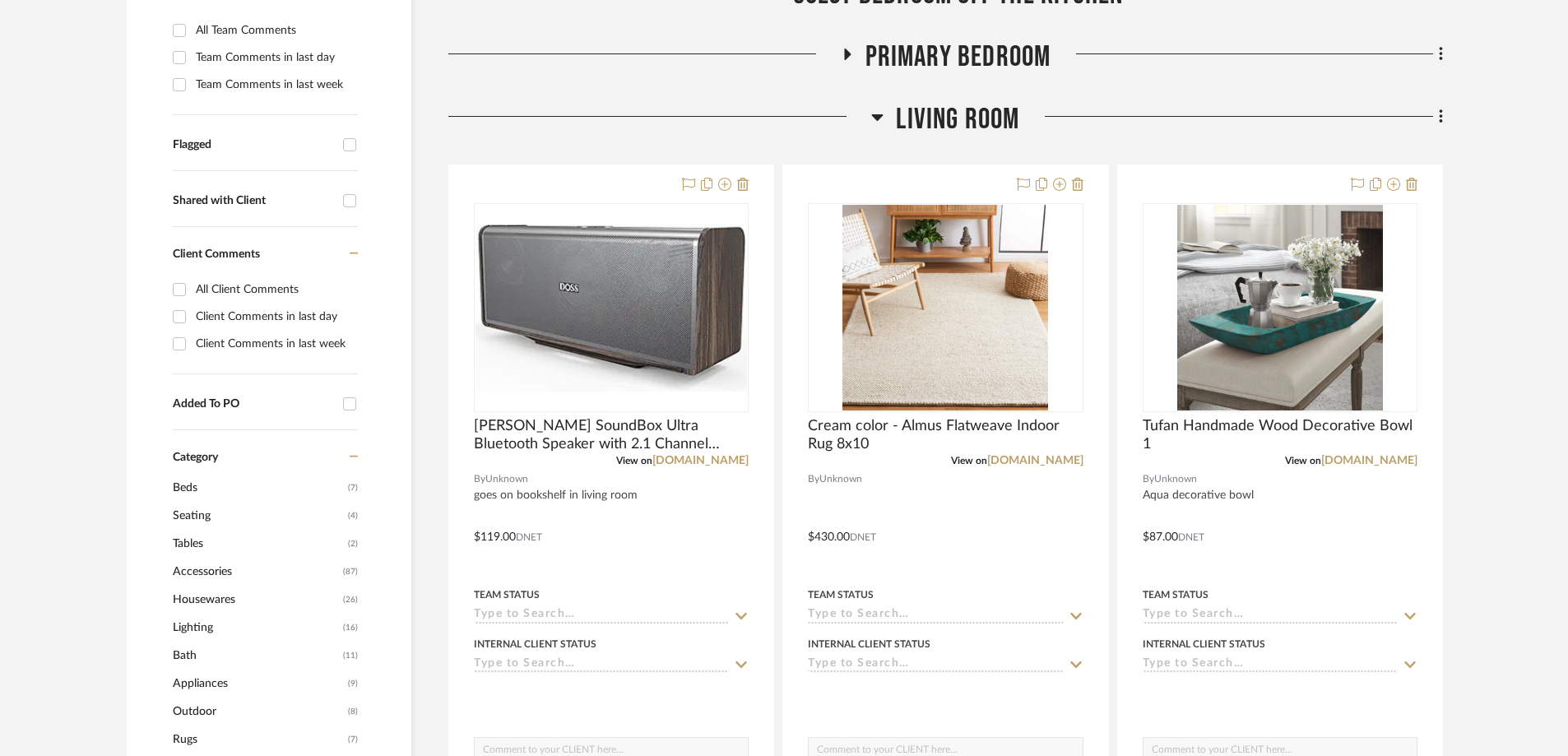
scroll to position [574, 0]
